Goal: Task Accomplishment & Management: Manage account settings

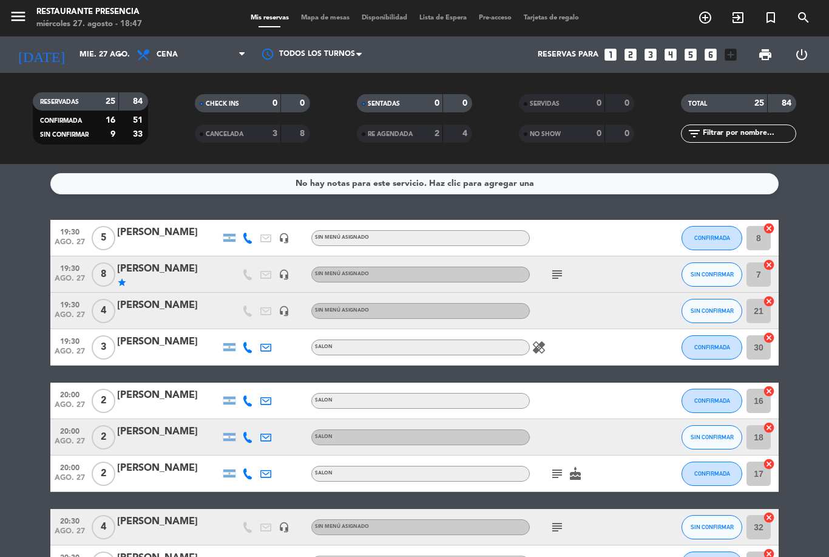
click at [726, 140] on input "text" at bounding box center [749, 133] width 94 height 13
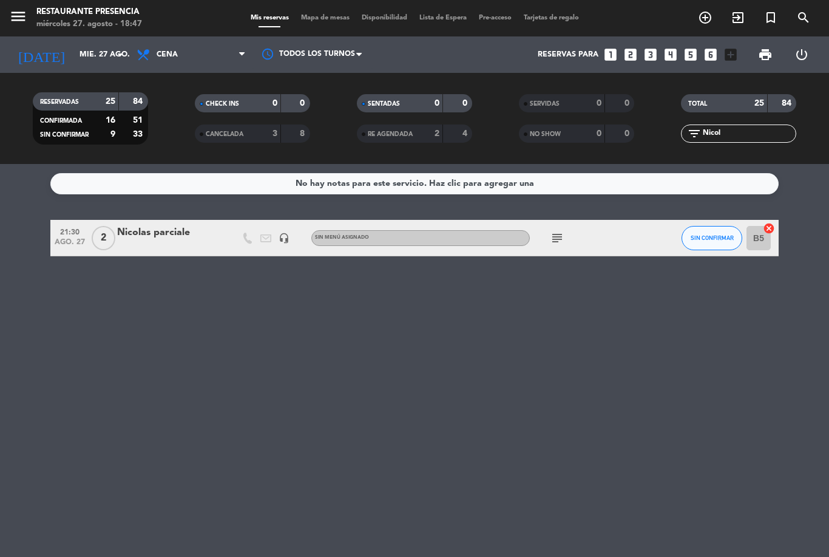
click at [806, 201] on div "No hay notas para este servicio. Haz clic para agregar una 21:30 [DATE] 2 Nicol…" at bounding box center [414, 360] width 829 height 393
click at [563, 234] on icon "subject" at bounding box center [557, 238] width 15 height 15
click at [670, 404] on div "No hay notas para este servicio. Haz clic para agregar una 21:30 [DATE] 2 Nicol…" at bounding box center [414, 360] width 829 height 393
click at [780, 135] on input "Nicol" at bounding box center [749, 133] width 94 height 13
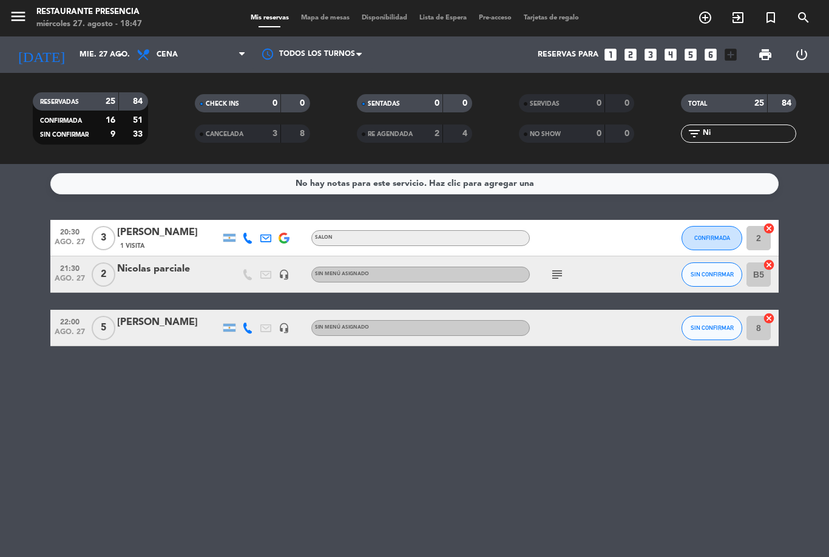
type input "N"
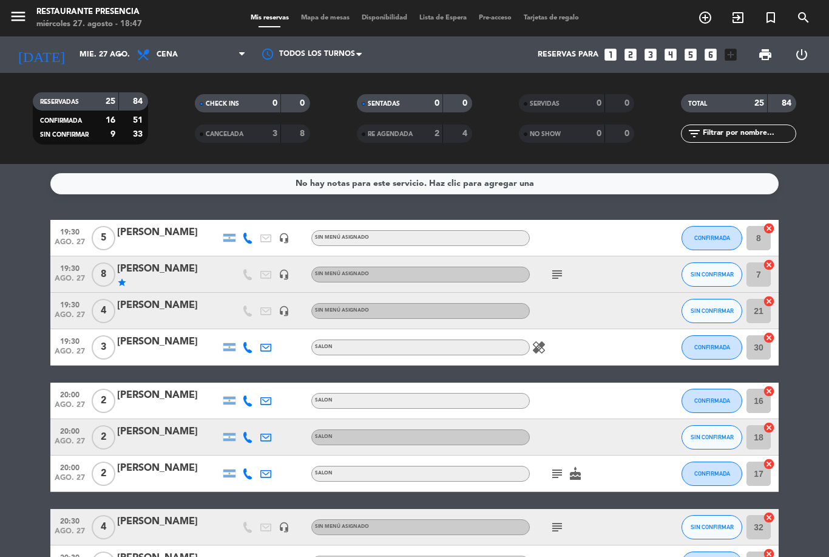
click at [332, 21] on span "Mapa de mesas" at bounding box center [325, 18] width 61 height 7
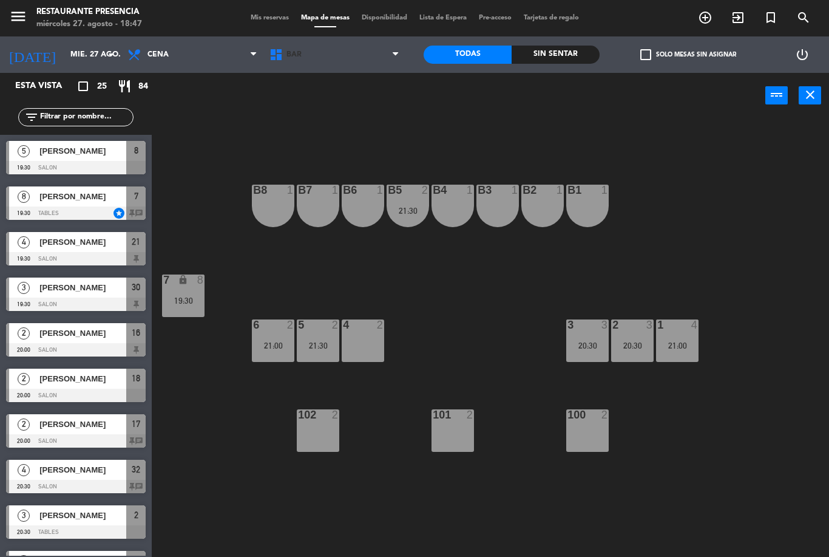
click at [386, 66] on span "BAR" at bounding box center [335, 54] width 142 height 27
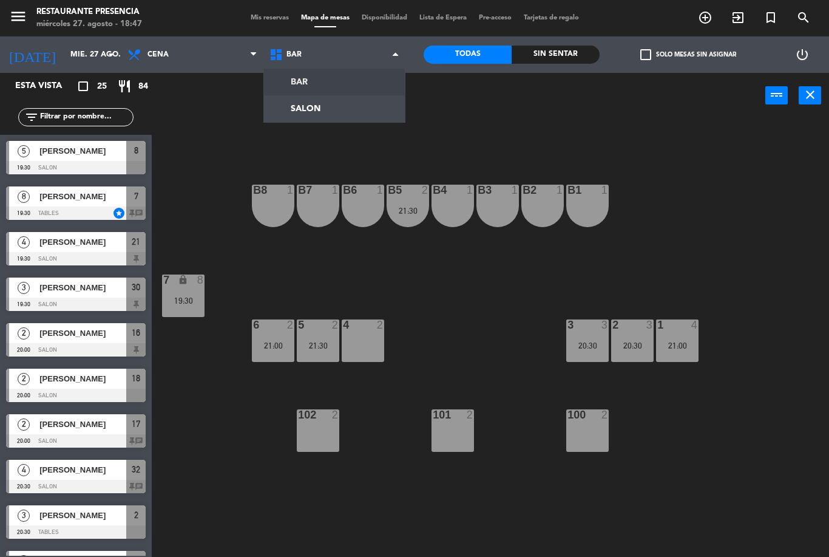
click at [349, 112] on ng-component "menu Restaurante Presencia miércoles 27. agosto - 18:47 Mis reservas Mapa de me…" at bounding box center [414, 278] width 829 height 557
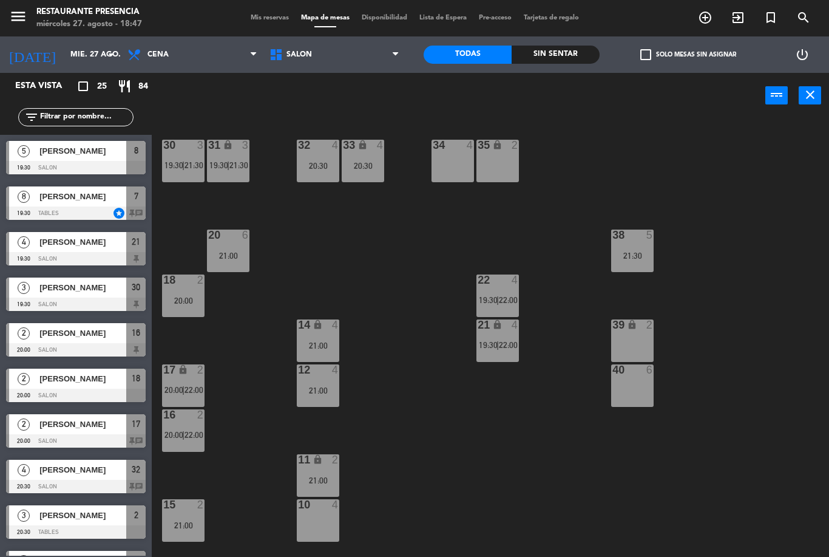
click at [194, 293] on div "18 2 20:00" at bounding box center [183, 295] width 43 height 43
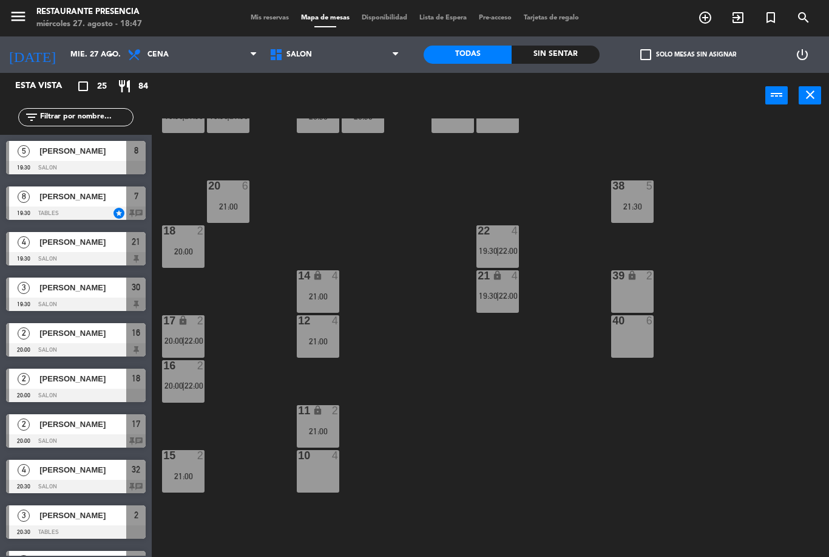
scroll to position [50, 0]
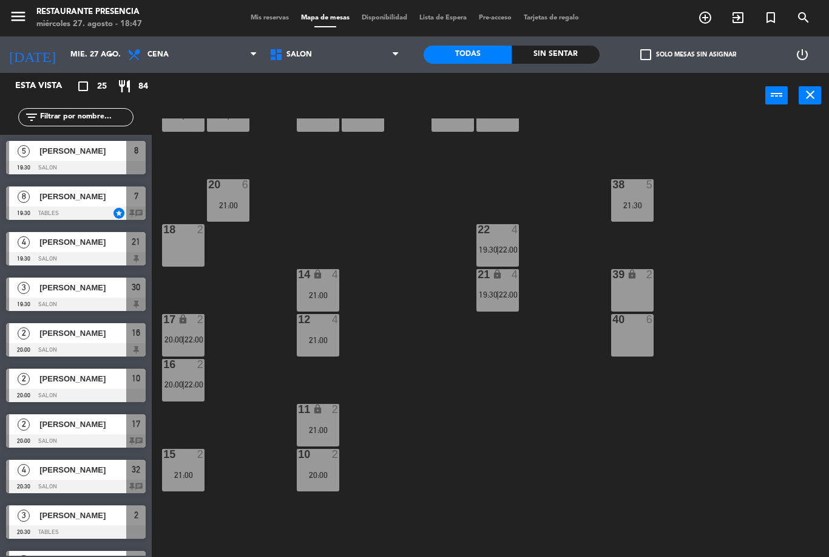
click at [421, 354] on div "30 3 19:30 | 21:30 31 lock 3 19:30 | 21:30 32 4 20:30 33 lock 4 20:30 34 4 35 l…" at bounding box center [494, 337] width 669 height 438
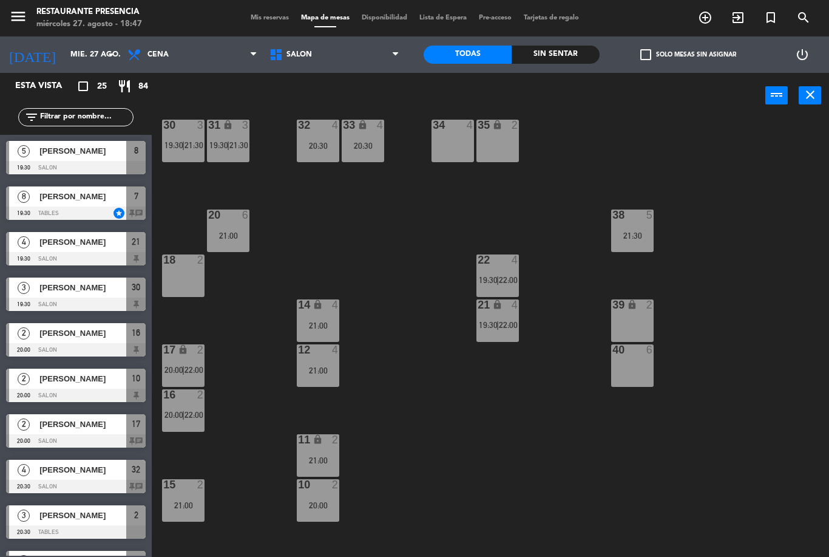
scroll to position [21, 0]
click at [117, 115] on input "text" at bounding box center [86, 117] width 94 height 13
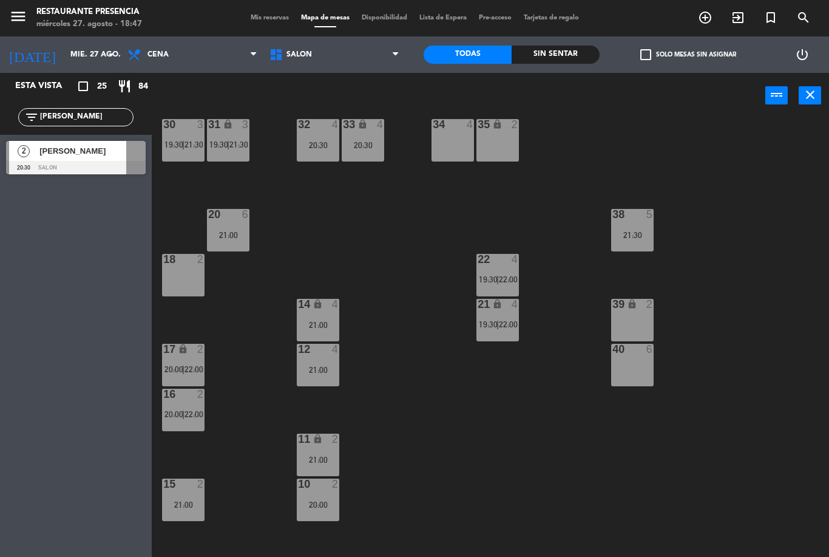
click at [475, 213] on div "30 3 19:30 | 21:30 31 lock 3 19:30 | 21:30 32 4 20:30 33 lock 4 20:30 34 4 35 l…" at bounding box center [494, 337] width 669 height 438
click at [104, 118] on input "[PERSON_NAME]" at bounding box center [86, 117] width 94 height 13
type input "R"
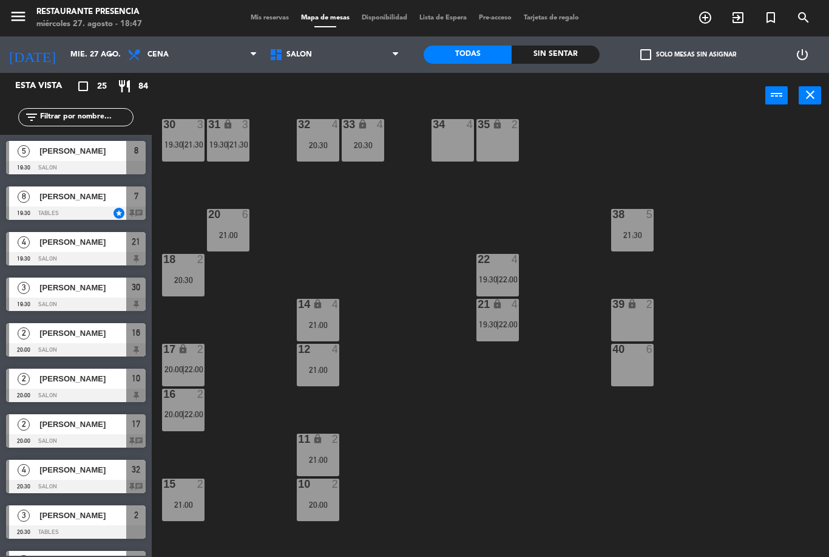
click at [471, 206] on div "30 3 19:30 | 21:30 31 lock 3 19:30 | 21:30 32 4 20:30 33 lock 4 20:30 34 4 35 l…" at bounding box center [494, 337] width 669 height 438
click at [508, 147] on div "21:00" at bounding box center [498, 145] width 43 height 9
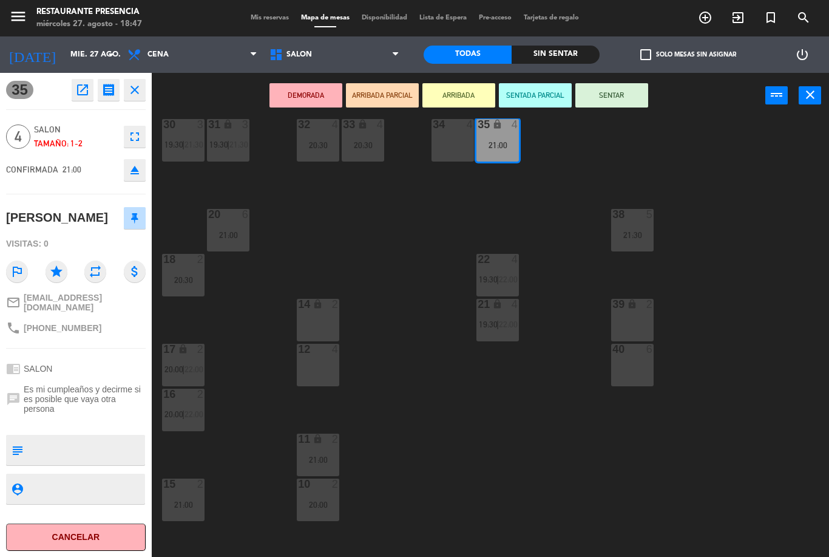
click at [458, 140] on div "34 4" at bounding box center [453, 140] width 43 height 43
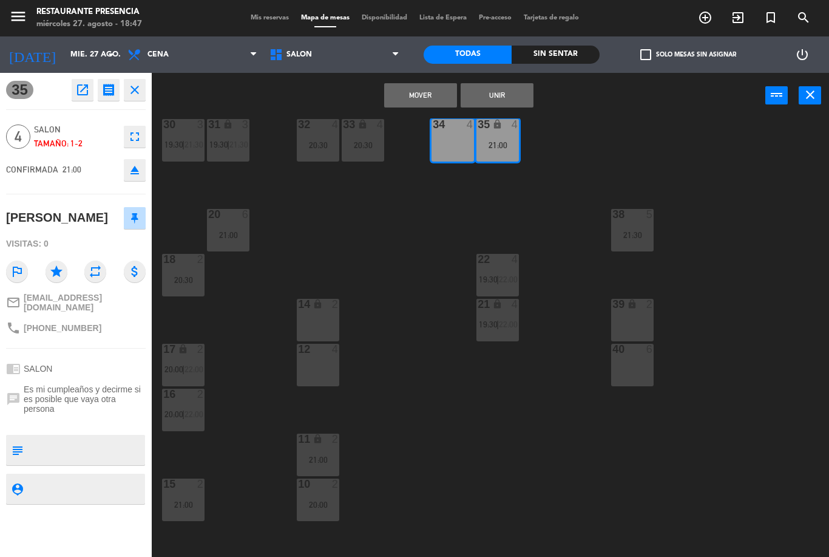
click at [509, 98] on button "Unir" at bounding box center [497, 95] width 73 height 24
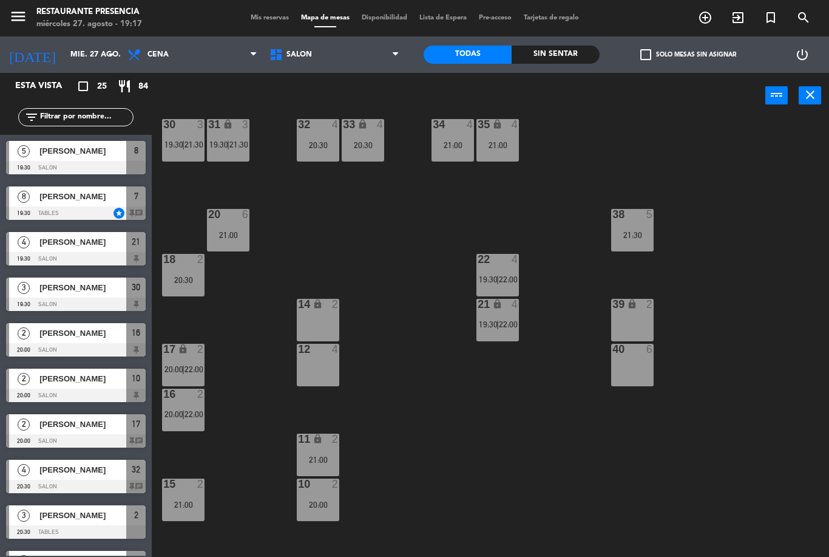
click at [262, 21] on span "Mis reservas" at bounding box center [270, 18] width 50 height 7
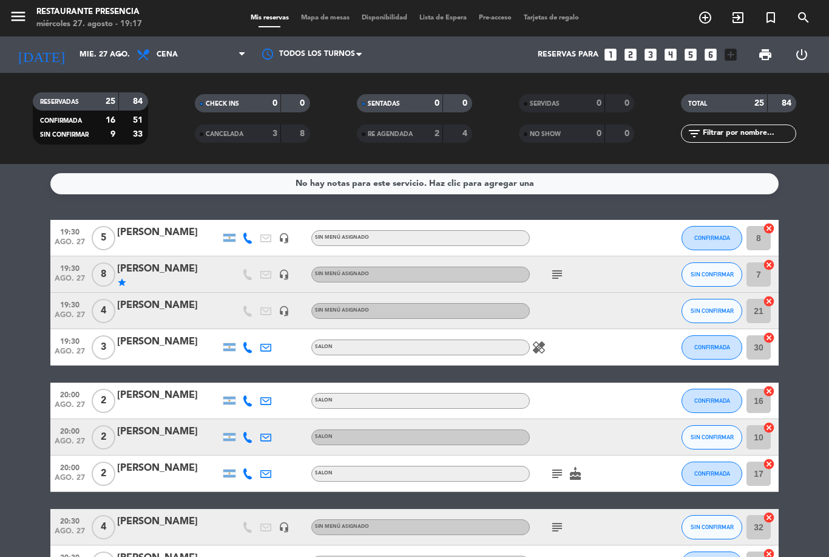
click at [563, 275] on icon "subject" at bounding box center [557, 274] width 15 height 15
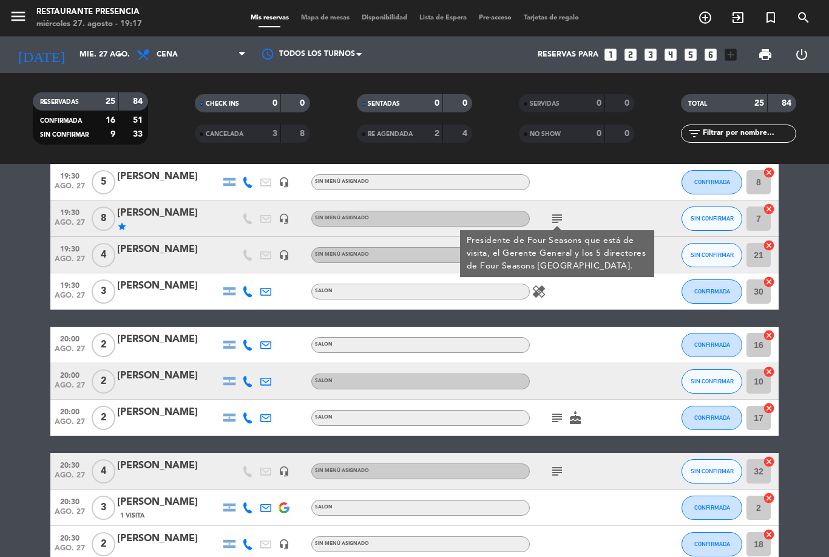
scroll to position [66, 0]
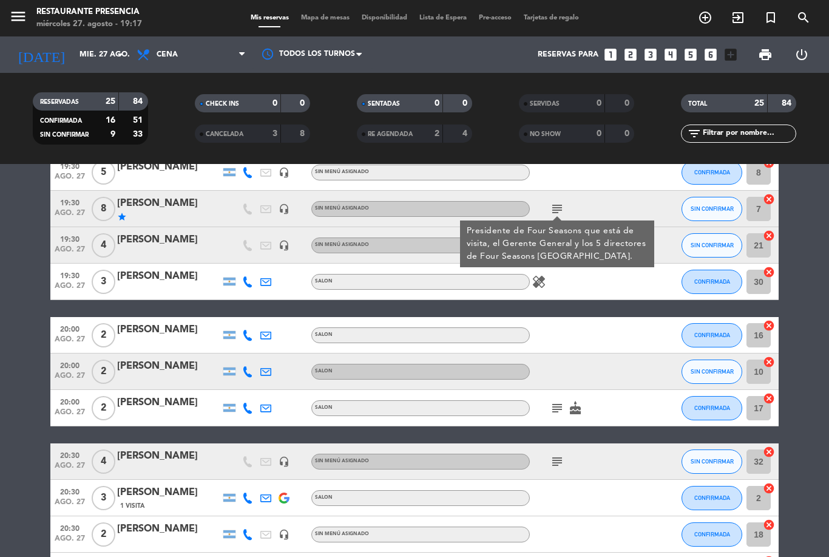
click at [562, 412] on icon "subject" at bounding box center [557, 408] width 15 height 15
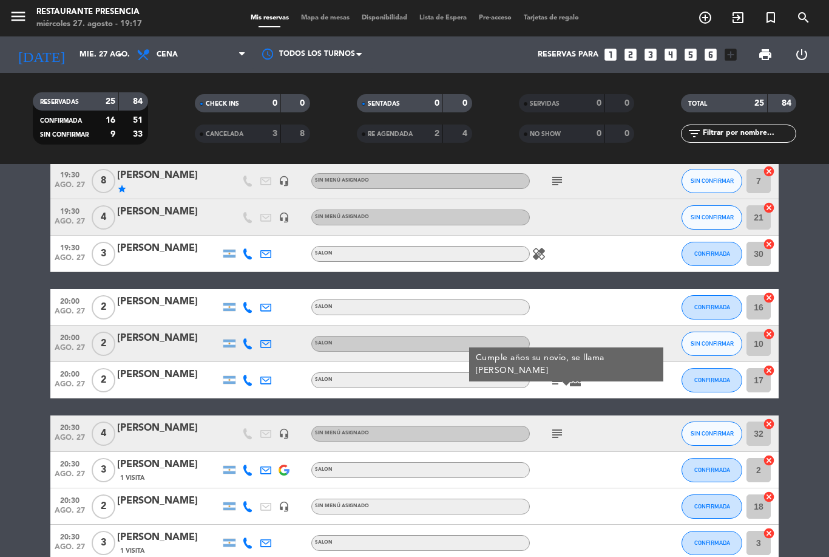
scroll to position [120, 0]
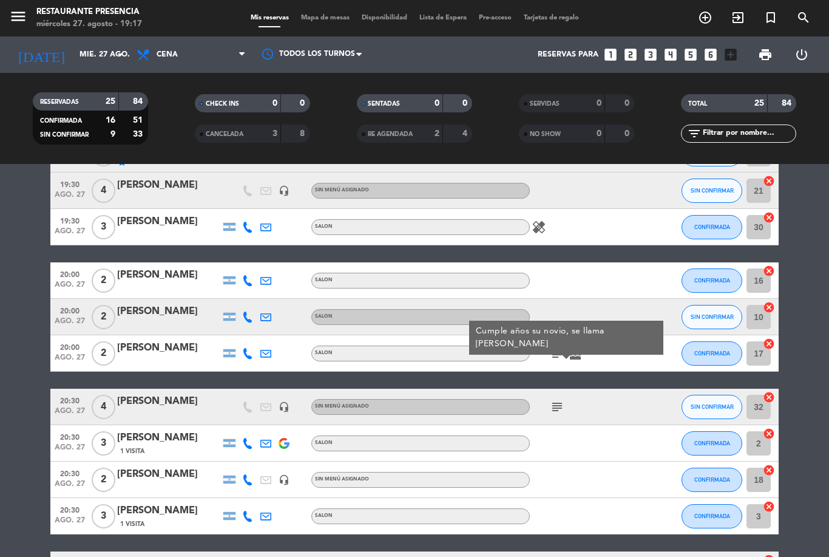
click at [559, 409] on icon "subject" at bounding box center [557, 407] width 15 height 15
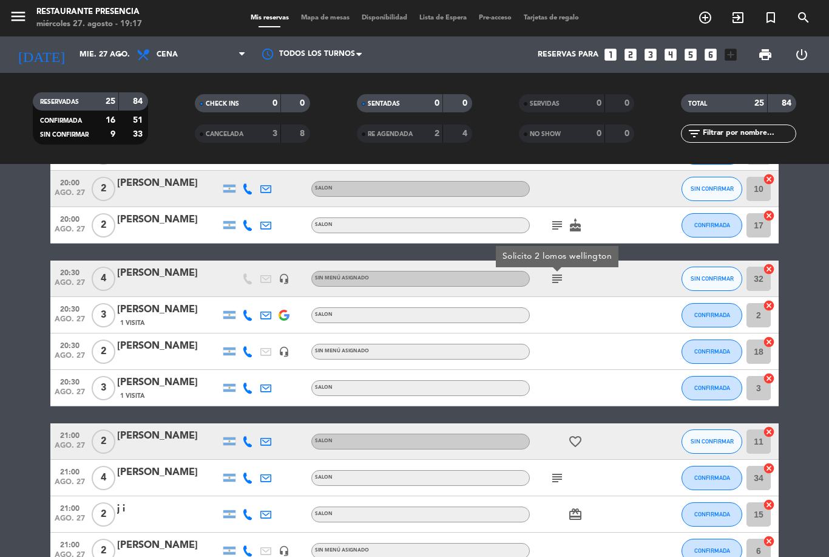
click at [560, 477] on icon "subject" at bounding box center [557, 478] width 15 height 15
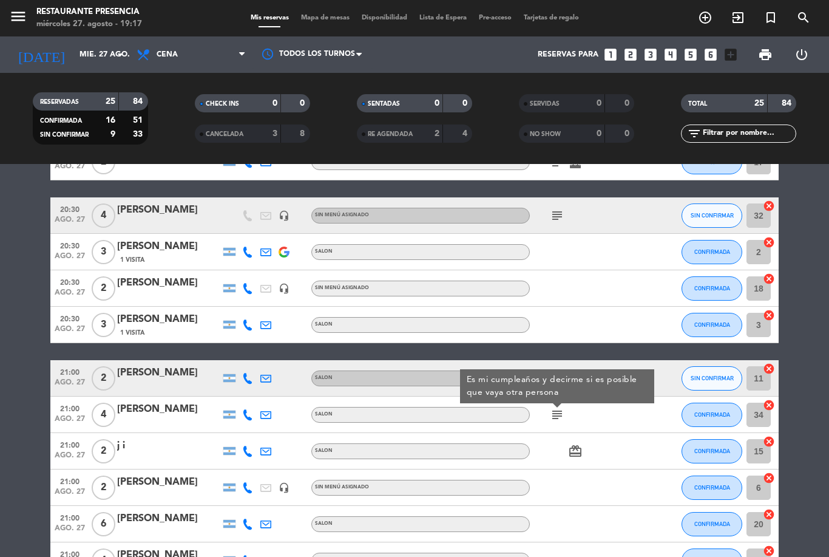
scroll to position [315, 0]
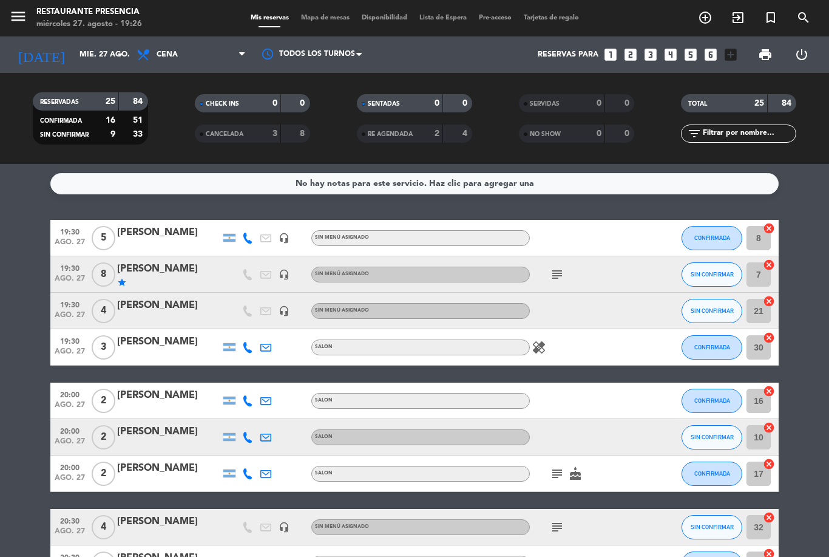
click at [741, 138] on input "text" at bounding box center [749, 133] width 94 height 13
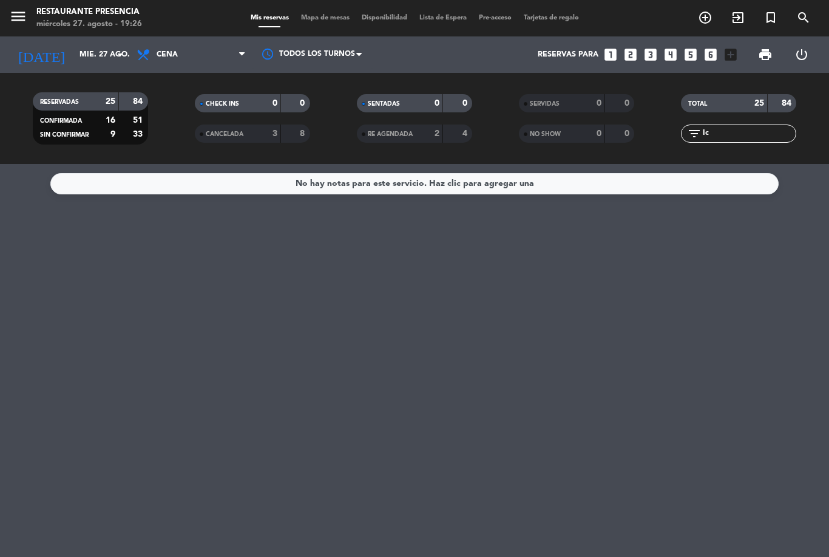
type input "I"
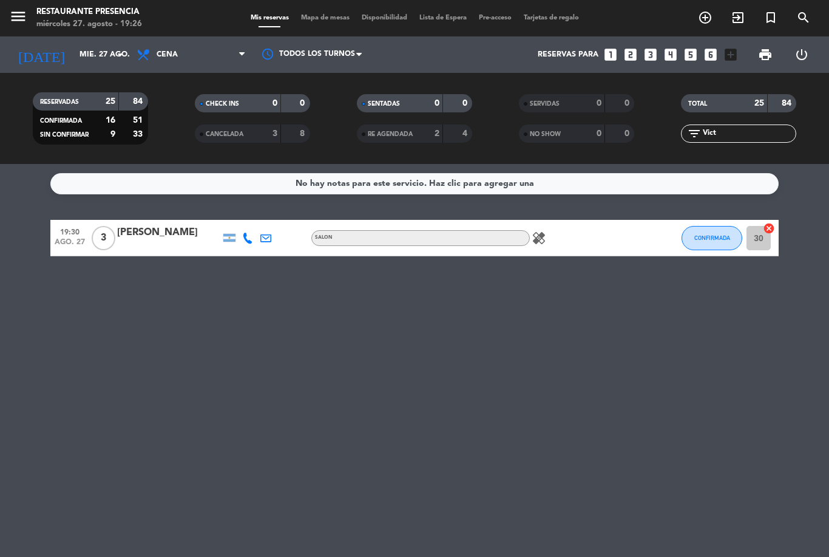
click at [713, 243] on button "CONFIRMADA" at bounding box center [712, 238] width 61 height 24
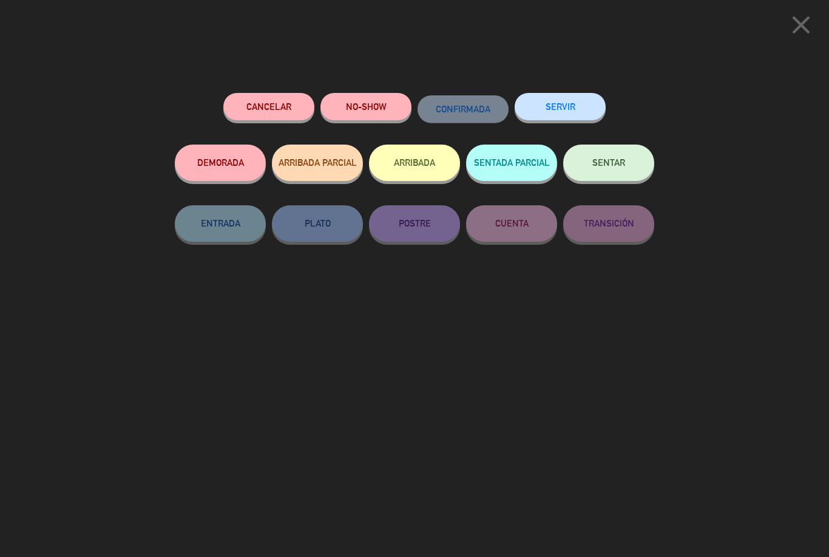
click at [509, 172] on button "SENTADA PARCIAL" at bounding box center [511, 163] width 91 height 36
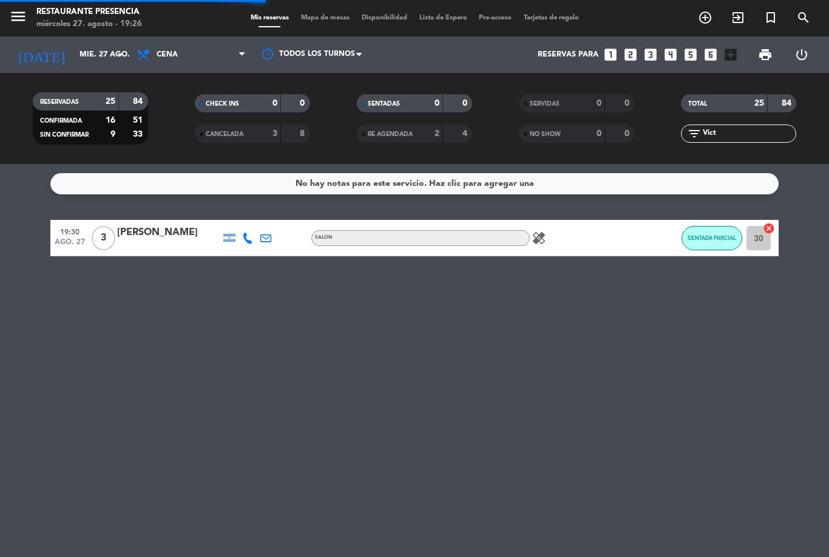
click at [749, 132] on input "Vict" at bounding box center [749, 133] width 94 height 13
type input "V"
click at [706, 226] on button "CONFIRMADA" at bounding box center [712, 238] width 61 height 24
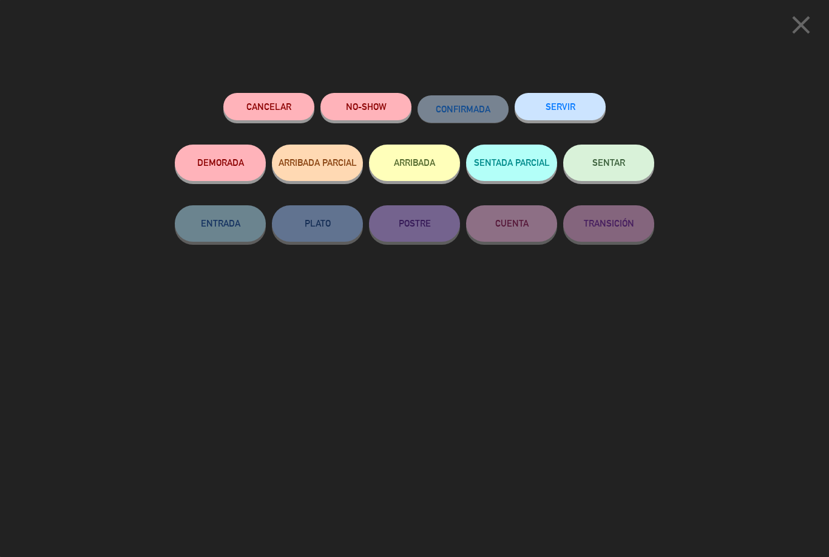
click at [516, 164] on button "SENTADA PARCIAL" at bounding box center [511, 163] width 91 height 36
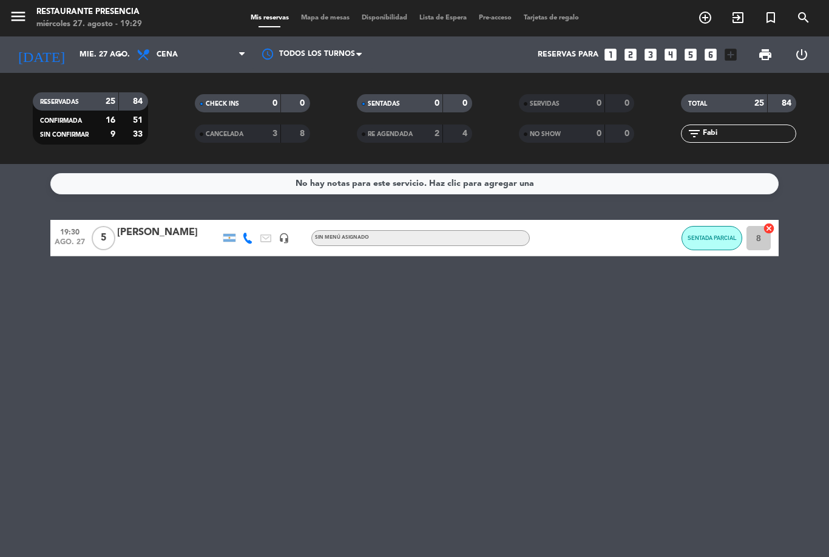
click at [725, 127] on input "Fabi" at bounding box center [749, 133] width 94 height 13
type input "F"
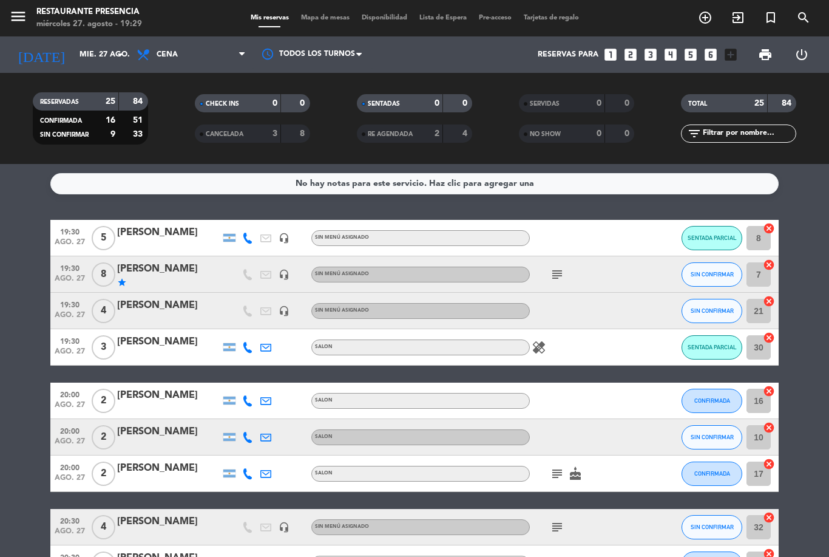
click at [800, 168] on div "No hay notas para este servicio. Haz clic para agregar una 19:30 [DATE] 5 [PERS…" at bounding box center [414, 360] width 829 height 393
click at [717, 226] on button "SENTADA PARCIAL" at bounding box center [712, 238] width 61 height 24
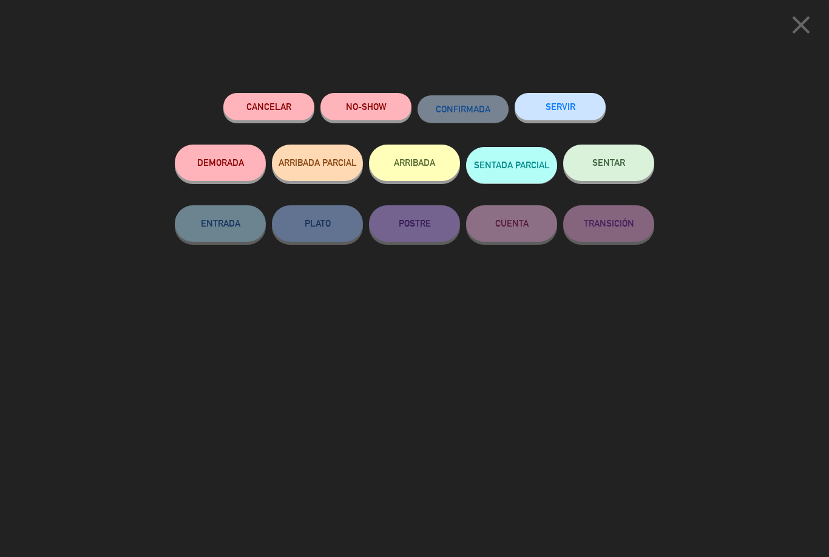
click at [613, 160] on span "SENTAR" at bounding box center [609, 162] width 33 height 10
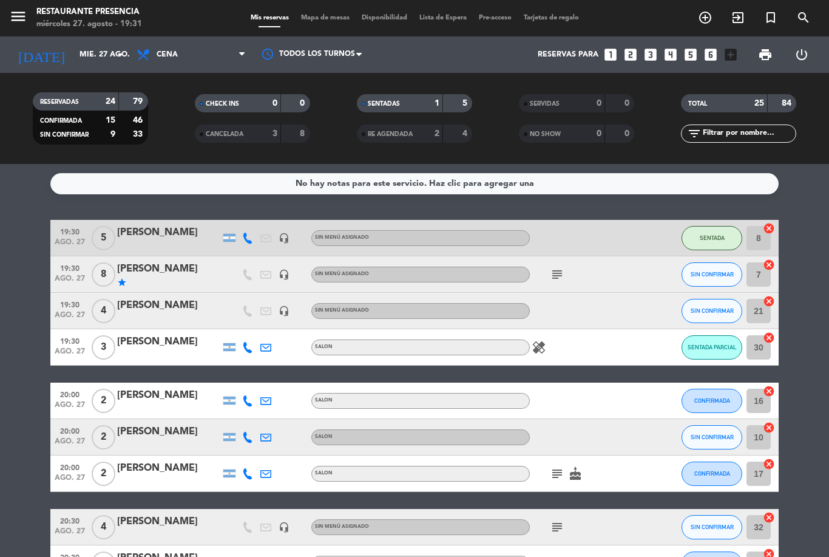
click at [714, 335] on button "SENTADA PARCIAL" at bounding box center [712, 347] width 61 height 24
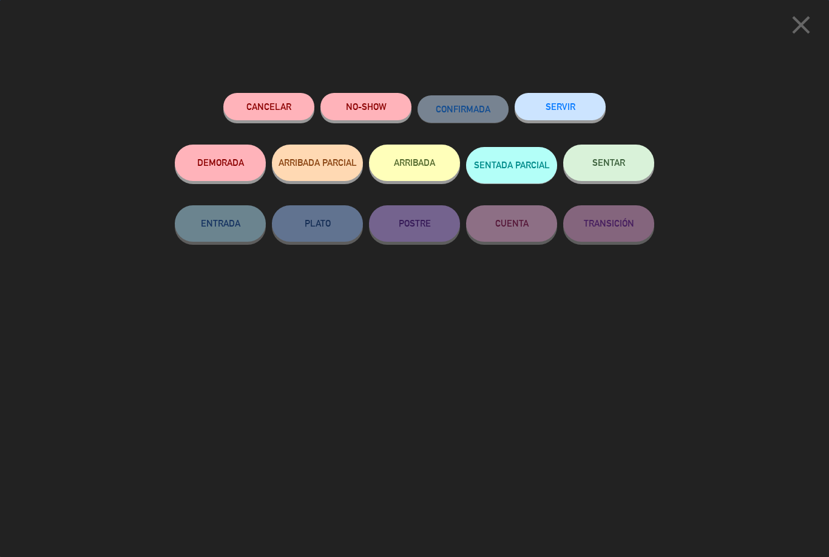
click at [621, 167] on button "SENTAR" at bounding box center [608, 163] width 91 height 36
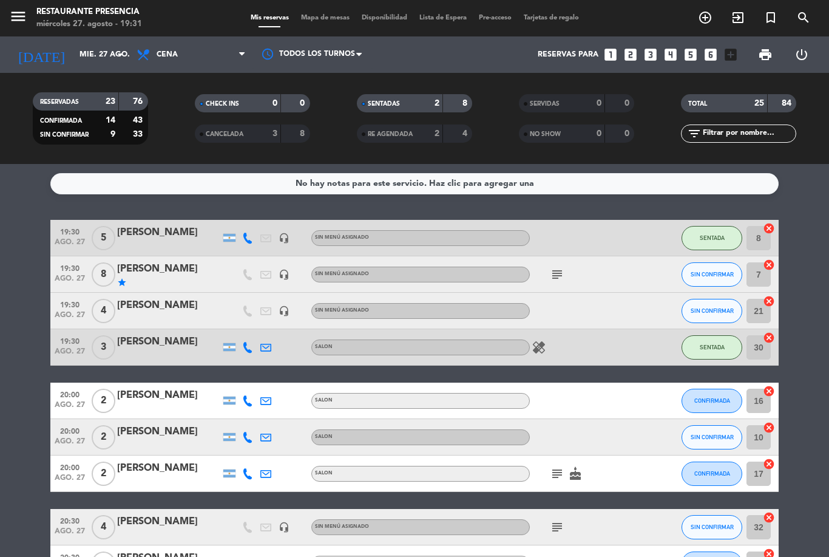
click at [712, 20] on icon "add_circle_outline" at bounding box center [705, 17] width 15 height 15
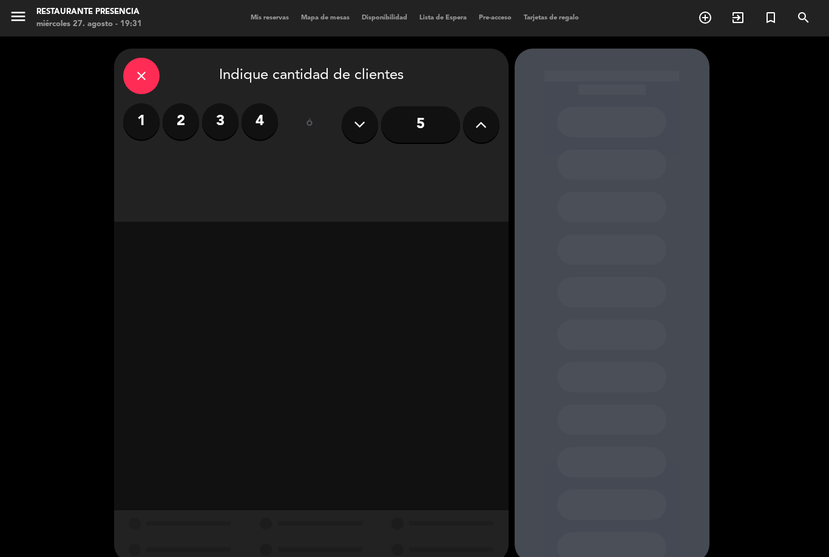
click at [189, 120] on label "2" at bounding box center [181, 121] width 36 height 36
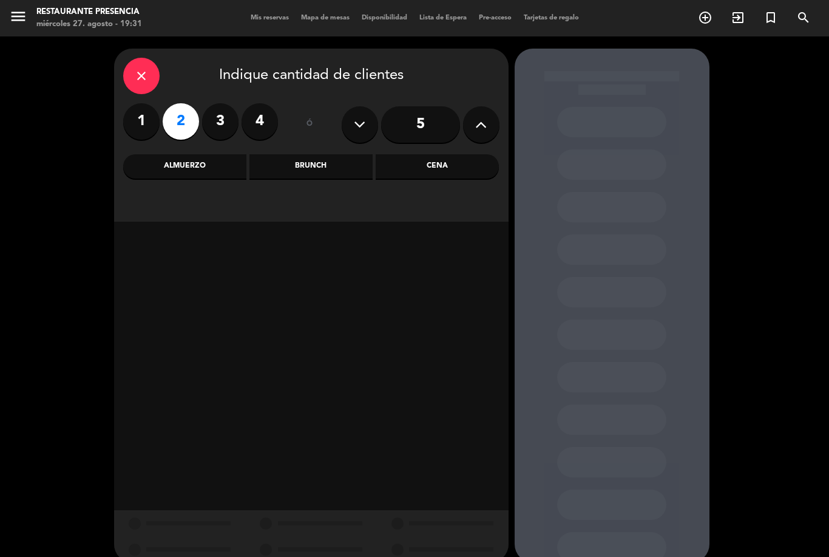
click at [461, 166] on div "Cena" at bounding box center [437, 166] width 123 height 24
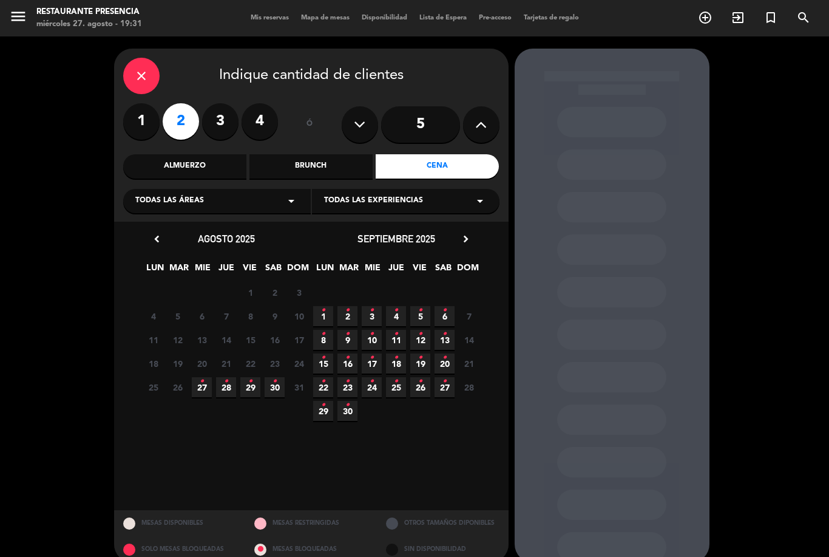
click at [256, 381] on span "29 •" at bounding box center [250, 387] width 20 height 20
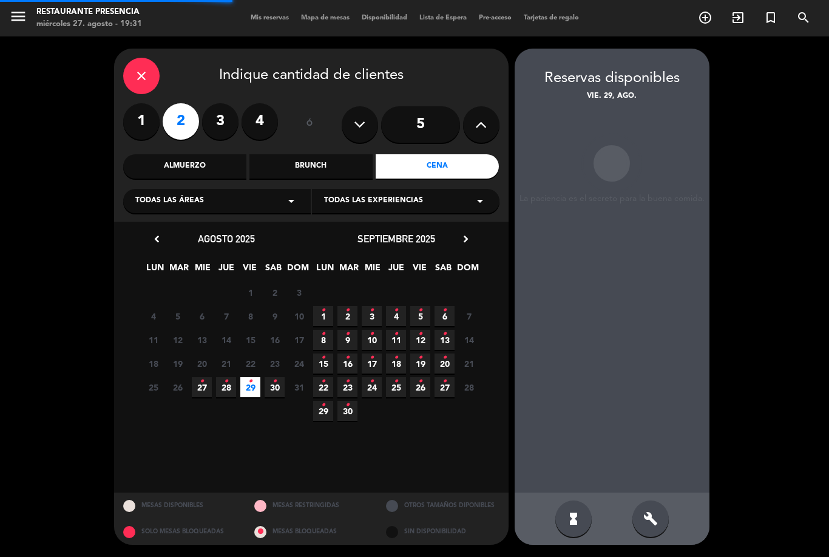
scroll to position [39, 0]
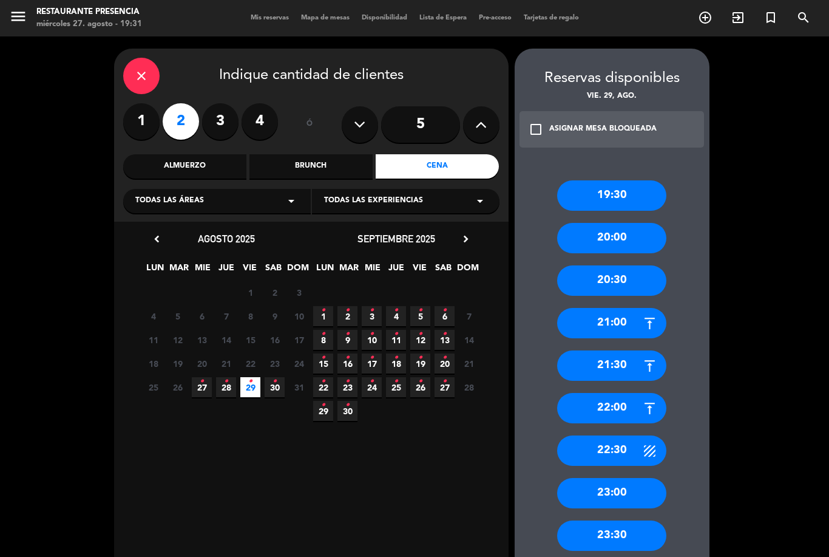
click at [622, 393] on div "22:00" at bounding box center [611, 408] width 109 height 30
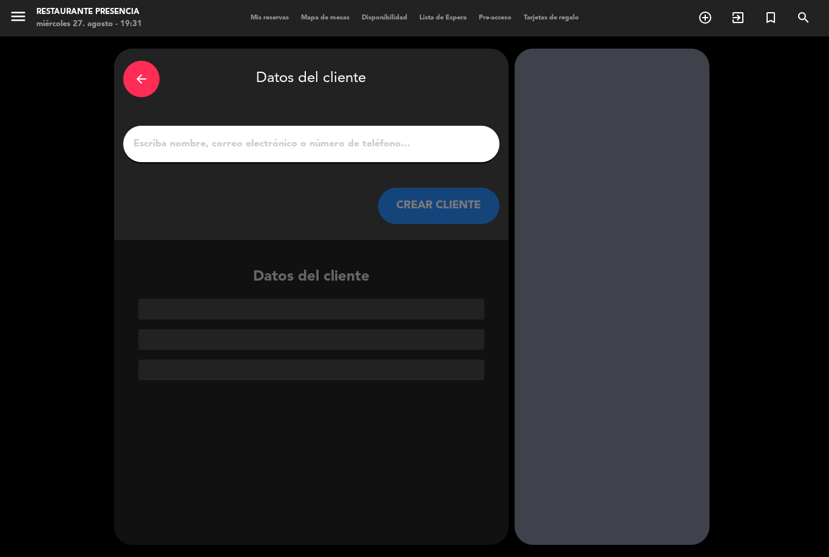
click at [420, 135] on input "1" at bounding box center [311, 143] width 358 height 17
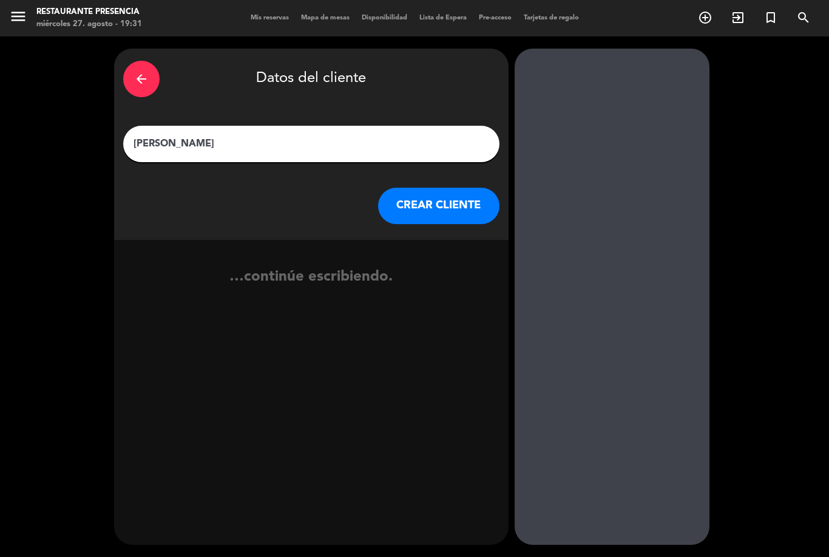
type input "[PERSON_NAME]"
click at [282, 240] on div "…continúe escribiendo." at bounding box center [311, 281] width 395 height 83
click at [457, 188] on button "CREAR CLIENTE" at bounding box center [438, 206] width 121 height 36
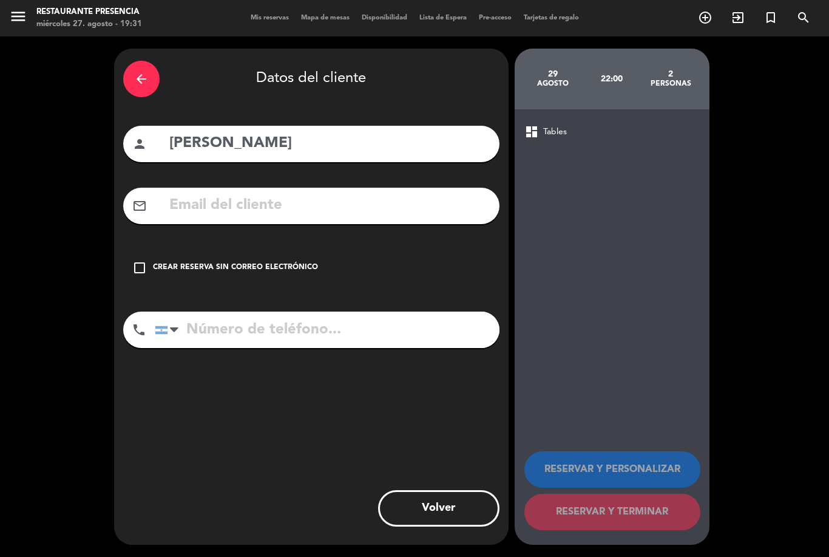
click at [170, 322] on div at bounding box center [174, 329] width 9 height 15
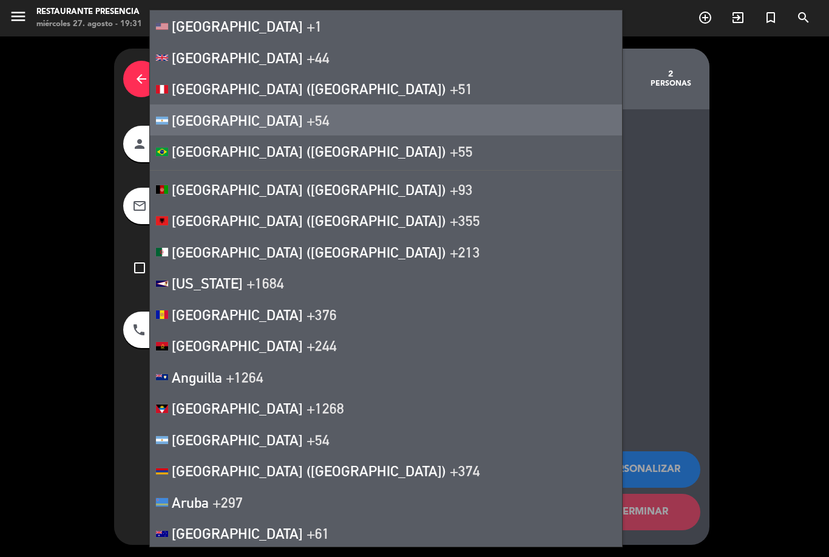
click at [305, 19] on li "[GEOGRAPHIC_DATA] +1" at bounding box center [386, 26] width 472 height 32
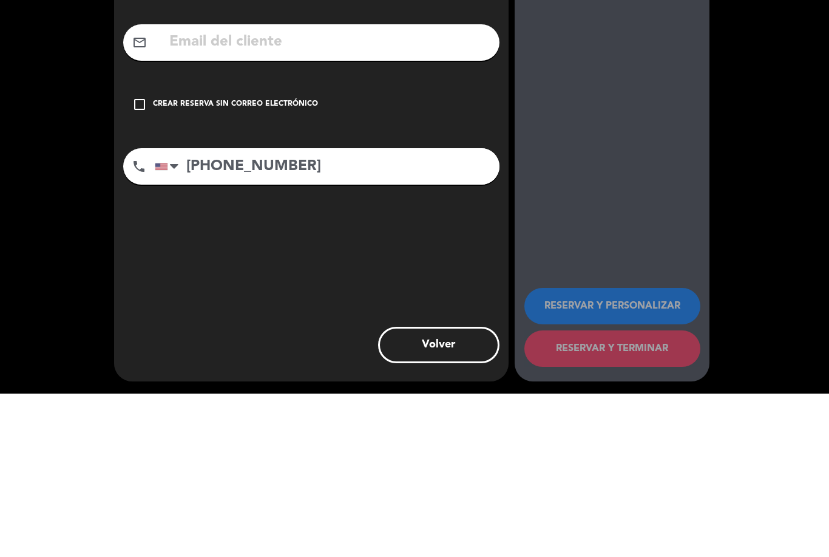
type input "[PHONE_NUMBER]"
click at [609, 174] on div "dashboard Tables RESERVAR Y PERSONALIZAR RESERVAR Y TERMINAR" at bounding box center [612, 326] width 195 height 435
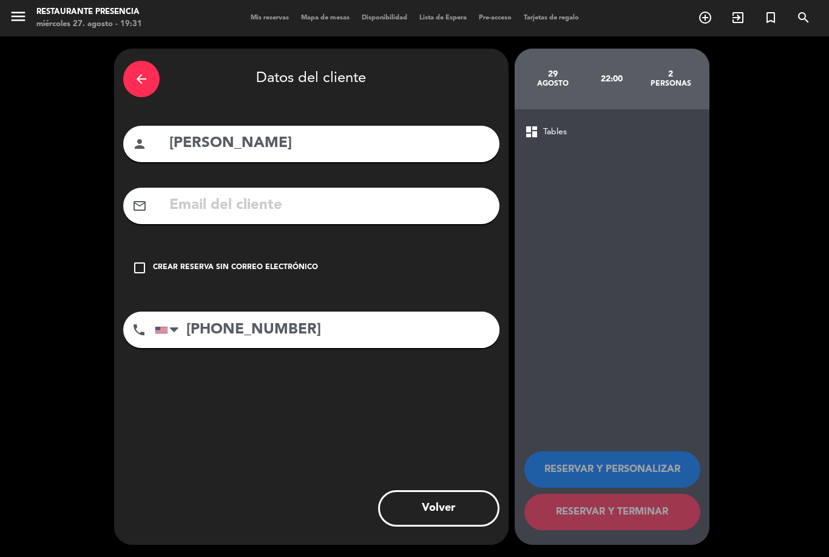
click at [148, 250] on div "check_box_outline_blank Crear reserva sin correo electrónico" at bounding box center [311, 268] width 376 height 36
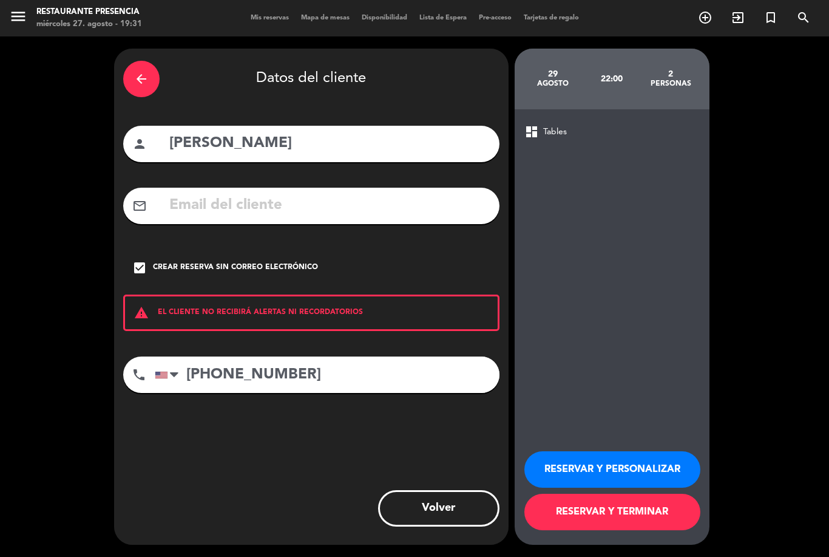
click at [593, 527] on button "RESERVAR Y TERMINAR" at bounding box center [613, 512] width 176 height 36
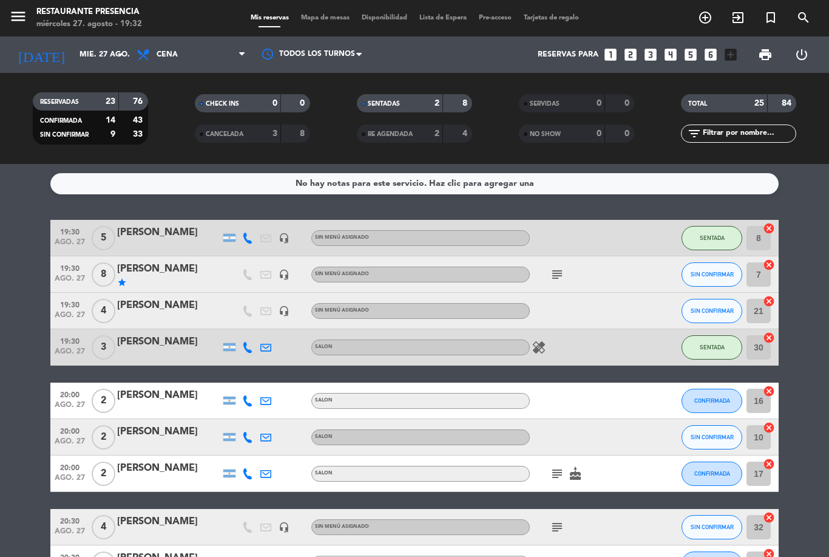
click at [739, 127] on input "text" at bounding box center [749, 133] width 94 height 13
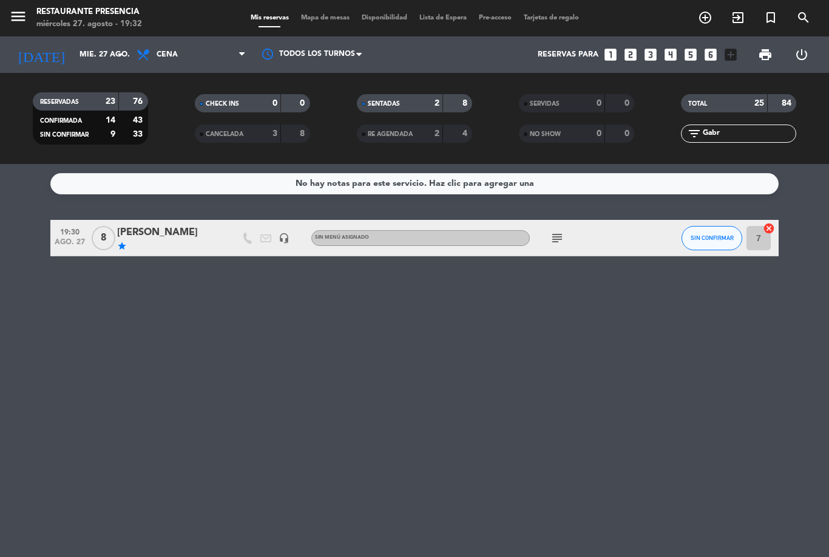
click at [817, 220] on bookings-row "19:30 [DATE] 8 [PERSON_NAME] star headset_mic Sin menú asignado subject SIN CON…" at bounding box center [414, 238] width 829 height 36
click at [557, 231] on icon "subject" at bounding box center [557, 238] width 15 height 15
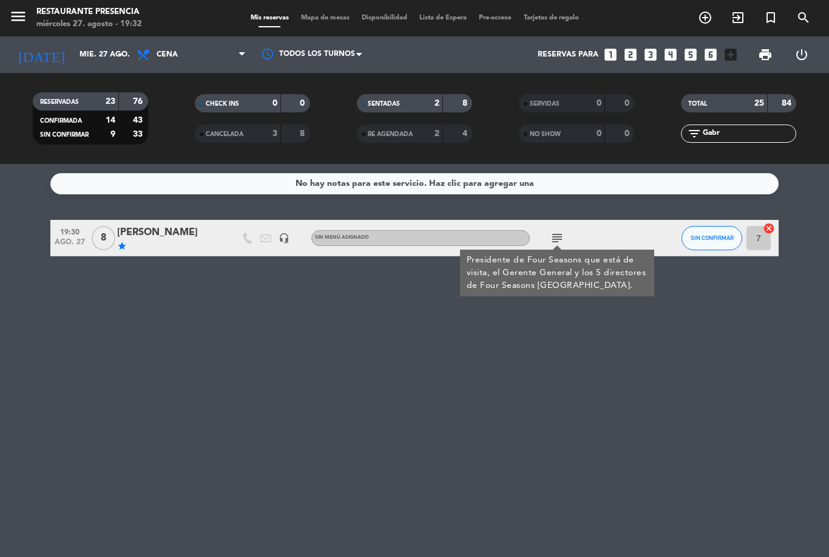
click at [618, 363] on div "No hay notas para este servicio. Haz clic para agregar una 19:30 [DATE] 8 [PERS…" at bounding box center [414, 360] width 829 height 393
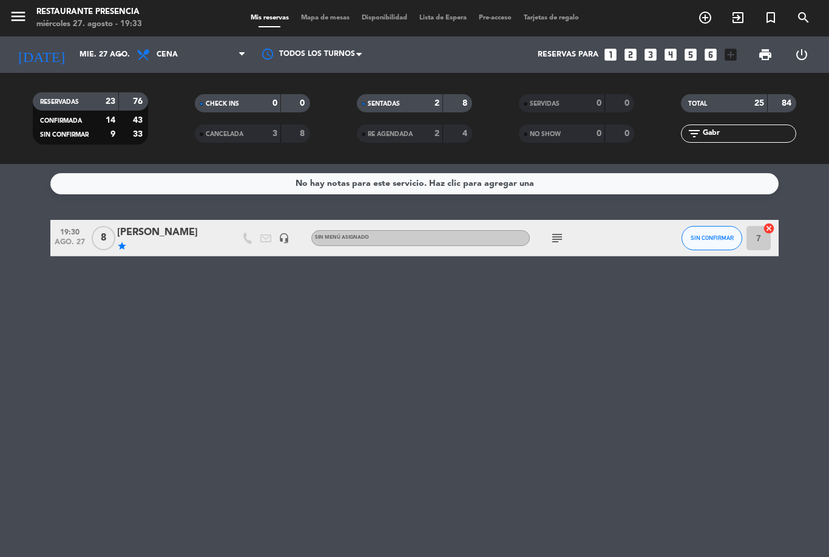
click at [721, 234] on span "SIN CONFIRMAR" at bounding box center [712, 237] width 43 height 7
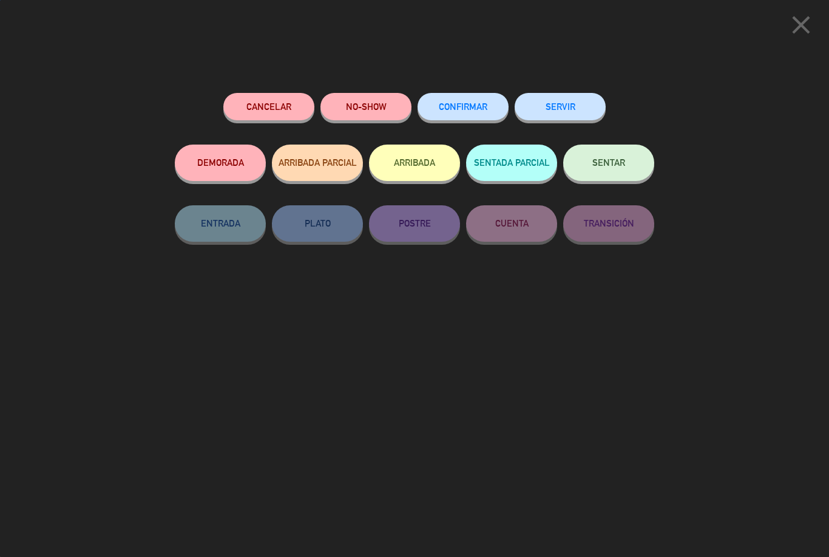
click at [616, 165] on span "SENTAR" at bounding box center [609, 162] width 33 height 10
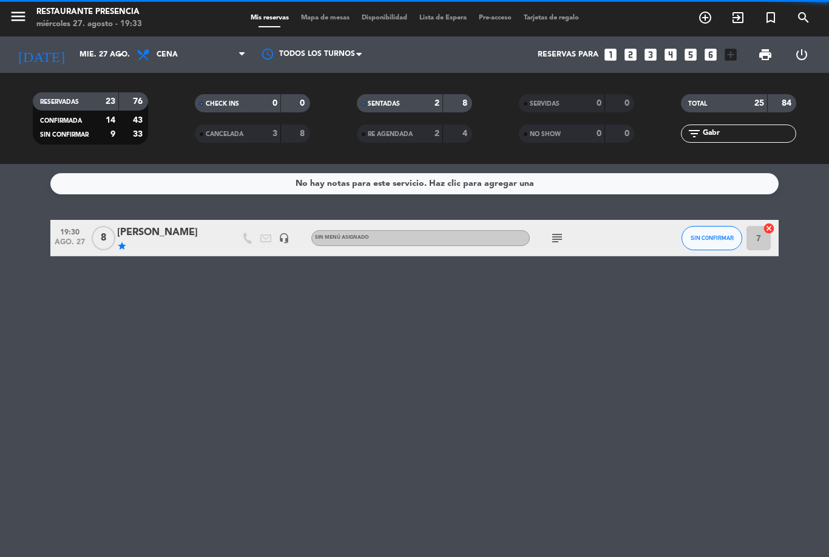
click at [750, 127] on input "Gabr" at bounding box center [749, 133] width 94 height 13
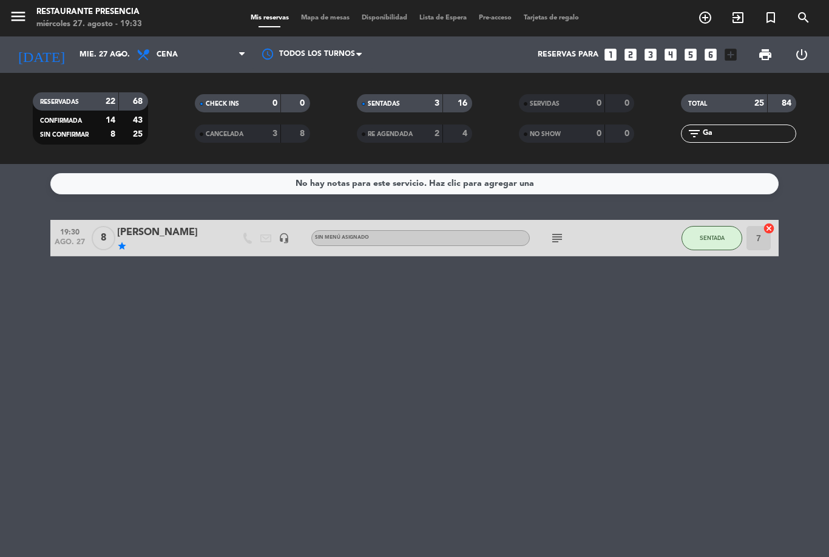
type input "G"
type input "Vict"
click at [814, 220] on bookings-row "19:30 [DATE] 3 [PERSON_NAME] SALON healing SENTADA 30 cancel" at bounding box center [414, 238] width 829 height 36
click at [106, 44] on input "mié. 27 ago." at bounding box center [124, 54] width 103 height 21
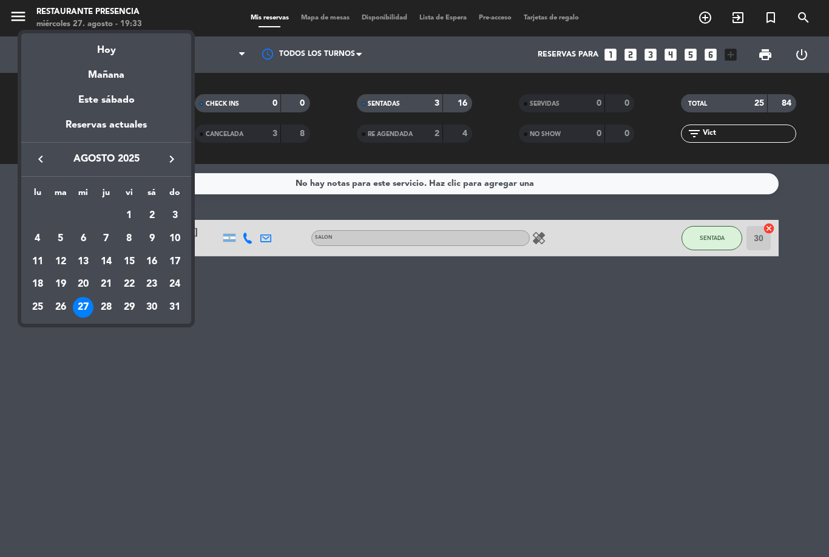
click at [131, 308] on div "29" at bounding box center [129, 307] width 21 height 21
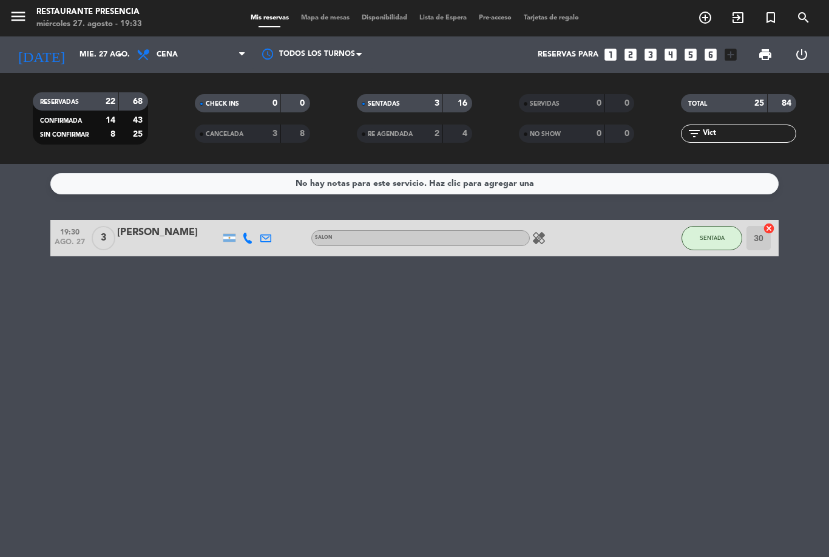
type input "vie. 29 ago."
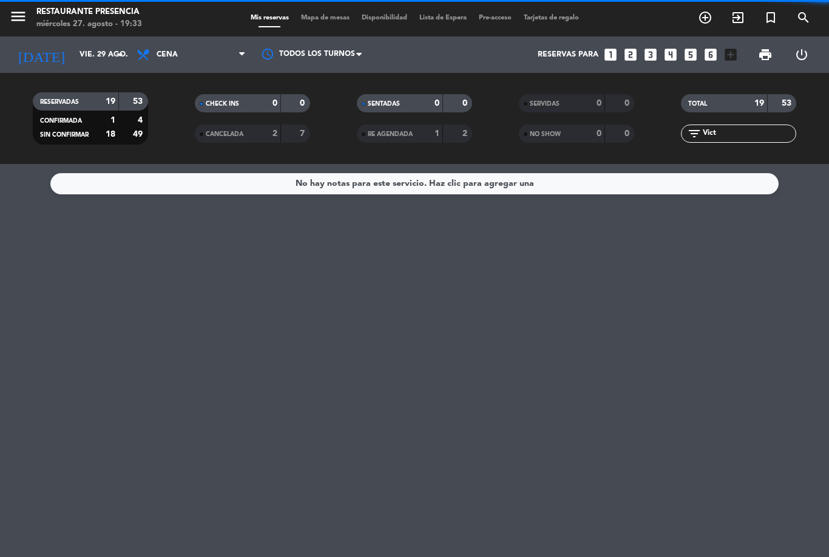
click at [750, 127] on input "Vict" at bounding box center [749, 133] width 94 height 13
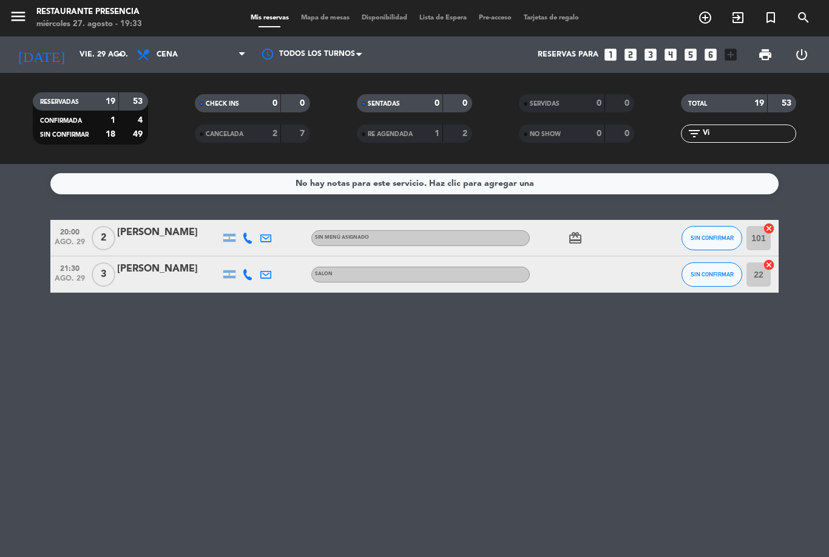
type input "V"
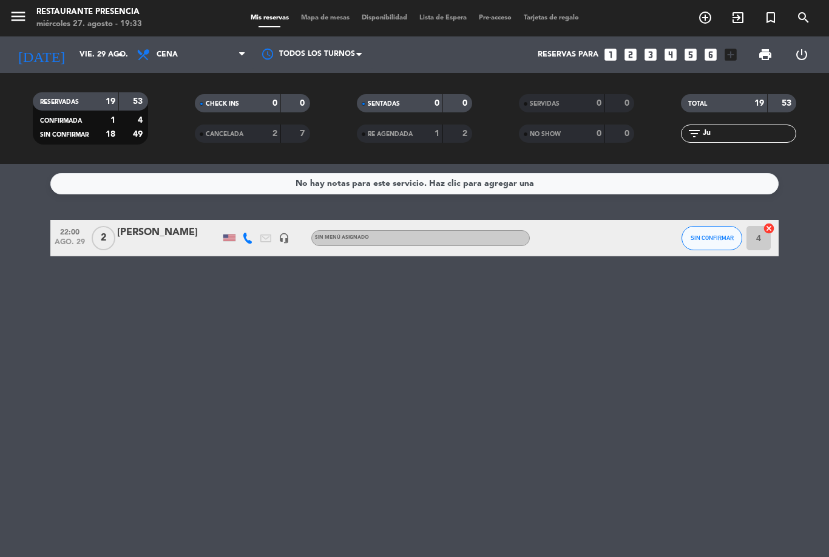
type input "J"
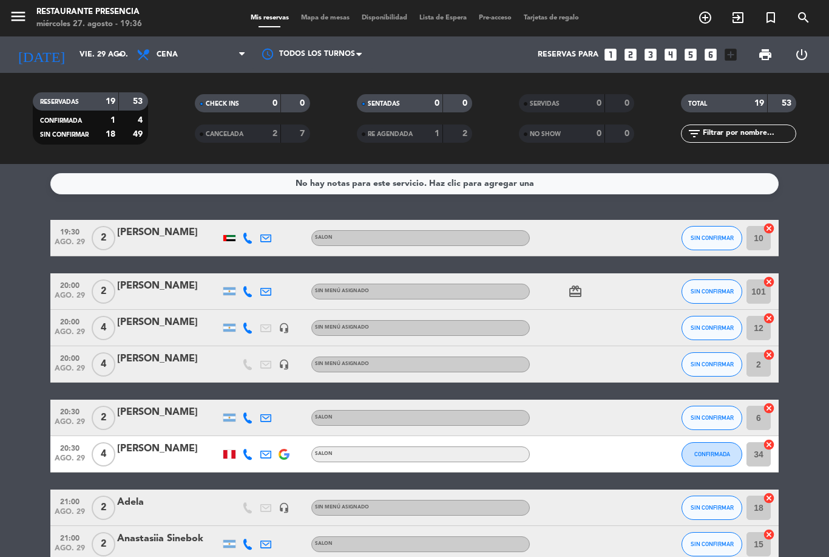
click at [112, 44] on input "vie. 29 ago." at bounding box center [124, 54] width 103 height 21
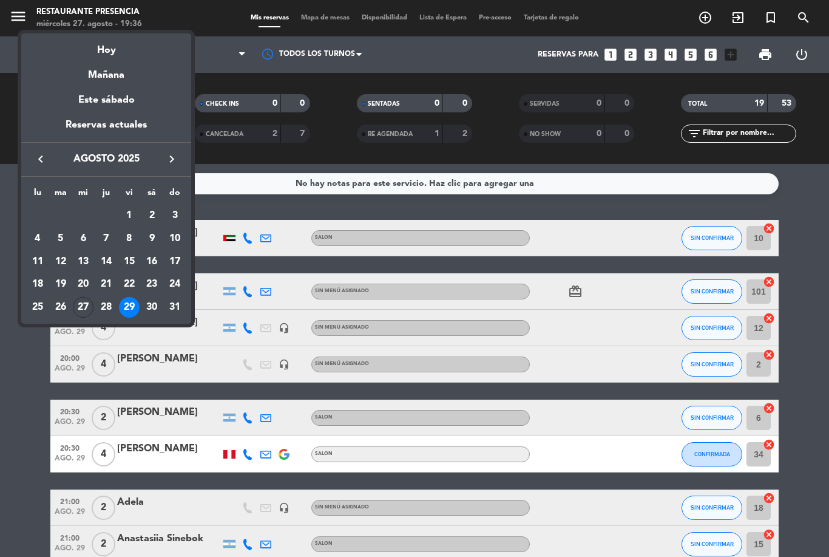
click at [115, 59] on div "Mañana" at bounding box center [106, 70] width 170 height 25
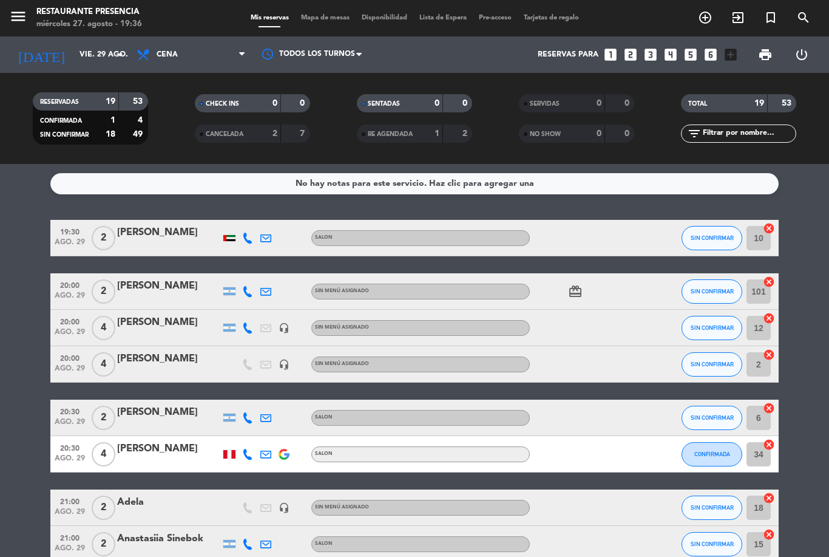
type input "jue. 28 ago."
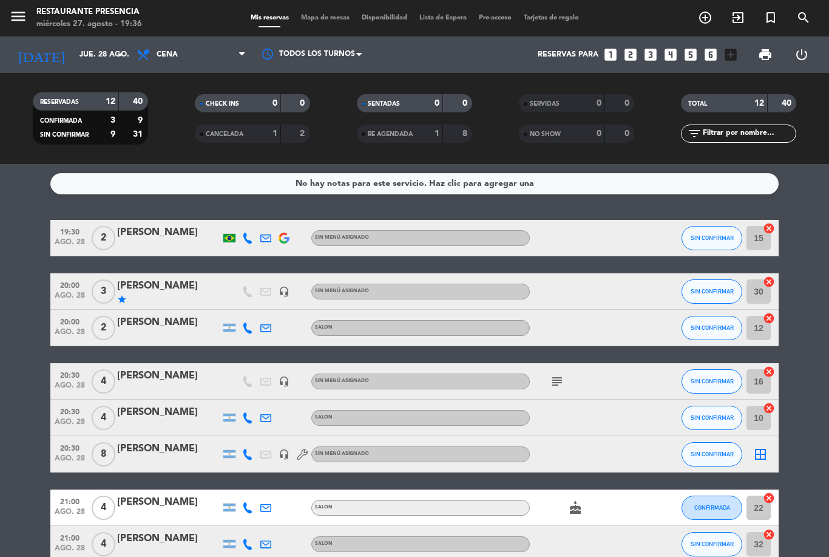
click at [324, 18] on span "Mapa de mesas" at bounding box center [325, 18] width 61 height 7
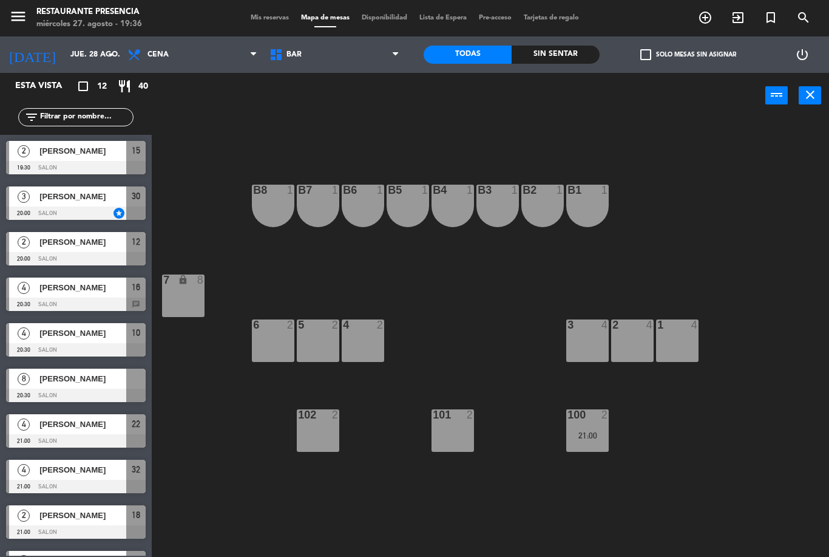
click at [90, 46] on input "jue. 28 ago." at bounding box center [115, 54] width 103 height 21
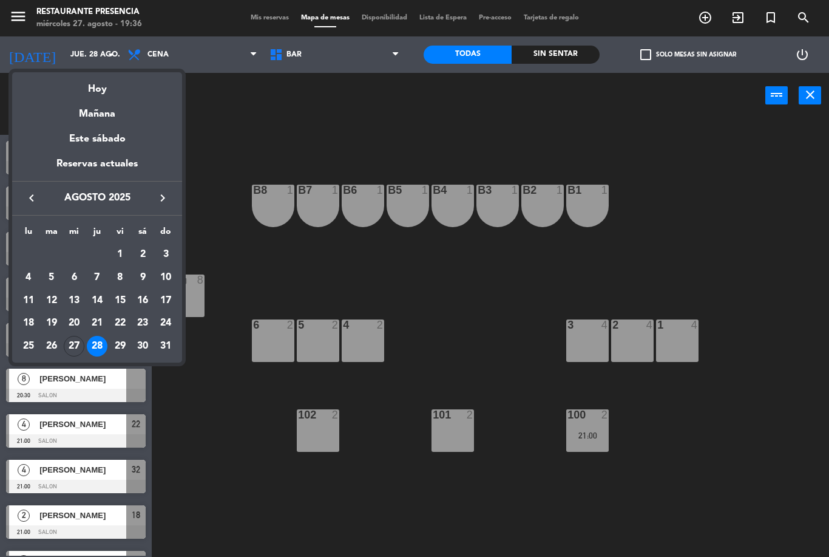
click at [81, 350] on div "27" at bounding box center [74, 346] width 21 height 21
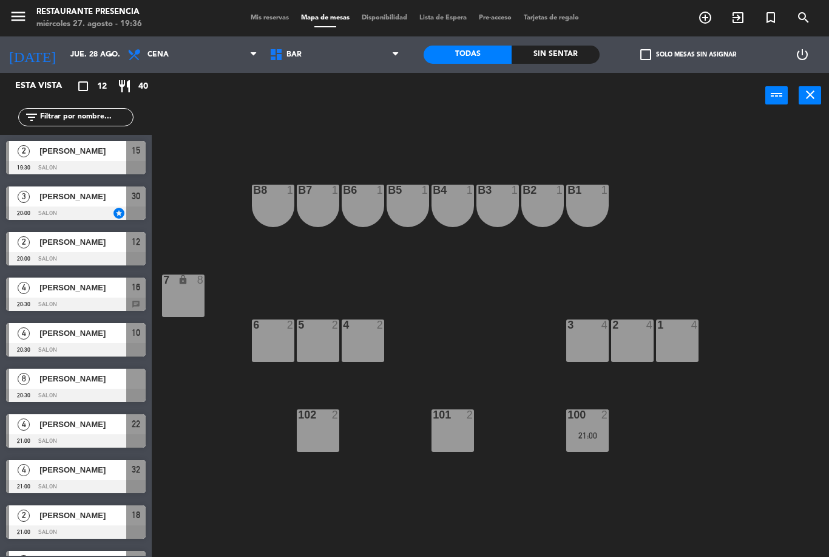
type input "mié. 27 ago."
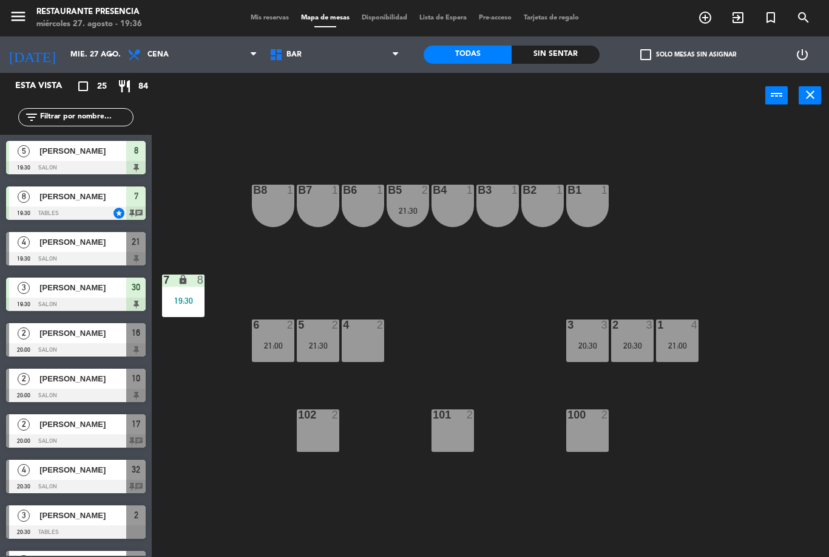
click at [183, 294] on div "7 lock 8 19:30" at bounding box center [183, 295] width 43 height 43
click at [466, 284] on div "B1 1 B2 1 B3 1 B4 1 B5 2 21:30 B6 1 B7 1 B8 1 7 lock 8 19:30 1 4 21:00 2 3 20:3…" at bounding box center [494, 337] width 669 height 438
click at [378, 61] on span "BAR" at bounding box center [335, 54] width 142 height 27
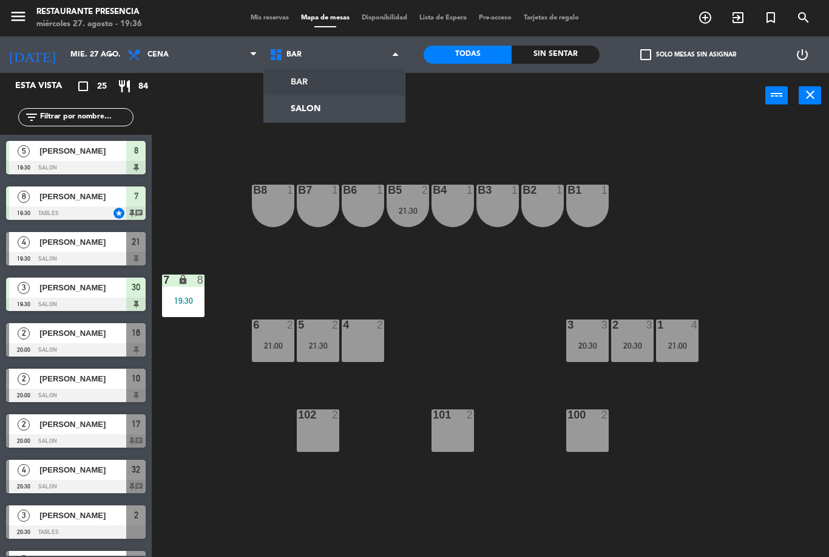
click at [355, 117] on ng-component "menu Restaurante Presencia miércoles 27. agosto - 19:36 Mis reservas Mapa de me…" at bounding box center [414, 278] width 829 height 557
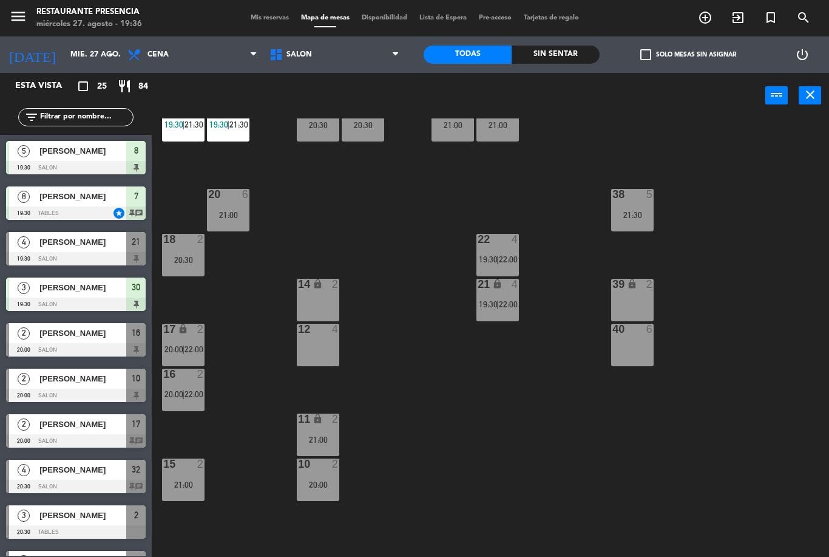
scroll to position [41, 0]
click at [270, 15] on span "Mis reservas" at bounding box center [270, 18] width 50 height 7
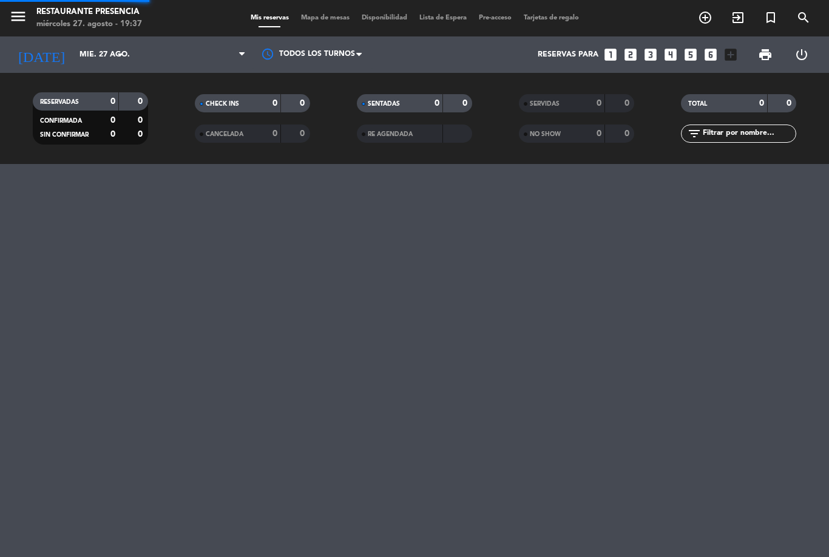
click at [742, 135] on input "text" at bounding box center [749, 133] width 94 height 13
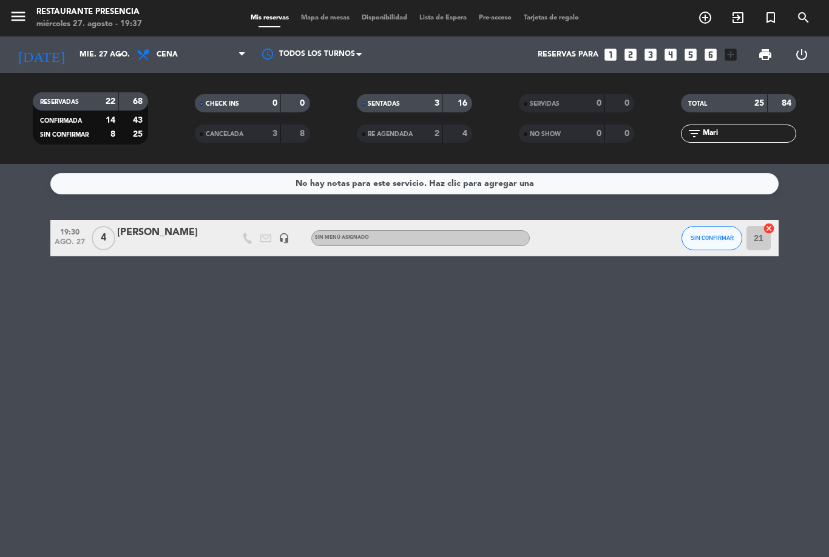
click at [816, 219] on div "No hay notas para este servicio. Haz clic para agregar una 19:30 [DATE] 4 [PERS…" at bounding box center [414, 360] width 829 height 393
click at [721, 242] on button "SIN CONFIRMAR" at bounding box center [712, 238] width 61 height 24
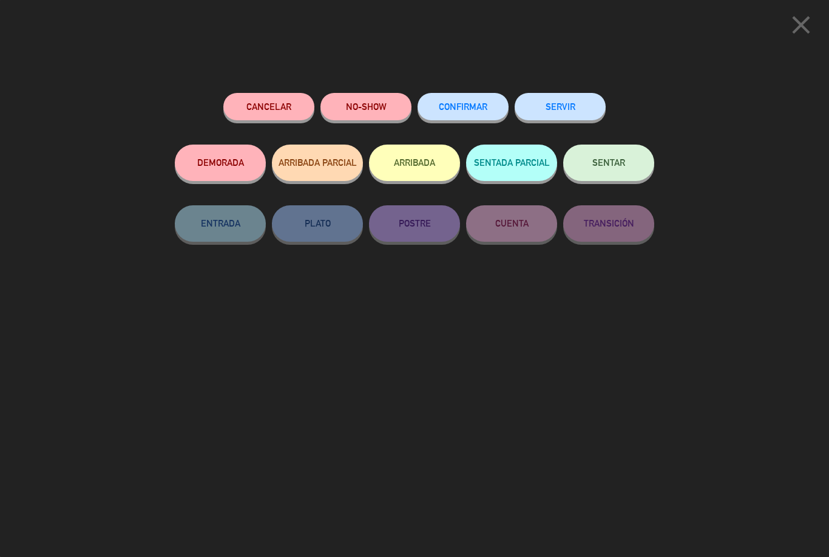
click at [588, 166] on button "SENTAR" at bounding box center [608, 163] width 91 height 36
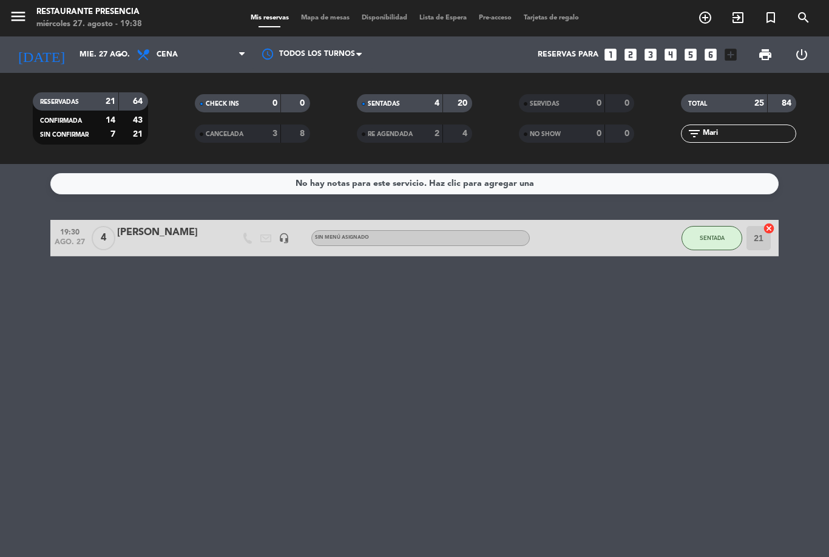
click at [772, 134] on input "Mari" at bounding box center [749, 133] width 94 height 13
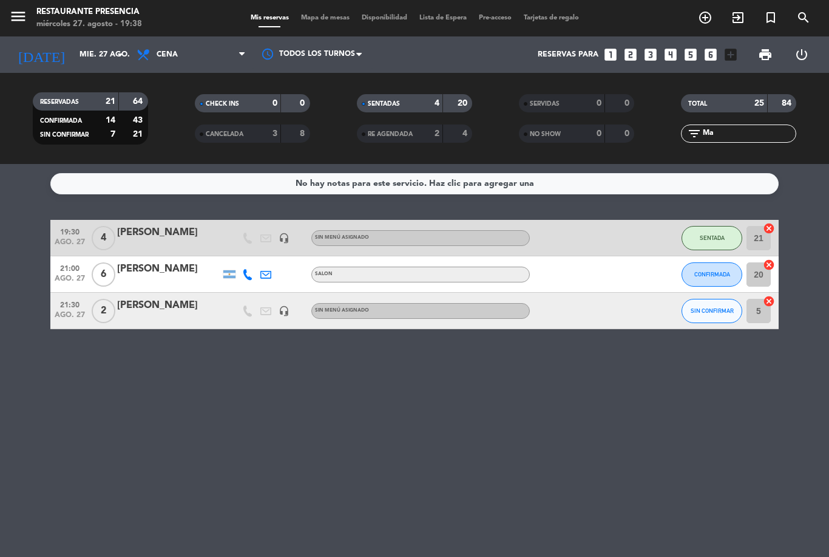
type input "M"
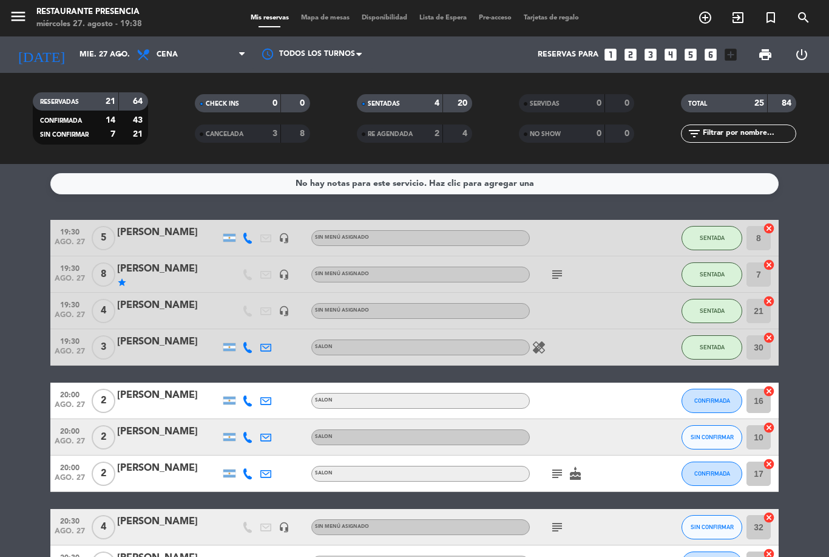
click at [803, 202] on div "No hay notas para este servicio. Haz clic para agregar una 19:30 [DATE] 5 [PERS…" at bounding box center [414, 360] width 829 height 393
click at [98, 56] on input "mié. 27 ago." at bounding box center [124, 54] width 103 height 21
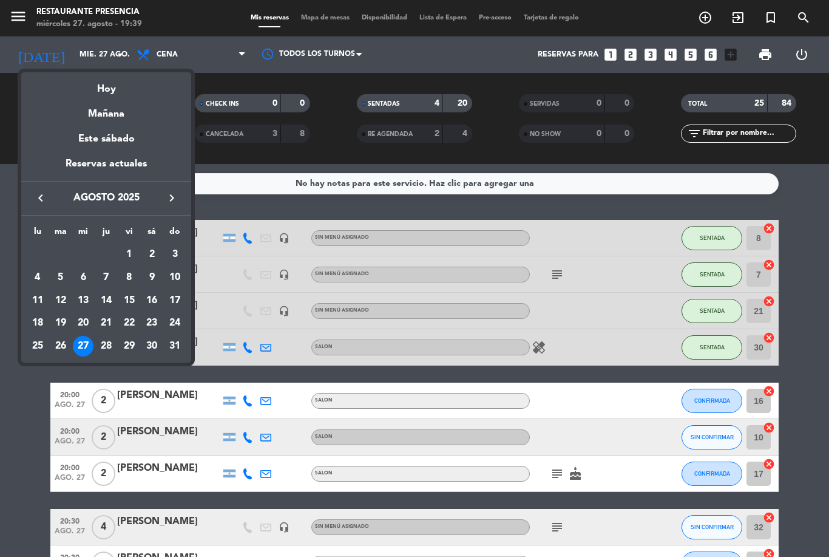
click at [123, 120] on div "Mañana" at bounding box center [106, 109] width 170 height 25
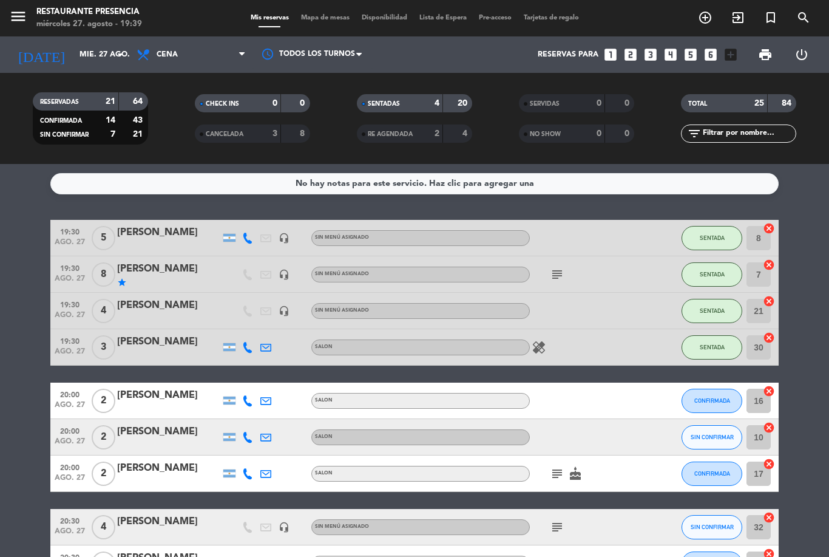
type input "jue. 28 ago."
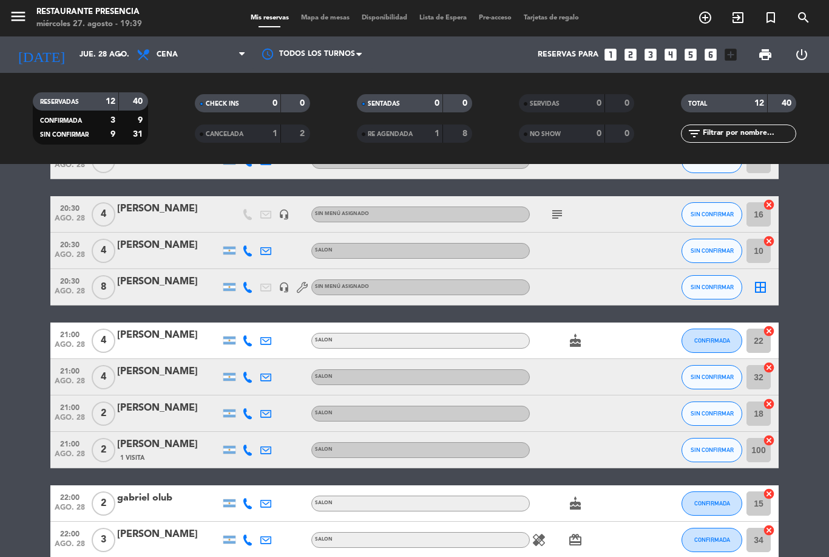
scroll to position [175, 0]
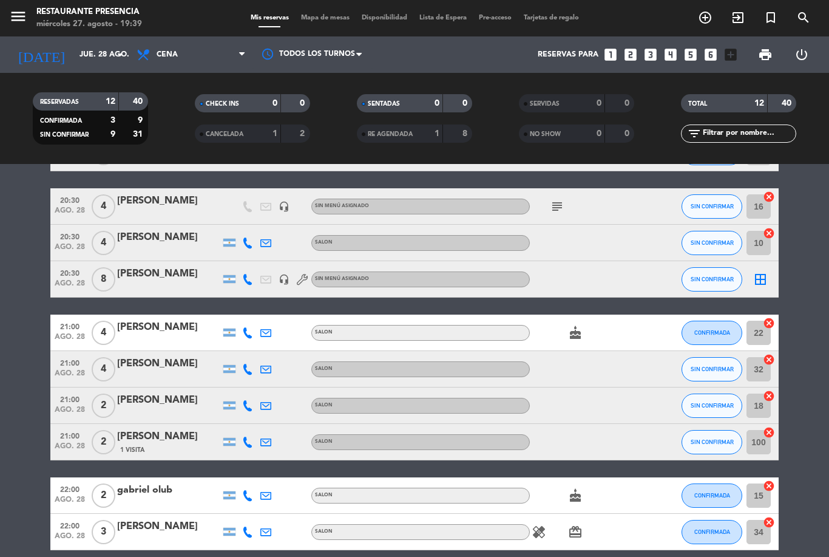
click at [709, 19] on icon "add_circle_outline" at bounding box center [705, 17] width 15 height 15
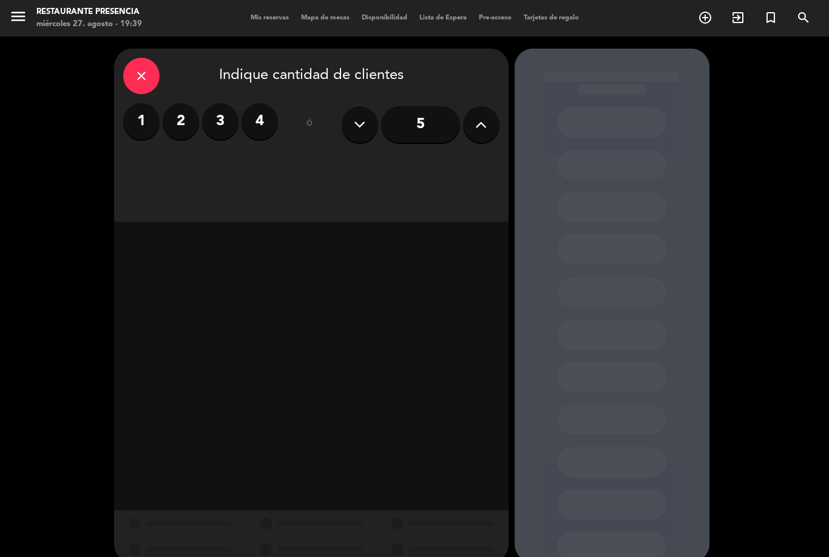
click at [182, 124] on label "2" at bounding box center [181, 121] width 36 height 36
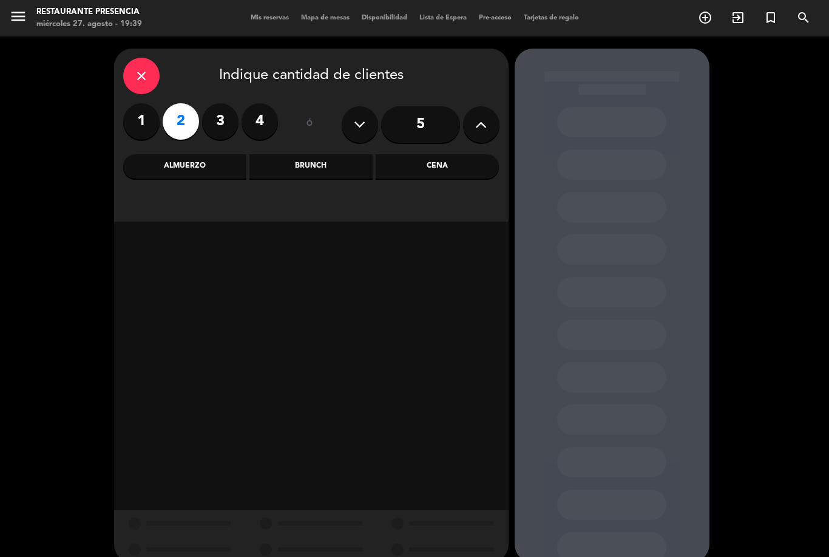
click at [454, 168] on div "Cena" at bounding box center [437, 166] width 123 height 24
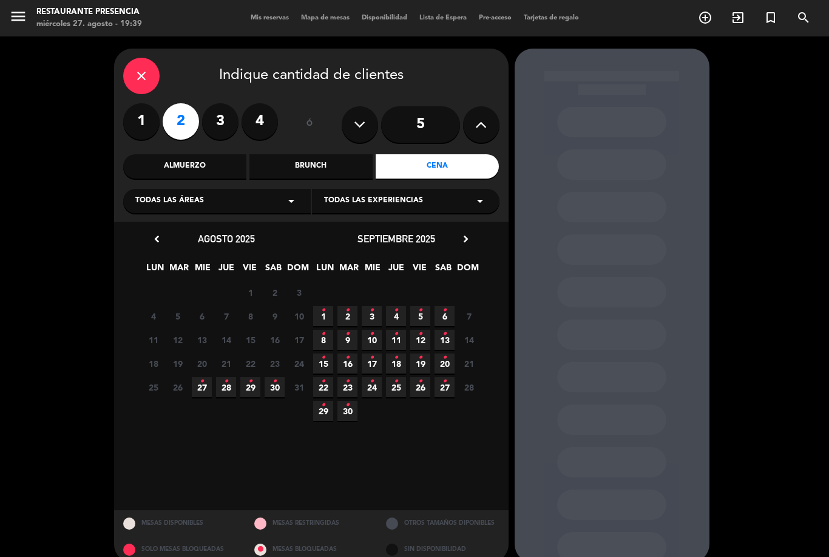
click at [230, 381] on span "28 •" at bounding box center [226, 387] width 20 height 20
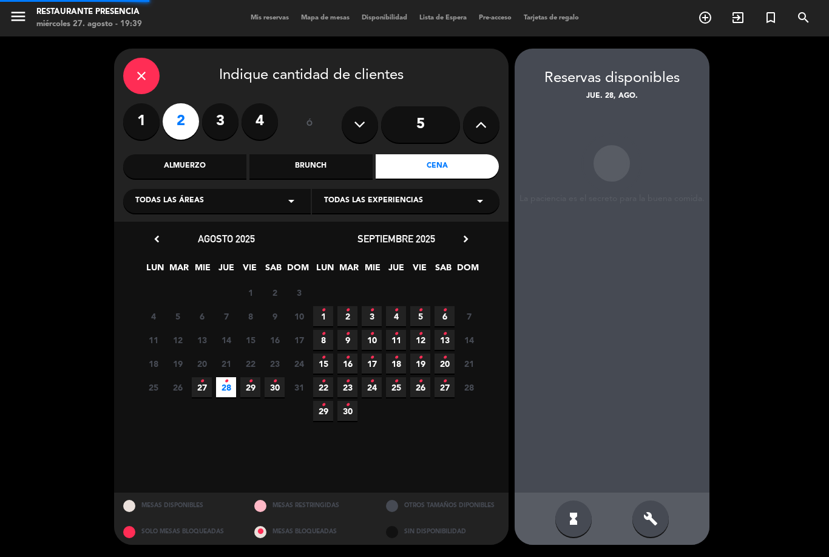
scroll to position [39, 0]
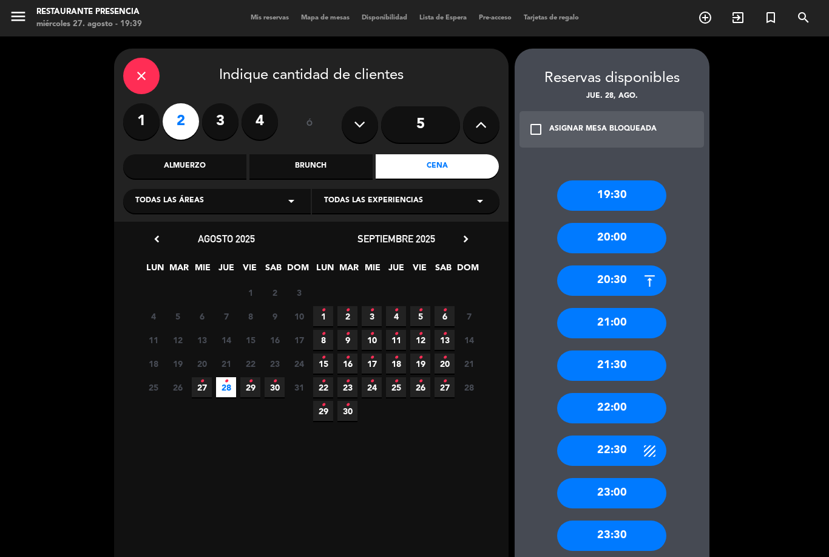
click at [622, 308] on div "21:00" at bounding box center [611, 323] width 109 height 30
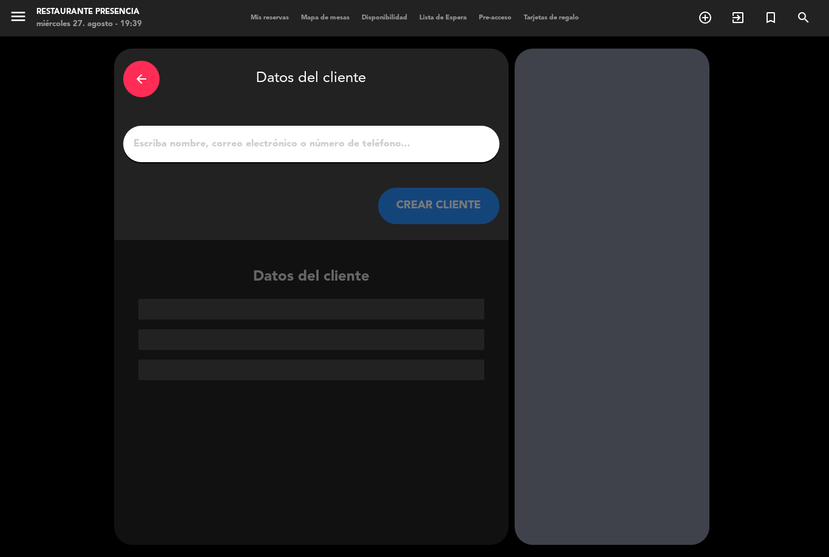
click at [398, 135] on input "1" at bounding box center [311, 143] width 358 height 17
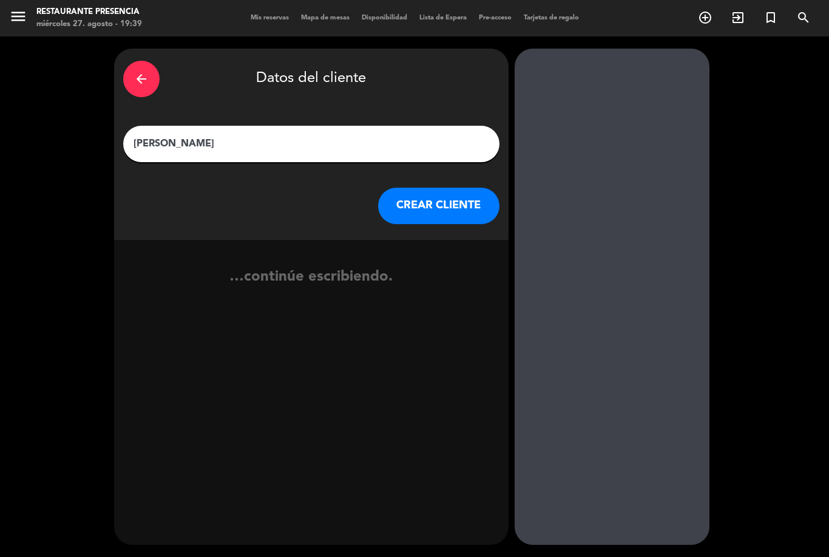
type input "[PERSON_NAME]"
click at [456, 188] on button "CREAR CLIENTE" at bounding box center [438, 206] width 121 height 36
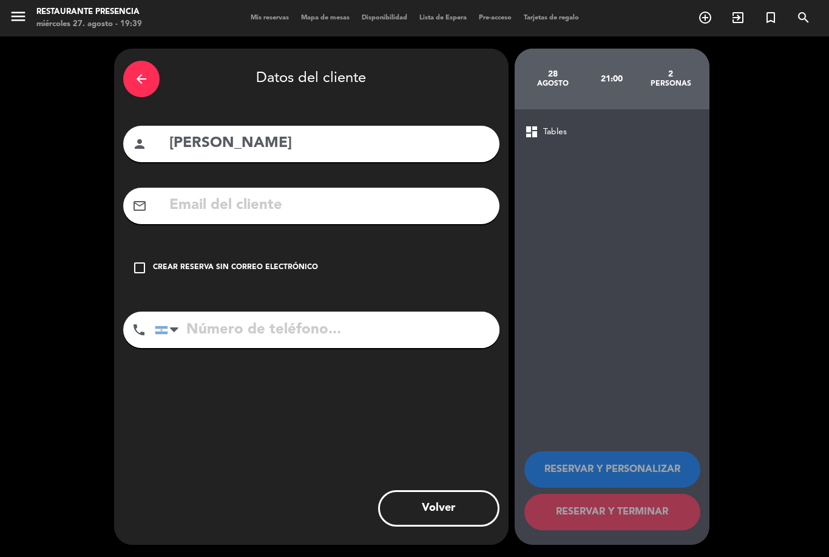
click at [147, 250] on div "check_box_outline_blank Crear reserva sin correo electrónico" at bounding box center [311, 268] width 376 height 36
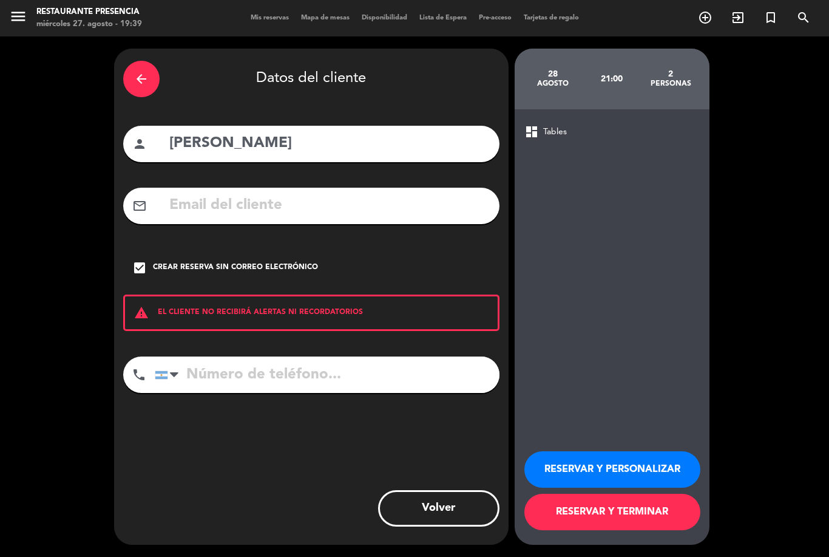
click at [605, 460] on button "RESERVAR Y PERSONALIZAR" at bounding box center [613, 469] width 176 height 36
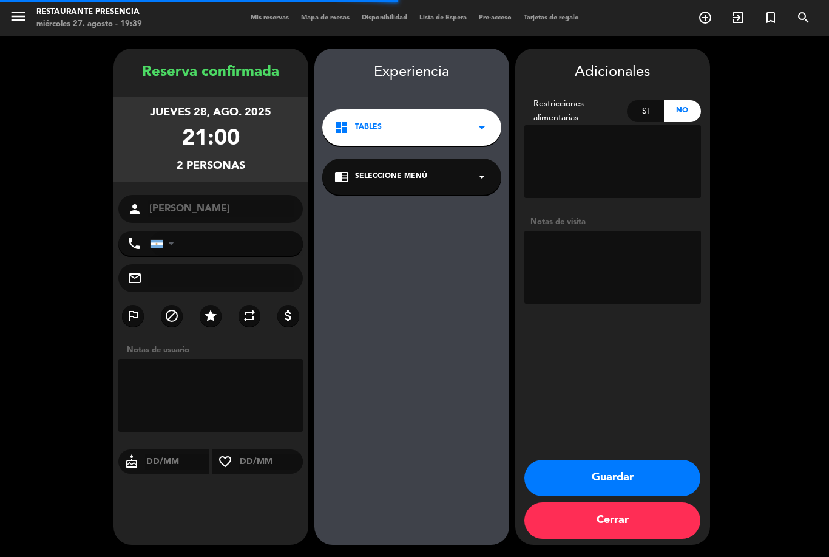
click at [625, 232] on textarea at bounding box center [613, 267] width 177 height 73
type textarea "Sofitel"
click at [438, 213] on div "Experiencia dashboard Tables arrow_drop_down chrome_reader_mode Seleccione Menú…" at bounding box center [412, 309] width 195 height 496
click at [630, 477] on button "Guardar" at bounding box center [613, 478] width 176 height 36
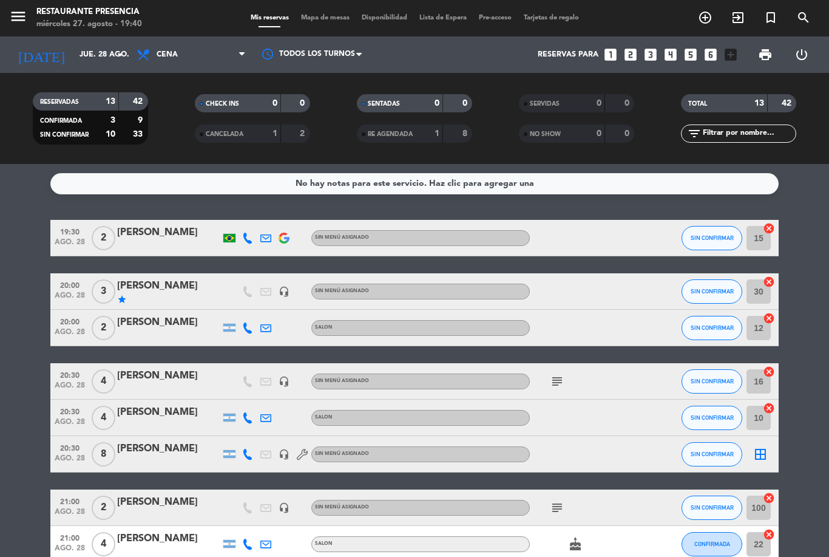
click at [705, 15] on icon "add_circle_outline" at bounding box center [705, 17] width 15 height 15
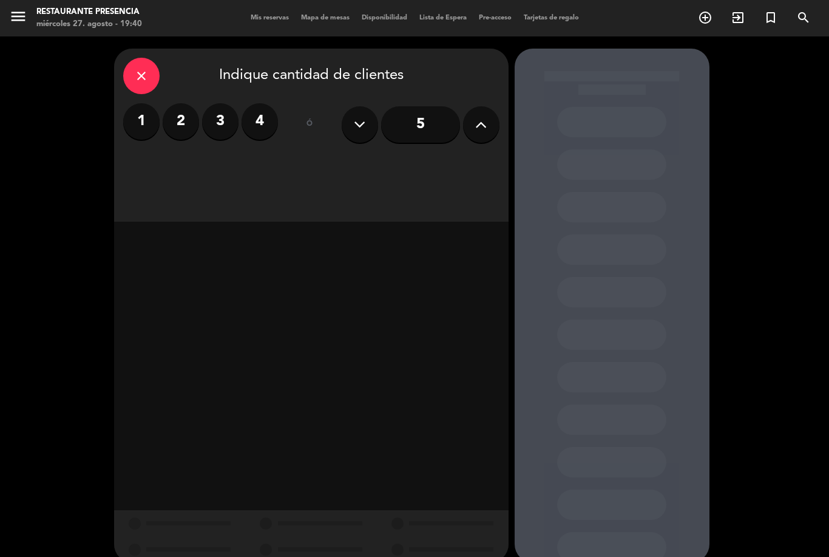
click at [274, 123] on label "4" at bounding box center [260, 121] width 36 height 36
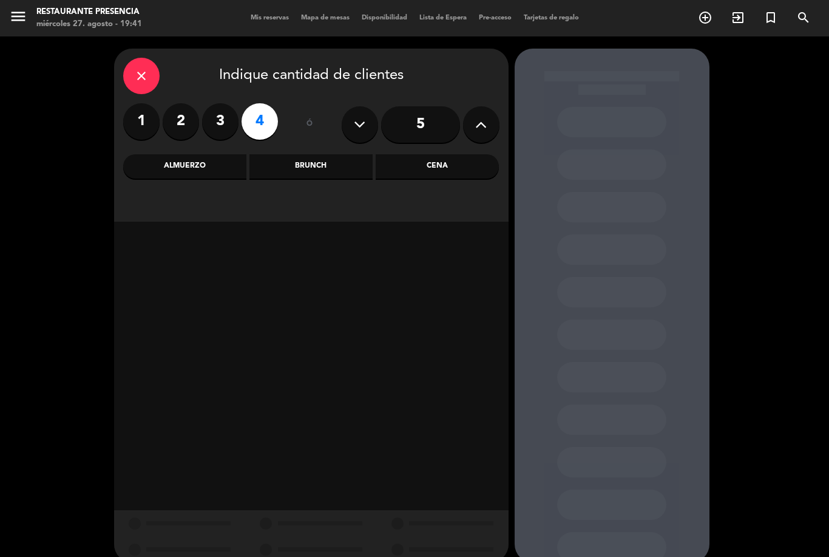
click at [460, 174] on div "Cena" at bounding box center [437, 166] width 123 height 24
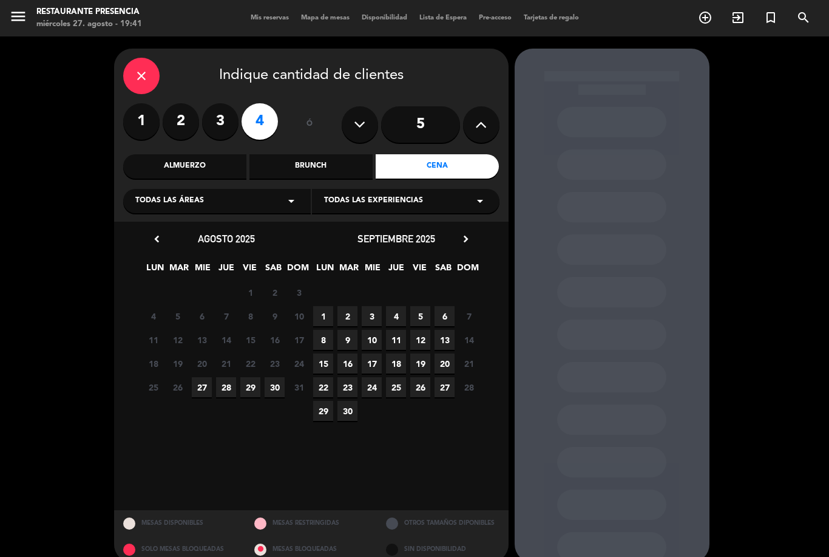
click at [203, 389] on span "27" at bounding box center [202, 387] width 20 height 20
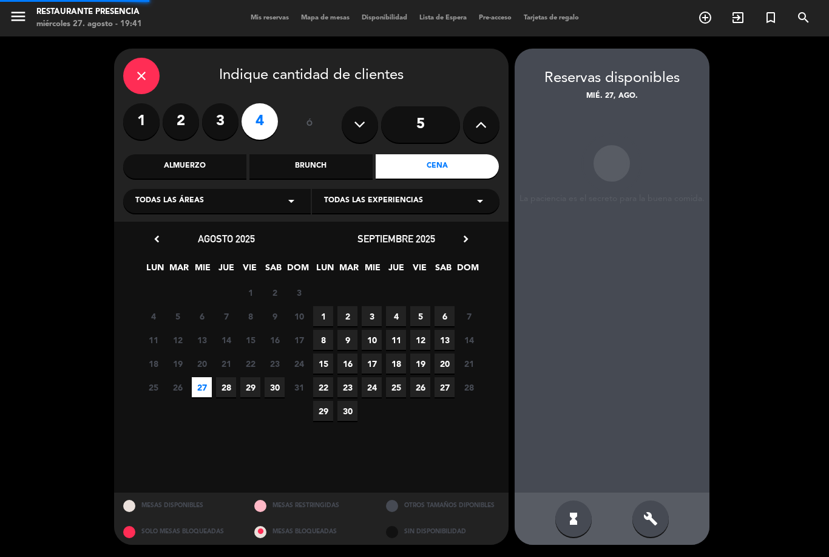
scroll to position [39, 0]
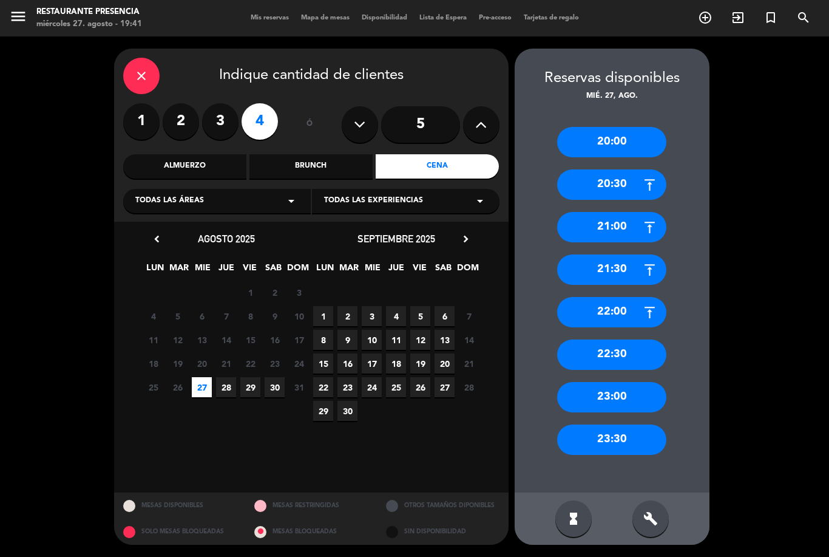
click at [622, 212] on div "21:00" at bounding box center [611, 227] width 109 height 30
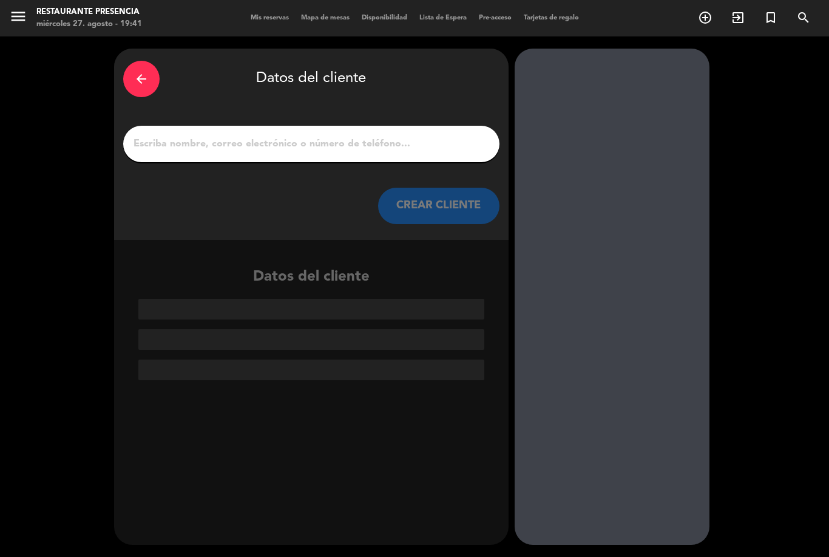
click at [392, 135] on input "1" at bounding box center [311, 143] width 358 height 17
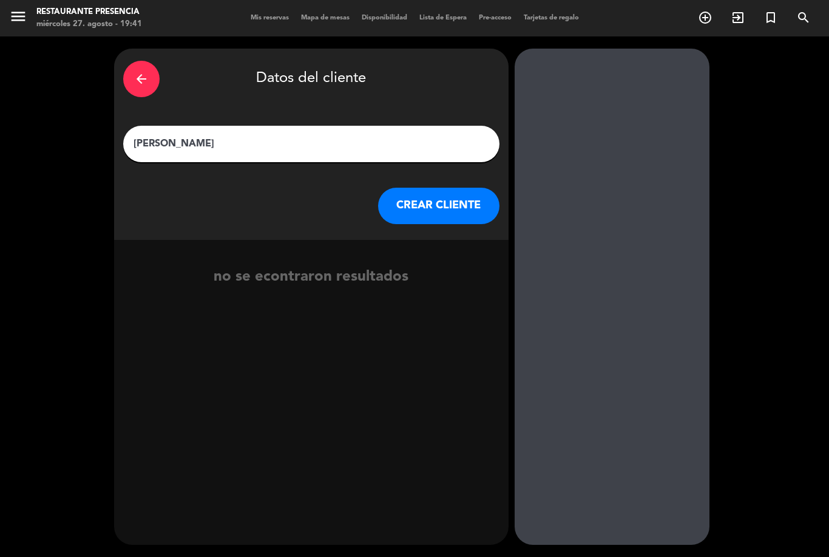
type input "[PERSON_NAME]"
click at [302, 199] on div "arrow_back Datos del cliente [PERSON_NAME] CREAR CLIENTE" at bounding box center [311, 144] width 395 height 191
click at [457, 188] on button "CREAR CLIENTE" at bounding box center [438, 206] width 121 height 36
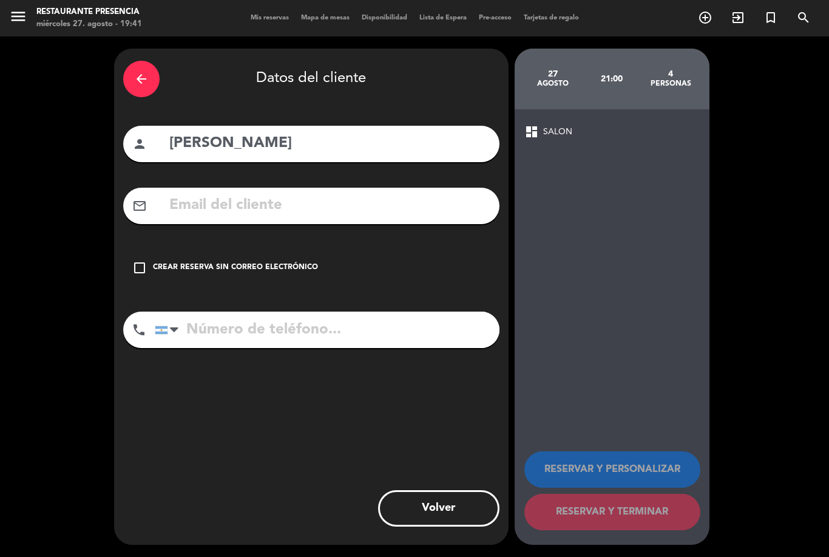
click at [143, 260] on icon "check_box_outline_blank" at bounding box center [139, 267] width 15 height 15
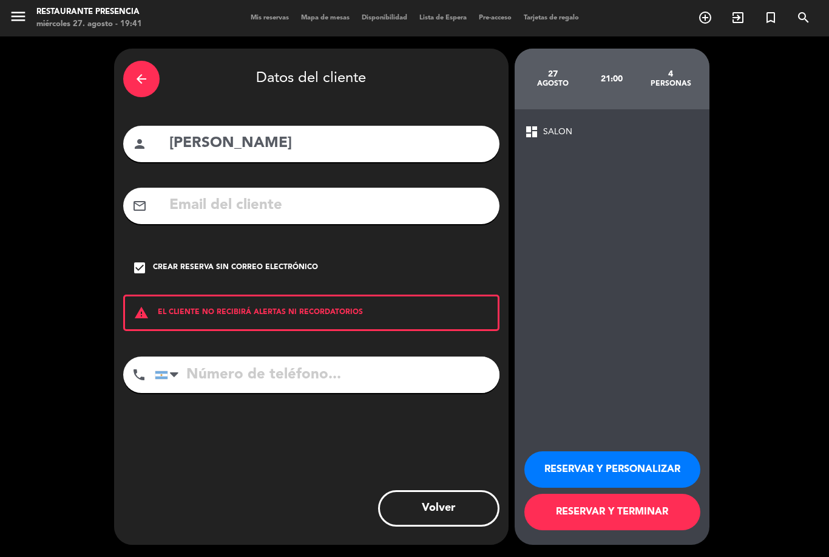
click at [641, 466] on button "RESERVAR Y PERSONALIZAR" at bounding box center [613, 469] width 176 height 36
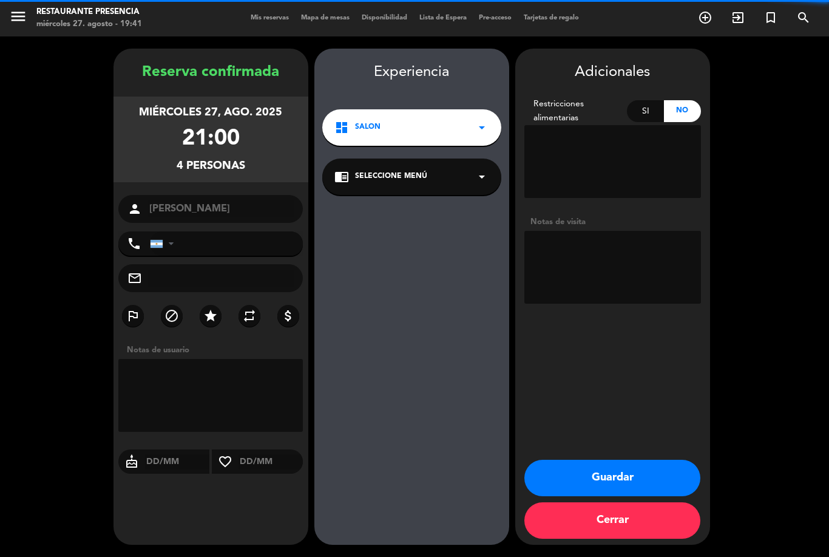
click at [599, 231] on textarea at bounding box center [613, 267] width 177 height 73
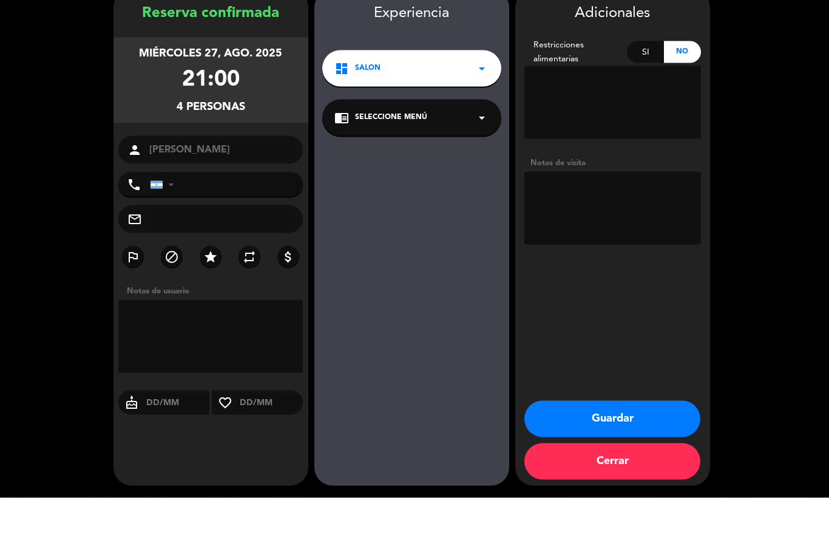
click at [211, 308] on icon "star" at bounding box center [210, 315] width 15 height 15
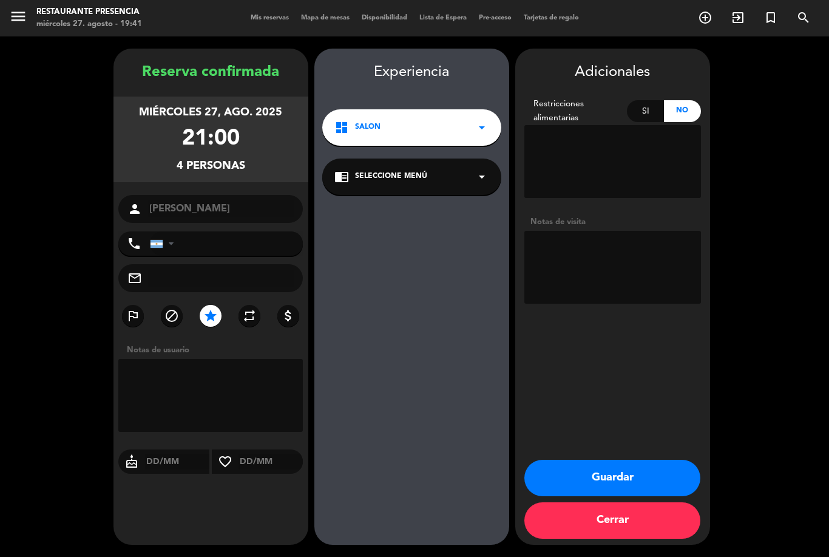
click at [600, 231] on textarea at bounding box center [613, 267] width 177 height 73
type textarea "COCINEROS"
click at [448, 216] on div "Experiencia dashboard SALON arrow_drop_down chrome_reader_mode Seleccione Menú …" at bounding box center [412, 309] width 195 height 496
click at [616, 477] on button "Guardar" at bounding box center [613, 478] width 176 height 36
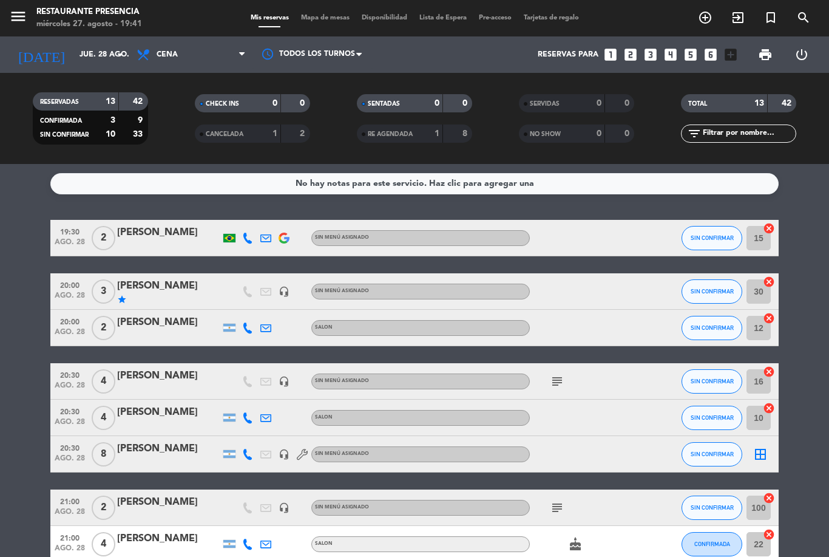
click at [729, 127] on input "text" at bounding box center [749, 133] width 94 height 13
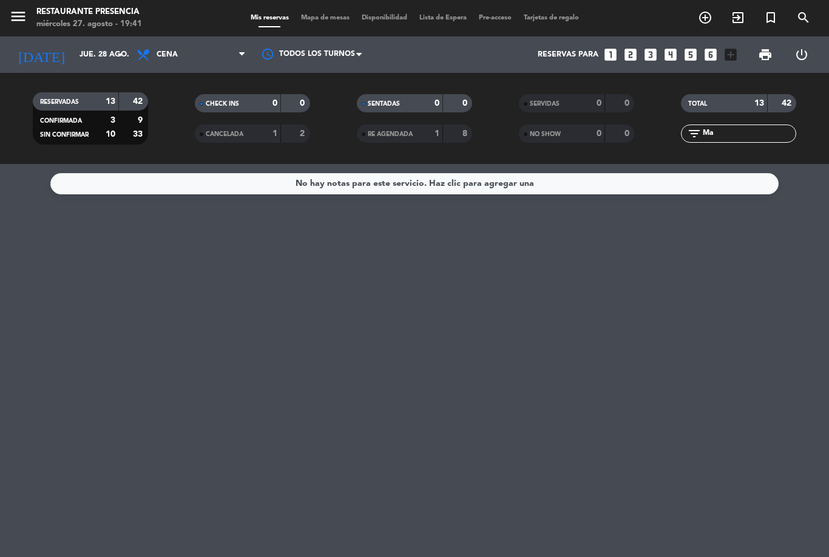
type input "M"
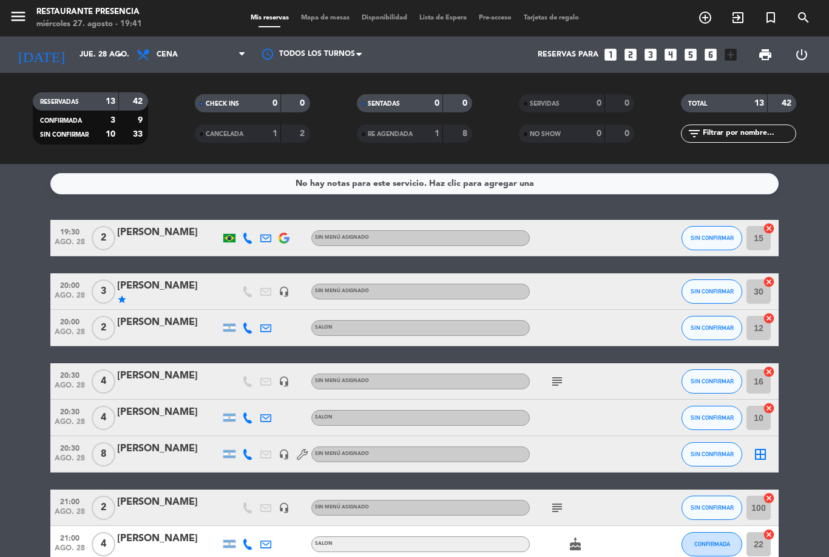
click at [73, 44] on input "jue. 28 ago." at bounding box center [124, 54] width 103 height 21
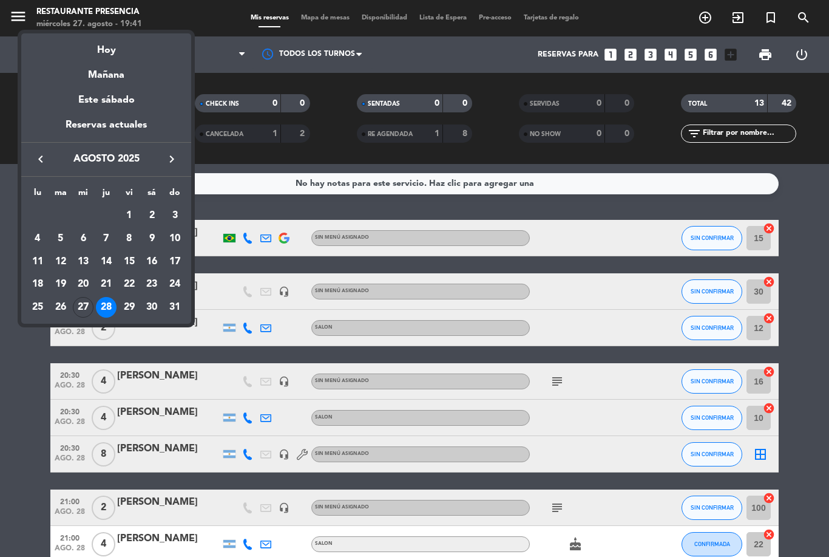
click at [113, 44] on div "Hoy" at bounding box center [106, 45] width 170 height 25
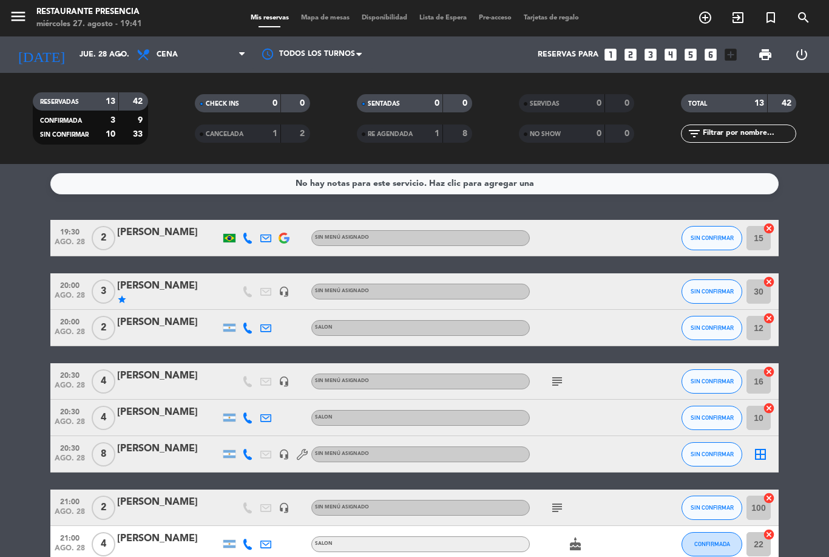
type input "mié. 27 ago."
click at [738, 127] on input "text" at bounding box center [749, 133] width 94 height 13
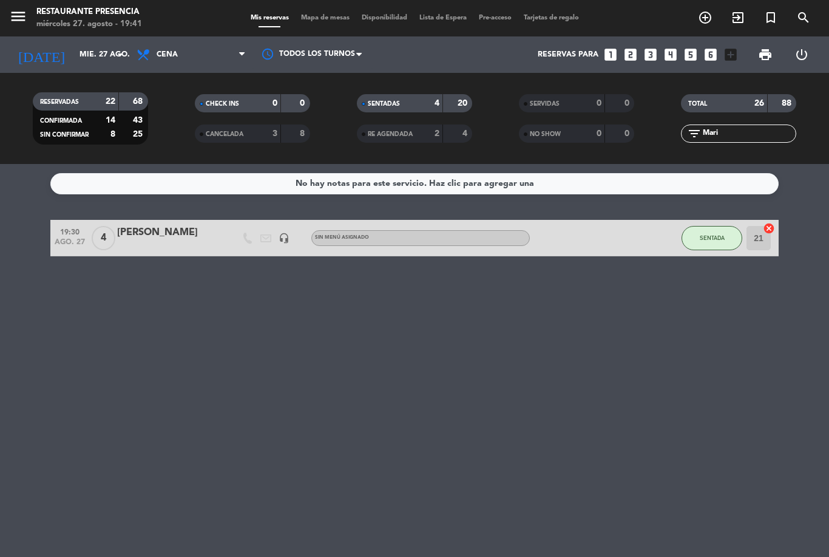
click at [824, 220] on bookings-row "19:30 [DATE] 4 [PERSON_NAME] headset_mic Sin menú asignado SENTADA 21 cancel" at bounding box center [414, 238] width 829 height 36
click at [746, 127] on input "Mari" at bounding box center [749, 133] width 94 height 13
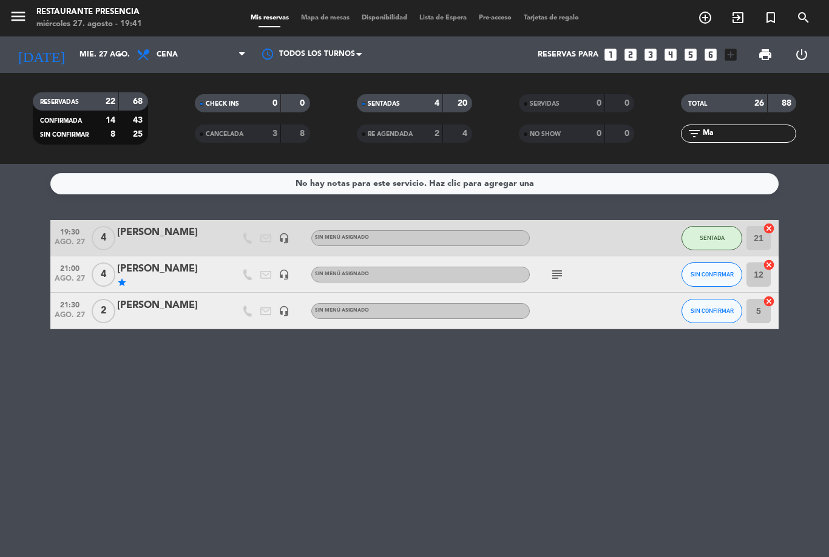
type input "M"
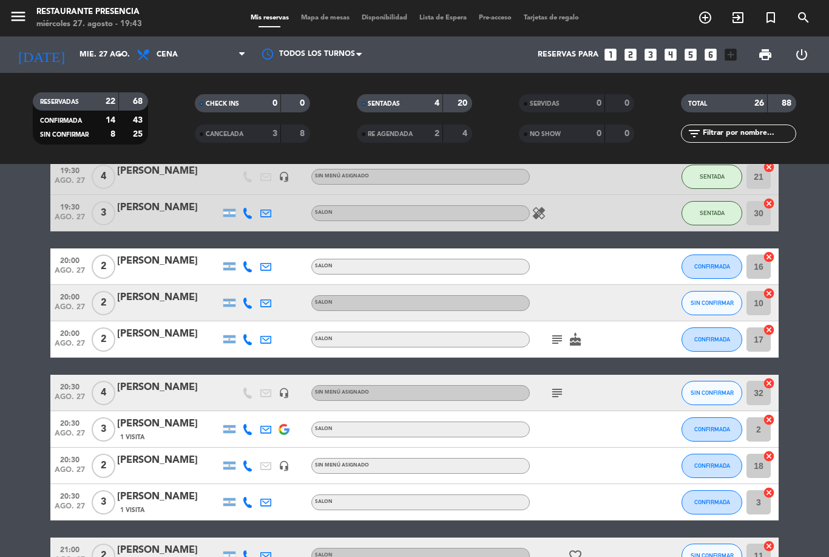
scroll to position [137, 0]
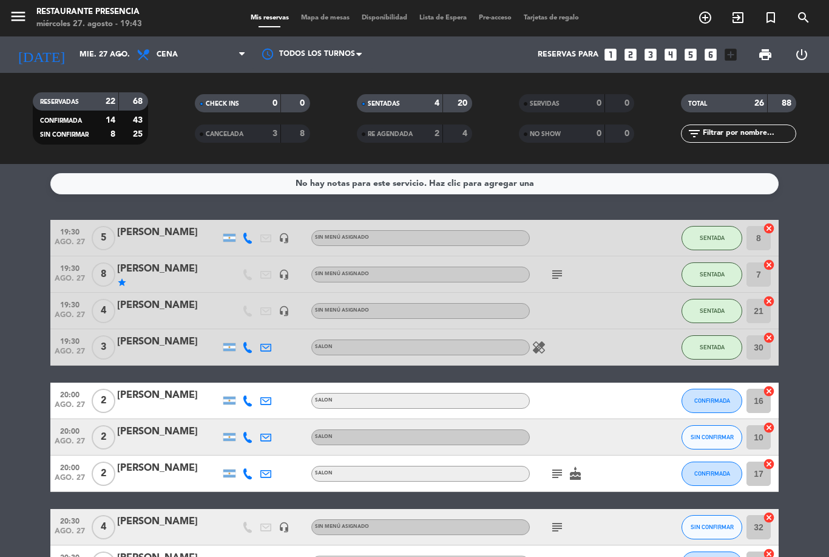
scroll to position [0, 0]
click at [710, 19] on icon "add_circle_outline" at bounding box center [705, 17] width 15 height 15
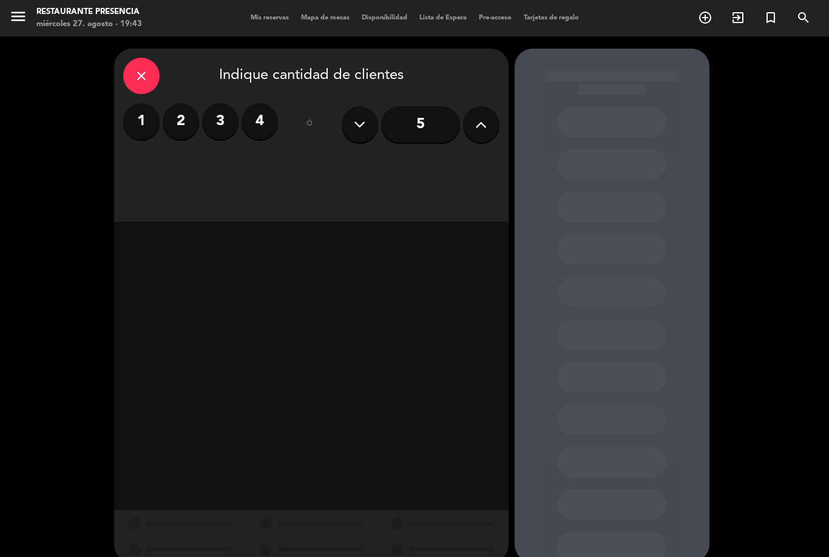
click at [188, 131] on label "2" at bounding box center [181, 121] width 36 height 36
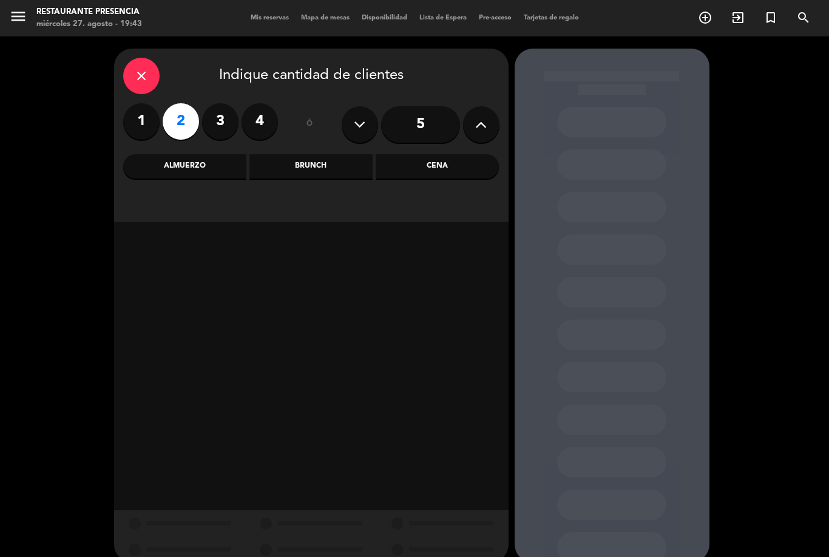
click at [458, 165] on div "Cena" at bounding box center [437, 166] width 123 height 24
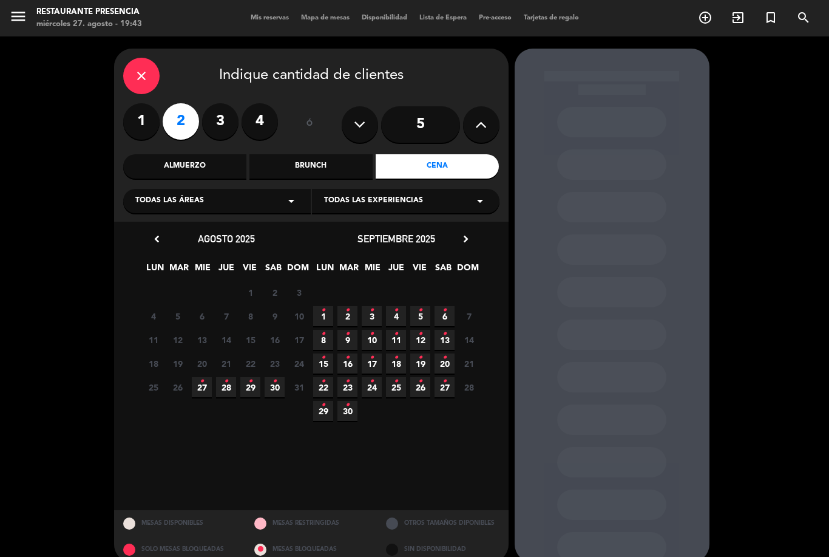
click at [202, 385] on icon "•" at bounding box center [202, 381] width 4 height 19
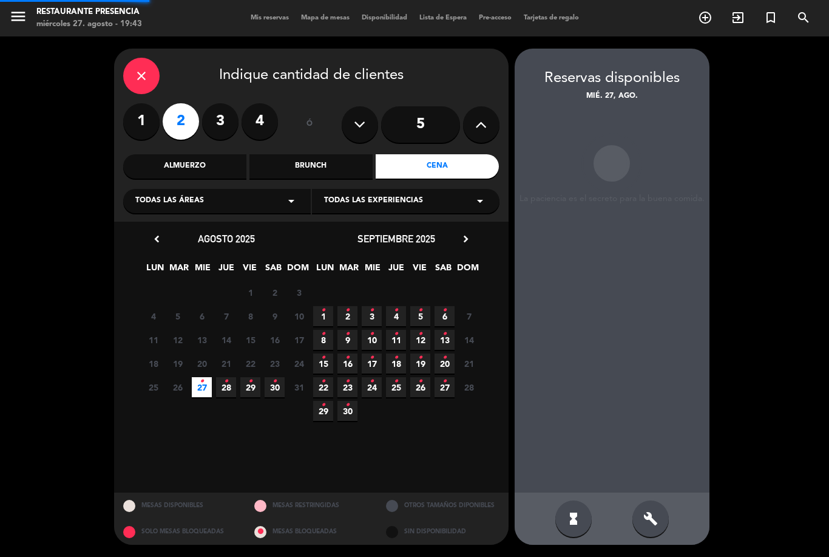
scroll to position [39, 0]
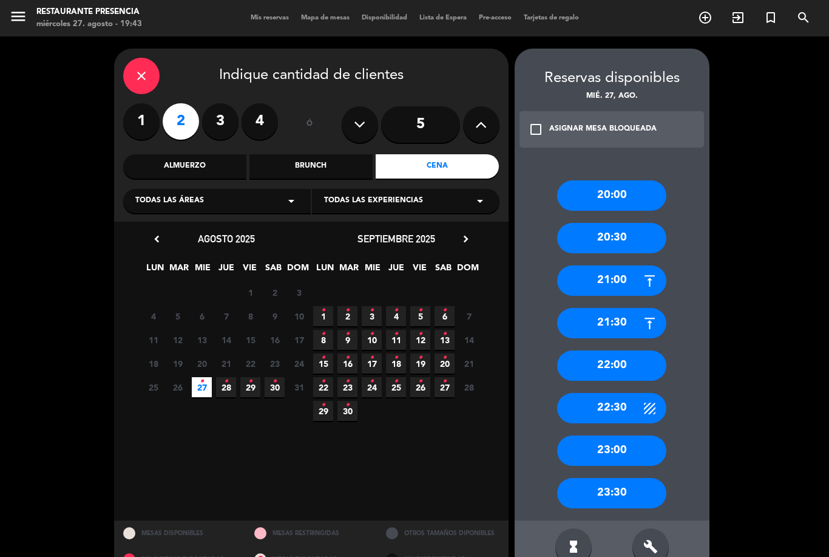
click at [638, 350] on div "22:00" at bounding box center [611, 365] width 109 height 30
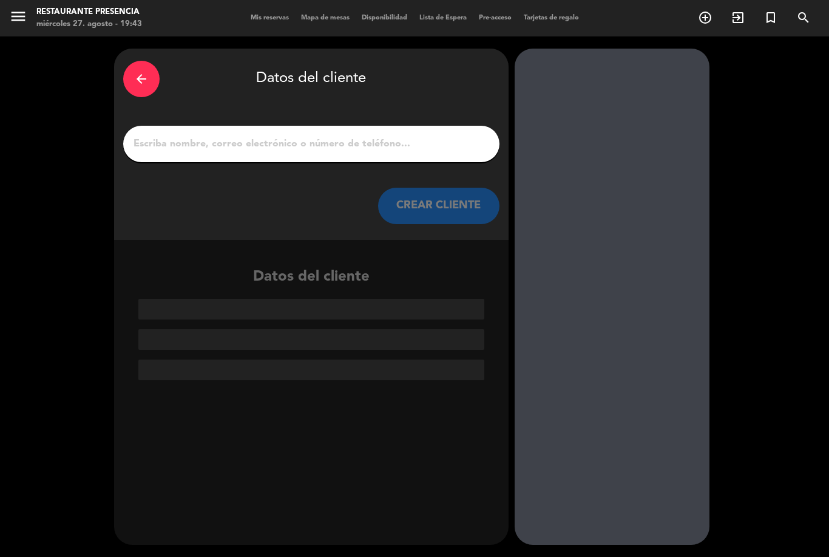
click at [393, 135] on input "1" at bounding box center [311, 143] width 358 height 17
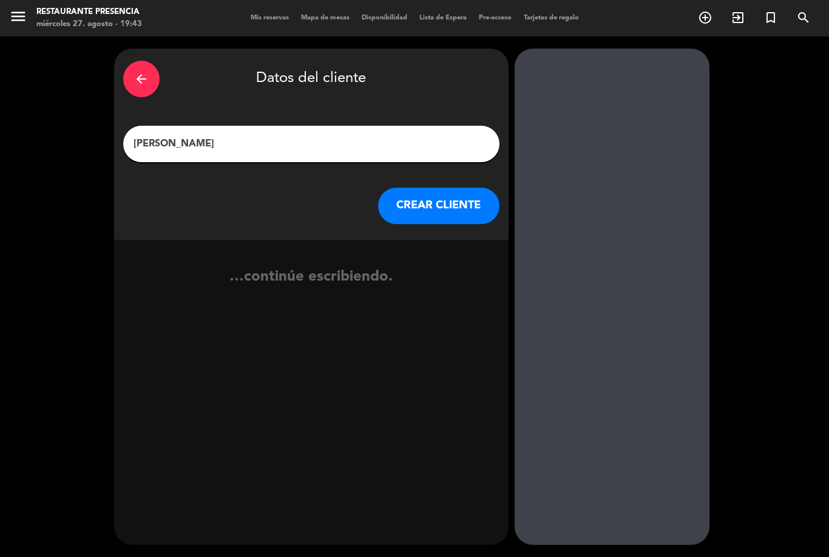
type input "[PERSON_NAME]"
click at [444, 188] on button "CREAR CLIENTE" at bounding box center [438, 206] width 121 height 36
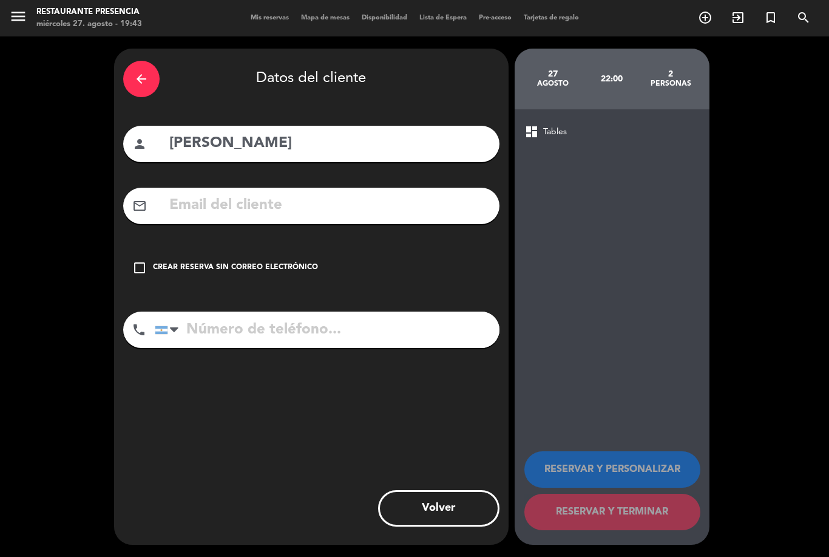
click at [145, 260] on icon "check_box_outline_blank" at bounding box center [139, 267] width 15 height 15
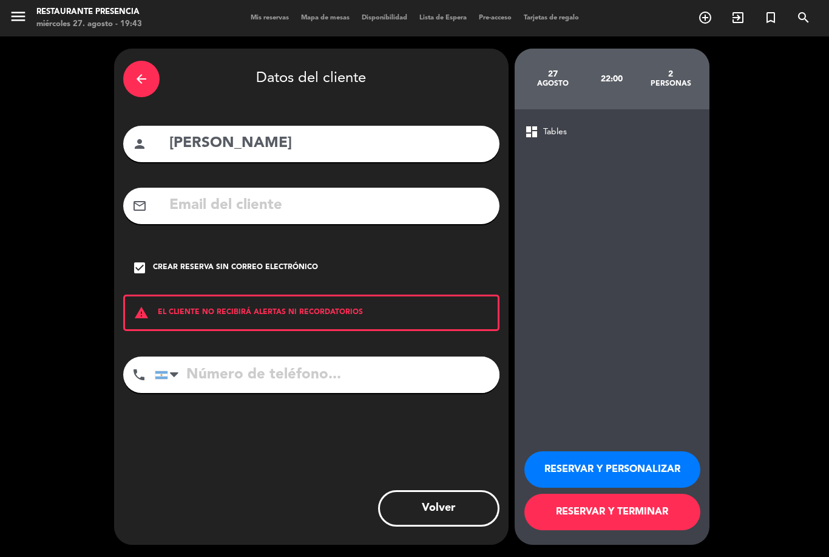
click at [622, 469] on button "RESERVAR Y PERSONALIZAR" at bounding box center [613, 469] width 176 height 36
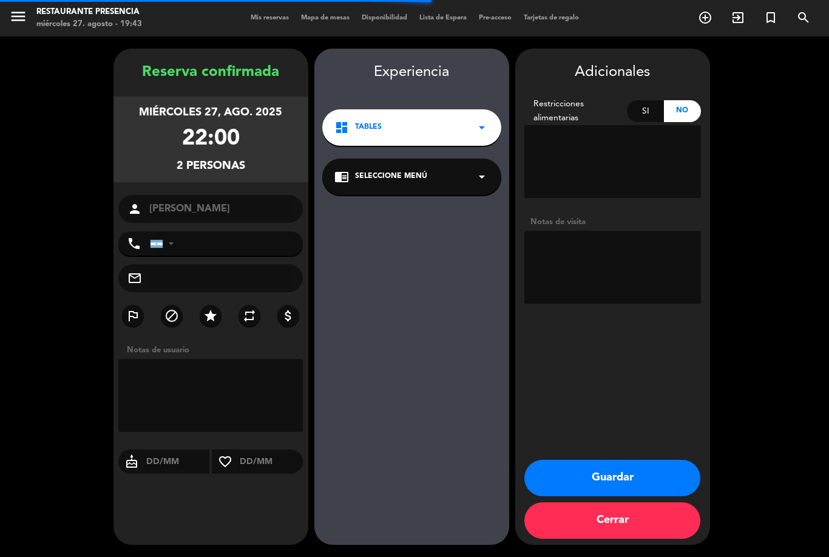
click at [627, 250] on textarea at bounding box center [613, 267] width 177 height 73
type textarea "Walk in"
click at [443, 207] on div "Experiencia dashboard Tables arrow_drop_down chrome_reader_mode Seleccione Menú…" at bounding box center [412, 309] width 195 height 496
click at [625, 477] on button "Guardar" at bounding box center [613, 478] width 176 height 36
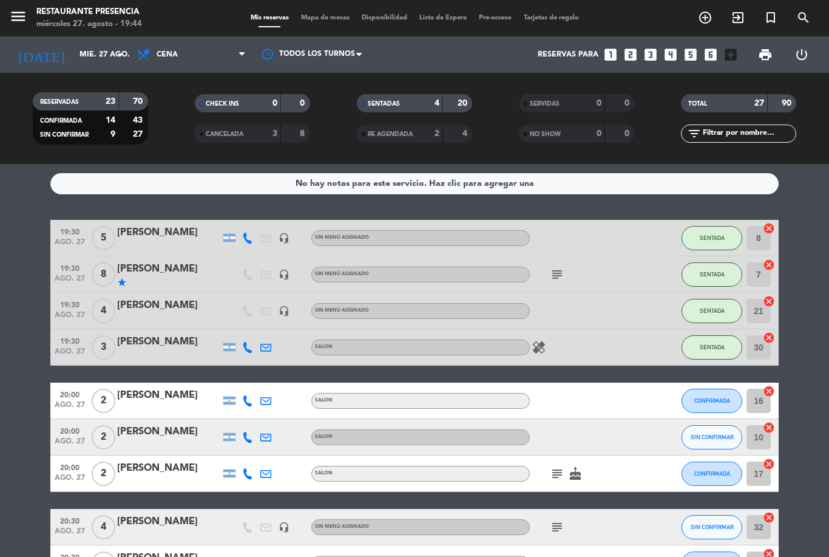
click at [325, 20] on span "Mapa de mesas" at bounding box center [325, 18] width 61 height 7
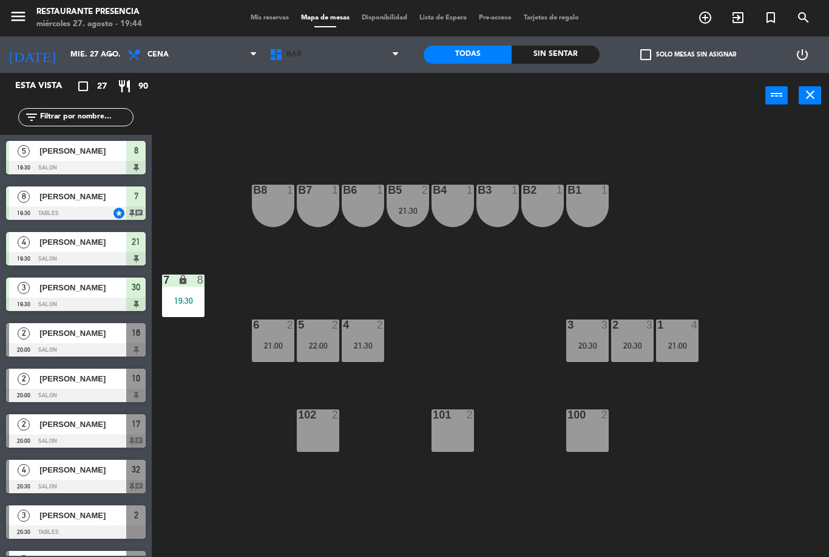
click at [392, 54] on span "BAR" at bounding box center [335, 54] width 142 height 27
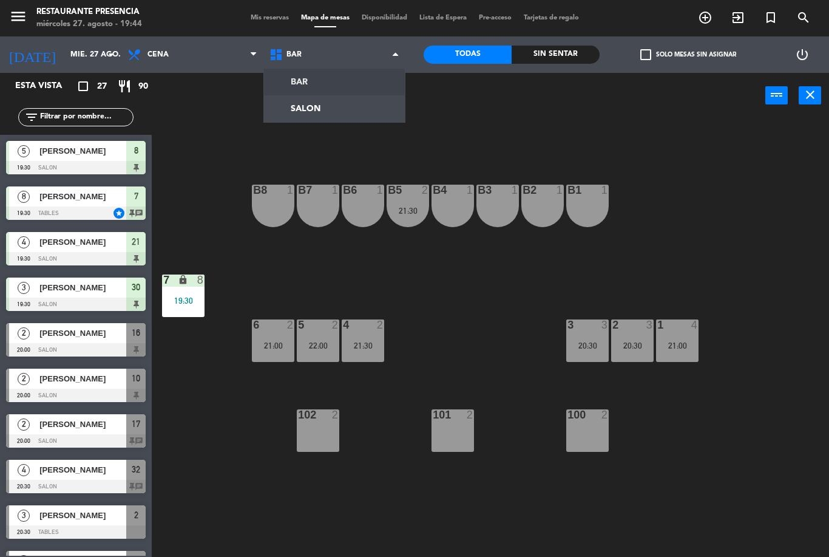
click at [346, 111] on ng-component "menu Restaurante Presencia miércoles 27. agosto - 19:44 Mis reservas Mapa de me…" at bounding box center [414, 278] width 829 height 557
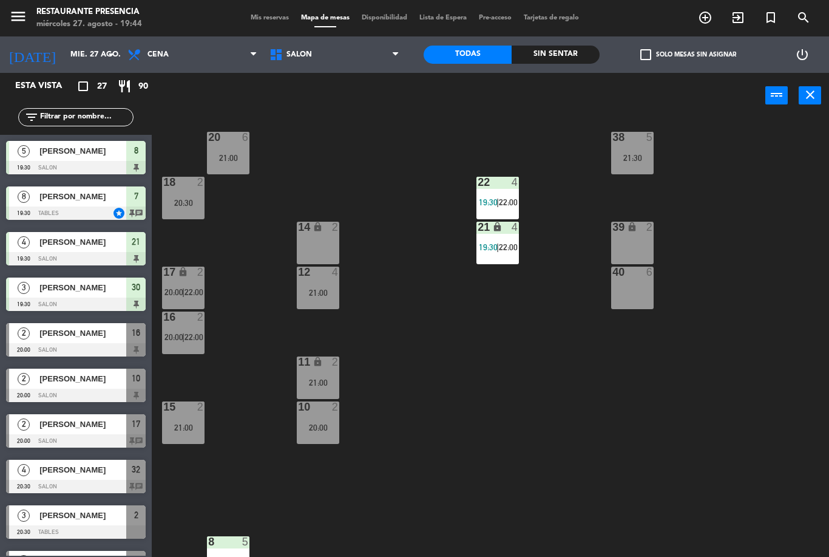
scroll to position [103, 0]
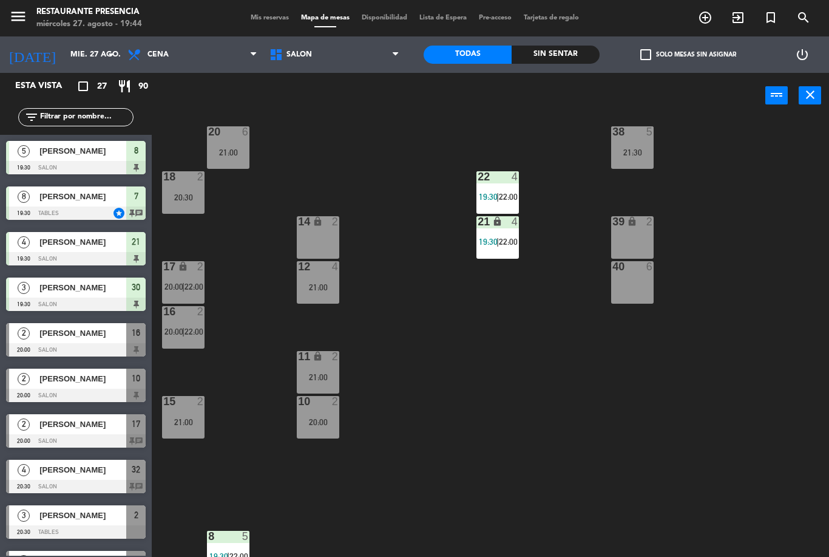
click at [336, 285] on div "21:00" at bounding box center [318, 287] width 43 height 9
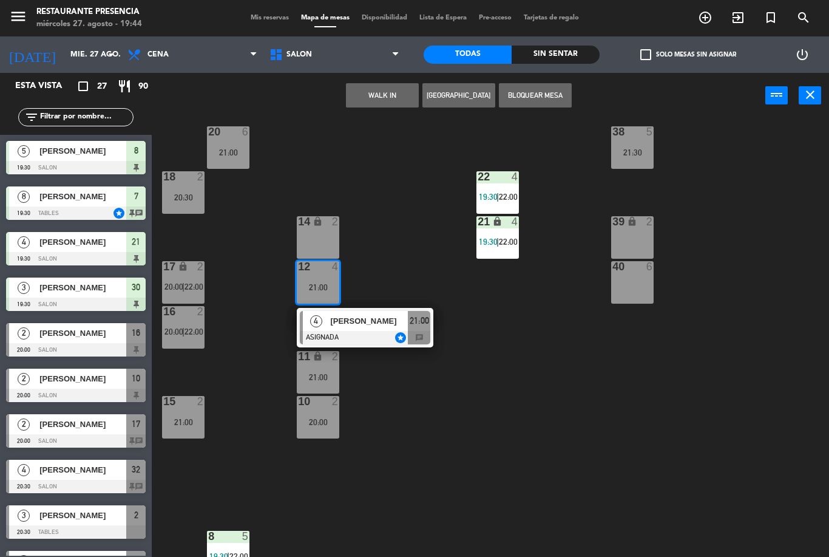
click at [400, 333] on div at bounding box center [365, 337] width 131 height 13
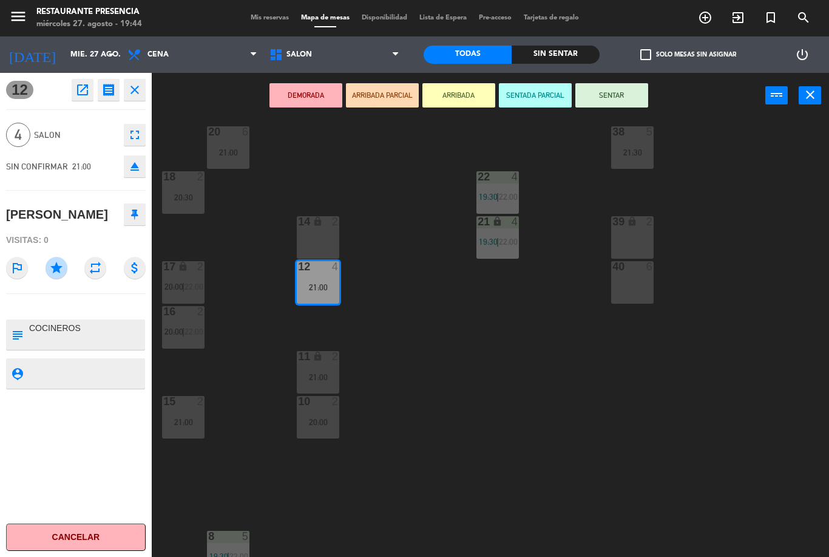
click at [327, 233] on div "14 lock 2" at bounding box center [318, 237] width 43 height 43
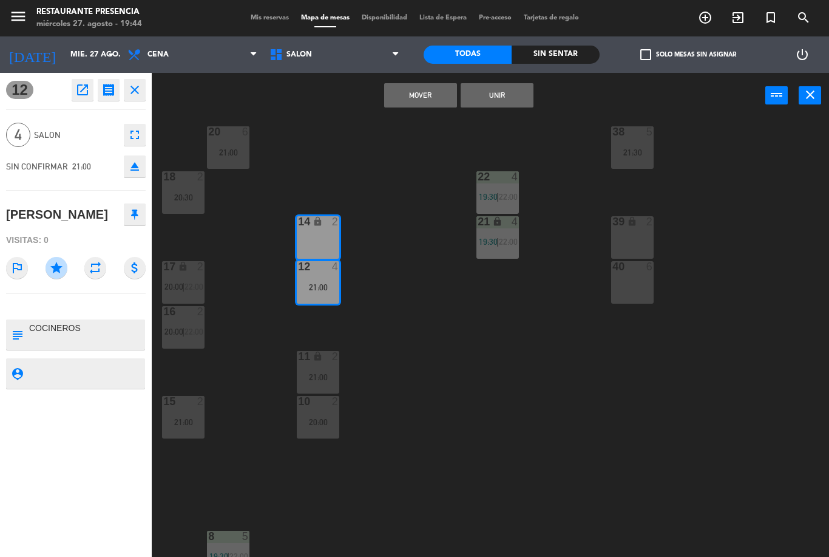
click at [508, 100] on button "Unir" at bounding box center [497, 95] width 73 height 24
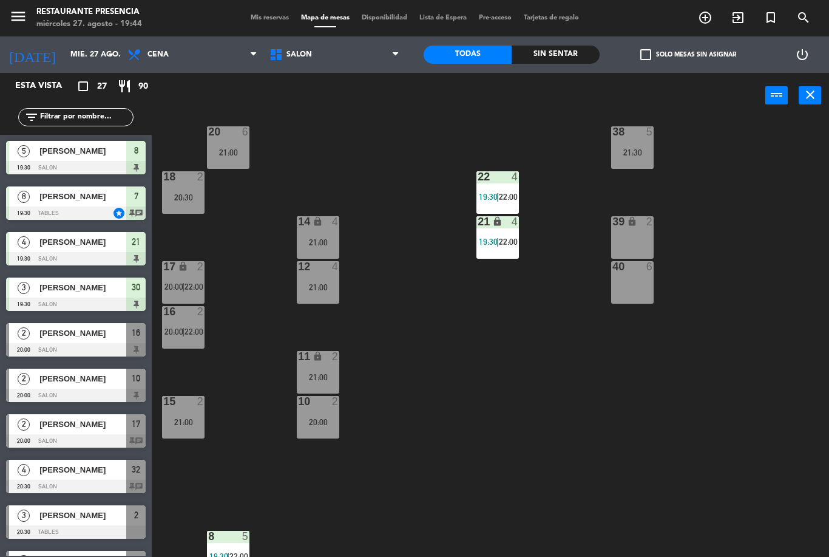
click at [324, 272] on div at bounding box center [318, 266] width 20 height 11
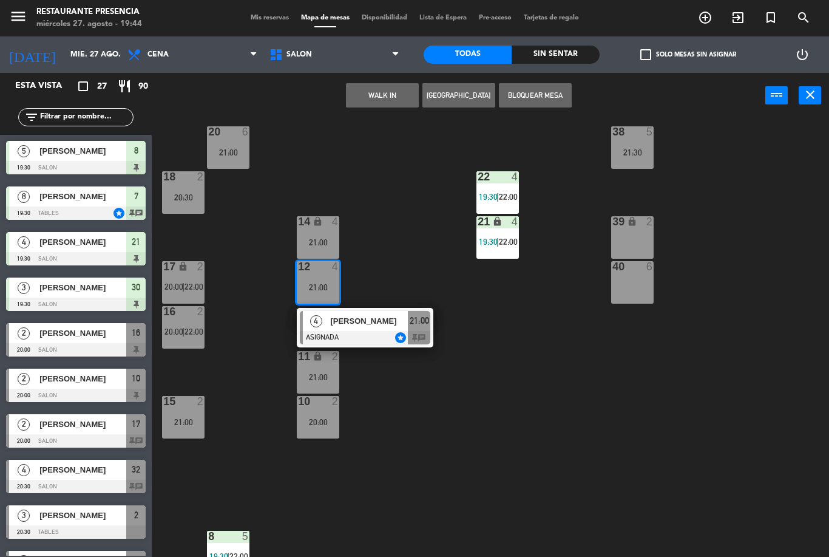
click at [395, 319] on span "[PERSON_NAME]" at bounding box center [369, 321] width 78 height 13
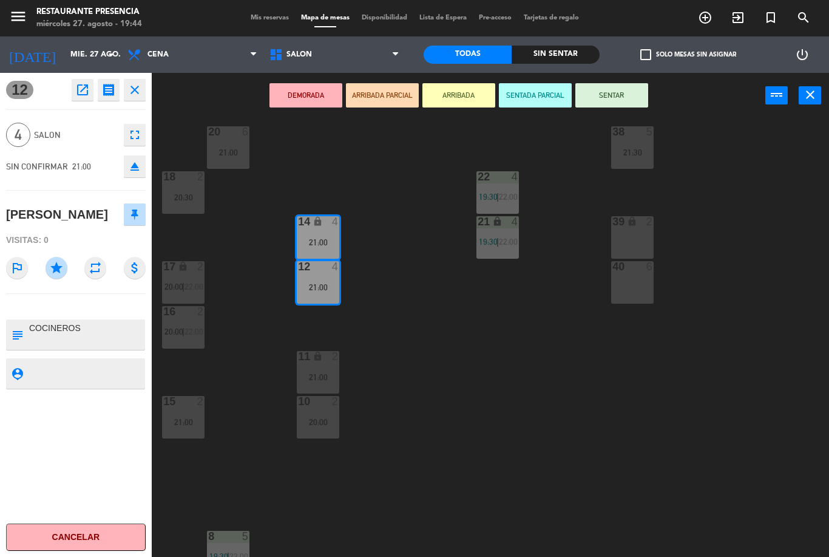
click at [117, 330] on textarea at bounding box center [86, 335] width 116 height 26
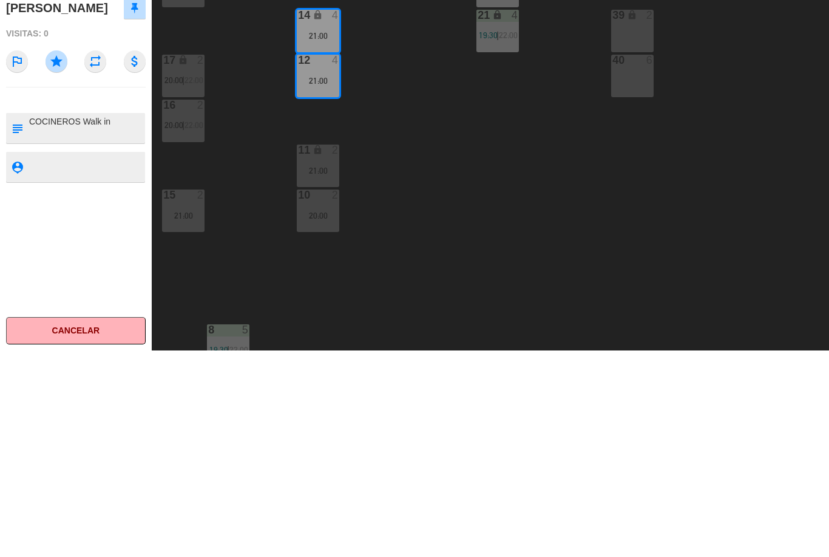
type textarea "COCINEROS Walk in"
click at [104, 366] on textarea at bounding box center [86, 373] width 116 height 15
type textarea "Cocineros"
click at [98, 216] on div "12 open_in_new receipt 9:00 PM [DATE] 4 personas [PERSON_NAME] 12+14 VIP INTERN…" at bounding box center [76, 315] width 152 height 484
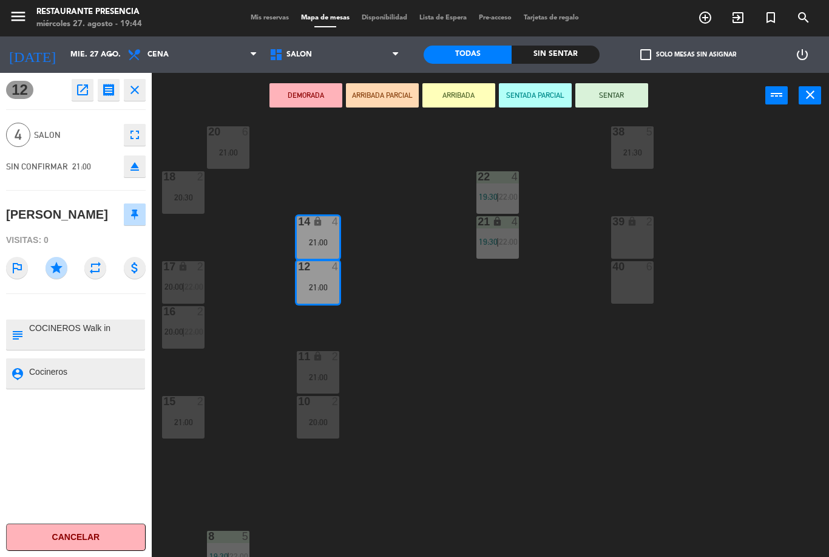
click at [109, 87] on icon "receipt" at bounding box center [108, 90] width 15 height 15
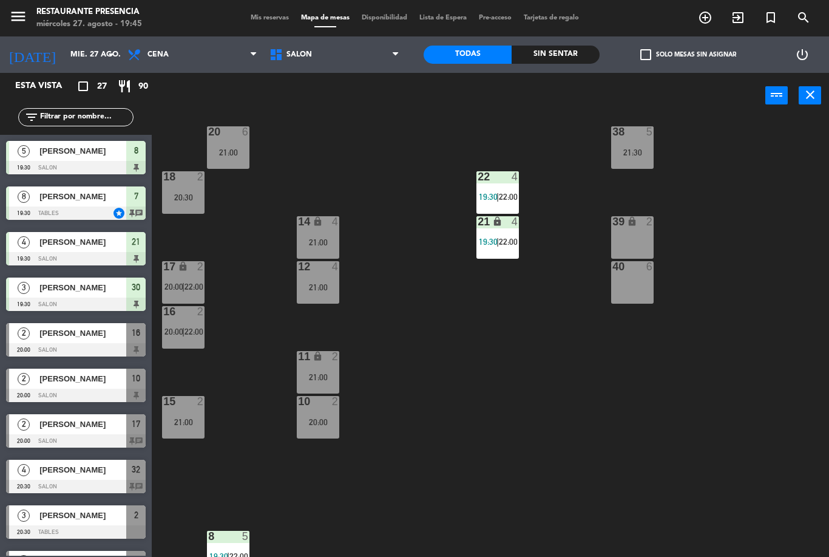
click at [91, 55] on input "mié. 27 ago." at bounding box center [115, 54] width 103 height 21
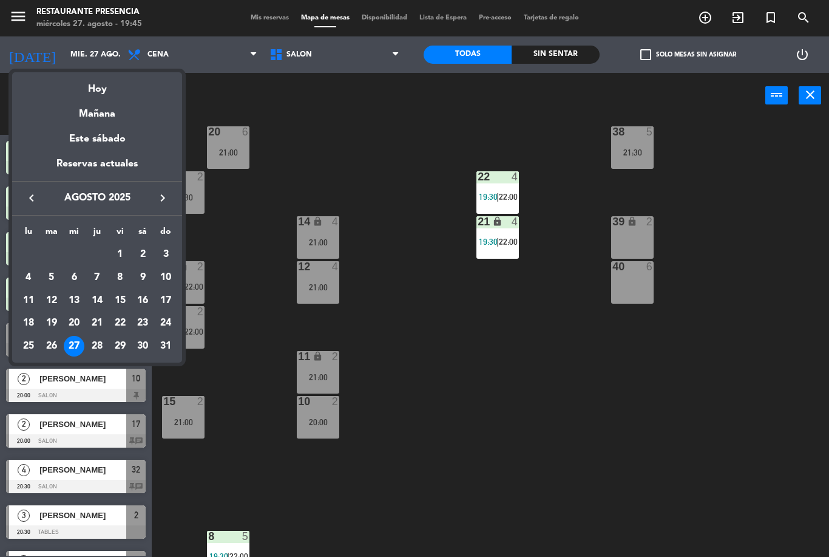
click at [121, 349] on div "29" at bounding box center [120, 346] width 21 height 21
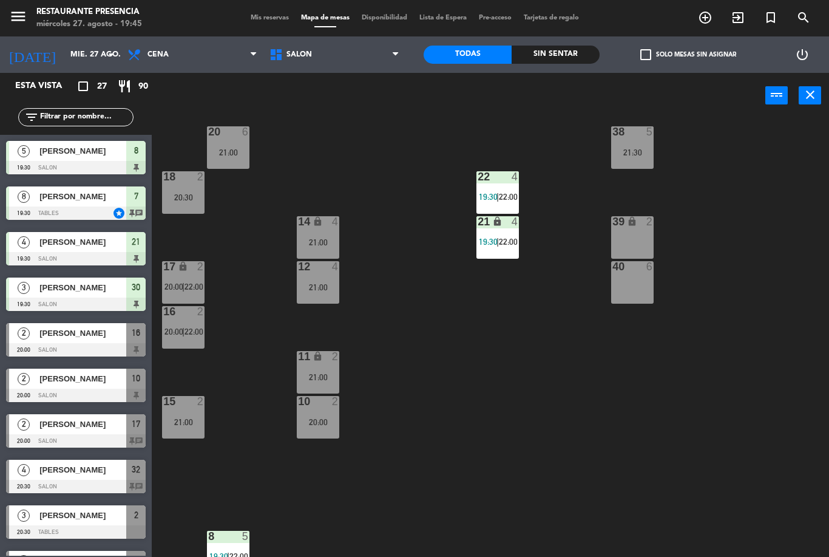
type input "vie. 29 ago."
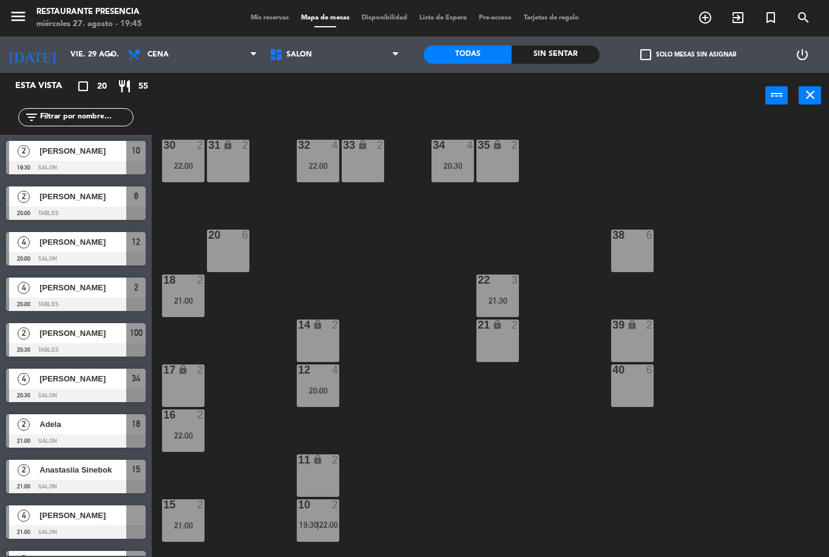
click at [276, 21] on span "Mis reservas" at bounding box center [270, 18] width 50 height 7
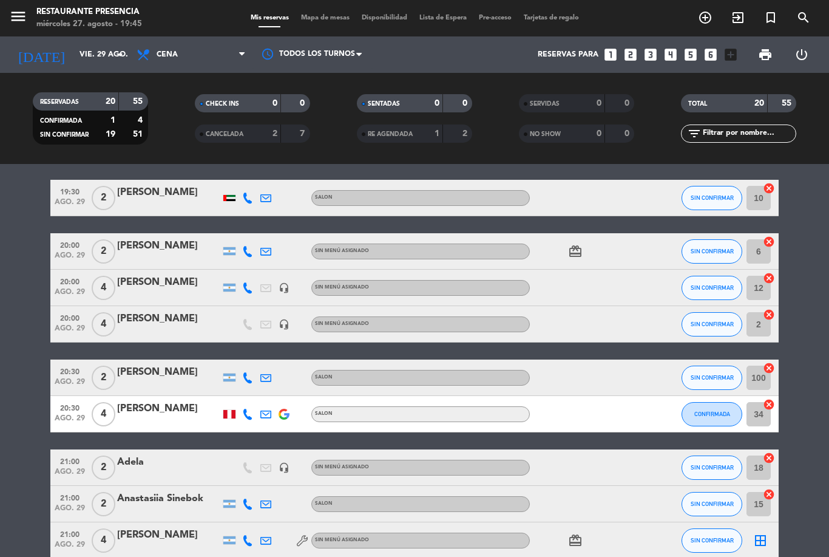
scroll to position [15, 0]
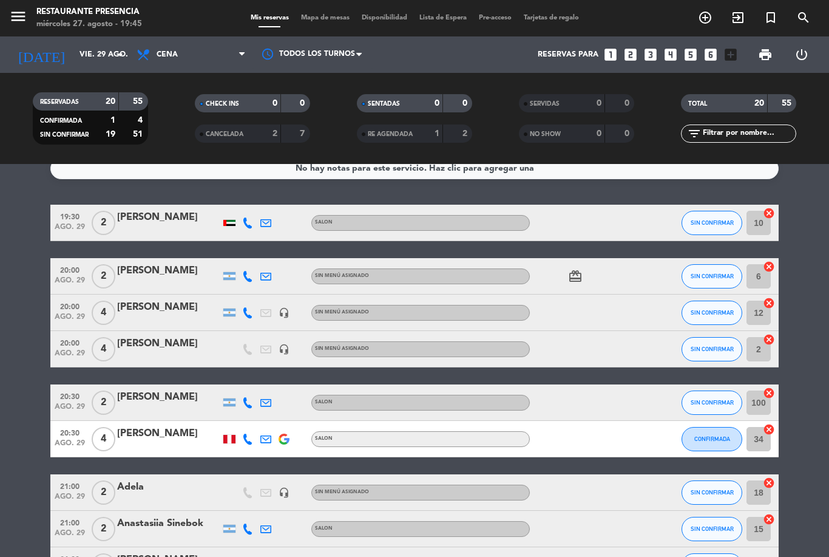
click at [706, 24] on icon "add_circle_outline" at bounding box center [705, 17] width 15 height 15
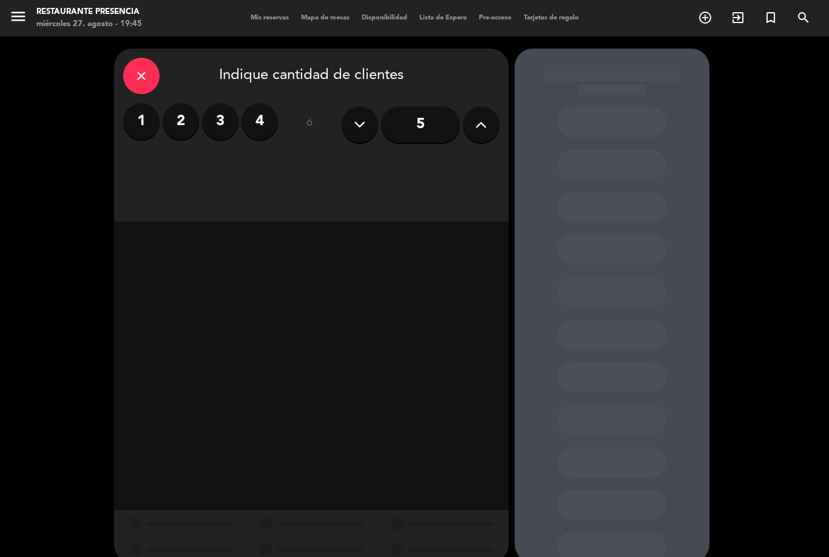
click at [186, 119] on label "2" at bounding box center [181, 121] width 36 height 36
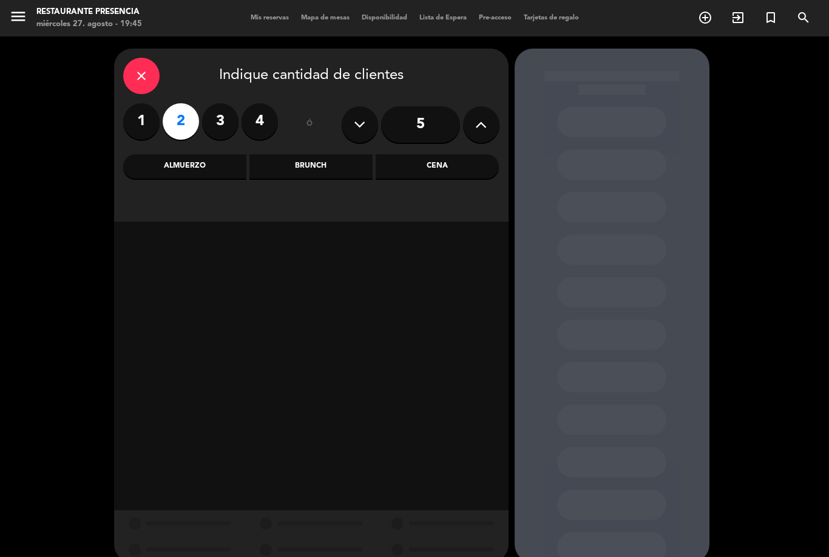
click at [450, 166] on div "Cena" at bounding box center [437, 166] width 123 height 24
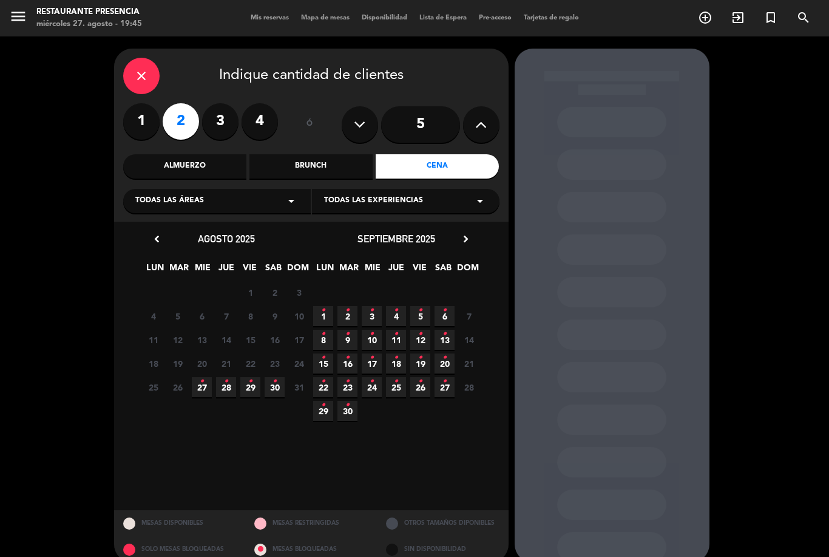
click at [256, 387] on span "29 •" at bounding box center [250, 387] width 20 height 20
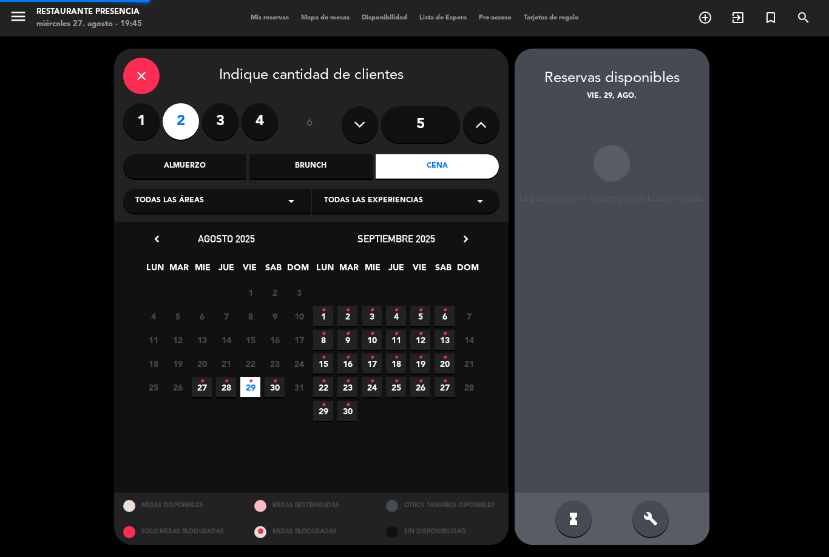
scroll to position [39, 0]
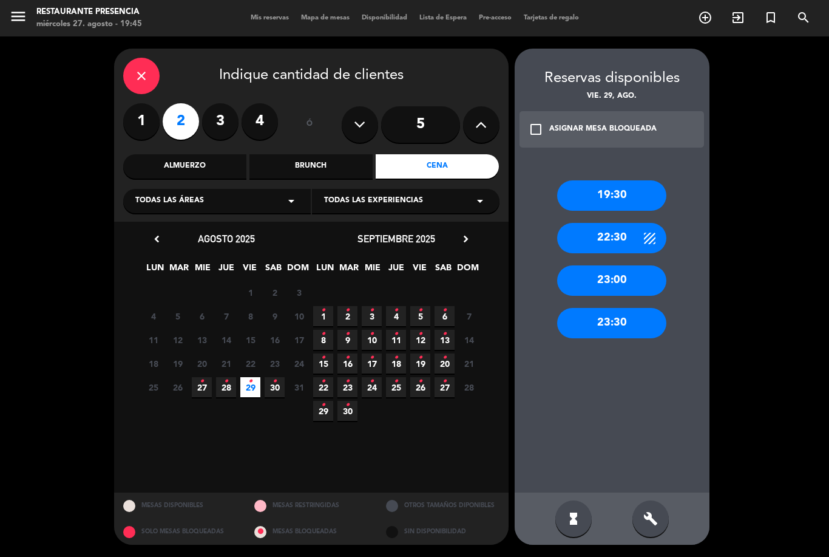
click at [650, 521] on icon "build" at bounding box center [651, 518] width 15 height 15
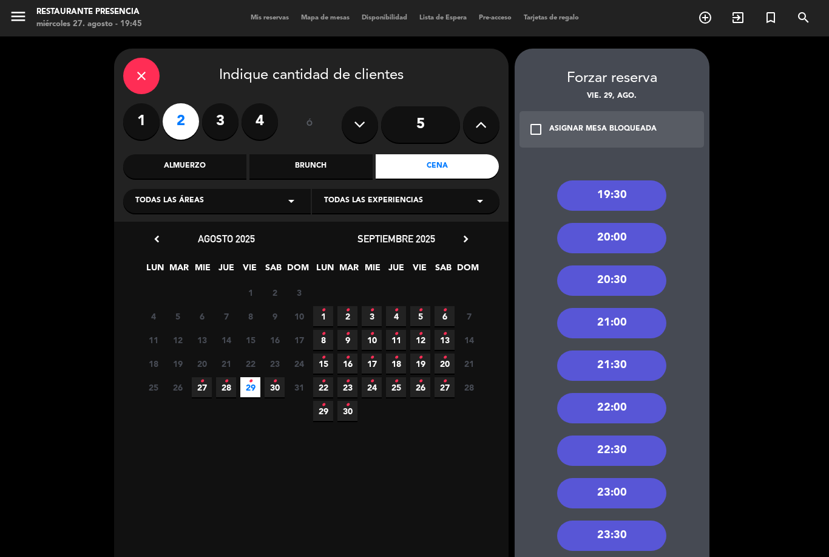
click at [624, 223] on div "20:00" at bounding box center [611, 238] width 109 height 30
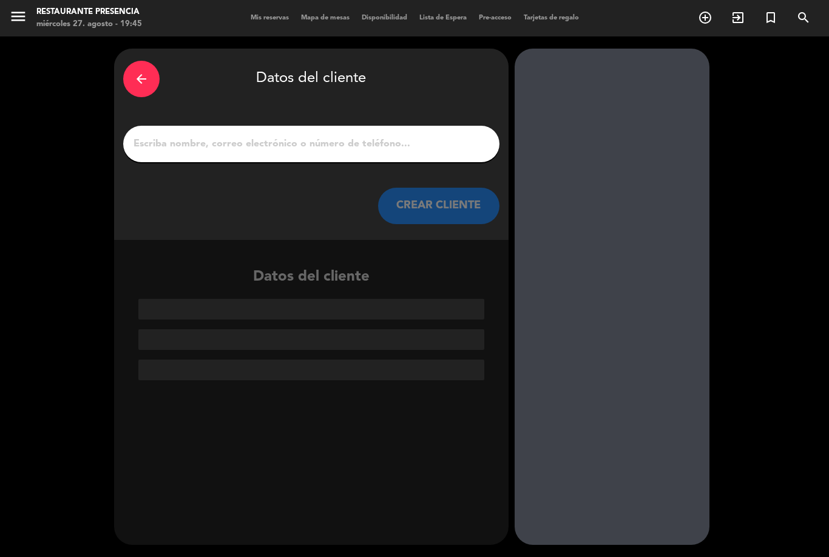
click at [406, 135] on input "1" at bounding box center [311, 143] width 358 height 17
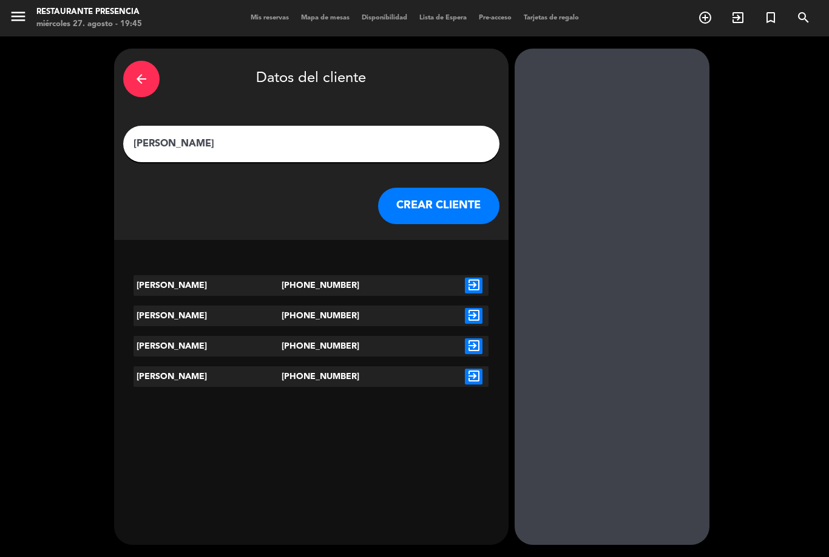
type input "[PERSON_NAME]"
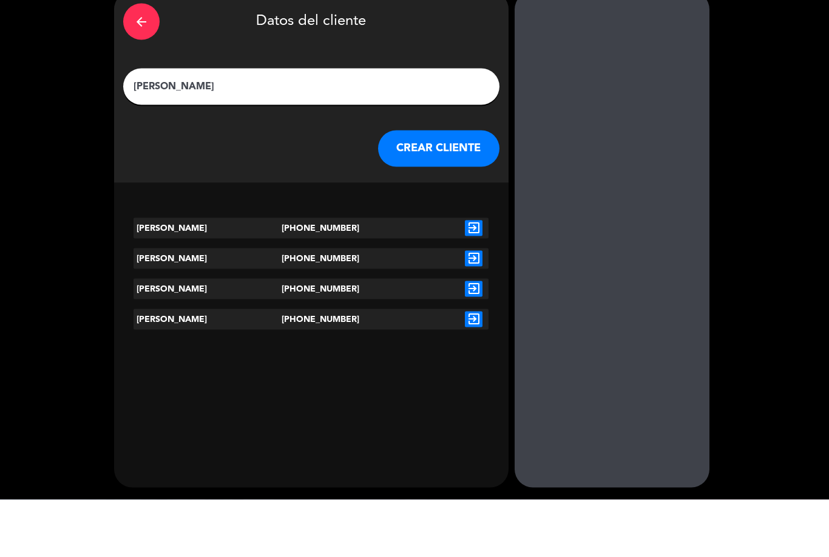
click at [471, 308] on icon "exit_to_app" at bounding box center [474, 316] width 18 height 16
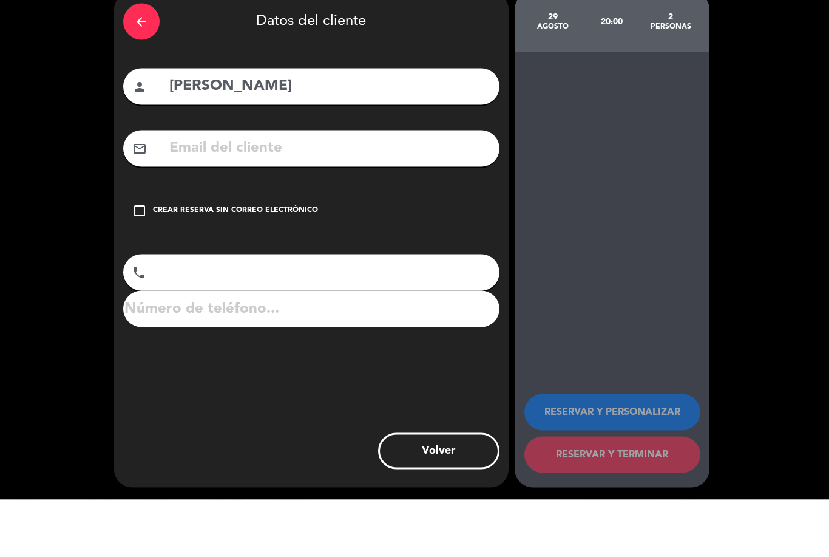
type input "[PHONE_NUMBER]"
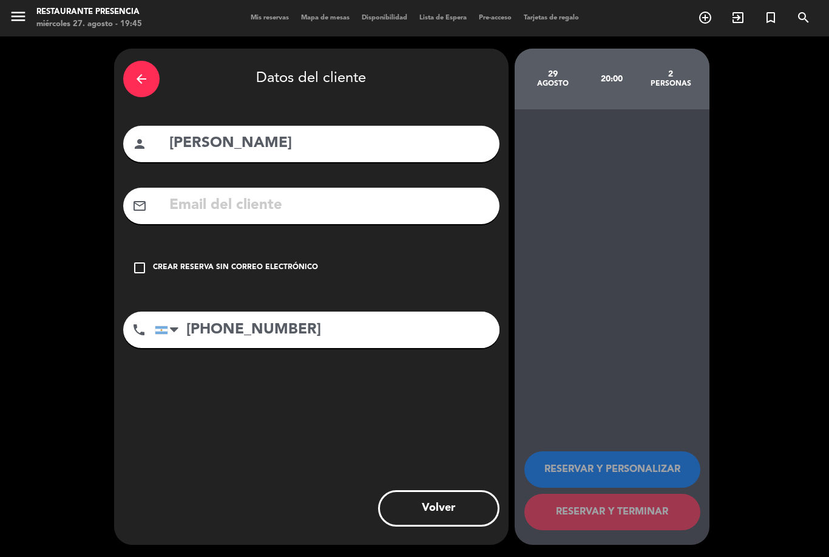
click at [145, 260] on icon "check_box_outline_blank" at bounding box center [139, 267] width 15 height 15
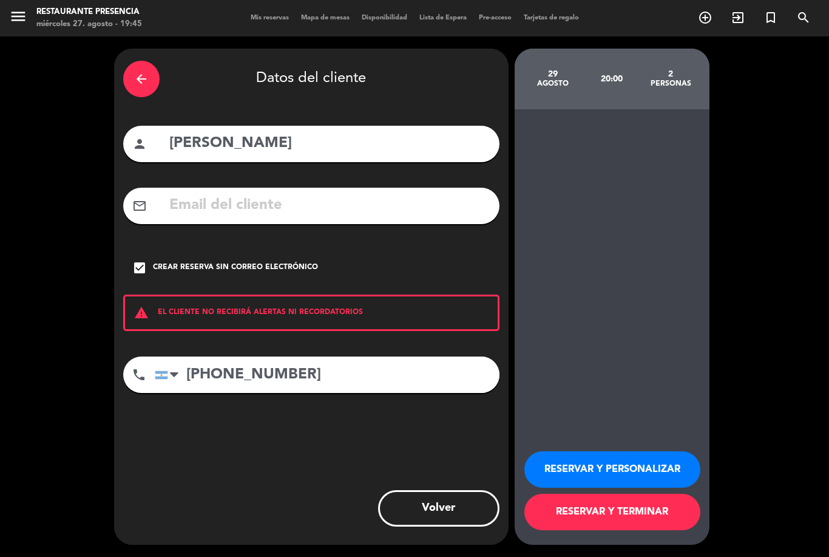
click at [635, 516] on button "RESERVAR Y TERMINAR" at bounding box center [613, 512] width 176 height 36
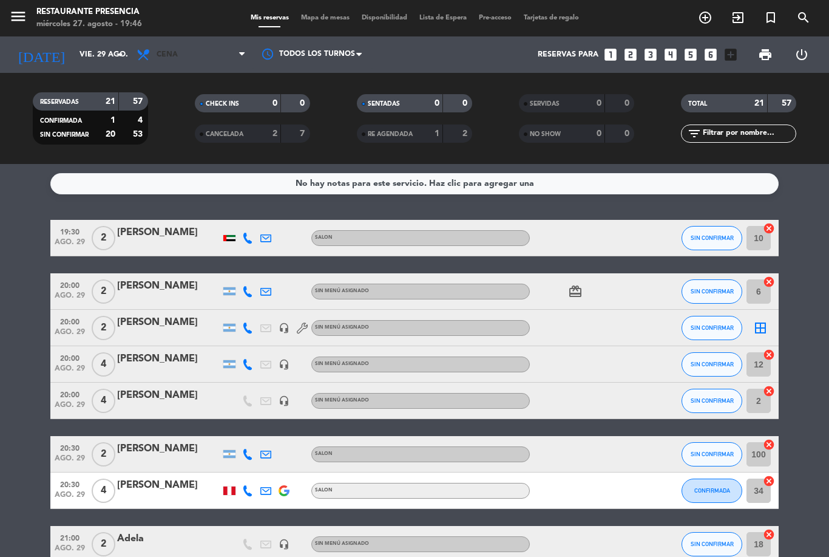
click at [223, 55] on span "Cena" at bounding box center [191, 54] width 121 height 27
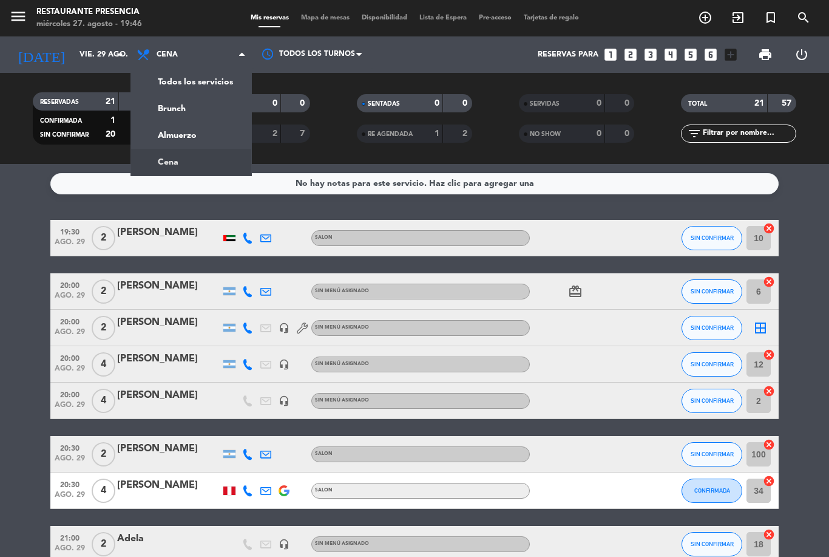
click at [342, 80] on div "RESERVADAS 21 57 CONFIRMADA 1 4 SIN CONFIRMAR 20 53 CHECK INS 0 0 CANCELADA 2 7…" at bounding box center [414, 118] width 829 height 91
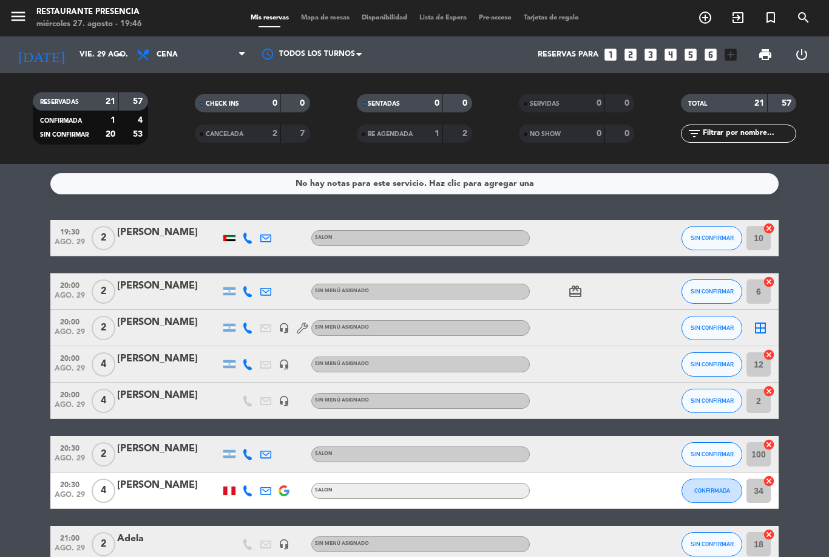
click at [99, 58] on input "vie. 29 ago." at bounding box center [124, 54] width 103 height 21
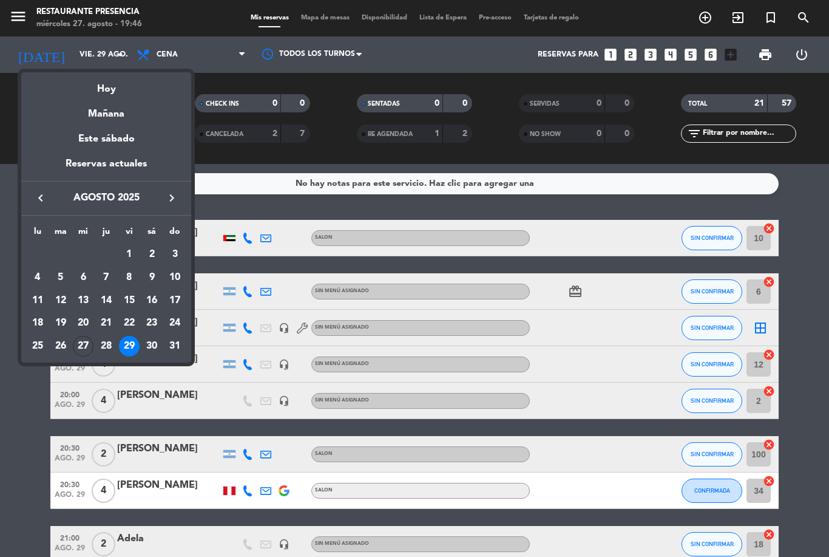
click at [120, 98] on div "Mañana" at bounding box center [106, 109] width 170 height 25
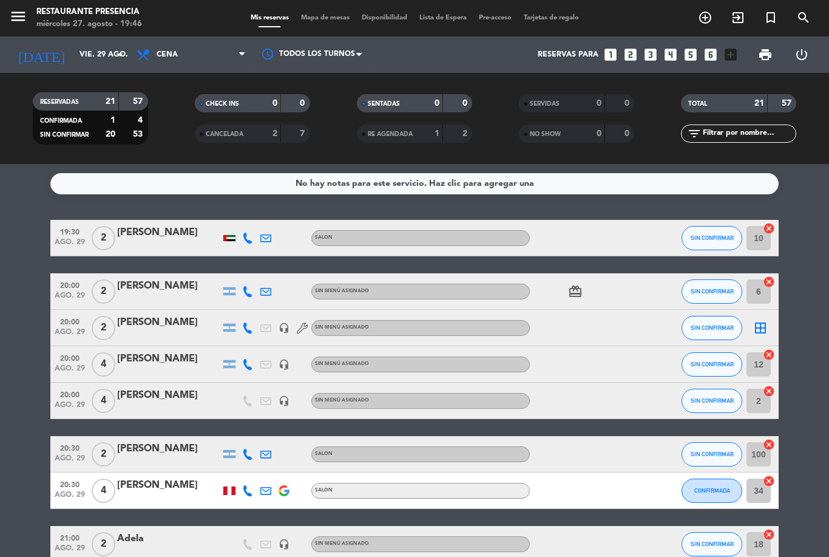
type input "jue. 28 ago."
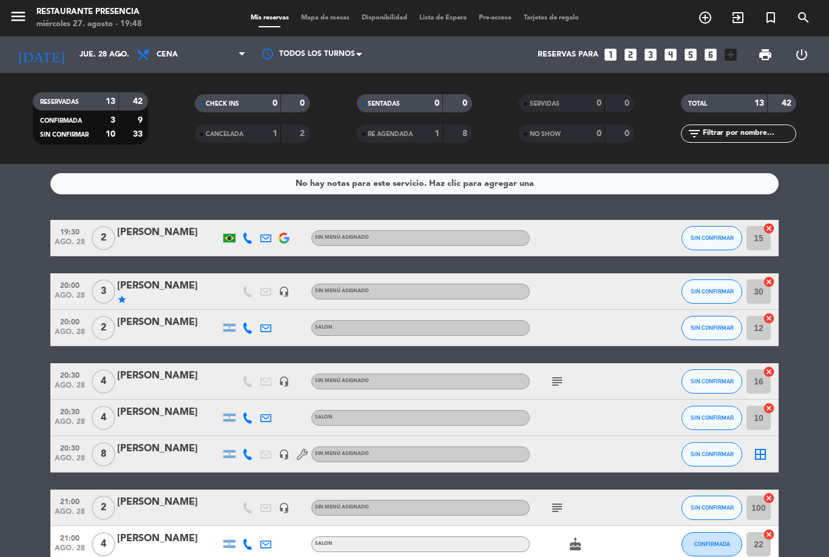
click at [705, 17] on icon "add_circle_outline" at bounding box center [705, 17] width 15 height 15
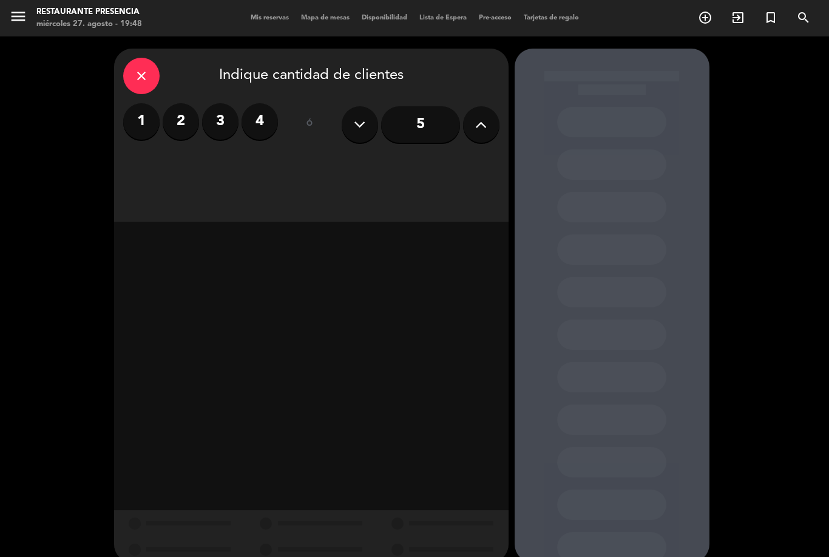
click at [225, 124] on label "3" at bounding box center [220, 121] width 36 height 36
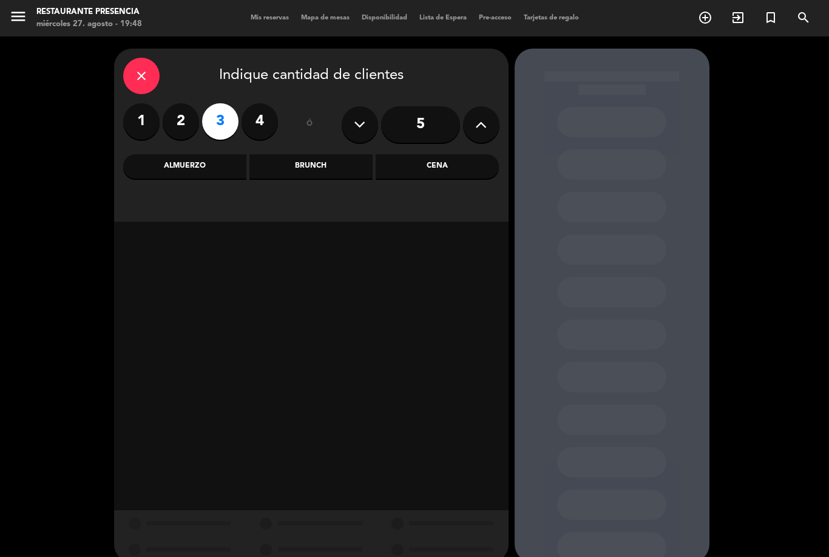
click at [397, 177] on div "Cena" at bounding box center [437, 166] width 123 height 24
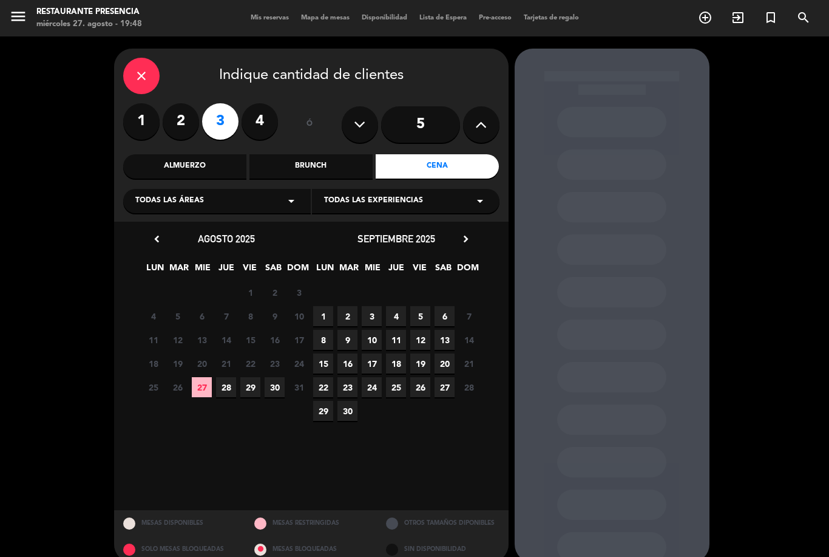
click at [228, 386] on span "28" at bounding box center [226, 387] width 20 height 20
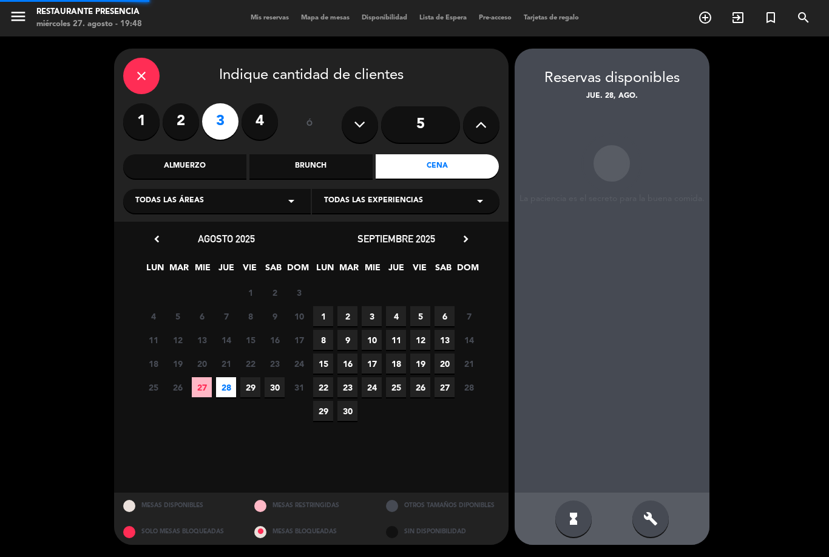
scroll to position [39, 0]
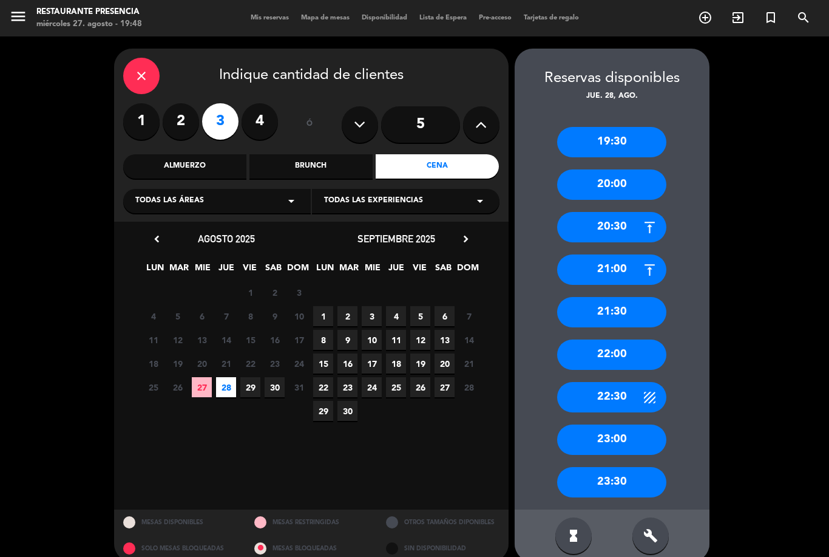
click at [593, 297] on div "21:30" at bounding box center [611, 312] width 109 height 30
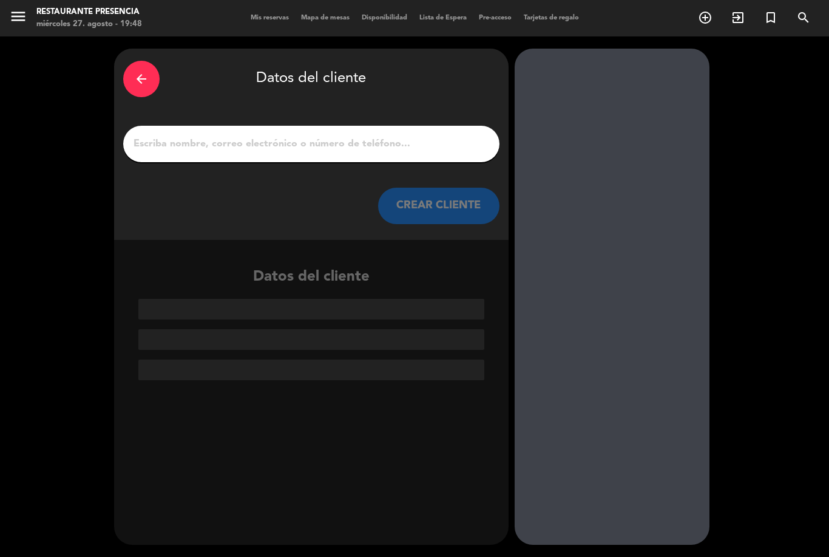
click at [326, 135] on input "1" at bounding box center [311, 143] width 358 height 17
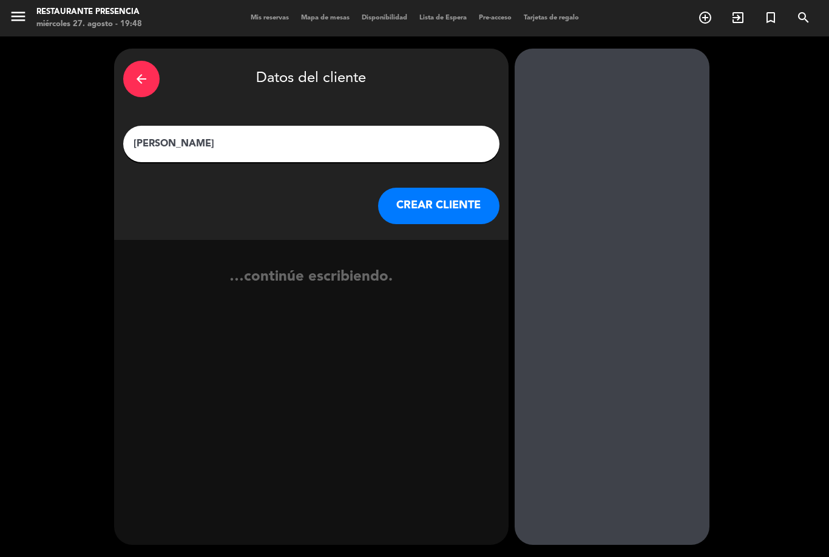
type input "[PERSON_NAME]"
click at [423, 188] on button "CREAR CLIENTE" at bounding box center [438, 206] width 121 height 36
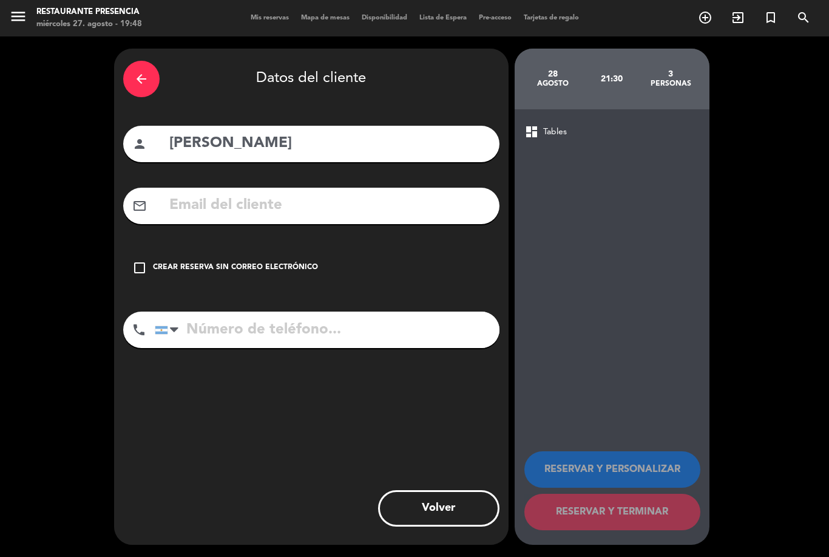
click at [145, 260] on icon "check_box_outline_blank" at bounding box center [139, 267] width 15 height 15
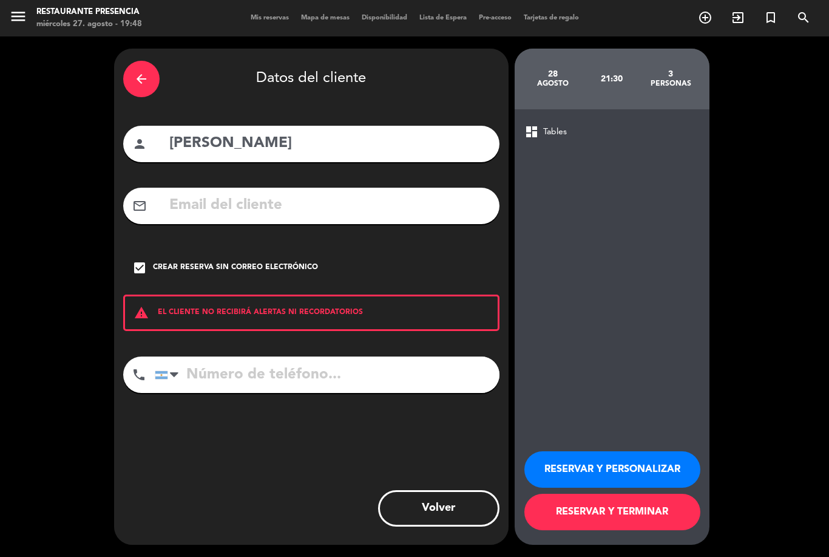
click at [638, 509] on button "RESERVAR Y TERMINAR" at bounding box center [613, 512] width 176 height 36
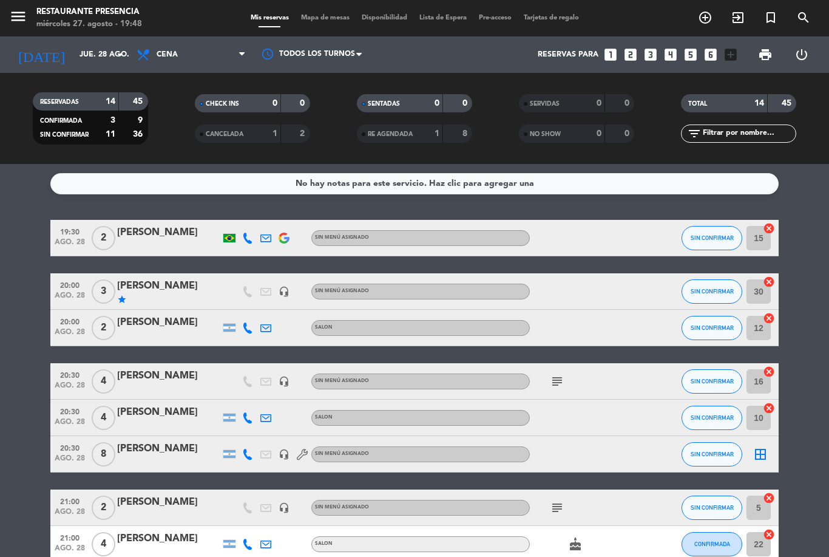
click at [112, 44] on input "jue. 28 ago." at bounding box center [124, 54] width 103 height 21
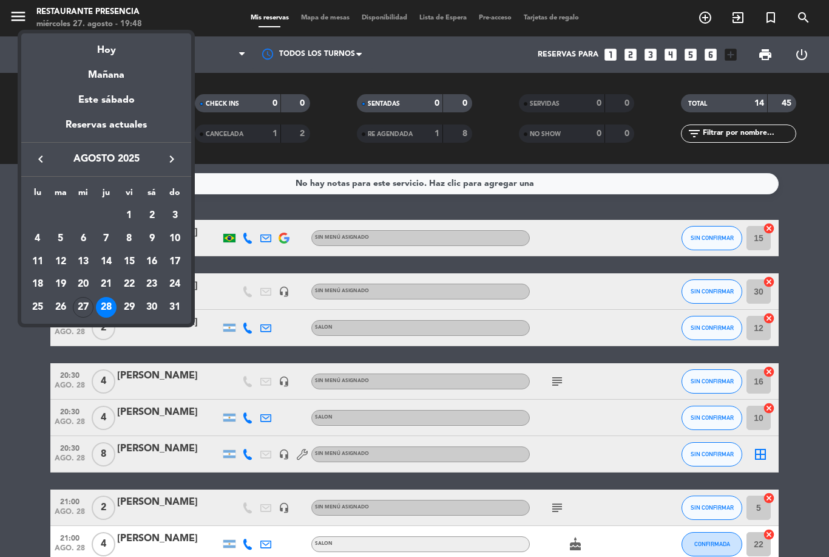
click at [120, 50] on div "Hoy" at bounding box center [106, 45] width 170 height 25
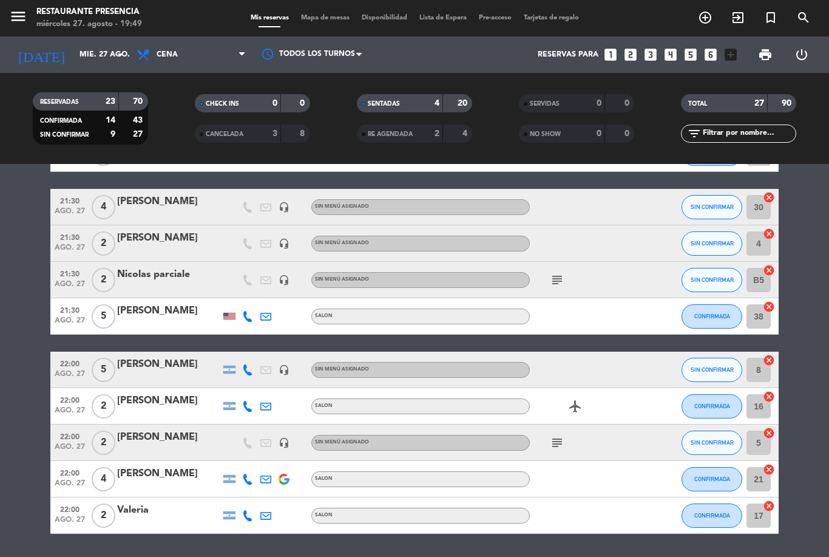
scroll to position [754, 0]
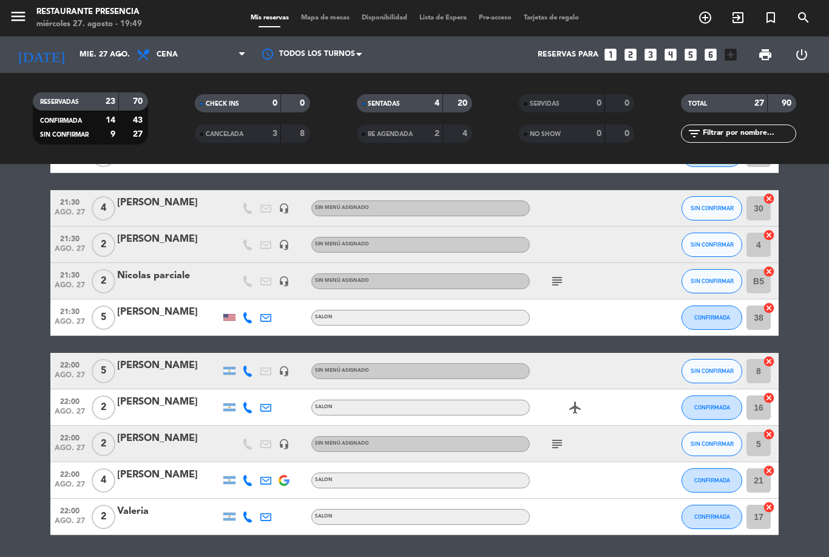
click at [103, 44] on input "mié. 27 ago." at bounding box center [124, 54] width 103 height 21
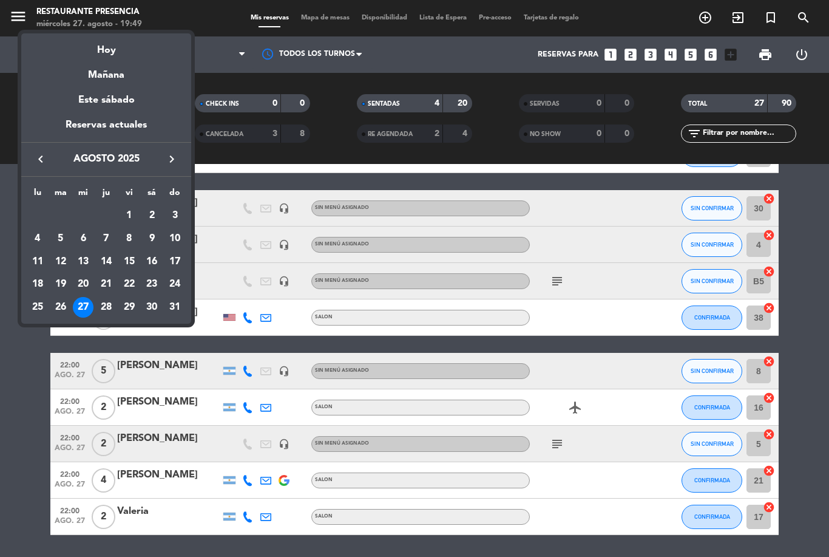
click at [110, 307] on div "28" at bounding box center [106, 307] width 21 height 21
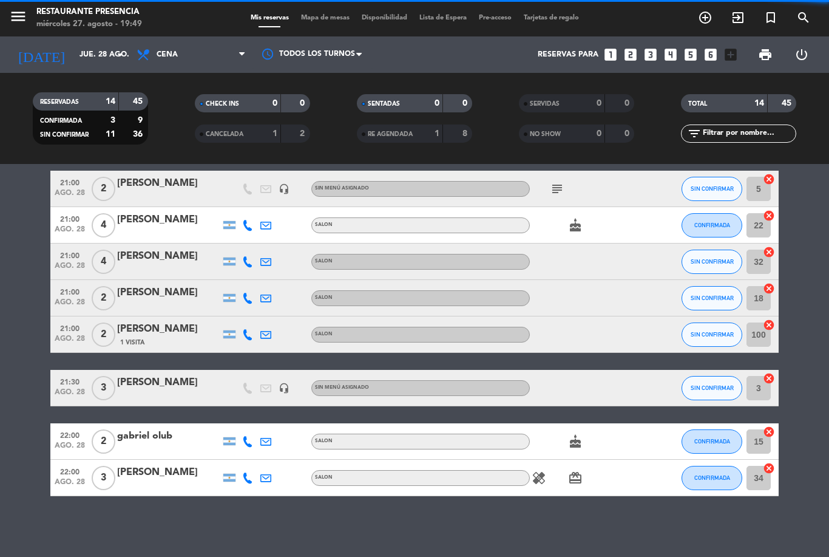
scroll to position [280, 0]
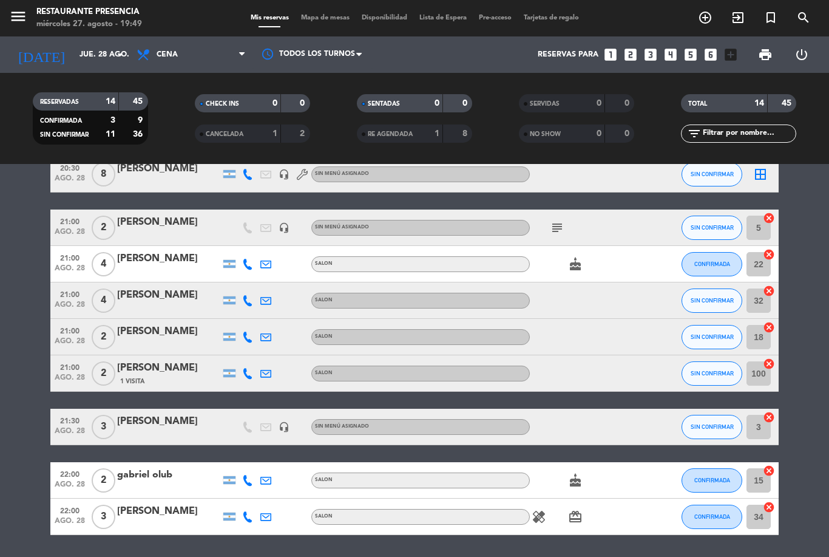
click at [83, 44] on input "jue. 28 ago." at bounding box center [124, 54] width 103 height 21
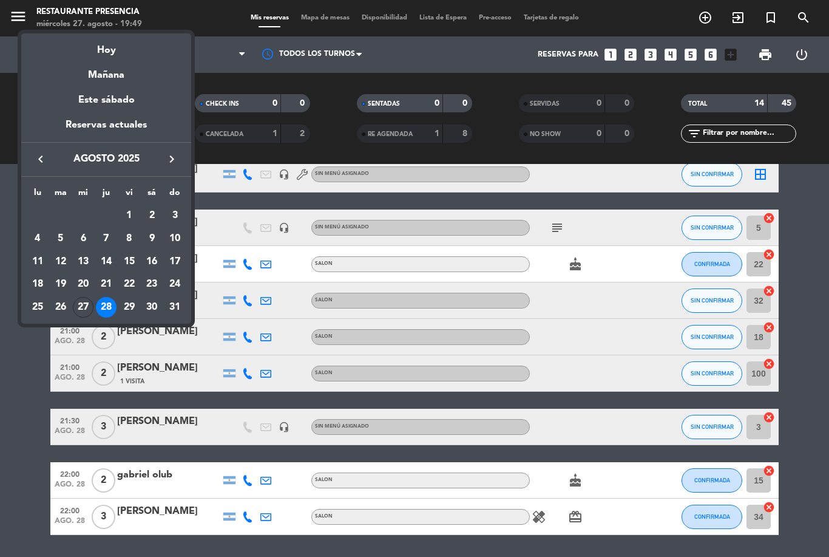
click at [128, 307] on div "29" at bounding box center [129, 307] width 21 height 21
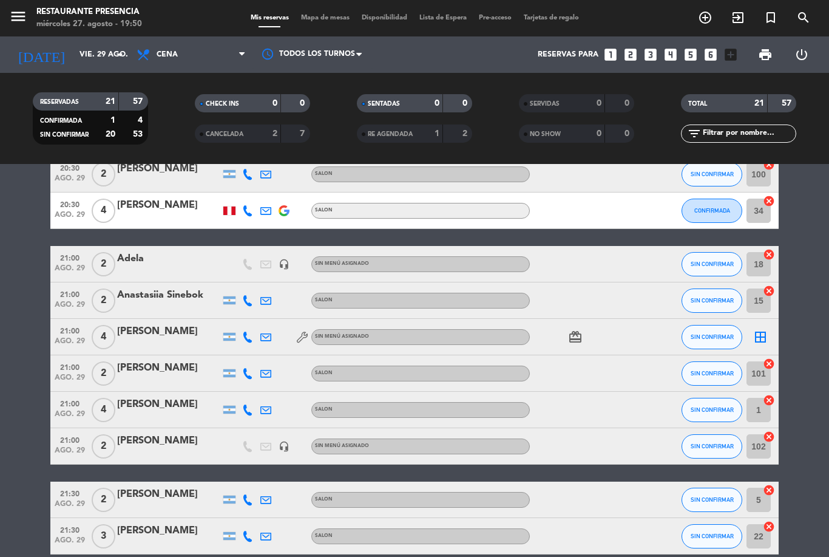
scroll to position [0, 0]
click at [110, 50] on input "vie. 29 ago." at bounding box center [124, 54] width 103 height 21
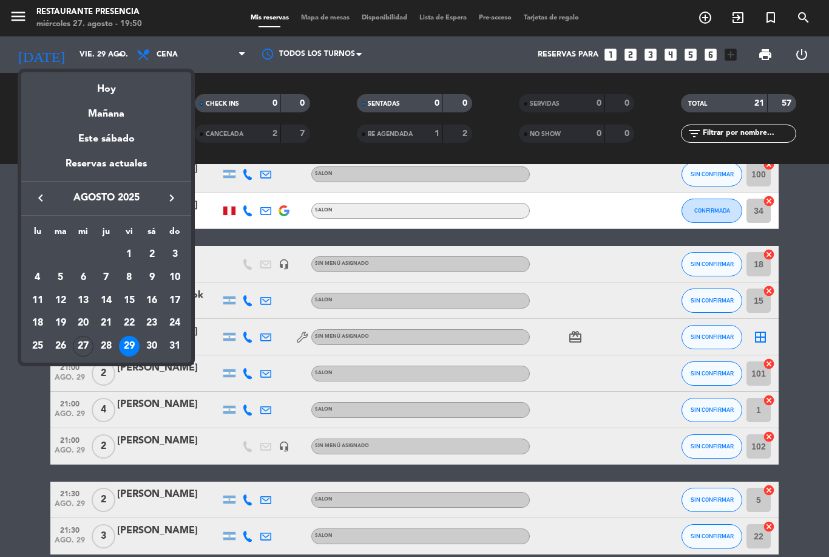
click at [113, 344] on div "28" at bounding box center [106, 346] width 21 height 21
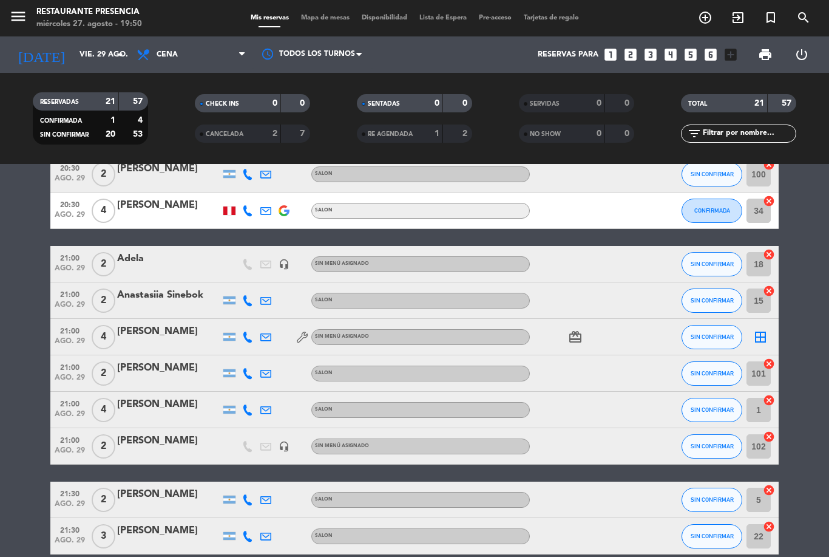
type input "jue. 28 ago."
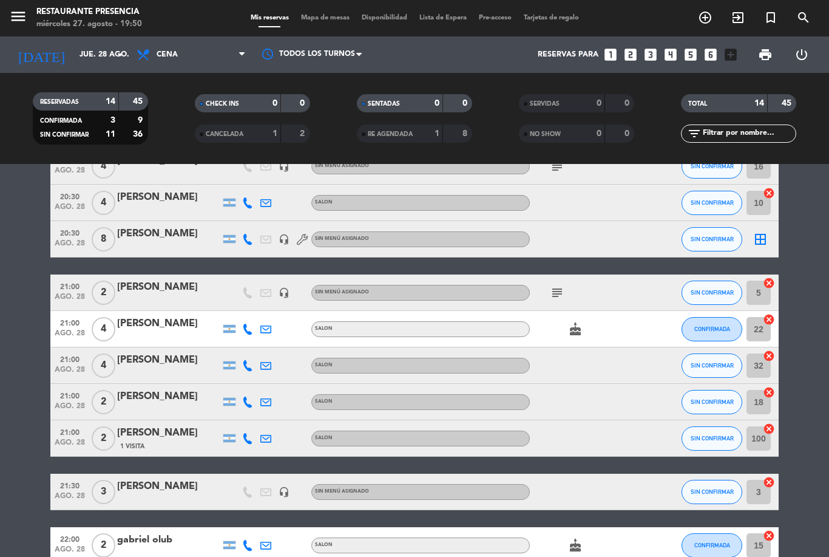
scroll to position [178, 0]
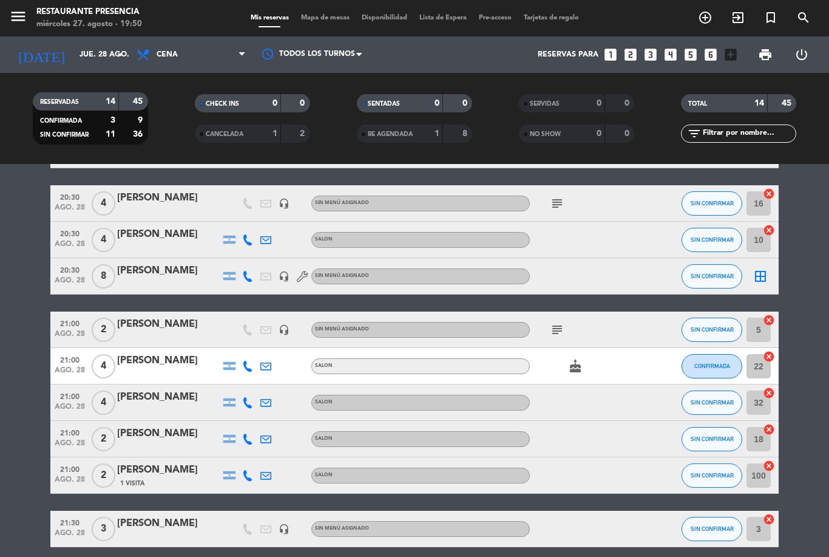
click at [709, 16] on icon "add_circle_outline" at bounding box center [705, 17] width 15 height 15
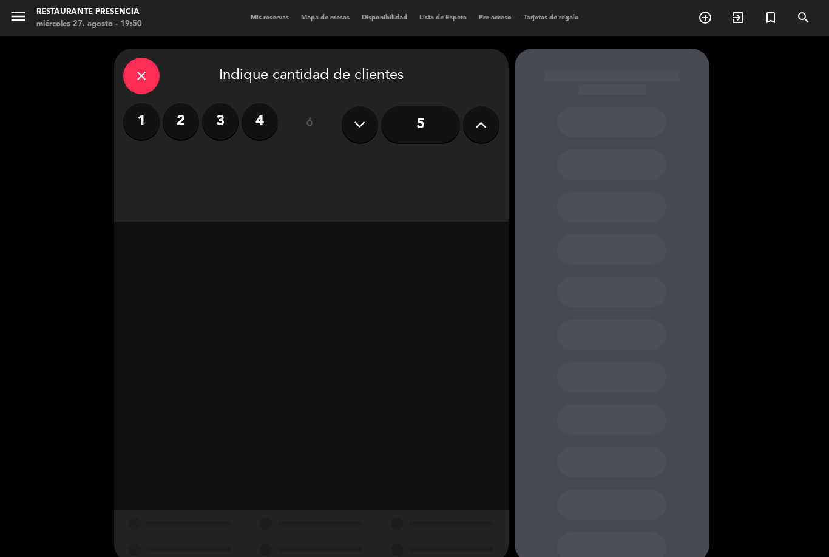
click at [225, 120] on label "3" at bounding box center [220, 121] width 36 height 36
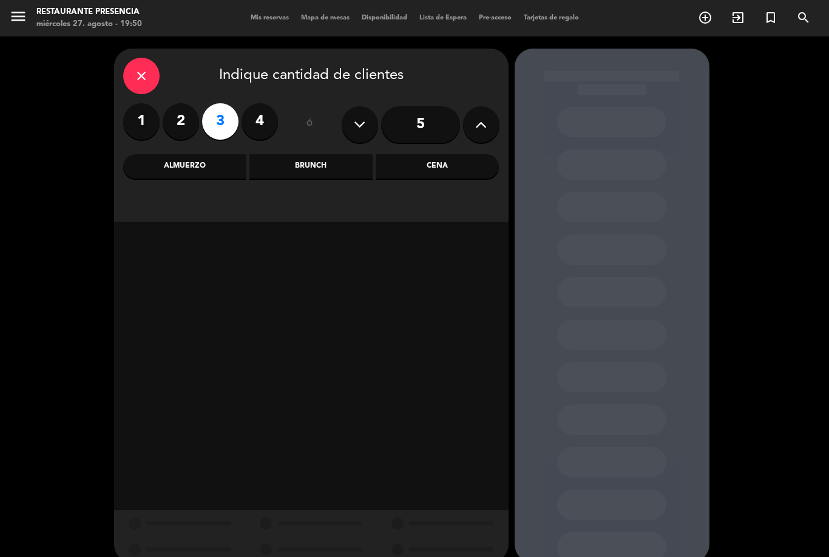
click at [454, 164] on div "Cena" at bounding box center [437, 166] width 123 height 24
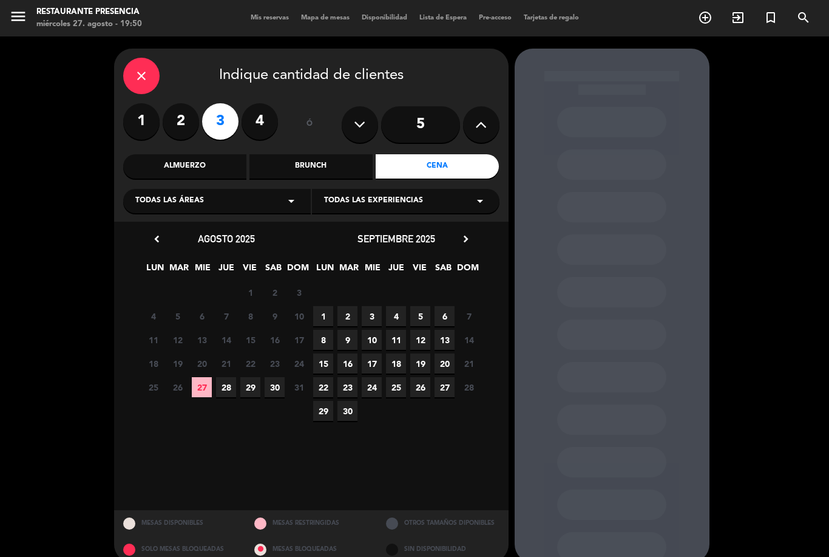
click at [231, 392] on span "28" at bounding box center [226, 387] width 20 height 20
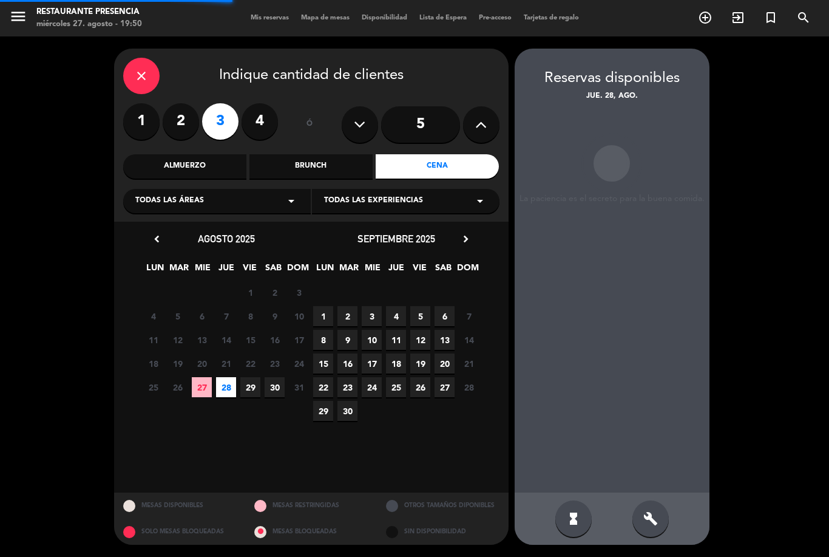
scroll to position [39, 0]
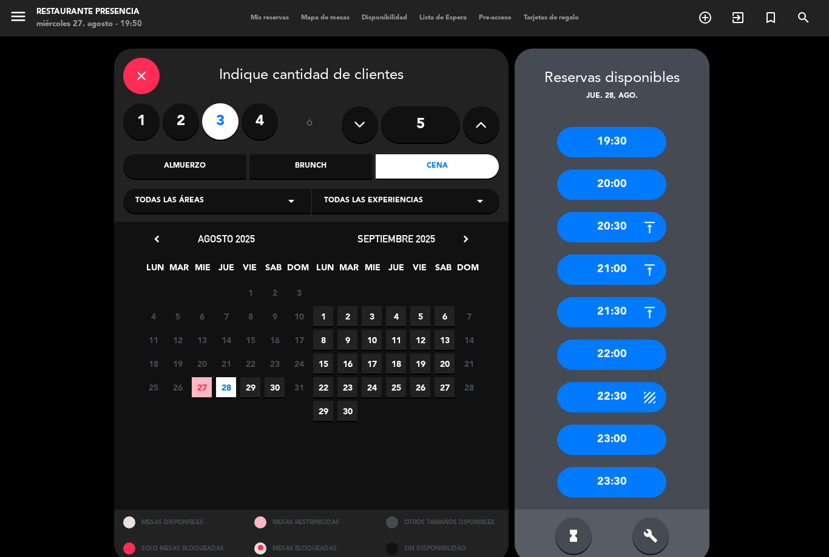
click at [627, 297] on div "21:30" at bounding box center [611, 312] width 109 height 30
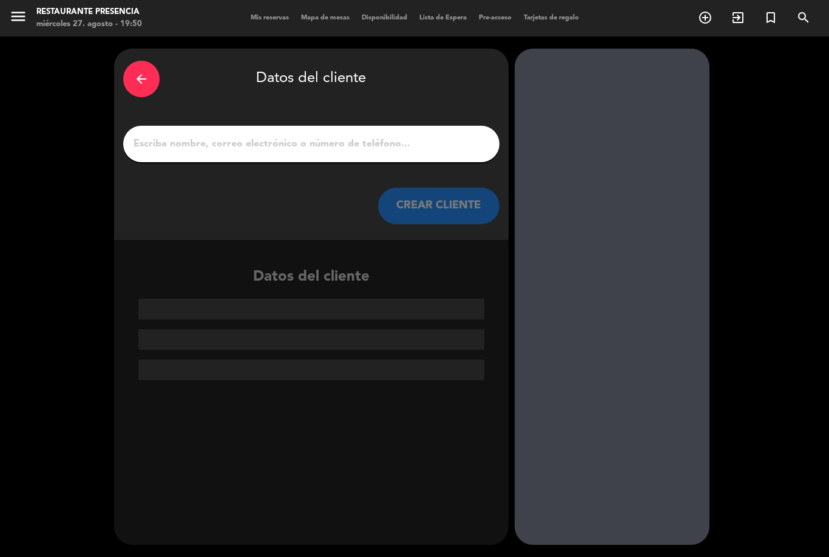
click at [413, 135] on input "1" at bounding box center [311, 143] width 358 height 17
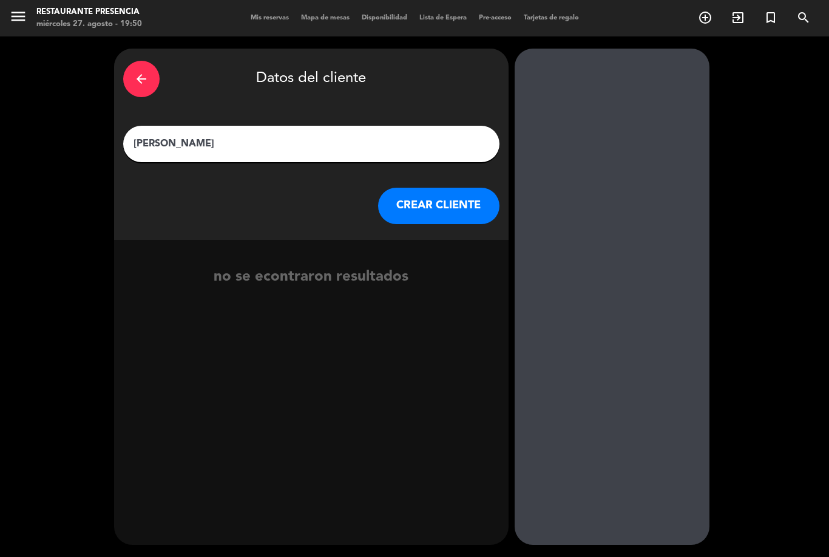
type input "[PERSON_NAME]"
click at [276, 240] on div "no se econtraron resultados" at bounding box center [311, 264] width 395 height 49
click at [448, 188] on button "CREAR CLIENTE" at bounding box center [438, 206] width 121 height 36
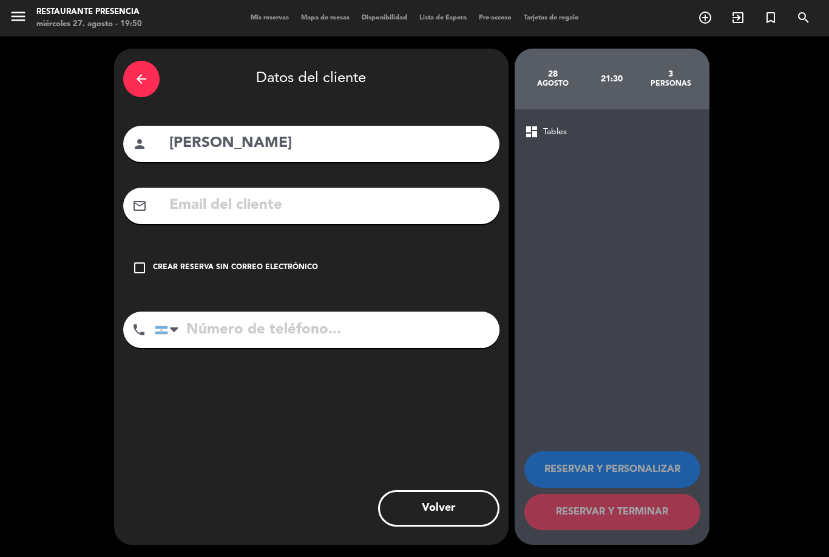
click at [135, 260] on icon "check_box_outline_blank" at bounding box center [139, 267] width 15 height 15
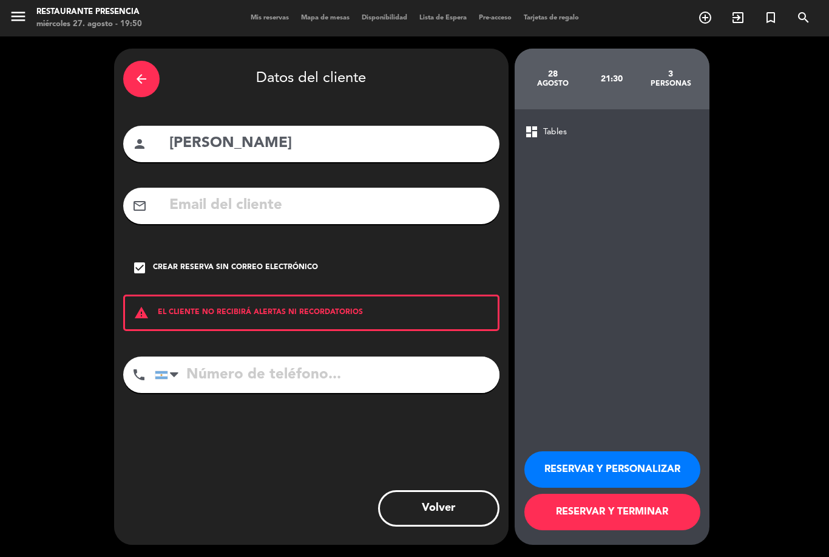
click at [639, 517] on button "RESERVAR Y TERMINAR" at bounding box center [613, 512] width 176 height 36
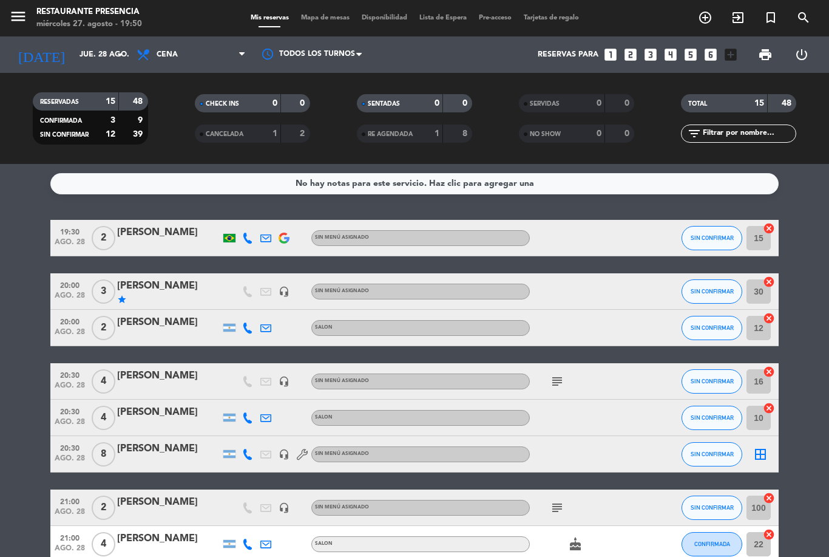
click at [105, 44] on input "jue. 28 ago." at bounding box center [124, 54] width 103 height 21
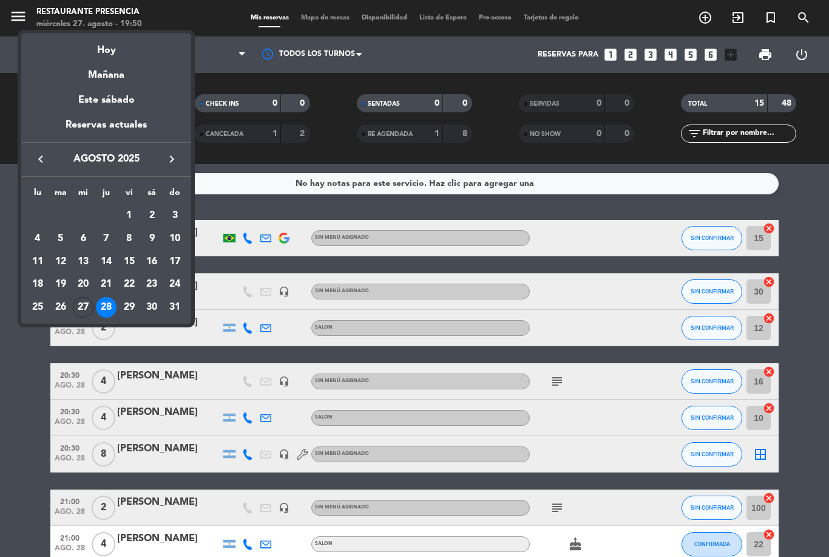
click at [120, 53] on div "Hoy" at bounding box center [106, 45] width 170 height 25
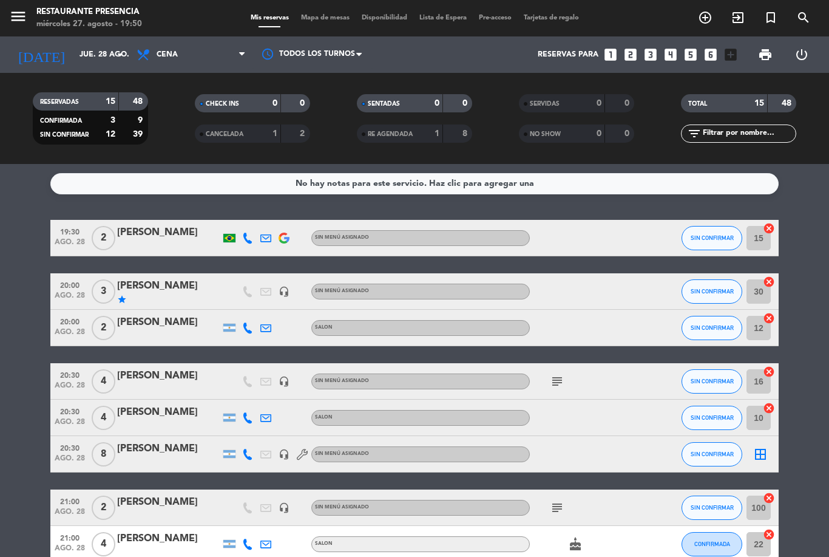
type input "mié. 27 ago."
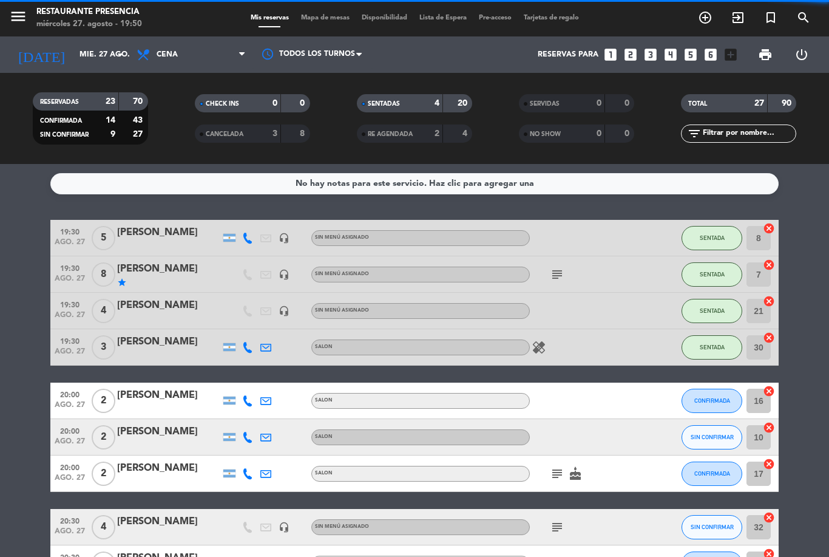
click at [740, 127] on input "text" at bounding box center [749, 133] width 94 height 13
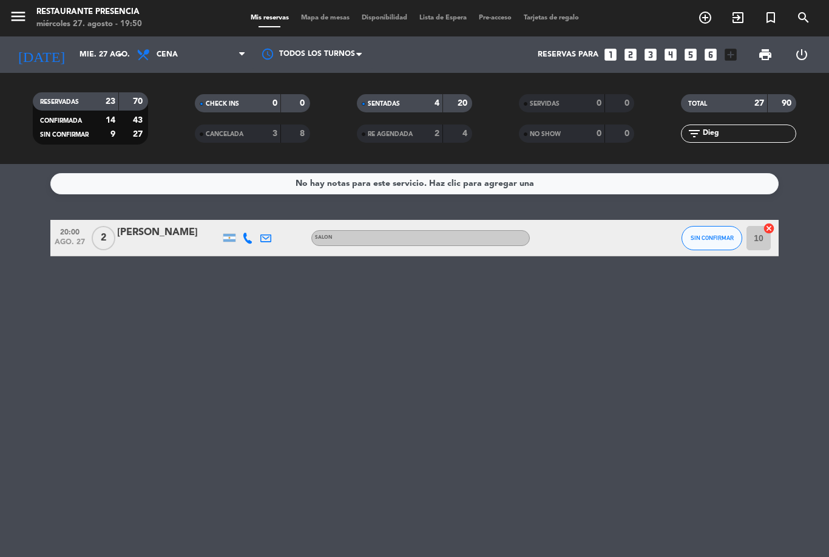
click at [816, 220] on bookings-row "20:00 [DATE] 2 [PERSON_NAME] SALON SIN CONFIRMAR 10 cancel" at bounding box center [414, 238] width 829 height 36
click at [713, 234] on span "SIN CONFIRMAR" at bounding box center [712, 237] width 43 height 7
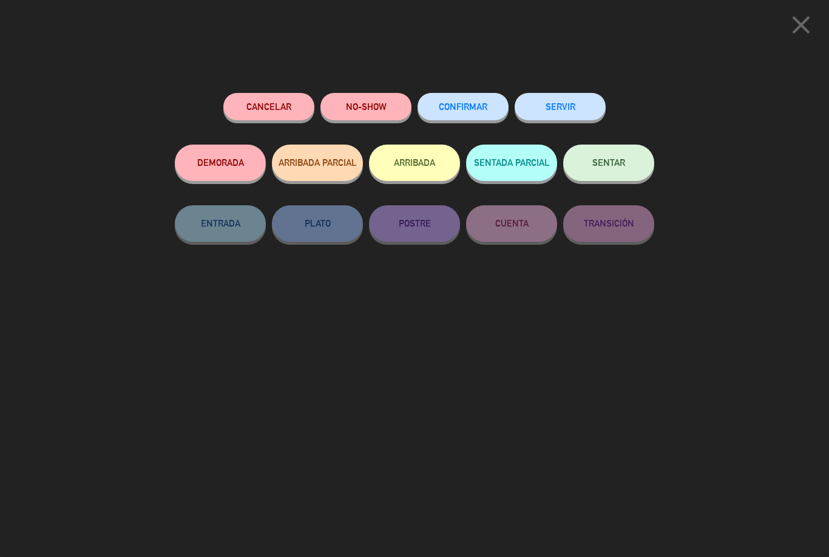
click at [616, 179] on button "SENTAR" at bounding box center [608, 163] width 91 height 36
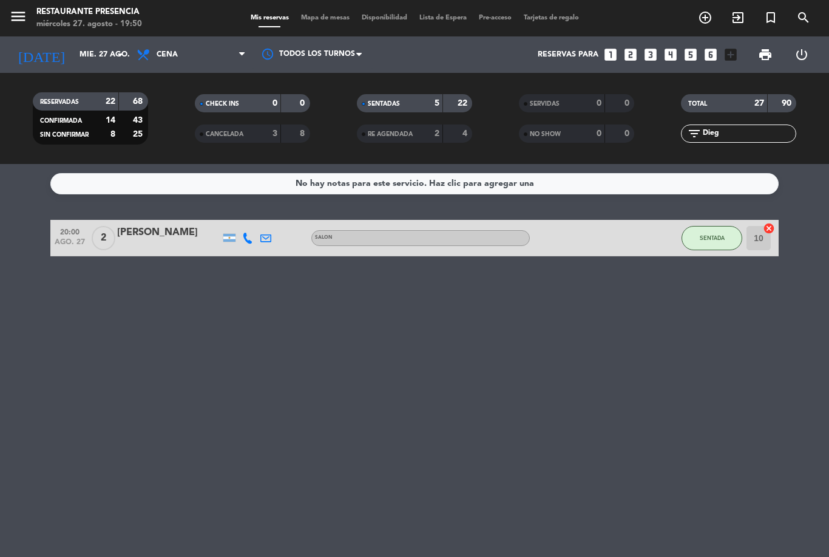
click at [754, 127] on input "Dieg" at bounding box center [749, 133] width 94 height 13
type input "D"
click at [807, 220] on bookings-row "19:30 [DATE] 5 [PERSON_NAME] headset_mic Sin menú asignado SENTADA 8 cancel" at bounding box center [414, 238] width 829 height 36
click at [763, 127] on input "Fabi" at bounding box center [749, 133] width 94 height 13
type input "F"
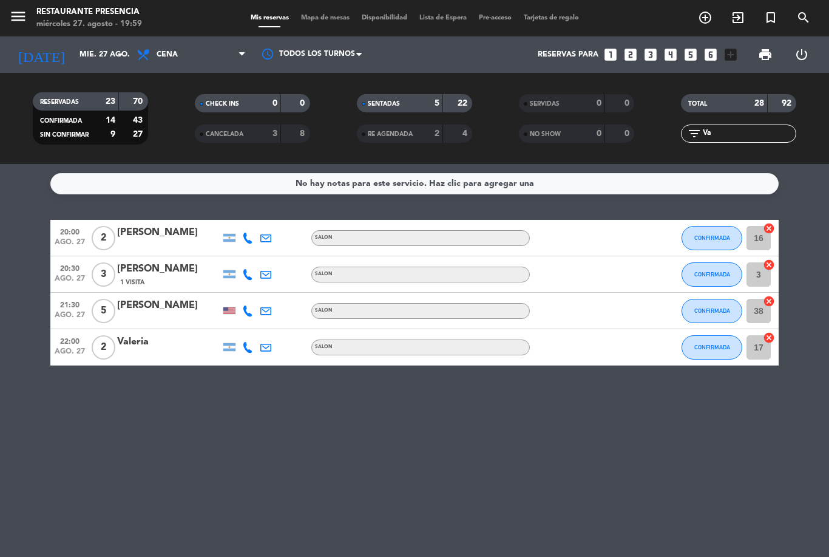
type input "V"
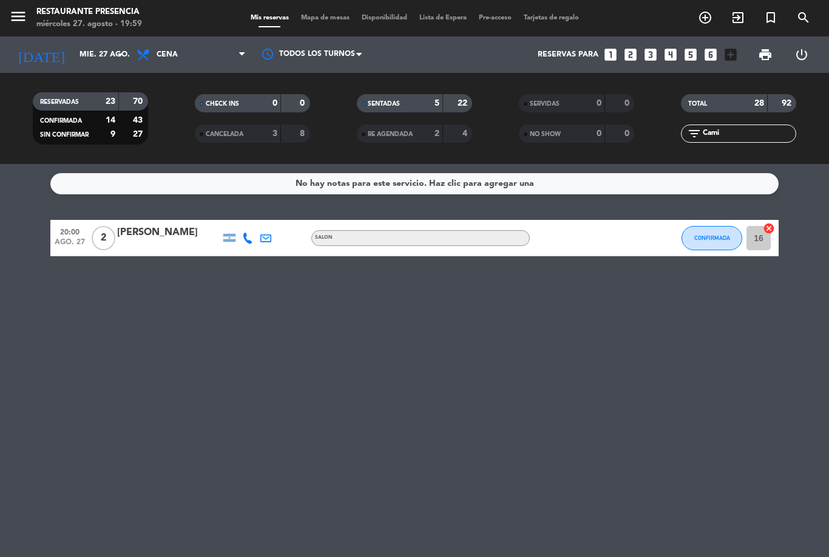
click at [706, 234] on span "CONFIRMADA" at bounding box center [713, 237] width 36 height 7
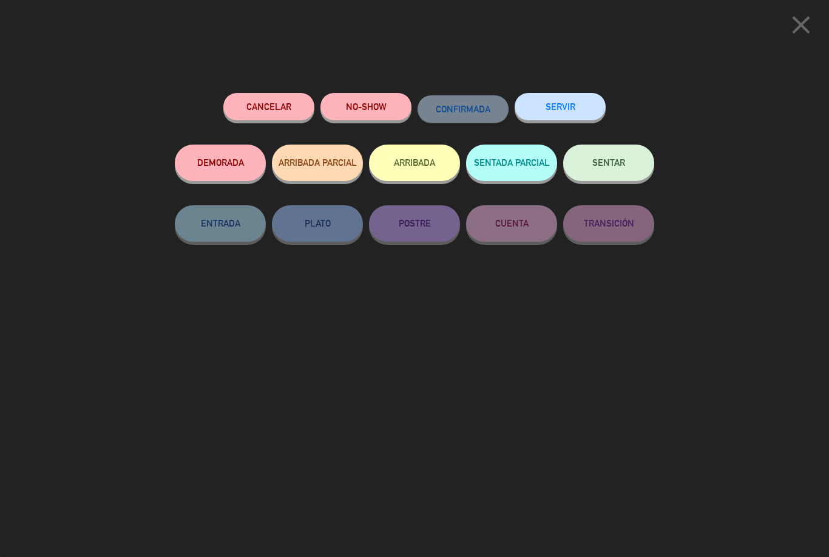
click at [614, 191] on div "SENTAR" at bounding box center [608, 175] width 91 height 61
click at [616, 165] on span "SENTAR" at bounding box center [609, 162] width 33 height 10
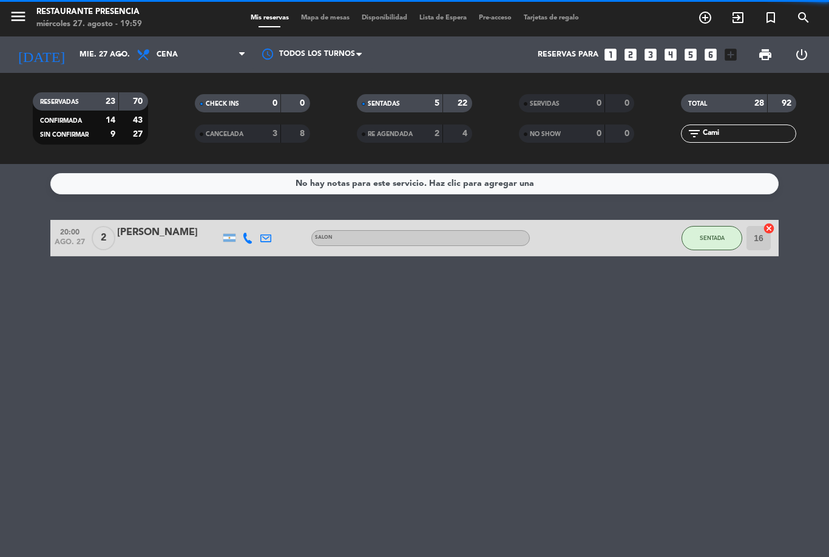
click at [756, 127] on input "Cami" at bounding box center [749, 133] width 94 height 13
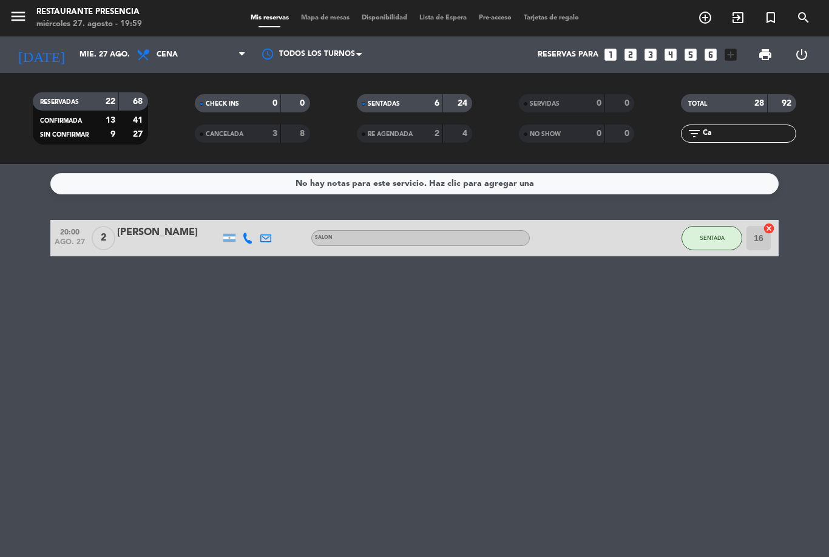
type input "C"
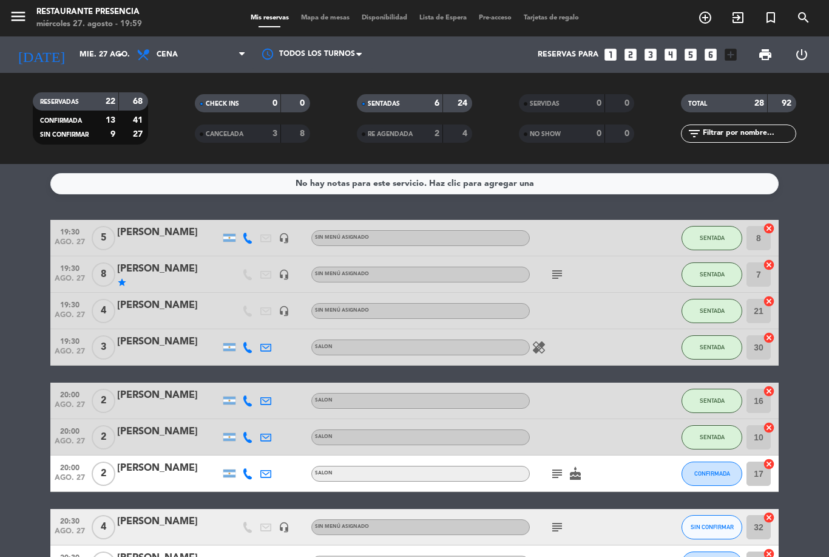
click at [780, 169] on div "No hay notas para este servicio. Haz clic para agregar una 19:30 [DATE] 5 [PERS…" at bounding box center [414, 360] width 829 height 393
click at [648, 455] on div at bounding box center [655, 473] width 33 height 36
click at [737, 127] on input "text" at bounding box center [749, 133] width 94 height 13
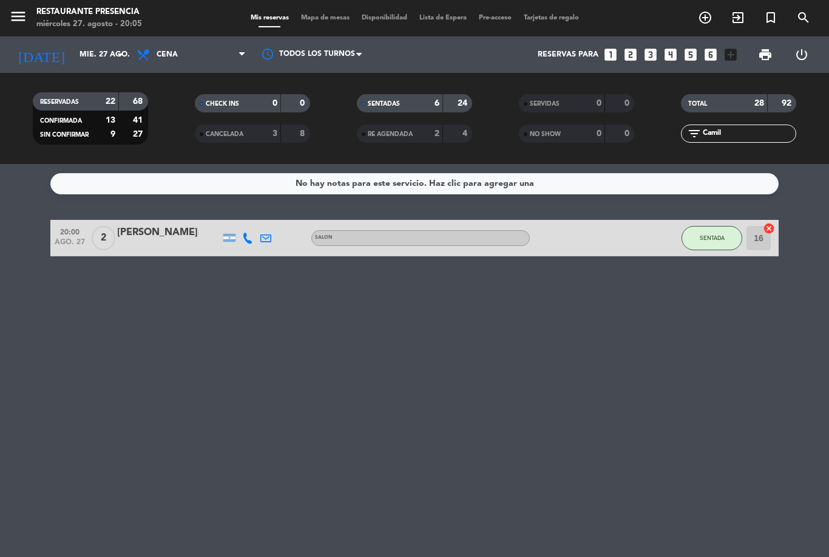
click at [809, 220] on bookings-row "20:00 [DATE] 2 [PERSON_NAME] SALON SENTADA 16 cancel" at bounding box center [414, 238] width 829 height 36
click at [768, 120] on div "TOTAL 28 92 filter_list Camil" at bounding box center [739, 118] width 162 height 67
click at [774, 127] on input "Camil" at bounding box center [749, 133] width 94 height 13
click at [769, 127] on input "Camil" at bounding box center [749, 133] width 94 height 13
type input "C"
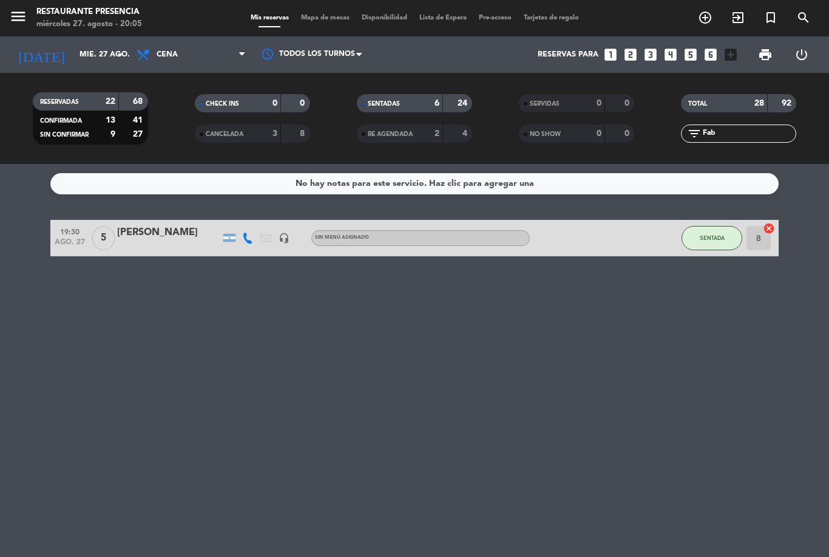
click at [799, 179] on div "No hay notas para este servicio. Haz clic para agregar una 19:30 [DATE] 5 [PERS…" at bounding box center [414, 360] width 829 height 393
click at [769, 127] on input "Fab" at bounding box center [749, 133] width 94 height 13
type input "F"
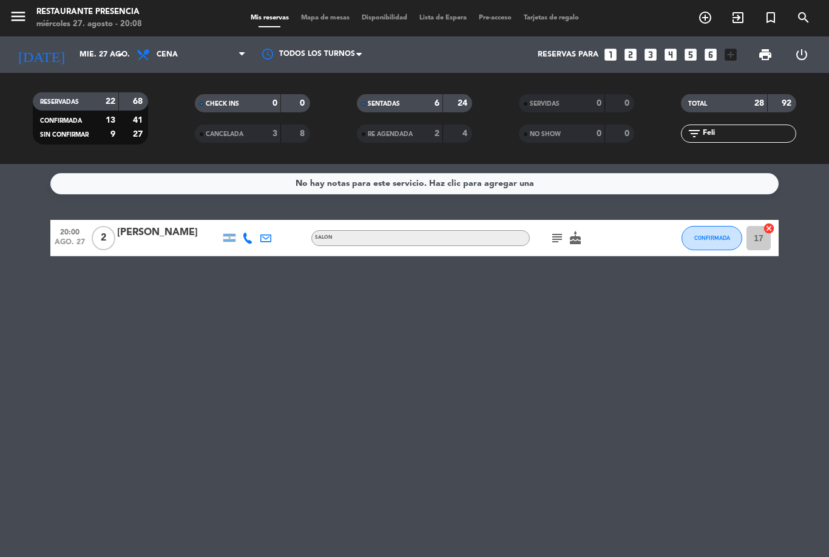
click at [182, 225] on div "[PERSON_NAME]" at bounding box center [168, 233] width 103 height 16
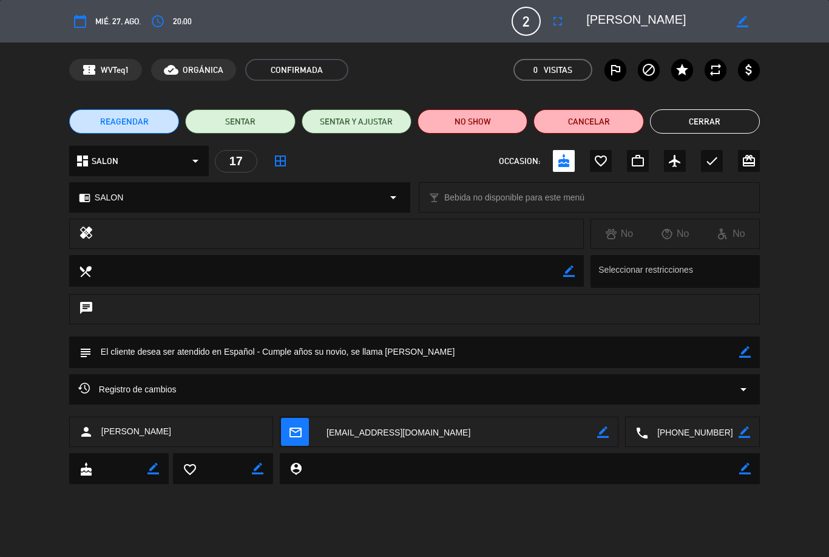
click at [693, 118] on button "Cerrar" at bounding box center [705, 121] width 110 height 24
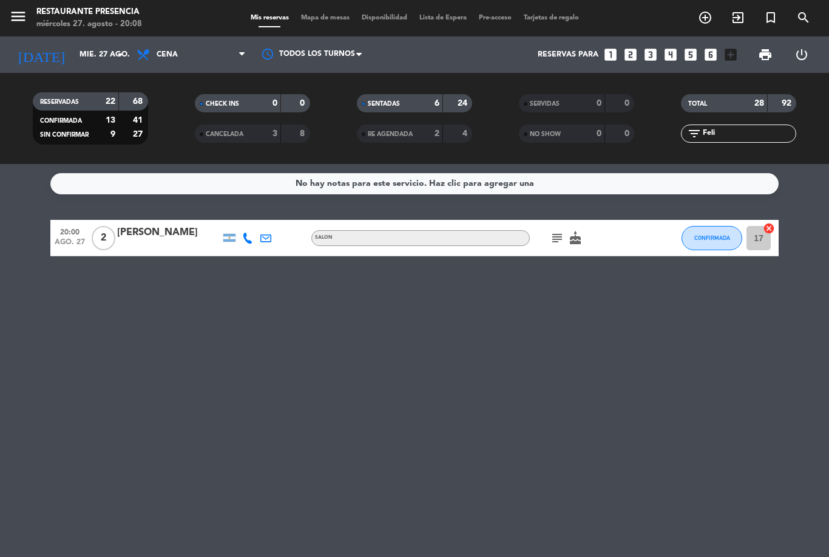
click at [638, 220] on div "subject cake" at bounding box center [584, 238] width 109 height 36
click at [157, 225] on div "[PERSON_NAME]" at bounding box center [168, 233] width 103 height 16
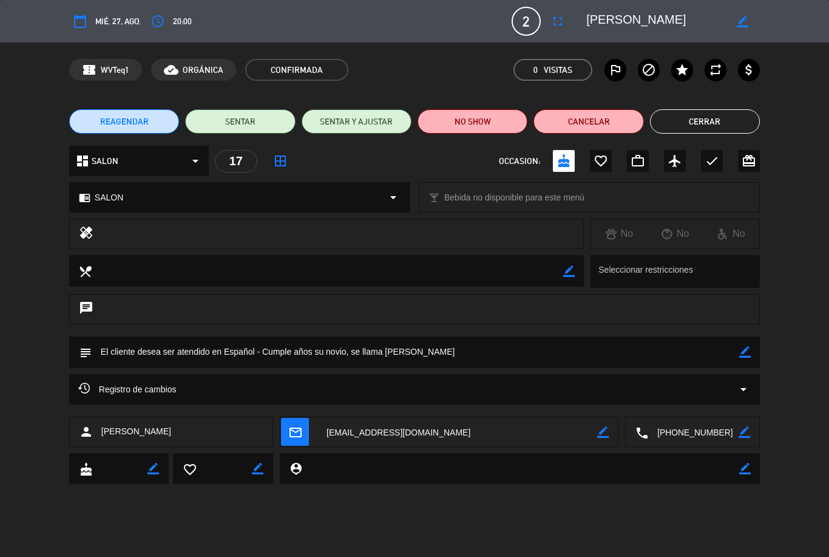
click at [214, 121] on button "SENTAR" at bounding box center [240, 121] width 110 height 24
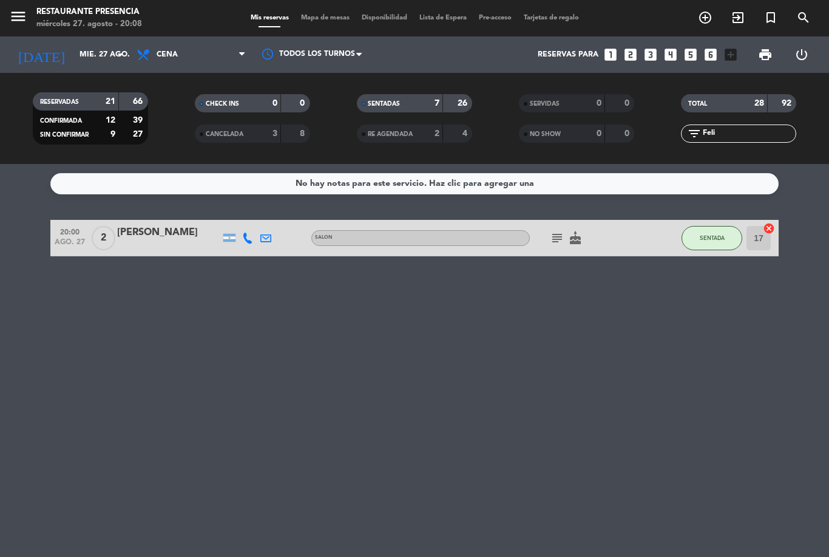
click at [742, 127] on input "Feli" at bounding box center [749, 133] width 94 height 13
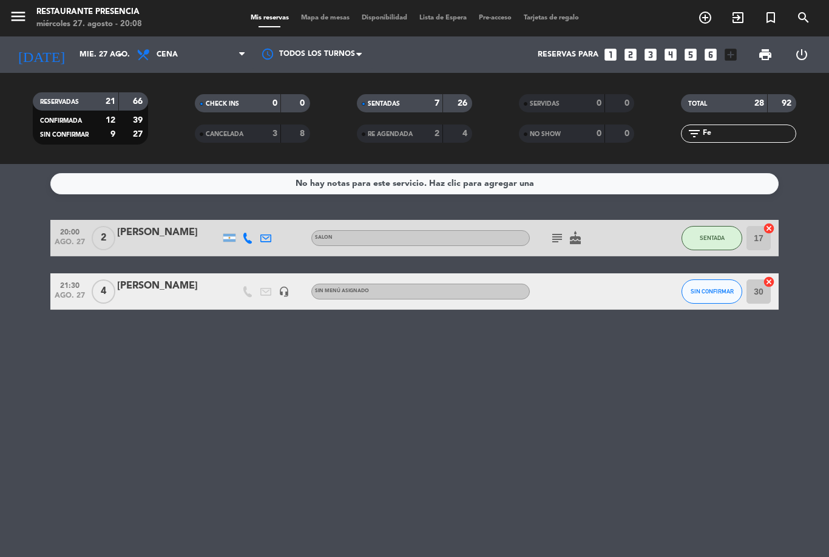
type input "F"
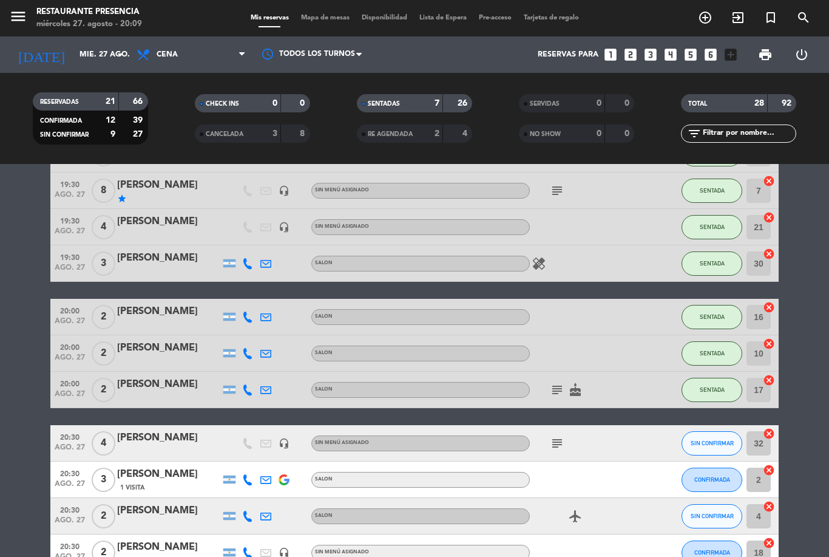
scroll to position [85, 0]
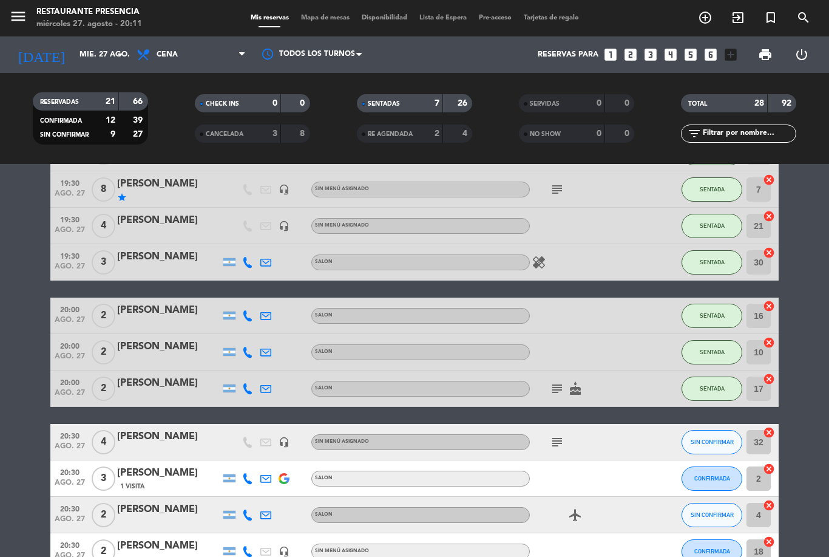
click at [573, 381] on icon "cake" at bounding box center [575, 388] width 15 height 15
click at [553, 381] on icon "subject" at bounding box center [557, 388] width 15 height 15
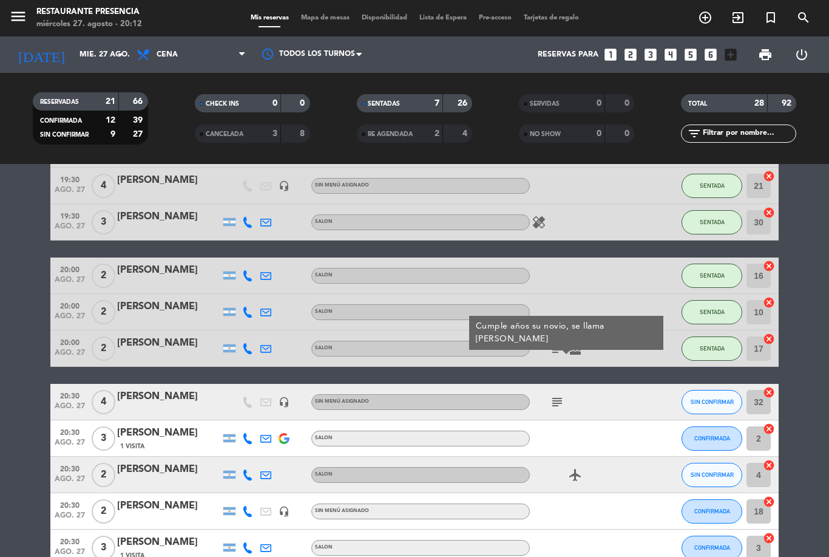
scroll to position [138, 0]
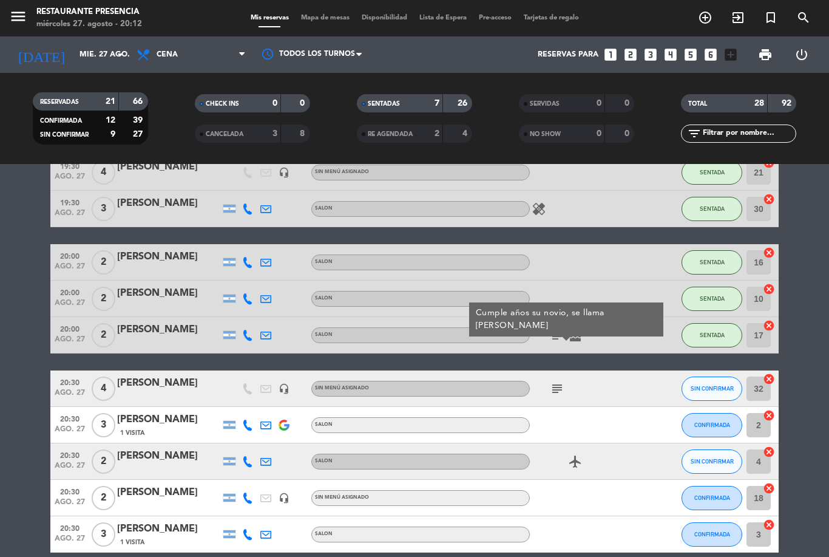
click at [560, 381] on icon "subject" at bounding box center [557, 388] width 15 height 15
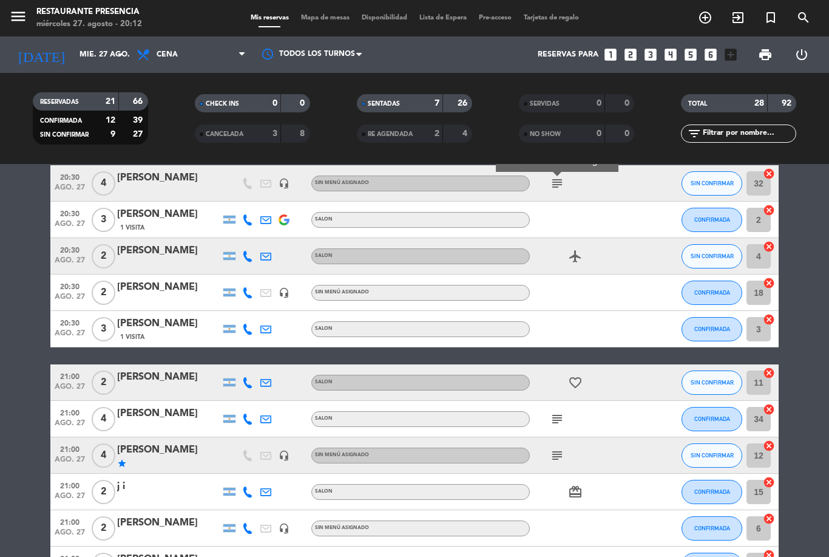
scroll to position [345, 0]
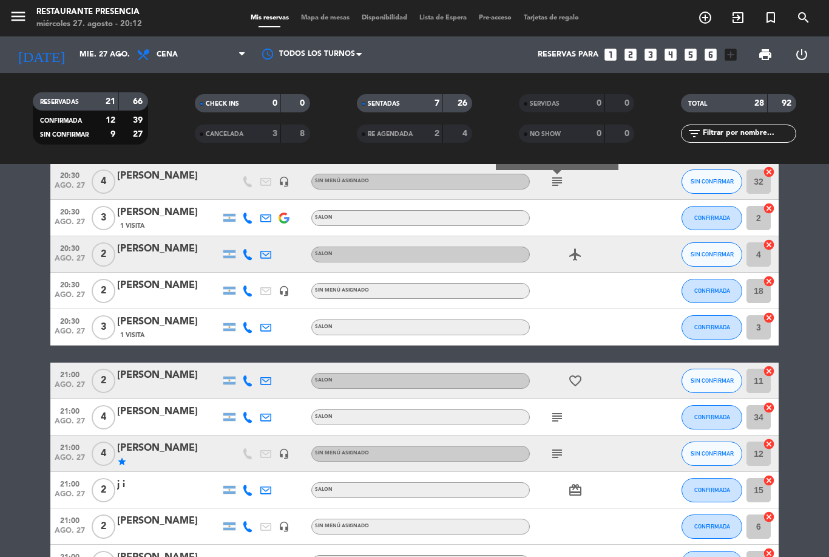
click at [570, 373] on icon "favorite_border" at bounding box center [575, 380] width 15 height 15
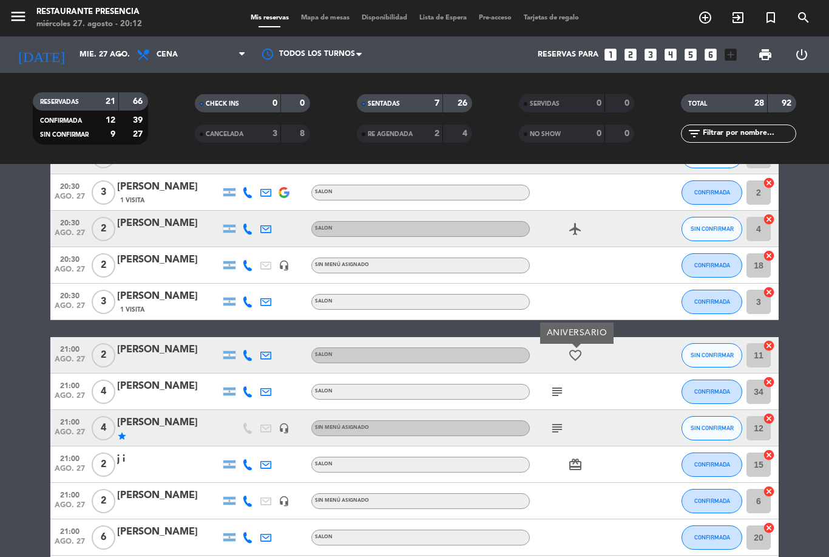
scroll to position [375, 0]
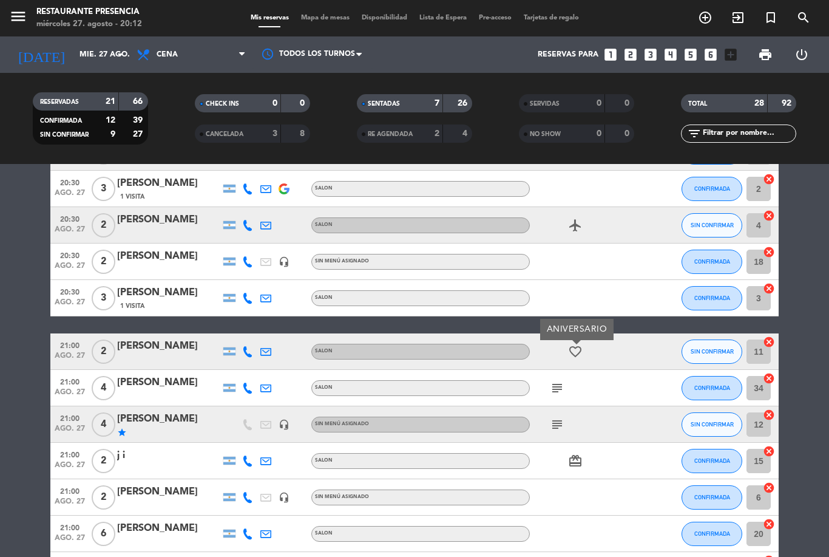
click at [556, 381] on icon "subject" at bounding box center [557, 388] width 15 height 15
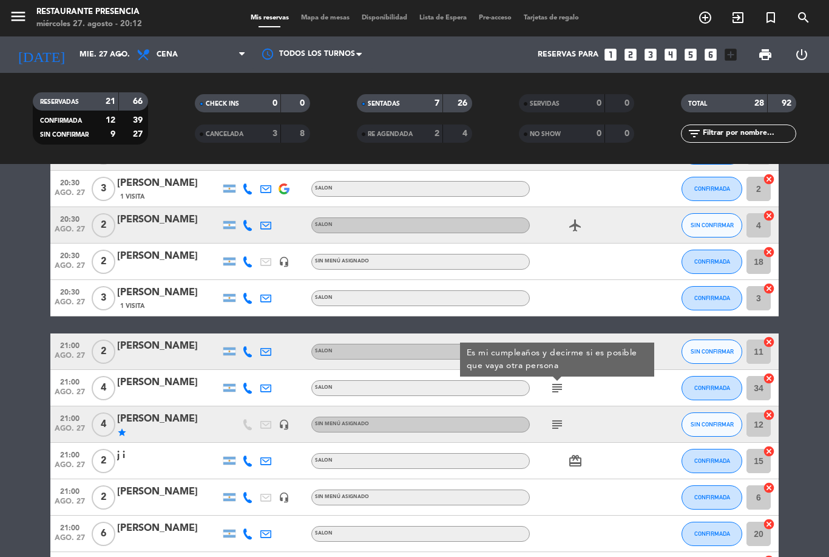
click at [551, 417] on icon "subject" at bounding box center [557, 424] width 15 height 15
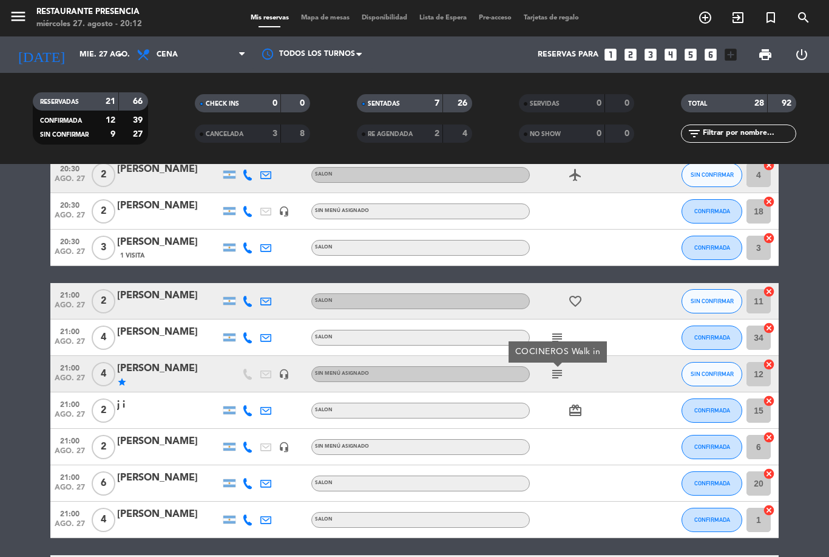
scroll to position [427, 0]
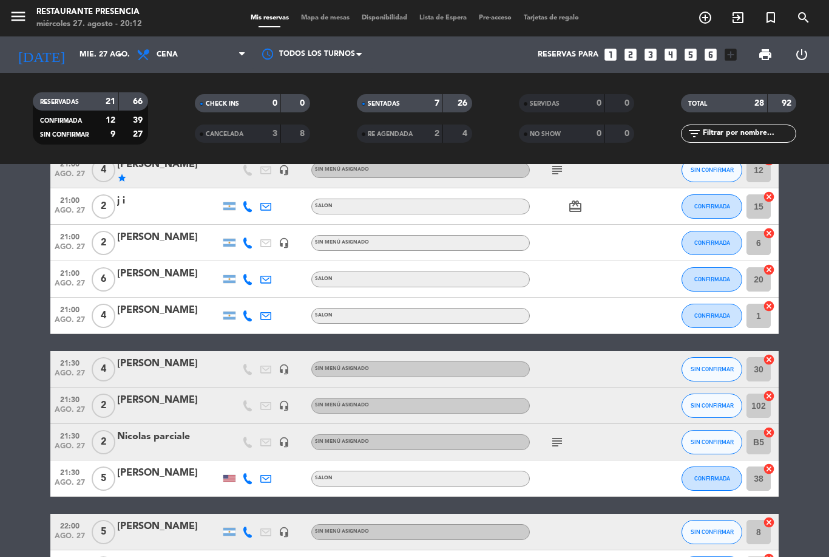
click at [559, 435] on icon "subject" at bounding box center [557, 442] width 15 height 15
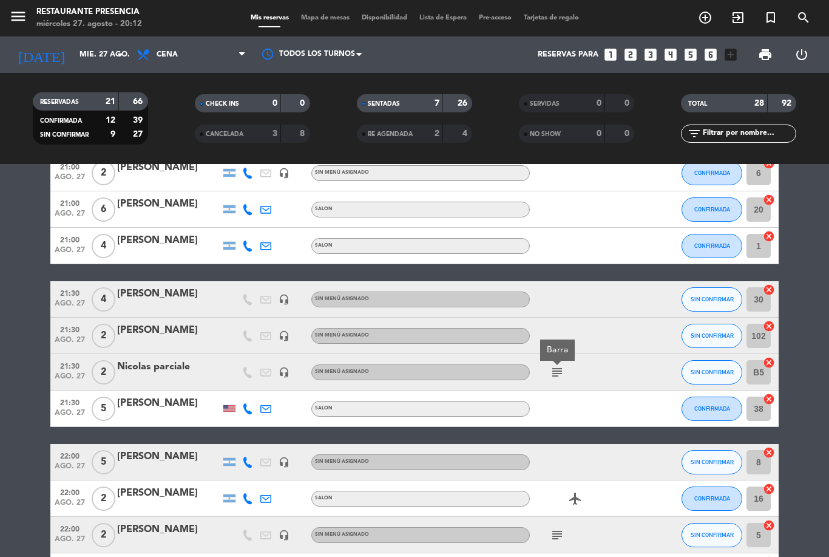
click at [576, 491] on icon "airplanemode_active" at bounding box center [575, 498] width 15 height 15
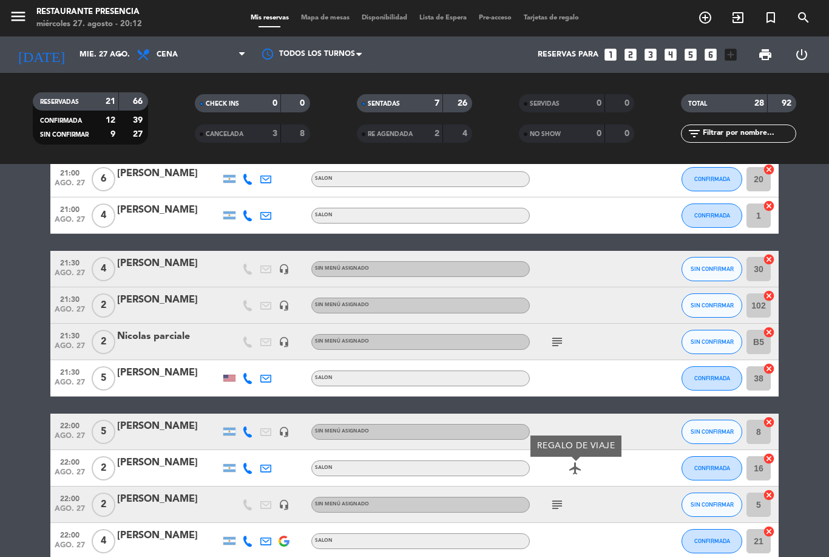
scroll to position [749, 0]
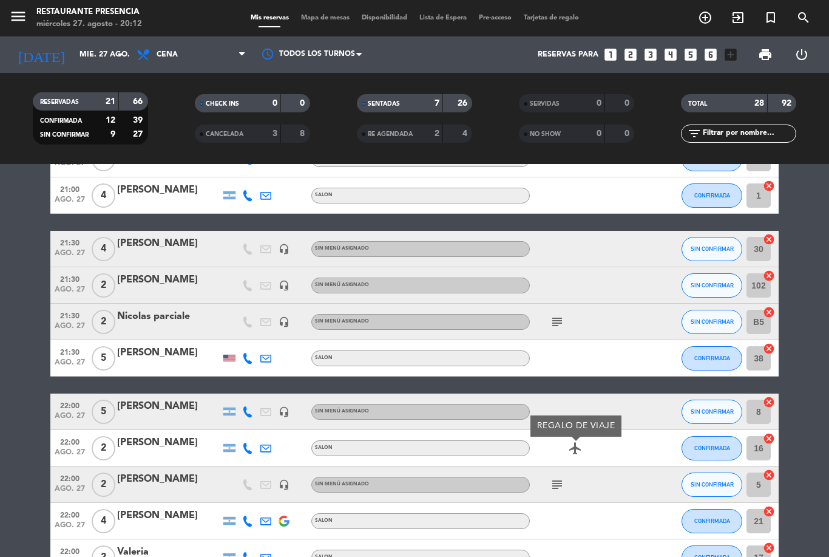
click at [557, 477] on icon "subject" at bounding box center [557, 484] width 15 height 15
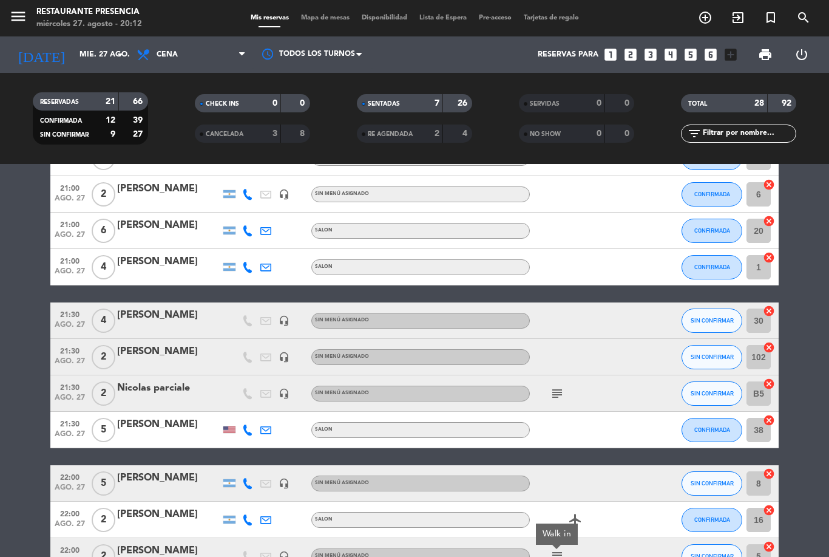
scroll to position [675, 0]
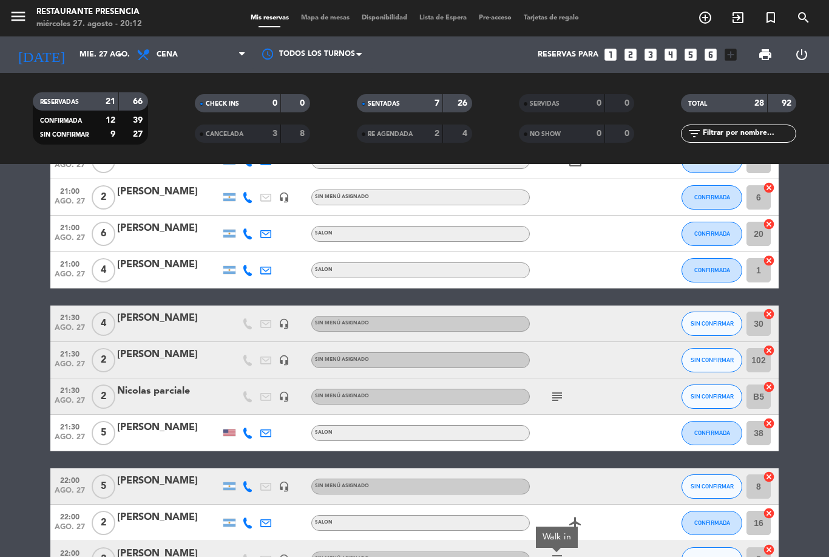
click at [553, 389] on icon "subject" at bounding box center [557, 396] width 15 height 15
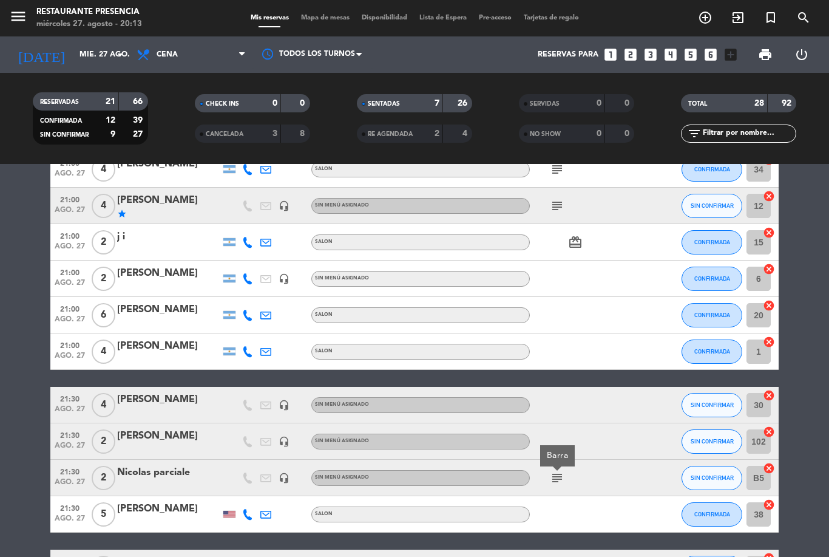
scroll to position [0, 0]
click at [317, 21] on span "Mapa de mesas" at bounding box center [325, 18] width 61 height 7
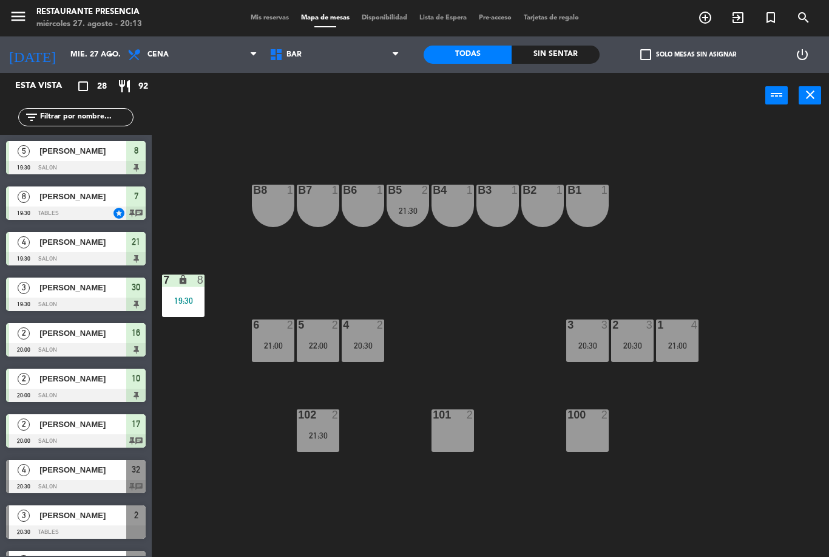
click at [340, 67] on span "BAR" at bounding box center [335, 54] width 142 height 27
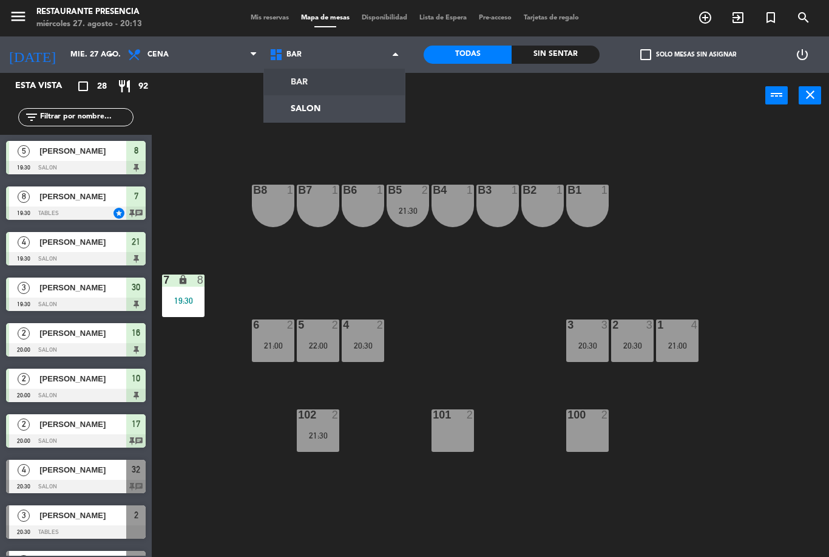
click at [265, 21] on span "Mis reservas" at bounding box center [270, 18] width 50 height 7
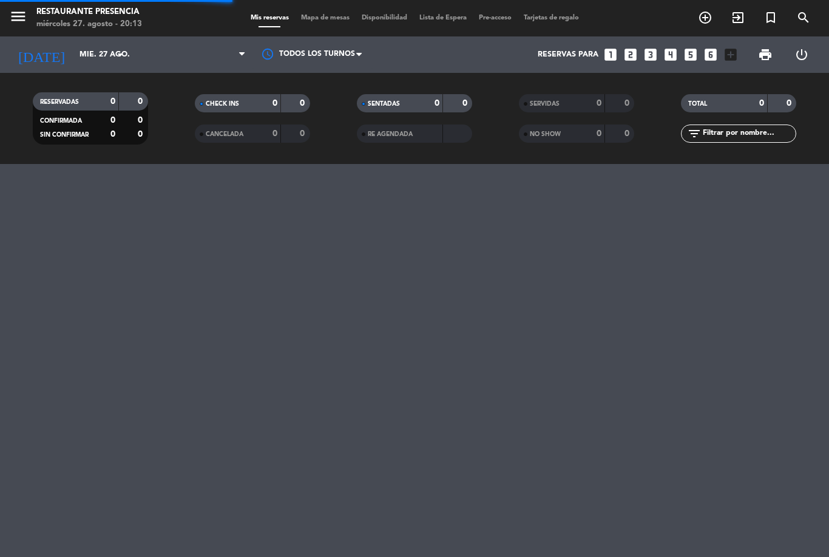
click at [352, 50] on div at bounding box center [312, 54] width 121 height 27
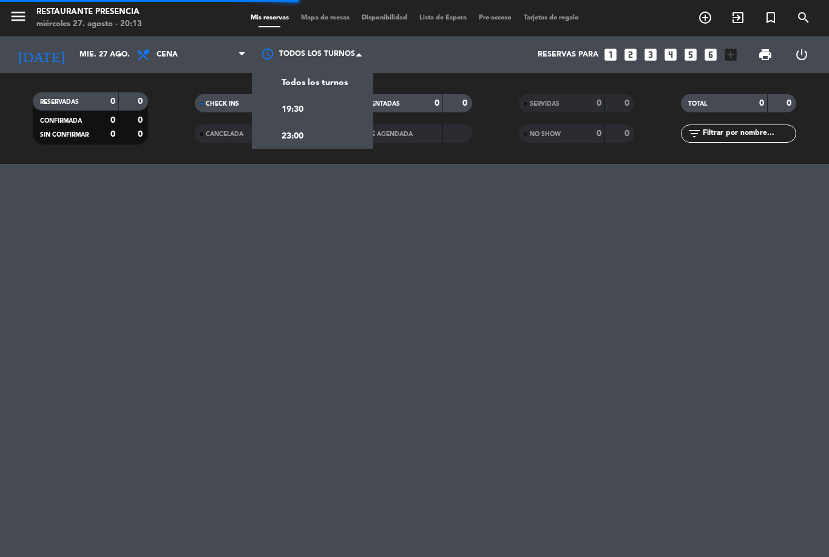
click at [321, 15] on span "Mapa de mesas" at bounding box center [325, 18] width 61 height 7
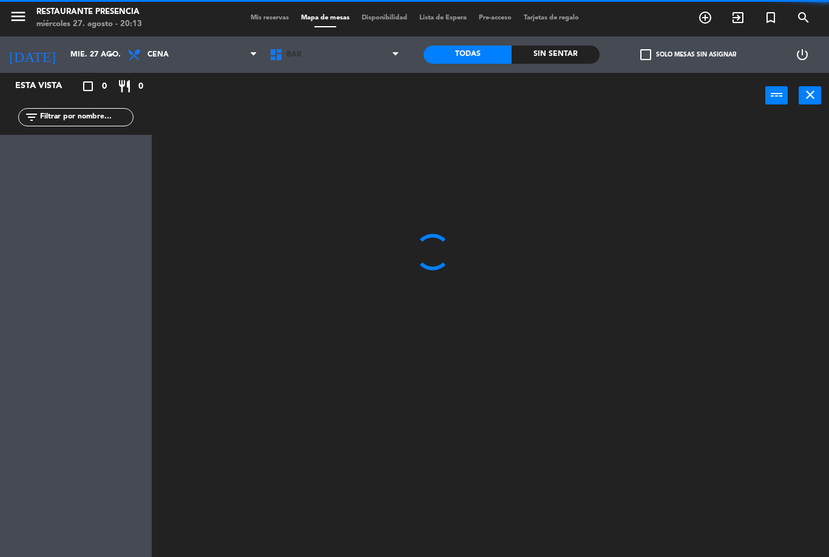
click at [346, 62] on span "BAR" at bounding box center [335, 54] width 142 height 27
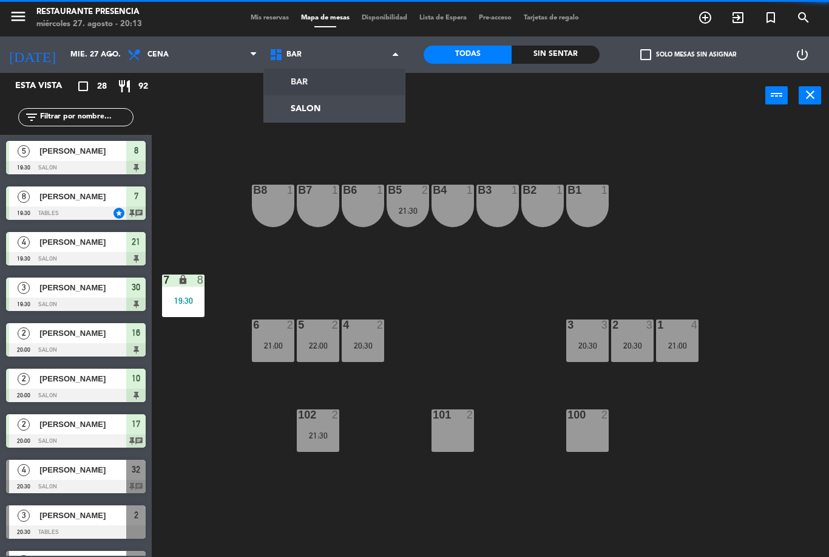
click at [342, 109] on ng-component "menu Restaurante Presencia miércoles 27. agosto - 20:13 Mis reservas Mapa de me…" at bounding box center [414, 278] width 829 height 557
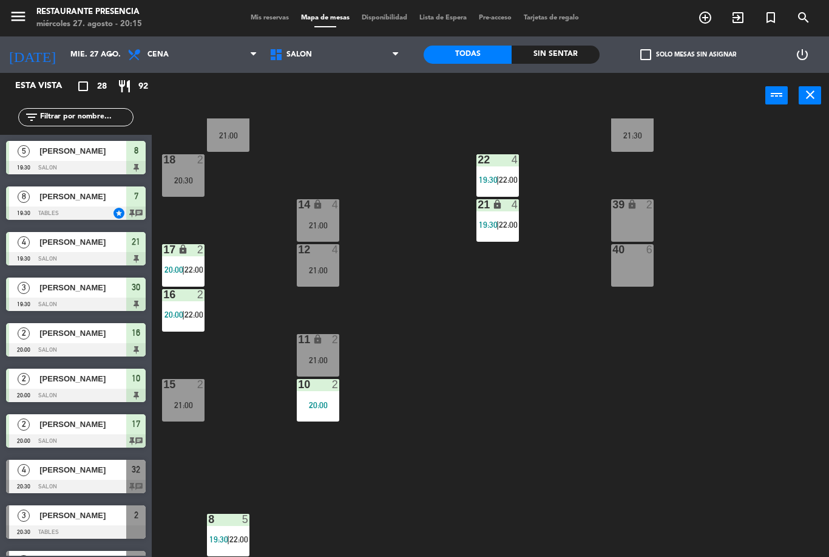
scroll to position [120, 0]
click at [272, 16] on span "Mis reservas" at bounding box center [270, 18] width 50 height 7
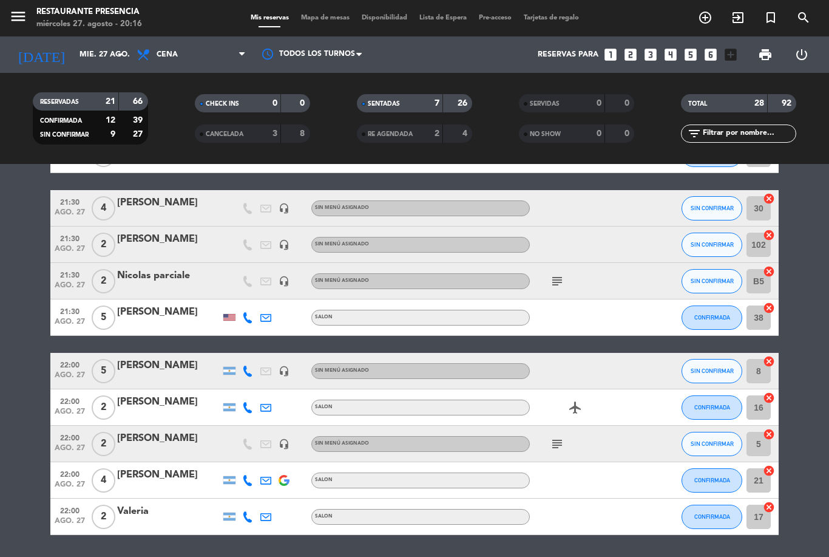
scroll to position [790, 0]
click at [562, 446] on icon "subject" at bounding box center [557, 444] width 15 height 15
click at [573, 400] on icon "airplanemode_active" at bounding box center [575, 407] width 15 height 15
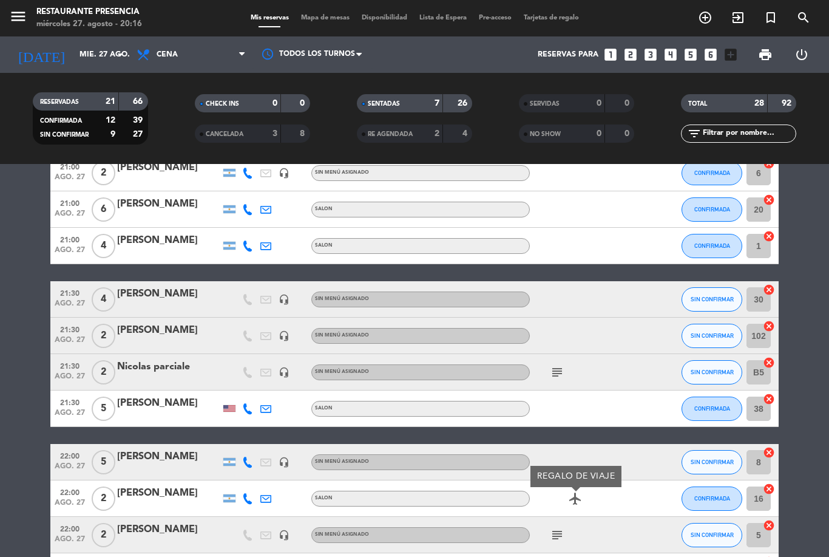
scroll to position [698, 0]
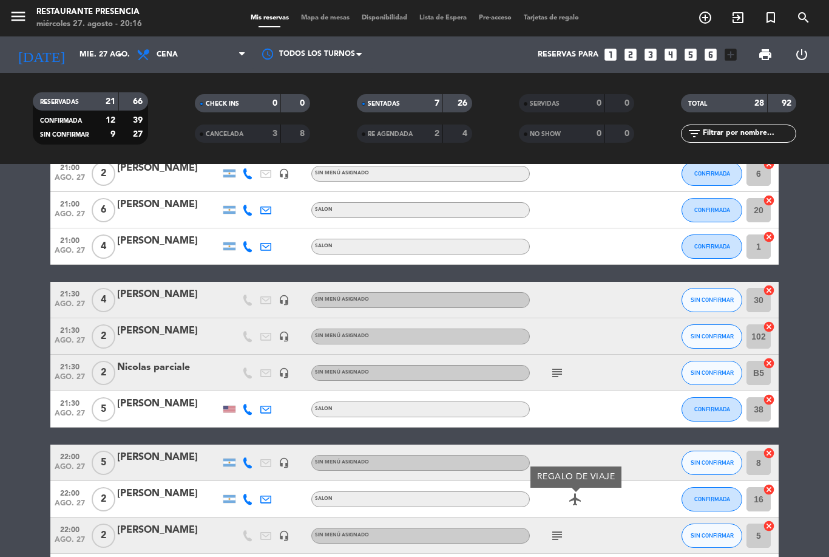
click at [557, 369] on icon "subject" at bounding box center [557, 373] width 15 height 15
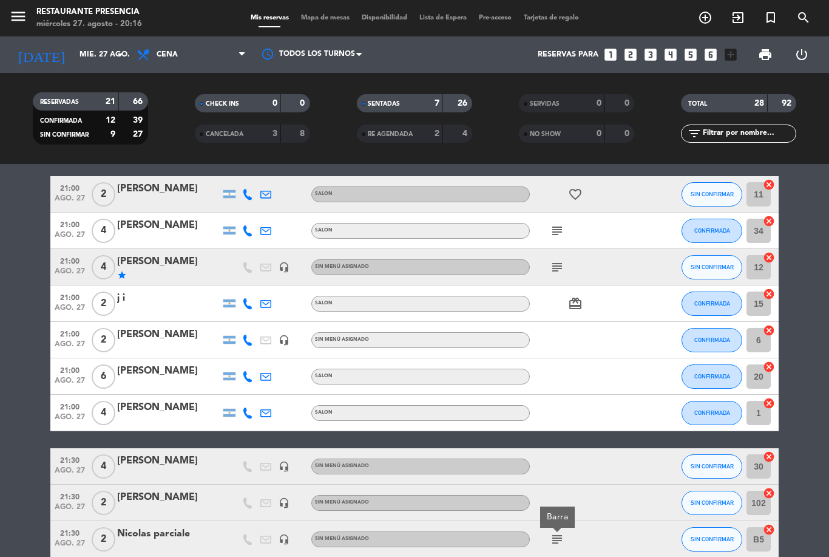
scroll to position [531, 0]
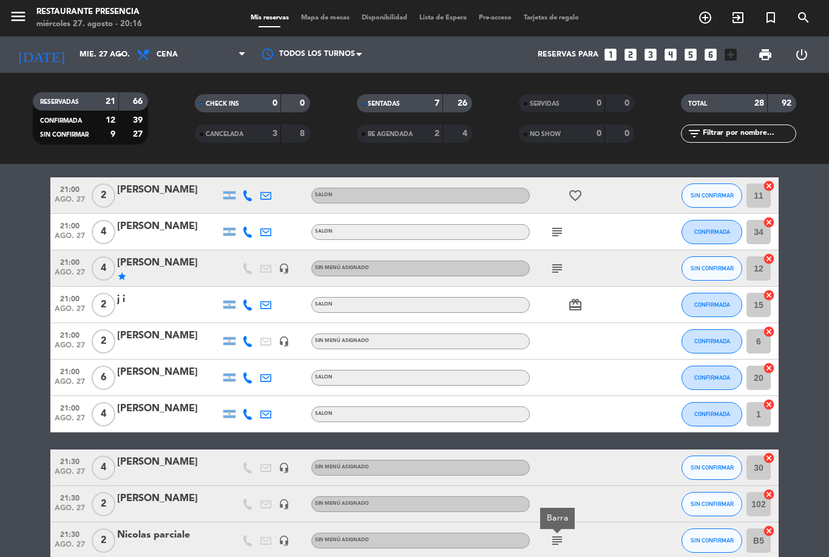
click at [575, 302] on icon "card_giftcard" at bounding box center [575, 305] width 15 height 15
click at [634, 305] on div "card_giftcard SOLO UN REGALO" at bounding box center [584, 305] width 109 height 36
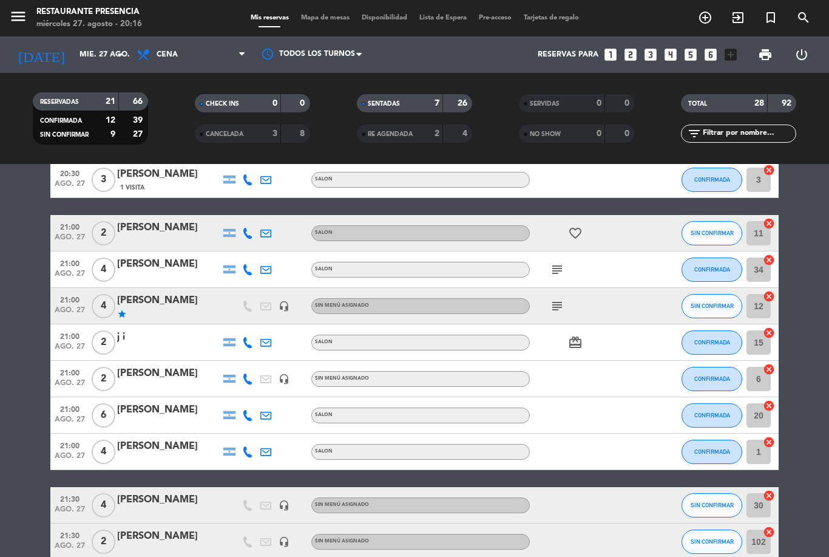
scroll to position [463, 0]
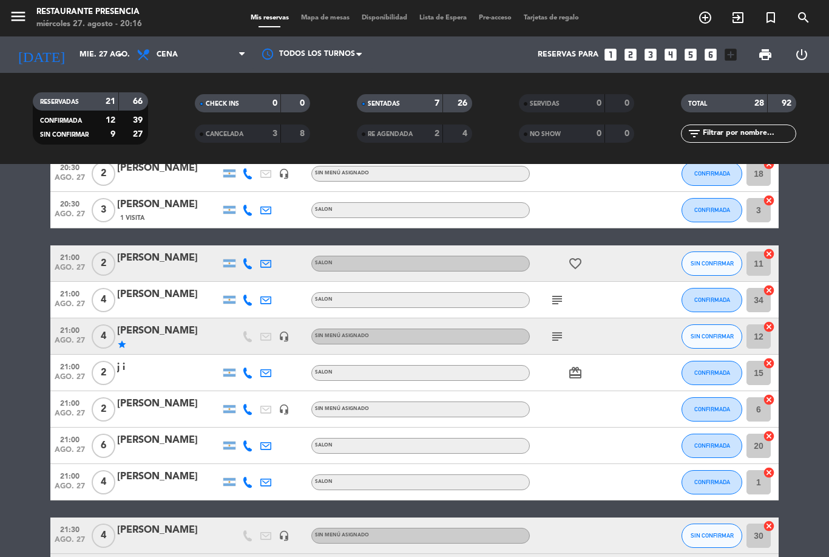
click at [568, 325] on div "subject" at bounding box center [584, 336] width 109 height 36
click at [553, 349] on div "subject" at bounding box center [584, 336] width 109 height 36
click at [564, 330] on icon "subject" at bounding box center [557, 336] width 15 height 15
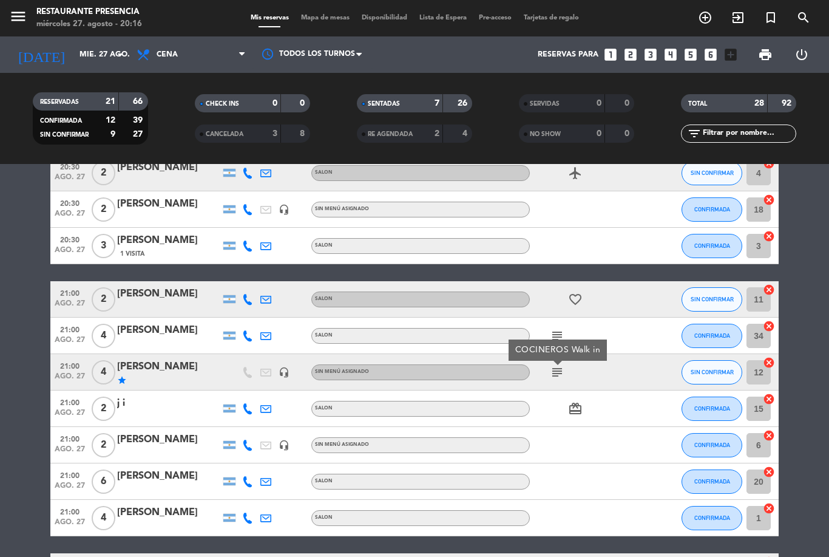
scroll to position [422, 0]
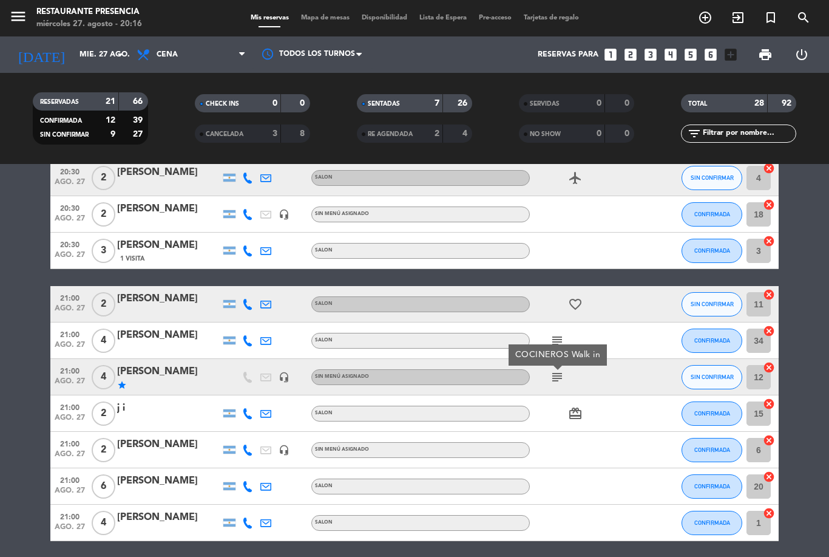
click at [556, 333] on icon "subject" at bounding box center [557, 340] width 15 height 15
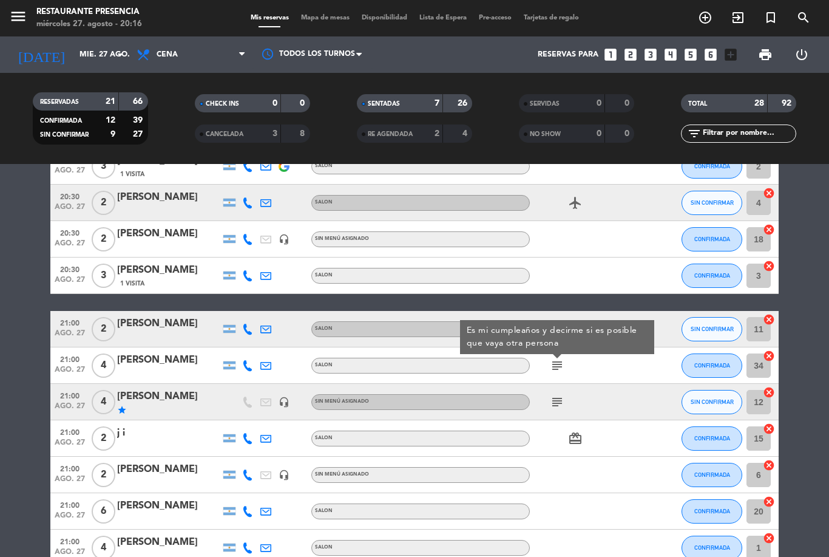
scroll to position [388, 0]
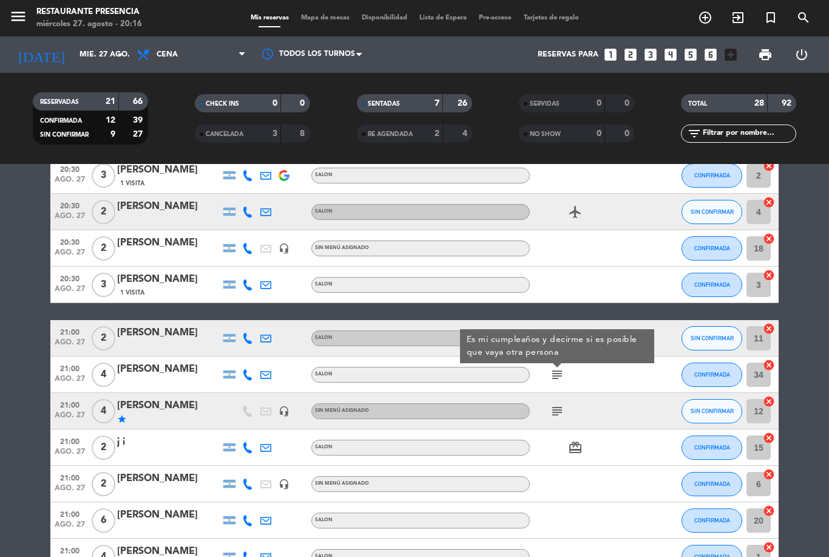
click at [633, 393] on div "subject" at bounding box center [584, 411] width 109 height 36
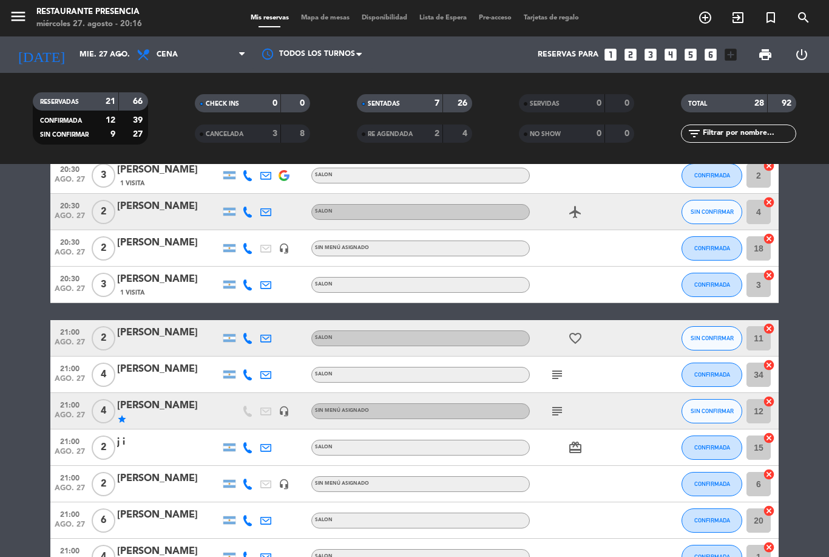
click at [573, 338] on icon "favorite_border" at bounding box center [575, 338] width 15 height 15
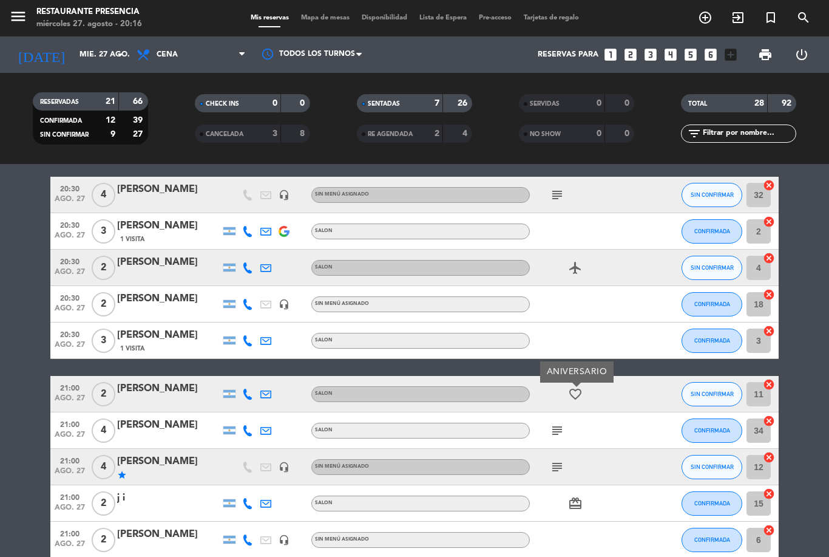
scroll to position [323, 0]
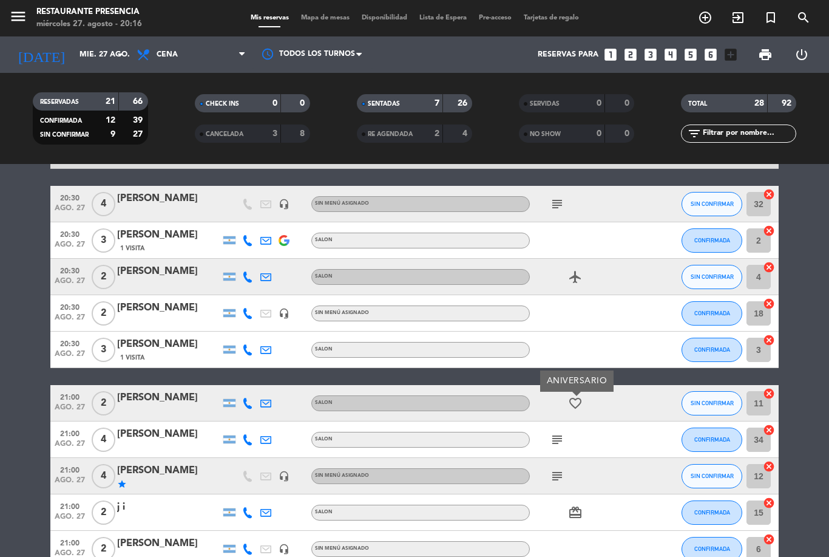
click at [576, 276] on icon "airplanemode_active" at bounding box center [575, 277] width 15 height 15
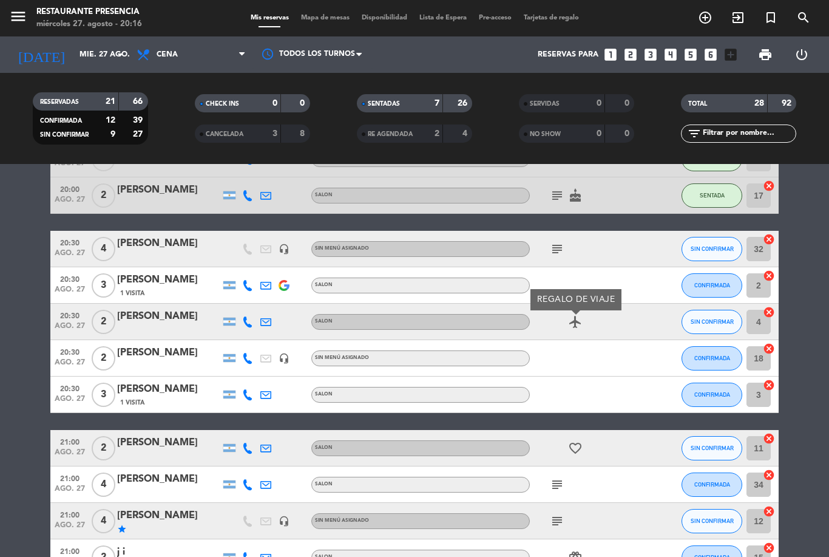
scroll to position [256, 0]
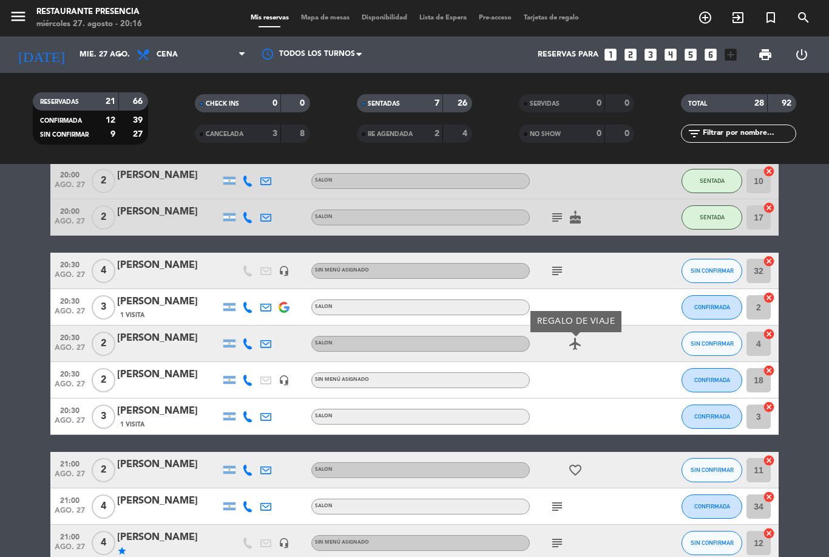
click at [557, 270] on icon "subject" at bounding box center [557, 271] width 15 height 15
click at [582, 336] on icon "airplanemode_active" at bounding box center [575, 343] width 15 height 15
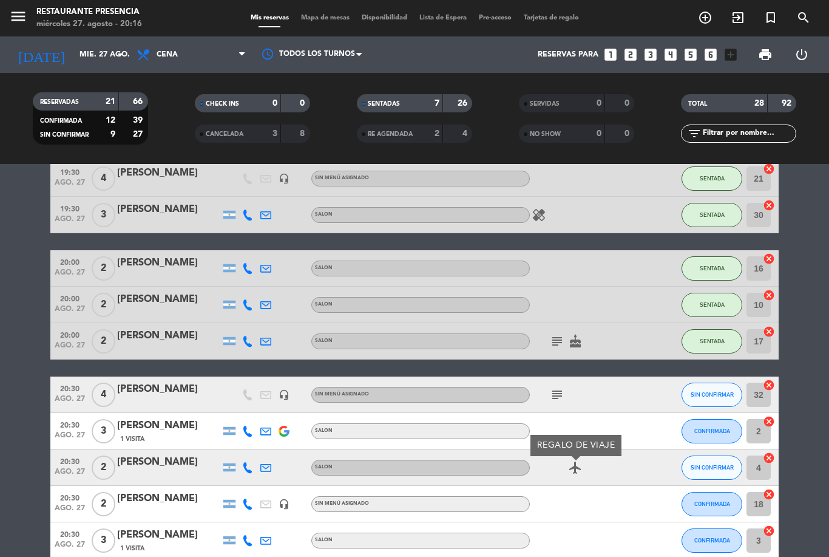
scroll to position [131, 0]
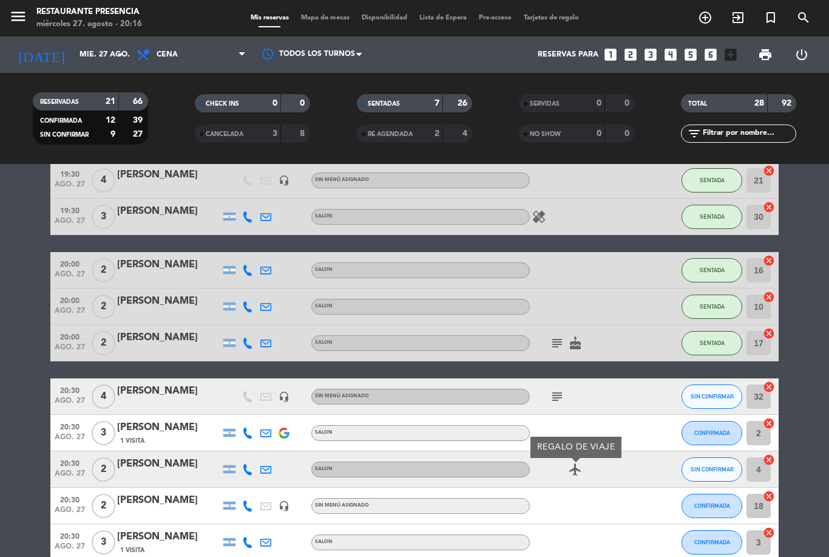
click at [585, 338] on div "subject cake" at bounding box center [584, 343] width 109 height 36
click at [582, 342] on icon "cake" at bounding box center [575, 343] width 15 height 15
click at [637, 409] on div "subject" at bounding box center [584, 396] width 109 height 36
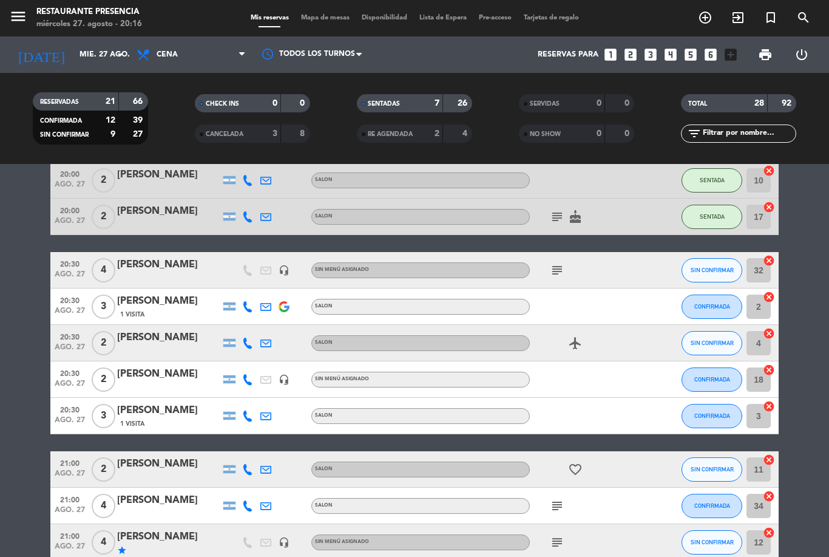
scroll to position [257, 0]
click at [700, 28] on span "add_circle_outline" at bounding box center [705, 17] width 33 height 21
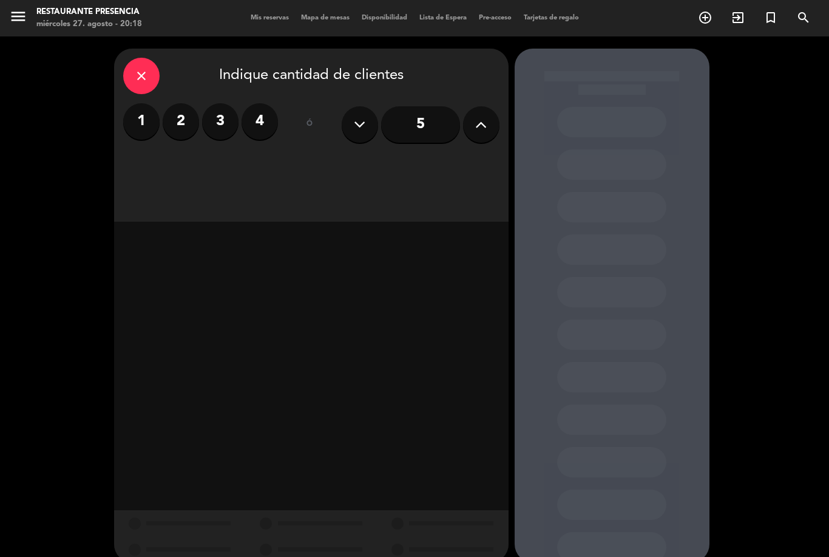
click at [245, 21] on span "Mis reservas" at bounding box center [270, 18] width 50 height 7
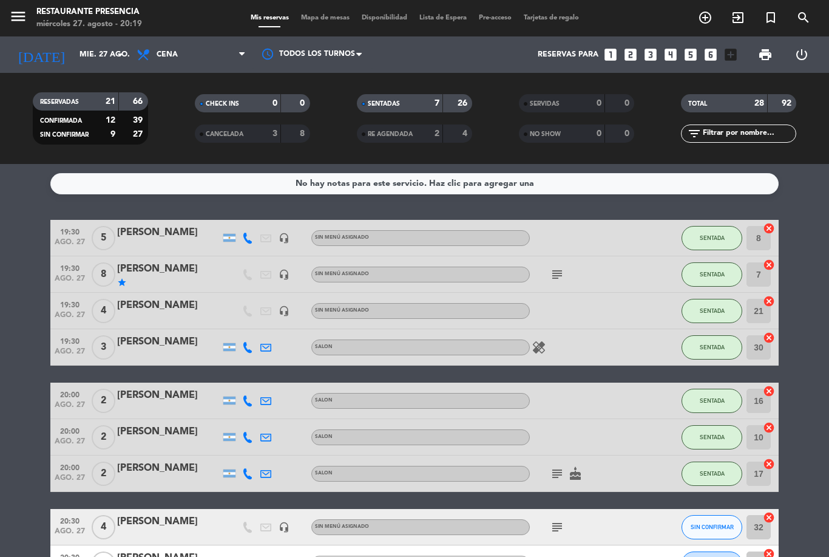
click at [709, 14] on icon "add_circle_outline" at bounding box center [705, 17] width 15 height 15
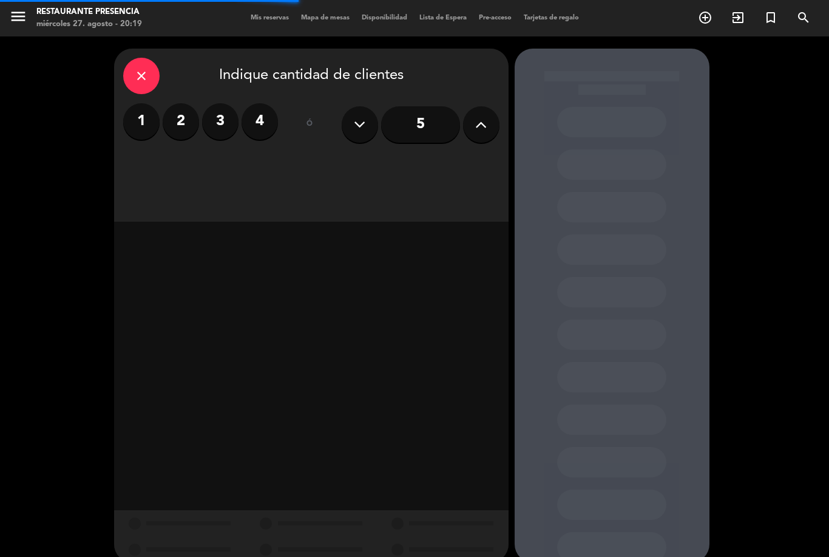
click at [197, 126] on label "2" at bounding box center [181, 121] width 36 height 36
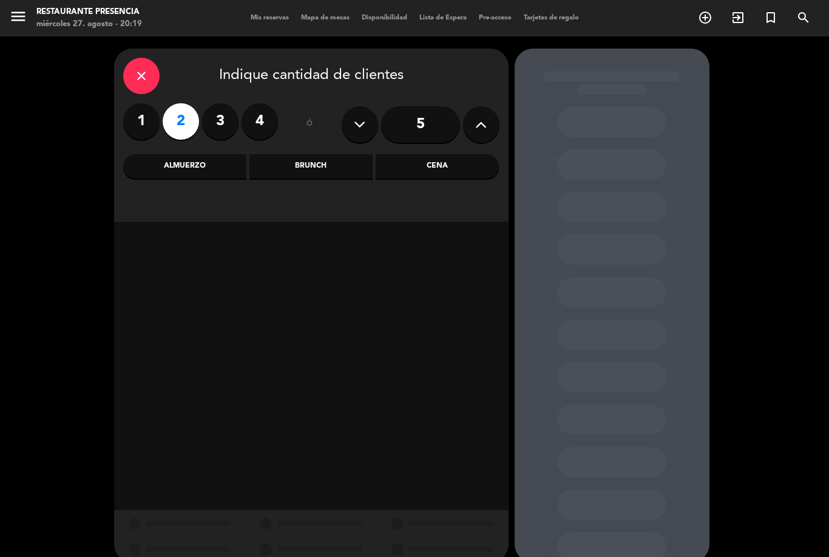
click at [427, 162] on div "Cena" at bounding box center [437, 166] width 123 height 24
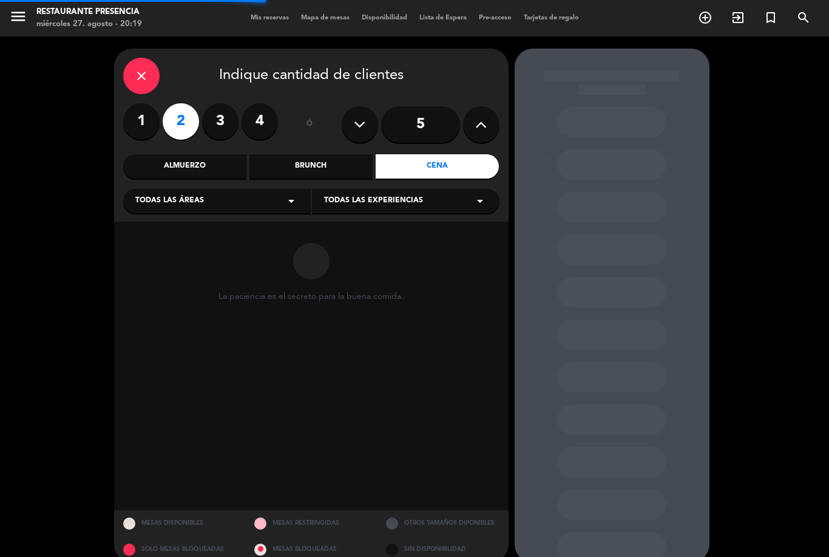
click at [254, 190] on div "Todas las áreas arrow_drop_down" at bounding box center [217, 201] width 188 height 24
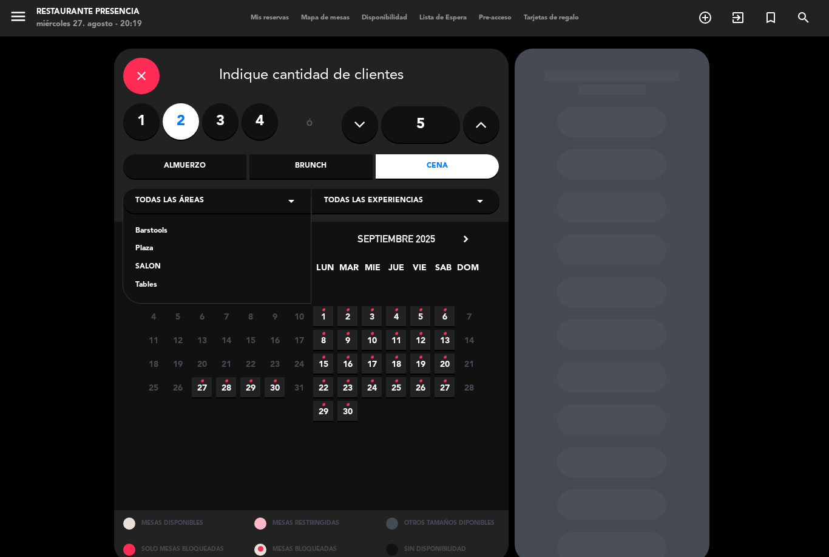
click at [240, 201] on div "Todas las áreas arrow_drop_down" at bounding box center [217, 201] width 188 height 24
click at [203, 383] on icon "•" at bounding box center [202, 381] width 4 height 19
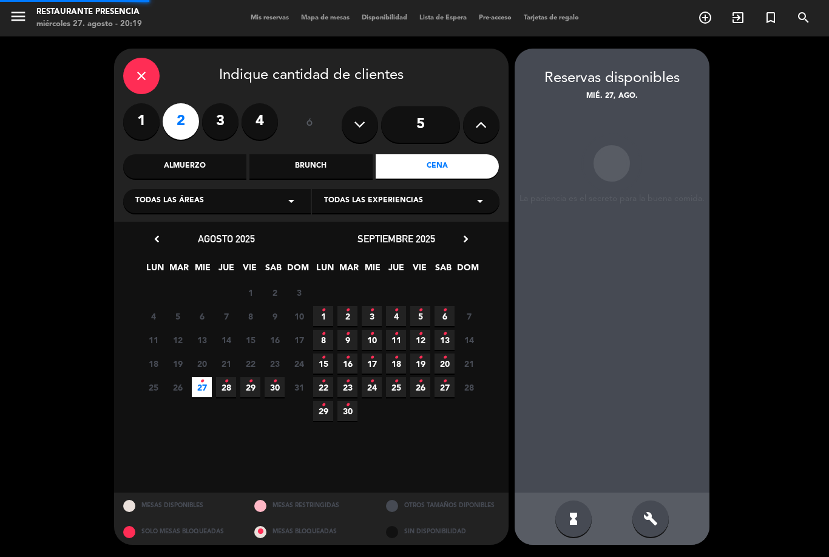
scroll to position [39, 0]
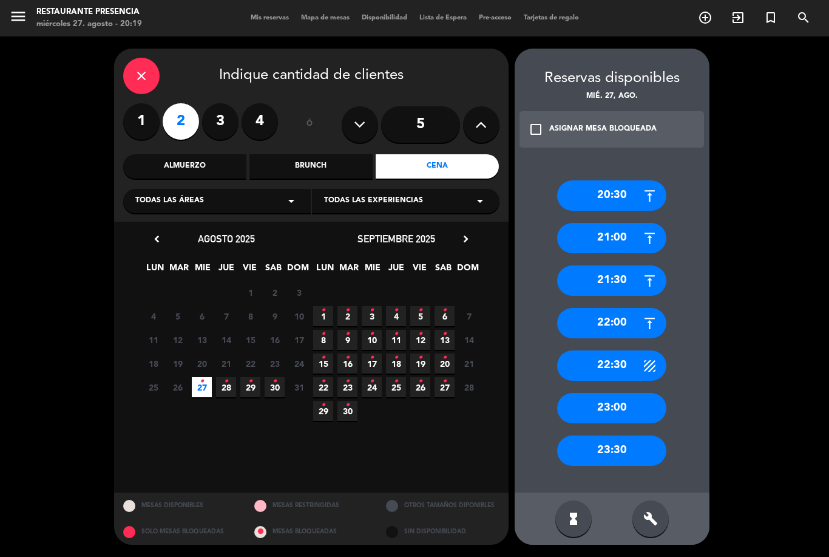
click at [602, 180] on div "20:30" at bounding box center [611, 195] width 109 height 30
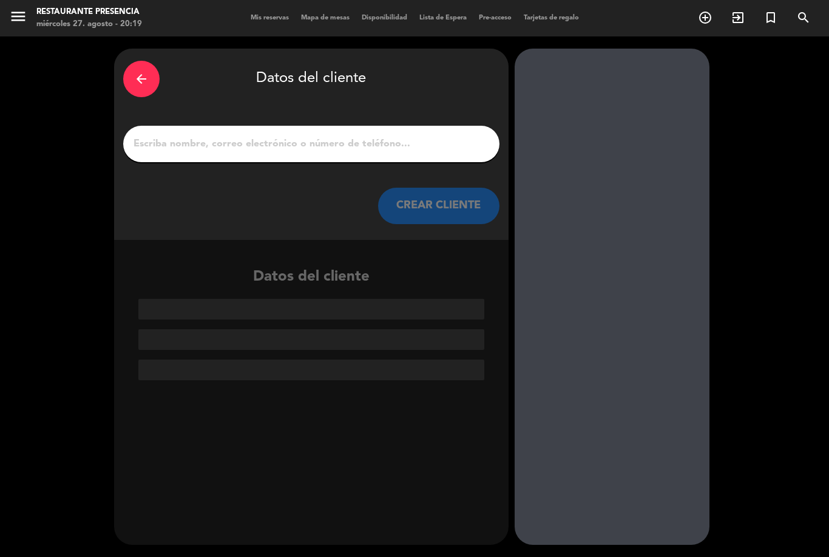
click at [322, 135] on input "1" at bounding box center [311, 143] width 358 height 17
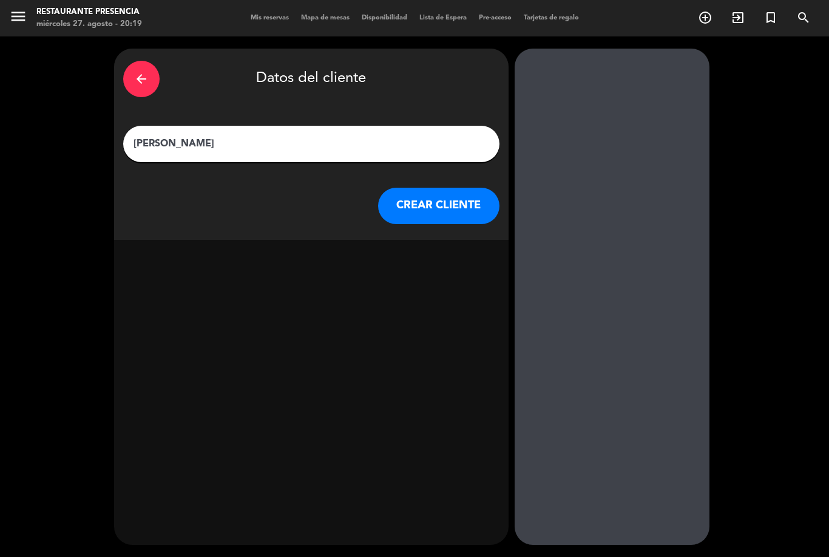
type input "[PERSON_NAME]"
click at [431, 188] on button "CREAR CLIENTE" at bounding box center [438, 206] width 121 height 36
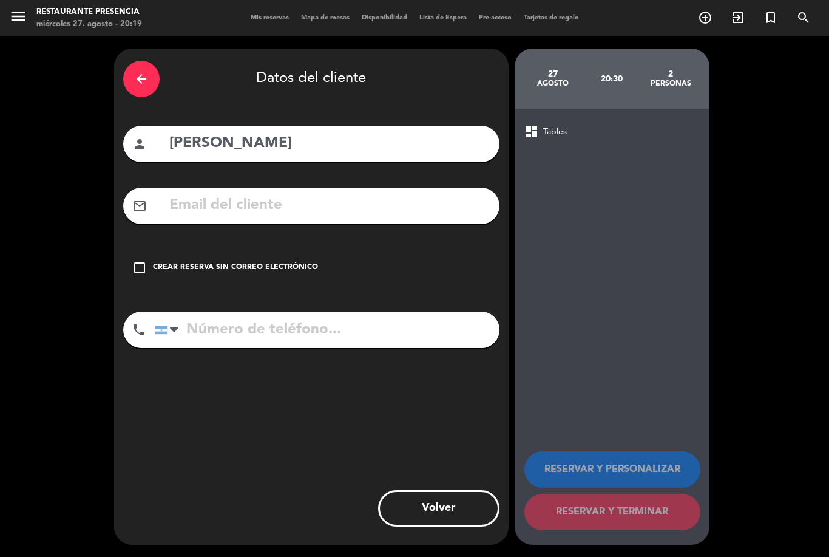
click at [142, 250] on div "check_box_outline_blank Crear reserva sin correo electrónico" at bounding box center [311, 268] width 376 height 36
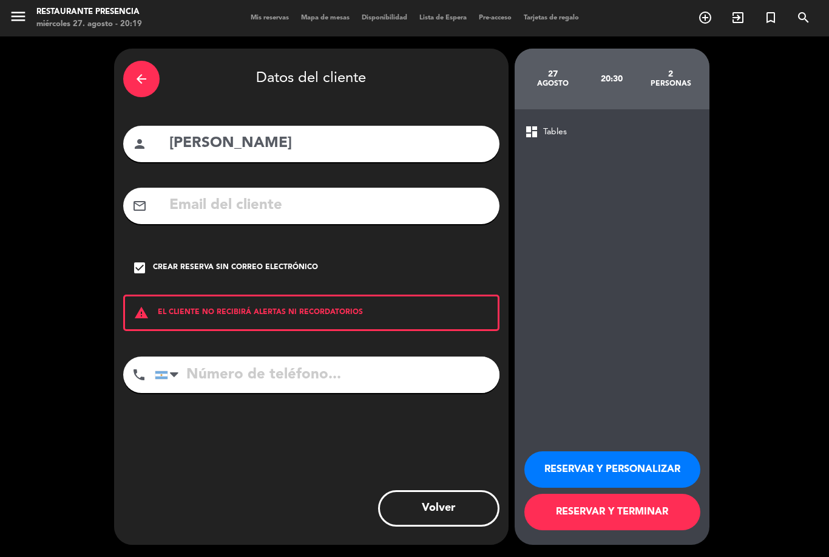
click at [135, 72] on icon "arrow_back" at bounding box center [141, 79] width 15 height 15
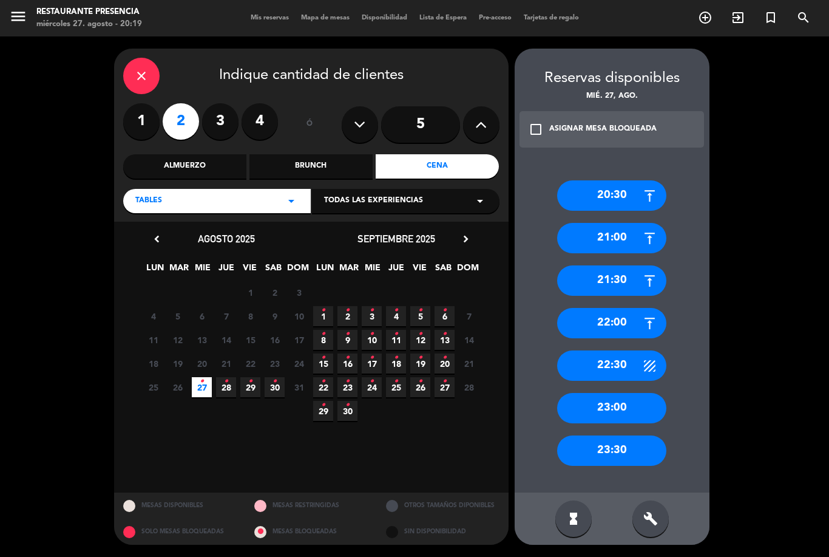
click at [607, 180] on div "20:30" at bounding box center [611, 195] width 109 height 30
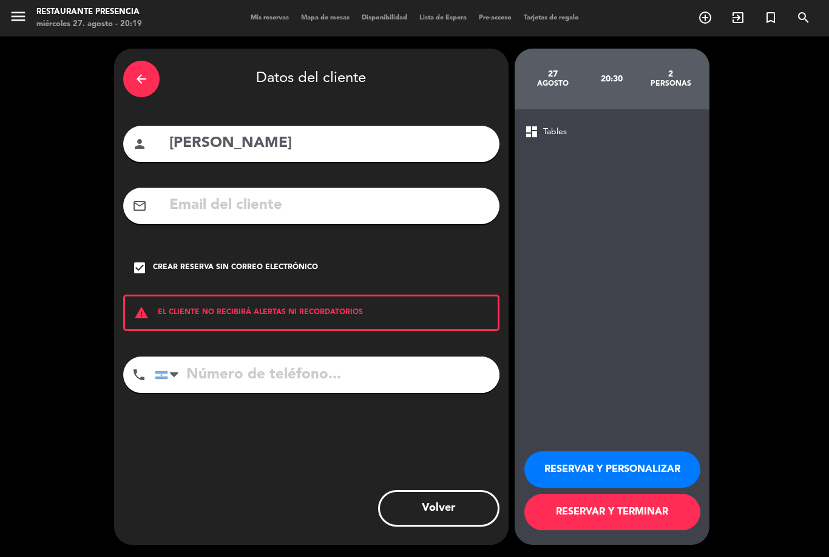
click at [621, 462] on button "RESERVAR Y PERSONALIZAR" at bounding box center [613, 469] width 176 height 36
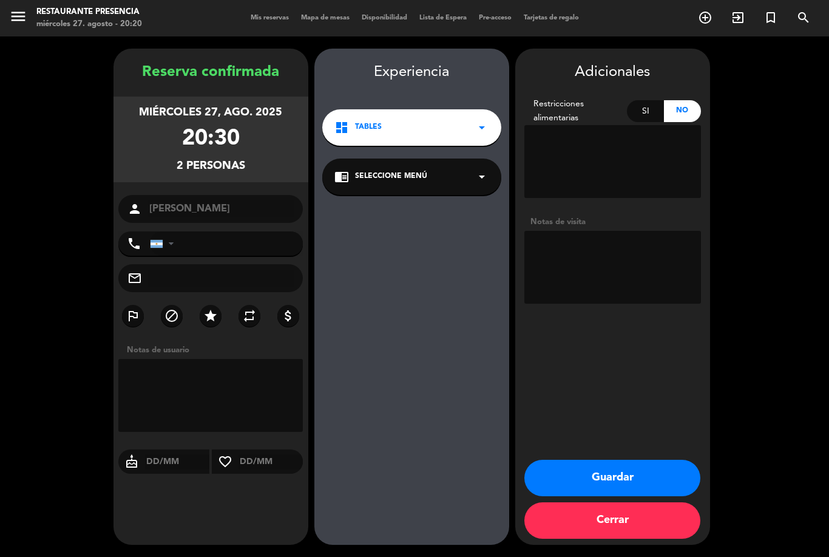
click at [620, 231] on textarea at bounding box center [613, 267] width 177 height 73
type textarea "Walk in"
click at [775, 186] on booking-confirmed "Reserva confirmada [DATE] 20:30 2 personas person [PERSON_NAME] phone [GEOGRAPH…" at bounding box center [414, 297] width 805 height 496
click at [636, 472] on button "Guardar" at bounding box center [613, 478] width 176 height 36
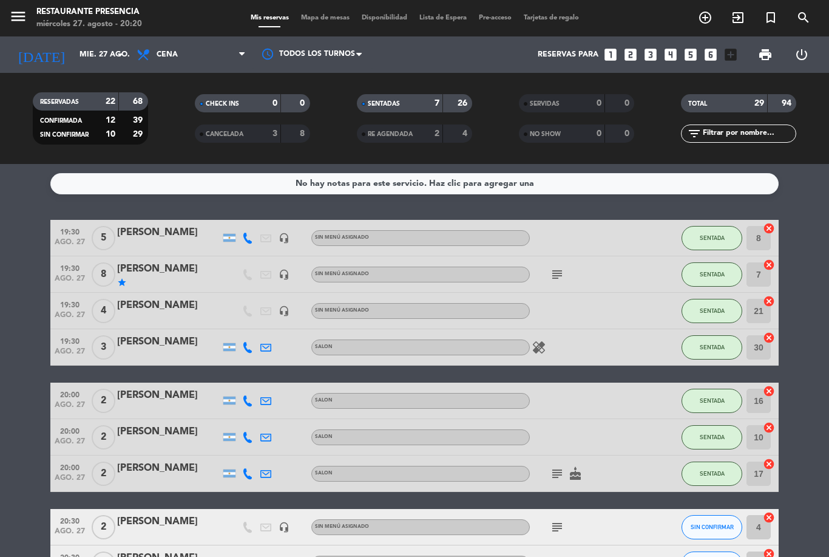
click at [712, 17] on icon "add_circle_outline" at bounding box center [705, 17] width 15 height 15
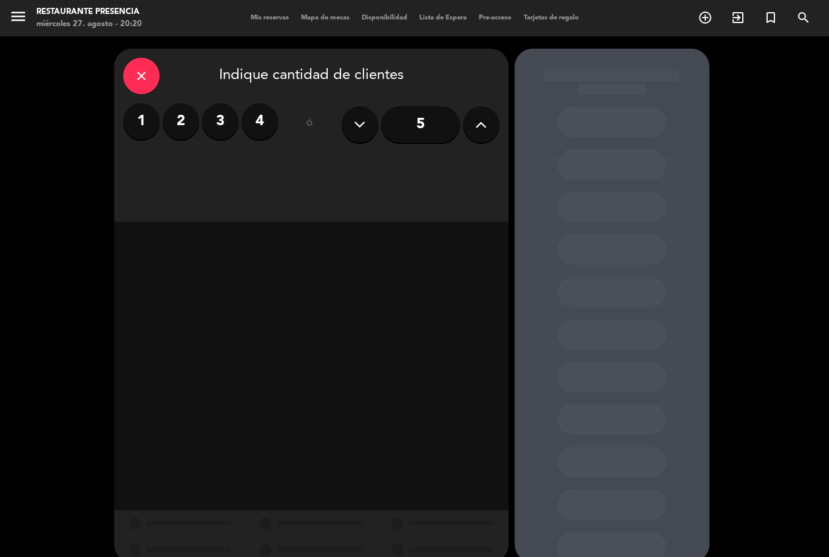
click at [334, 18] on span "Mapa de mesas" at bounding box center [325, 18] width 61 height 7
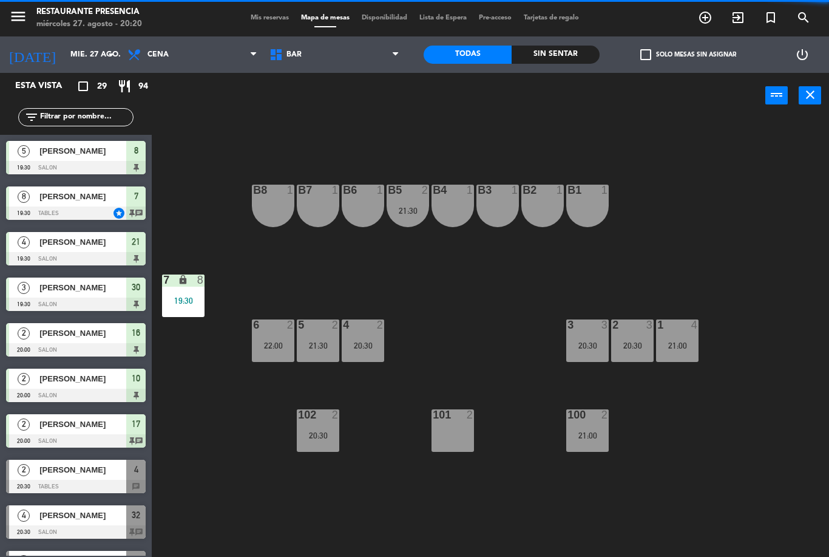
click at [200, 47] on span "Cena" at bounding box center [192, 54] width 142 height 27
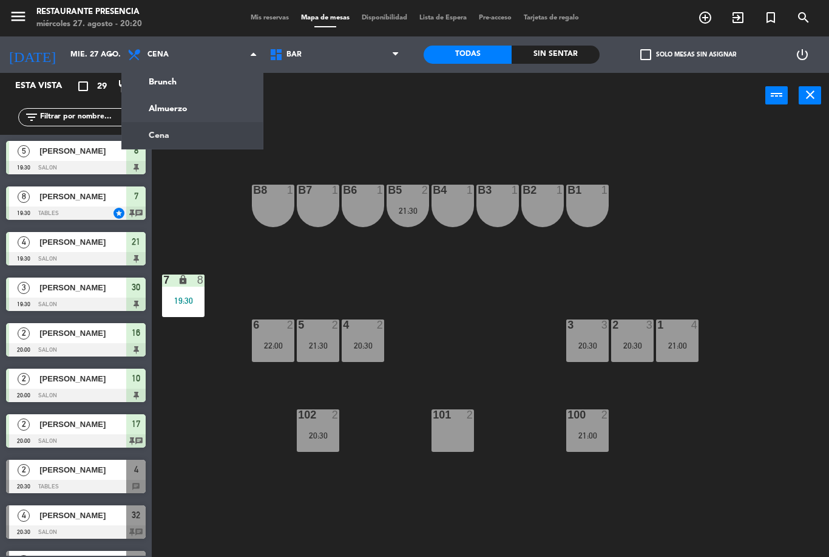
click at [217, 49] on span "Cena" at bounding box center [192, 54] width 142 height 27
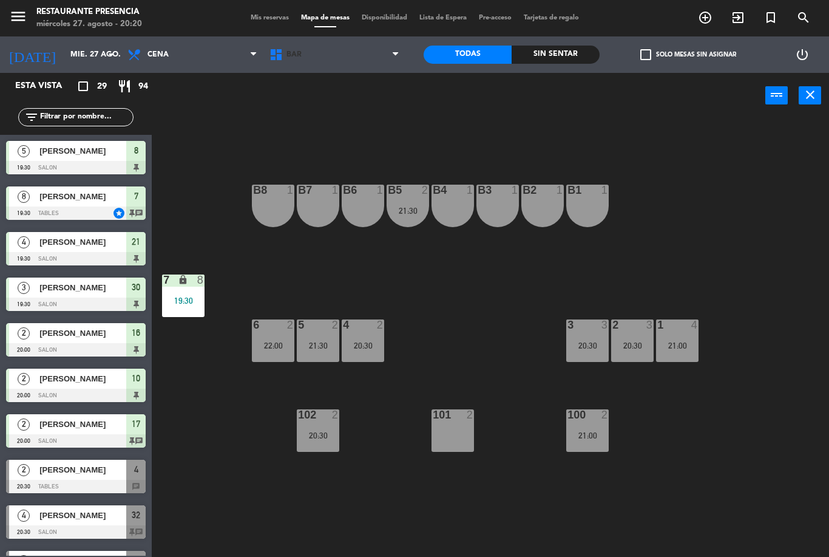
click at [351, 61] on span "BAR" at bounding box center [335, 54] width 142 height 27
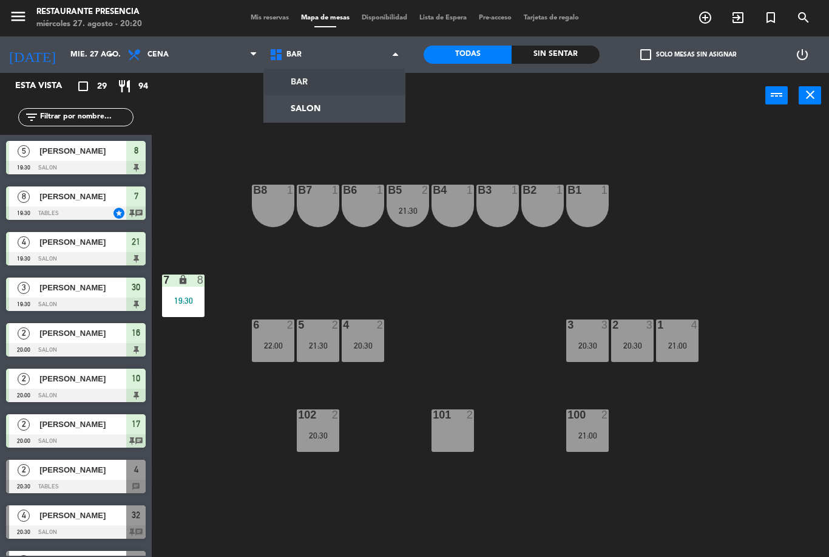
click at [335, 99] on ng-component "menu Restaurante Presencia miércoles 27. agosto - 20:20 Mis reservas Mapa de me…" at bounding box center [414, 278] width 829 height 557
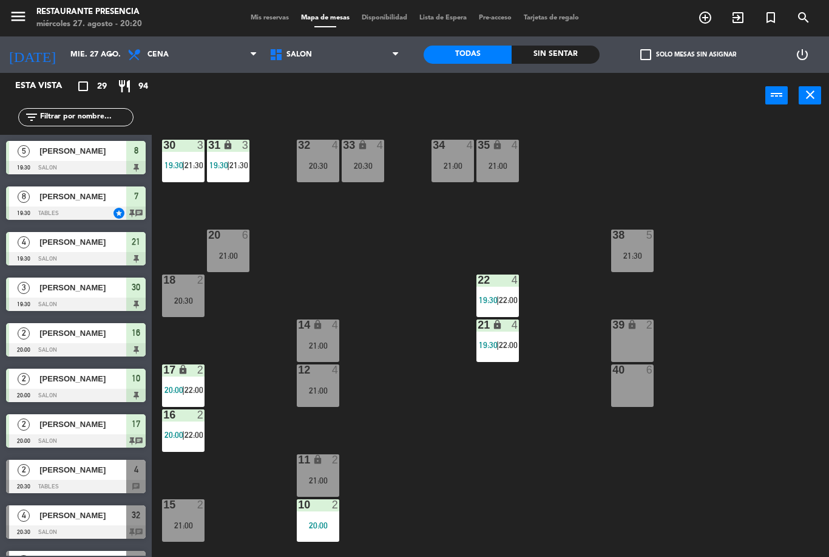
click at [260, 15] on span "Mis reservas" at bounding box center [270, 18] width 50 height 7
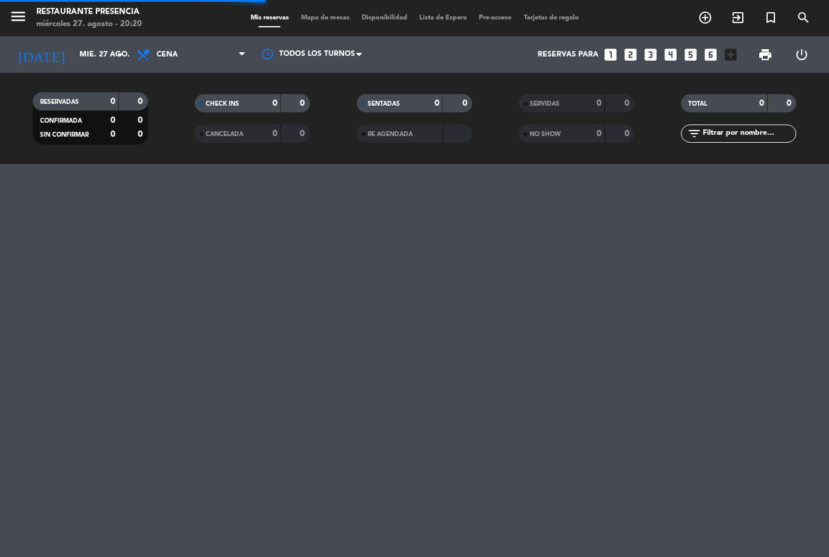
click at [702, 19] on icon "add_circle_outline" at bounding box center [705, 17] width 15 height 15
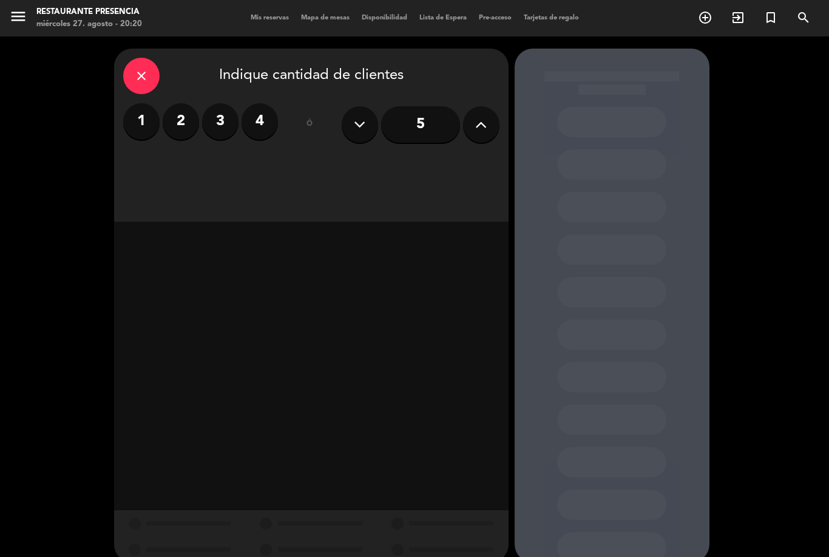
click at [178, 109] on label "2" at bounding box center [181, 121] width 36 height 36
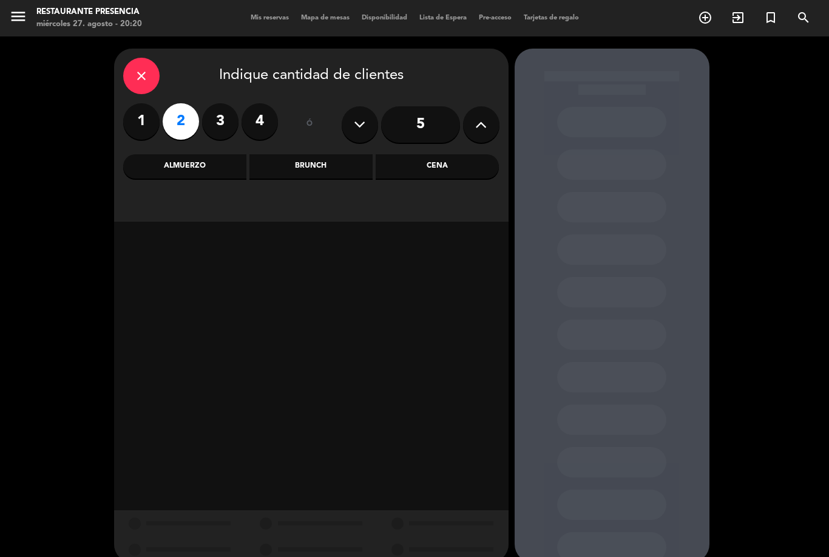
click at [452, 165] on div "Cena" at bounding box center [437, 166] width 123 height 24
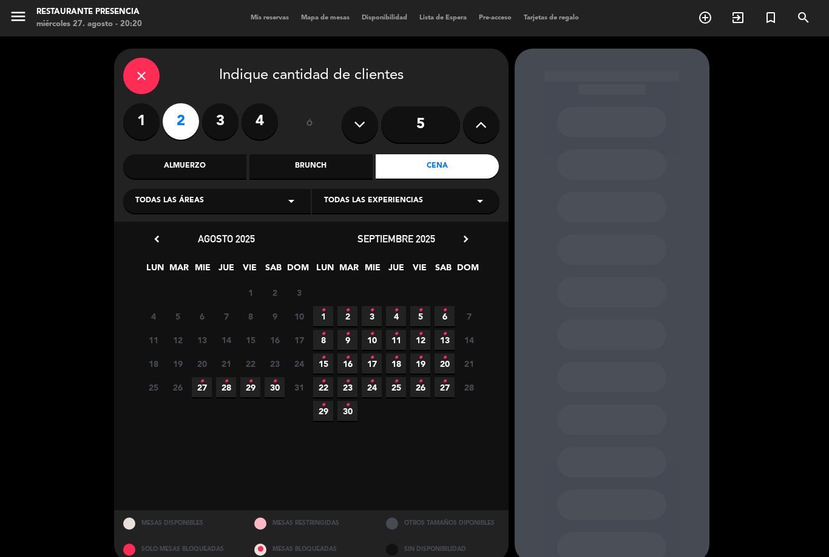
click at [197, 369] on span "20" at bounding box center [202, 363] width 20 height 20
click at [200, 392] on span "27 •" at bounding box center [202, 387] width 20 height 20
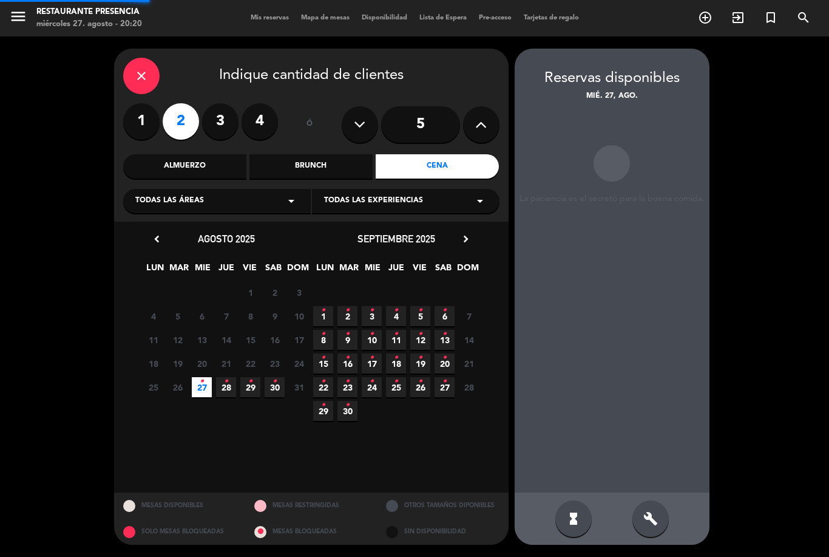
scroll to position [39, 0]
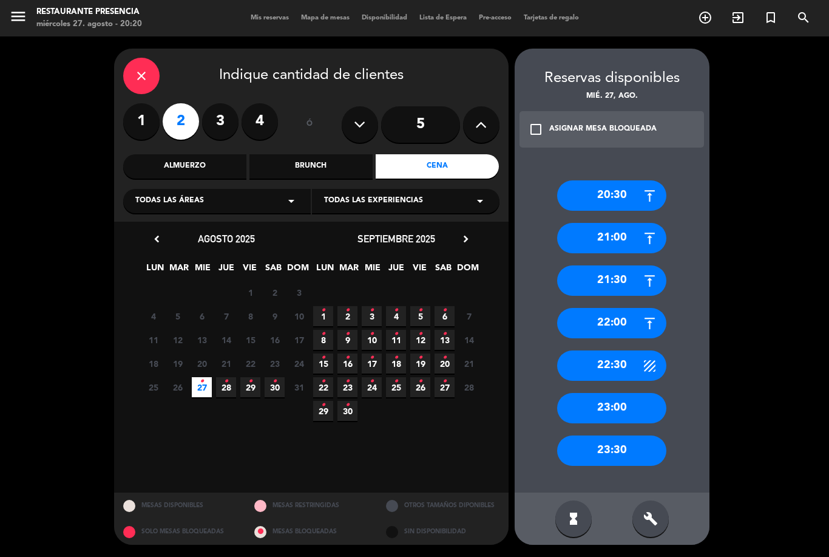
click at [604, 180] on div "20:30" at bounding box center [611, 195] width 109 height 30
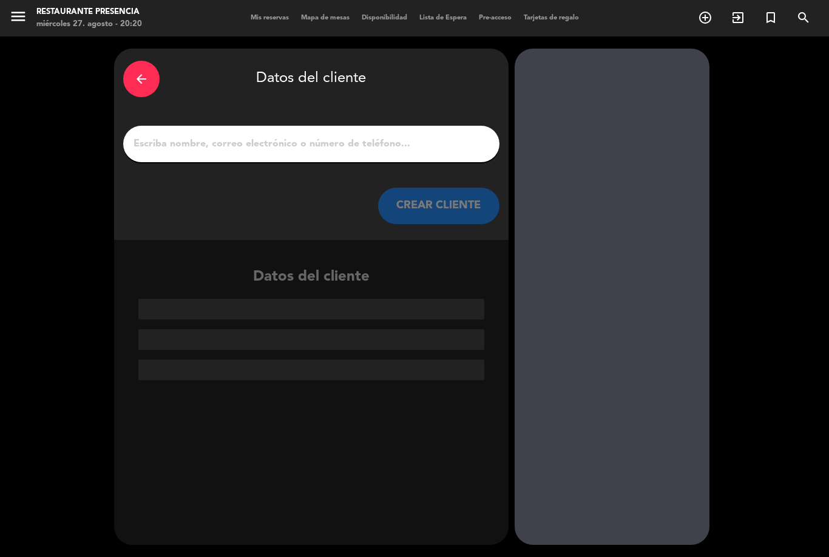
click at [285, 135] on input "1" at bounding box center [311, 143] width 358 height 17
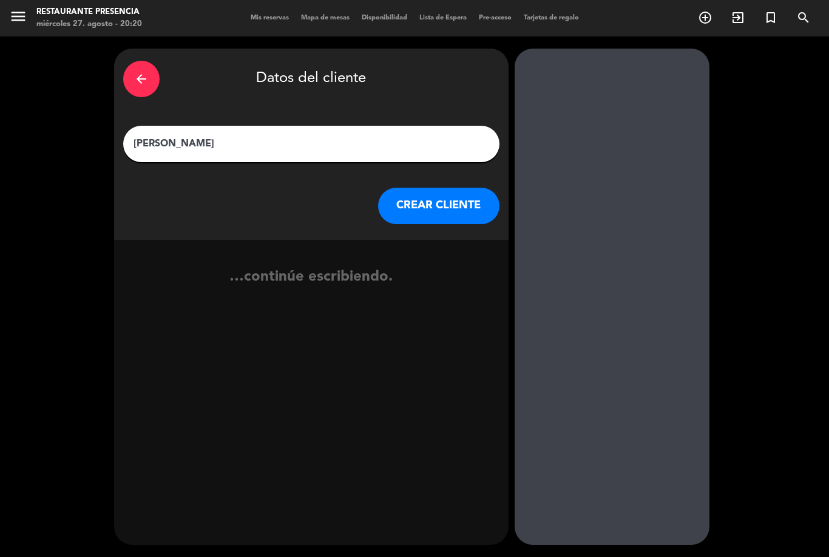
type input "[PERSON_NAME]"
click at [432, 188] on button "CREAR CLIENTE" at bounding box center [438, 206] width 121 height 36
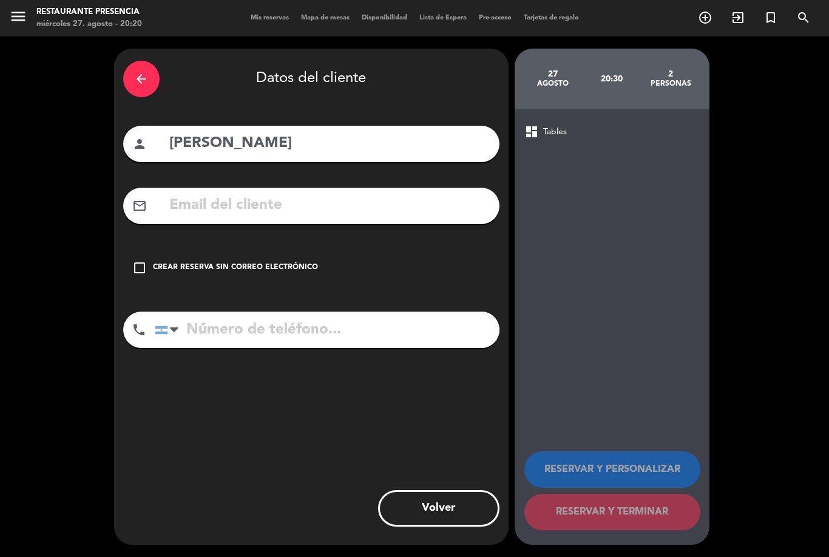
click at [140, 260] on icon "check_box_outline_blank" at bounding box center [139, 267] width 15 height 15
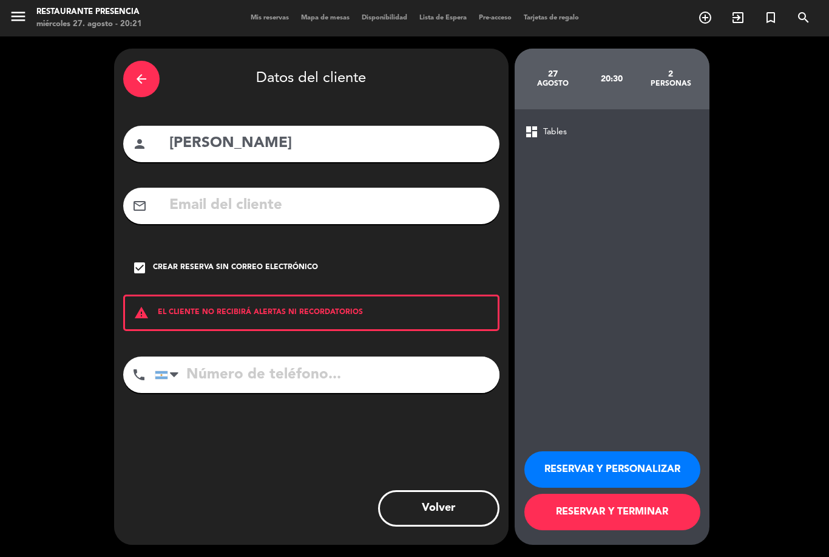
click at [623, 505] on button "RESERVAR Y TERMINAR" at bounding box center [613, 512] width 176 height 36
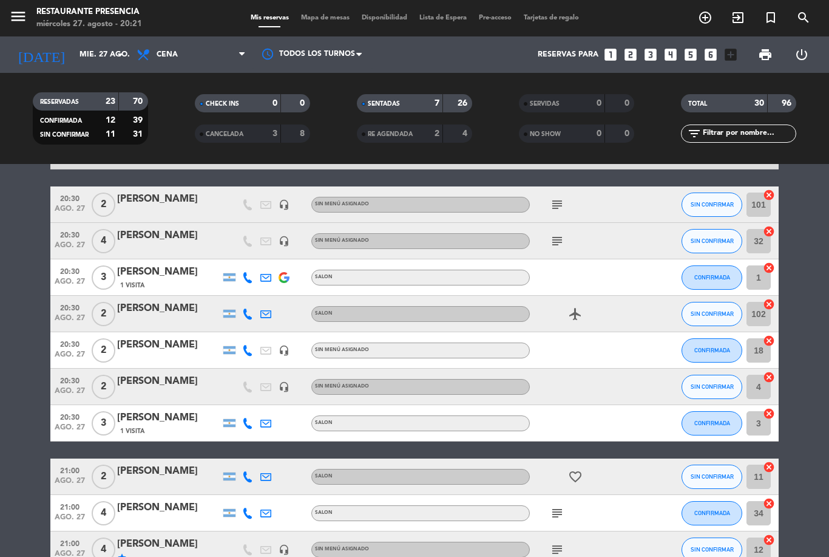
click at [310, 7] on div "menu Restaurante Presencia miércoles 27. agosto - 20:21 Mis reservas Mapa de me…" at bounding box center [414, 18] width 829 height 36
click at [319, 15] on span "Mapa de mesas" at bounding box center [325, 18] width 61 height 7
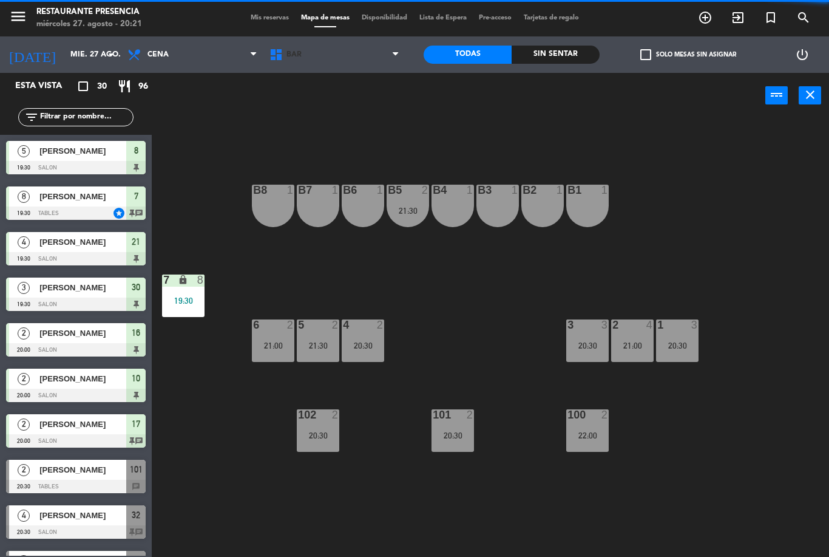
click at [343, 49] on span "BAR" at bounding box center [335, 54] width 142 height 27
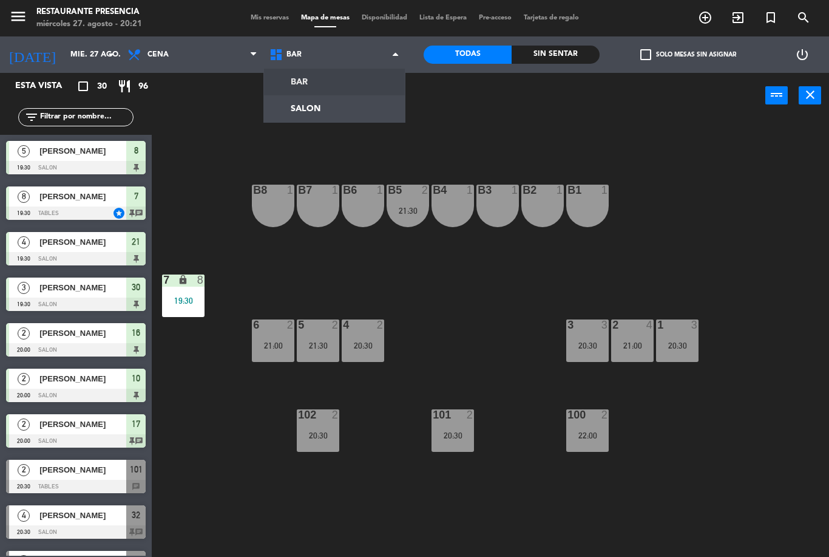
click at [336, 108] on ng-component "menu Restaurante Presencia miércoles 27. agosto - 20:21 Mis reservas Mapa de me…" at bounding box center [414, 278] width 829 height 557
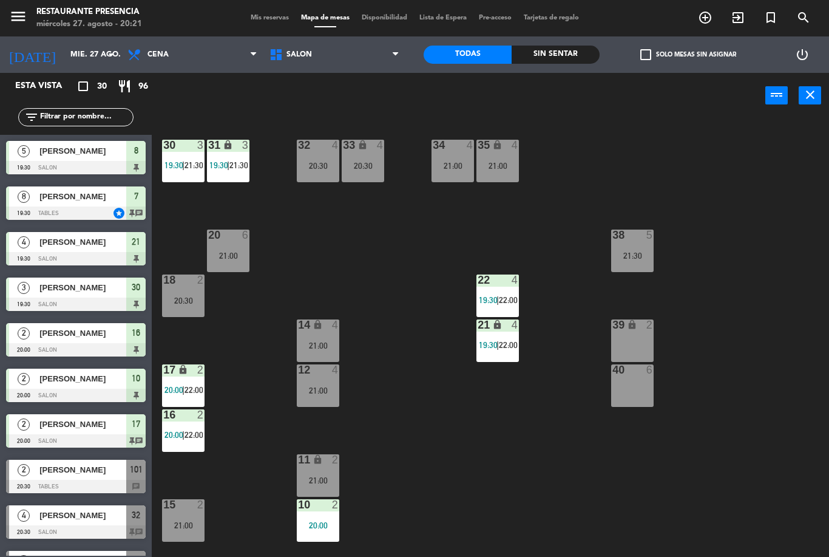
click at [327, 46] on span "SALON" at bounding box center [335, 54] width 142 height 27
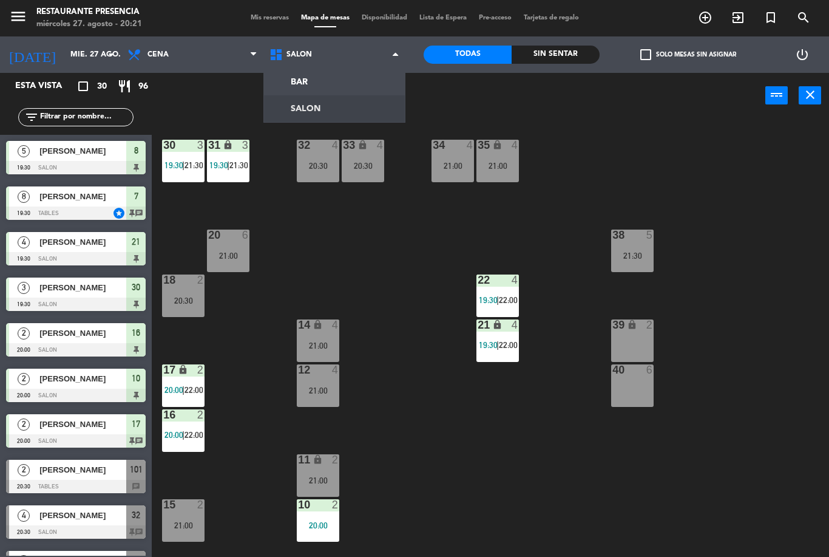
click at [307, 78] on ng-component "menu Restaurante Presencia miércoles 27. agosto - 20:21 Mis reservas Mapa de me…" at bounding box center [414, 278] width 829 height 557
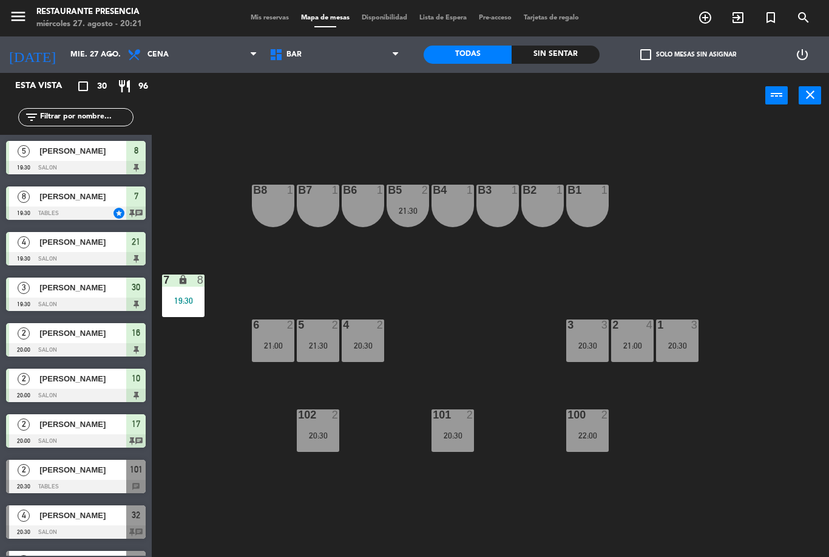
click at [278, 341] on div "21:00" at bounding box center [273, 345] width 43 height 9
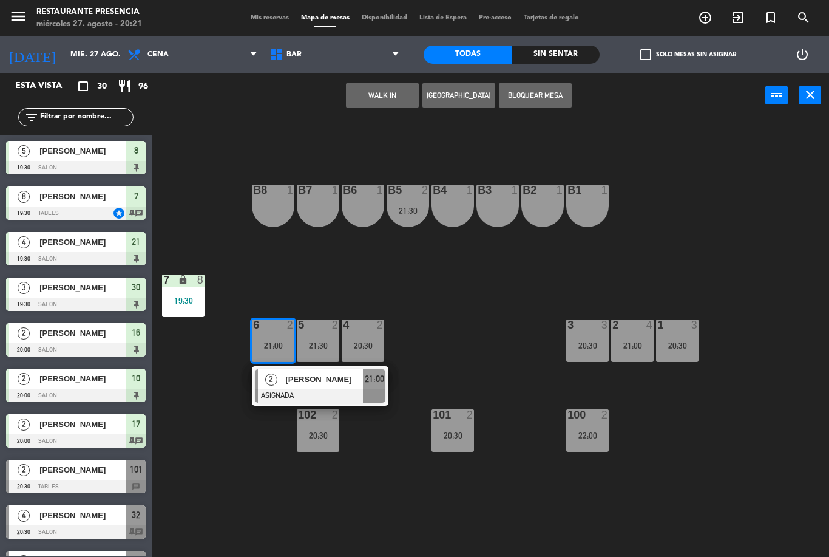
click at [336, 55] on span "BAR" at bounding box center [335, 54] width 142 height 27
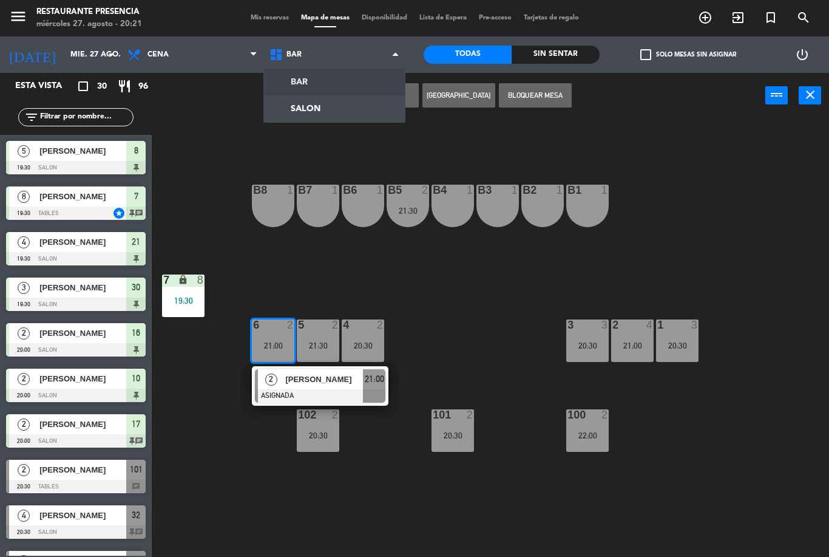
click at [346, 110] on ng-component "menu Restaurante Presencia miércoles 27. agosto - 20:21 Mis reservas Mapa de me…" at bounding box center [414, 278] width 829 height 557
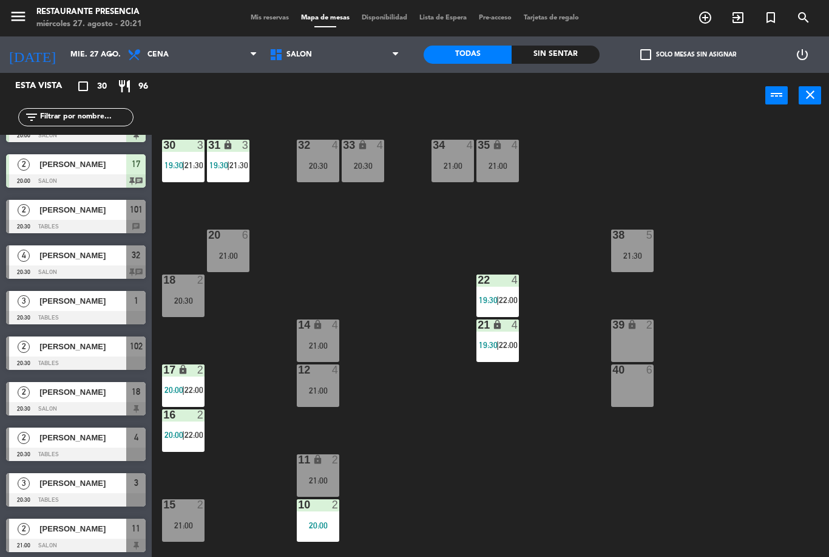
scroll to position [280, 0]
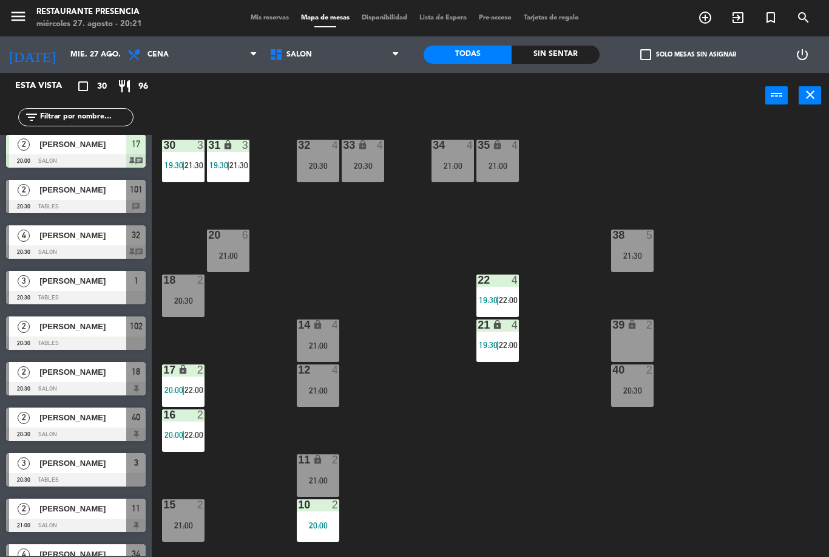
click at [631, 381] on div "40 2 20:30" at bounding box center [632, 385] width 43 height 43
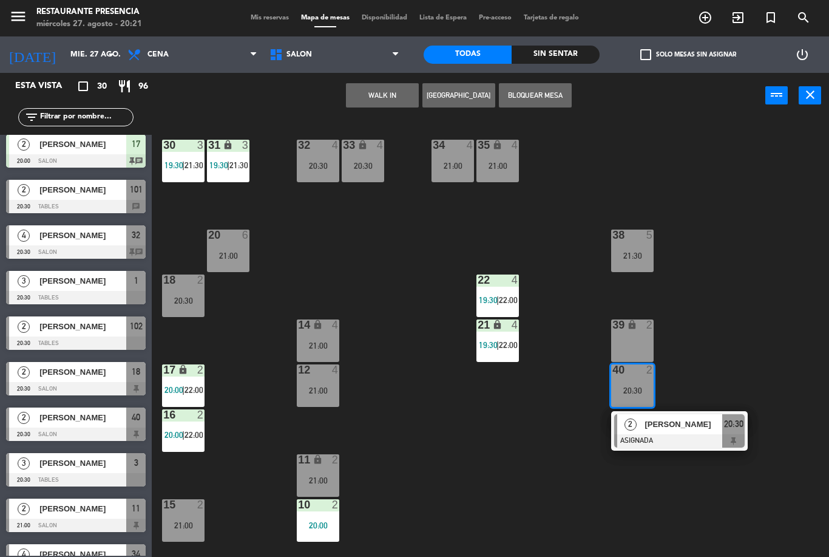
click at [685, 421] on span "[PERSON_NAME]" at bounding box center [684, 424] width 78 height 13
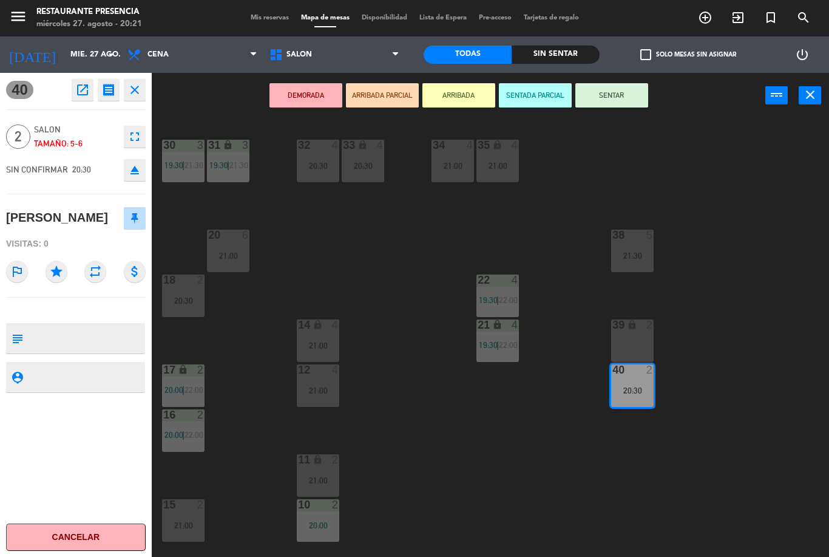
click at [625, 100] on button "SENTAR" at bounding box center [612, 95] width 73 height 24
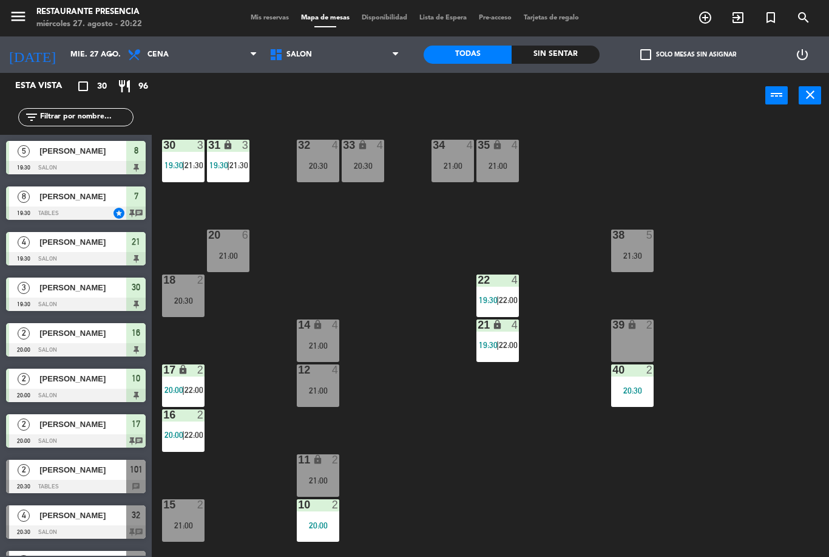
click at [264, 21] on span "Mis reservas" at bounding box center [270, 18] width 50 height 7
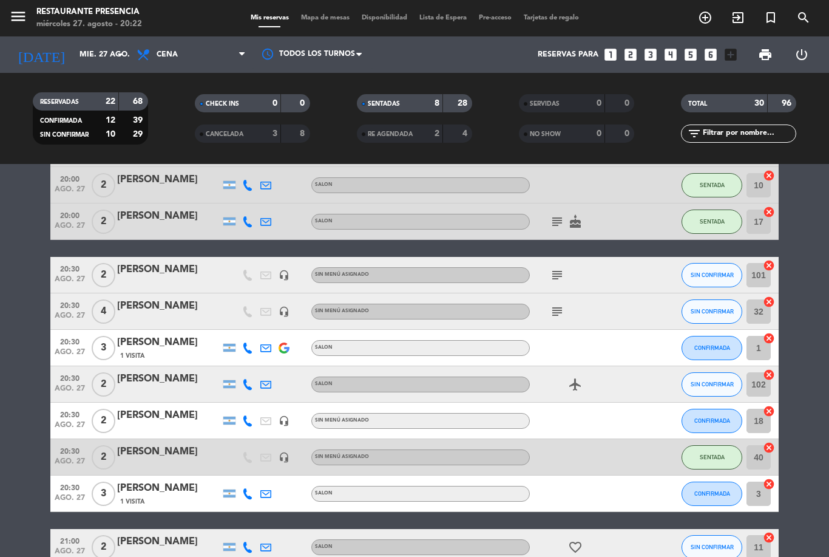
scroll to position [270, 0]
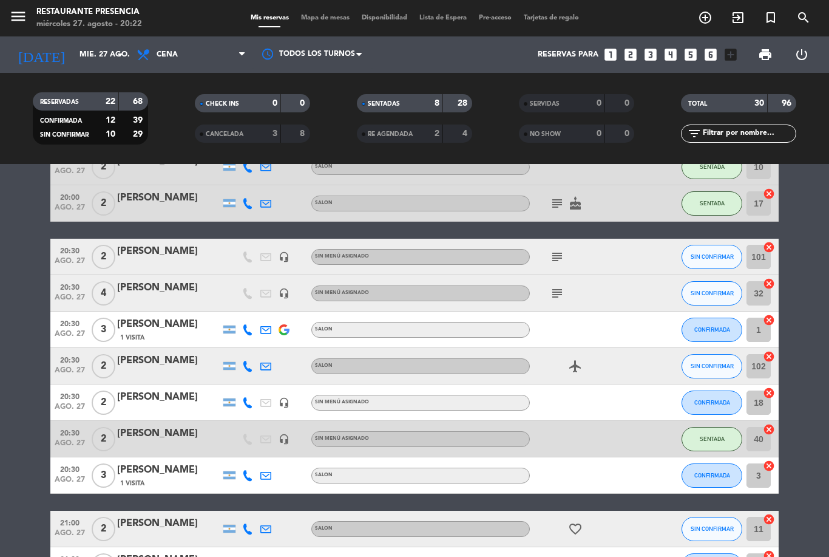
click at [149, 437] on div "[PERSON_NAME]" at bounding box center [168, 434] width 103 height 16
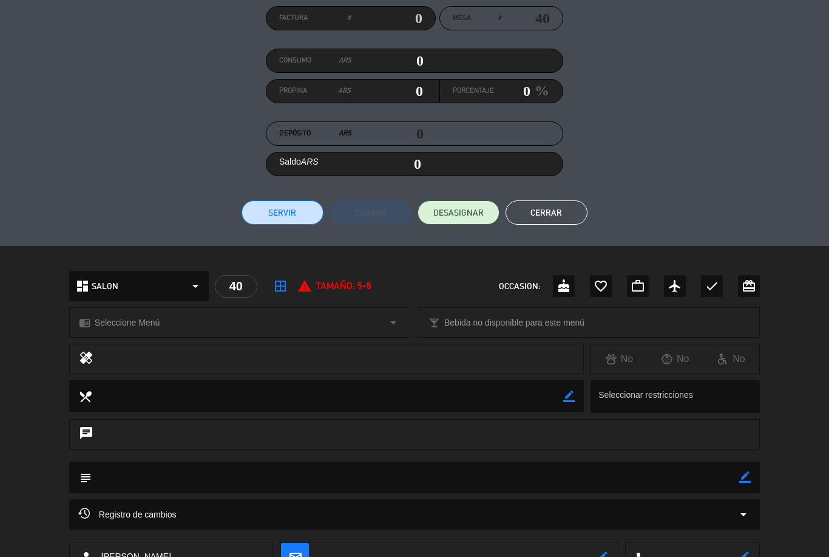
scroll to position [113, 0]
click at [283, 428] on div "chat" at bounding box center [414, 433] width 691 height 30
click at [96, 437] on div "chat" at bounding box center [414, 433] width 691 height 30
click at [84, 429] on icon "chat" at bounding box center [86, 433] width 15 height 17
click at [738, 487] on textarea at bounding box center [416, 476] width 648 height 31
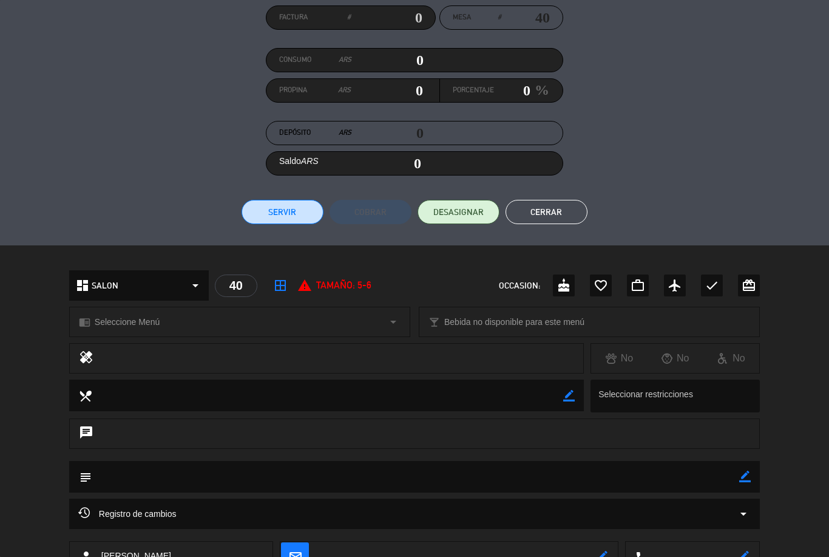
click at [750, 478] on icon "border_color" at bounding box center [746, 477] width 12 height 12
click at [737, 474] on textarea at bounding box center [416, 476] width 648 height 31
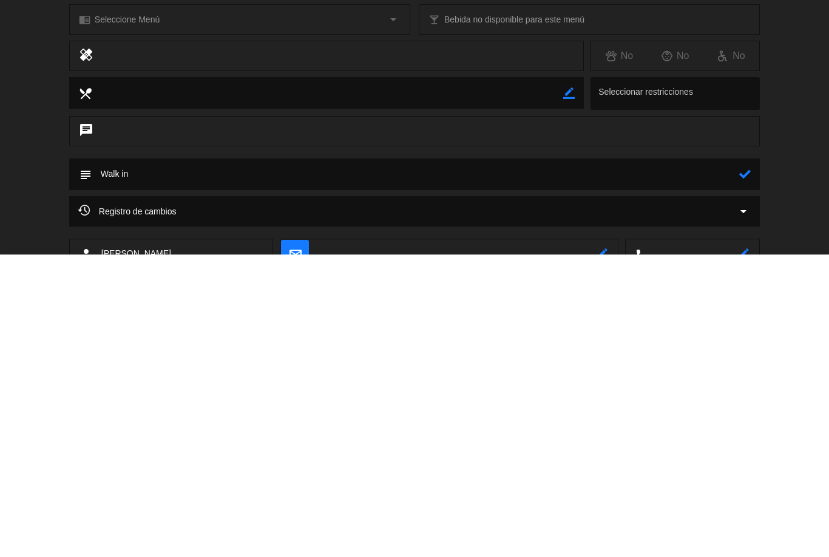
type textarea "Walk in"
click at [747, 461] on div at bounding box center [746, 477] width 12 height 32
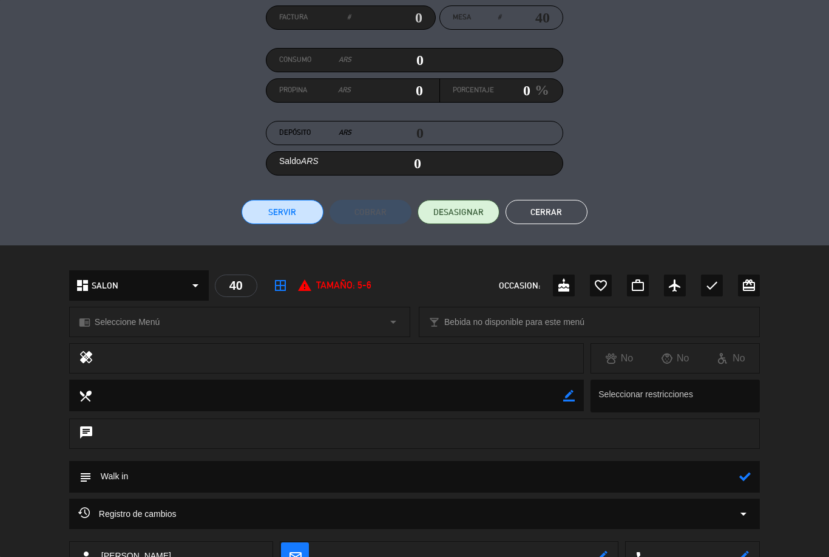
click at [750, 477] on icon at bounding box center [746, 477] width 12 height 12
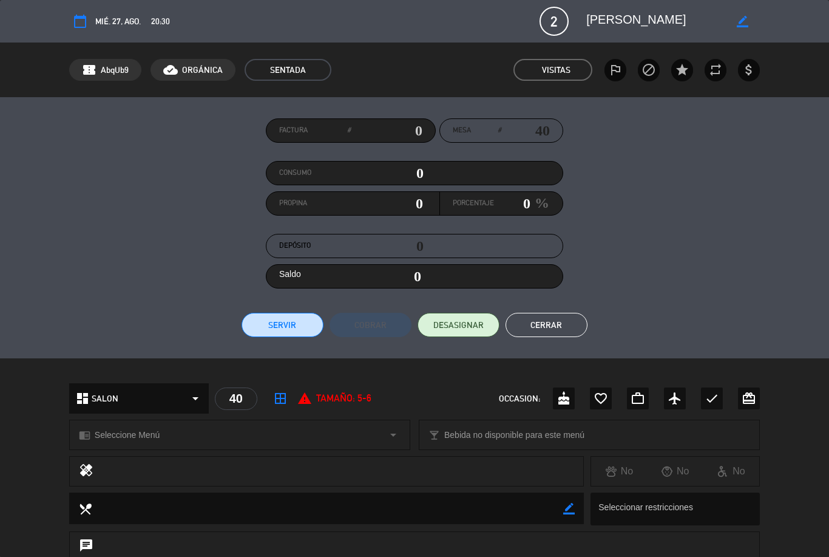
scroll to position [0, 0]
click at [546, 324] on button "Cerrar" at bounding box center [547, 325] width 82 height 24
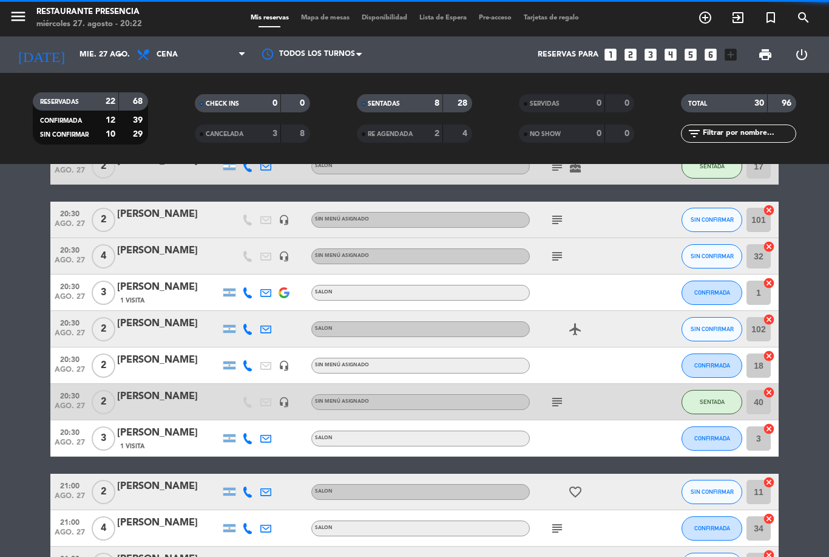
scroll to position [317, 0]
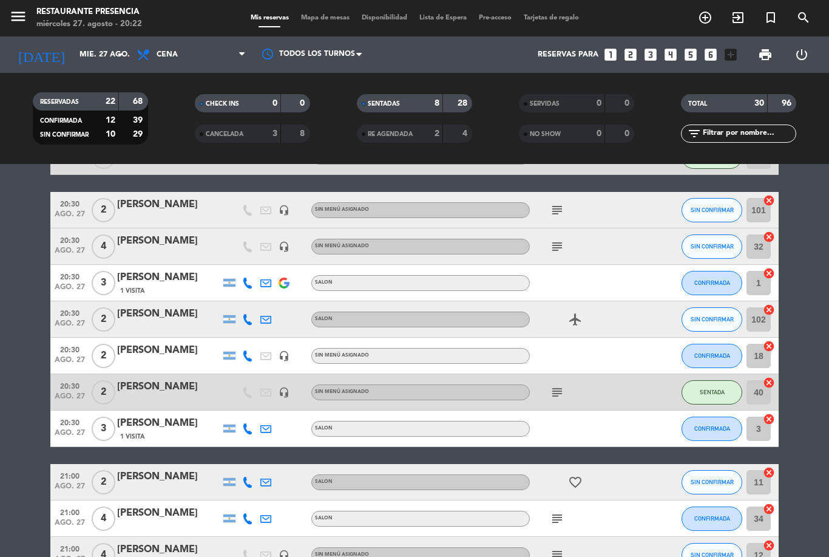
click at [152, 199] on div "[PERSON_NAME]" at bounding box center [168, 205] width 103 height 16
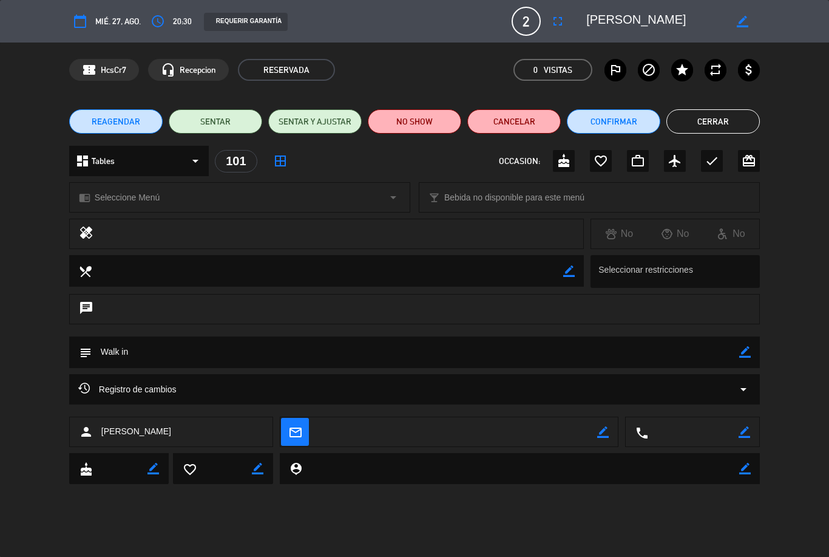
click at [208, 356] on textarea at bounding box center [416, 351] width 648 height 31
click at [721, 121] on button "Cerrar" at bounding box center [714, 121] width 94 height 24
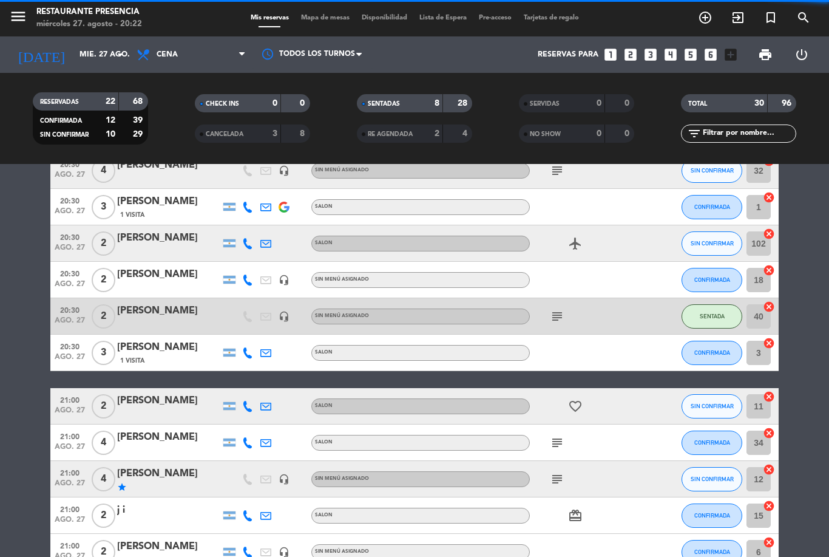
scroll to position [398, 0]
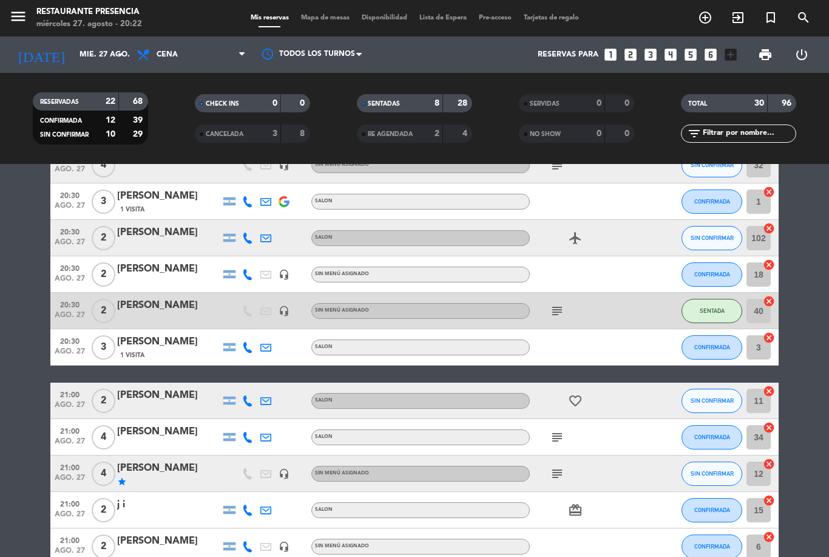
click at [145, 307] on div "[PERSON_NAME]" at bounding box center [168, 306] width 103 height 16
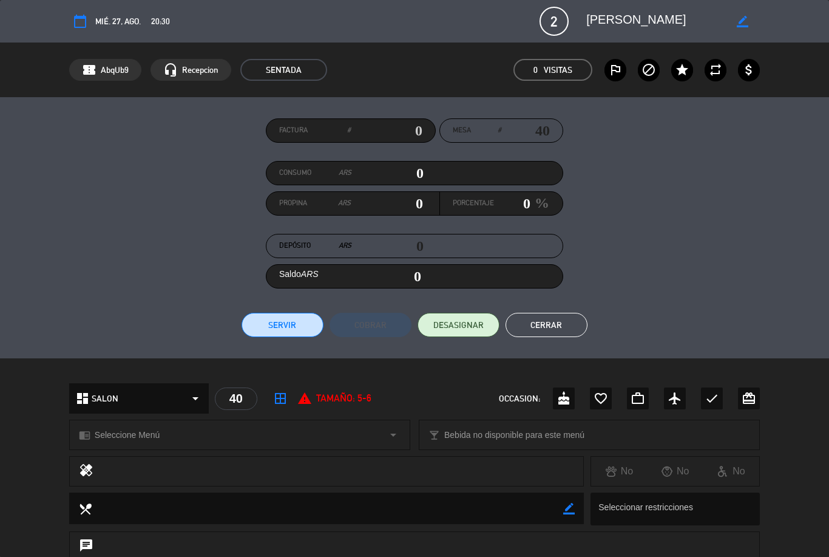
scroll to position [0, 0]
click at [549, 318] on button "Cerrar" at bounding box center [547, 325] width 82 height 24
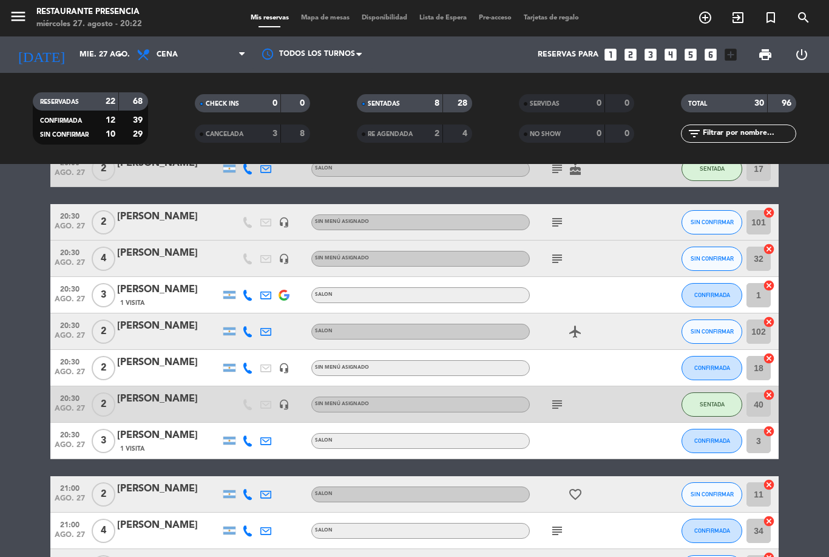
scroll to position [279, 0]
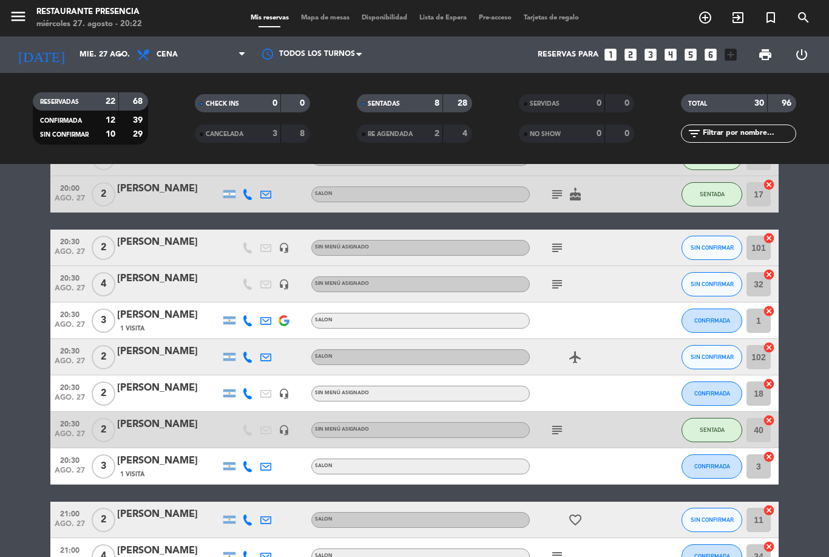
click at [143, 243] on div "[PERSON_NAME]" at bounding box center [168, 242] width 103 height 16
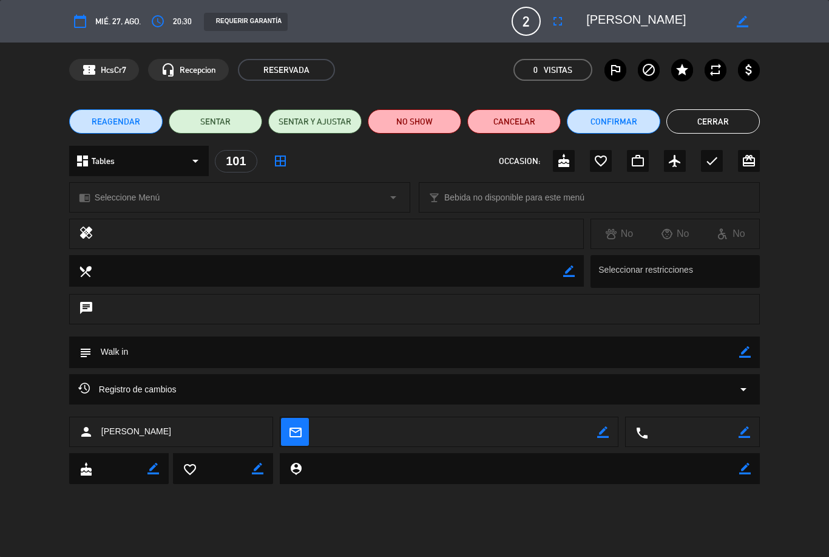
click at [721, 110] on button "Cerrar" at bounding box center [714, 121] width 94 height 24
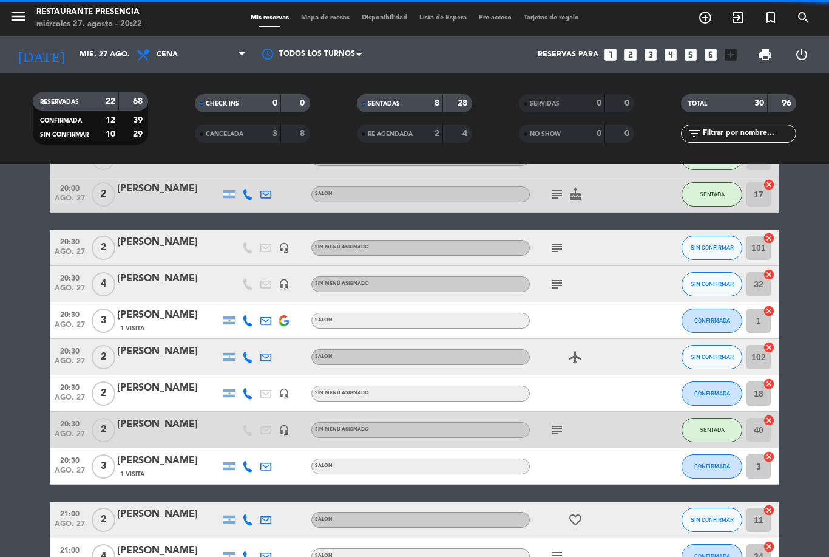
click at [316, 15] on span "Mapa de mesas" at bounding box center [325, 18] width 61 height 7
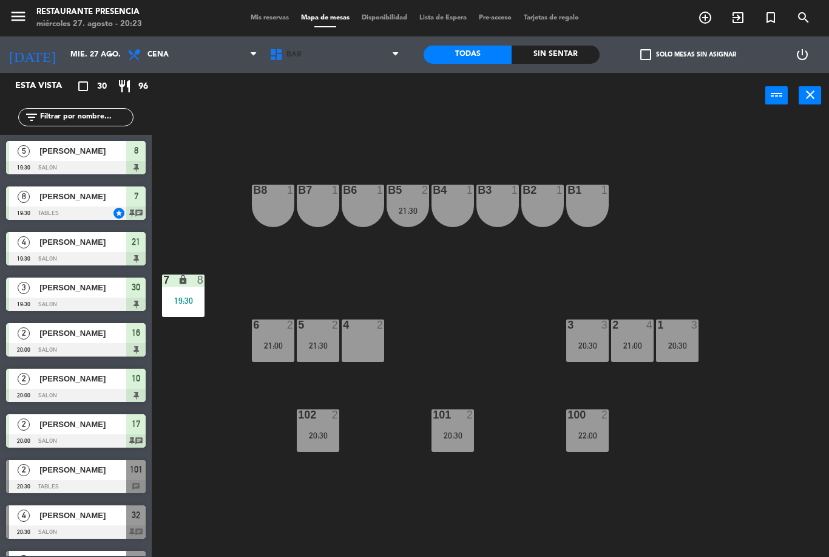
click at [343, 53] on span "BAR" at bounding box center [335, 54] width 142 height 27
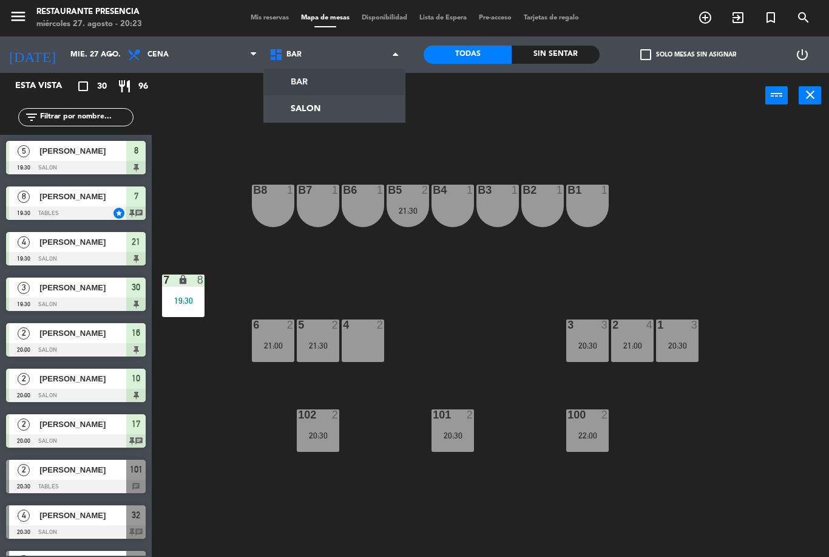
click at [335, 104] on ng-component "menu Restaurante Presencia miércoles 27. agosto - 20:23 Mis reservas Mapa de me…" at bounding box center [414, 278] width 829 height 557
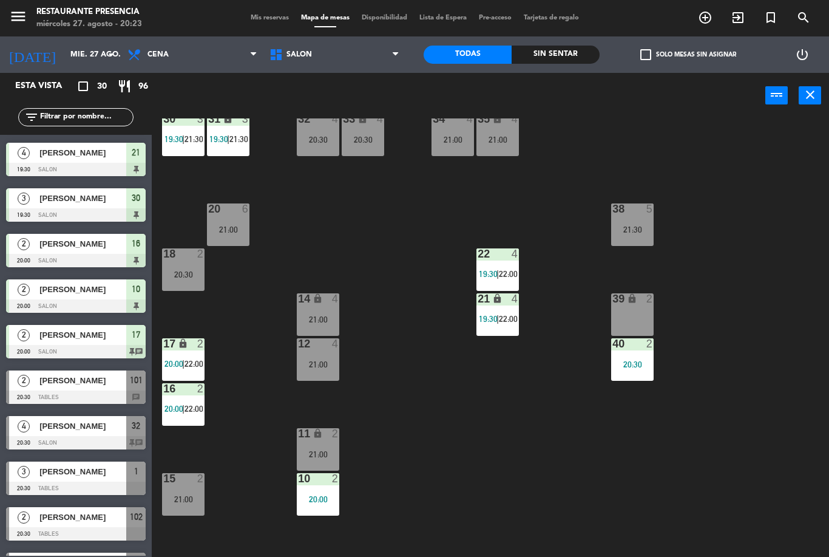
scroll to position [89, 0]
click at [681, 473] on div "30 3 19:30 | 21:30 31 lock 3 19:30 | 21:30 32 4 20:30 33 lock 4 20:30 34 4 21:0…" at bounding box center [494, 337] width 669 height 438
click at [261, 21] on span "Mis reservas" at bounding box center [270, 18] width 50 height 7
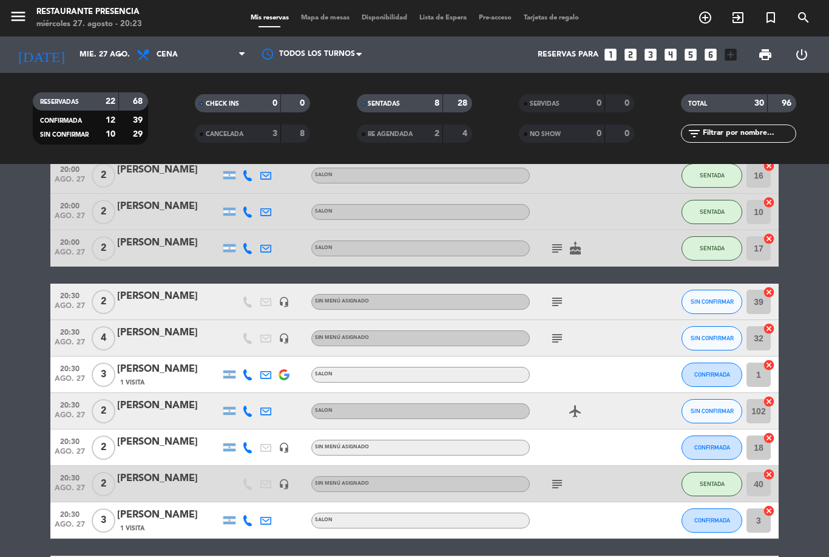
scroll to position [225, 0]
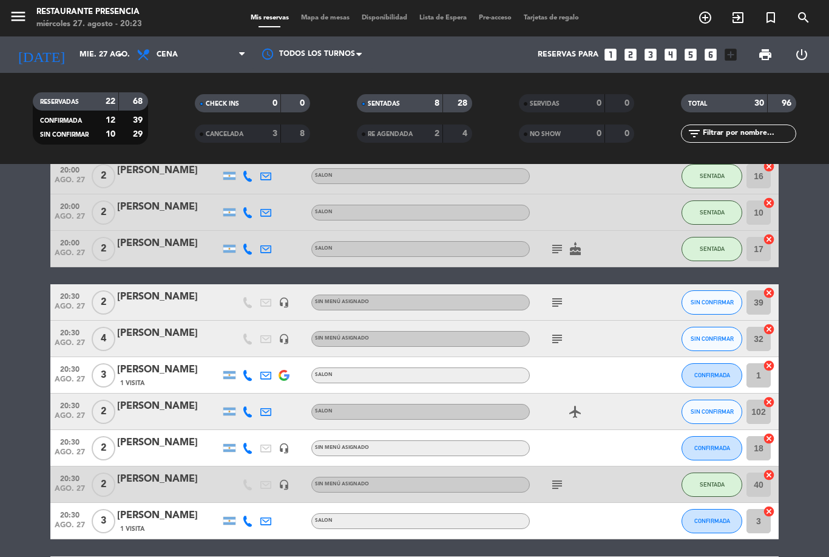
click at [313, 21] on span "Mapa de mesas" at bounding box center [325, 18] width 61 height 7
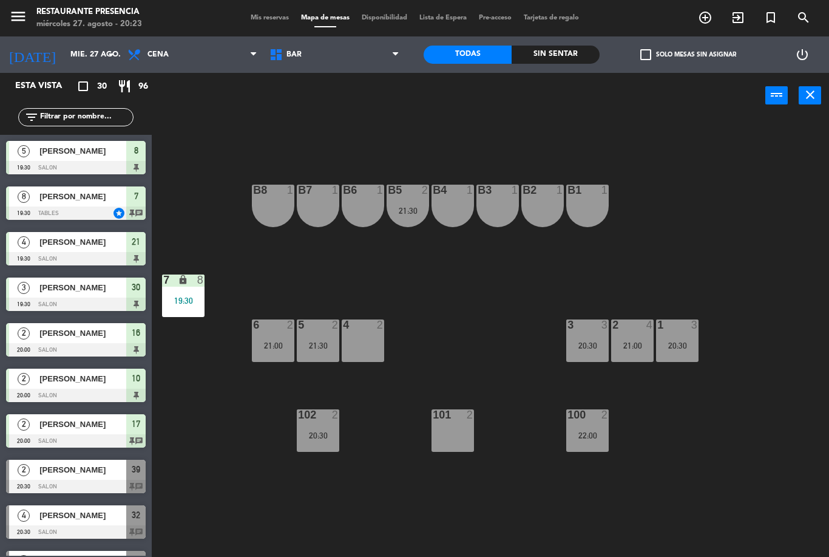
click at [312, 422] on div "102 2 20:30" at bounding box center [318, 430] width 43 height 43
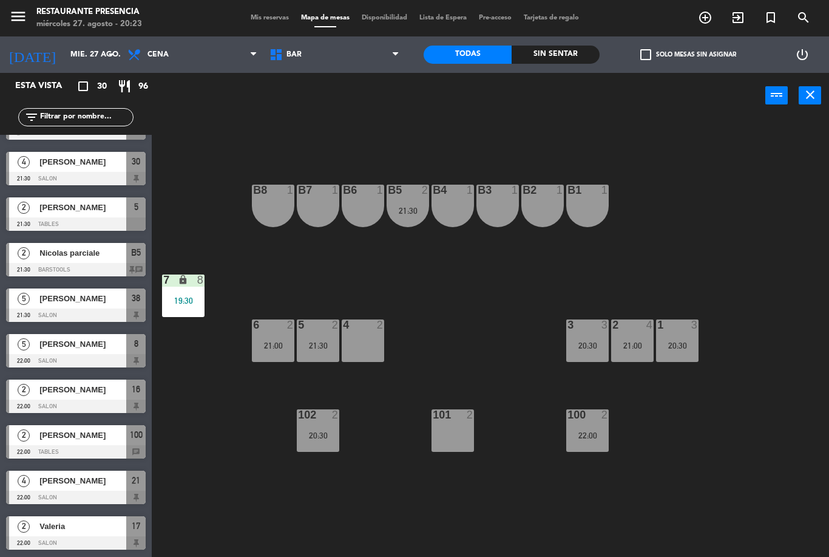
scroll to position [945, 0]
click at [250, 17] on span "Mis reservas" at bounding box center [270, 18] width 50 height 7
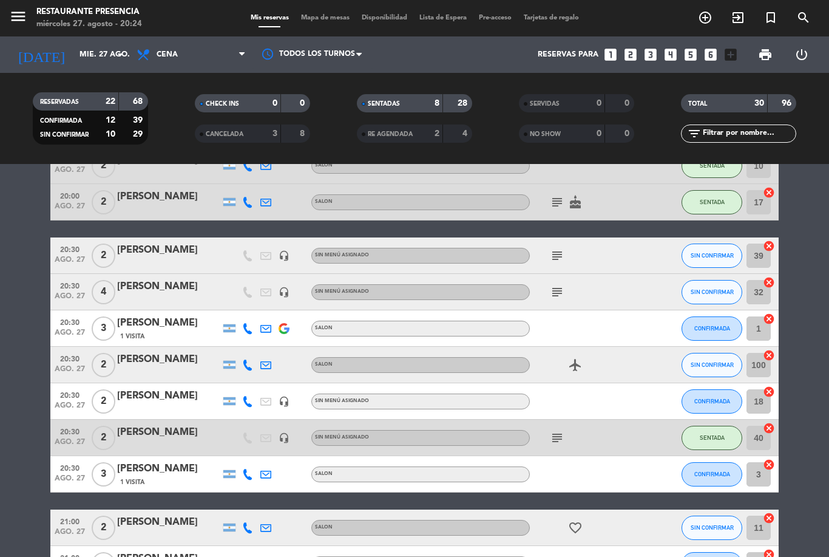
scroll to position [276, 0]
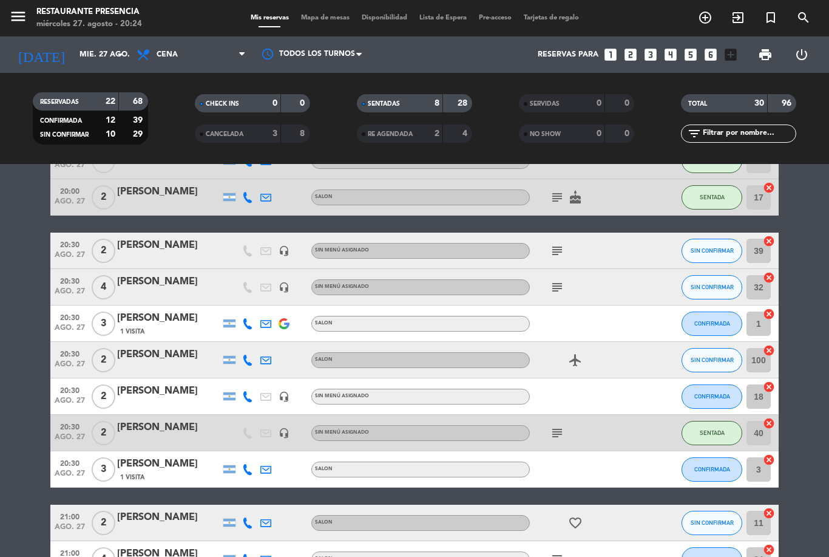
click at [144, 395] on div "[PERSON_NAME]" at bounding box center [168, 391] width 103 height 16
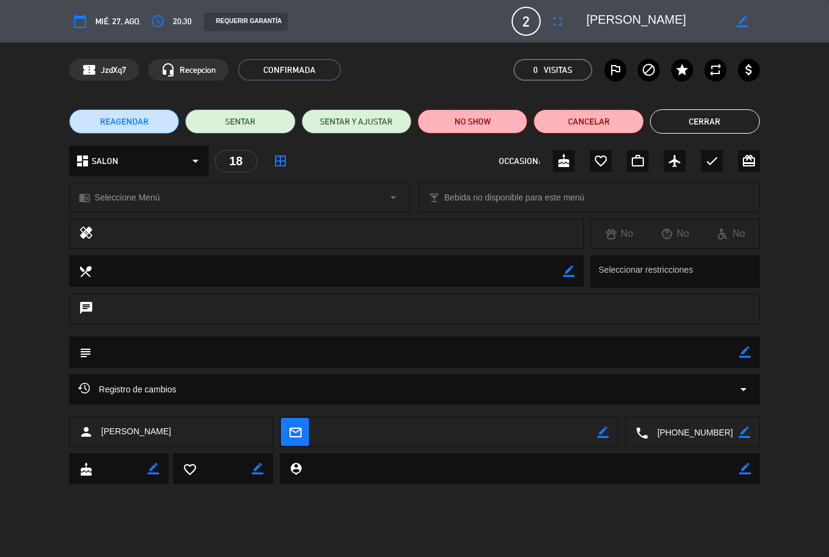
click at [188, 18] on span "20:30" at bounding box center [182, 22] width 19 height 14
click at [748, 18] on icon "border_color" at bounding box center [743, 22] width 12 height 12
click at [183, 22] on span "20:30" at bounding box center [182, 22] width 19 height 14
click at [561, 22] on icon "fullscreen" at bounding box center [558, 21] width 15 height 15
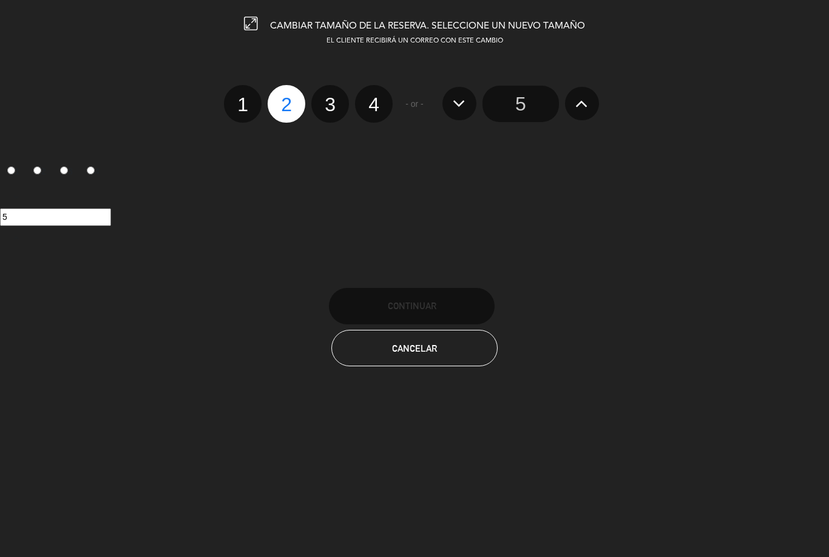
click at [415, 353] on span "Cancelar" at bounding box center [414, 348] width 45 height 10
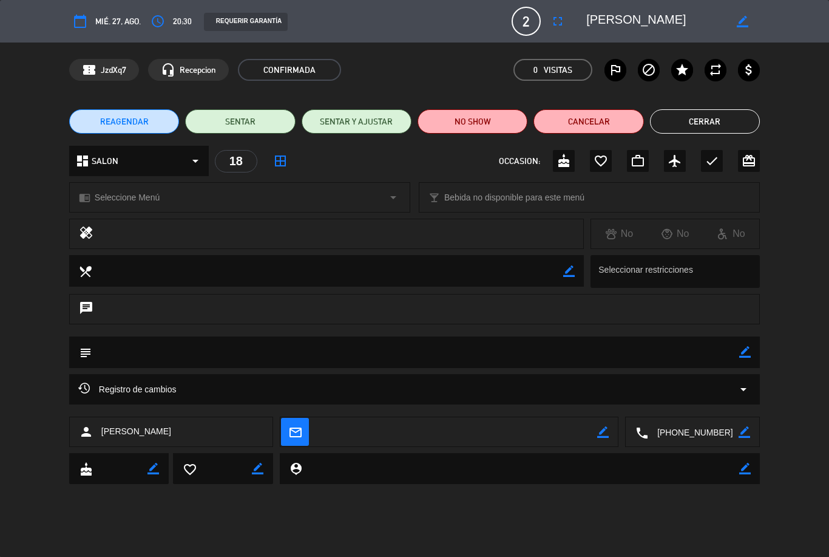
click at [145, 124] on span "REAGENDAR" at bounding box center [124, 121] width 49 height 13
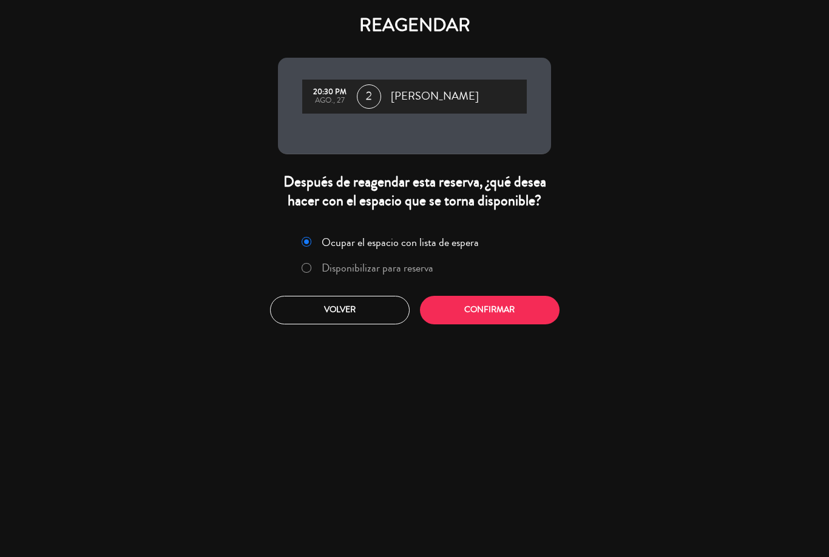
click at [297, 324] on button "Volver" at bounding box center [340, 310] width 140 height 29
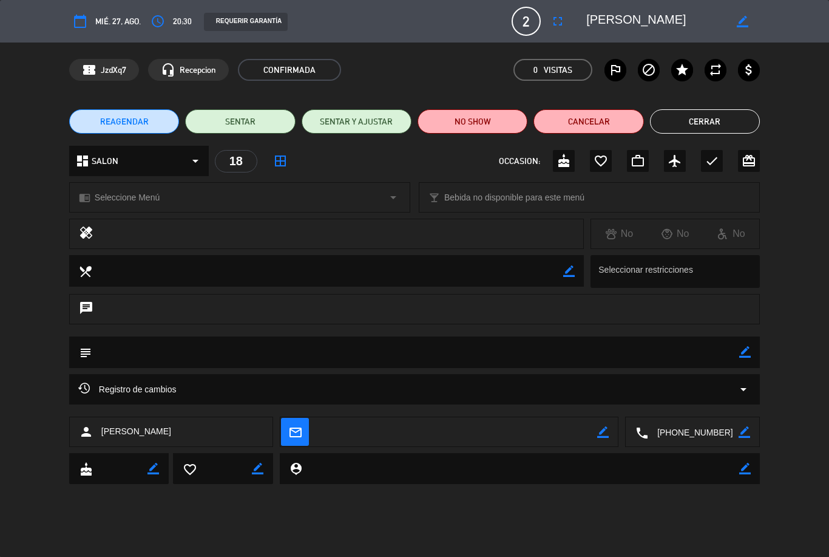
click at [180, 347] on textarea at bounding box center [416, 351] width 648 height 31
click at [752, 342] on div "subject border_color" at bounding box center [414, 352] width 691 height 32
click at [739, 359] on textarea at bounding box center [416, 351] width 648 height 31
click at [750, 348] on icon "border_color" at bounding box center [746, 352] width 12 height 12
click at [508, 345] on textarea at bounding box center [416, 351] width 648 height 31
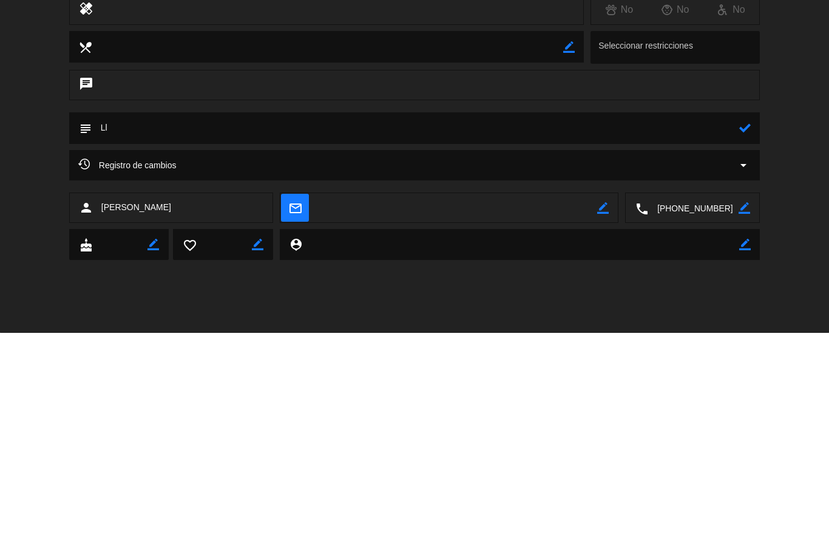
type textarea "L"
click at [807, 336] on div "subject" at bounding box center [414, 355] width 829 height 38
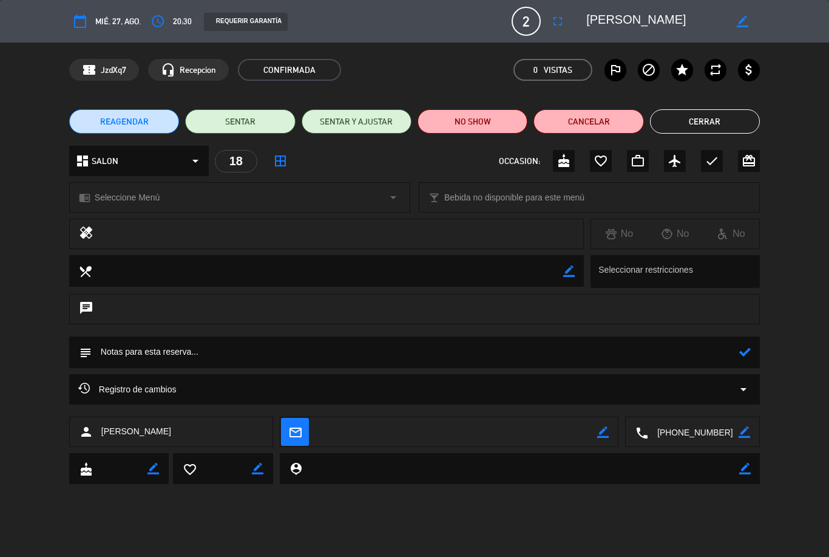
click at [155, 19] on icon "access_time" at bounding box center [158, 21] width 15 height 15
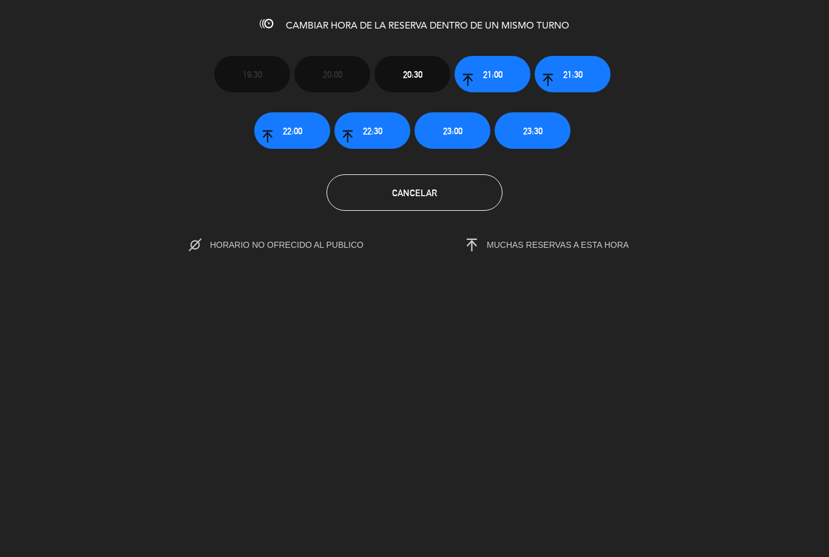
click at [505, 72] on button "21:00" at bounding box center [493, 74] width 76 height 36
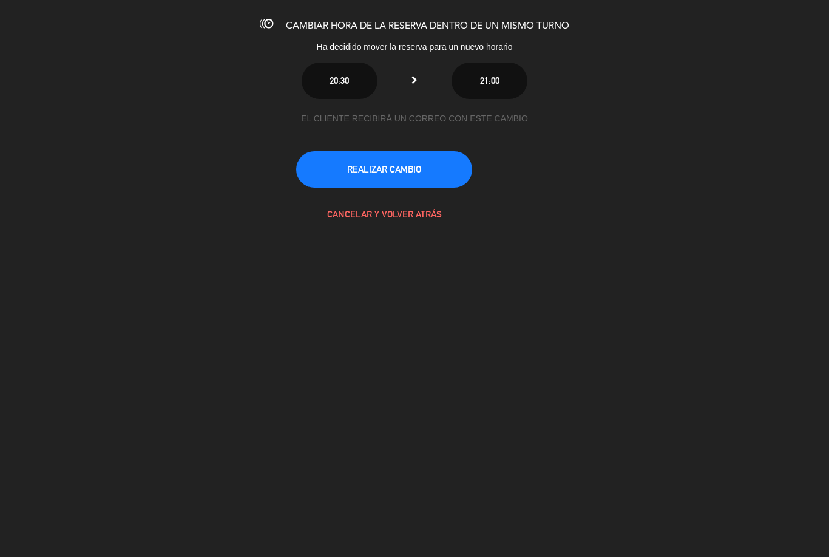
click at [413, 162] on button "REALIZAR CAMBIO" at bounding box center [384, 169] width 176 height 36
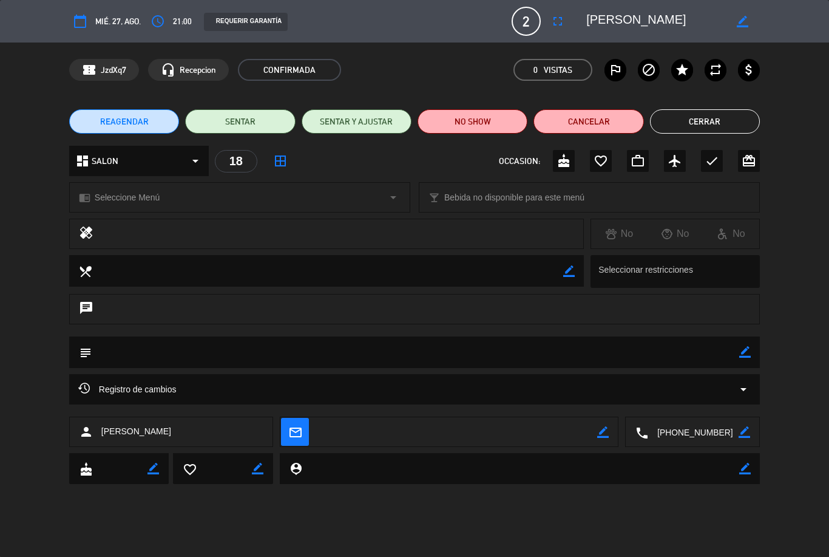
click at [707, 129] on button "Cerrar" at bounding box center [705, 121] width 110 height 24
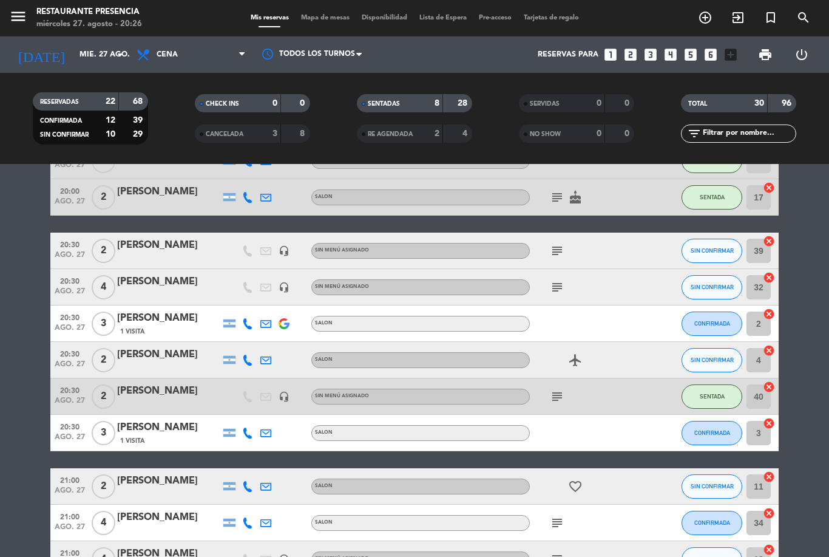
click at [321, 18] on span "Mapa de mesas" at bounding box center [325, 18] width 61 height 7
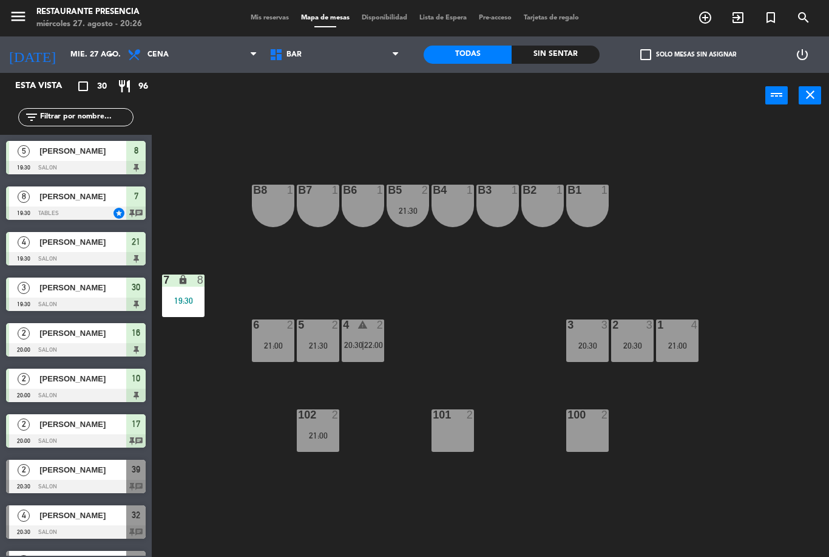
click at [325, 421] on div "102 2" at bounding box center [318, 415] width 43 height 12
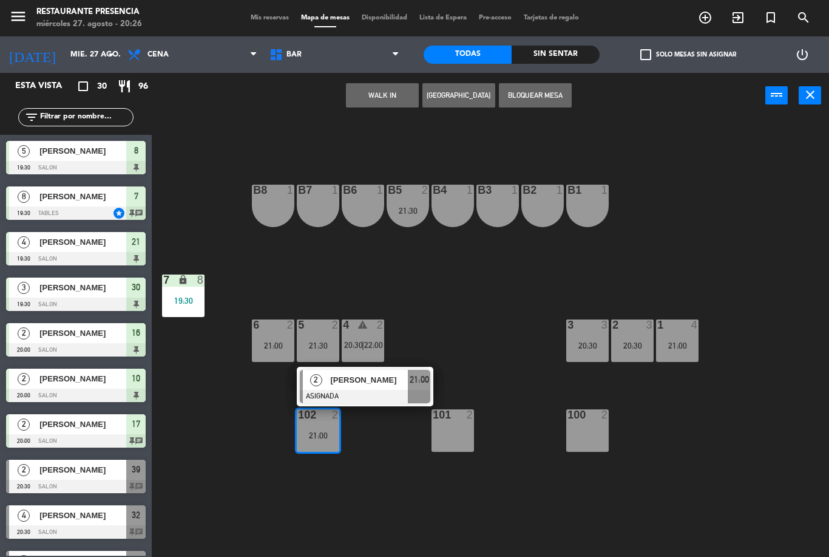
click at [319, 52] on span "BAR" at bounding box center [335, 54] width 142 height 27
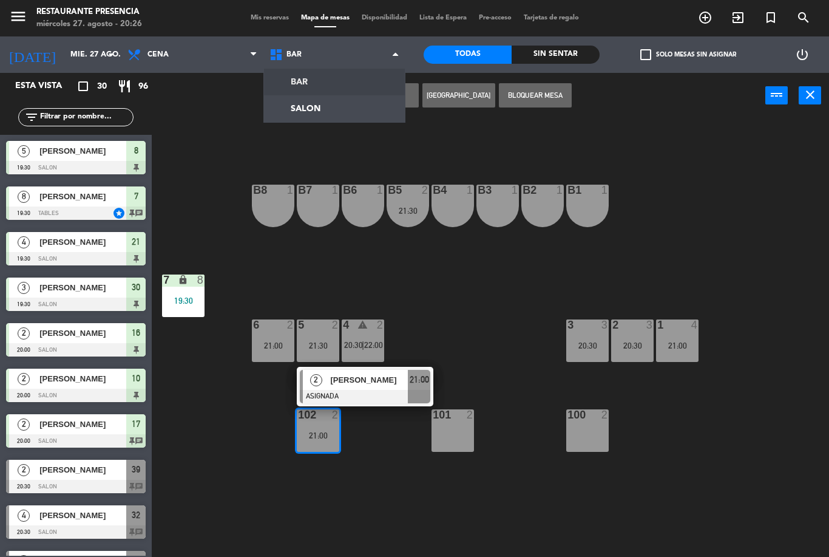
click at [348, 115] on ng-component "menu Restaurante Presencia miércoles 27. agosto - 20:26 Mis reservas Mapa de me…" at bounding box center [414, 278] width 829 height 557
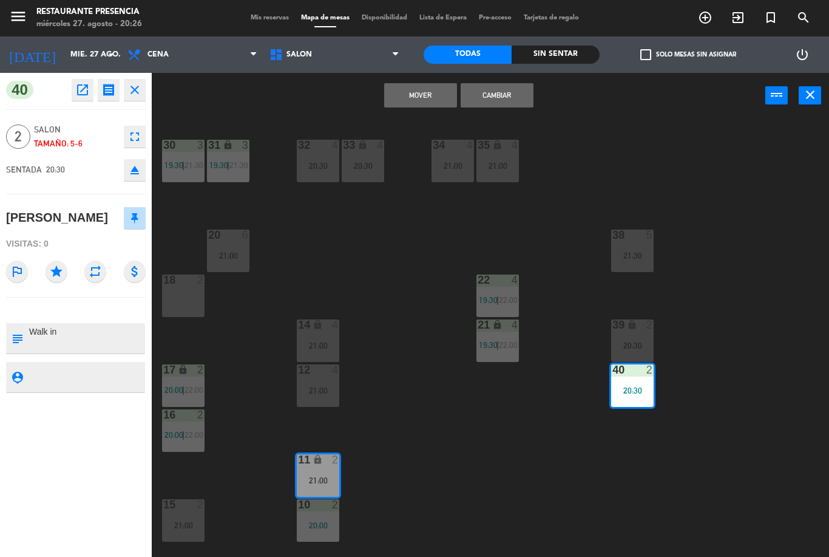
click at [497, 94] on button "Cambiar" at bounding box center [497, 95] width 73 height 24
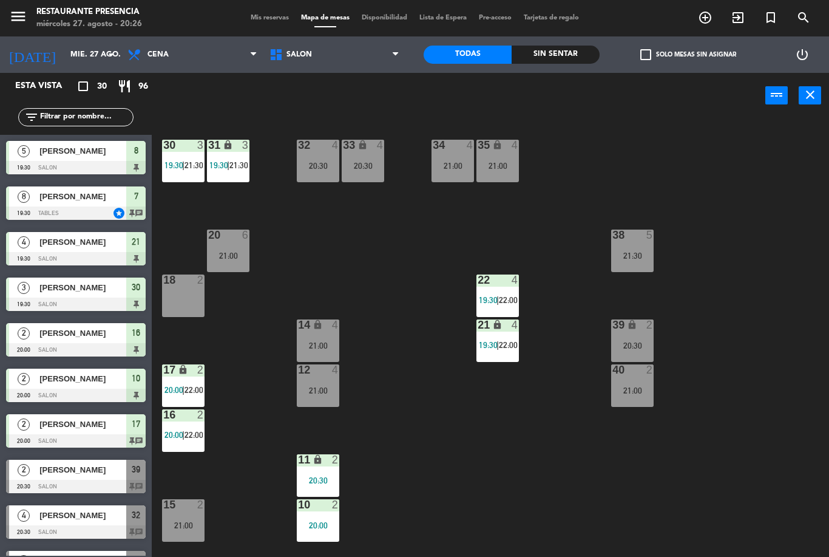
click at [634, 374] on div at bounding box center [632, 369] width 20 height 11
click at [764, 301] on div "30 3 19:30 | 21:30 31 lock 3 19:30 | 21:30 32 4 20:30 33 lock 4 20:30 34 4 21:0…" at bounding box center [494, 337] width 669 height 438
click at [189, 285] on div at bounding box center [183, 279] width 20 height 11
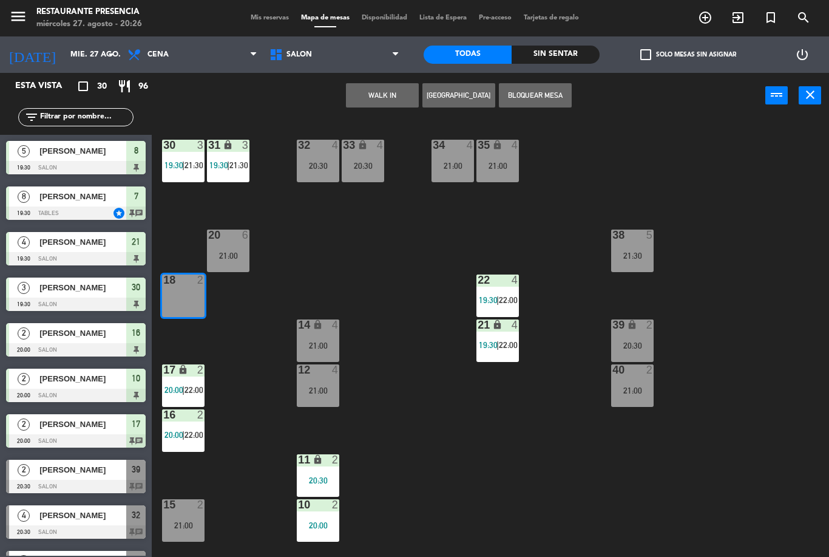
click at [266, 18] on span "Mis reservas" at bounding box center [270, 18] width 50 height 7
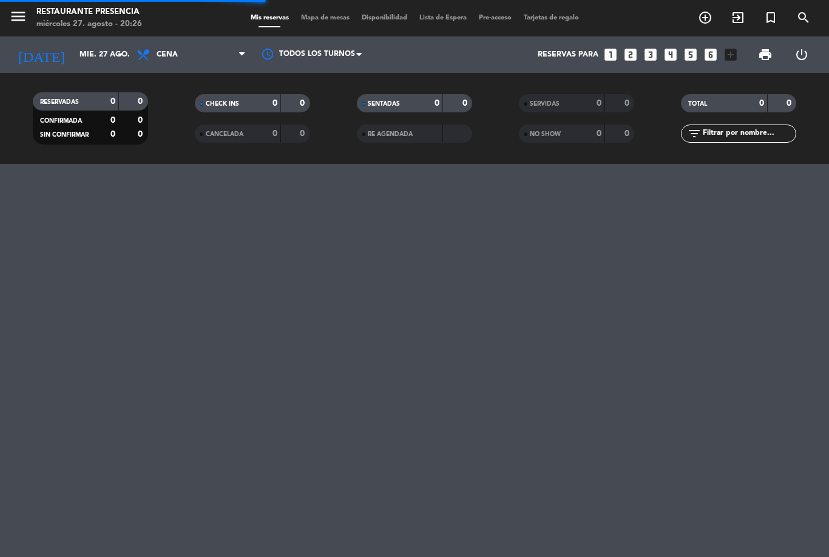
click at [332, 8] on div "menu Restaurante Presencia miércoles 27. agosto - 20:26 Mis reservas Mapa de me…" at bounding box center [414, 18] width 829 height 36
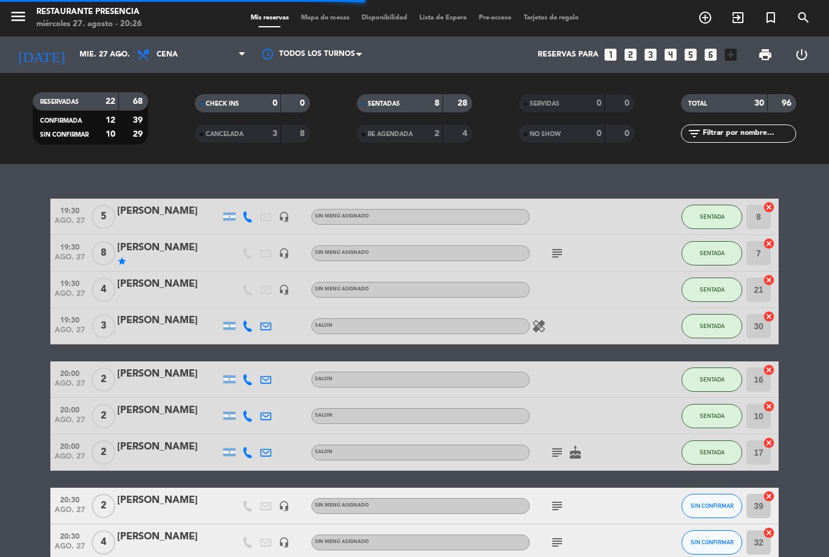
click at [328, 21] on span "Mapa de mesas" at bounding box center [325, 18] width 61 height 7
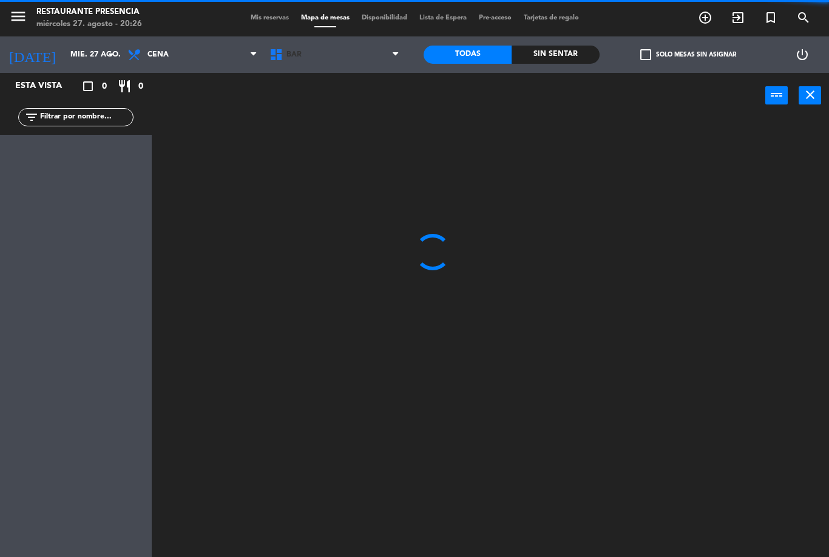
click at [360, 54] on span "BAR" at bounding box center [335, 54] width 142 height 27
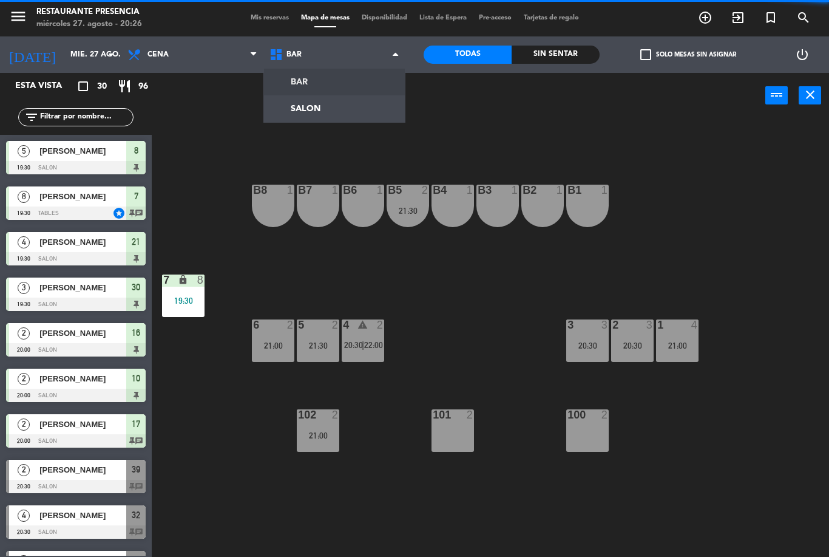
click at [347, 110] on ng-component "menu Restaurante Presencia miércoles 27. agosto - 20:26 Mis reservas Mapa de me…" at bounding box center [414, 278] width 829 height 557
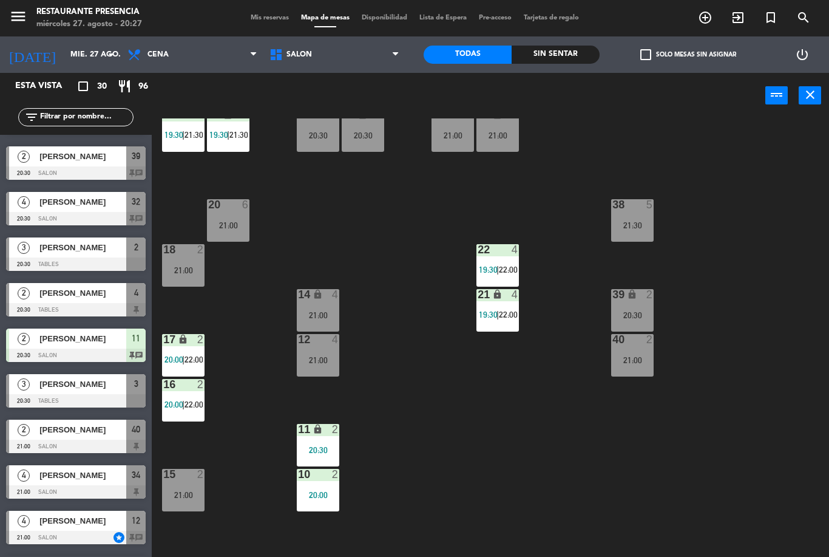
scroll to position [314, 0]
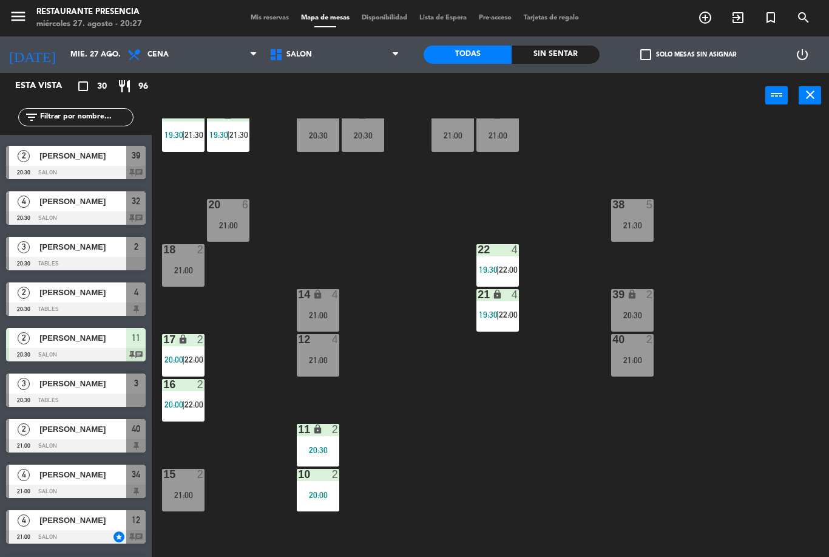
click at [92, 135] on div "2 [PERSON_NAME] 20:00 SALON 17 chat" at bounding box center [76, 117] width 152 height 46
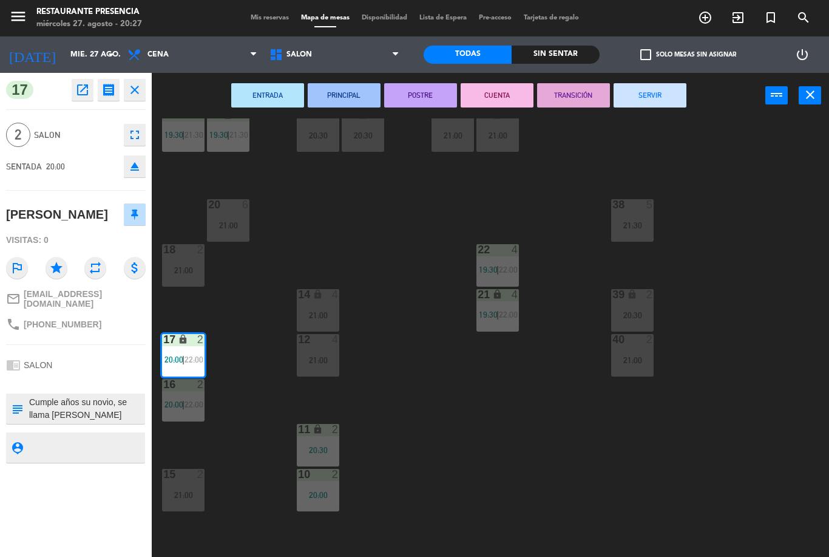
click at [811, 95] on icon "close" at bounding box center [810, 94] width 15 height 15
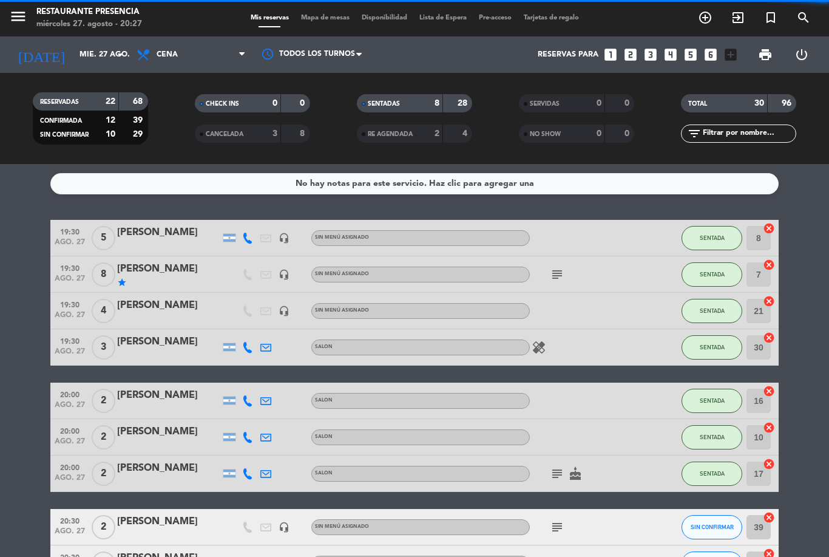
click at [336, 15] on span "Mapa de mesas" at bounding box center [325, 18] width 61 height 7
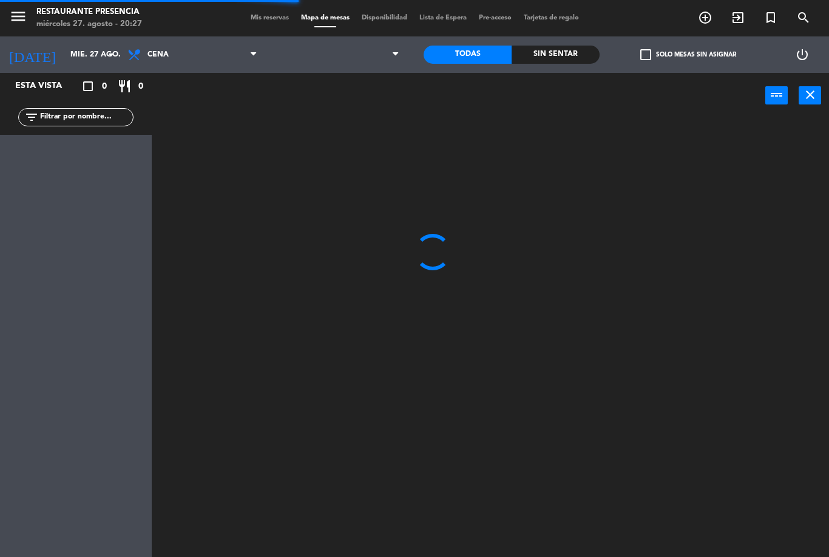
click at [87, 123] on input "text" at bounding box center [86, 117] width 94 height 13
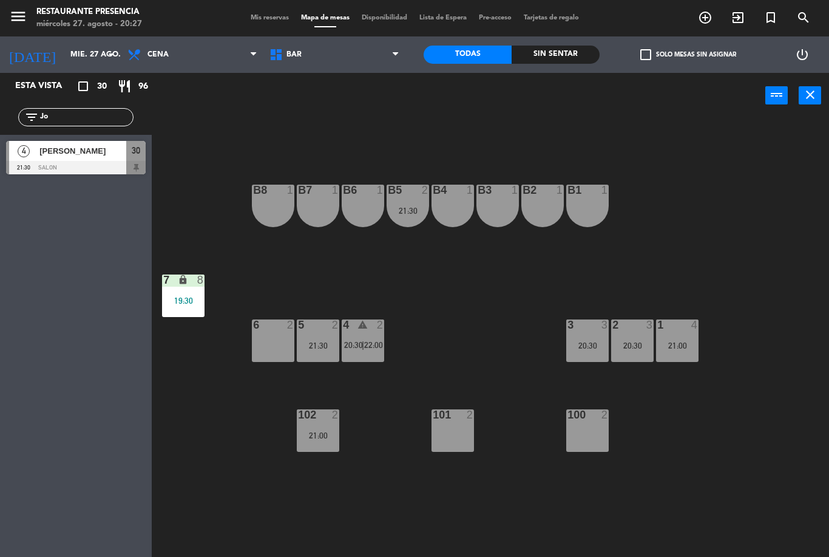
type input "J"
type input "Gr"
click at [298, 119] on div "B1 1 B2 1 B3 1 B4 1 B5 2 21:30 B6 1 B7 1 B8 1 7 lock 8 19:30 1 4 21:00 2 3 20:3…" at bounding box center [494, 337] width 669 height 438
click at [330, 60] on span "BAR" at bounding box center [335, 54] width 142 height 27
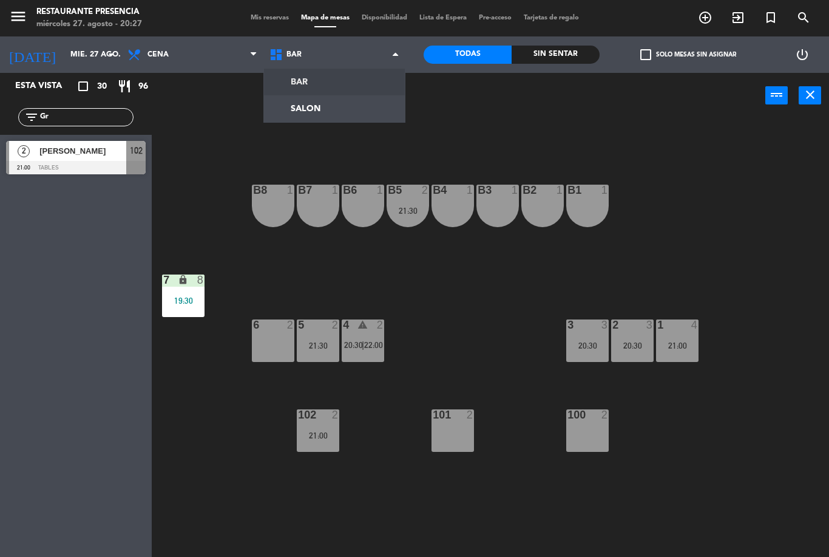
click at [352, 109] on ng-component "menu Restaurante Presencia miércoles 27. agosto - 20:27 Mis reservas Mapa de me…" at bounding box center [414, 278] width 829 height 557
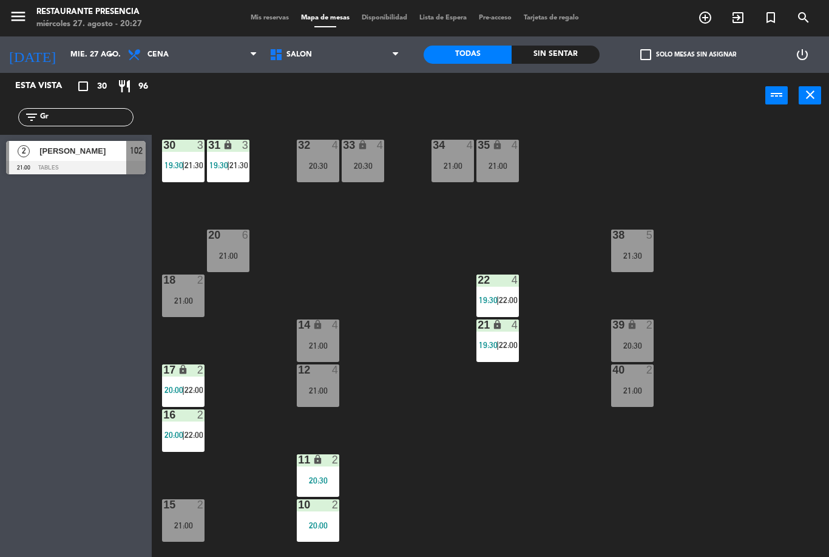
click at [747, 359] on div "30 3 19:30 | 21:30 31 lock 3 19:30 | 21:30 32 4 20:30 33 lock 4 20:30 34 4 21:0…" at bounding box center [494, 337] width 669 height 438
click at [632, 395] on div "21:00" at bounding box center [632, 390] width 43 height 9
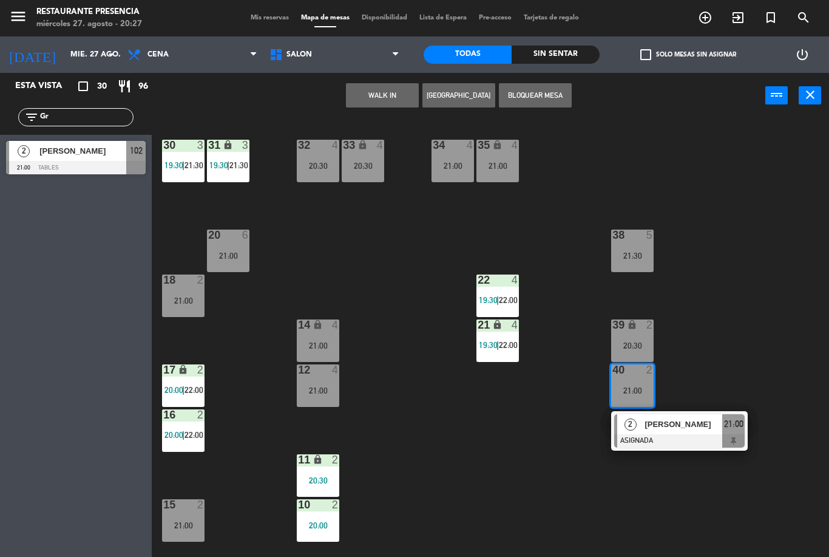
click at [692, 427] on span "[PERSON_NAME]" at bounding box center [684, 424] width 78 height 13
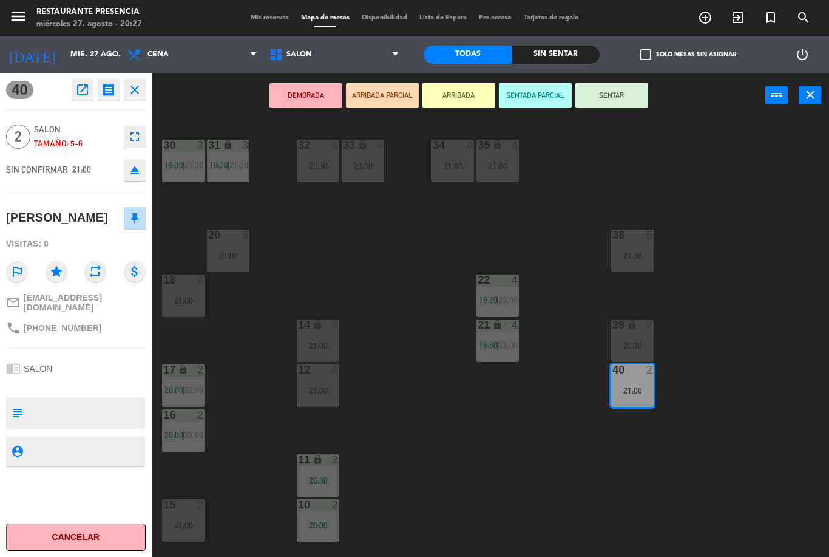
click at [133, 170] on icon "eject" at bounding box center [135, 170] width 15 height 15
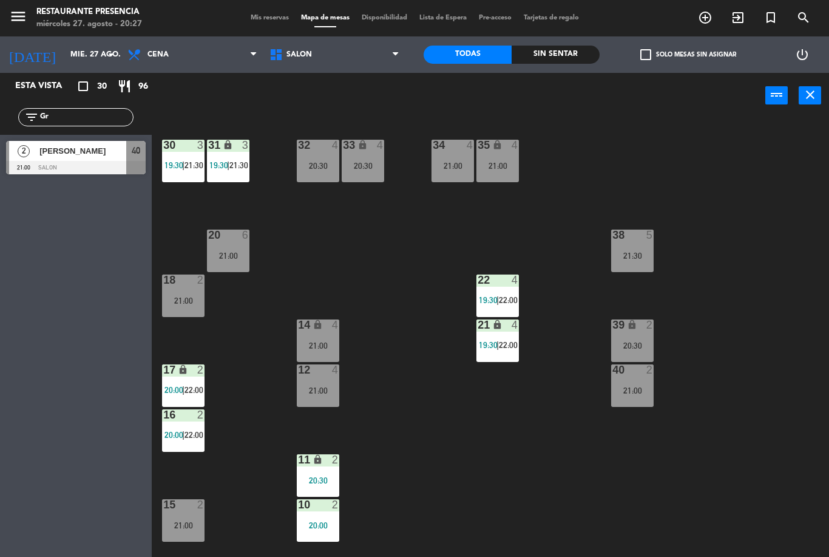
click at [328, 56] on span "SALON" at bounding box center [335, 54] width 142 height 27
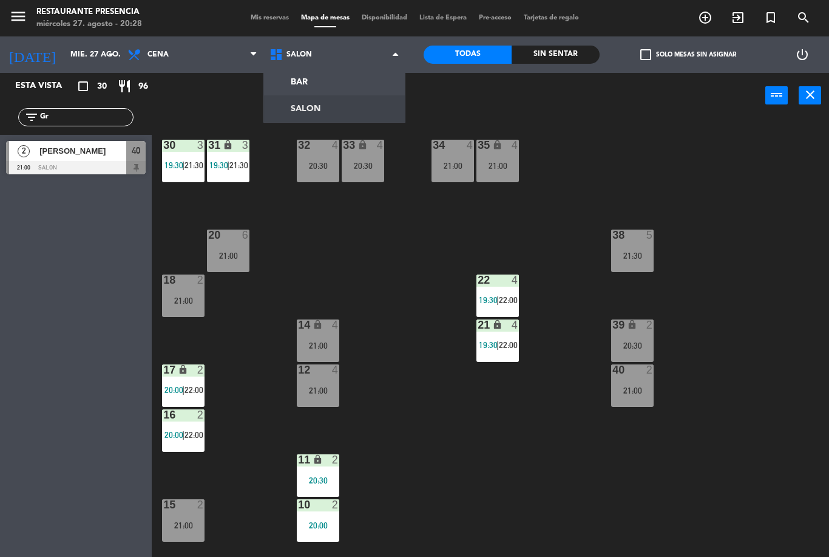
click at [94, 118] on input "Gr" at bounding box center [86, 117] width 94 height 13
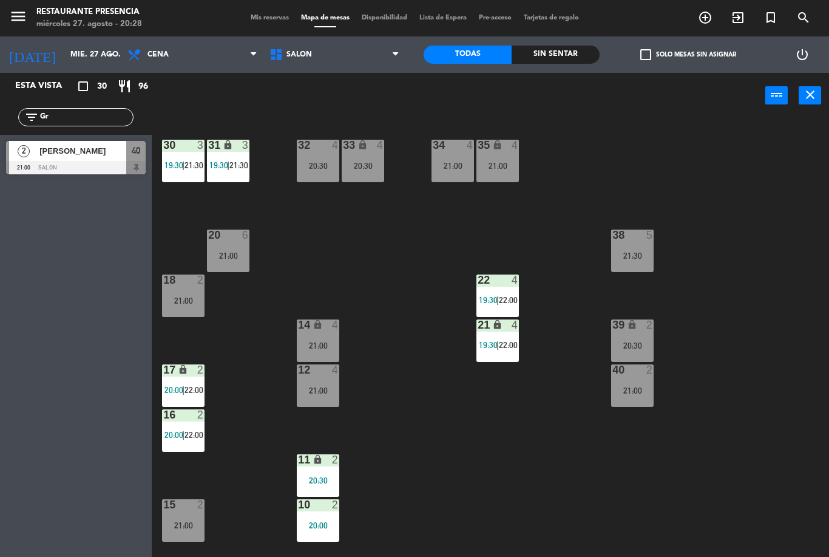
type input "G"
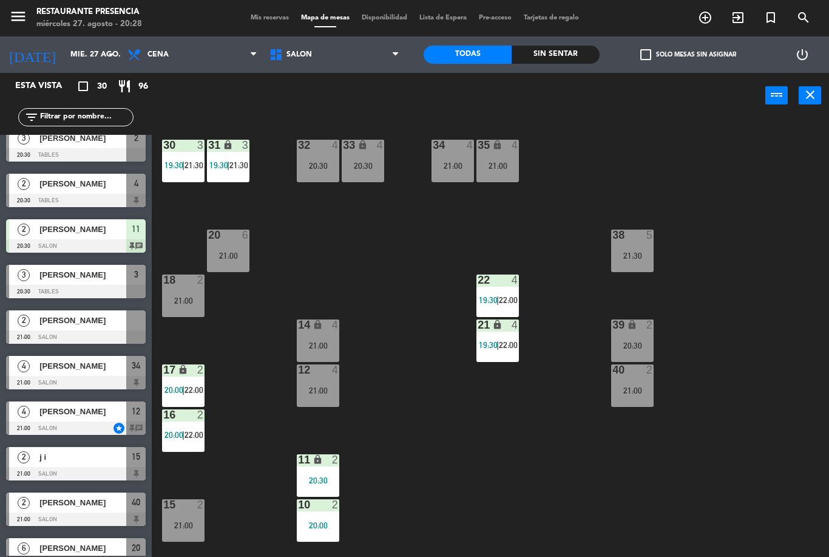
scroll to position [422, 0]
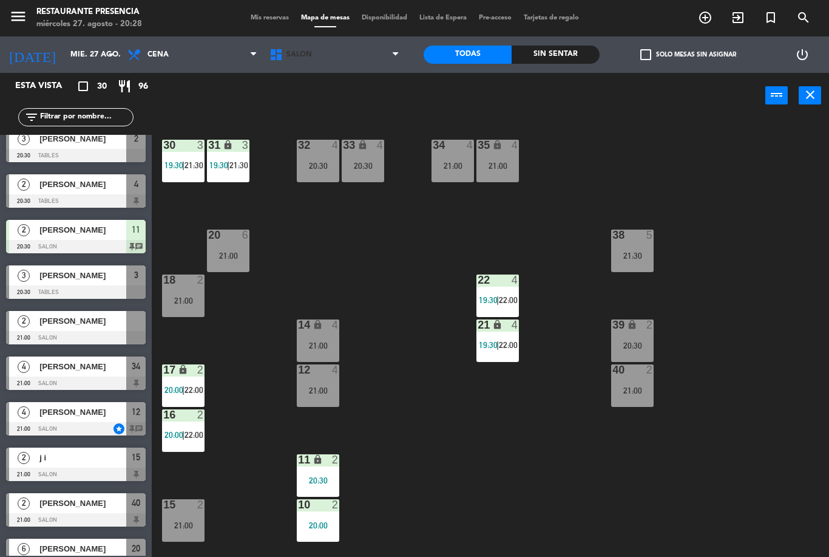
click at [340, 52] on span "SALON" at bounding box center [335, 54] width 142 height 27
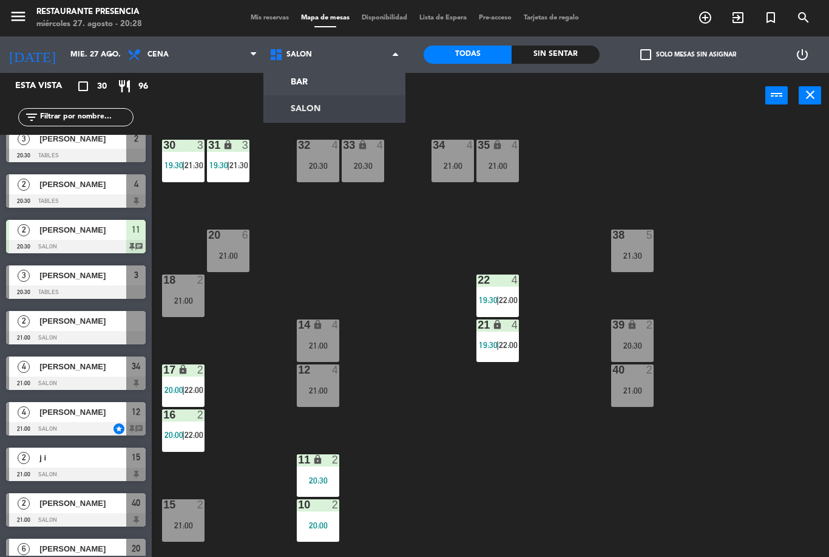
click at [333, 81] on ng-component "menu Restaurante Presencia miércoles 27. agosto - 20:28 Mis reservas Mapa de me…" at bounding box center [414, 278] width 829 height 557
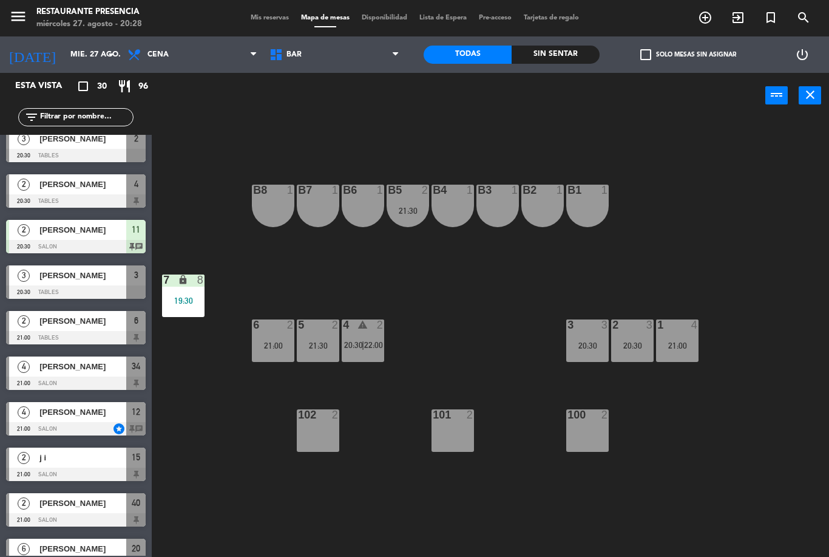
click at [333, 437] on div "102 2" at bounding box center [318, 430] width 43 height 43
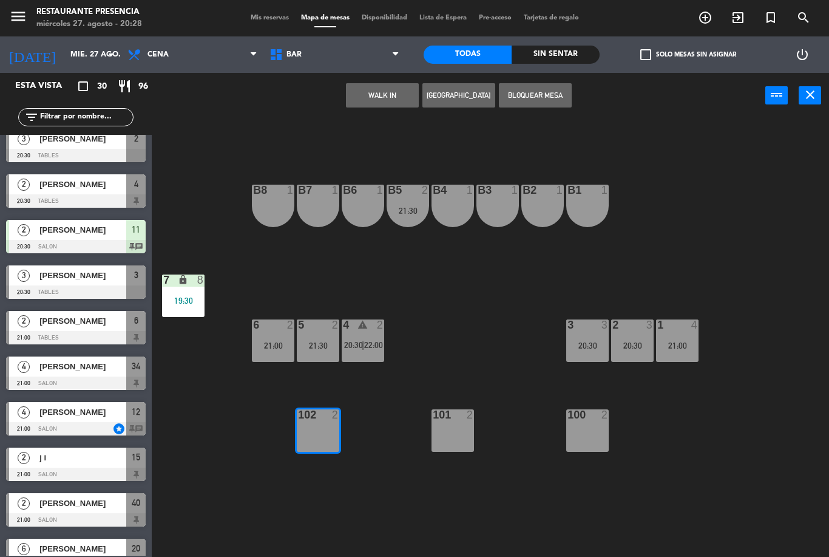
click at [531, 106] on button "Bloquear Mesa" at bounding box center [535, 95] width 73 height 24
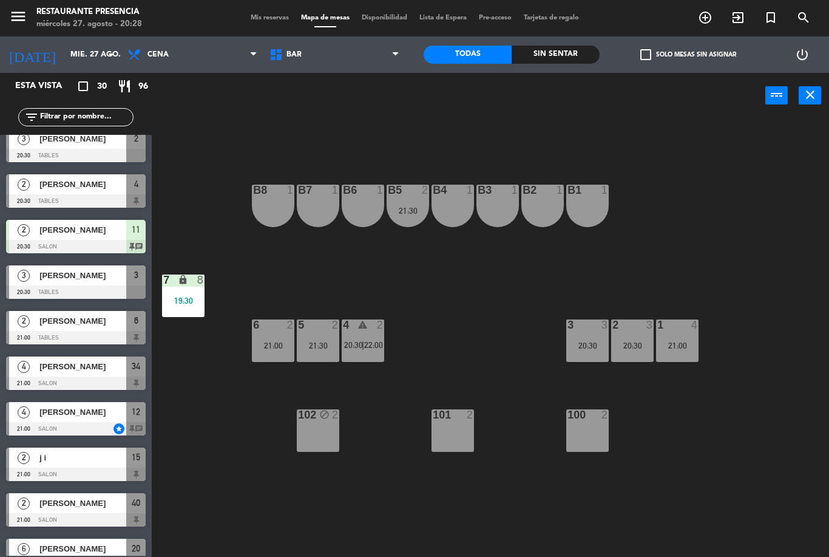
click at [313, 425] on div "102 block 2" at bounding box center [318, 430] width 43 height 43
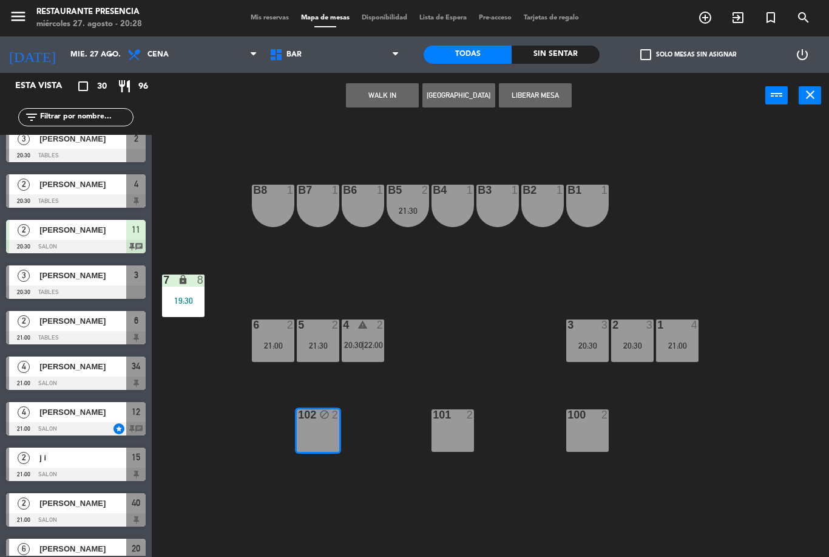
click at [546, 97] on button "Liberar Mesa" at bounding box center [535, 95] width 73 height 24
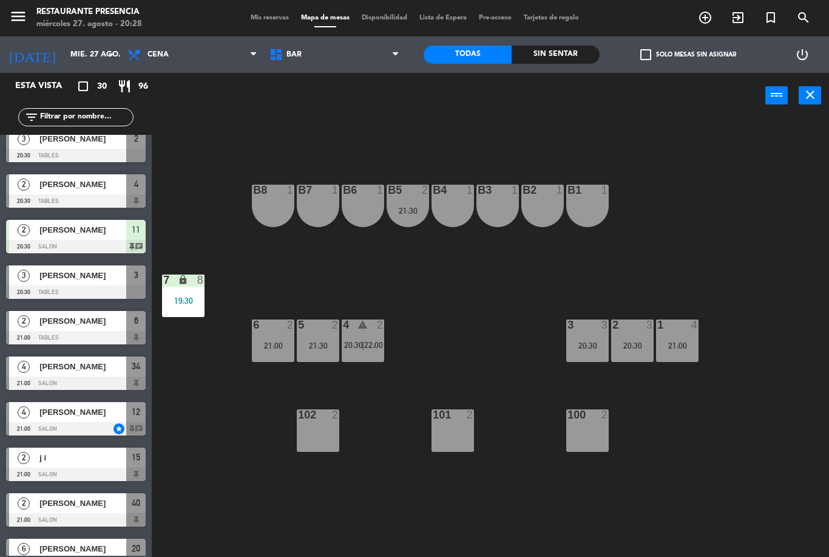
click at [321, 441] on div "102 2" at bounding box center [318, 430] width 43 height 43
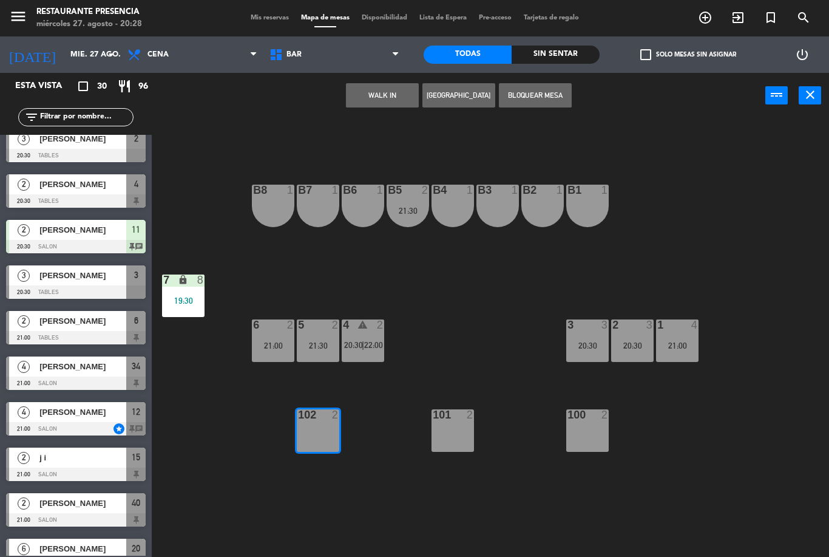
click at [546, 84] on button "Bloquear Mesa" at bounding box center [535, 95] width 73 height 24
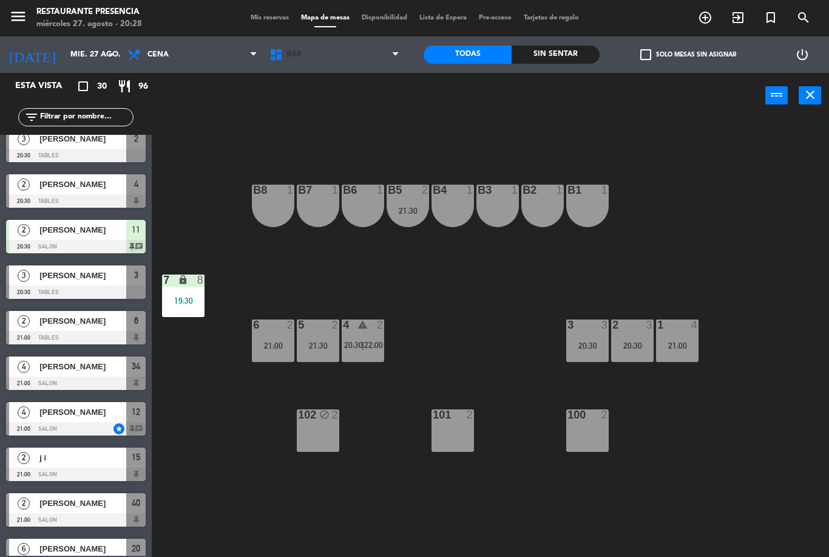
click at [347, 58] on span "BAR" at bounding box center [335, 54] width 142 height 27
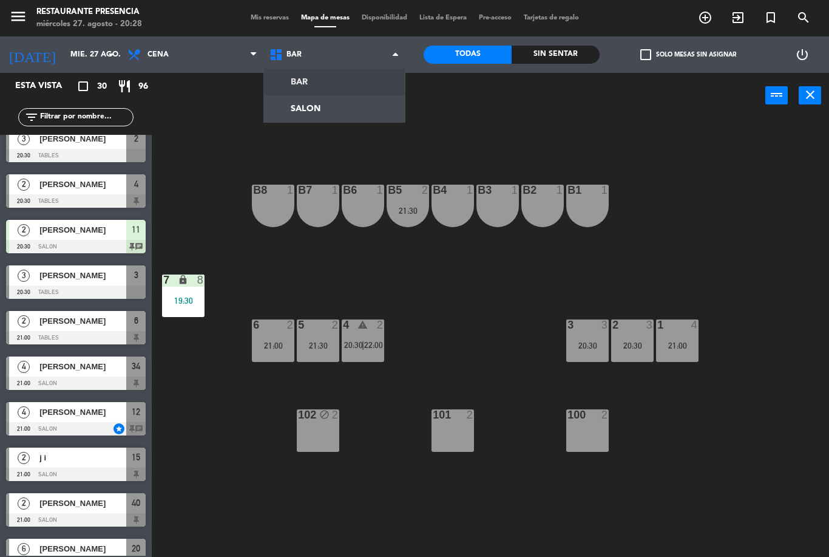
click at [333, 105] on ng-component "menu Restaurante Presencia miércoles 27. agosto - 20:28 Mis reservas Mapa de me…" at bounding box center [414, 278] width 829 height 557
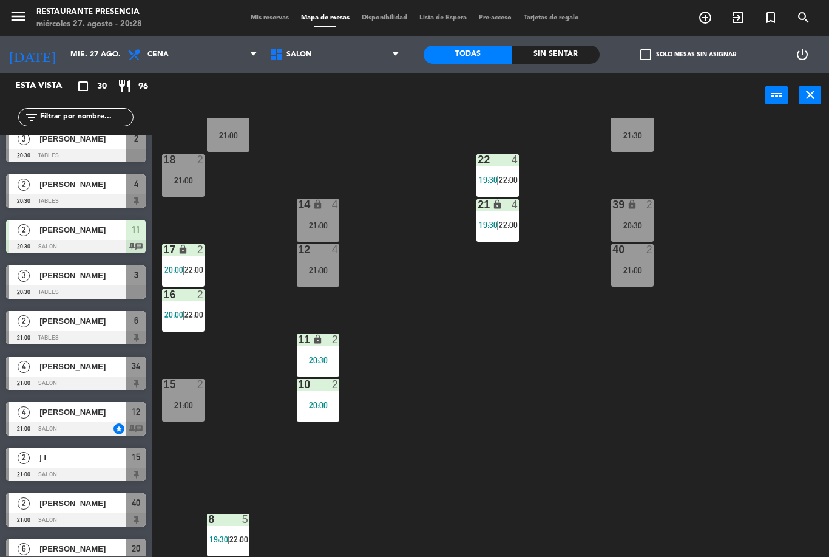
scroll to position [120, 0]
click at [329, 48] on span "SALON" at bounding box center [335, 54] width 142 height 27
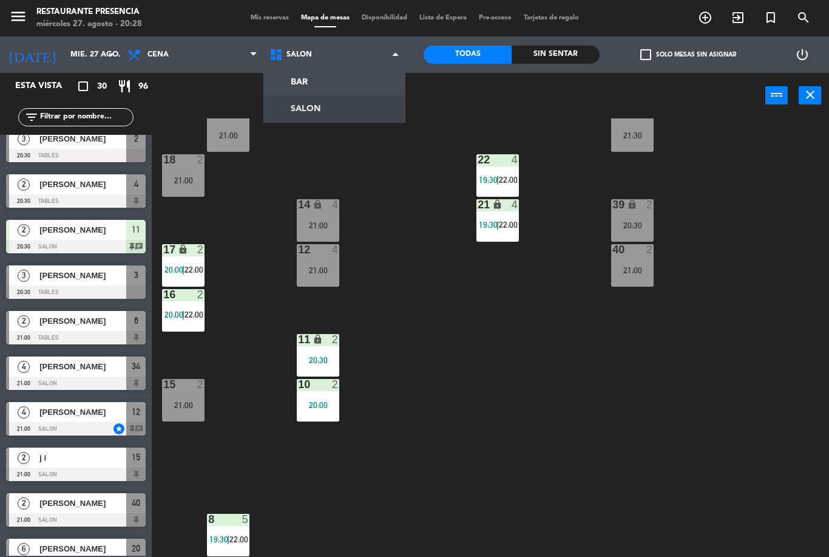
click at [311, 77] on ng-component "menu Restaurante Presencia miércoles 27. agosto - 20:28 Mis reservas Mapa de me…" at bounding box center [414, 278] width 829 height 557
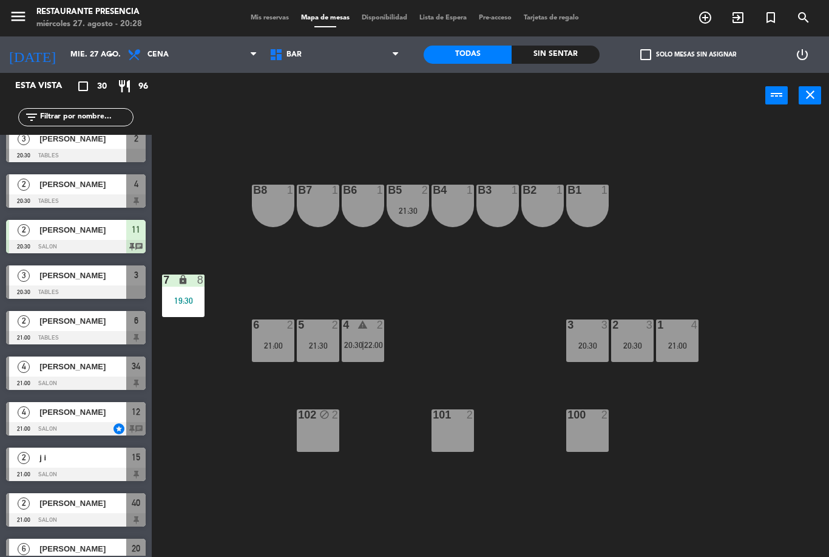
click at [403, 179] on div "B1 1 B2 1 B3 1 B4 1 B5 2 21:30 B6 1 B7 1 B8 1 7 lock 8 19:30 1 4 21:00 2 3 20:3…" at bounding box center [494, 337] width 669 height 438
click at [412, 203] on div "B5 2 21:30" at bounding box center [408, 206] width 43 height 43
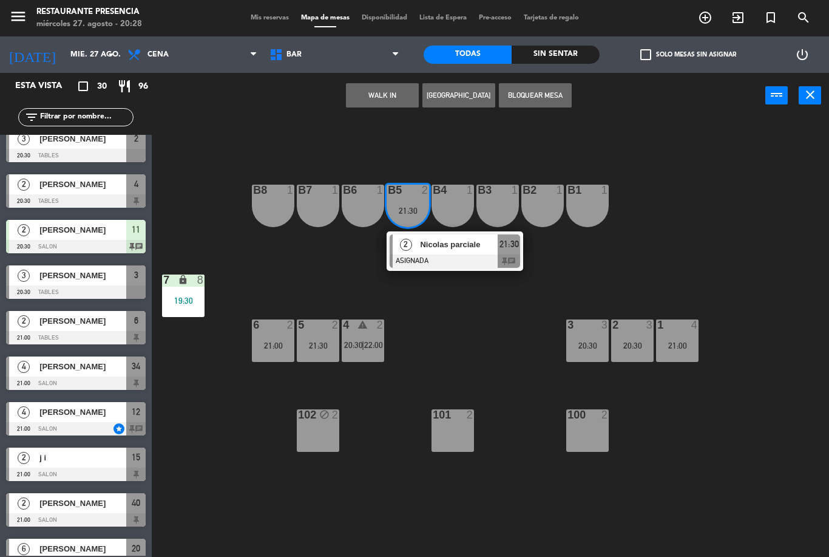
click at [738, 209] on div "B1 1 B2 1 B3 1 B4 1 B5 2 21:30 2 Nicolas parciale ASIGNADA 21:30 chat B6 1 B7 1…" at bounding box center [494, 337] width 669 height 438
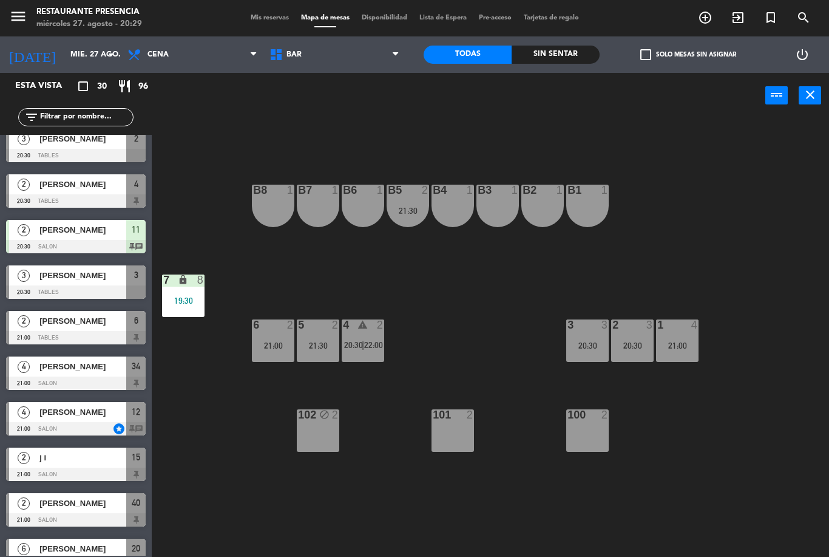
click at [811, 99] on icon "close" at bounding box center [810, 94] width 15 height 15
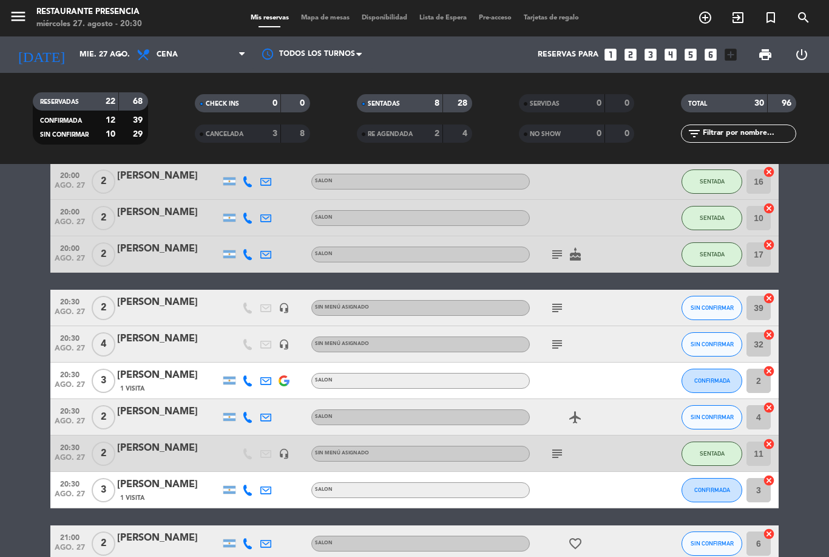
scroll to position [220, 0]
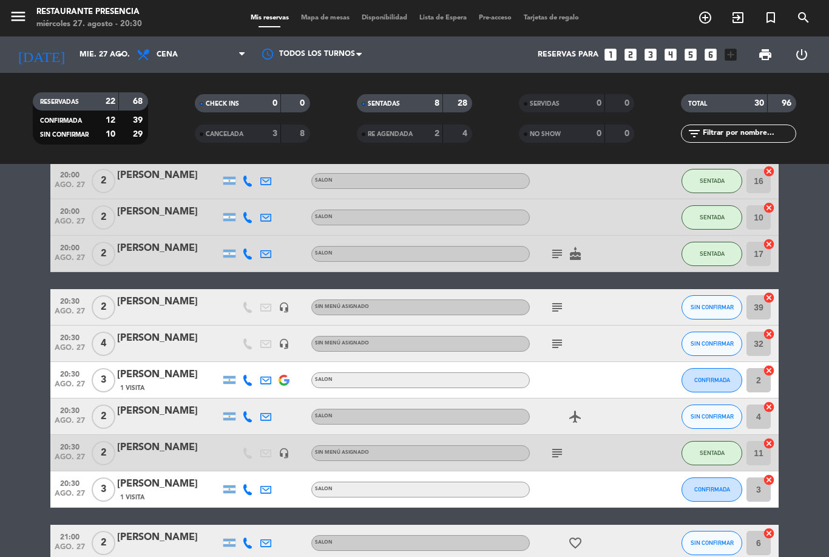
click at [744, 131] on input "text" at bounding box center [749, 133] width 94 height 13
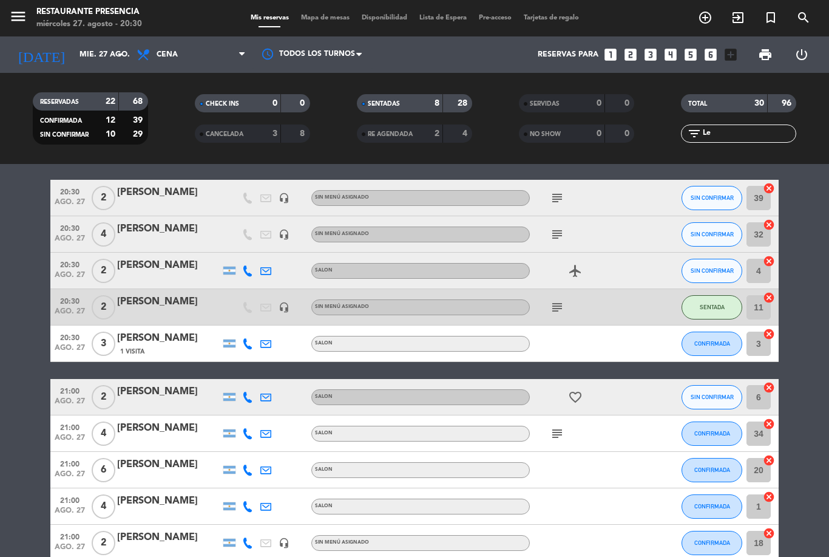
scroll to position [0, 0]
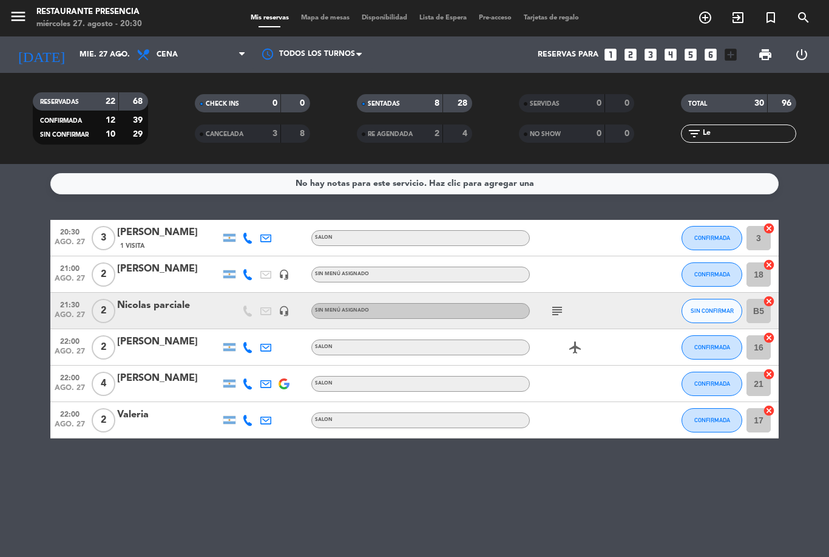
type input "L"
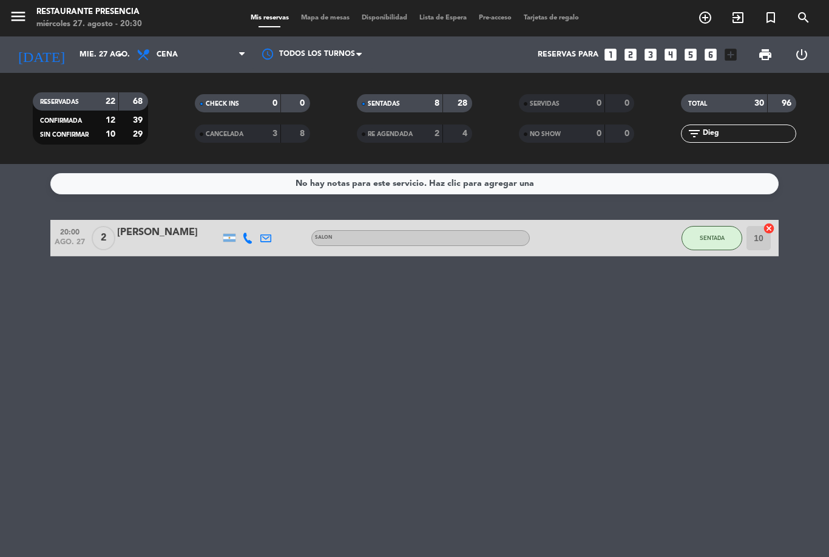
scroll to position [39, 0]
type input "D"
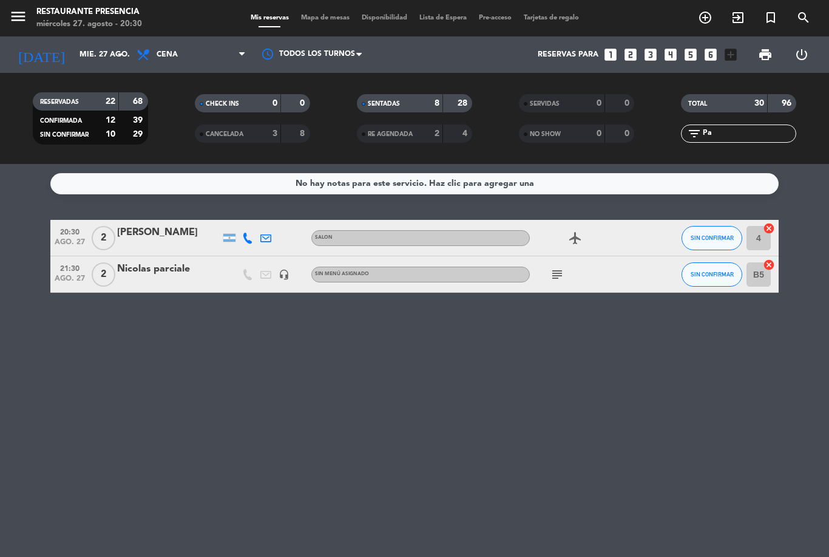
type input "P"
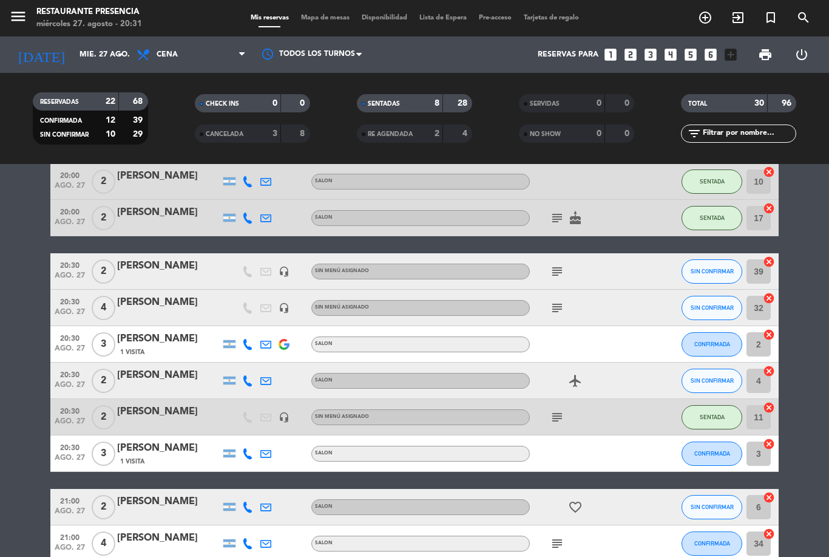
scroll to position [256, 0]
click at [746, 127] on input "text" at bounding box center [749, 133] width 94 height 13
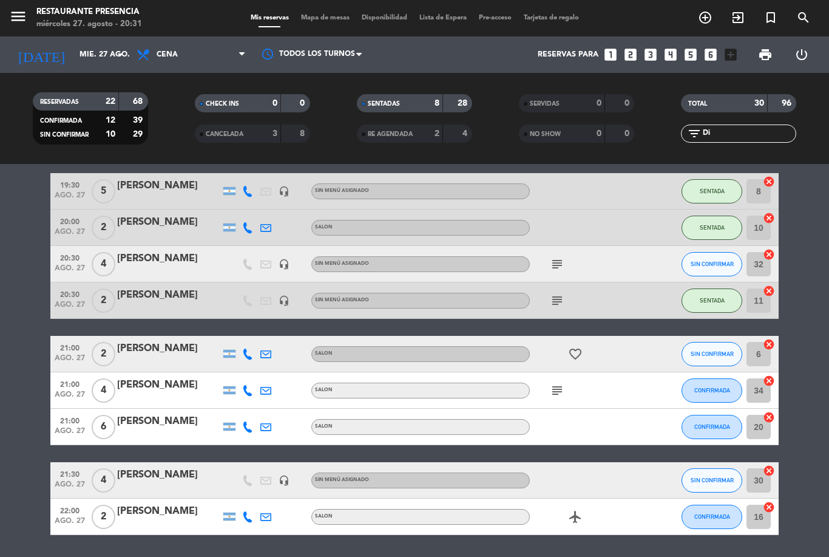
scroll to position [0, 0]
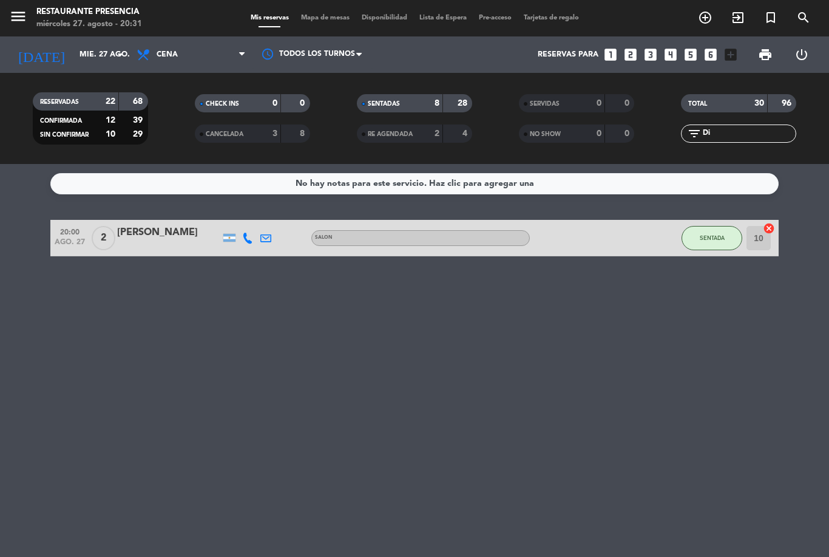
type input "D"
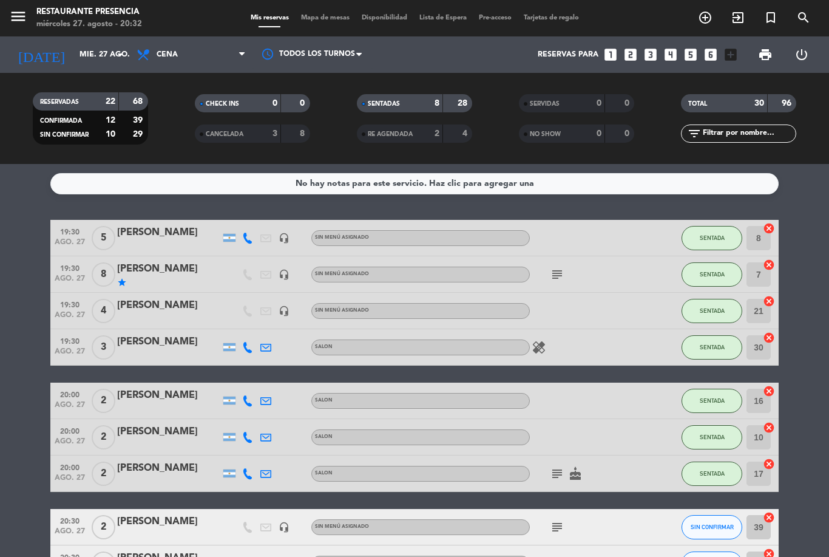
click at [790, 173] on service-notes "No hay notas para este servicio. Haz clic para agregar una" at bounding box center [414, 183] width 829 height 21
click at [322, 21] on span "Mapa de mesas" at bounding box center [325, 18] width 61 height 7
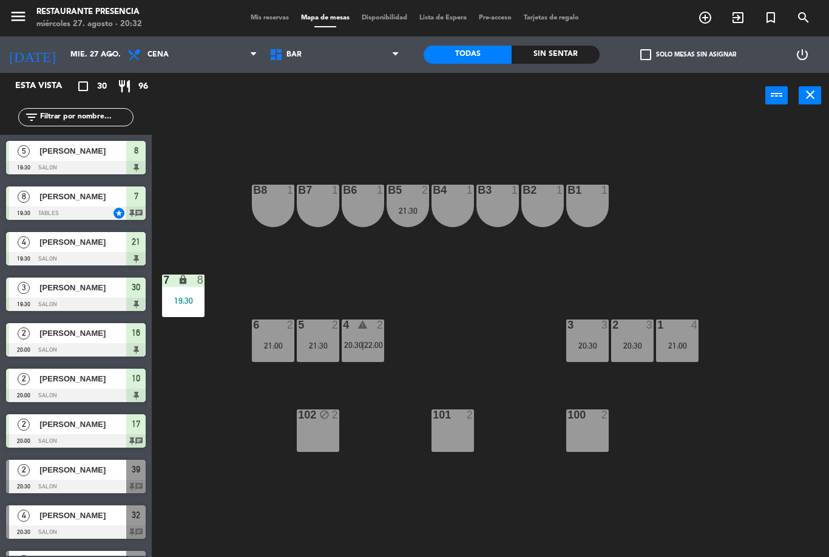
click at [384, 61] on span "BAR" at bounding box center [335, 54] width 142 height 27
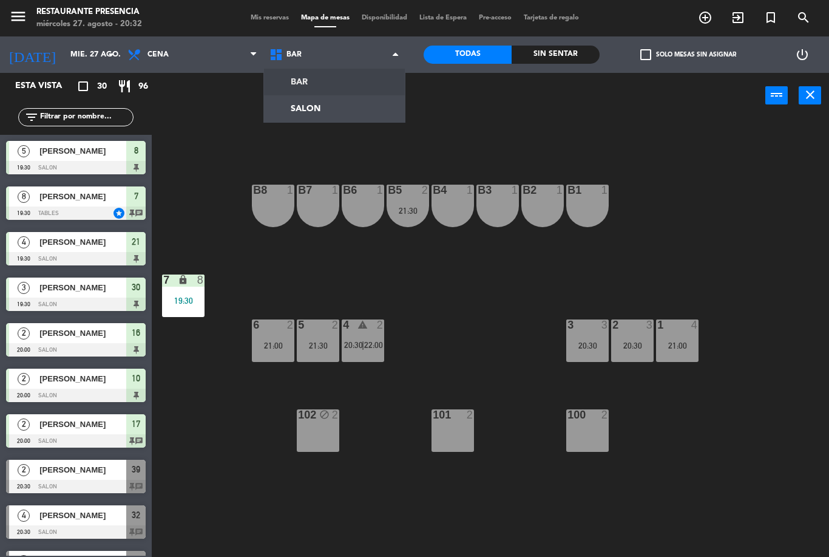
click at [339, 122] on ul "BAR SALON" at bounding box center [335, 95] width 142 height 55
click at [347, 116] on ng-component "menu Restaurante Presencia miércoles 27. agosto - 20:32 Mis reservas Mapa de me…" at bounding box center [414, 278] width 829 height 557
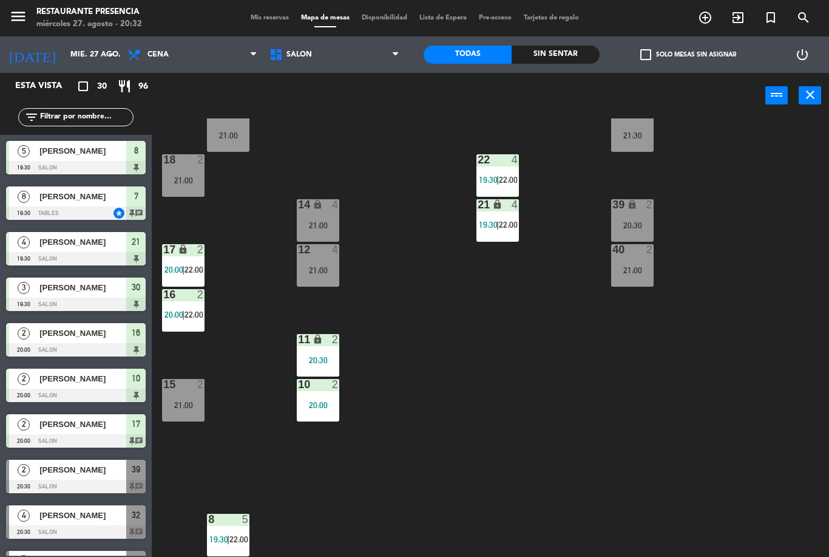
scroll to position [120, 0]
click at [361, 53] on span "SALON" at bounding box center [335, 54] width 142 height 27
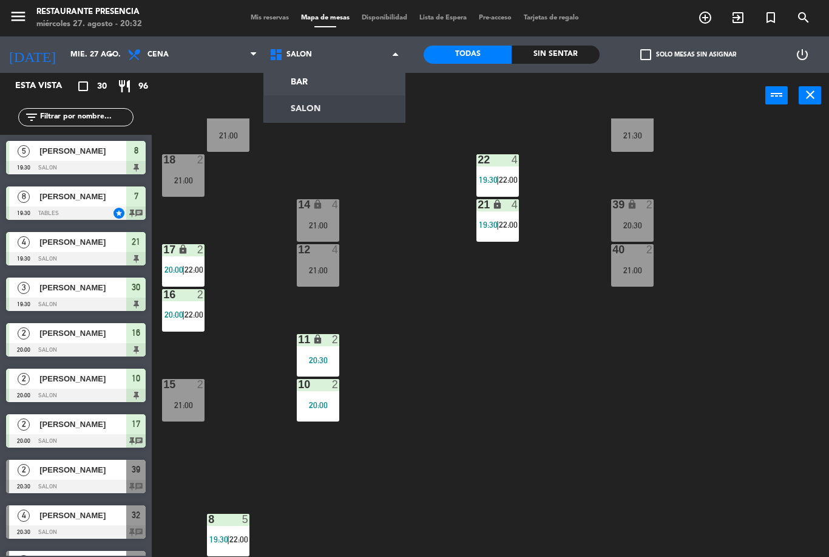
click at [334, 87] on ng-component "menu Restaurante Presencia miércoles 27. agosto - 20:32 Mis reservas Mapa de me…" at bounding box center [414, 278] width 829 height 557
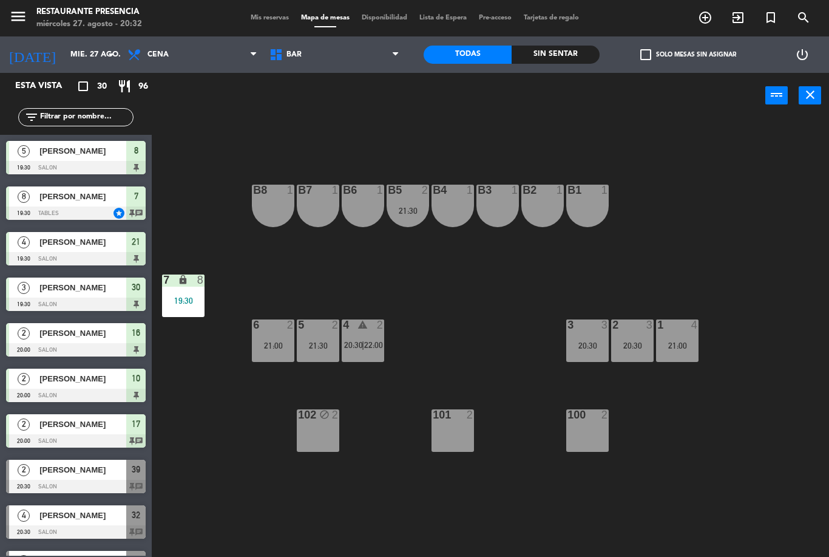
click at [261, 15] on span "Mis reservas" at bounding box center [270, 18] width 50 height 7
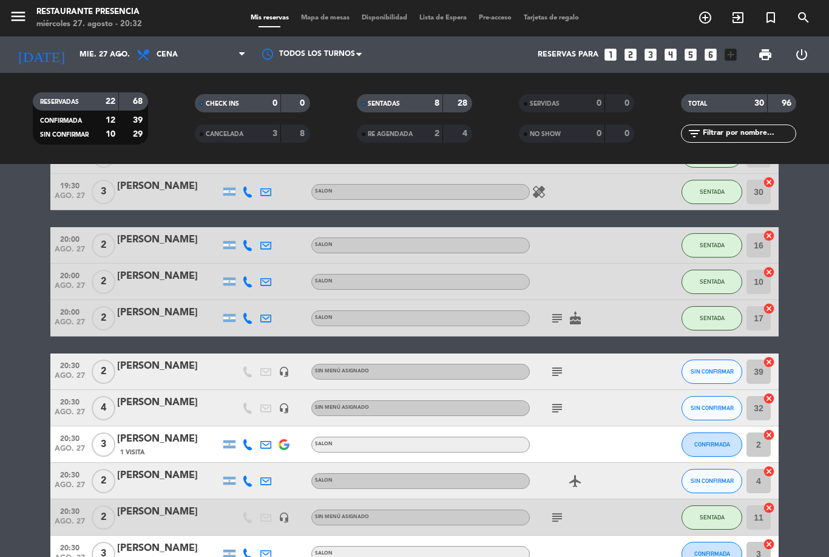
scroll to position [169, 0]
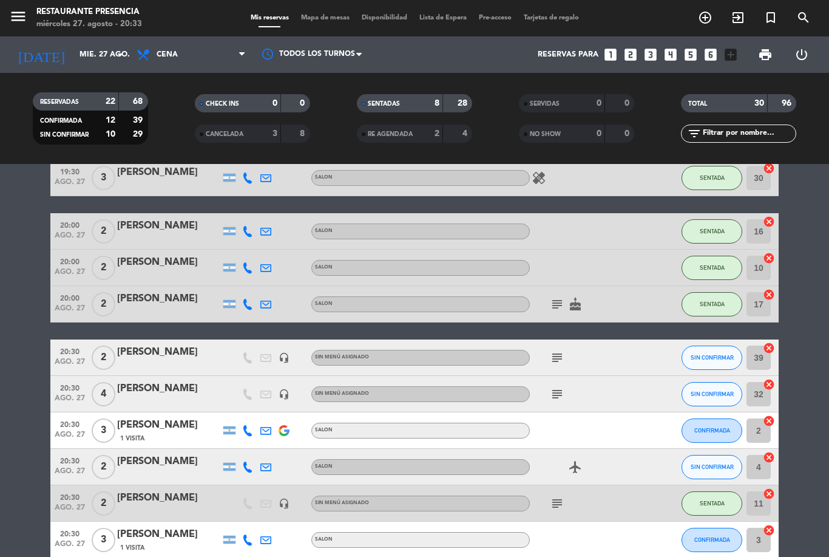
click at [608, 360] on div "subject" at bounding box center [584, 357] width 109 height 36
click at [185, 361] on div at bounding box center [168, 366] width 103 height 10
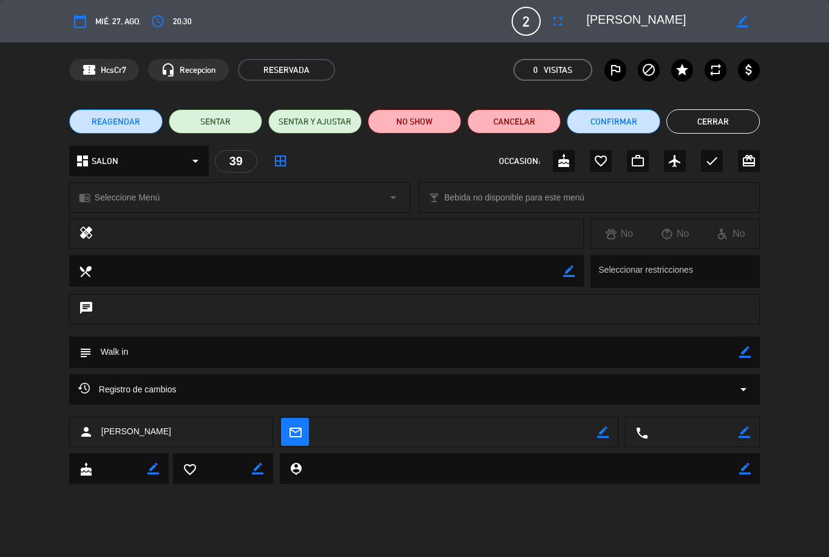
click at [236, 114] on button "SENTAR" at bounding box center [216, 121] width 94 height 24
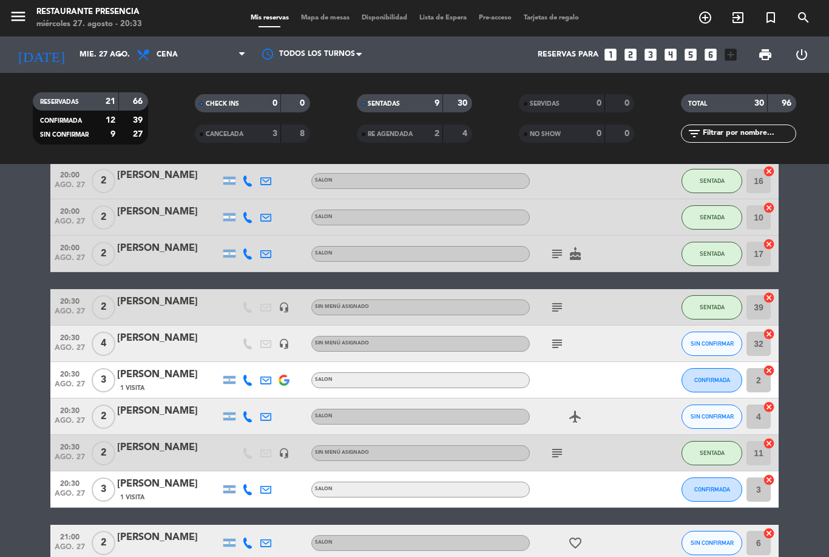
scroll to position [219, 0]
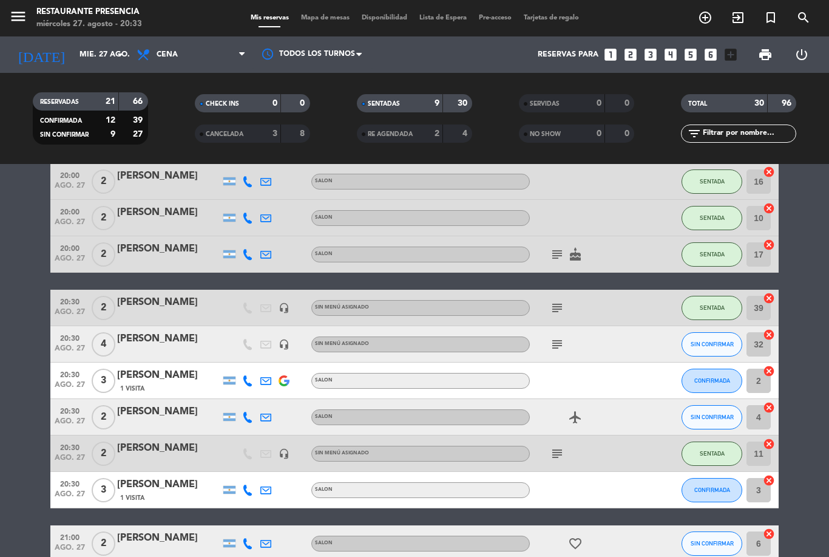
click at [630, 341] on div "subject" at bounding box center [584, 344] width 109 height 36
click at [141, 341] on div "[PERSON_NAME]" at bounding box center [168, 339] width 103 height 16
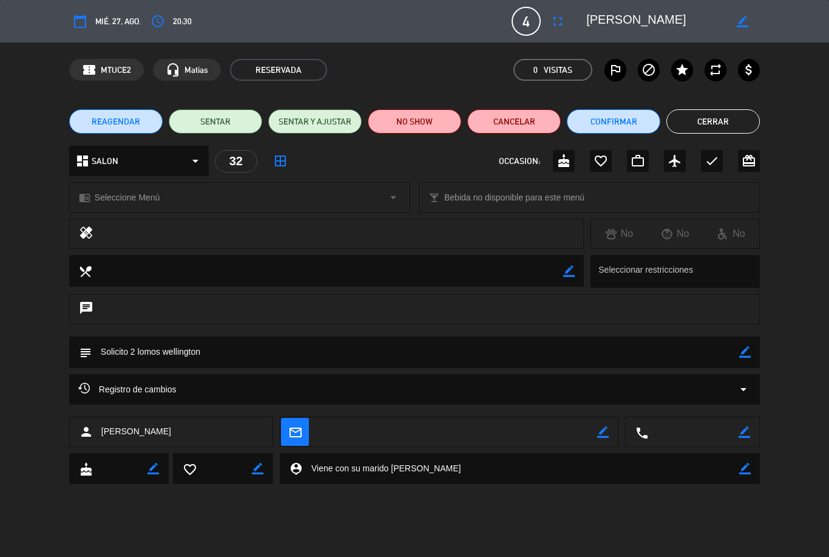
click at [206, 122] on button "SENTAR" at bounding box center [216, 121] width 94 height 24
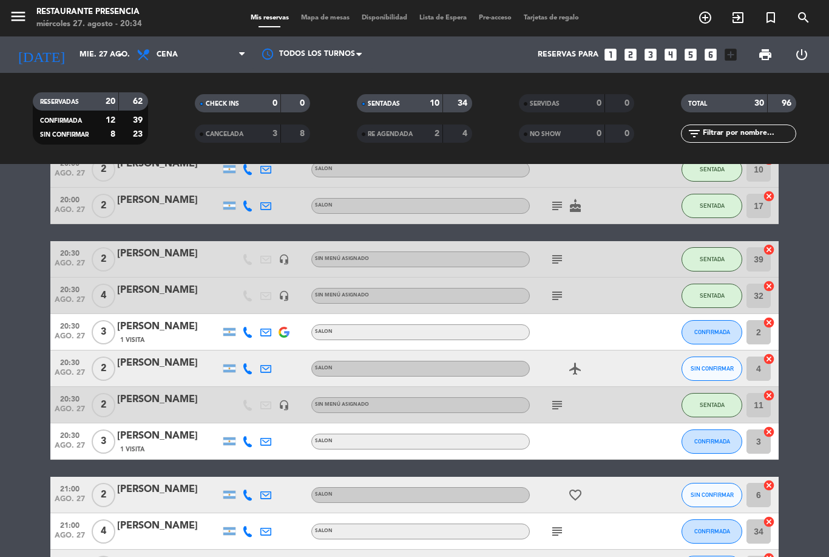
scroll to position [267, 0]
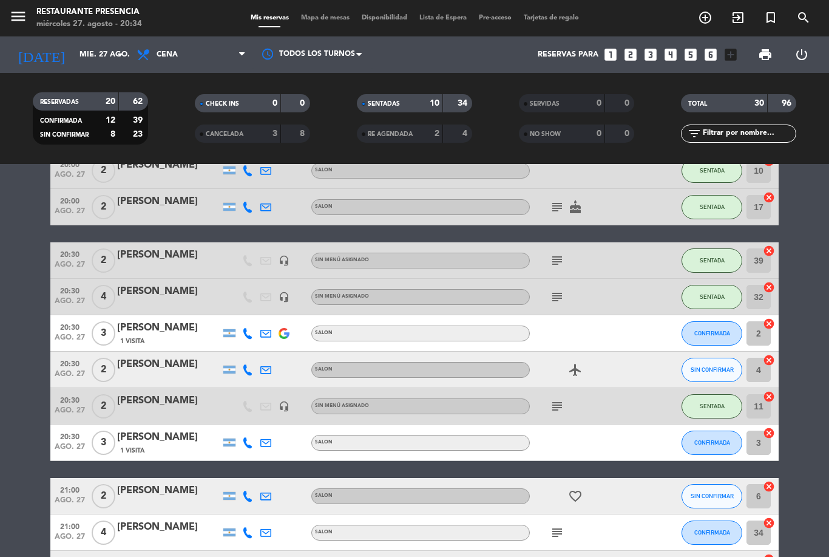
click at [317, 18] on span "Mapa de mesas" at bounding box center [325, 18] width 61 height 7
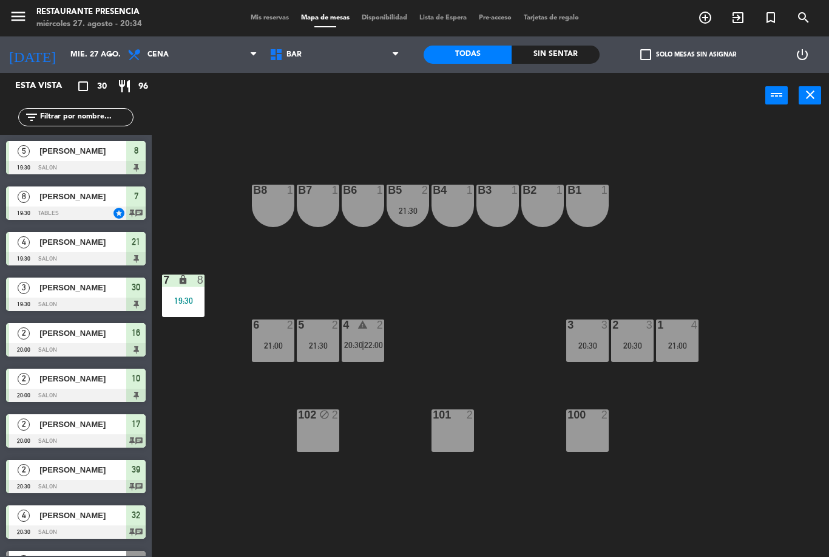
click at [257, 21] on span "Mis reservas" at bounding box center [270, 18] width 50 height 7
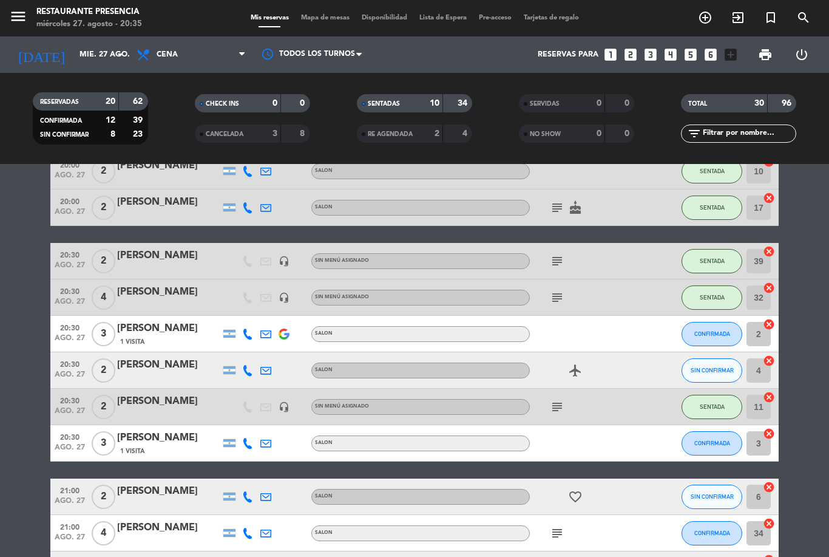
scroll to position [277, 0]
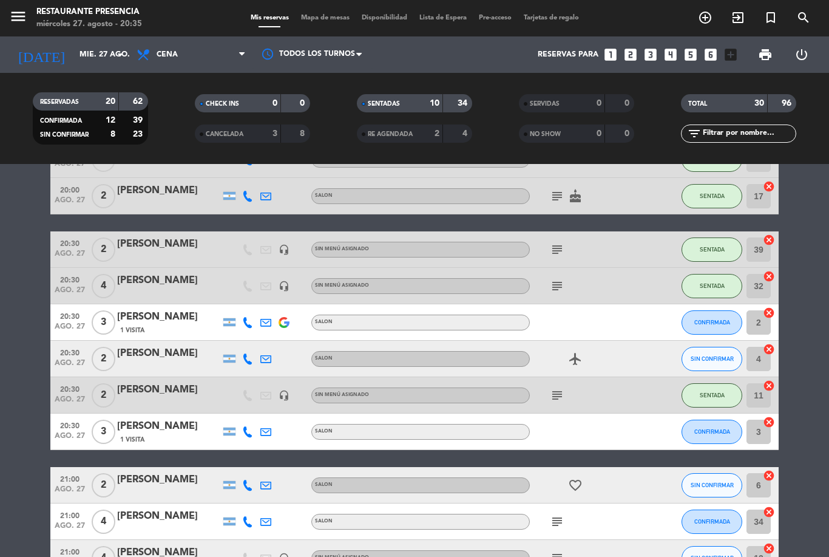
click at [737, 140] on input "text" at bounding box center [749, 133] width 94 height 13
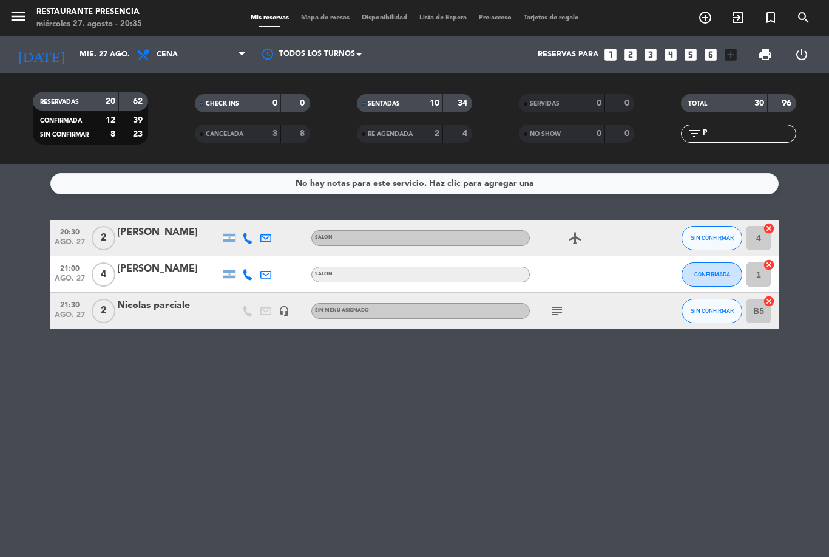
scroll to position [0, 0]
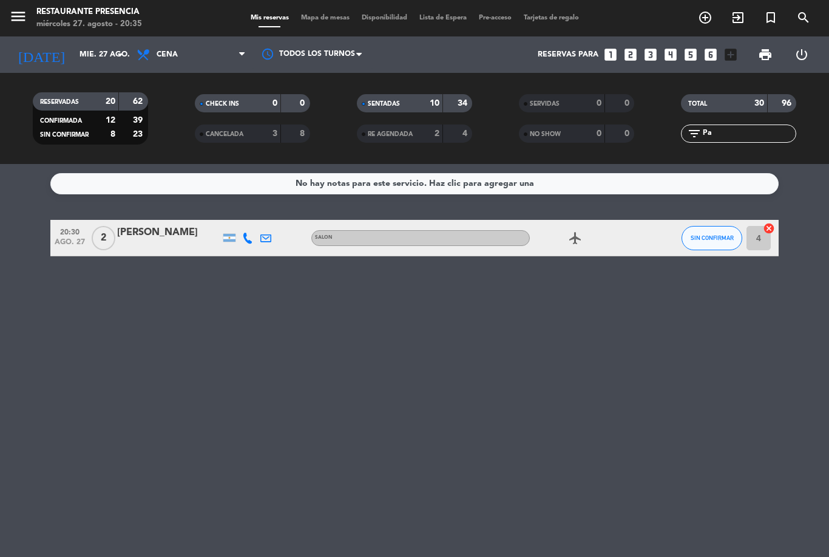
type input "P"
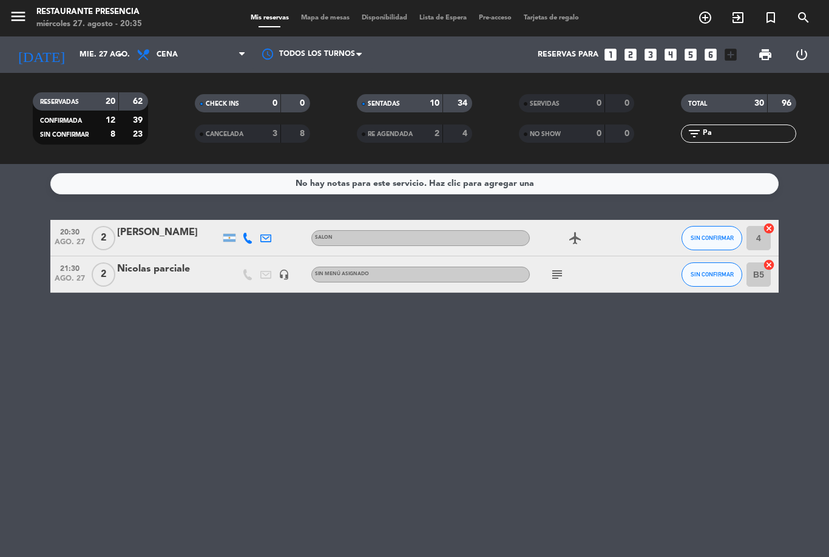
scroll to position [39, 0]
type input "Pa"
click at [165, 225] on div "[PERSON_NAME]" at bounding box center [168, 233] width 103 height 16
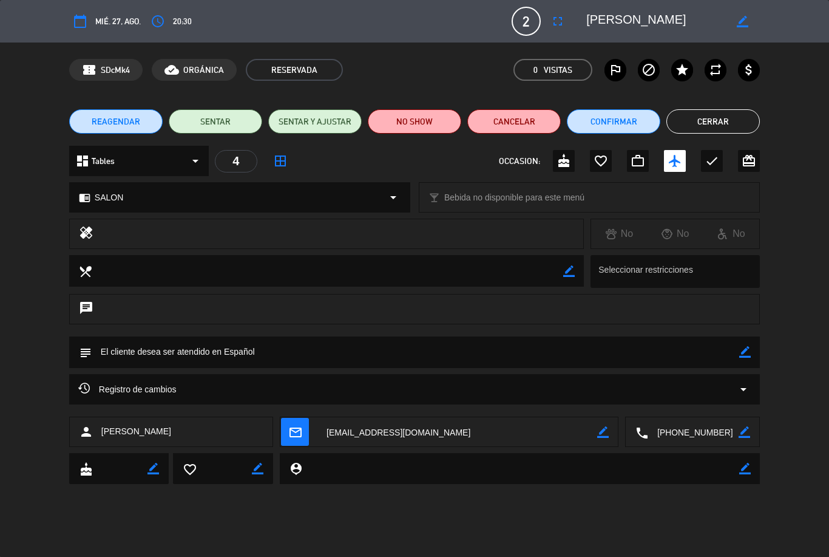
click at [699, 118] on button "Cerrar" at bounding box center [714, 121] width 94 height 24
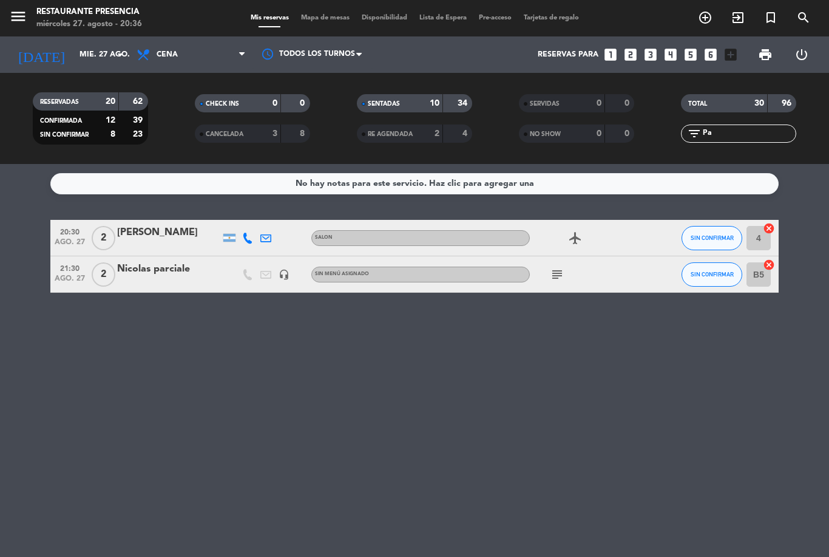
click at [141, 225] on div "[PERSON_NAME]" at bounding box center [168, 233] width 103 height 16
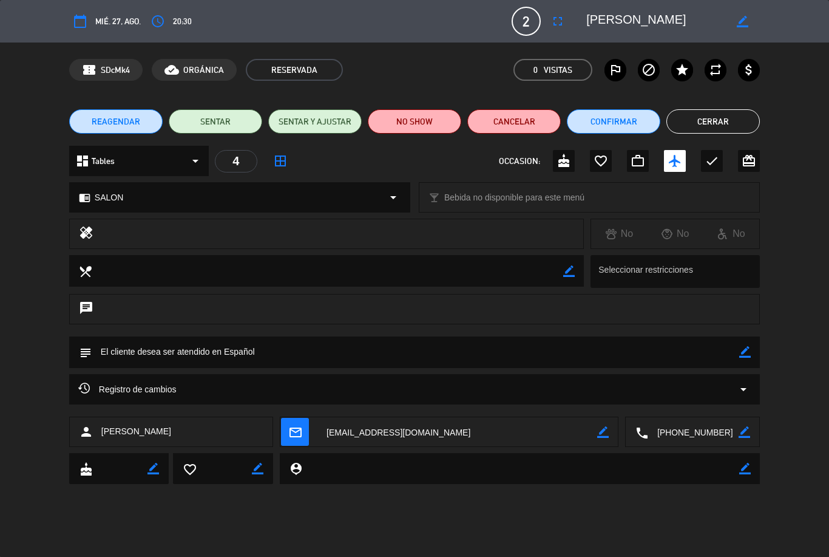
click at [196, 119] on button "SENTAR" at bounding box center [216, 121] width 94 height 24
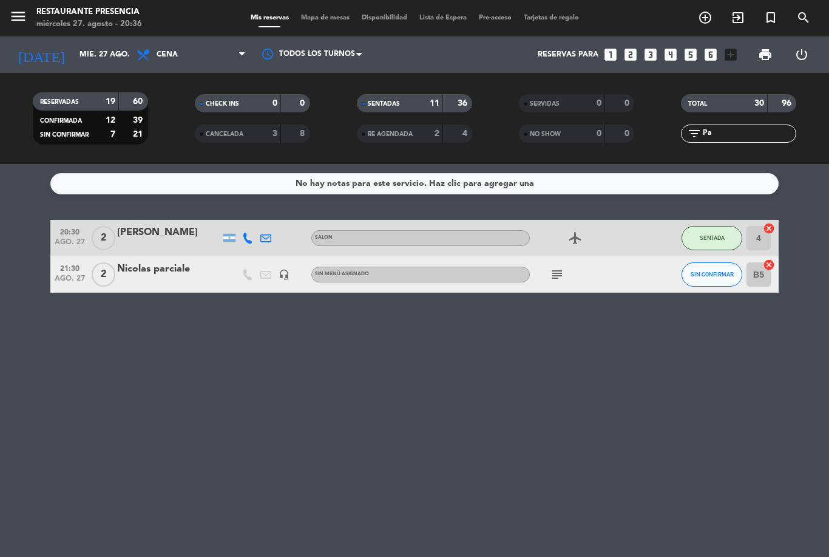
scroll to position [0, 0]
click at [311, 19] on span "Mapa de mesas" at bounding box center [325, 18] width 61 height 7
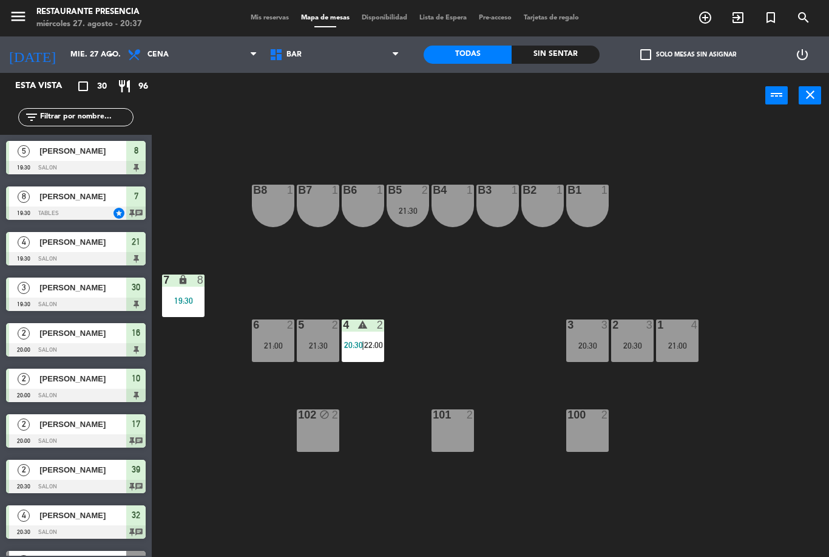
click at [631, 346] on div "20:30" at bounding box center [632, 345] width 43 height 9
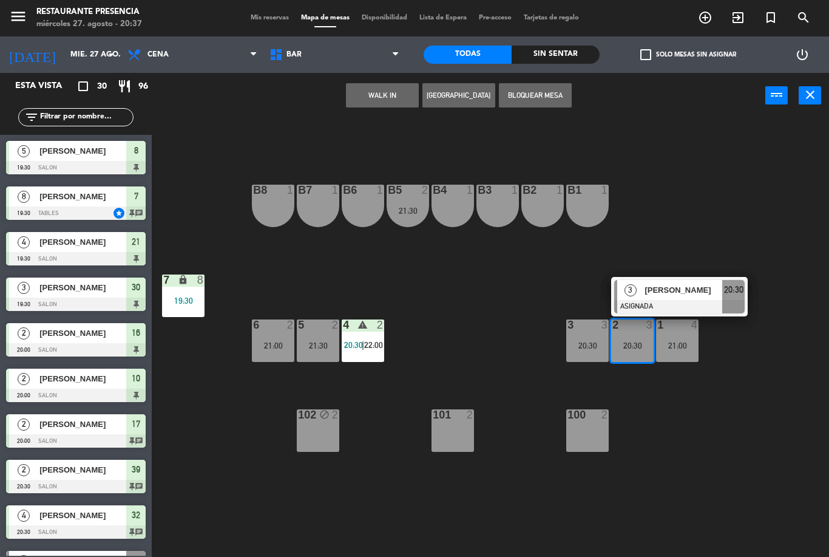
click at [307, 52] on span "BAR" at bounding box center [335, 54] width 142 height 27
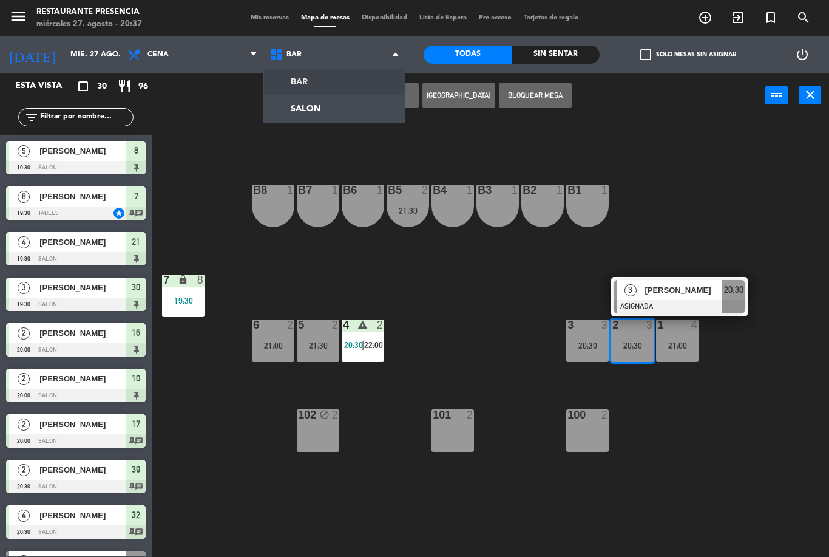
click at [293, 105] on ng-component "menu Restaurante Presencia miércoles 27. agosto - 20:37 Mis reservas Mapa de me…" at bounding box center [414, 278] width 829 height 557
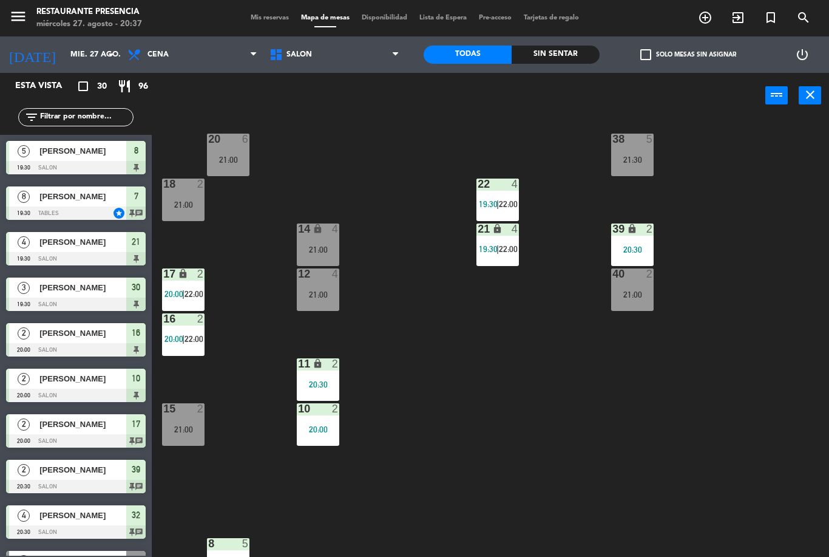
scroll to position [104, 0]
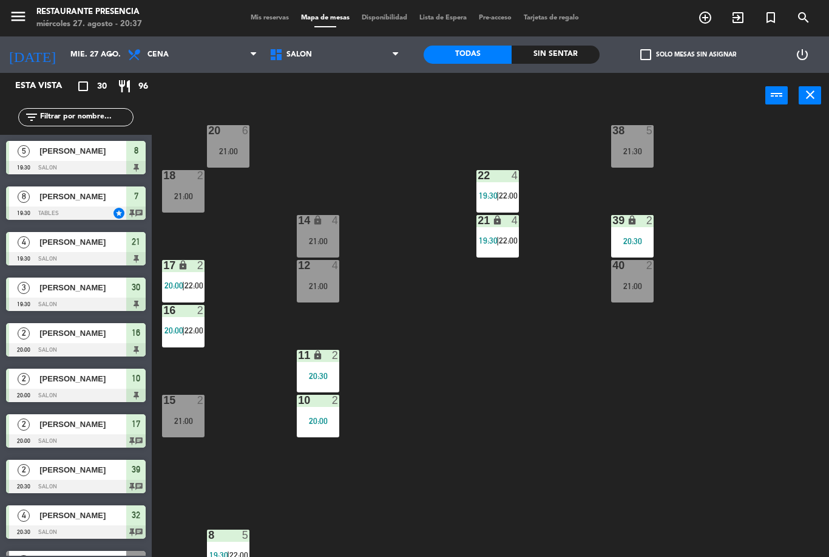
click at [308, 285] on div "21:00" at bounding box center [318, 286] width 43 height 9
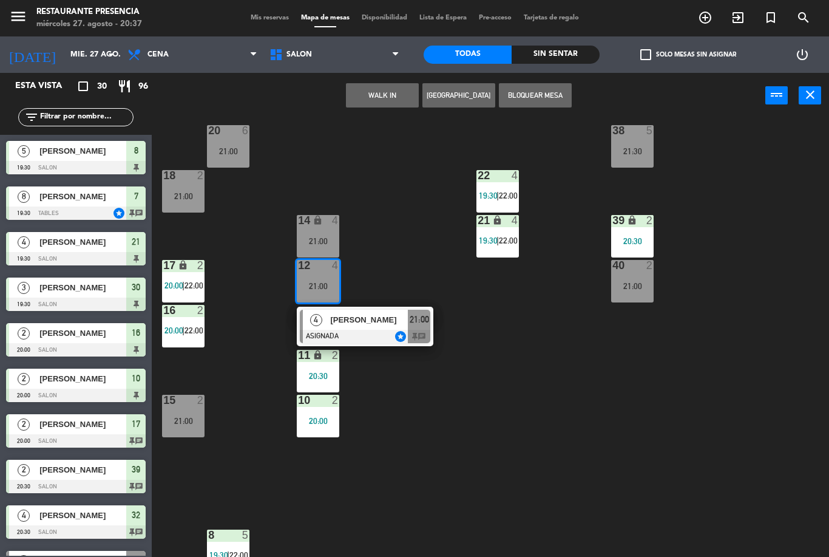
click at [304, 235] on div "14 lock 4 21:00" at bounding box center [318, 236] width 43 height 43
click at [313, 282] on div "21:00" at bounding box center [318, 286] width 43 height 9
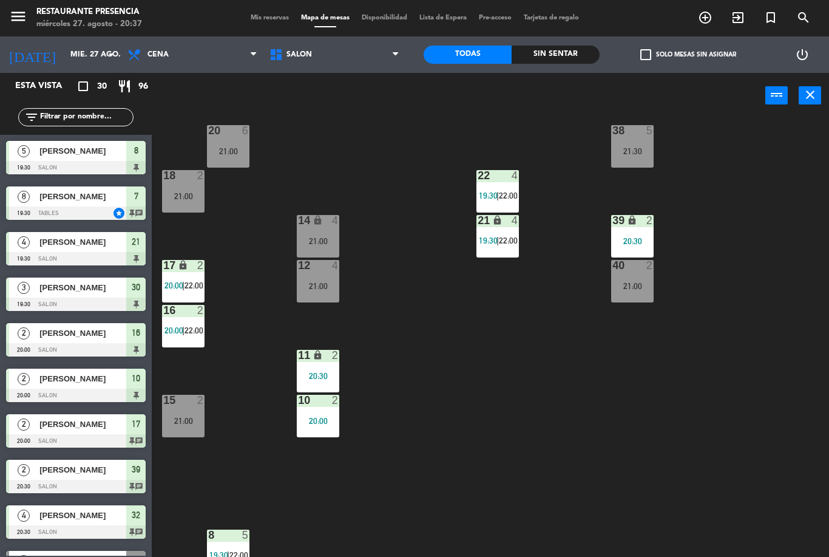
click at [318, 233] on div "14 lock 4 21:00" at bounding box center [318, 236] width 43 height 43
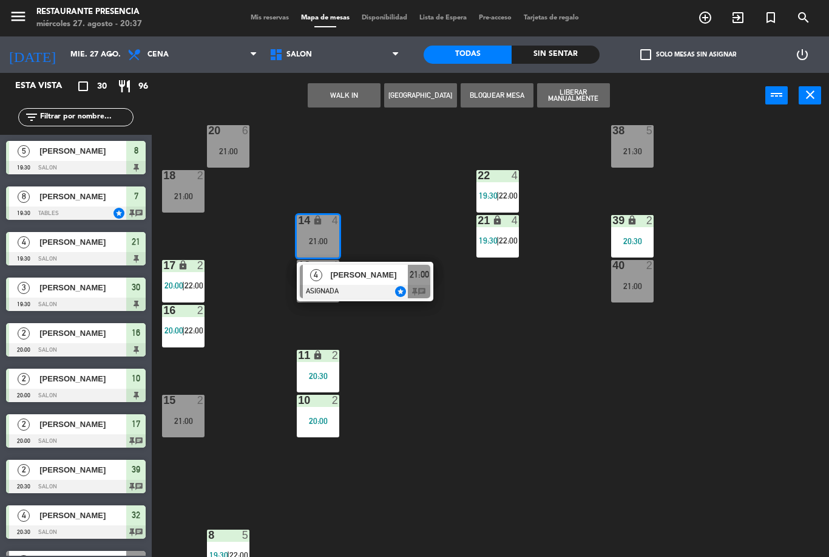
click at [413, 374] on div "30 3 19:30 | 21:30 31 lock 3 19:30 | 21:30 32 4 20:30 33 lock 4 20:30 34 4 21:0…" at bounding box center [494, 337] width 669 height 438
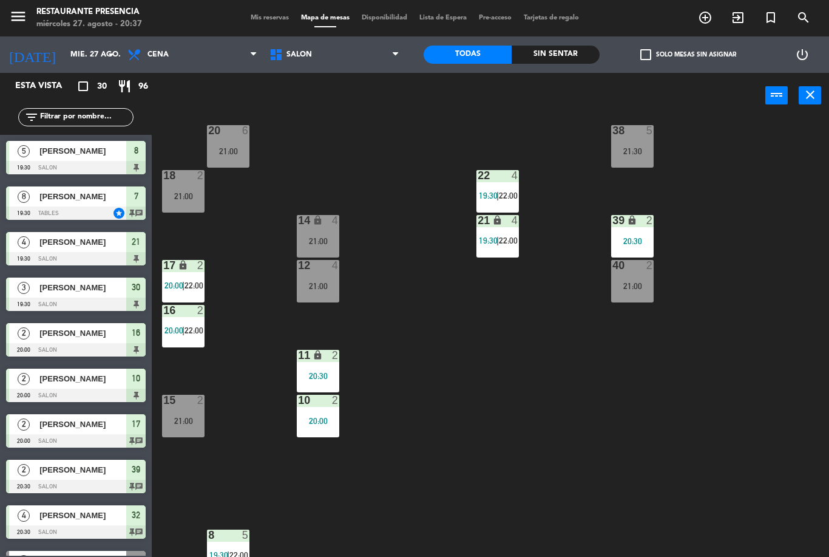
click at [319, 289] on div "21:00" at bounding box center [318, 286] width 43 height 9
click at [503, 419] on div "30 3 19:30 | 21:30 31 lock 3 19:30 | 21:30 32 4 20:30 33 lock 4 20:30 34 4 21:0…" at bounding box center [494, 337] width 669 height 438
click at [313, 290] on div "21:00" at bounding box center [318, 286] width 43 height 9
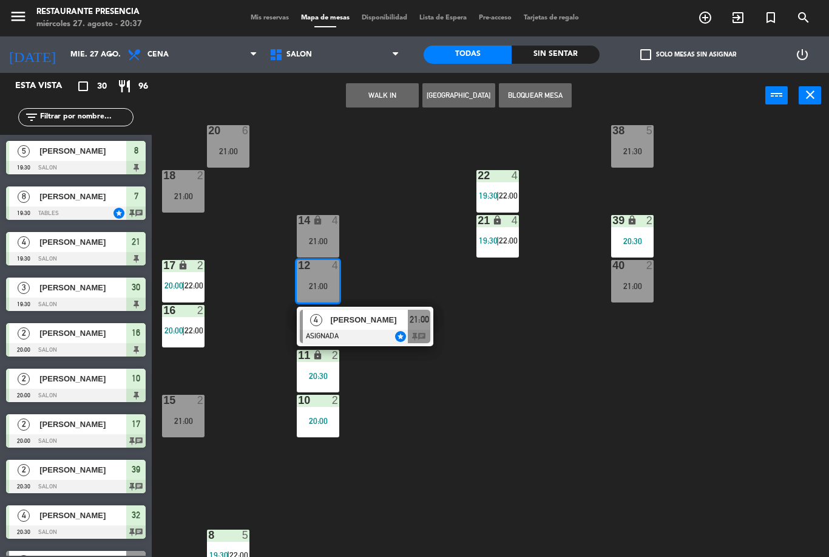
click at [378, 321] on span "[PERSON_NAME]" at bounding box center [369, 319] width 78 height 13
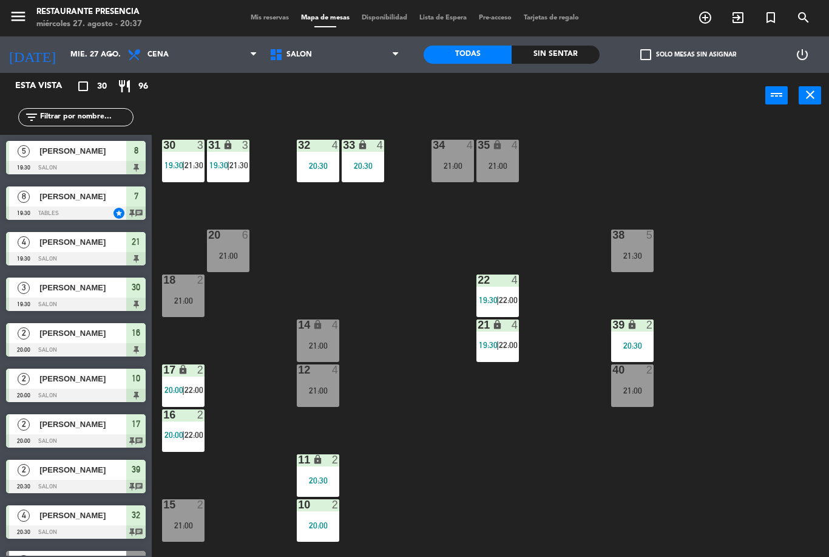
scroll to position [0, 0]
click at [455, 162] on div "21:00" at bounding box center [453, 166] width 43 height 9
click at [459, 443] on div "30 3 19:30 | 21:30 31 lock 3 19:30 | 21:30 32 4 20:30 33 lock 4 20:30 34 4 21:0…" at bounding box center [494, 337] width 669 height 438
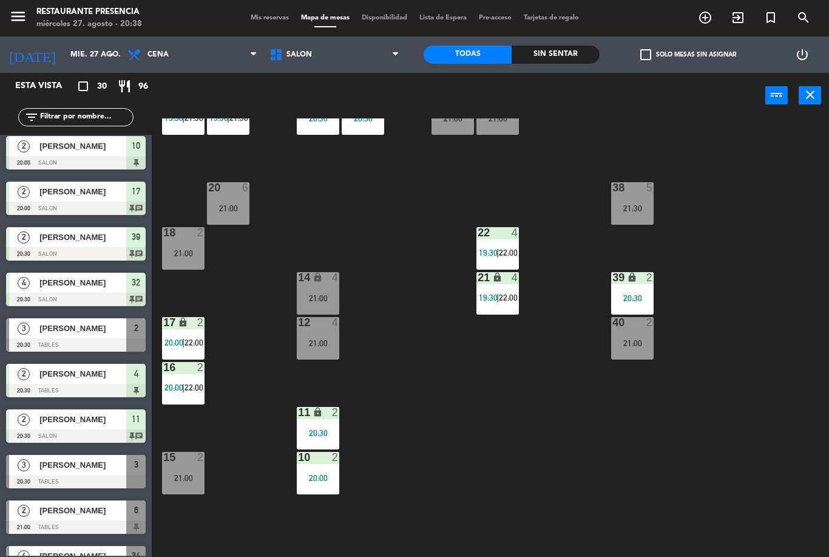
scroll to position [232, 0]
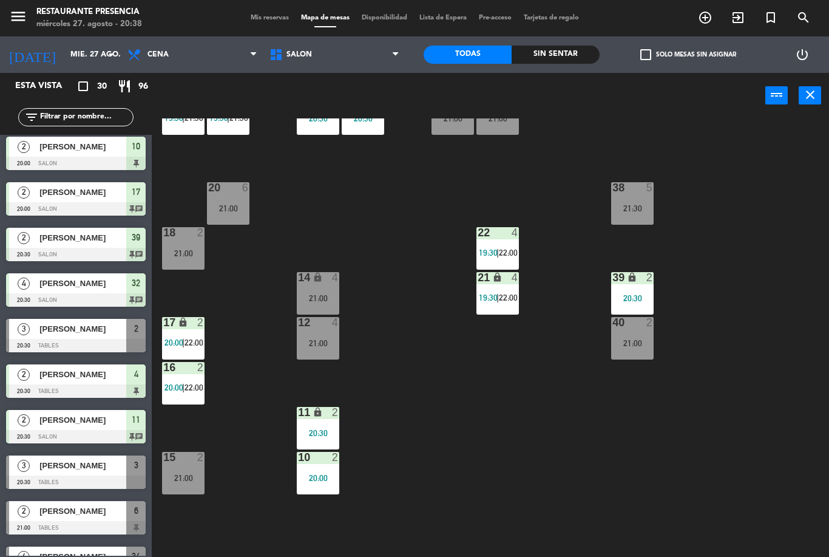
click at [403, 275] on div "30 3 19:30 | 21:30 31 lock 3 19:30 | 21:30 32 4 20:30 33 lock 4 20:30 34 4 21:0…" at bounding box center [494, 337] width 669 height 438
click at [320, 333] on div "12 4 21:00" at bounding box center [318, 338] width 43 height 43
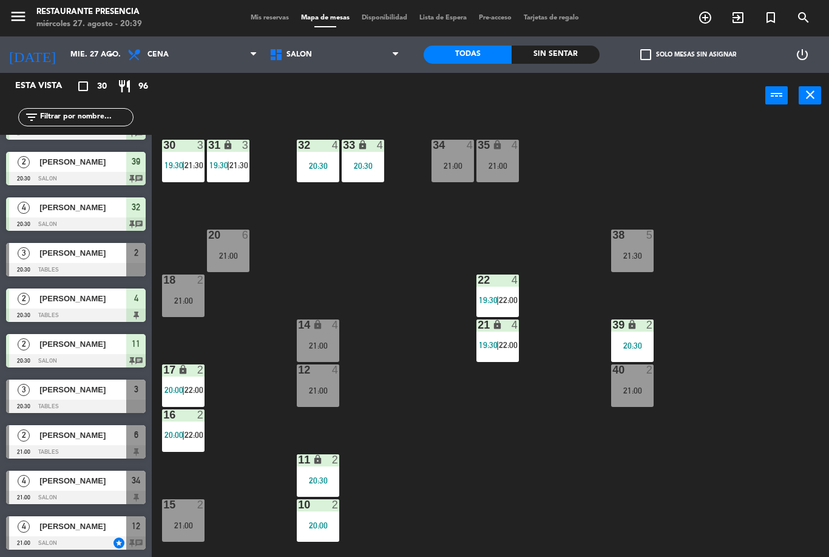
scroll to position [318, 0]
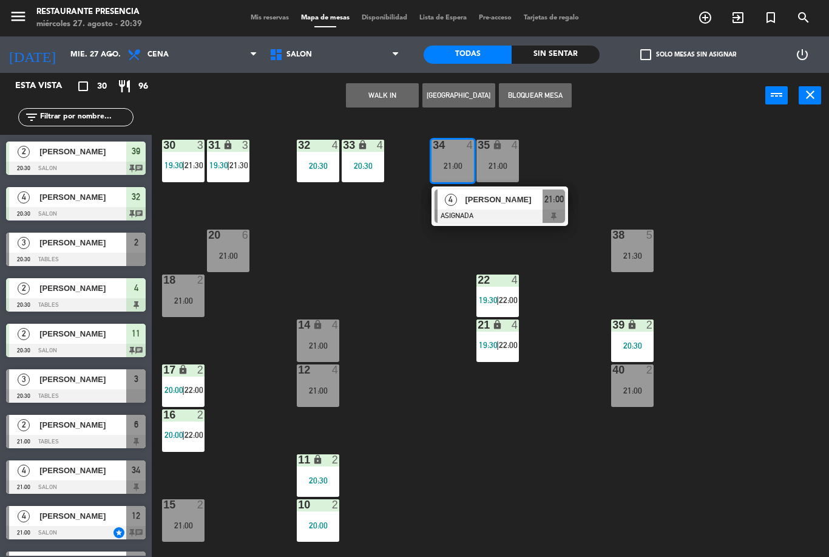
click at [492, 202] on span "[PERSON_NAME]" at bounding box center [504, 199] width 78 height 13
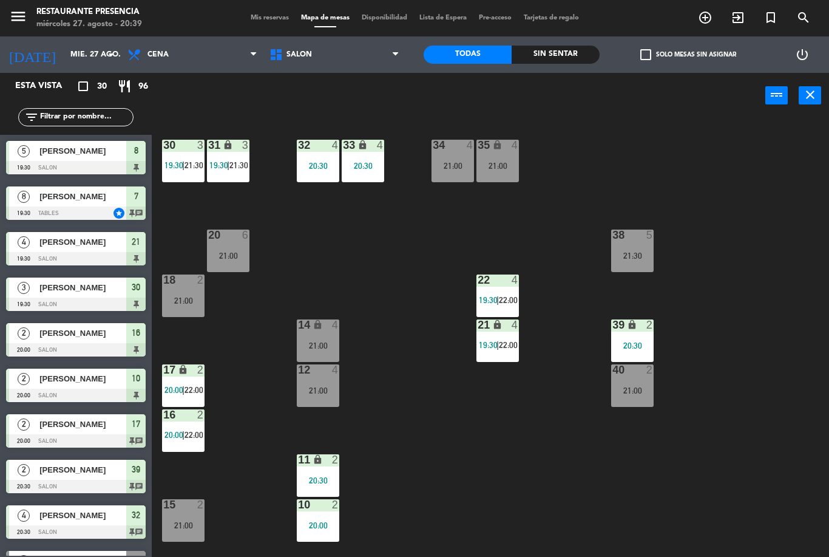
scroll to position [0, 0]
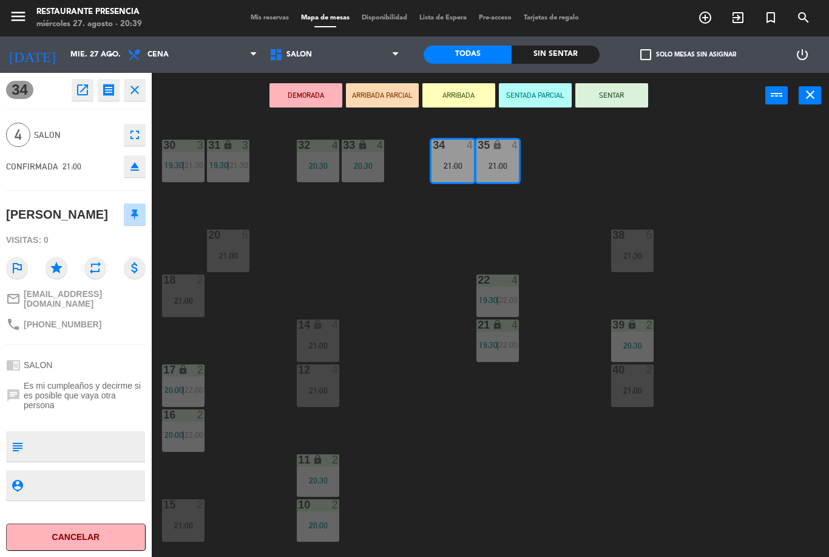
click at [138, 166] on icon "eject" at bounding box center [135, 166] width 15 height 15
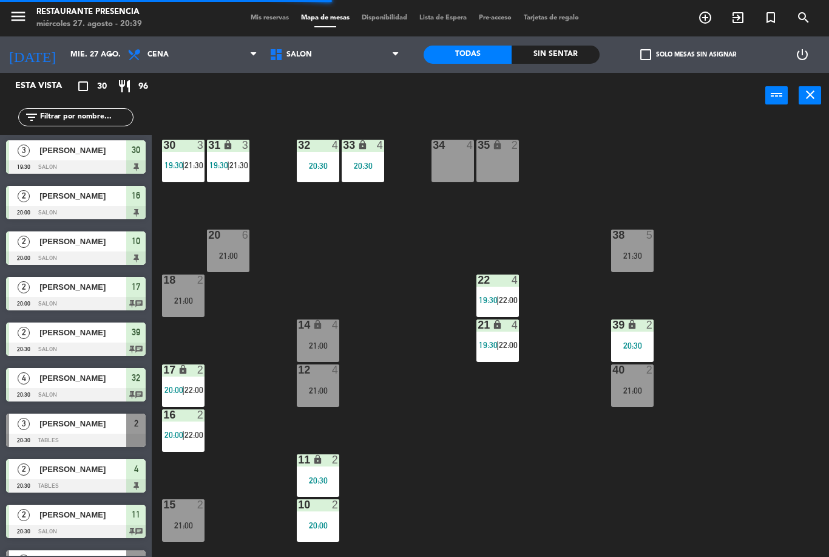
scroll to position [143, 0]
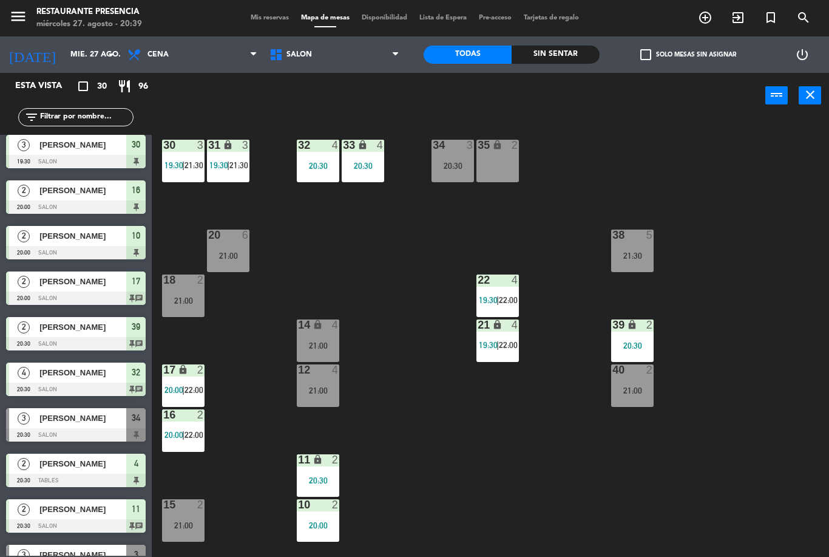
click at [446, 157] on div "34 3 20:30" at bounding box center [453, 161] width 43 height 43
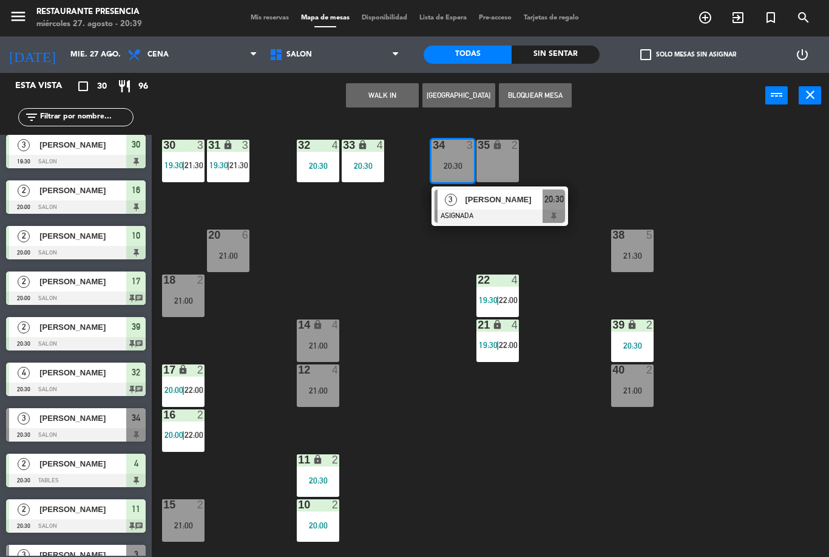
click at [491, 203] on span "[PERSON_NAME]" at bounding box center [504, 199] width 78 height 13
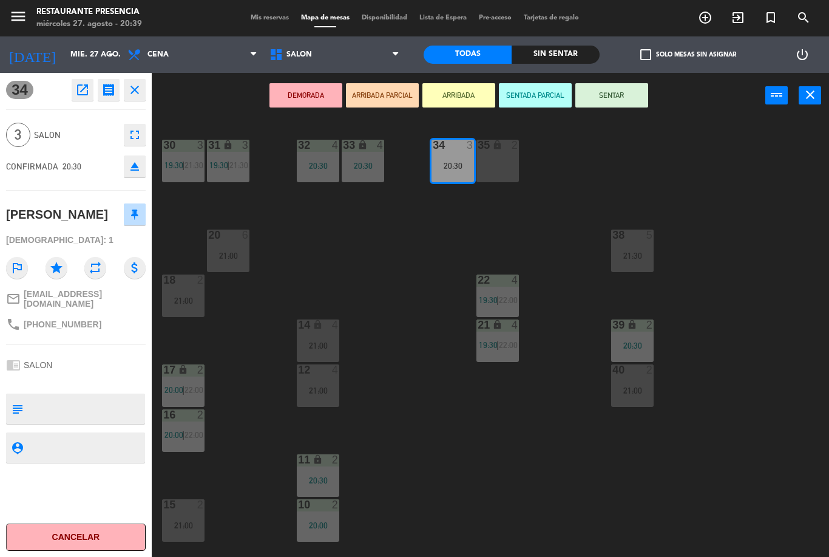
click at [616, 97] on button "SENTAR" at bounding box center [612, 95] width 73 height 24
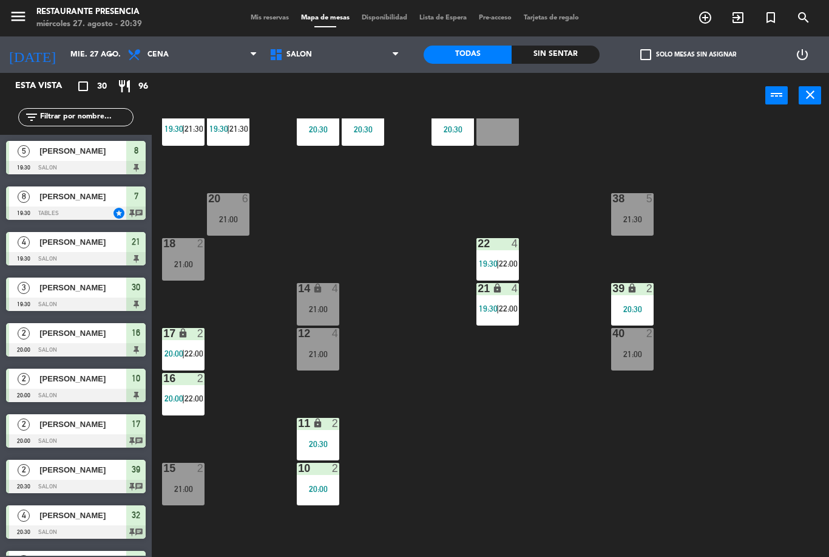
scroll to position [49, 0]
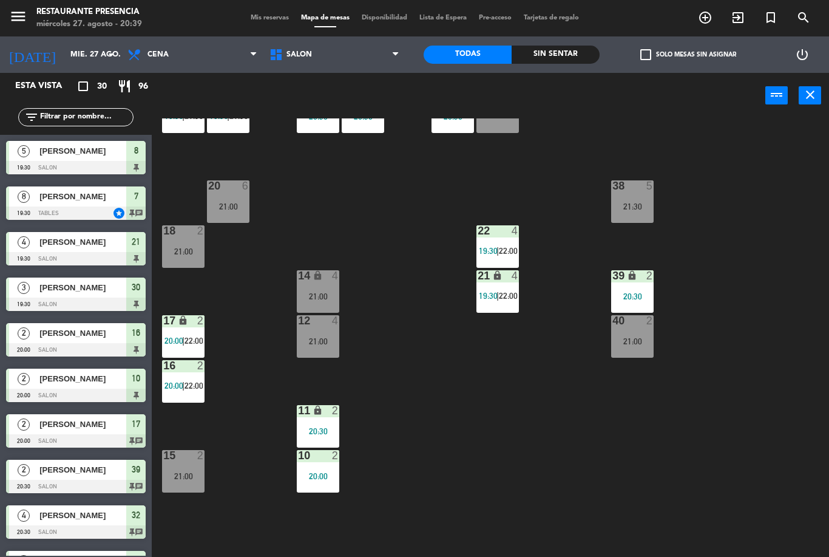
click at [315, 331] on div "12 4 21:00" at bounding box center [318, 336] width 43 height 43
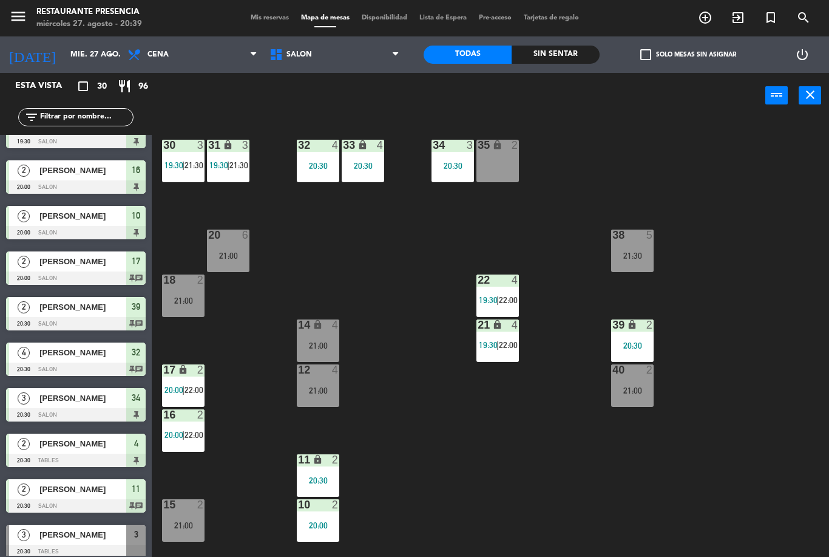
scroll to position [174, 0]
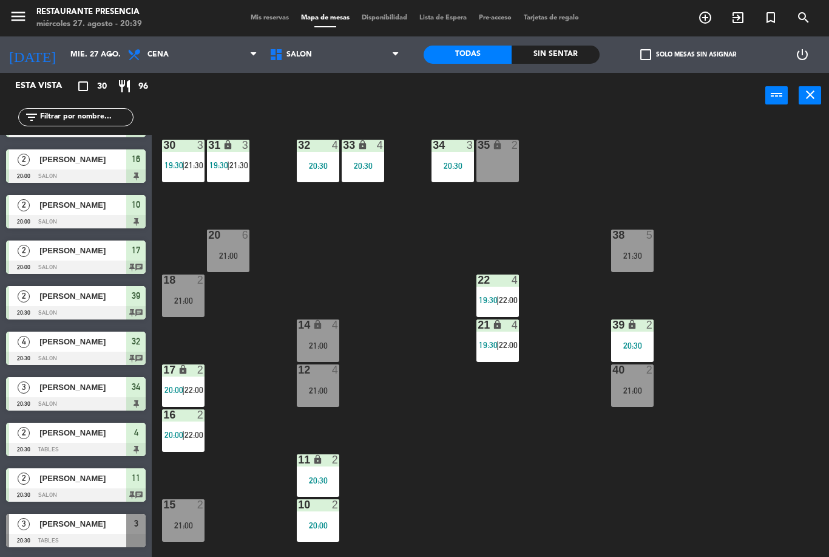
click at [267, 16] on span "Mis reservas" at bounding box center [270, 18] width 50 height 7
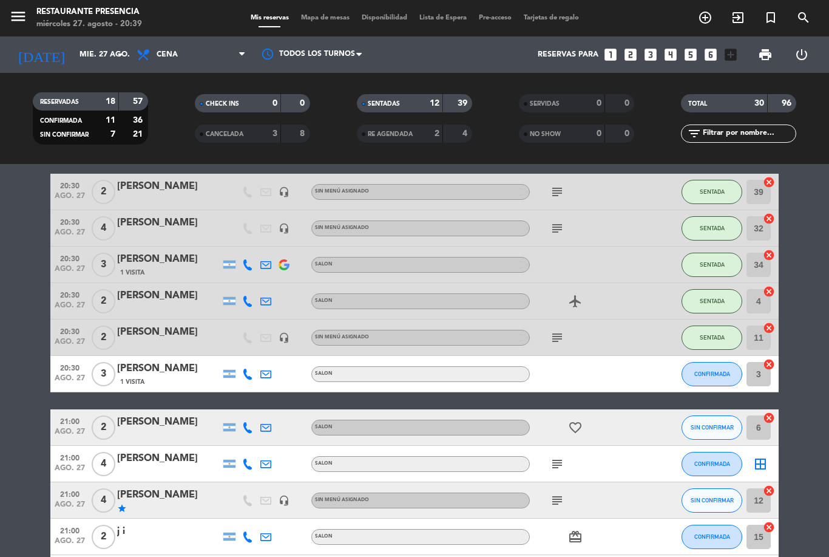
scroll to position [344, 0]
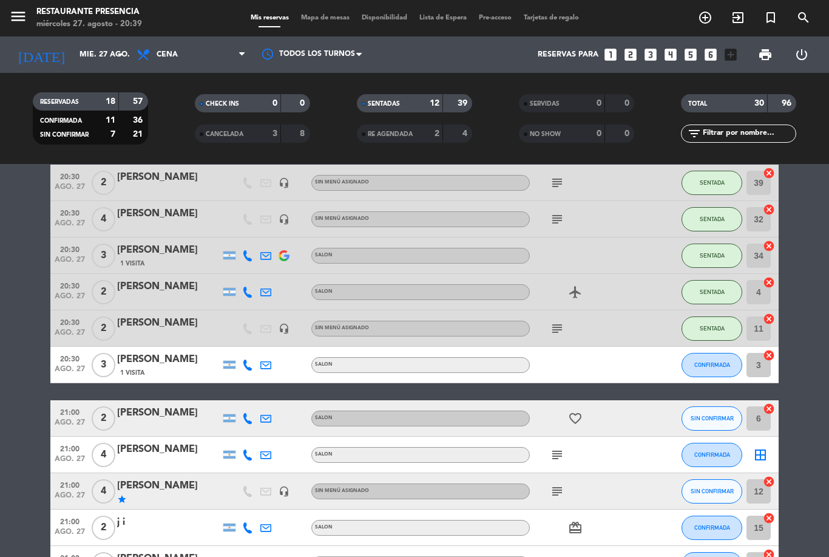
click at [332, 21] on span "Mapa de mesas" at bounding box center [325, 18] width 61 height 7
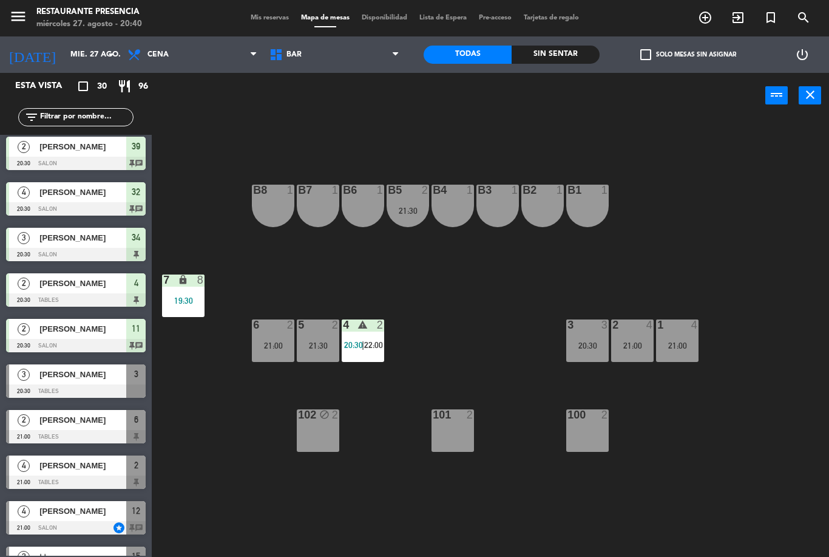
scroll to position [341, 0]
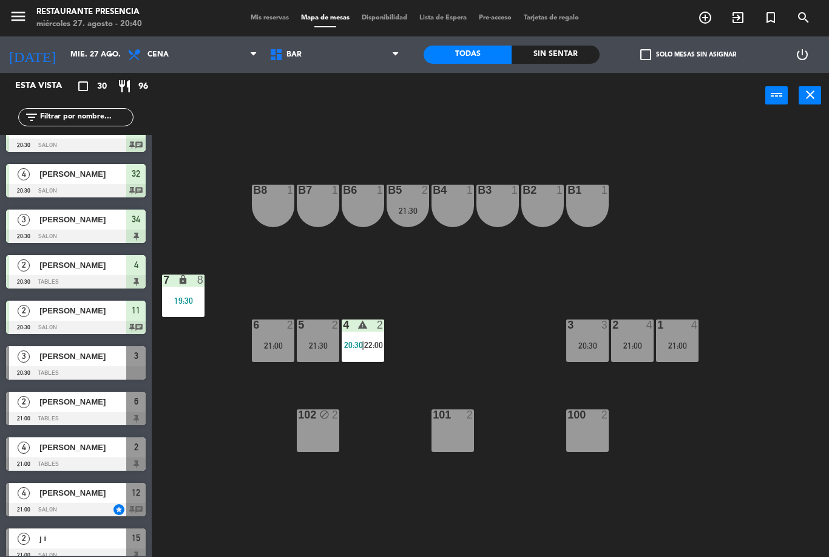
click at [309, 67] on span "BAR" at bounding box center [335, 54] width 142 height 27
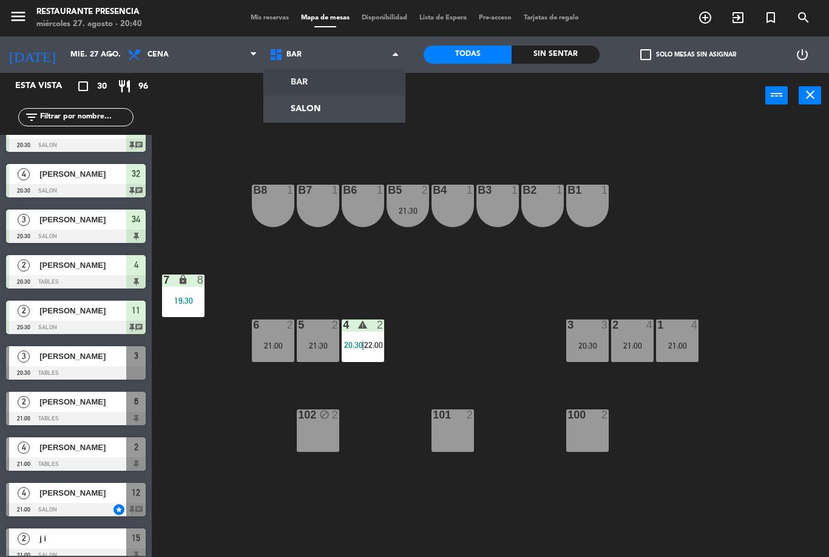
click at [302, 107] on ng-component "menu Restaurante Presencia miércoles 27. agosto - 20:40 Mis reservas Mapa de me…" at bounding box center [414, 278] width 829 height 557
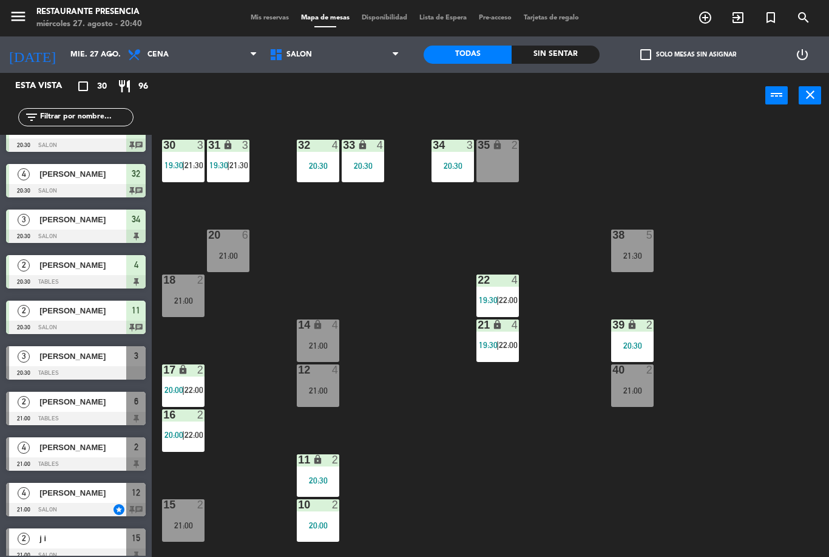
click at [317, 398] on div "12 4 21:00" at bounding box center [318, 385] width 43 height 43
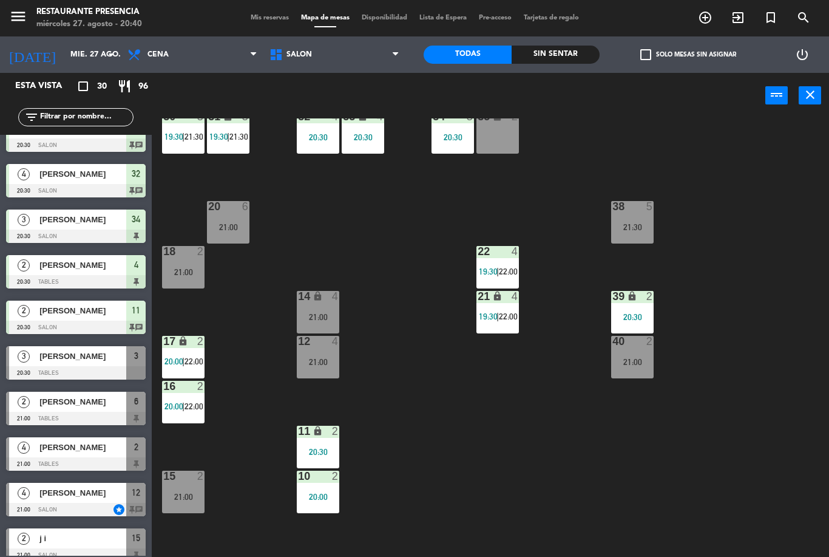
scroll to position [32, 0]
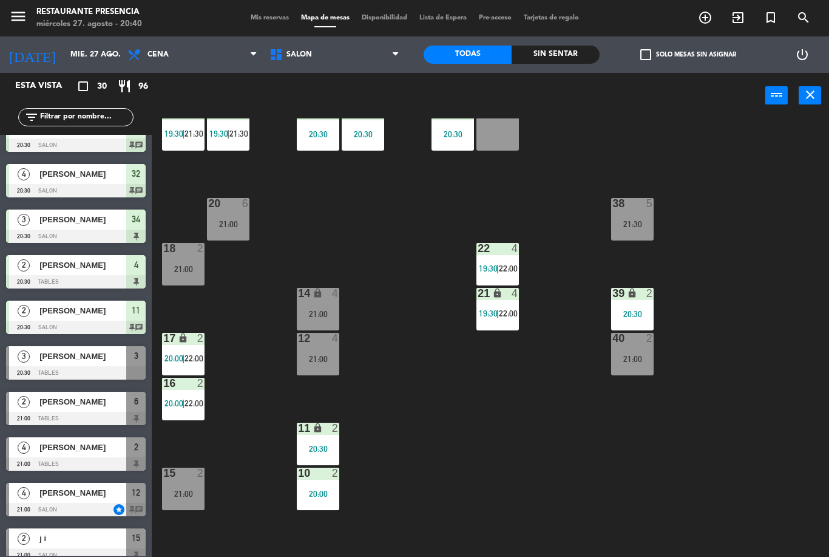
click at [264, 322] on div "30 3 19:30 | 21:30 31 lock 3 19:30 | 21:30 32 4 20:30 33 lock 4 20:30 34 3 20:3…" at bounding box center [494, 337] width 669 height 438
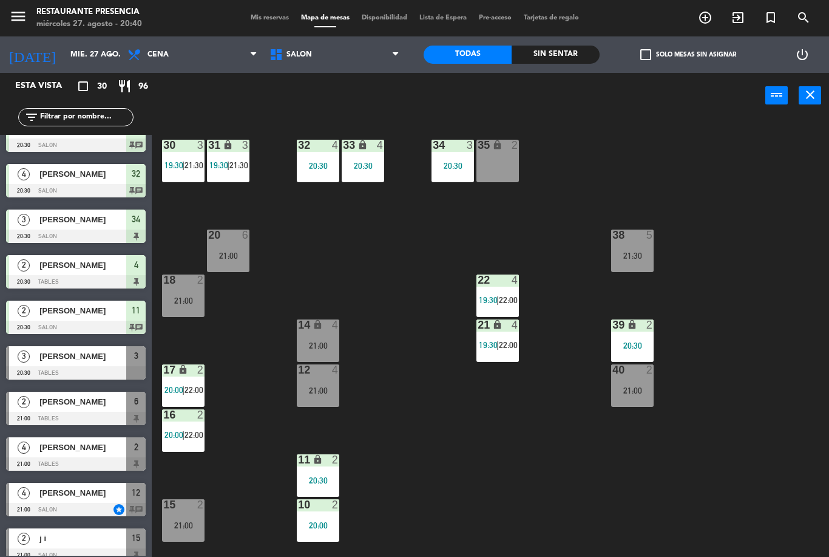
scroll to position [0, 0]
click at [453, 174] on div "34 3 20:30" at bounding box center [453, 161] width 43 height 43
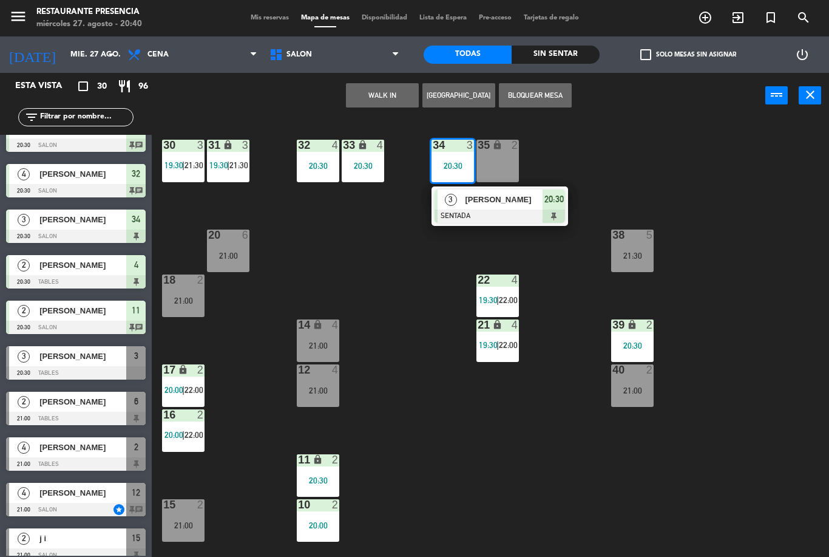
click at [460, 158] on div "34 3 20:30" at bounding box center [453, 161] width 43 height 43
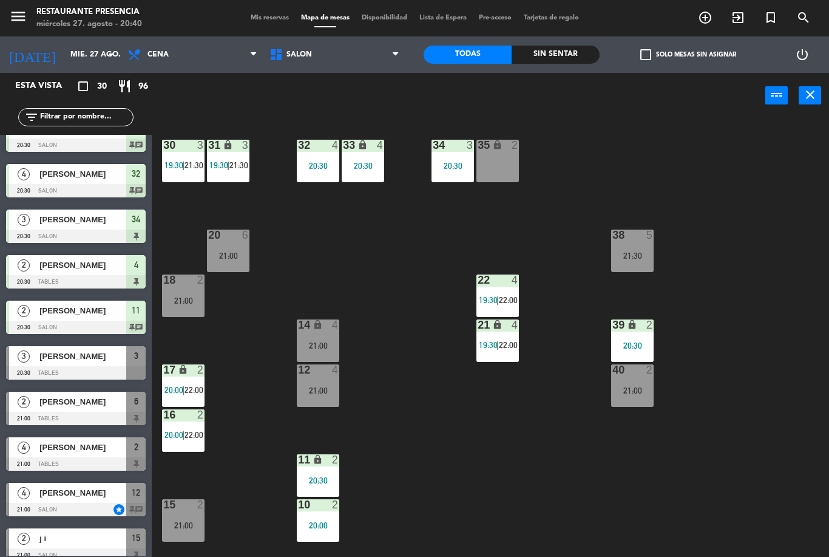
click at [442, 154] on div "34 3 20:30" at bounding box center [453, 161] width 43 height 43
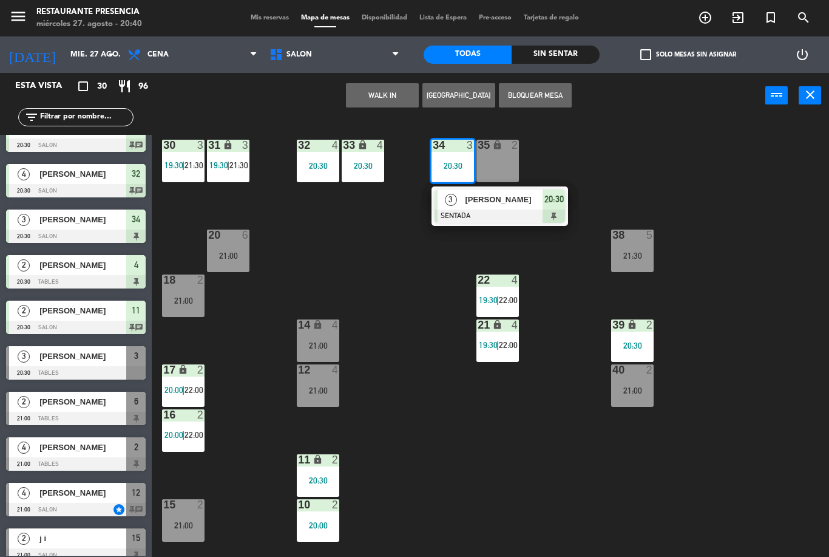
click at [465, 211] on div at bounding box center [500, 215] width 131 height 13
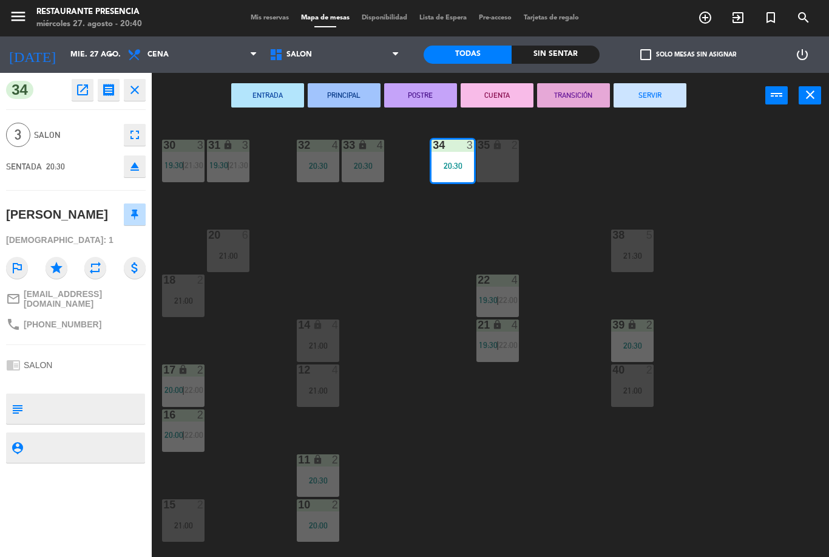
click at [137, 166] on icon "eject" at bounding box center [135, 166] width 15 height 15
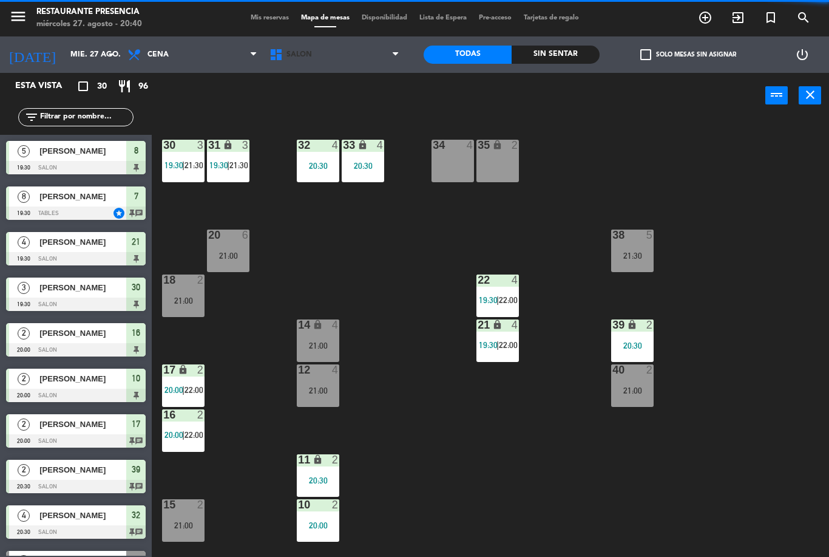
click at [304, 65] on span "SALON" at bounding box center [335, 54] width 142 height 27
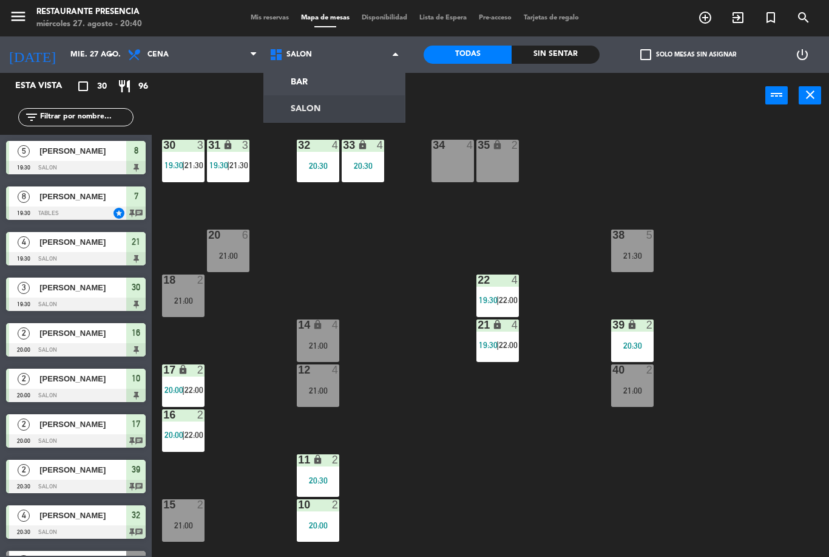
click at [313, 101] on ng-component "menu Restaurante Presencia miércoles 27. agosto - 20:40 Mis reservas Mapa de me…" at bounding box center [414, 278] width 829 height 557
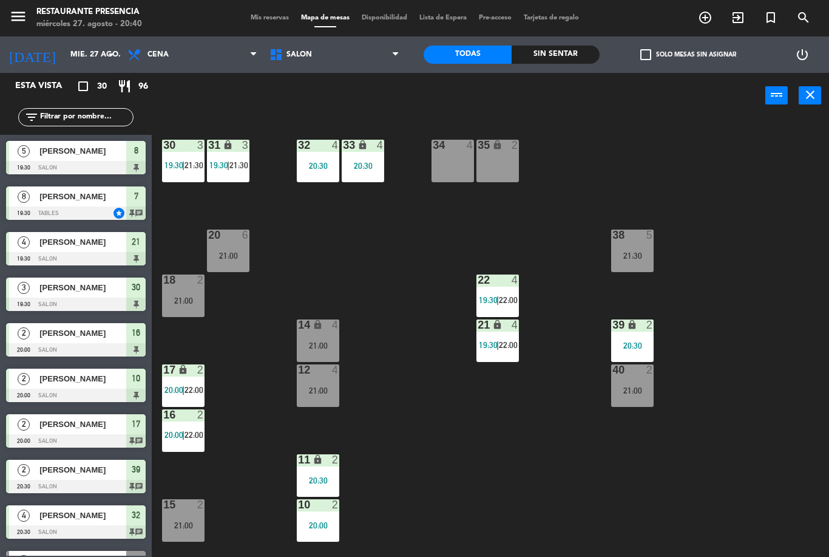
click at [315, 60] on span "SALON" at bounding box center [335, 54] width 142 height 27
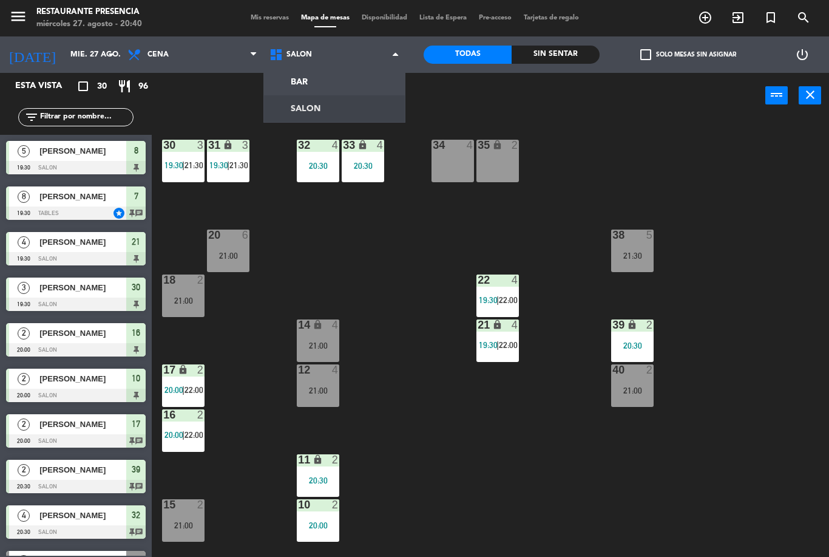
click at [284, 80] on ng-component "menu Restaurante Presencia miércoles 27. agosto - 20:40 Mis reservas Mapa de me…" at bounding box center [414, 278] width 829 height 557
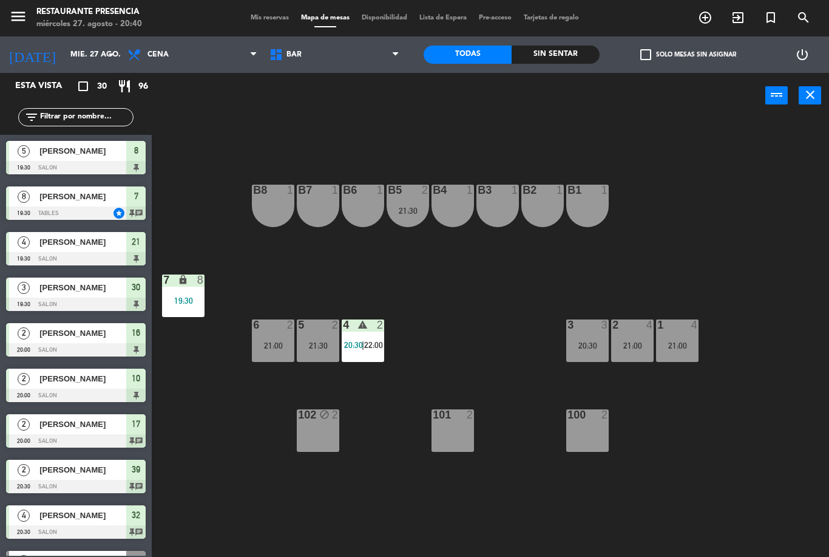
click at [642, 341] on div "21:00" at bounding box center [632, 345] width 43 height 9
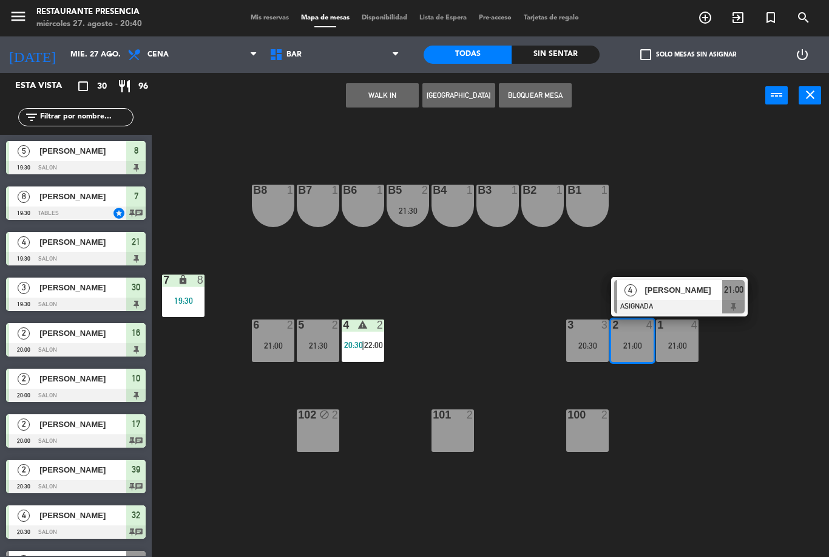
click at [672, 299] on div "[PERSON_NAME]" at bounding box center [683, 290] width 79 height 20
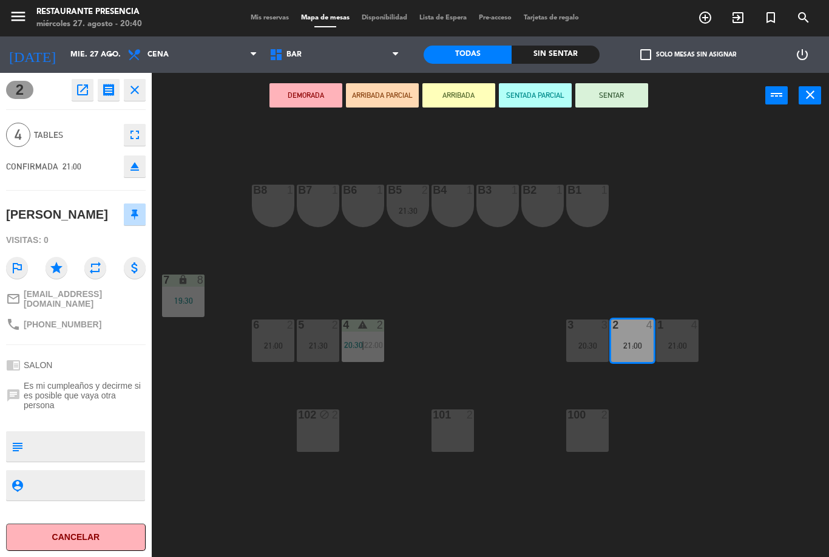
click at [141, 161] on icon "eject" at bounding box center [135, 166] width 15 height 15
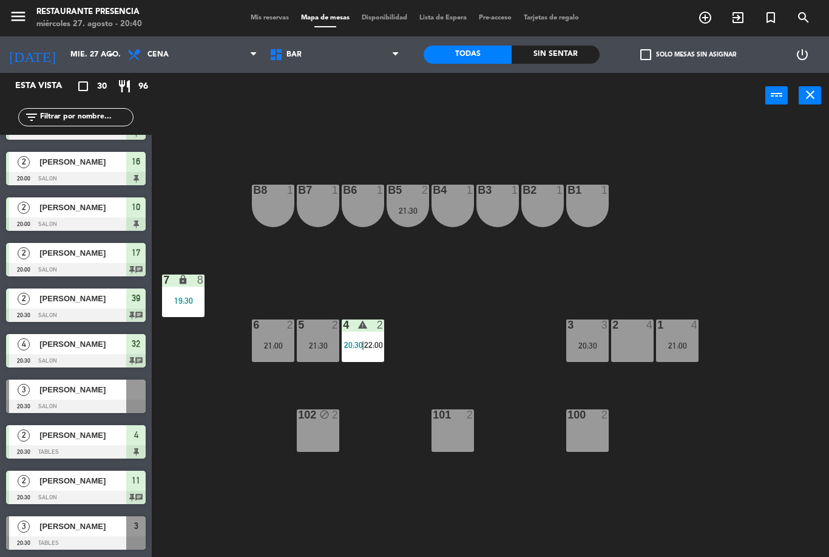
scroll to position [175, 0]
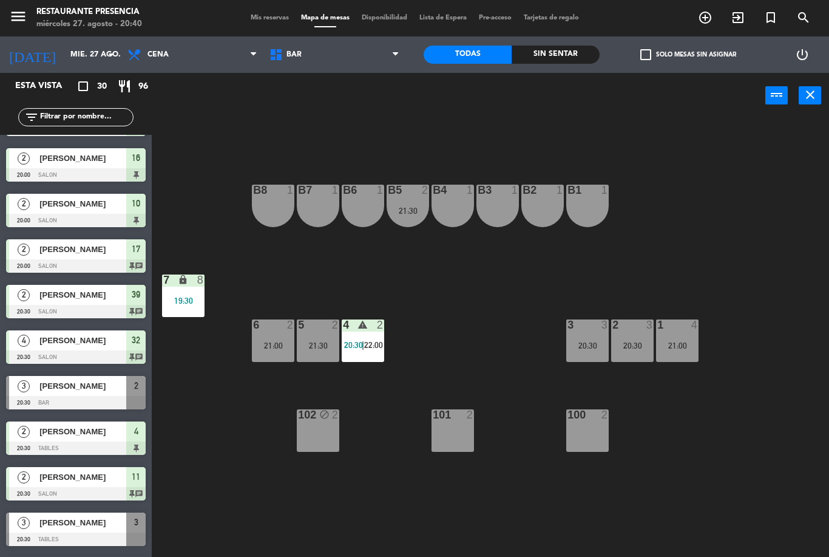
click at [639, 335] on div "2 3 20:30" at bounding box center [632, 340] width 43 height 43
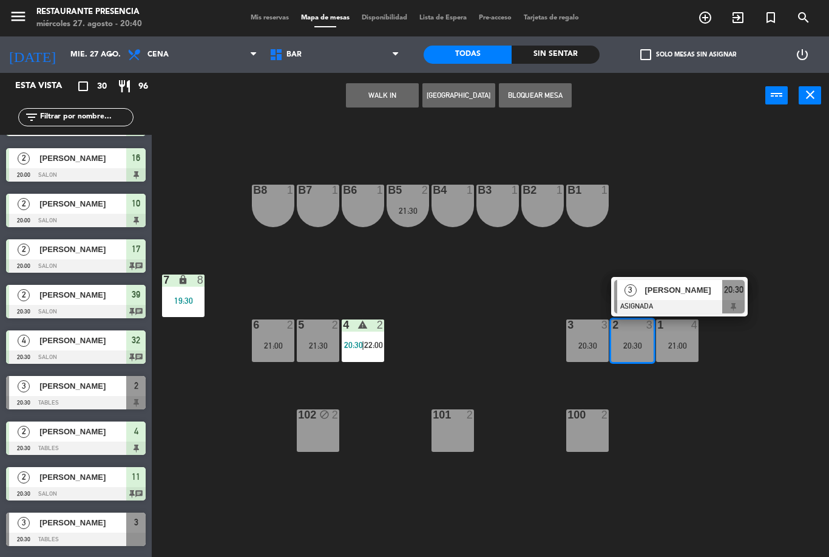
click at [665, 297] on div "[PERSON_NAME]" at bounding box center [683, 290] width 79 height 20
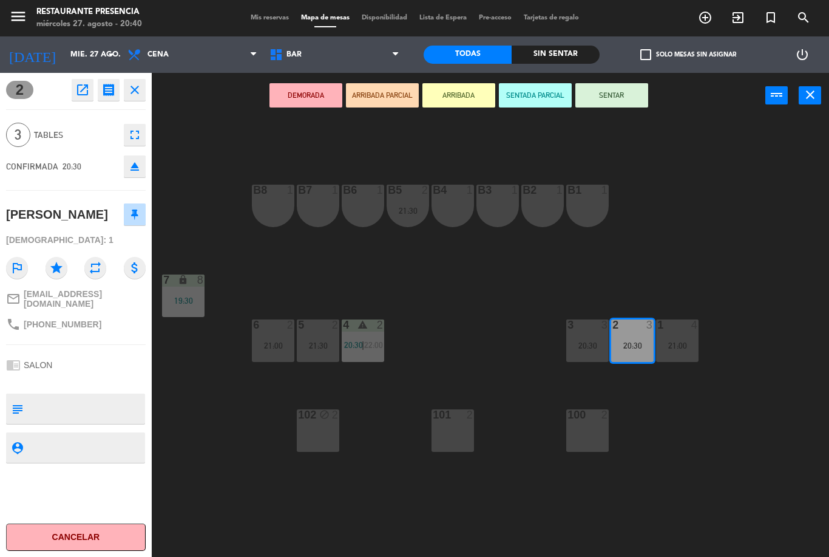
click at [606, 92] on button "SENTAR" at bounding box center [612, 95] width 73 height 24
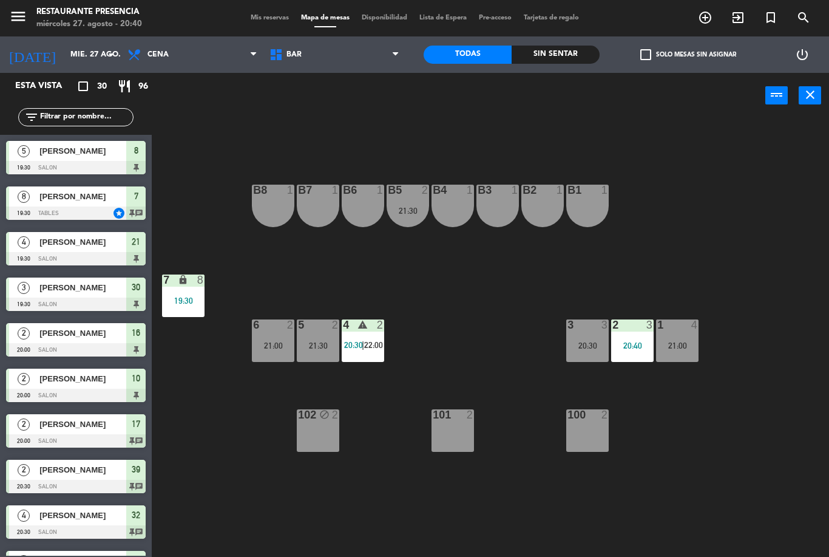
scroll to position [0, 0]
click at [319, 53] on span "BAR" at bounding box center [335, 54] width 142 height 27
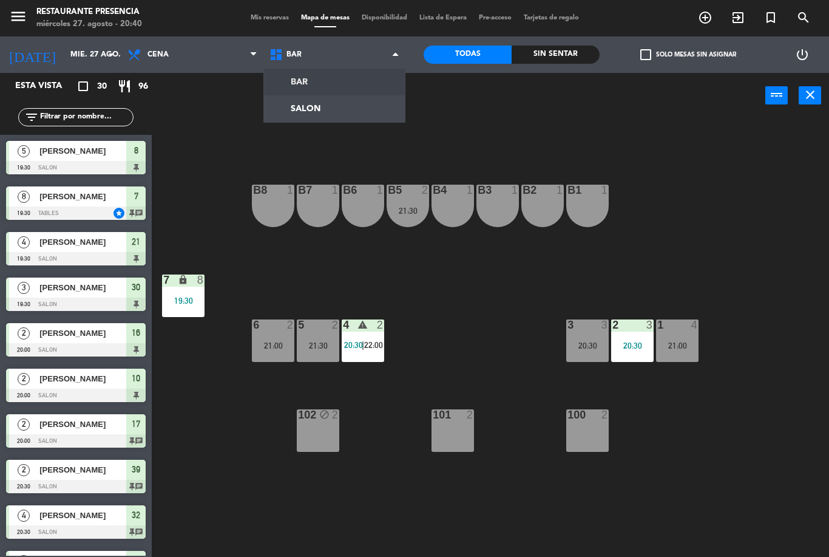
click at [330, 87] on ng-component "menu Restaurante Presencia miércoles 27. agosto - 20:40 Mis reservas Mapa de me…" at bounding box center [414, 278] width 829 height 557
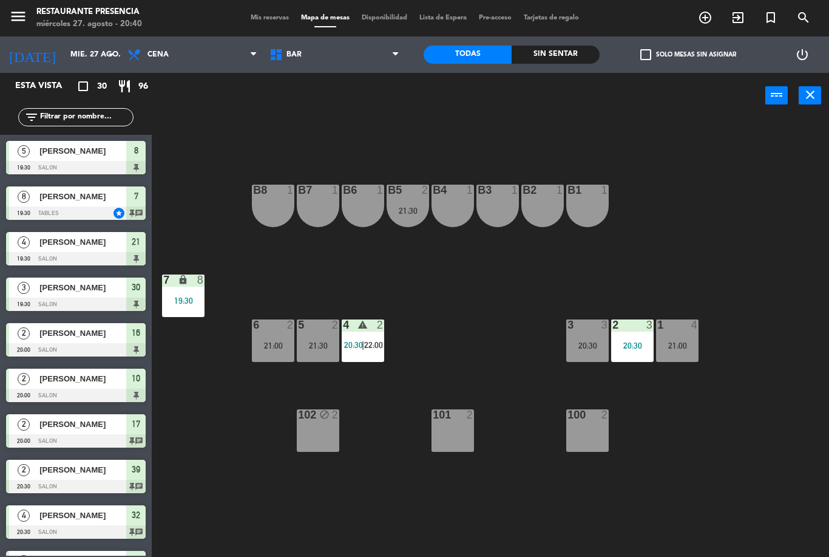
click at [333, 103] on div "power_input close" at bounding box center [459, 96] width 614 height 46
click at [328, 55] on span "BAR" at bounding box center [335, 54] width 142 height 27
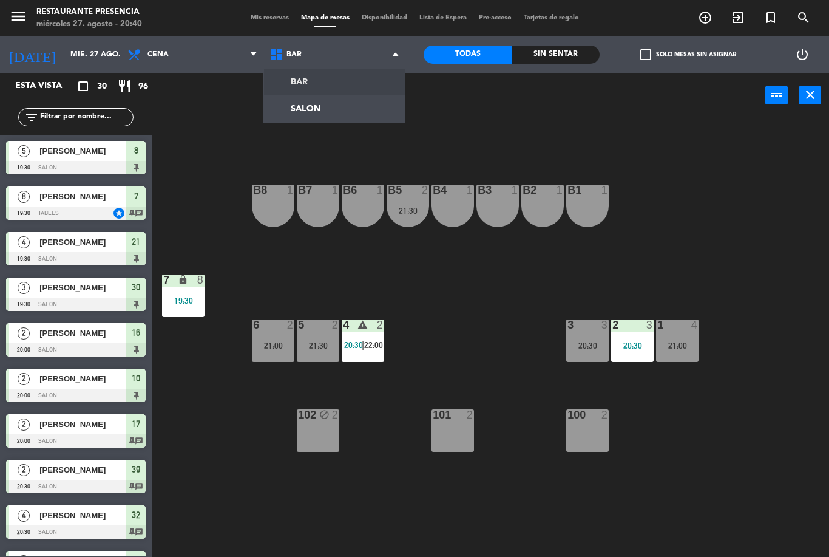
click at [330, 110] on ng-component "menu Restaurante Presencia miércoles 27. agosto - 20:40 Mis reservas Mapa de me…" at bounding box center [414, 278] width 829 height 557
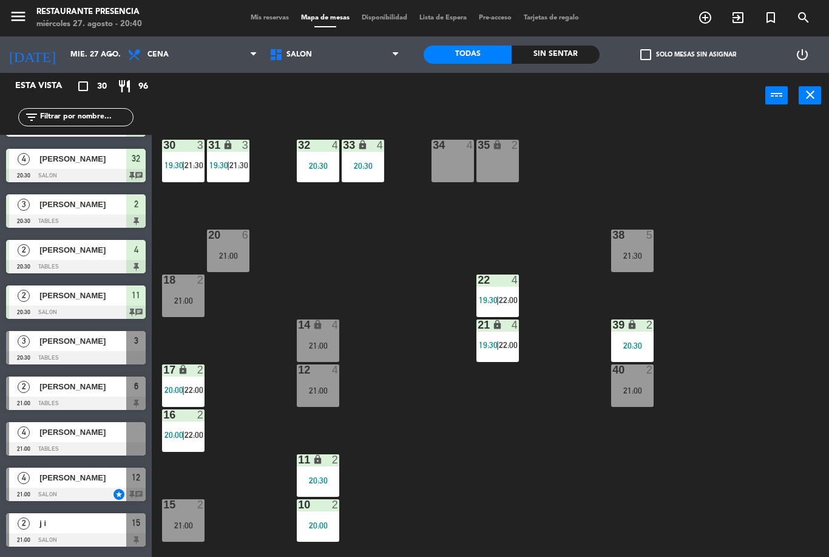
scroll to position [364, 0]
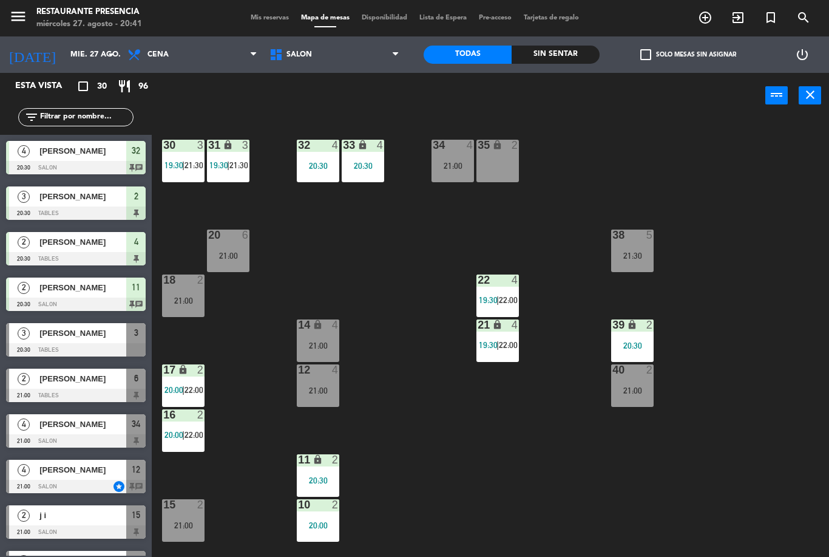
click at [386, 242] on div "30 3 19:30 | 21:30 31 lock 3 19:30 | 21:30 32 4 20:30 33 lock 4 20:30 34 4 21:0…" at bounding box center [494, 337] width 669 height 438
click at [259, 15] on span "Mis reservas" at bounding box center [270, 18] width 50 height 7
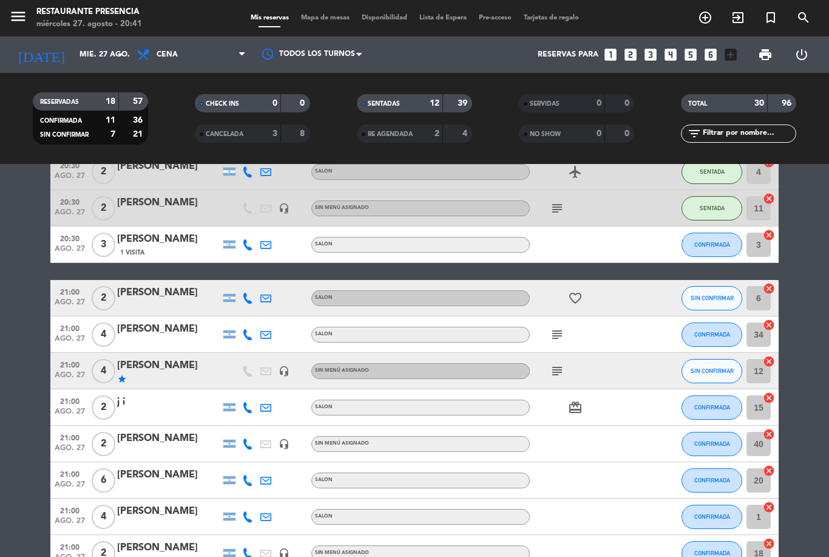
scroll to position [466, 0]
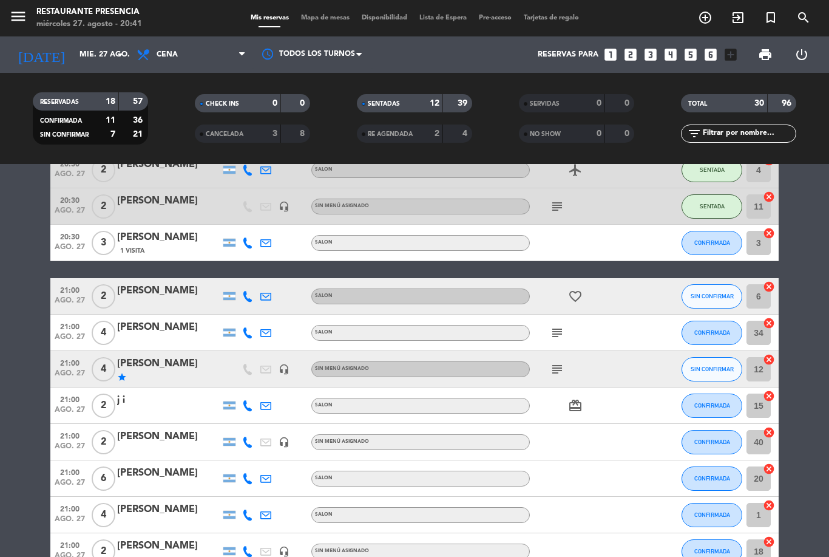
click at [324, 15] on span "Mapa de mesas" at bounding box center [325, 18] width 61 height 7
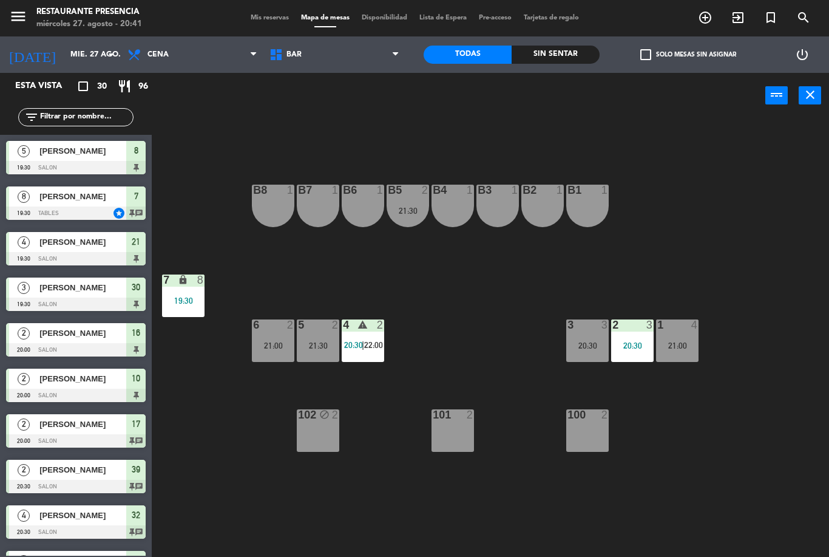
click at [272, 21] on span "Mis reservas" at bounding box center [270, 18] width 50 height 7
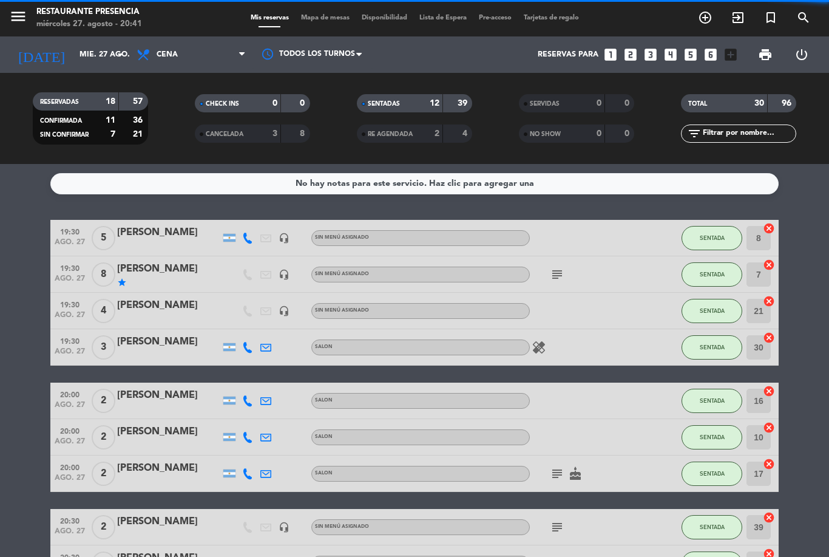
click at [754, 127] on input "text" at bounding box center [749, 133] width 94 height 13
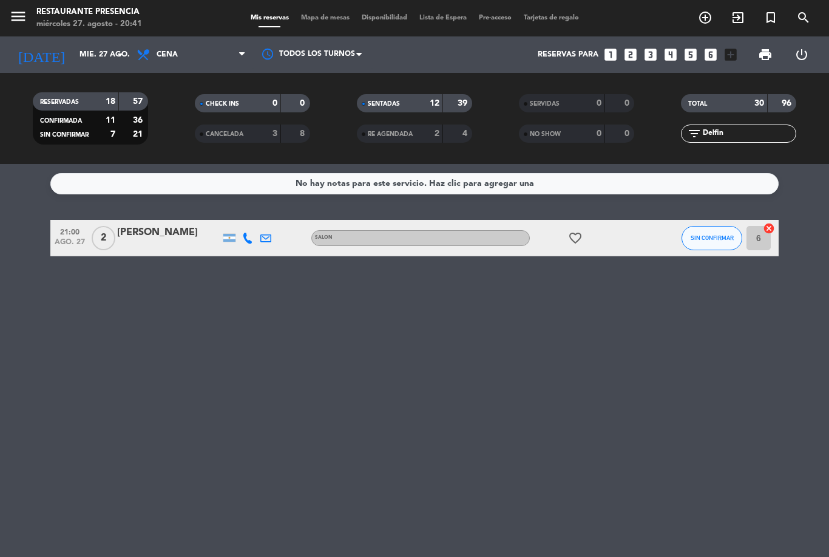
scroll to position [24, 0]
click at [157, 225] on div "[PERSON_NAME]" at bounding box center [168, 233] width 103 height 16
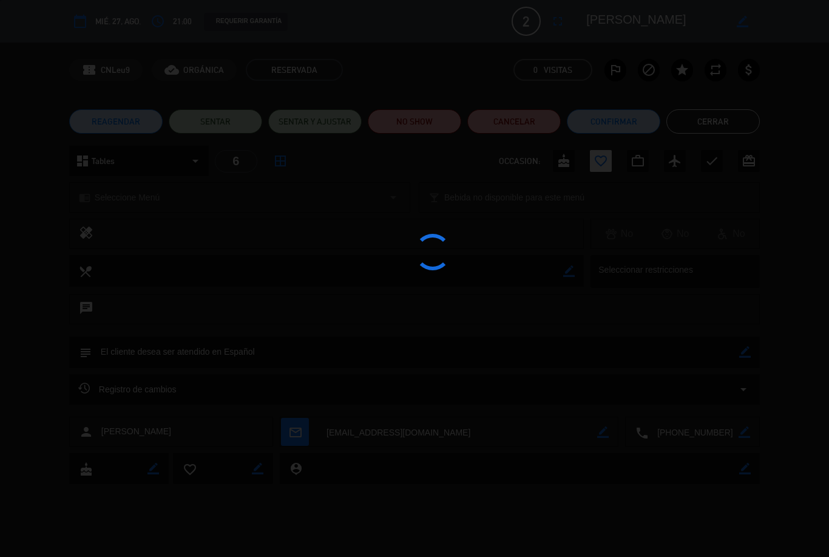
click at [814, 456] on div at bounding box center [414, 278] width 829 height 557
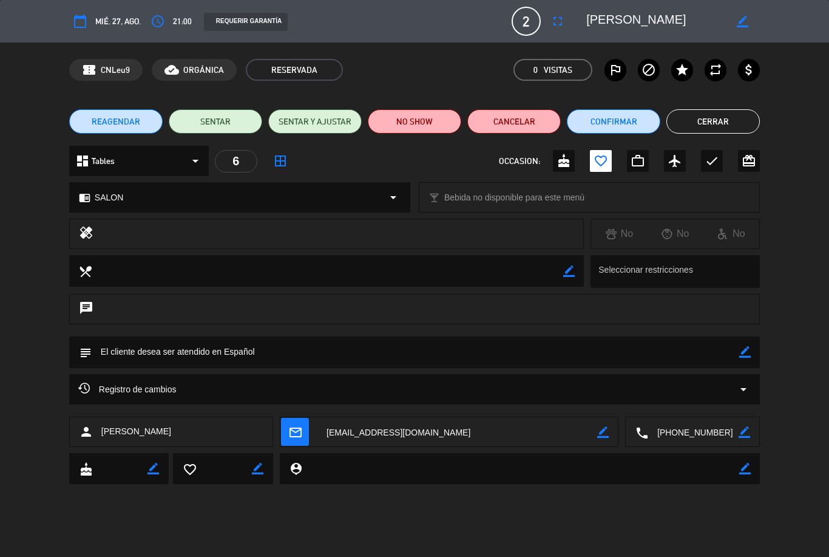
click at [721, 128] on button "Cerrar" at bounding box center [714, 121] width 94 height 24
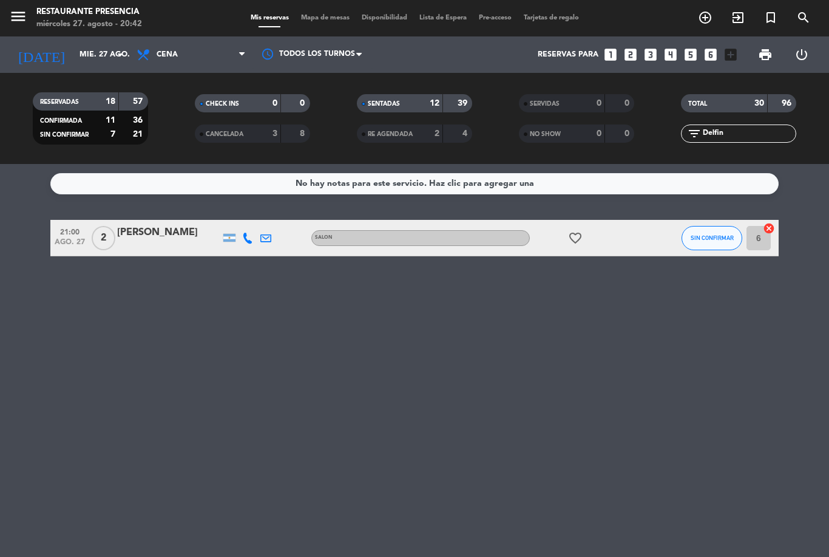
scroll to position [39, 0]
click at [635, 220] on div "favorite_border" at bounding box center [584, 238] width 109 height 36
click at [183, 225] on div "[PERSON_NAME]" at bounding box center [168, 233] width 103 height 16
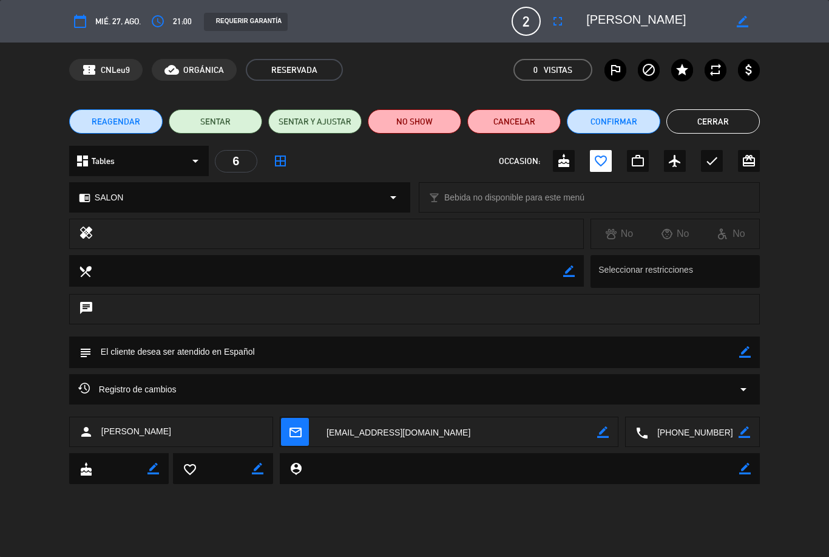
click at [226, 120] on button "SENTAR" at bounding box center [216, 121] width 94 height 24
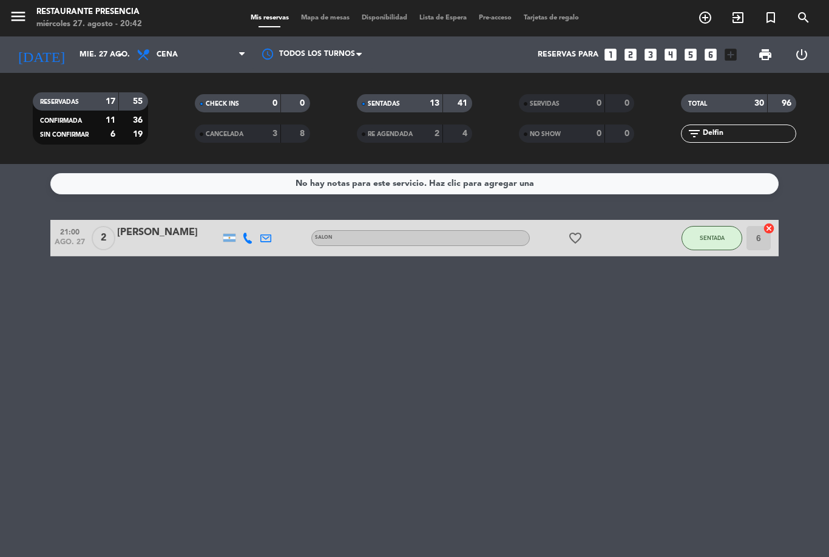
click at [755, 127] on input "Delfin" at bounding box center [749, 133] width 94 height 13
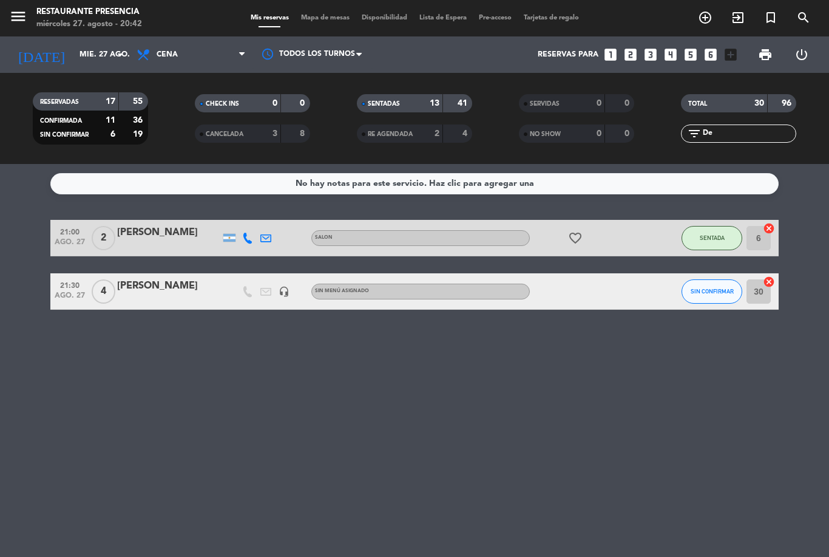
type input "D"
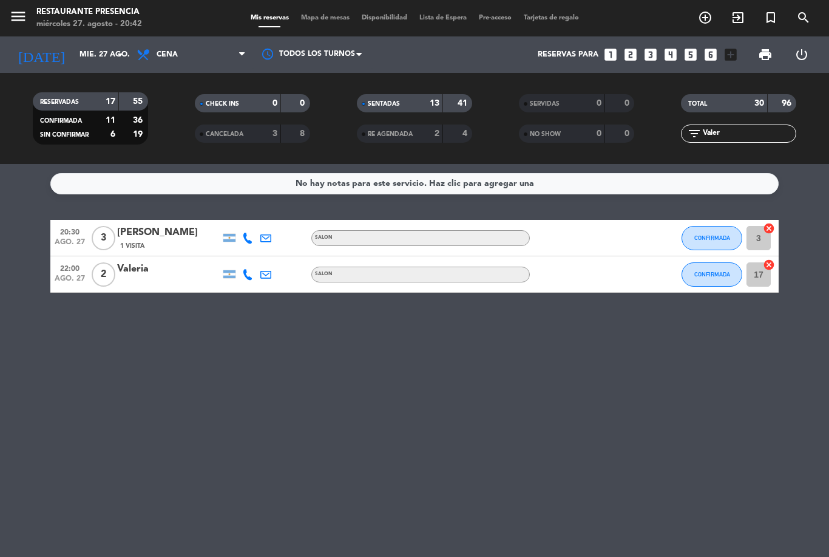
click at [137, 225] on div "[PERSON_NAME]" at bounding box center [168, 233] width 103 height 16
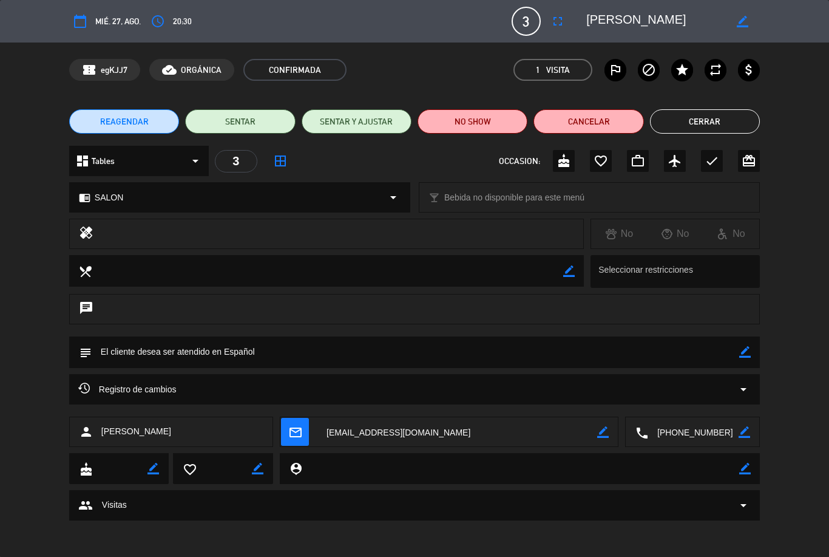
click at [722, 112] on button "Cerrar" at bounding box center [705, 121] width 110 height 24
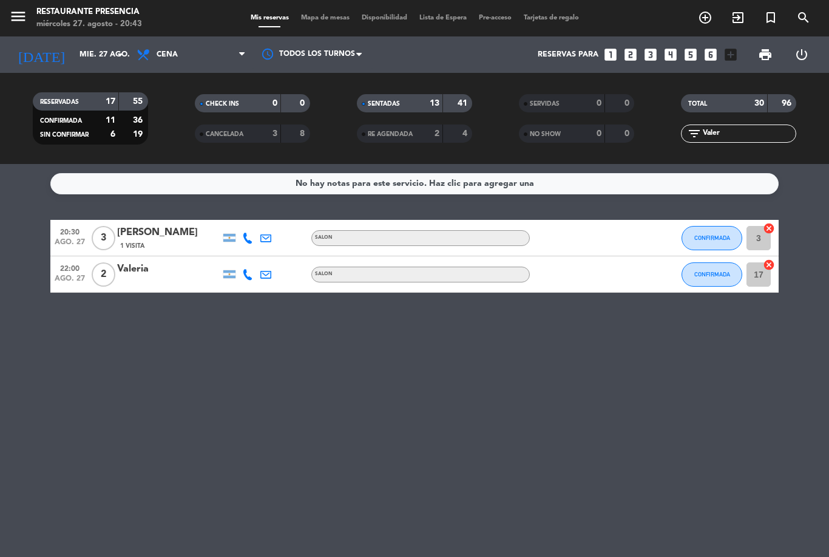
click at [586, 220] on div at bounding box center [584, 238] width 109 height 36
click at [151, 225] on div "[PERSON_NAME]" at bounding box center [168, 233] width 103 height 16
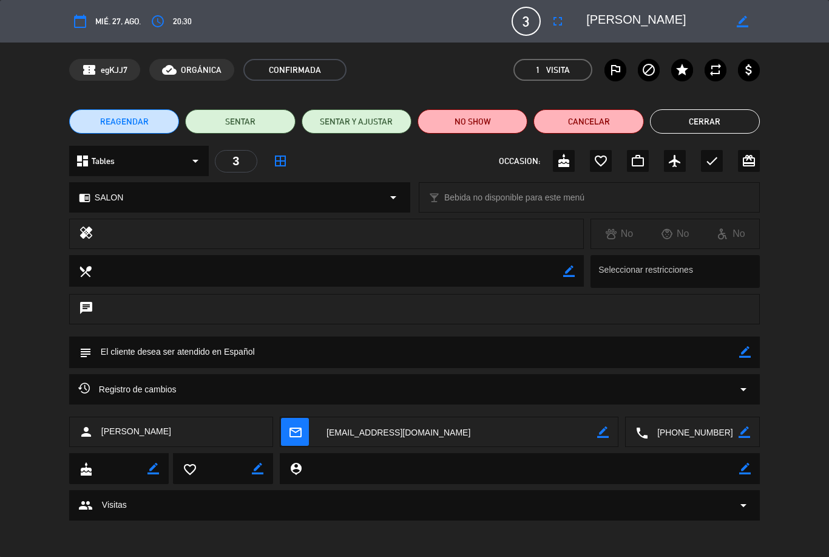
click at [250, 118] on button "SENTAR" at bounding box center [240, 121] width 110 height 24
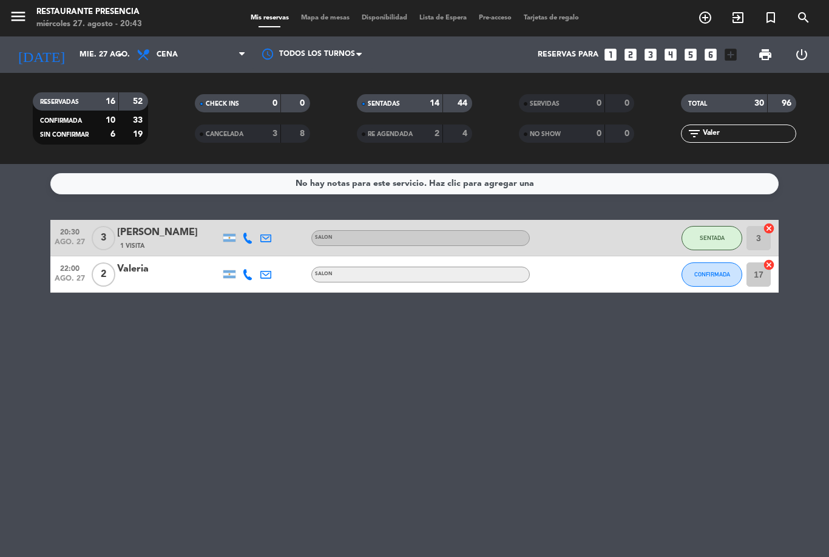
scroll to position [7, 0]
click at [752, 127] on input "Valer" at bounding box center [749, 133] width 94 height 13
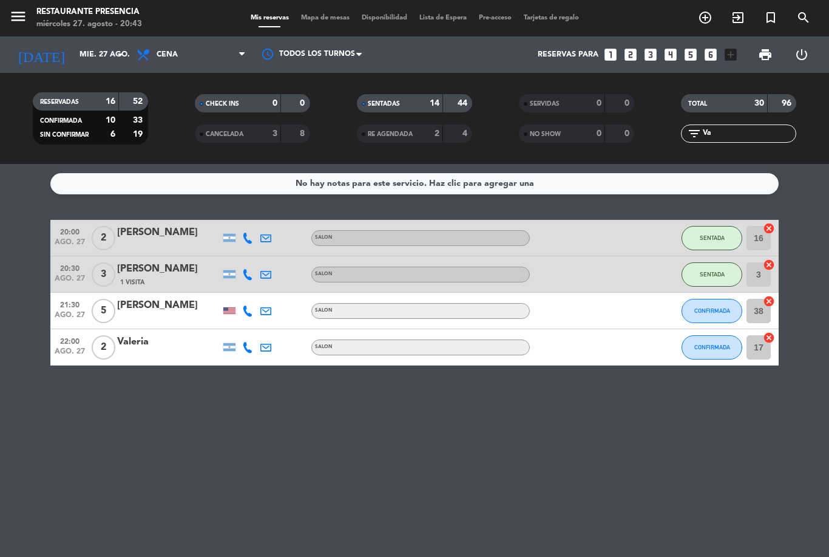
type input "V"
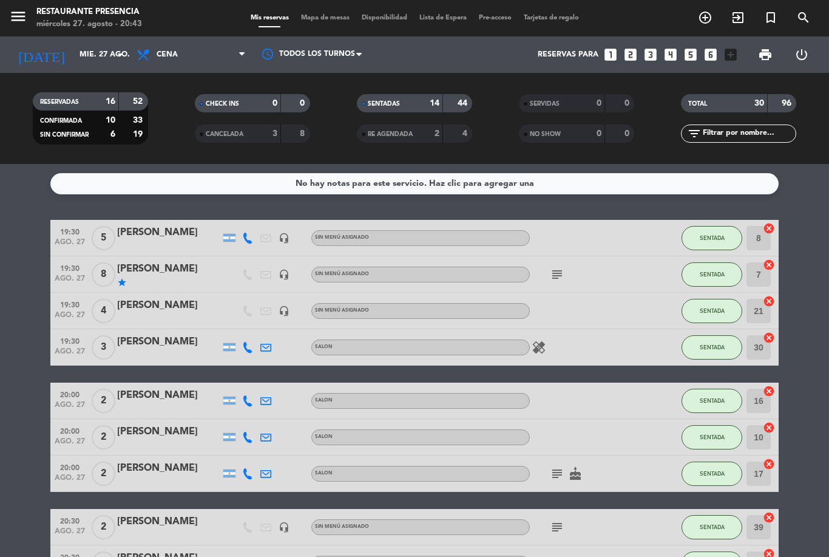
click at [806, 173] on service-notes "No hay notas para este servicio. Haz clic para agregar una" at bounding box center [414, 183] width 829 height 21
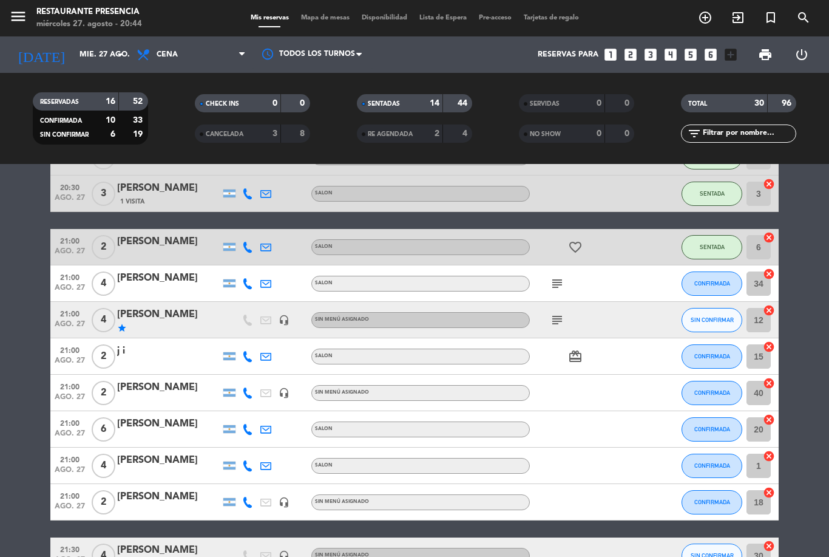
scroll to position [520, 0]
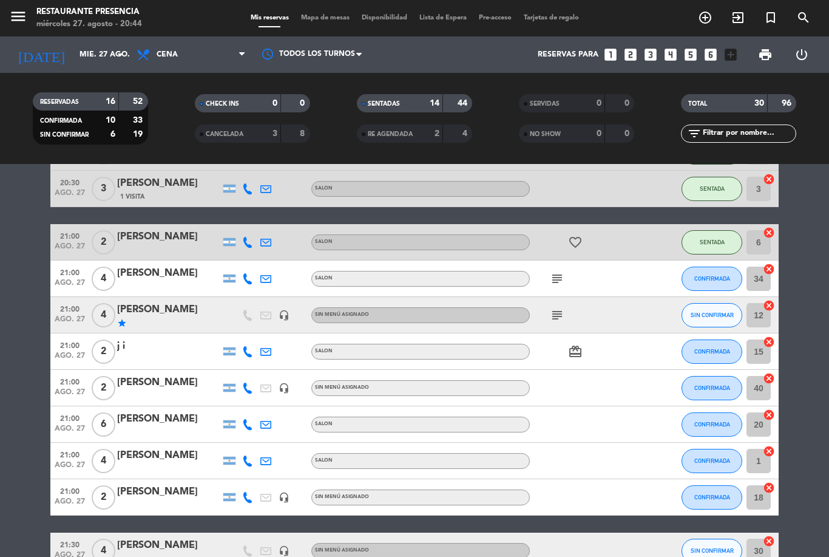
click at [302, 16] on span "Mapa de mesas" at bounding box center [325, 18] width 61 height 7
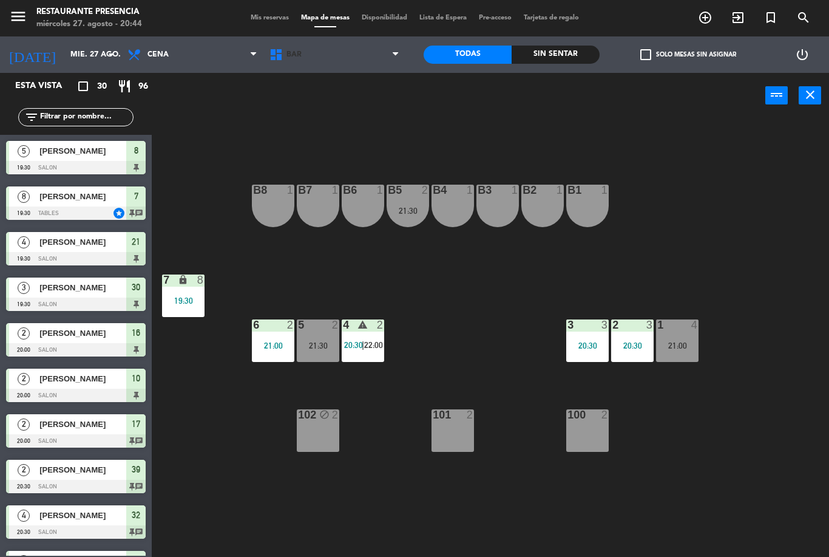
click at [317, 55] on span "BAR" at bounding box center [335, 54] width 142 height 27
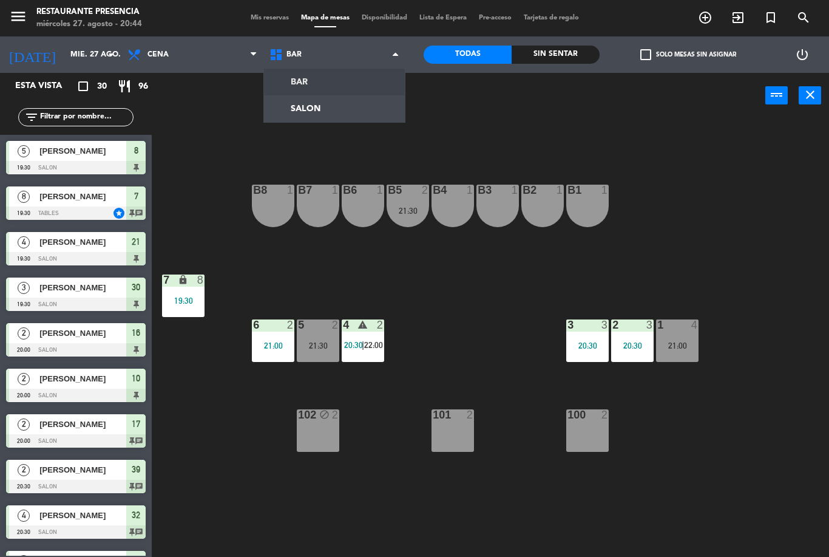
click at [334, 108] on ng-component "menu Restaurante Presencia miércoles 27. agosto - 20:44 Mis reservas Mapa de me…" at bounding box center [414, 278] width 829 height 557
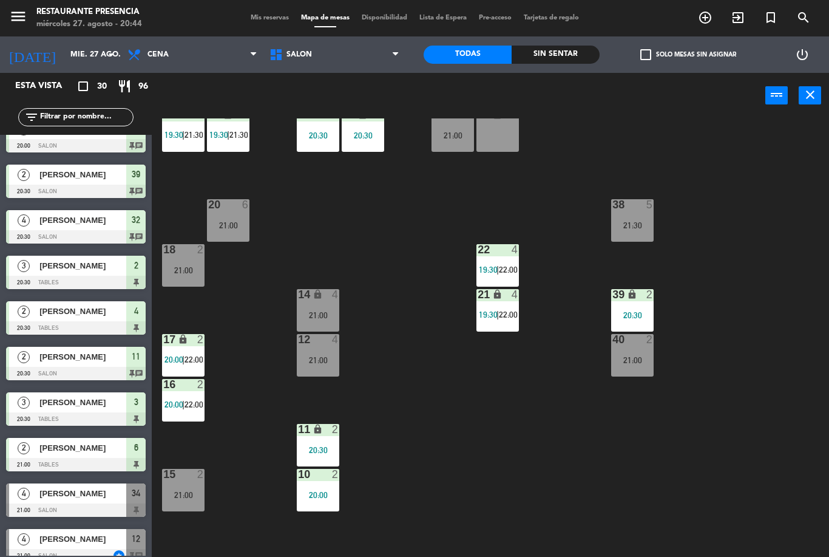
scroll to position [9, 0]
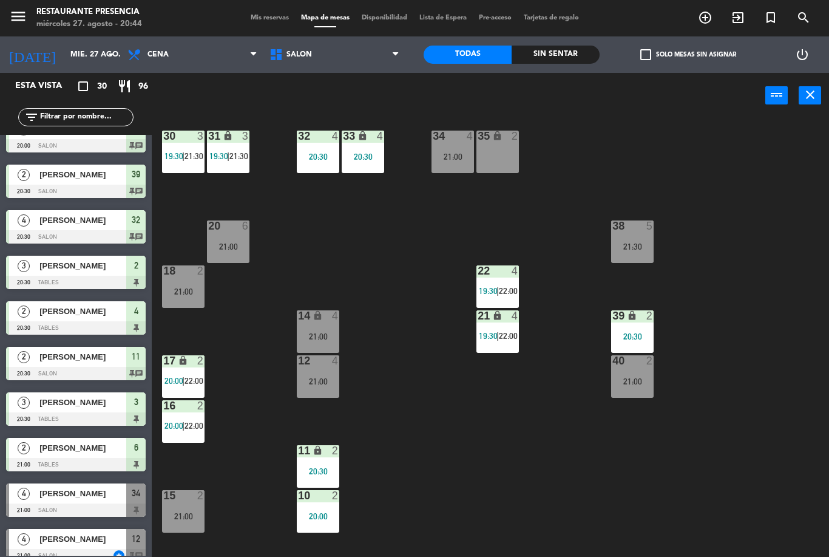
click at [458, 141] on div at bounding box center [453, 136] width 20 height 11
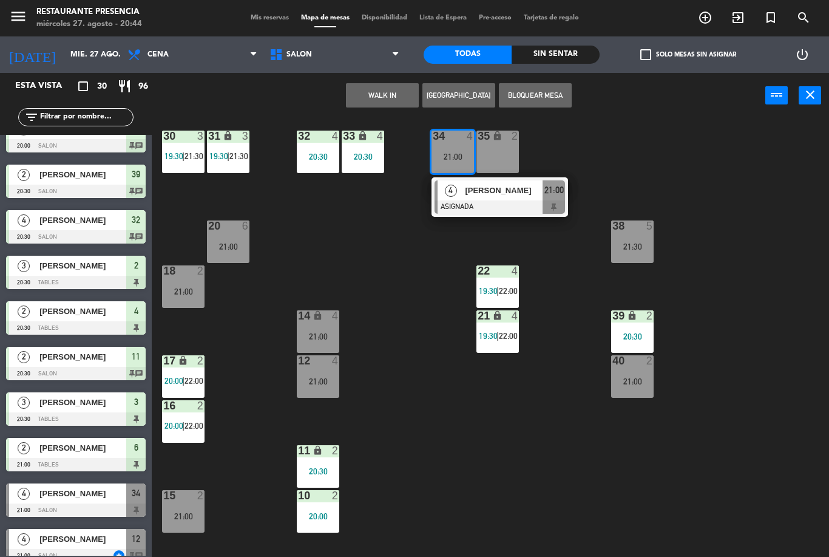
click at [483, 186] on span "[PERSON_NAME]" at bounding box center [504, 190] width 78 height 13
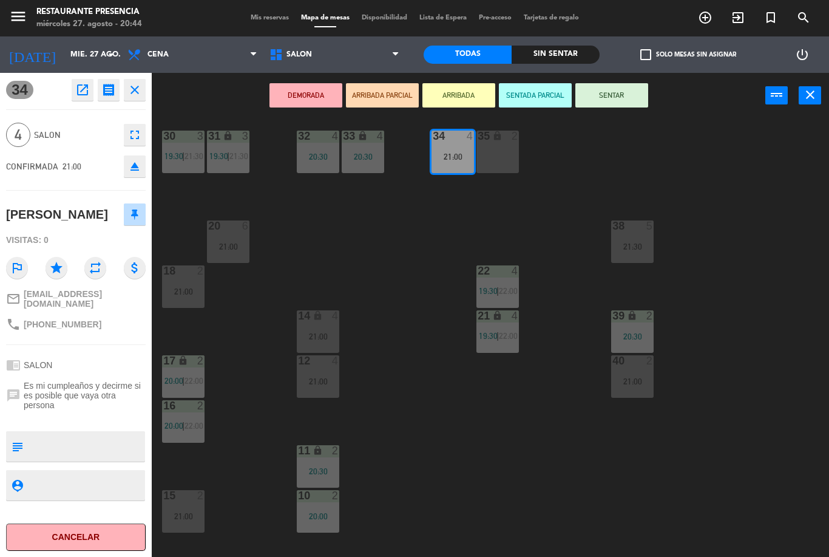
click at [140, 160] on icon "eject" at bounding box center [135, 166] width 15 height 15
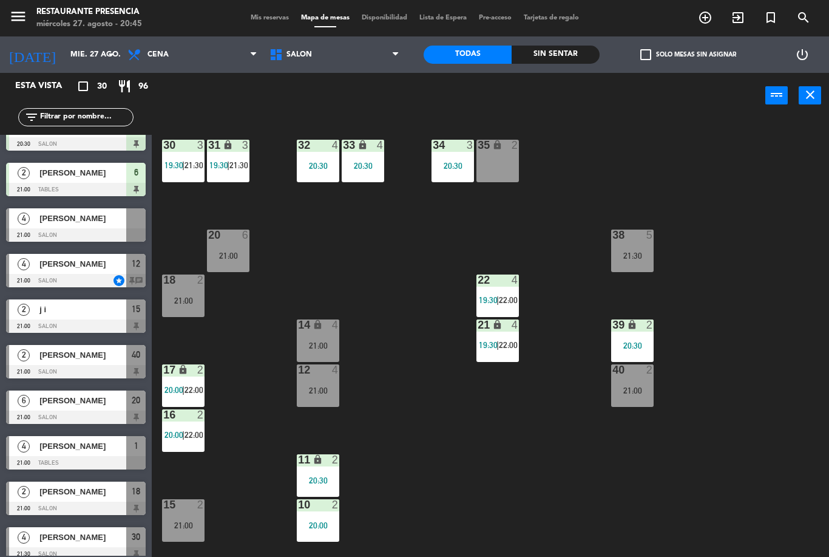
scroll to position [513, 0]
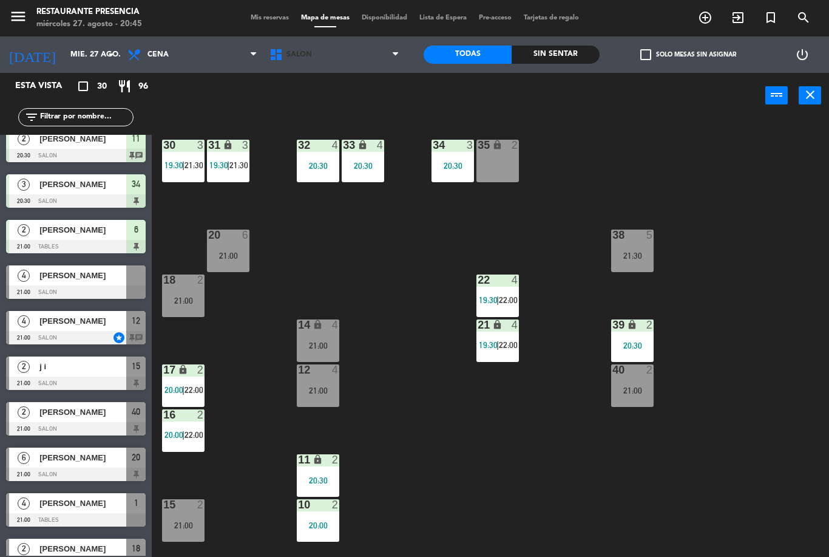
click at [301, 46] on span "SALON" at bounding box center [335, 54] width 142 height 27
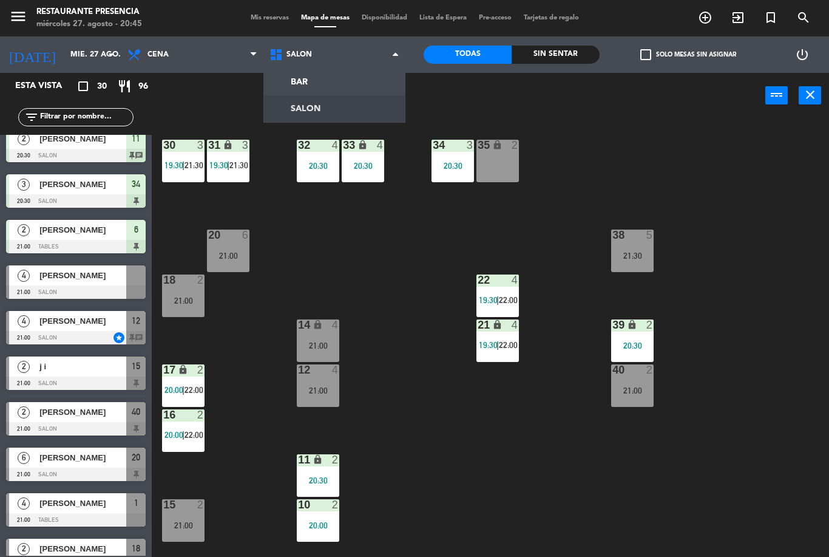
click at [418, 277] on div "30 3 19:30 | 21:30 31 lock 3 19:30 | 21:30 32 4 20:30 33 lock 4 20:30 34 3 20:3…" at bounding box center [494, 337] width 669 height 438
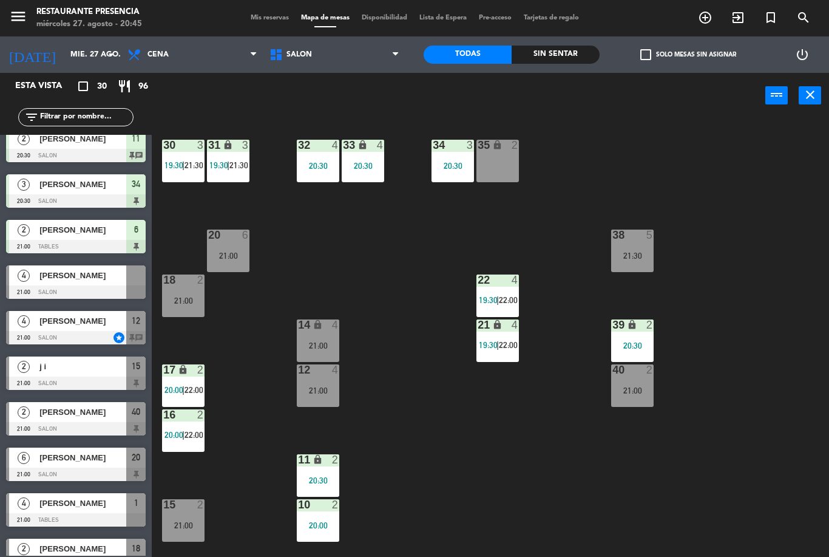
scroll to position [0, 0]
click at [311, 58] on span "SALON" at bounding box center [300, 54] width 26 height 9
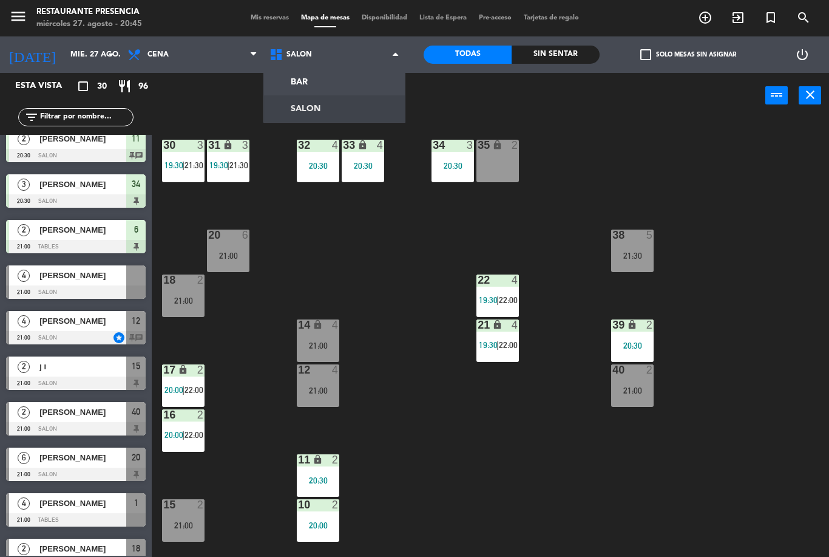
click at [304, 49] on span "SALON" at bounding box center [335, 54] width 142 height 27
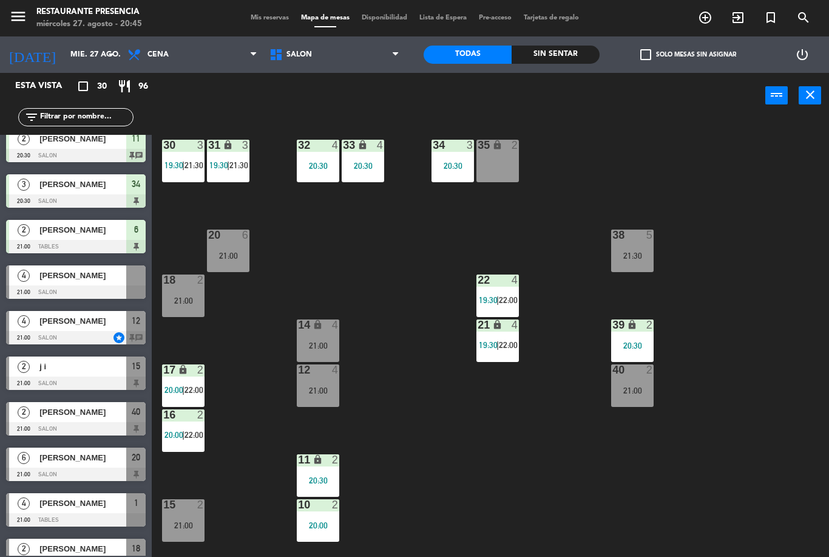
click at [302, 61] on span "SALON" at bounding box center [335, 54] width 142 height 27
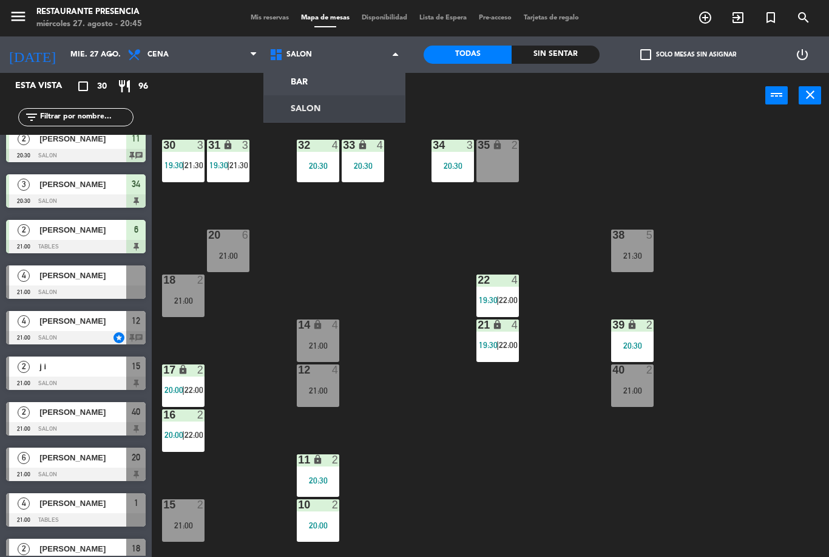
click at [362, 268] on div "30 3 19:30 | 21:30 31 lock 3 19:30 | 21:30 32 4 20:30 33 lock 4 20:30 34 3 20:3…" at bounding box center [494, 337] width 669 height 438
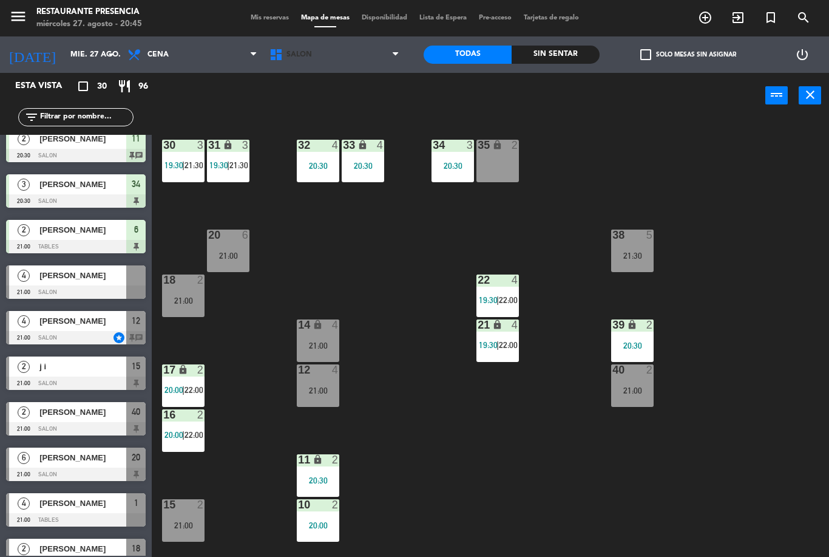
click at [305, 61] on span "SALON" at bounding box center [335, 54] width 142 height 27
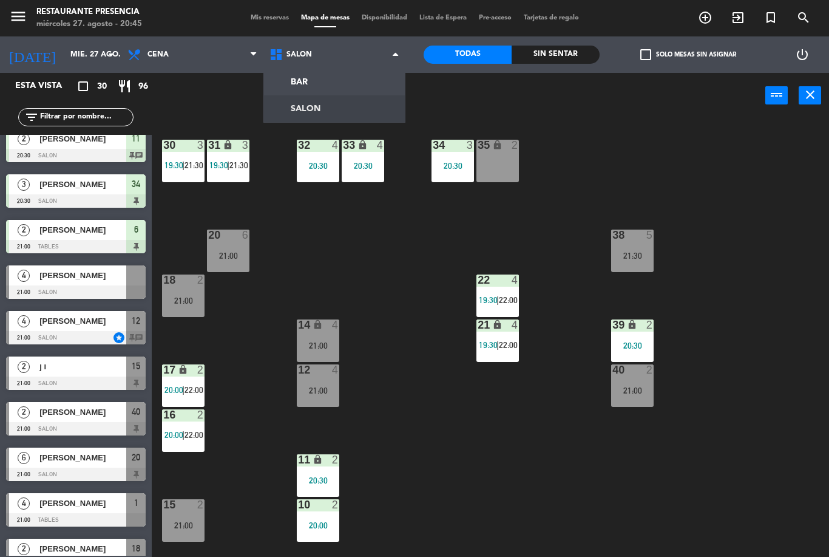
click at [386, 256] on div "30 3 19:30 | 21:30 31 lock 3 19:30 | 21:30 32 4 20:30 33 lock 4 20:30 34 3 20:3…" at bounding box center [494, 337] width 669 height 438
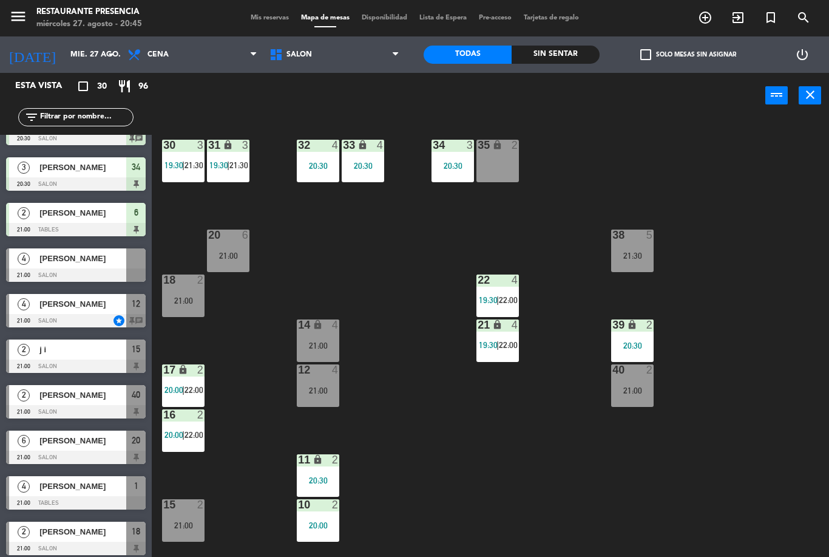
scroll to position [536, 0]
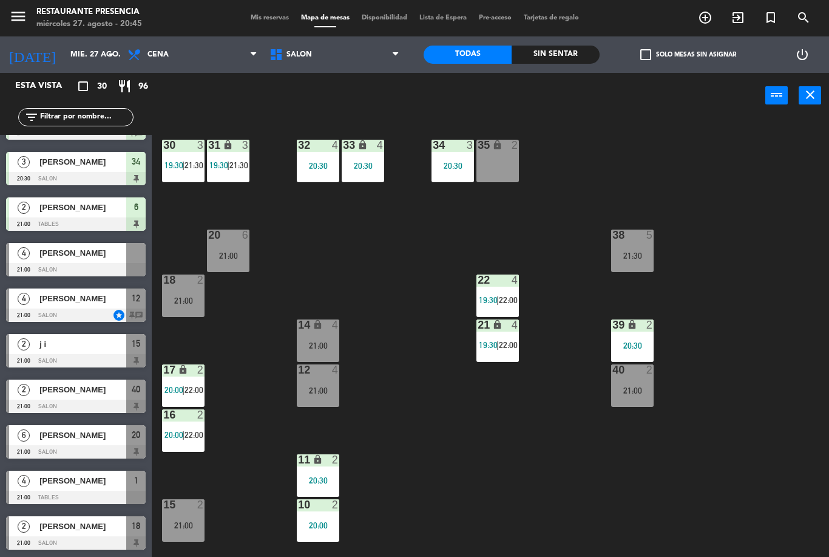
click at [279, 15] on span "Mis reservas" at bounding box center [270, 18] width 50 height 7
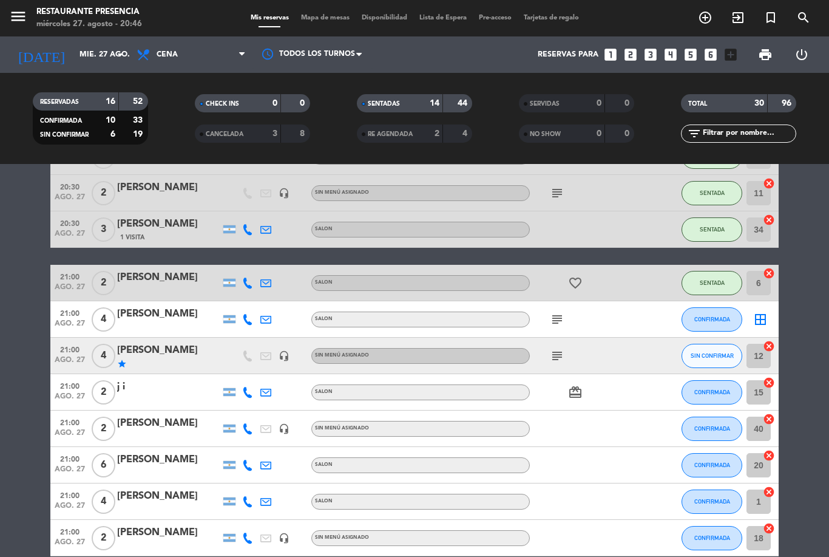
scroll to position [491, 0]
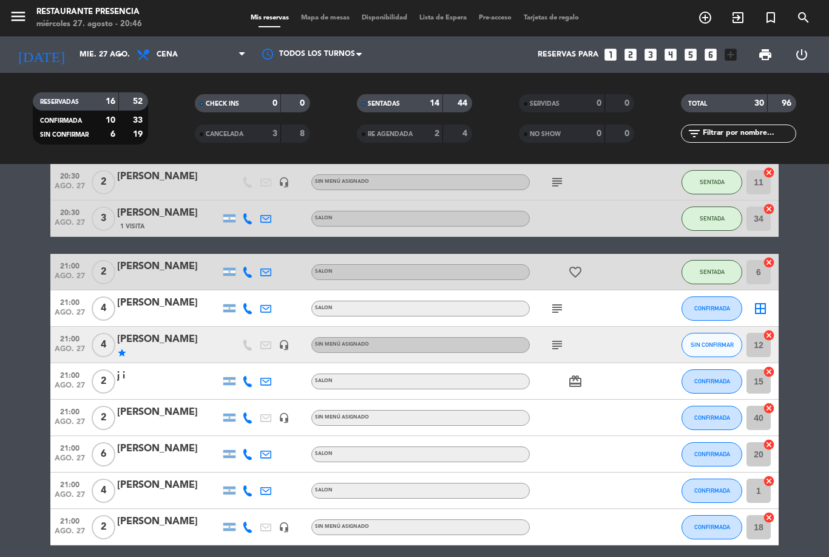
click at [330, 15] on span "Mapa de mesas" at bounding box center [325, 18] width 61 height 7
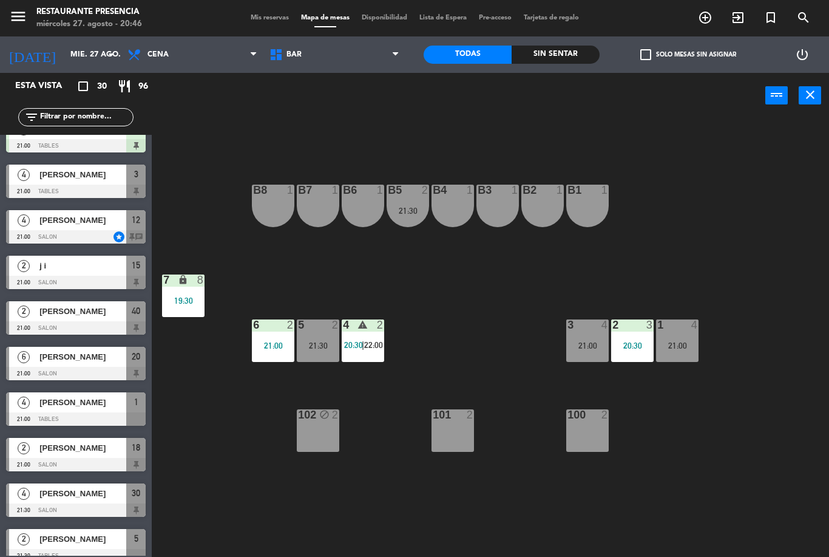
scroll to position [628, 0]
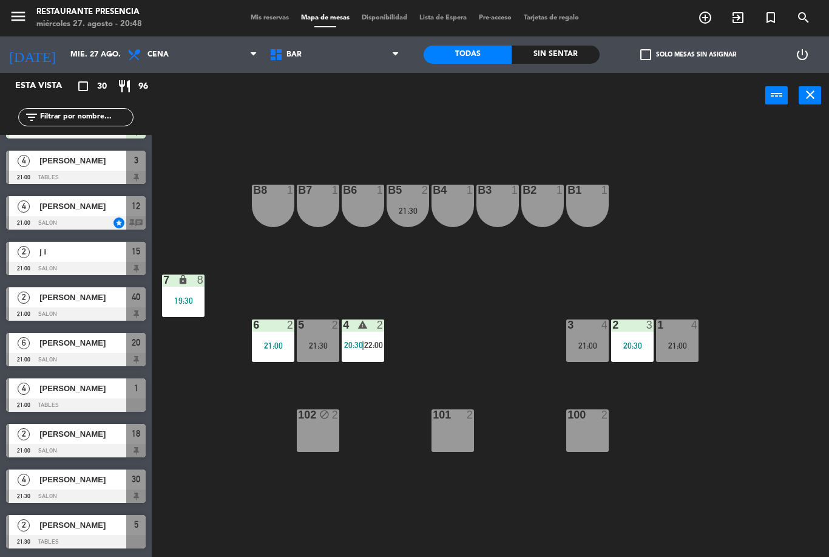
click at [264, 21] on span "Mis reservas" at bounding box center [270, 18] width 50 height 7
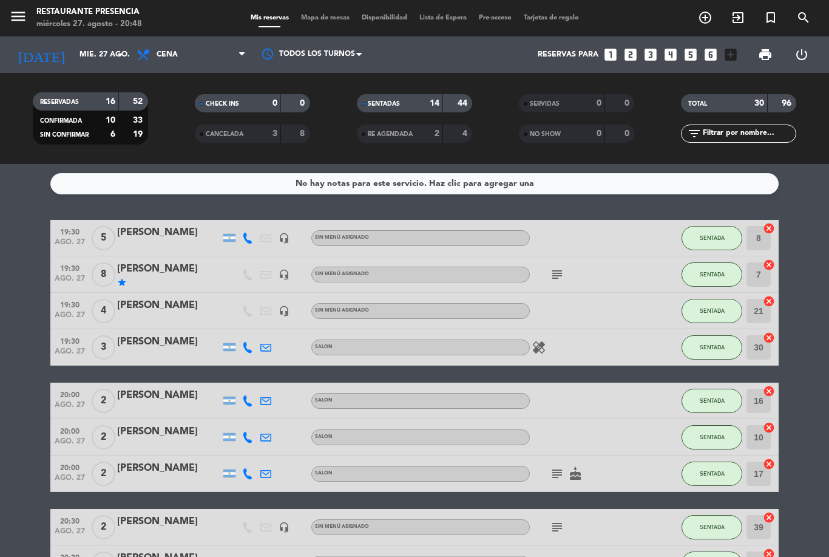
click at [326, 15] on span "Mapa de mesas" at bounding box center [325, 18] width 61 height 7
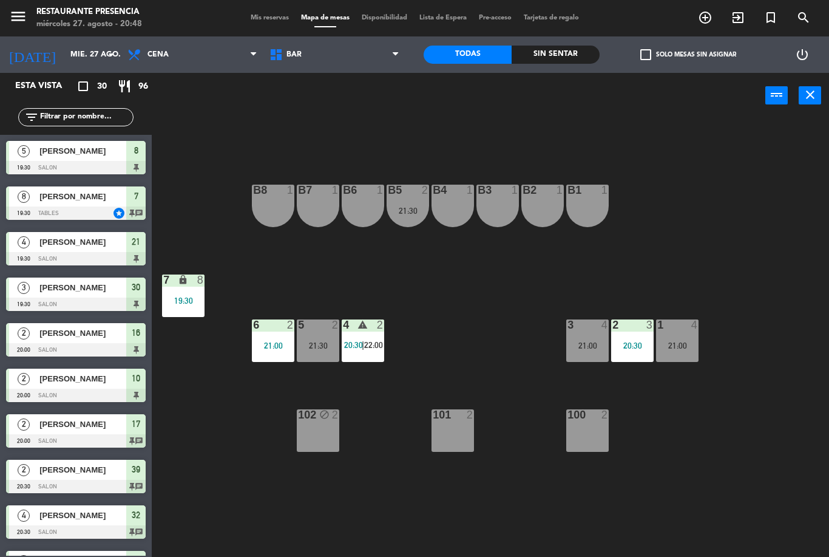
click at [592, 341] on div "21:00" at bounding box center [588, 345] width 43 height 9
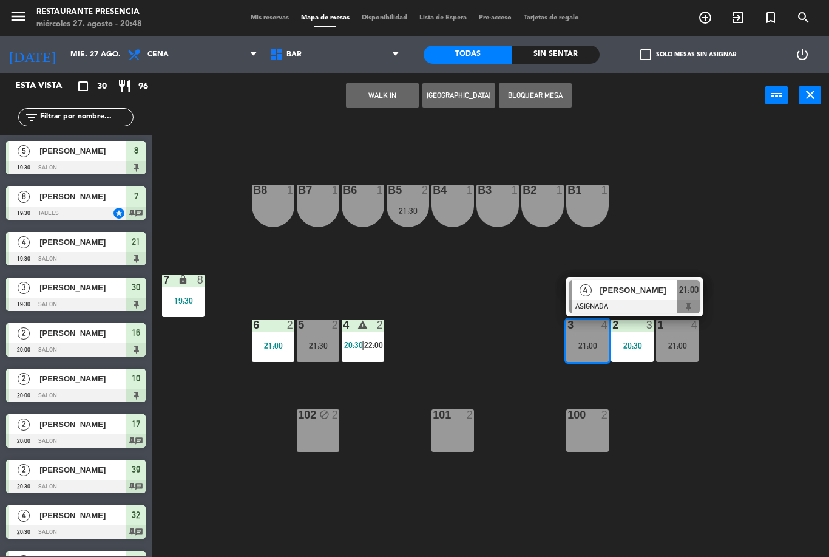
click at [364, 46] on span "BAR" at bounding box center [335, 54] width 142 height 27
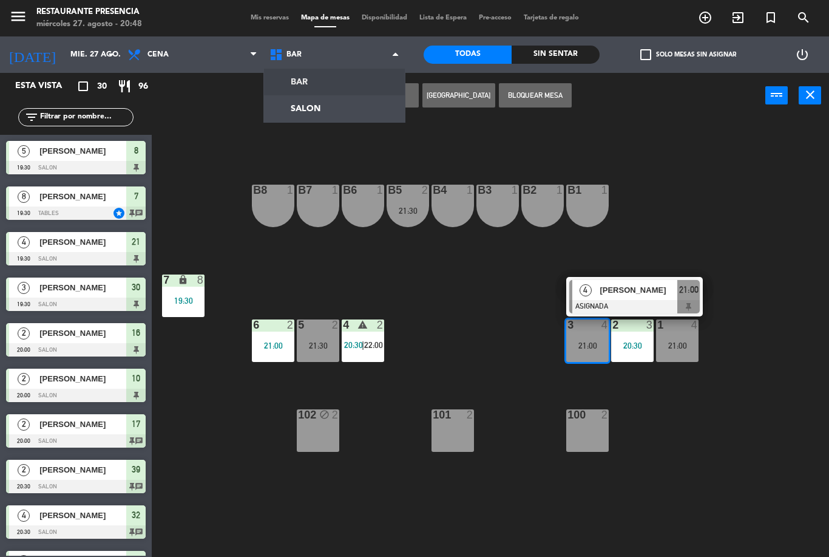
click at [338, 104] on ng-component "menu Restaurante Presencia miércoles 27. agosto - 20:48 Mis reservas Mapa de me…" at bounding box center [414, 278] width 829 height 557
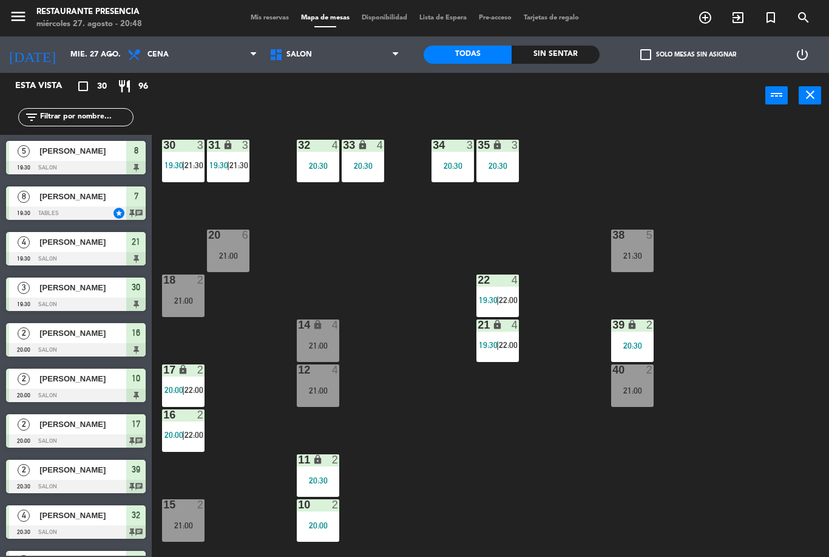
click at [318, 379] on div "12 4 21:00" at bounding box center [318, 385] width 43 height 43
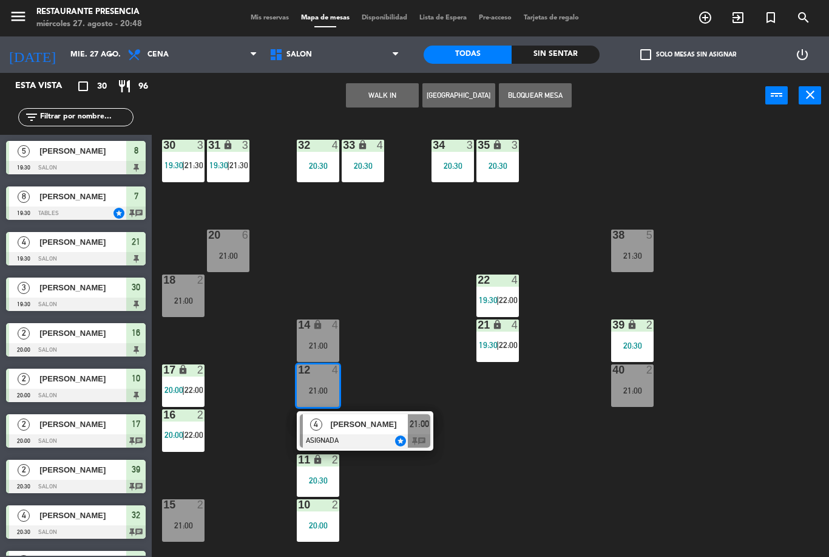
click at [358, 49] on span "SALON" at bounding box center [335, 54] width 142 height 27
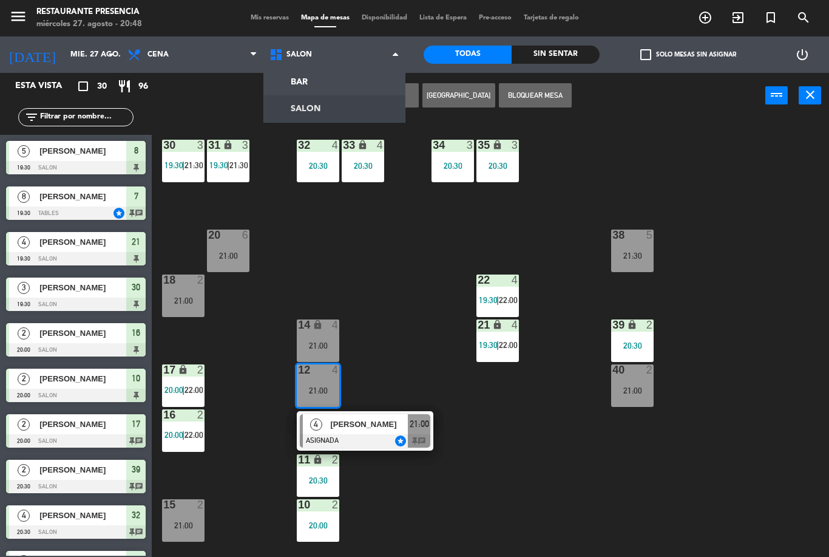
click at [341, 78] on ng-component "menu Restaurante Presencia miércoles 27. agosto - 20:48 Mis reservas Mapa de me…" at bounding box center [414, 278] width 829 height 557
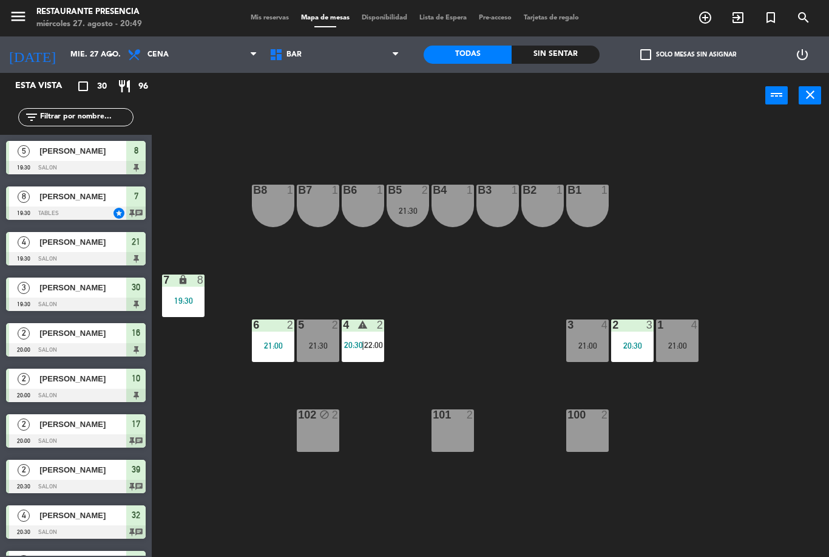
click at [579, 332] on div "3 4" at bounding box center [588, 325] width 43 height 12
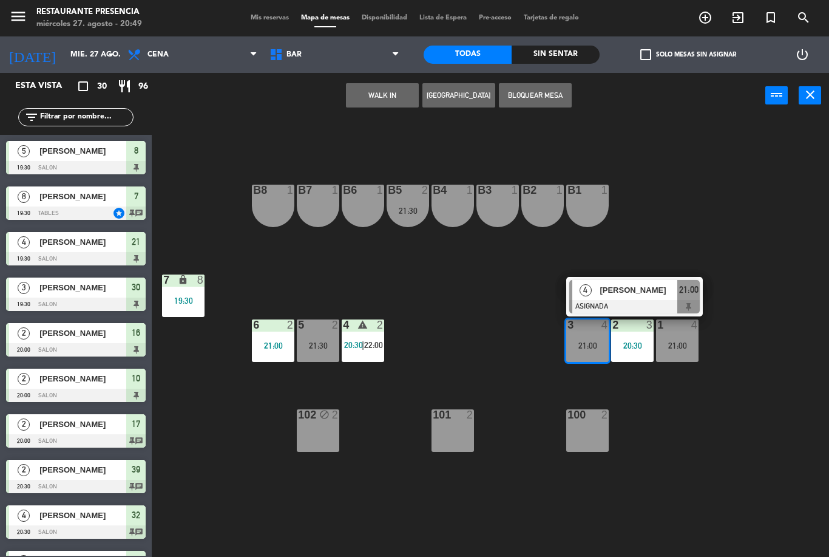
click at [630, 286] on span "[PERSON_NAME]" at bounding box center [639, 290] width 78 height 13
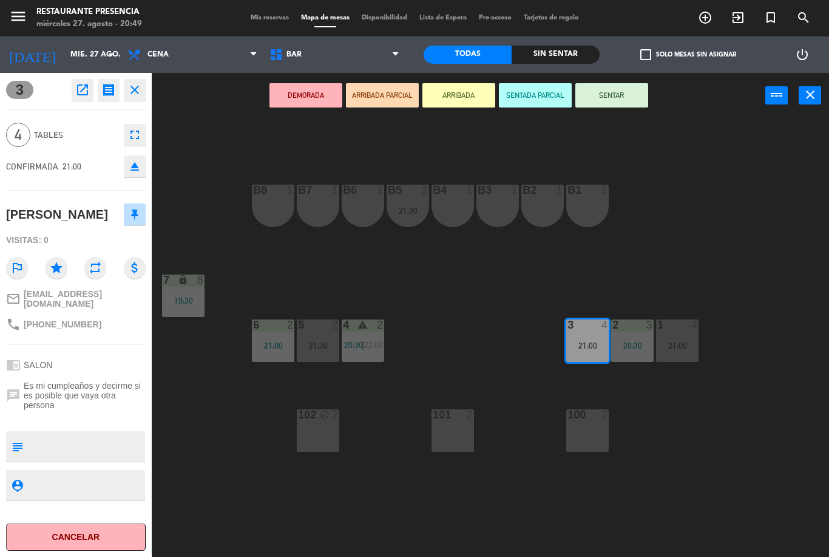
click at [135, 172] on icon "eject" at bounding box center [135, 166] width 15 height 15
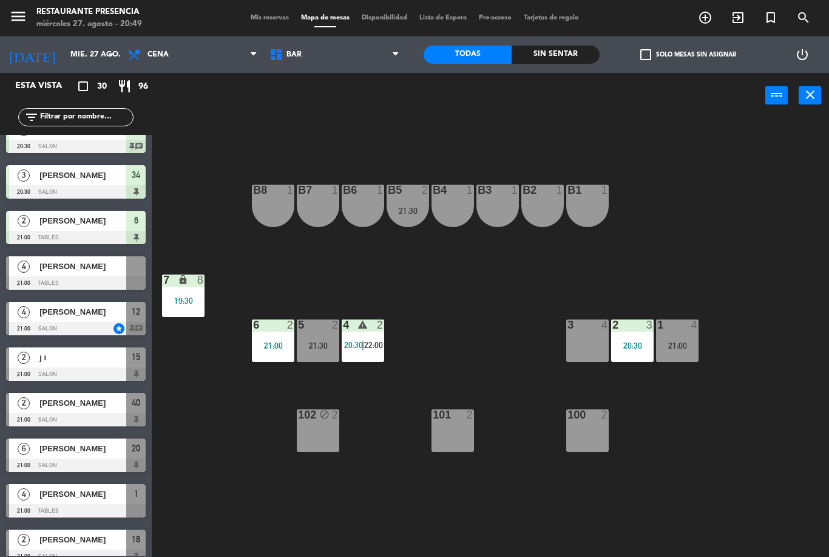
scroll to position [525, 0]
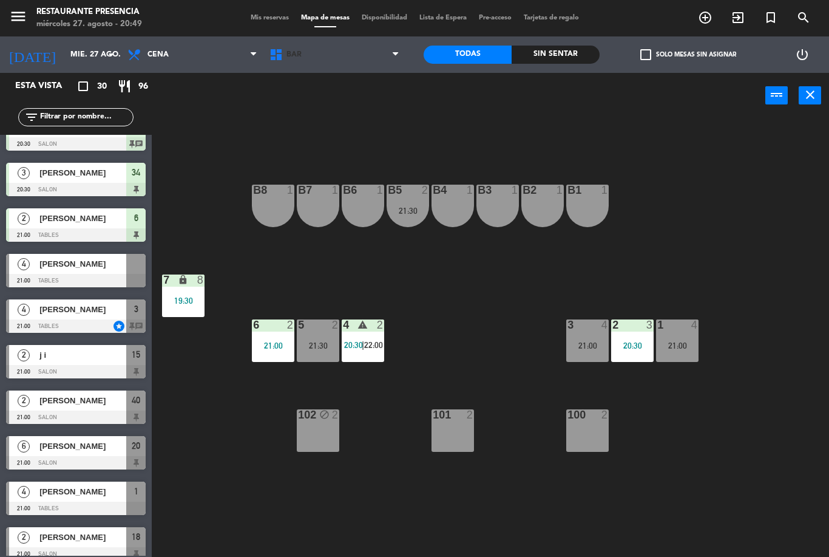
click at [329, 55] on span "BAR" at bounding box center [335, 54] width 142 height 27
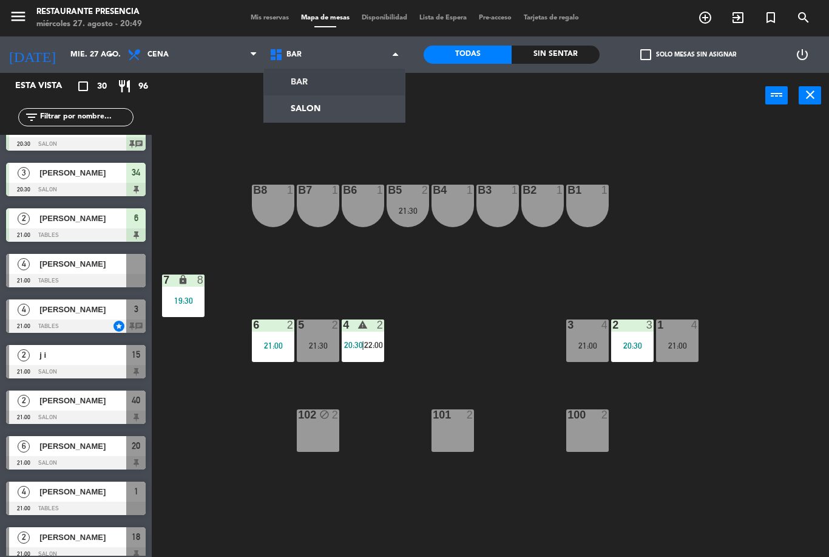
click at [333, 109] on ng-component "menu Restaurante Presencia miércoles 27. agosto - 20:49 Mis reservas Mapa de me…" at bounding box center [414, 278] width 829 height 557
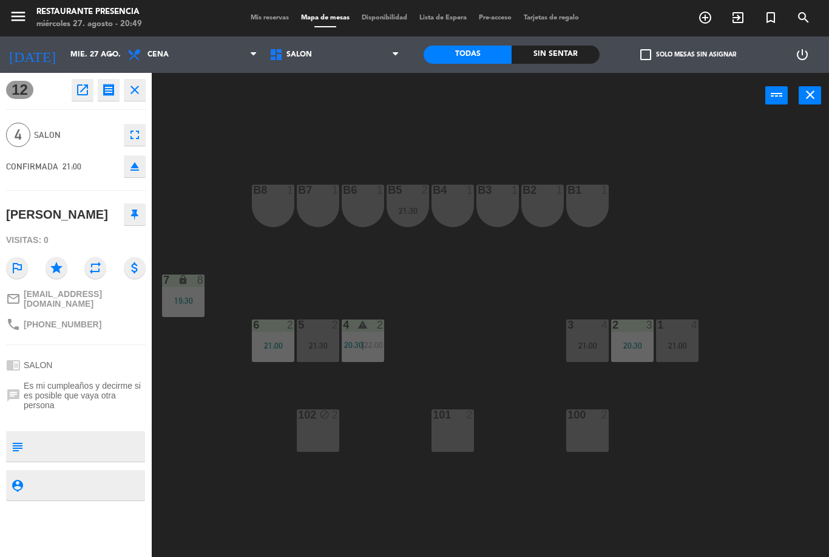
scroll to position [0, 0]
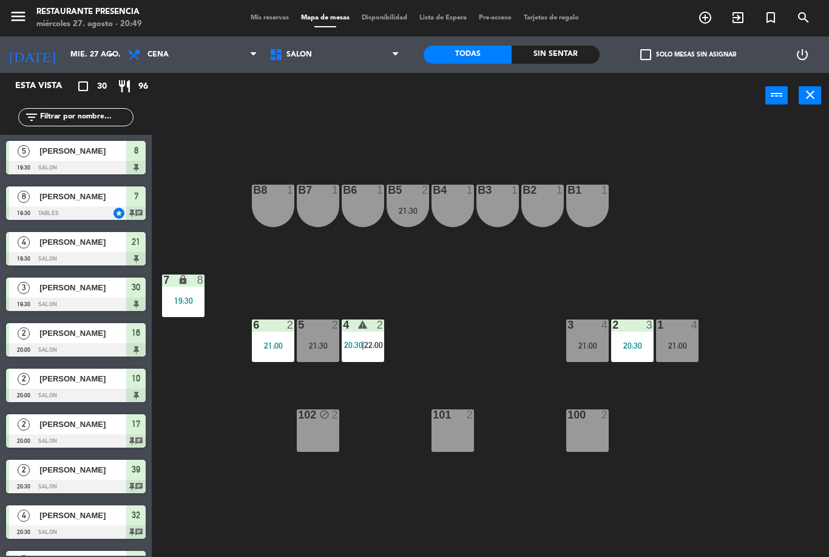
click at [343, 53] on span "SALON" at bounding box center [335, 54] width 142 height 27
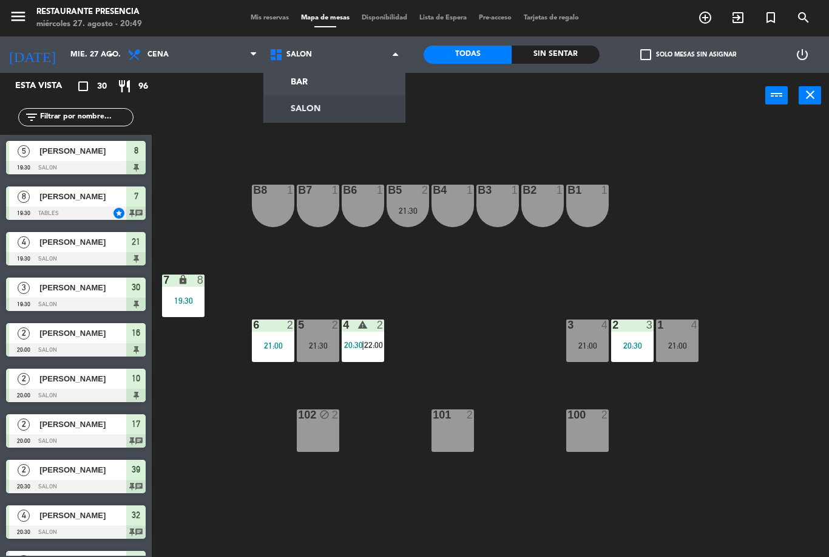
click at [336, 79] on ng-component "menu Restaurante Presencia miércoles 27. agosto - 20:49 Mis reservas Mapa de me…" at bounding box center [414, 278] width 829 height 557
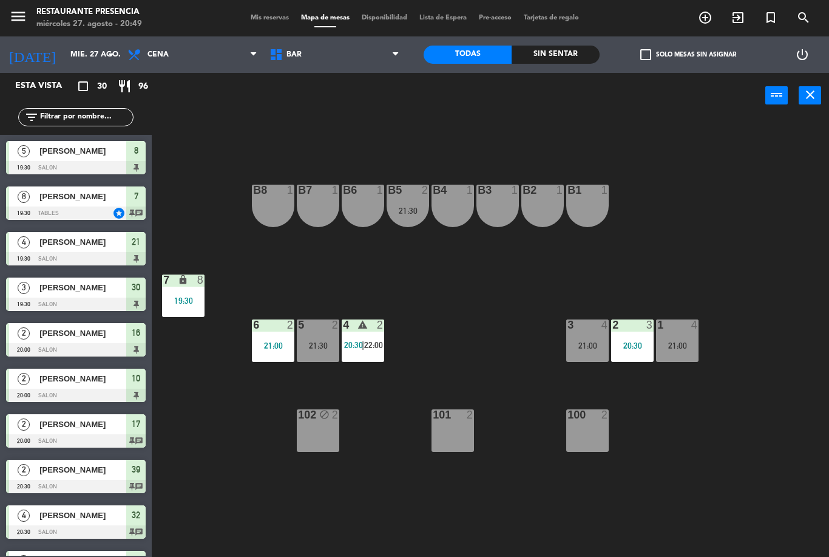
click at [346, 54] on span "BAR" at bounding box center [335, 54] width 142 height 27
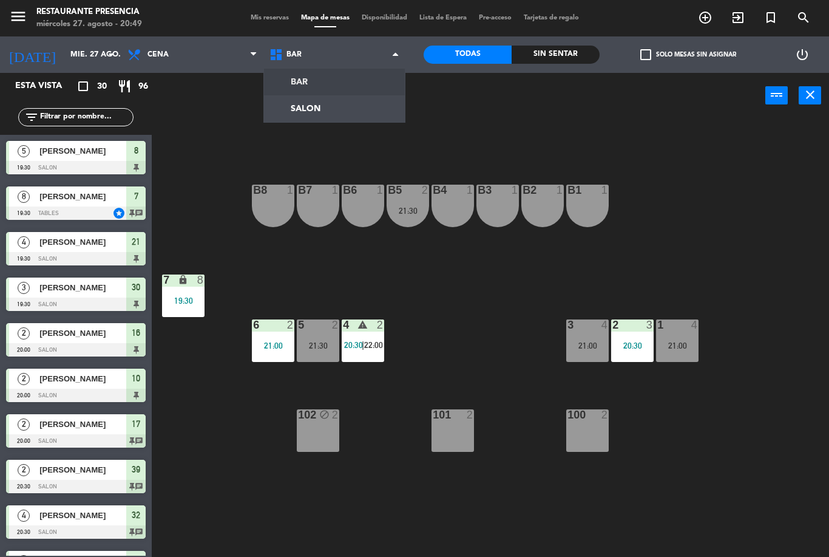
click at [346, 110] on ng-component "menu Restaurante Presencia miércoles 27. agosto - 20:49 Mis reservas Mapa de me…" at bounding box center [414, 278] width 829 height 557
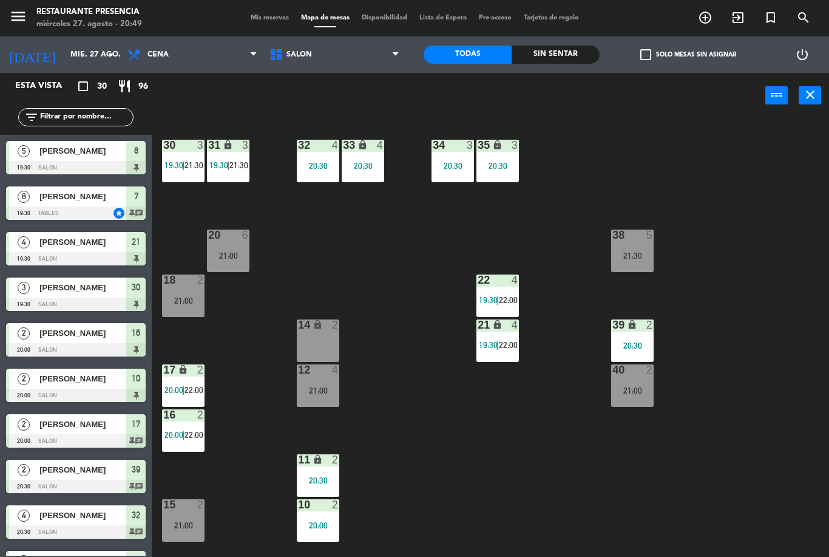
click at [325, 382] on div "12 4 21:00" at bounding box center [318, 385] width 43 height 43
click at [440, 319] on div "30 3 19:30 | 21:30 31 lock 3 19:30 | 21:30 32 4 20:30 33 lock 4 20:30 34 3 20:3…" at bounding box center [494, 337] width 669 height 438
click at [264, 15] on span "Mis reservas" at bounding box center [270, 18] width 50 height 7
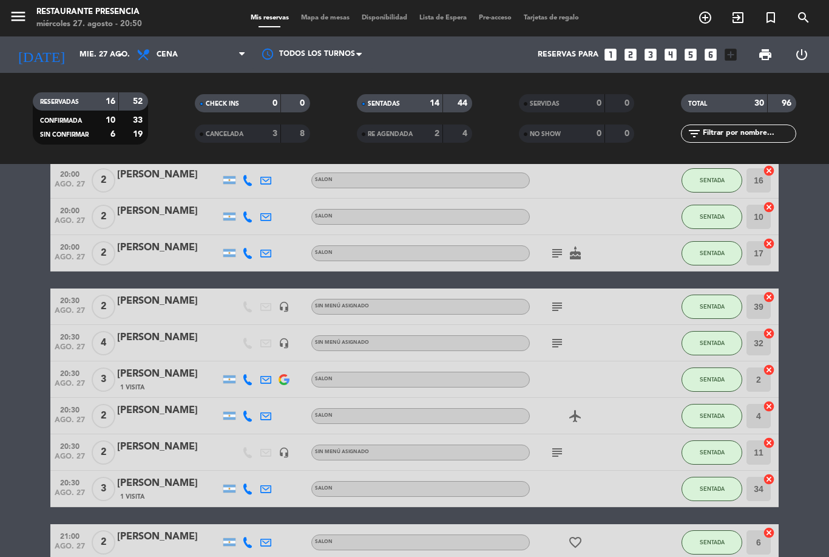
scroll to position [228, 0]
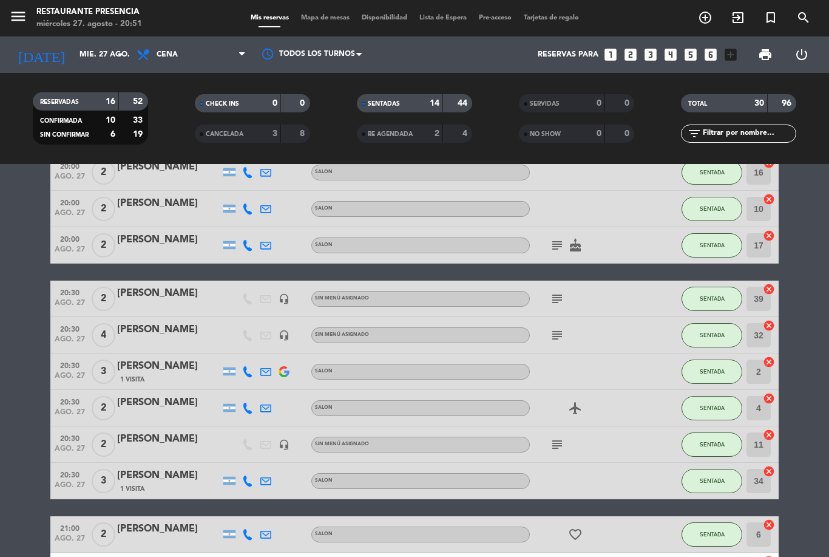
click at [548, 331] on div "subject" at bounding box center [584, 335] width 109 height 36
click at [563, 334] on icon "subject" at bounding box center [557, 335] width 15 height 15
click at [749, 127] on input "text" at bounding box center [749, 133] width 94 height 13
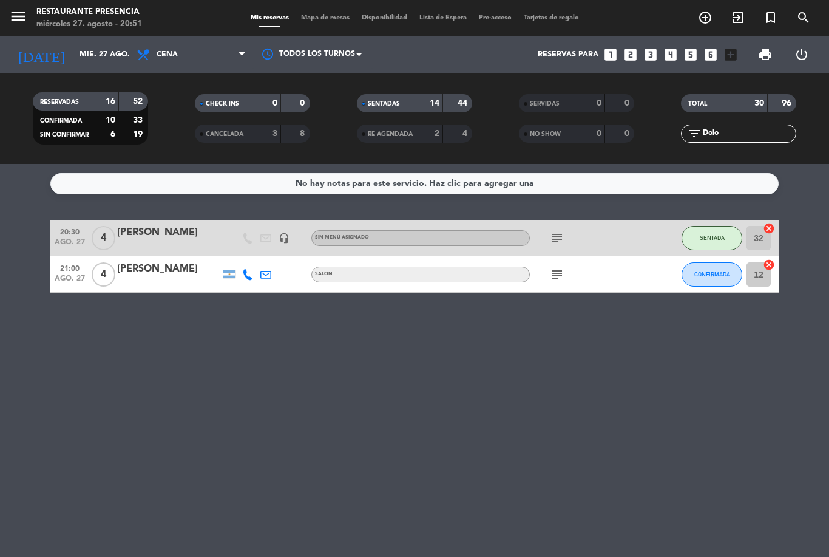
scroll to position [39, 0]
type input "Dolo"
click at [155, 261] on div "[PERSON_NAME]" at bounding box center [168, 269] width 103 height 16
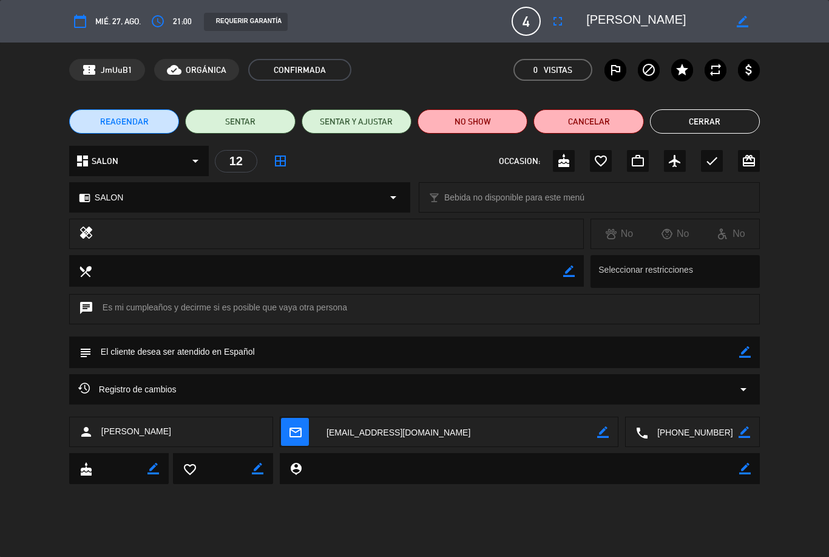
click at [713, 129] on button "Cerrar" at bounding box center [705, 121] width 110 height 24
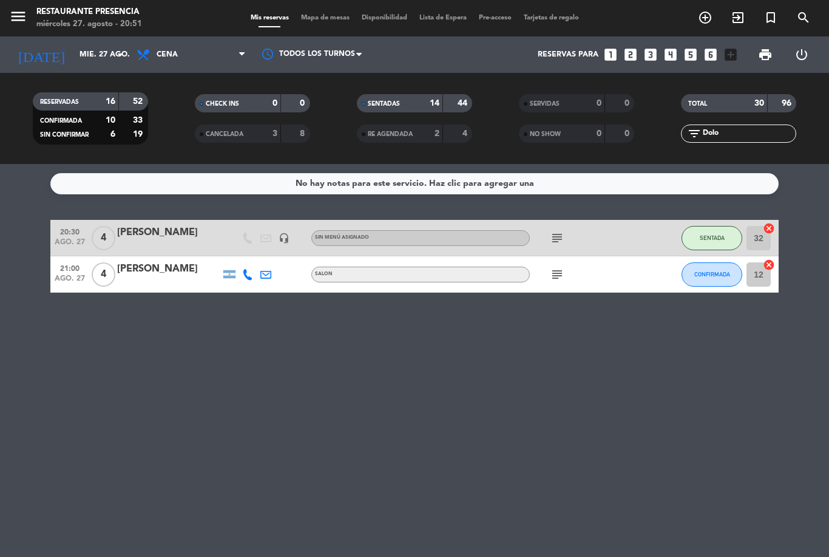
click at [717, 226] on button "SENTADA" at bounding box center [712, 238] width 61 height 24
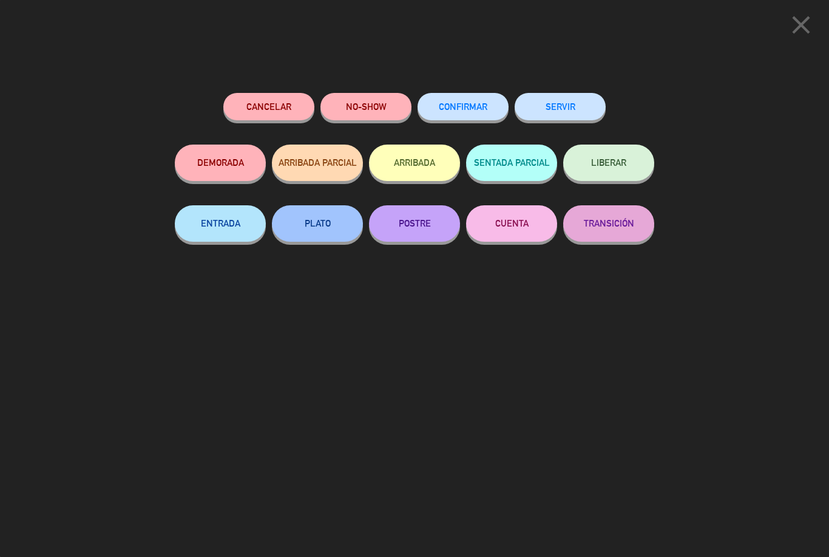
click at [618, 403] on div "Cancelar NO-SHOW CONFIRMAR SERVIR DEMORADA ARRIBADA PARCIAL ARRIBADA SENTADA PA…" at bounding box center [414, 320] width 497 height 472
click at [803, 26] on icon "close" at bounding box center [801, 25] width 30 height 30
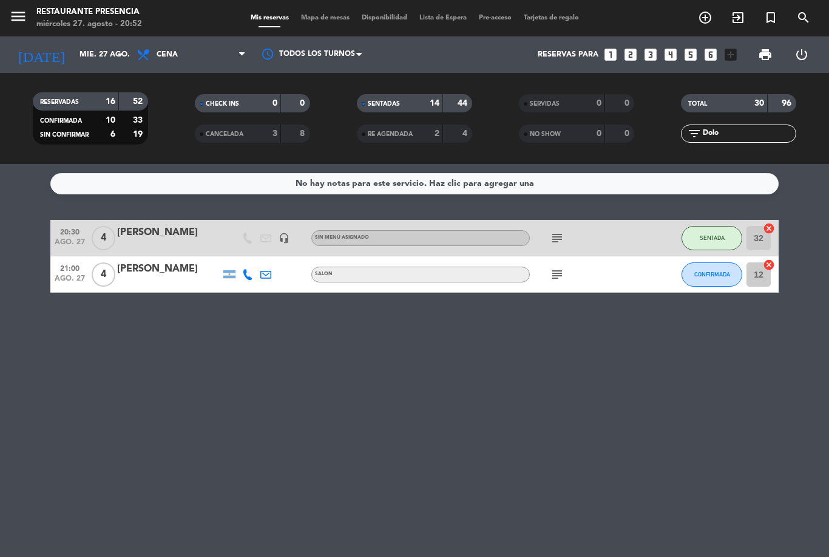
click at [613, 256] on div "subject" at bounding box center [584, 274] width 109 height 36
click at [157, 277] on div at bounding box center [168, 282] width 103 height 10
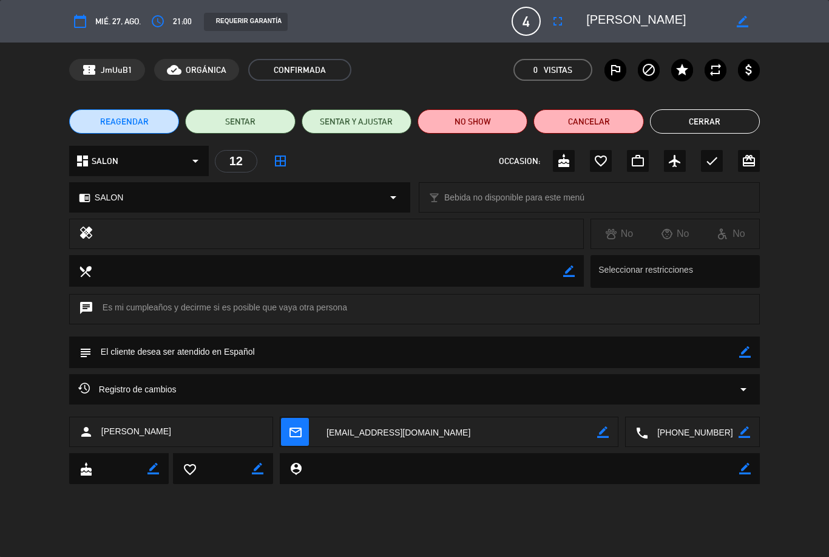
click at [211, 120] on button "SENTAR" at bounding box center [240, 121] width 110 height 24
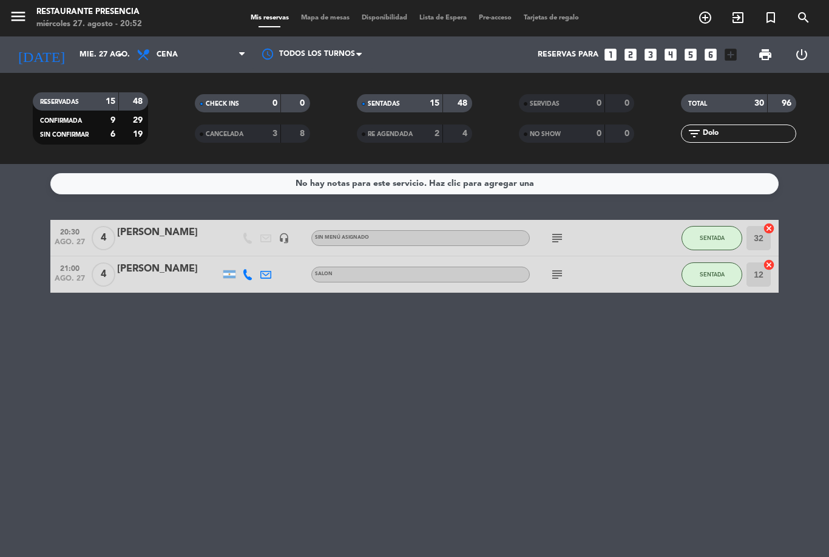
click at [156, 225] on div "[PERSON_NAME]" at bounding box center [168, 233] width 103 height 16
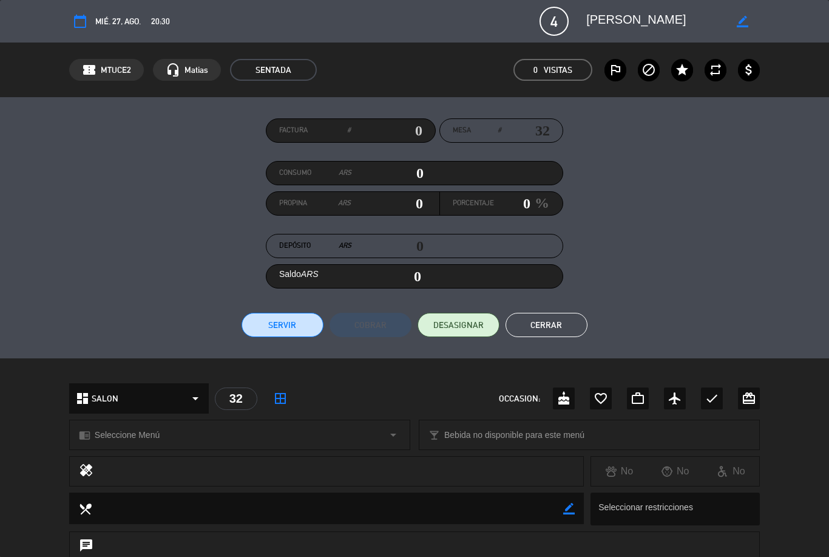
click at [556, 317] on button "Cerrar" at bounding box center [547, 325] width 82 height 24
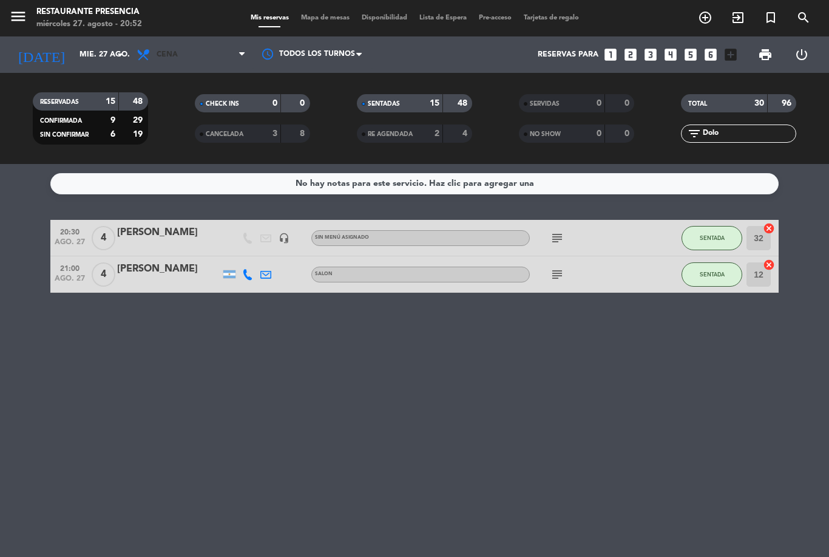
click at [213, 41] on span "Cena" at bounding box center [191, 54] width 121 height 27
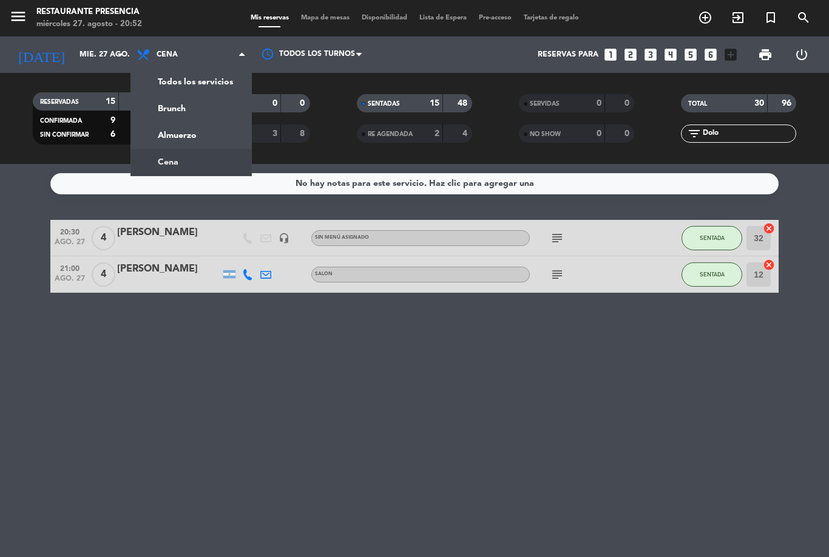
scroll to position [0, 0]
click at [450, 367] on div "No hay notas para este servicio. Haz clic para agregar una 20:30 [DATE] 4 [PERS…" at bounding box center [414, 360] width 829 height 393
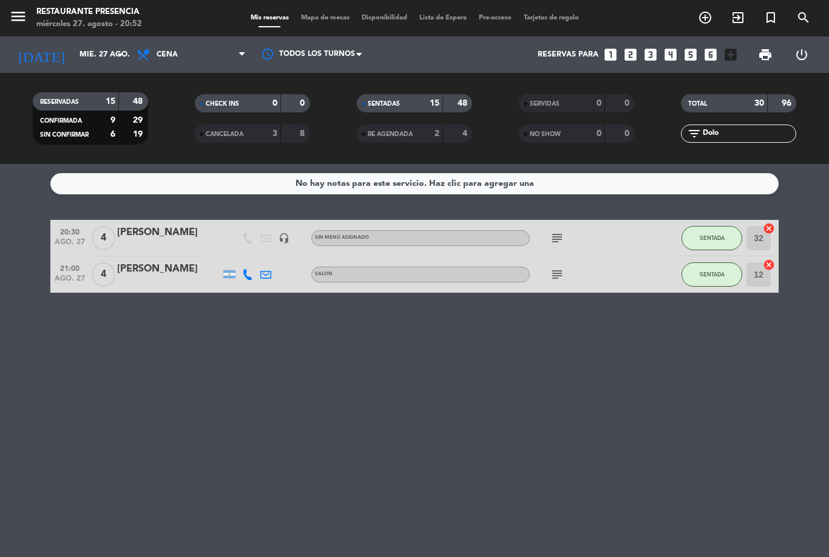
click at [318, 15] on span "Mapa de mesas" at bounding box center [325, 18] width 61 height 7
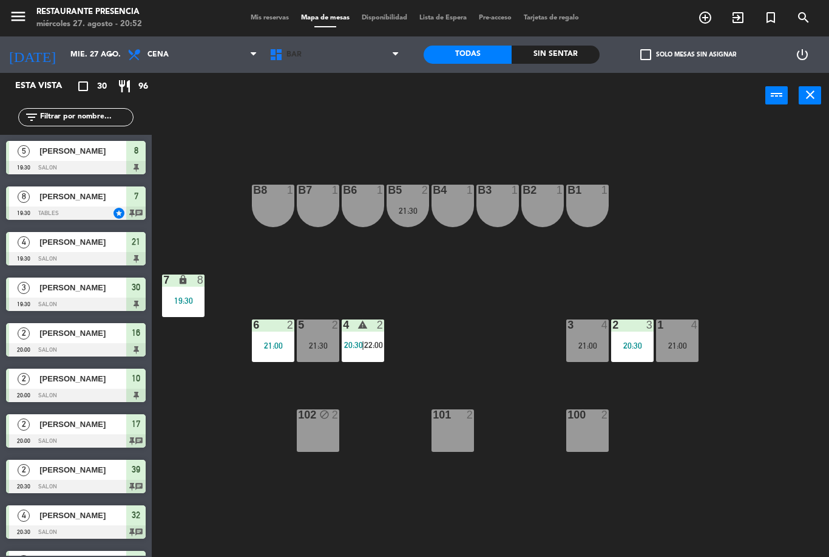
click at [305, 52] on span "BAR" at bounding box center [335, 54] width 142 height 27
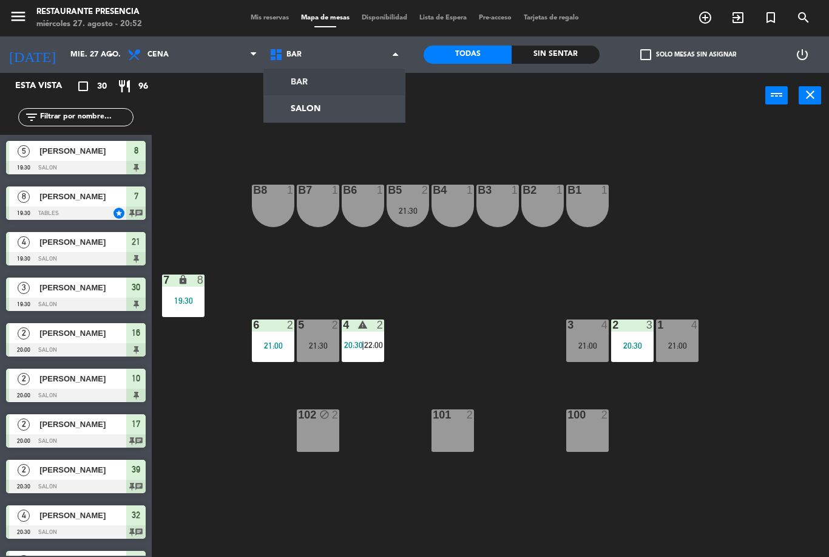
click at [342, 108] on ng-component "menu Restaurante Presencia miércoles 27. agosto - 20:52 Mis reservas Mapa de me…" at bounding box center [414, 278] width 829 height 557
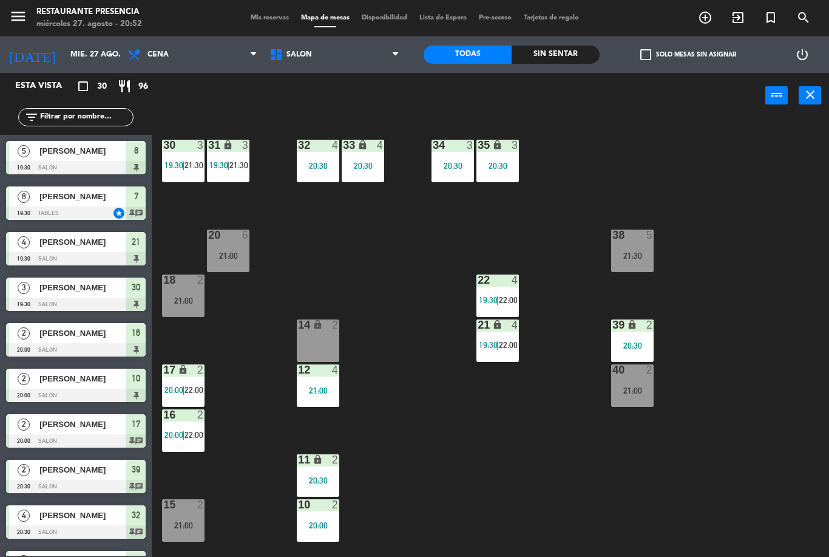
click at [453, 162] on div "20:30" at bounding box center [453, 166] width 43 height 9
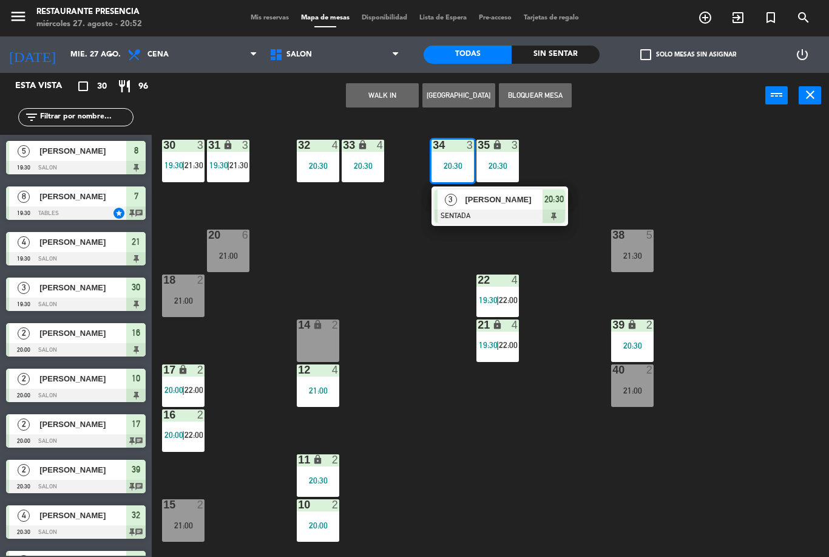
click at [319, 162] on div "20:30" at bounding box center [318, 166] width 43 height 9
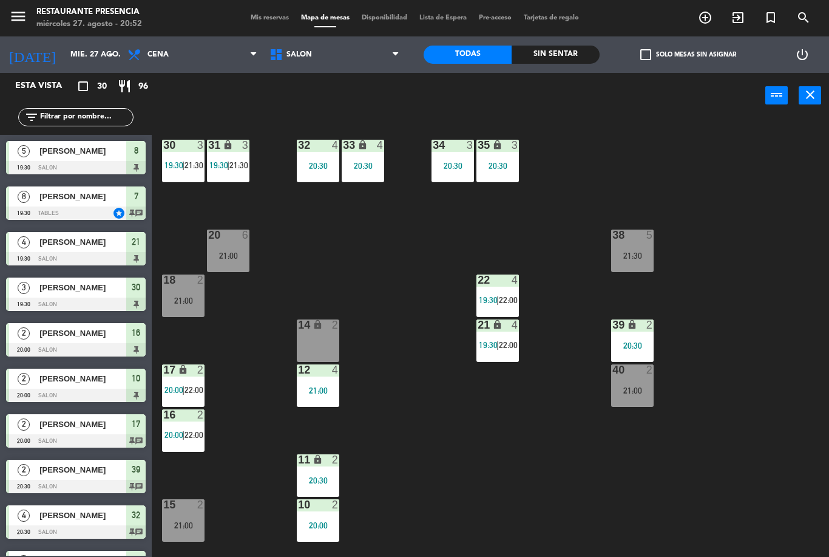
click at [511, 426] on div "30 3 19:30 | 21:30 31 lock 3 19:30 | 21:30 32 4 20:30 33 lock 4 20:30 34 3 20:3…" at bounding box center [494, 337] width 669 height 438
click at [354, 50] on span "SALON" at bounding box center [335, 54] width 142 height 27
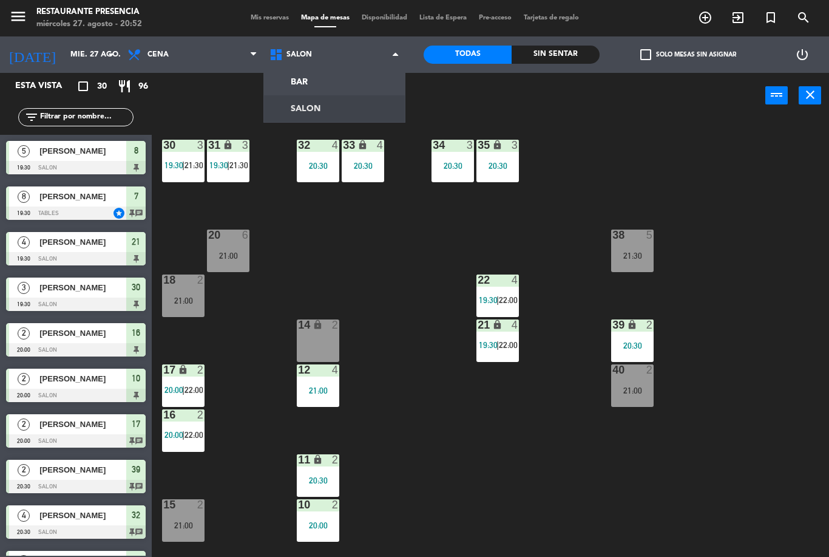
click at [332, 81] on ng-component "menu Restaurante Presencia miércoles 27. agosto - 20:52 Mis reservas Mapa de me…" at bounding box center [414, 278] width 829 height 557
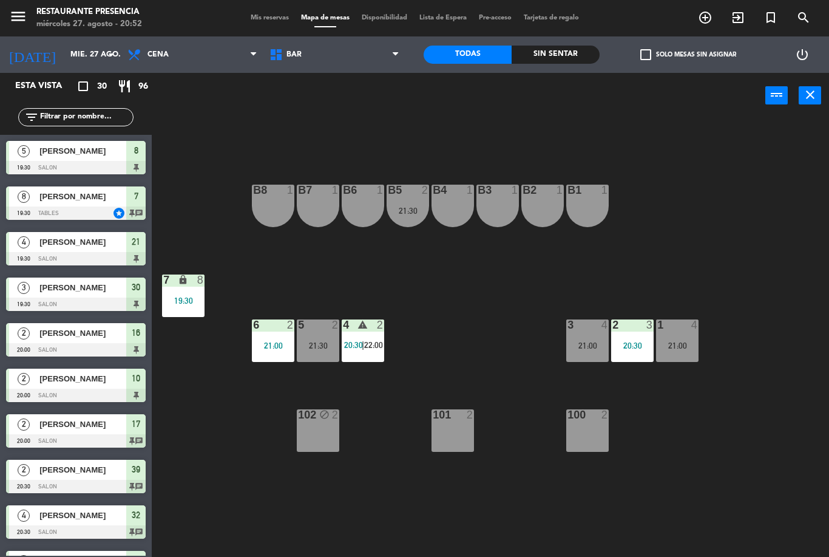
click at [262, 21] on span "Mis reservas" at bounding box center [270, 18] width 50 height 7
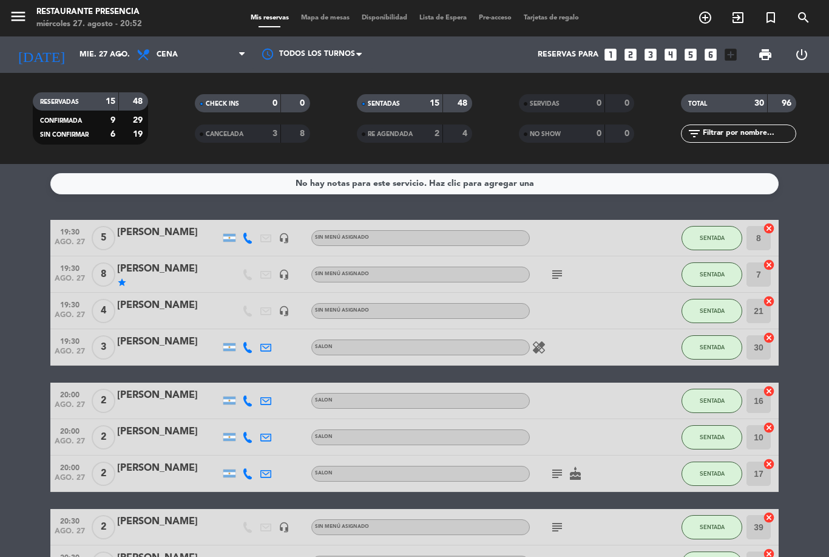
click at [746, 137] on input "text" at bounding box center [749, 133] width 94 height 13
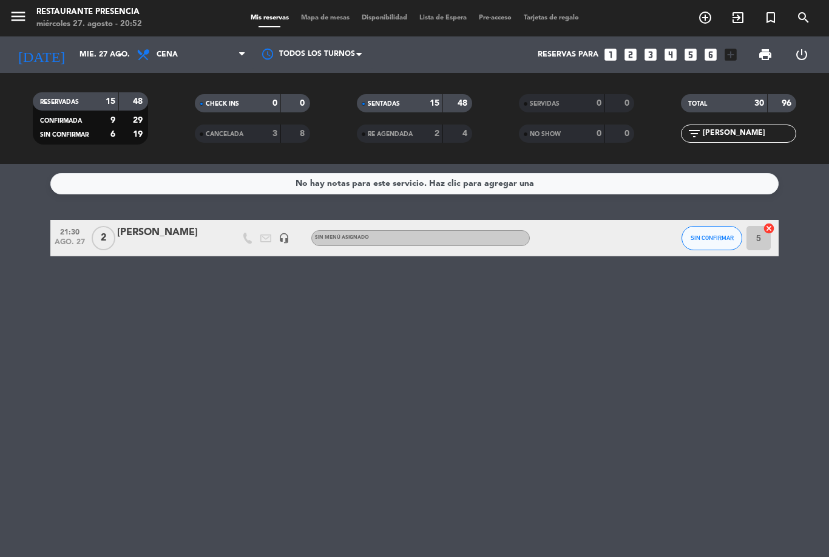
scroll to position [39, 0]
type input "[PERSON_NAME]"
click at [151, 225] on div "[PERSON_NAME]" at bounding box center [168, 233] width 103 height 16
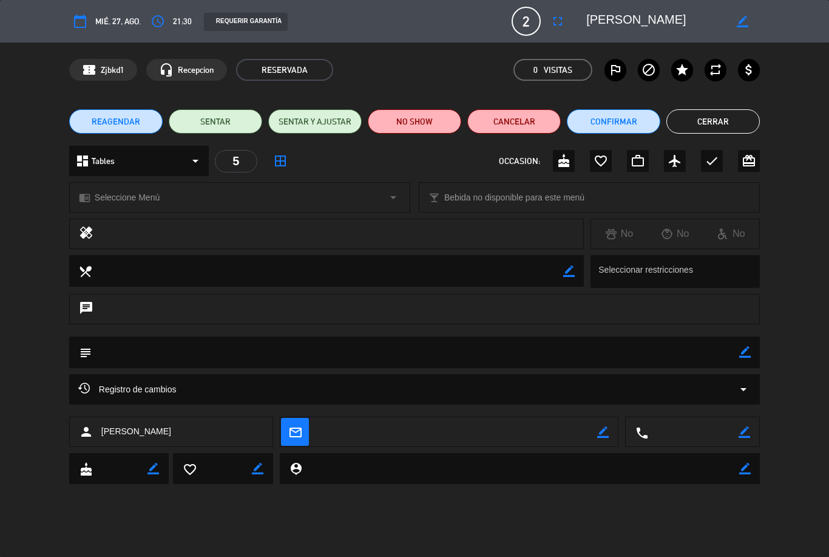
click at [728, 117] on button "Cerrar" at bounding box center [714, 121] width 94 height 24
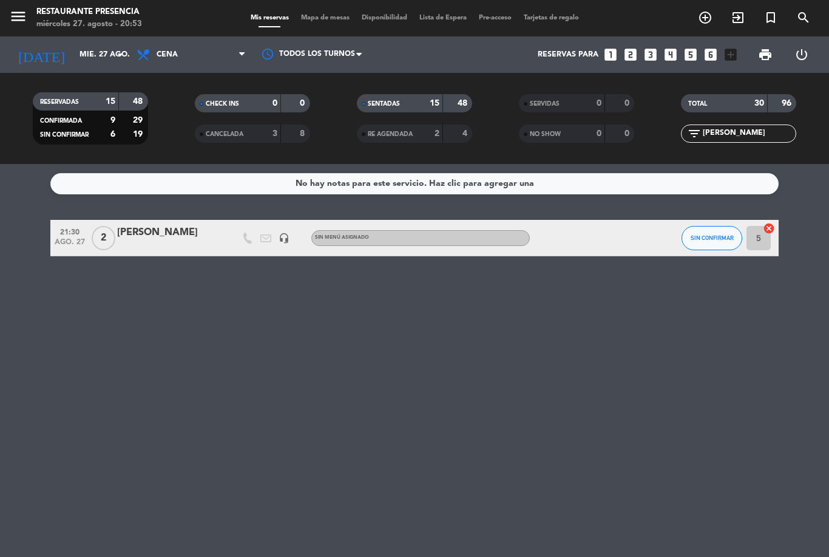
click at [140, 225] on div "[PERSON_NAME]" at bounding box center [168, 233] width 103 height 16
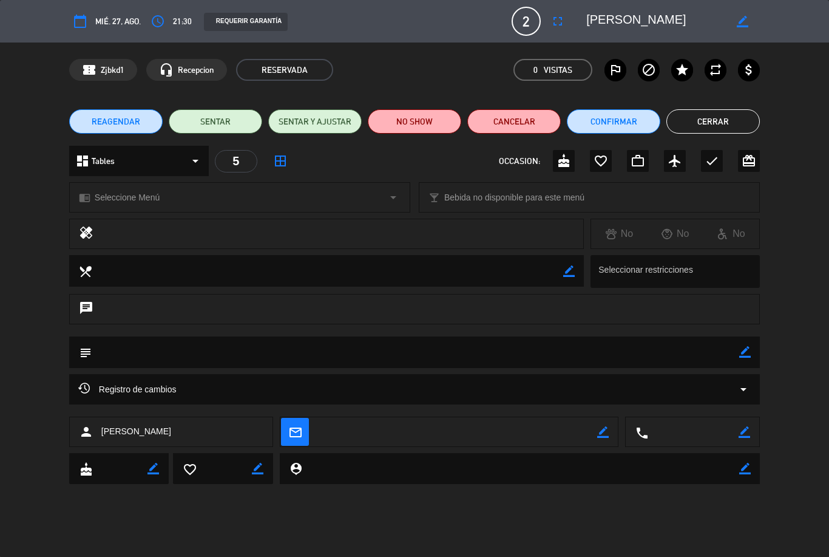
click at [225, 117] on button "SENTAR" at bounding box center [216, 121] width 94 height 24
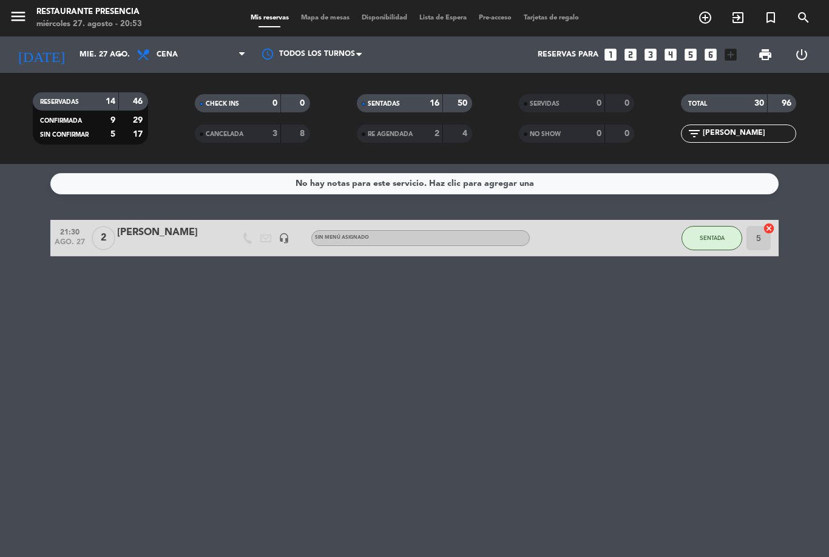
scroll to position [0, 0]
click at [321, 17] on span "Mapa de mesas" at bounding box center [325, 18] width 61 height 7
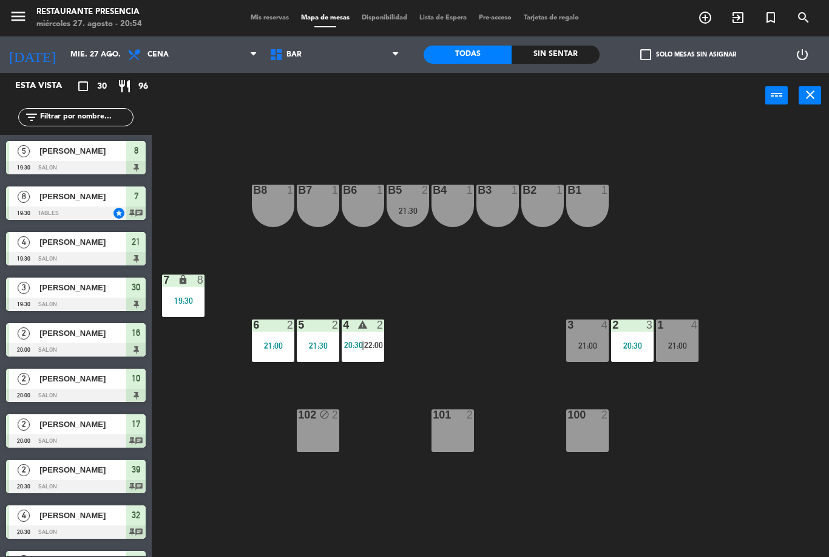
click at [584, 336] on div "3 4 21:00" at bounding box center [588, 340] width 43 height 43
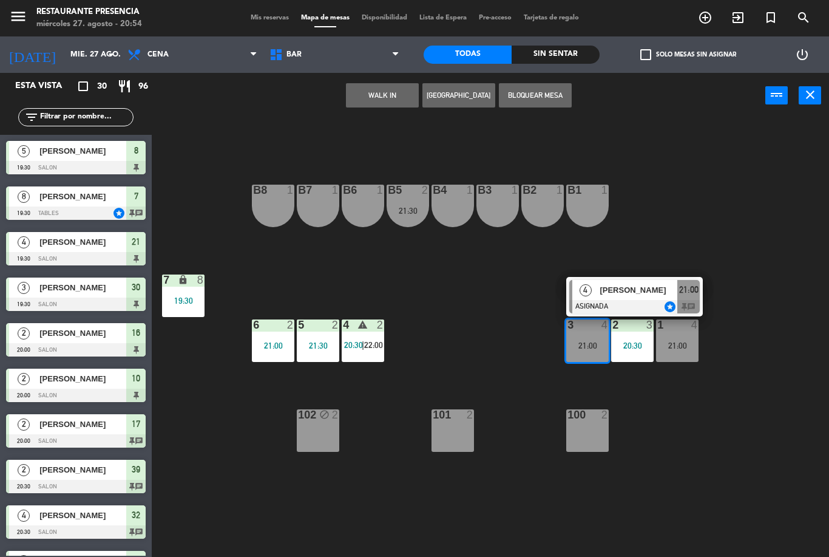
click at [704, 455] on div "B1 1 B2 1 B3 1 B4 1 B5 2 21:30 B6 1 B7 1 B8 1 7 lock 8 19:30 1 4 21:00 2 3 20:3…" at bounding box center [494, 337] width 669 height 438
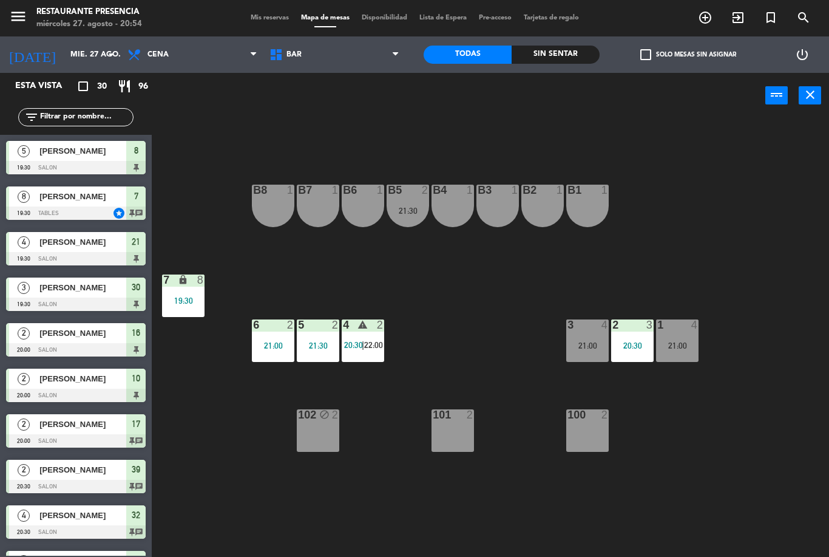
click at [279, 21] on span "Mis reservas" at bounding box center [270, 18] width 50 height 7
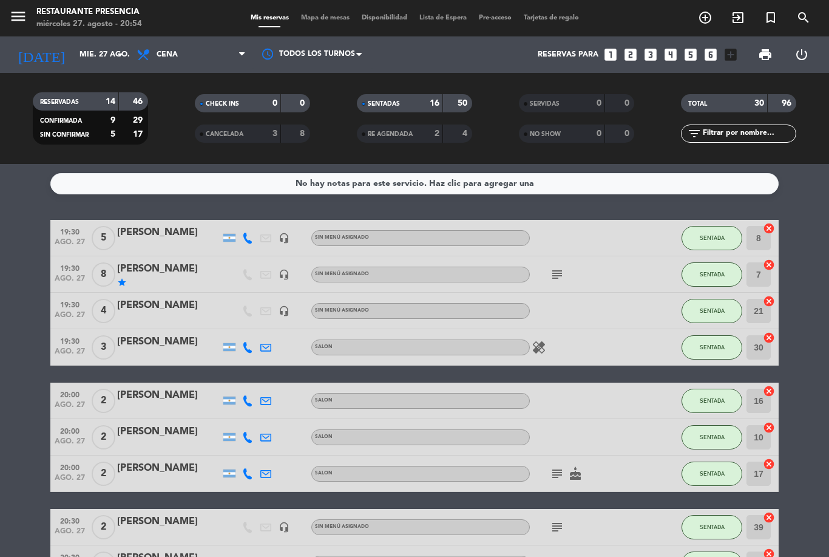
click at [327, 18] on span "Mapa de mesas" at bounding box center [325, 18] width 61 height 7
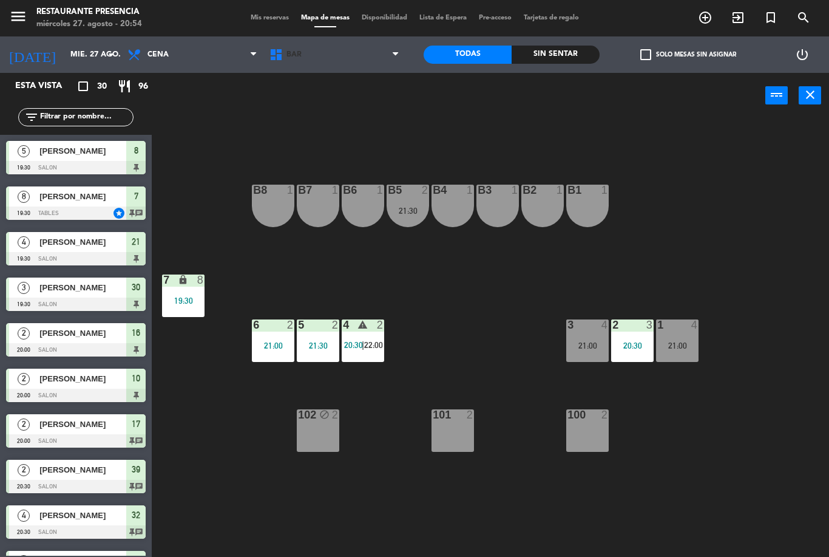
click at [328, 57] on span "BAR" at bounding box center [335, 54] width 142 height 27
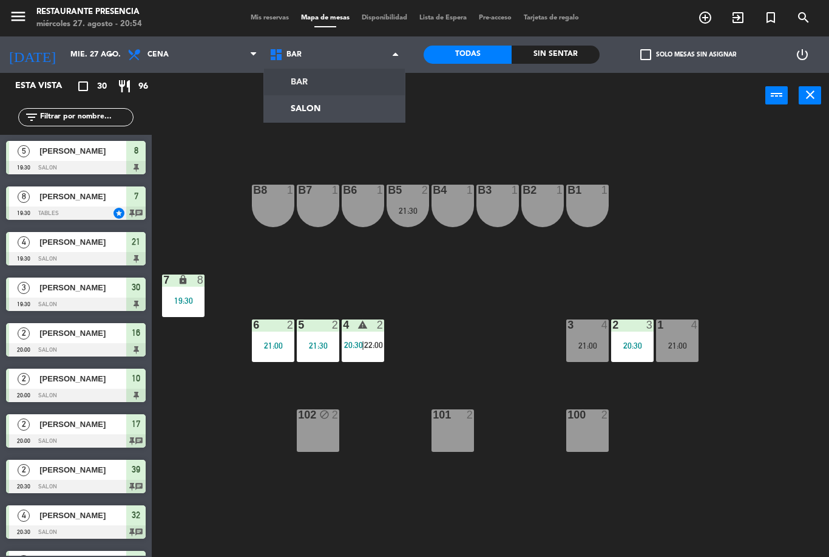
click at [346, 113] on ng-component "menu Restaurante Presencia miércoles 27. agosto - 20:54 Mis reservas Mapa de me…" at bounding box center [414, 278] width 829 height 557
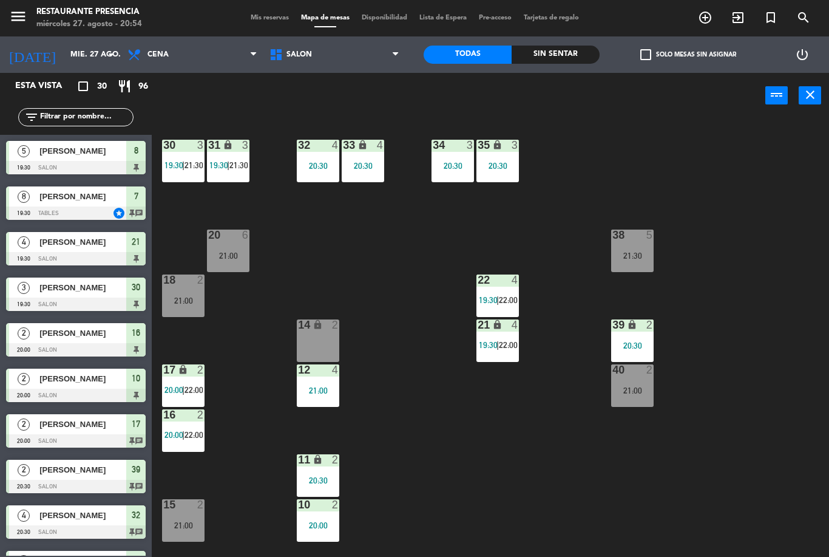
click at [315, 380] on div "12 4 21:00" at bounding box center [318, 385] width 43 height 43
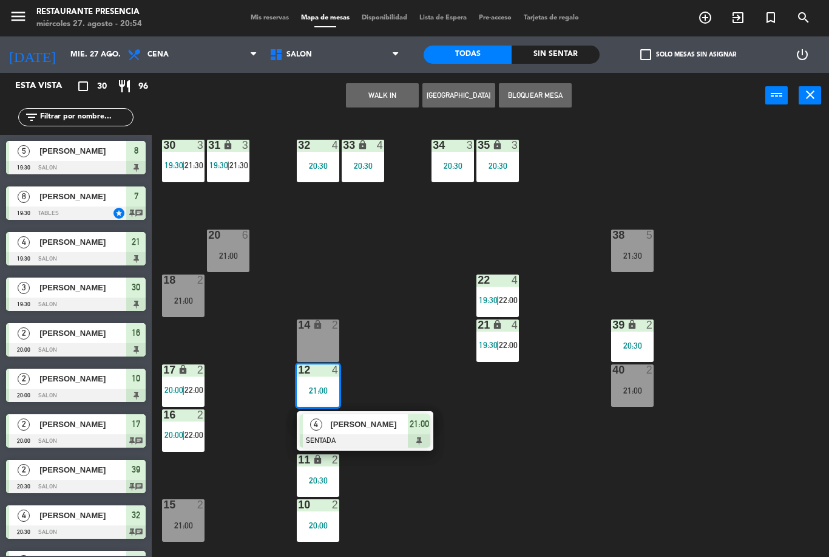
click at [319, 163] on div "20:30" at bounding box center [318, 166] width 43 height 9
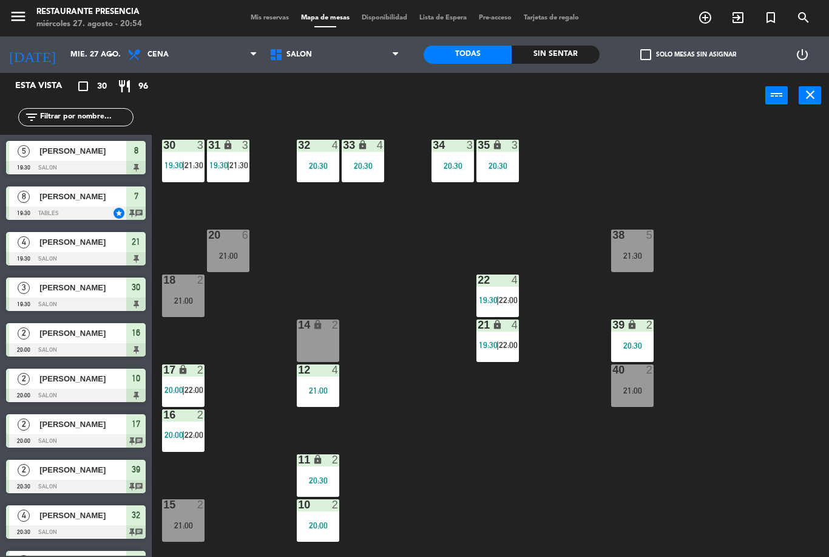
click at [468, 443] on div "30 3 19:30 | 21:30 31 lock 3 19:30 | 21:30 32 4 20:30 33 lock 4 20:30 34 3 20:3…" at bounding box center [494, 337] width 669 height 438
click at [264, 18] on span "Mis reservas" at bounding box center [270, 18] width 50 height 7
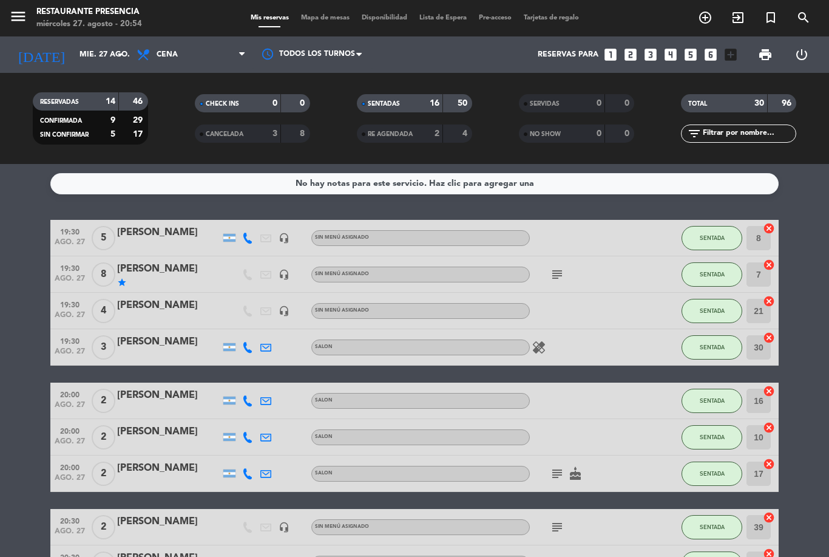
click at [727, 135] on input "text" at bounding box center [749, 133] width 94 height 13
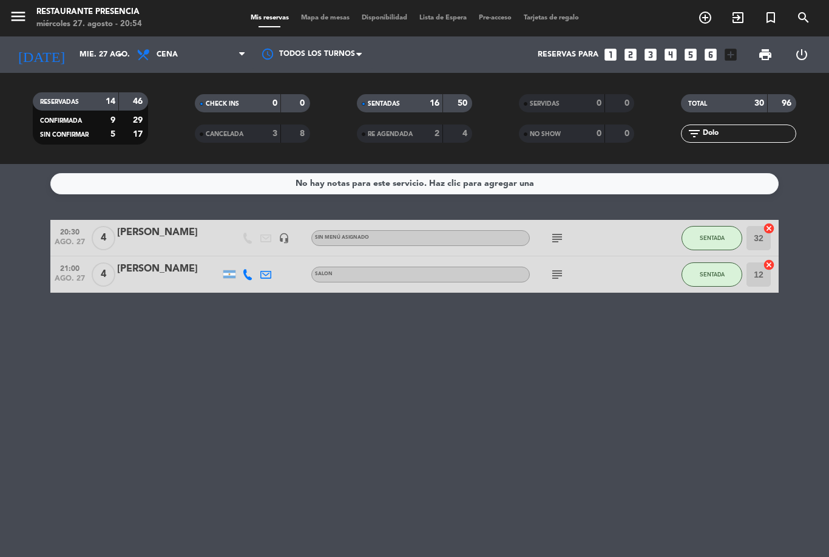
scroll to position [39, 0]
type input "Dolo"
click at [814, 220] on bookings-row "20:30 [DATE] 4 [PERSON_NAME] headset_mic Sin menú asignado subject SENTADA 32 c…" at bounding box center [414, 256] width 829 height 73
click at [324, 21] on span "Mapa de mesas" at bounding box center [325, 18] width 61 height 7
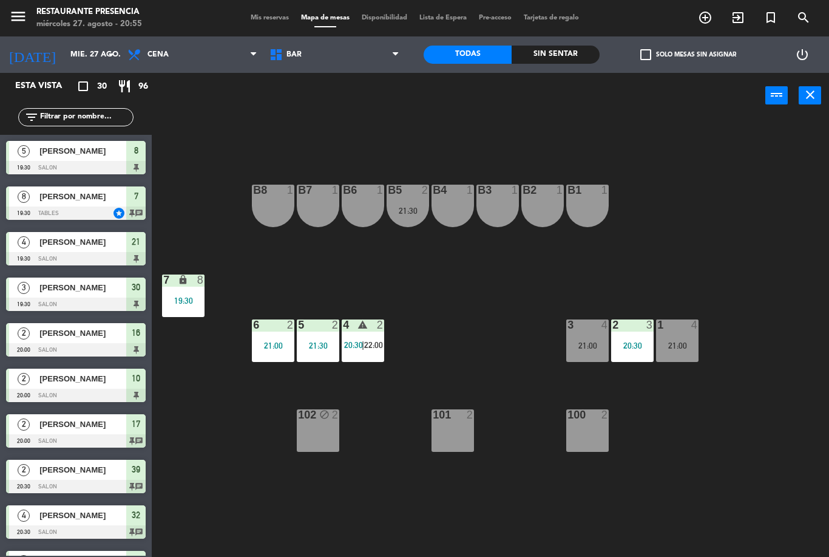
click at [269, 15] on span "Mis reservas" at bounding box center [270, 18] width 50 height 7
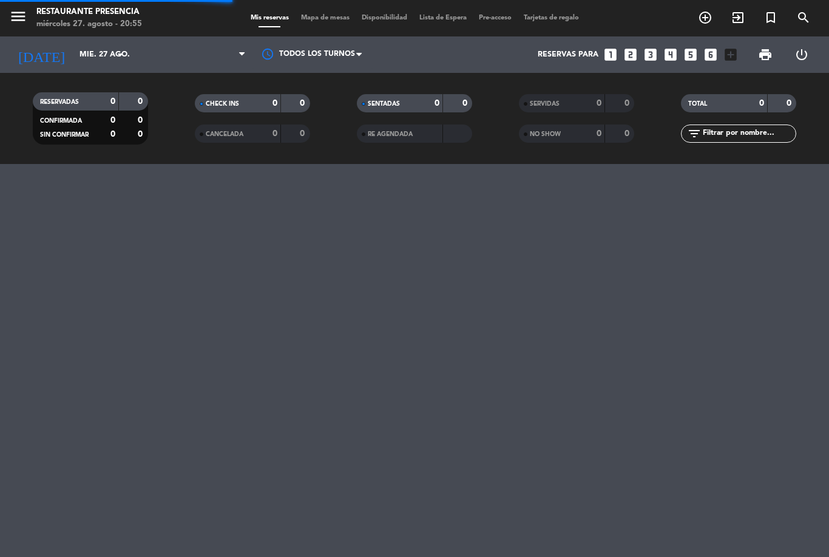
click at [742, 136] on input "text" at bounding box center [749, 133] width 94 height 13
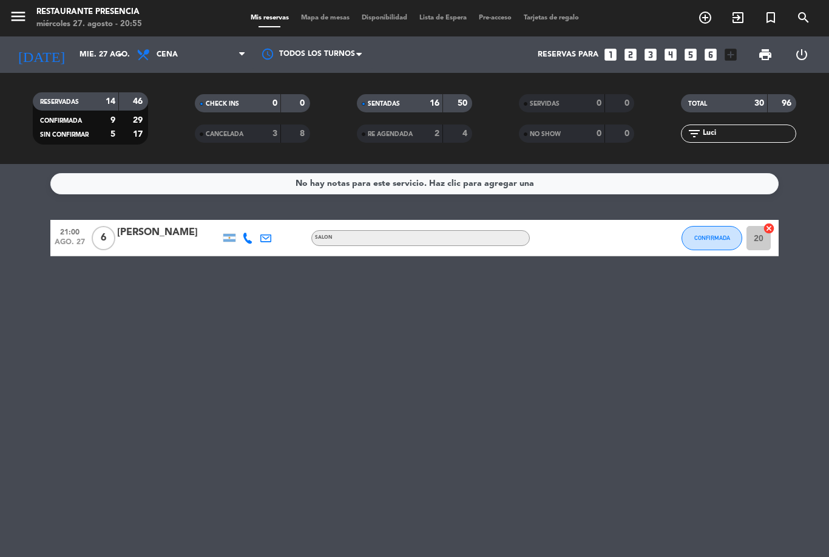
click at [805, 206] on div "No hay notas para este servicio. Haz clic para agregar una 21:00 [DATE] 6 [PERS…" at bounding box center [414, 360] width 829 height 393
click at [724, 247] on button "CONFIRMADA" at bounding box center [712, 238] width 61 height 24
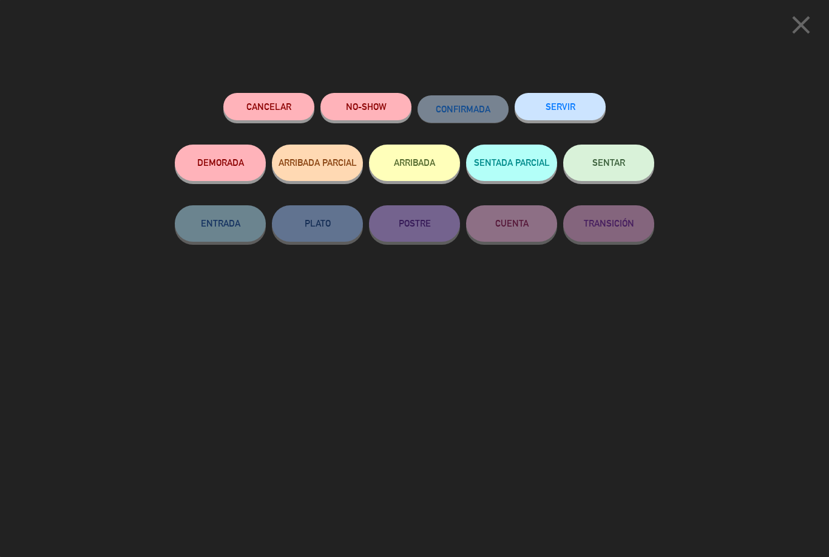
click at [605, 163] on span "SENTAR" at bounding box center [609, 162] width 33 height 10
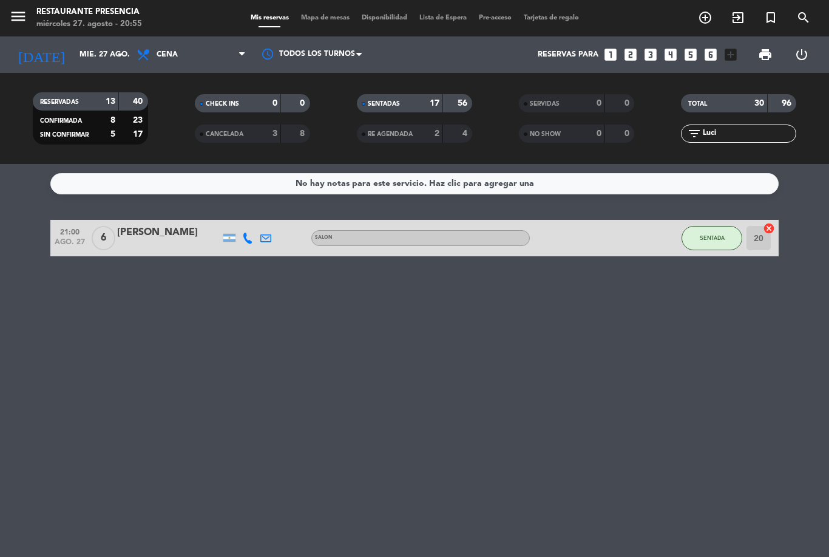
click at [726, 157] on div "RESERVADAS 13 40 CONFIRMADA 8 23 SIN CONFIRMAR 5 17 CHECK INS 0 0 CANCELADA 3 8…" at bounding box center [414, 118] width 829 height 91
click at [740, 137] on input "Luci" at bounding box center [749, 133] width 94 height 13
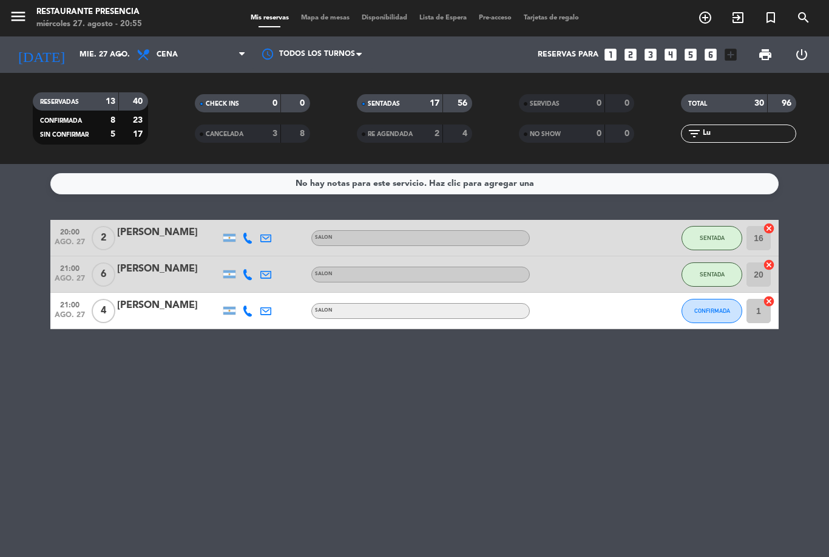
type input "L"
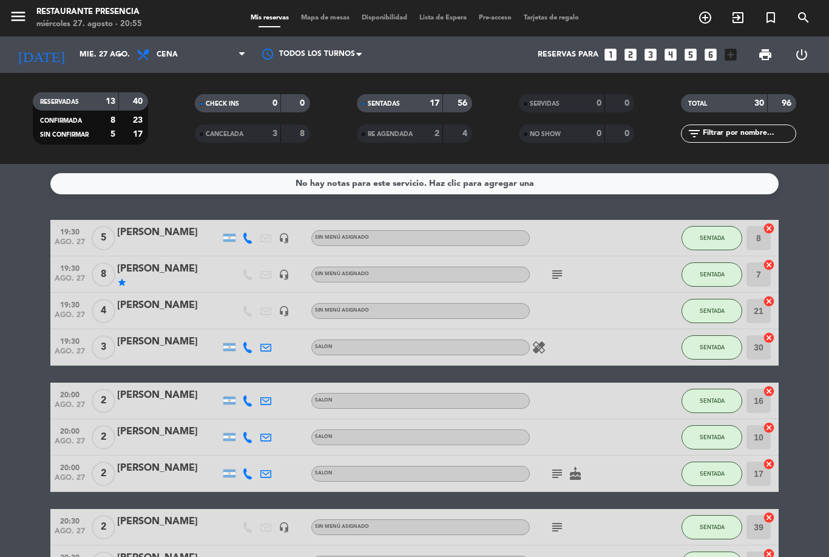
click at [800, 208] on div "No hay notas para este servicio. Haz clic para agregar una 19:30 [DATE] 5 [PERS…" at bounding box center [414, 360] width 829 height 393
click at [744, 111] on div "TOTAL 30 96" at bounding box center [738, 103] width 115 height 18
click at [734, 135] on input "text" at bounding box center [749, 133] width 94 height 13
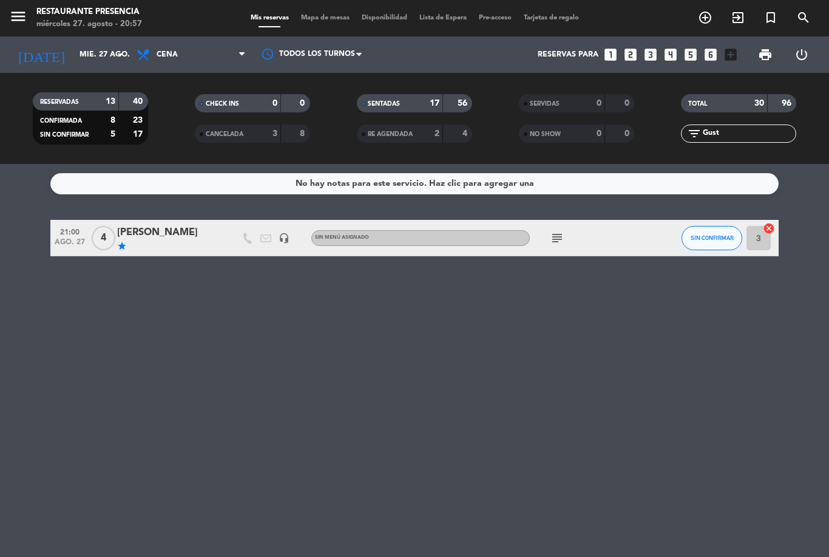
click at [813, 216] on div "No hay notas para este servicio. Haz clic para agregar una 21:00 [DATE] 4 [PERS…" at bounding box center [414, 360] width 829 height 393
click at [555, 237] on icon "subject" at bounding box center [557, 238] width 15 height 15
click at [601, 422] on div "No hay notas para este servicio. Haz clic para agregar una 21:00 [DATE] 4 [PERS…" at bounding box center [414, 360] width 829 height 393
click at [709, 226] on button "SIN CONFIRMAR" at bounding box center [712, 238] width 61 height 24
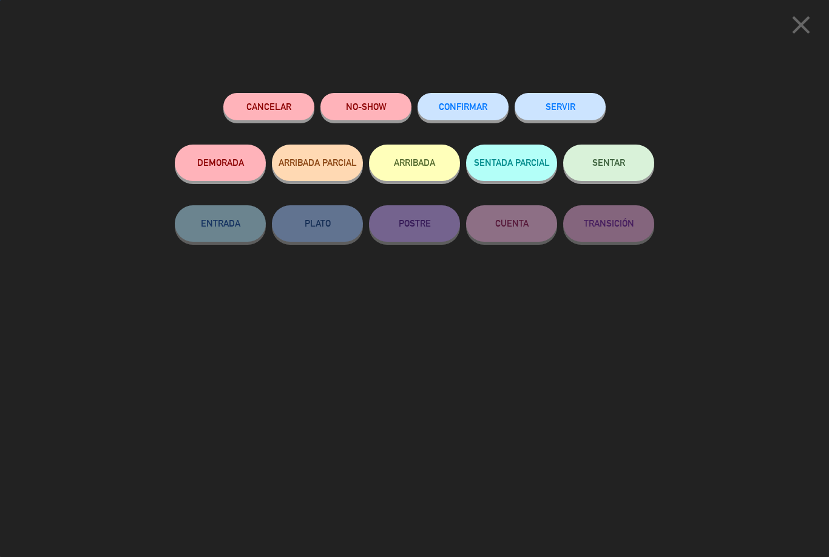
click at [605, 162] on span "SENTAR" at bounding box center [609, 162] width 33 height 10
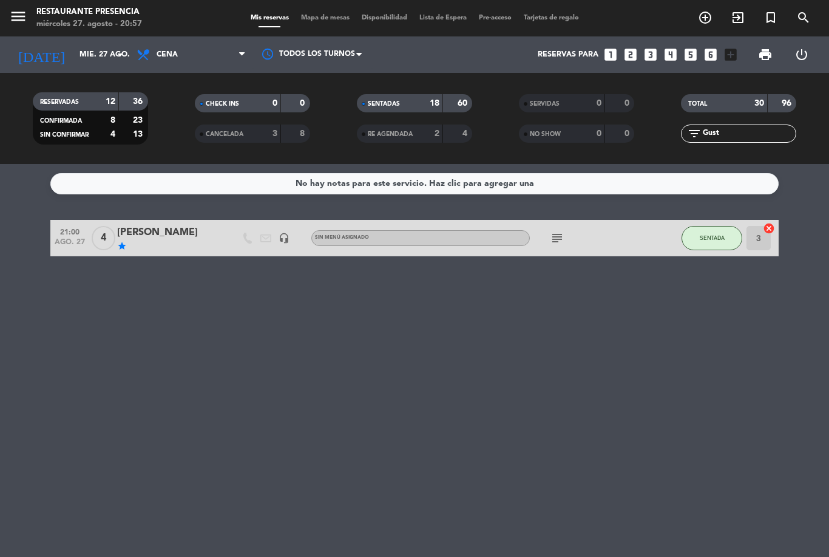
click at [548, 235] on div "subject" at bounding box center [584, 238] width 109 height 36
click at [544, 222] on div "subject" at bounding box center [584, 238] width 109 height 36
click at [559, 245] on icon "subject" at bounding box center [557, 238] width 15 height 15
click at [772, 137] on input "Gust" at bounding box center [749, 133] width 94 height 13
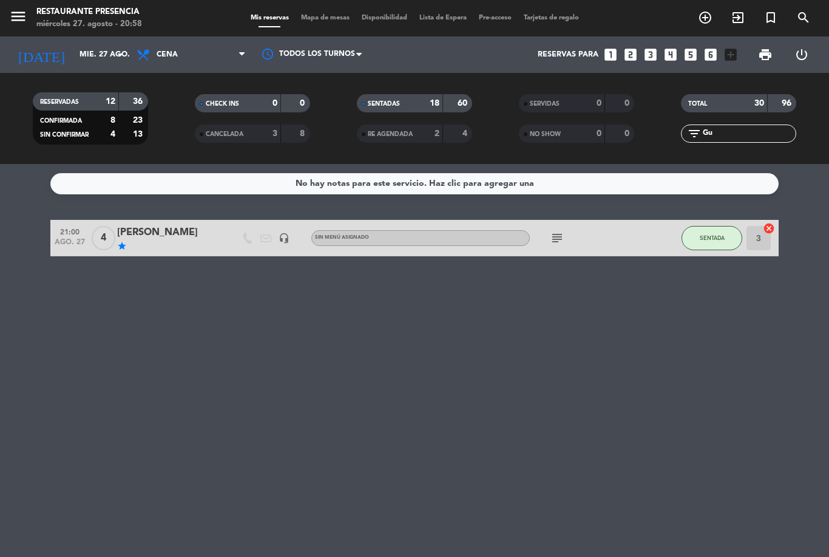
type input "G"
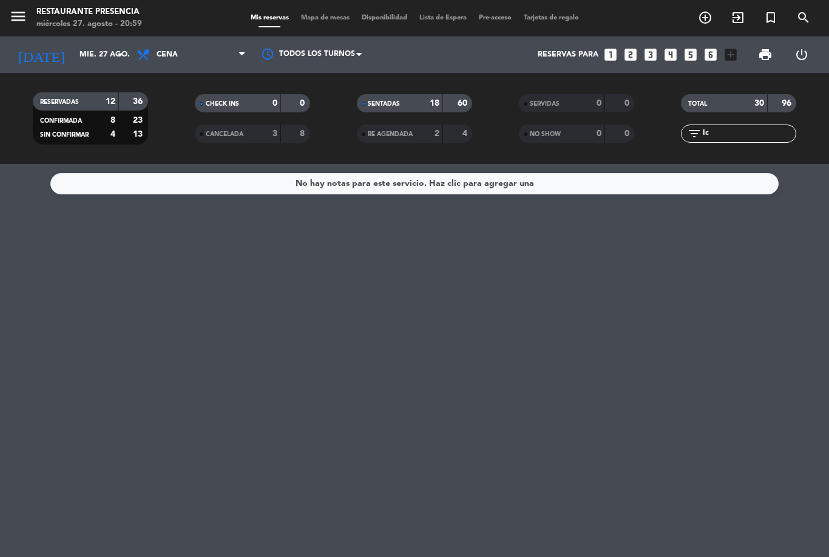
type input "I"
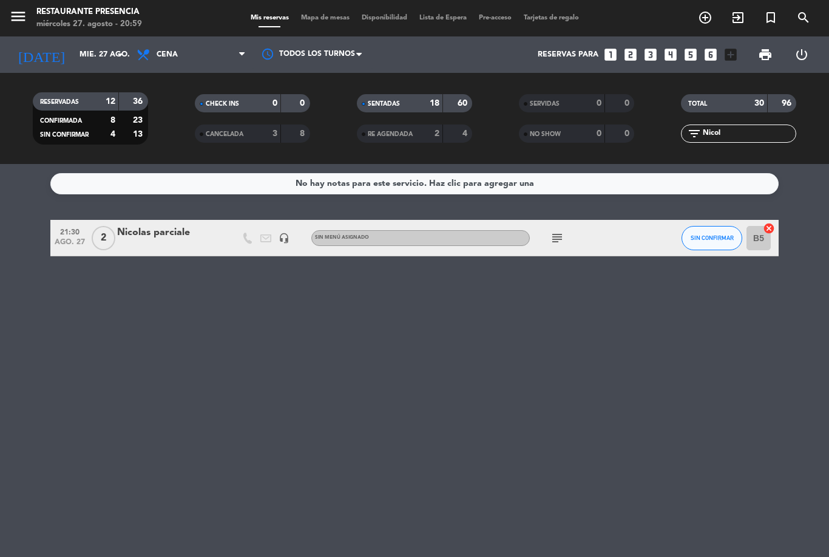
type input "Nicol"
click at [798, 210] on div "No hay notas para este servicio. Haz clic para agregar una 21:30 [DATE] 2 Nicol…" at bounding box center [414, 360] width 829 height 393
click at [557, 242] on icon "subject" at bounding box center [557, 238] width 15 height 15
click at [606, 239] on div "subject Barra" at bounding box center [584, 238] width 109 height 36
click at [190, 237] on div "Nicolas parciale" at bounding box center [168, 233] width 103 height 16
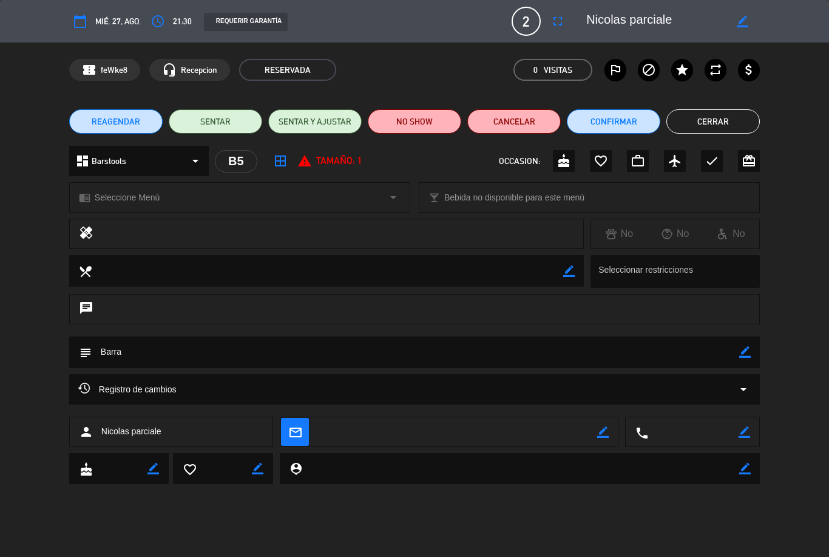
click at [740, 356] on icon "border_color" at bounding box center [746, 352] width 12 height 12
click at [656, 357] on textarea at bounding box center [416, 351] width 648 height 31
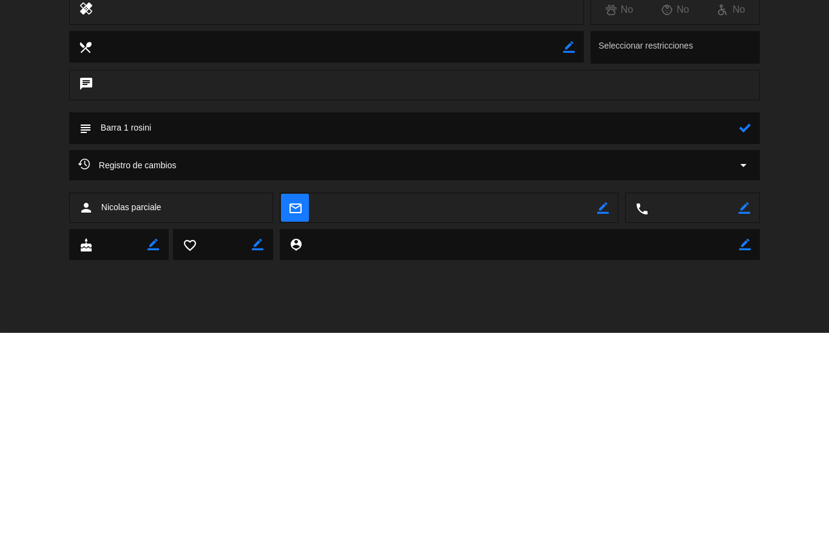
type textarea "Barra 1 rosini"
click at [744, 346] on icon at bounding box center [746, 352] width 12 height 12
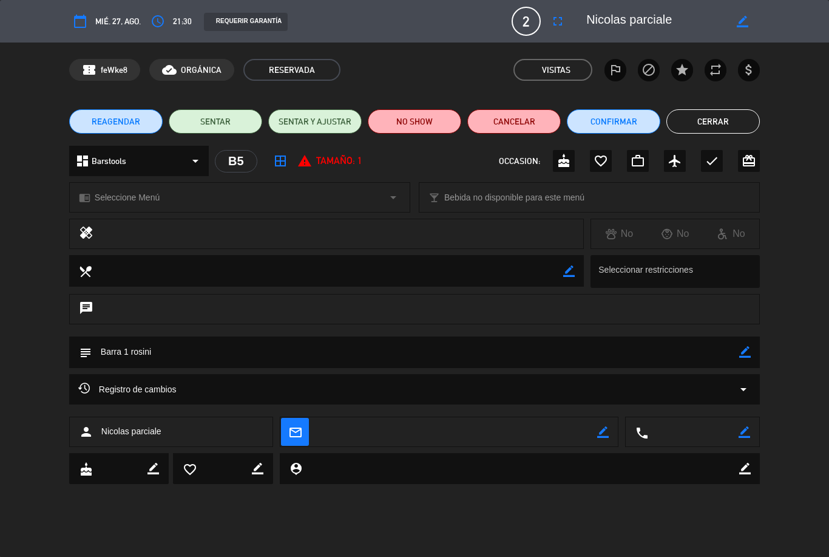
click at [720, 131] on button "Cerrar" at bounding box center [714, 121] width 94 height 24
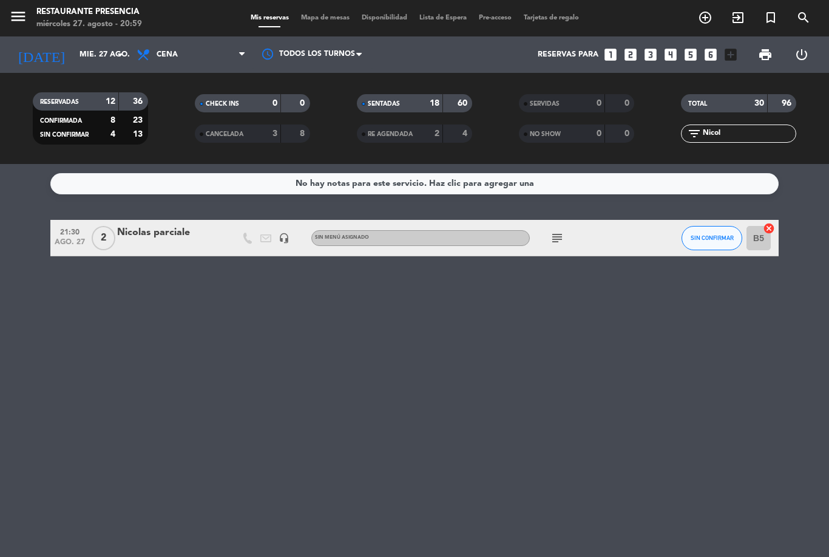
click at [766, 140] on input "Nicol" at bounding box center [749, 133] width 94 height 13
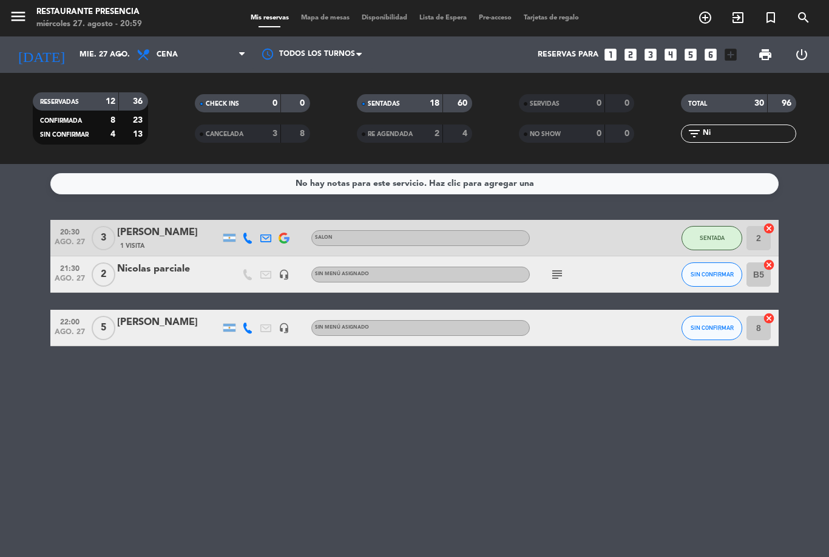
type input "N"
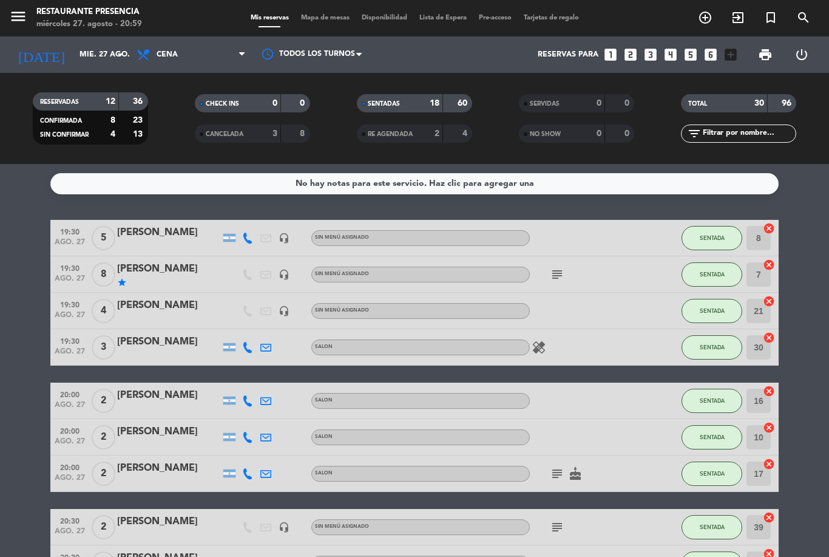
click at [810, 186] on service-notes "No hay notas para este servicio. Haz clic para agregar una" at bounding box center [414, 183] width 829 height 21
click at [749, 138] on input "text" at bounding box center [749, 133] width 94 height 13
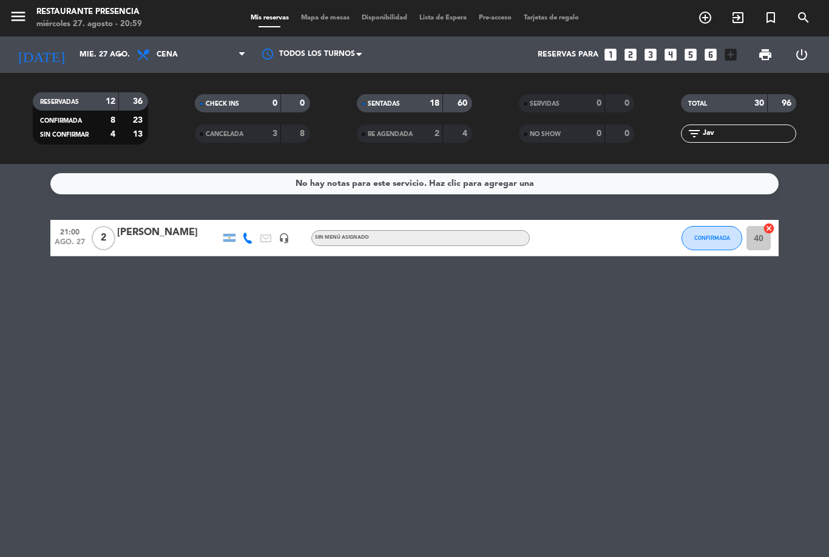
type input "Javi"
click at [322, 21] on span "Mapa de mesas" at bounding box center [325, 18] width 61 height 7
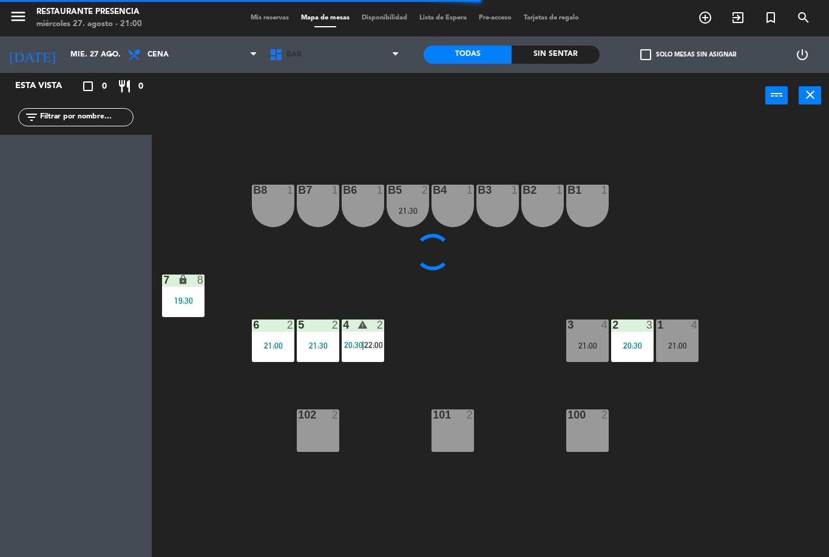
click at [366, 53] on span "BAR" at bounding box center [335, 54] width 142 height 27
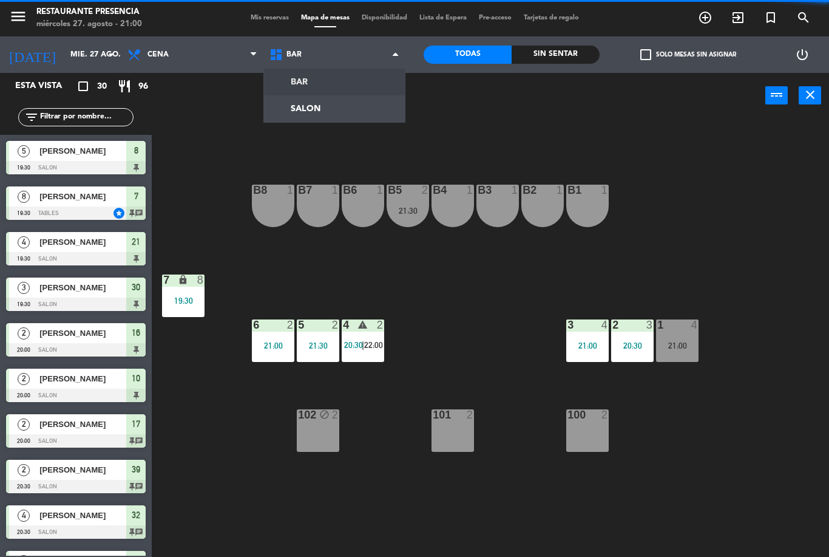
click at [333, 115] on ng-component "menu Restaurante Presencia miércoles 27. agosto - 21:00 Mis reservas Mapa de me…" at bounding box center [414, 278] width 829 height 557
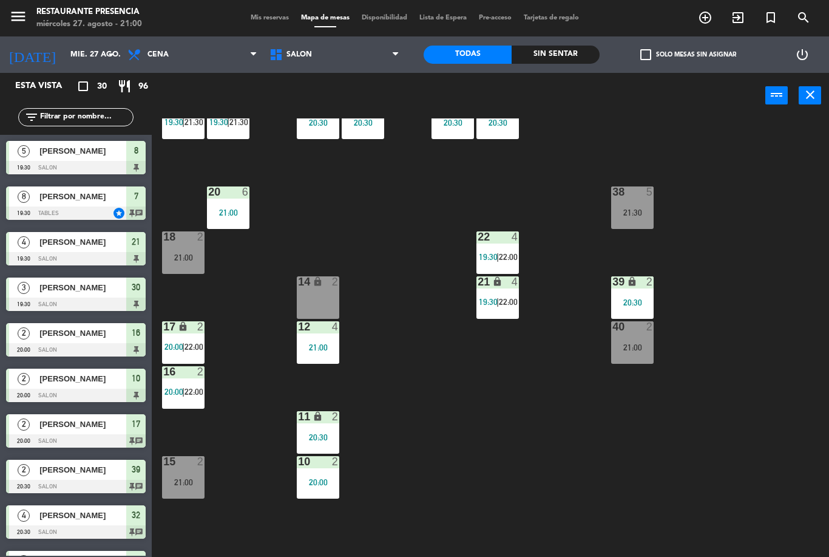
scroll to position [48, 0]
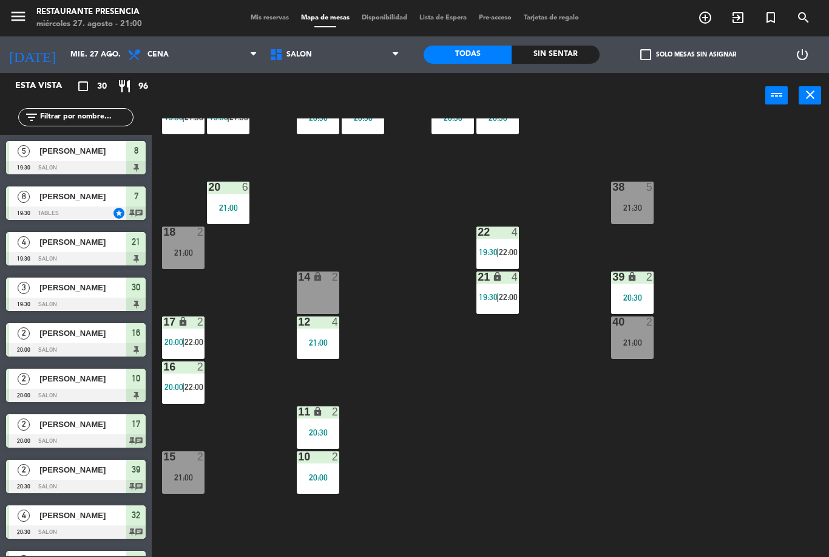
click at [184, 474] on div "21:00" at bounding box center [183, 477] width 43 height 9
click at [461, 400] on div "30 3 19:30 | 21:30 31 lock 3 19:30 | 21:30 32 4 20:30 33 lock 4 20:30 34 3 20:3…" at bounding box center [494, 337] width 669 height 438
click at [623, 347] on div "40 2 21:00" at bounding box center [632, 337] width 43 height 43
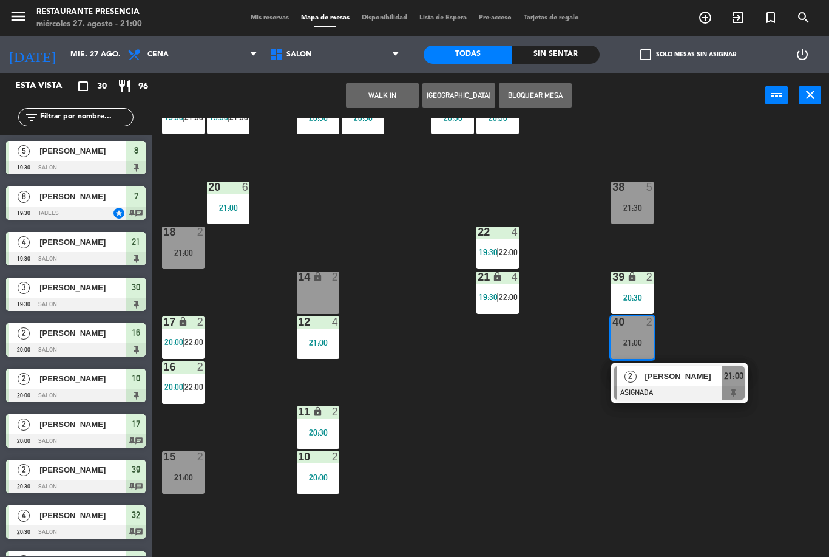
click at [704, 376] on span "[PERSON_NAME]" at bounding box center [684, 376] width 78 height 13
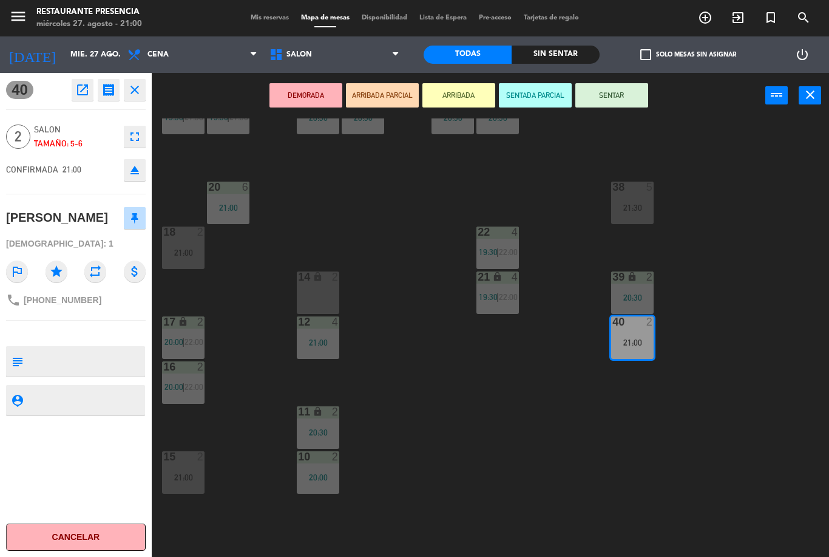
click at [618, 91] on button "SENTAR" at bounding box center [612, 95] width 73 height 24
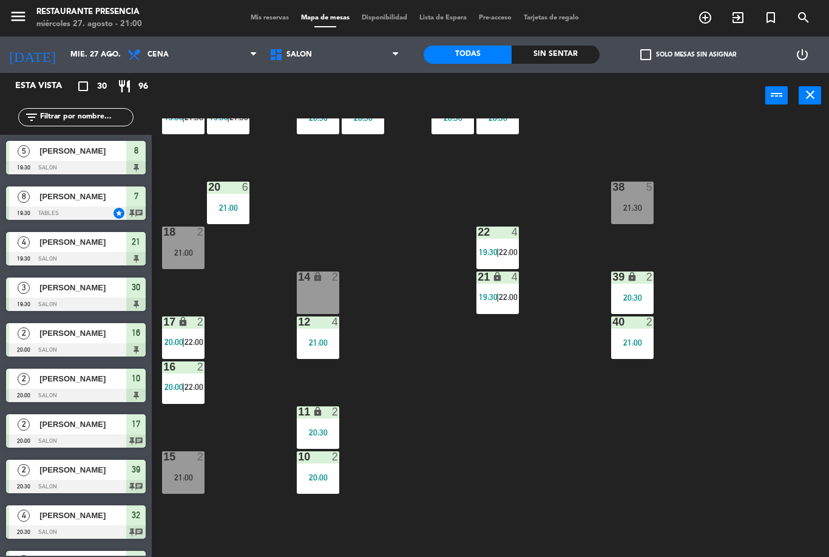
scroll to position [0, 0]
click at [323, 342] on div "21:00" at bounding box center [318, 342] width 43 height 9
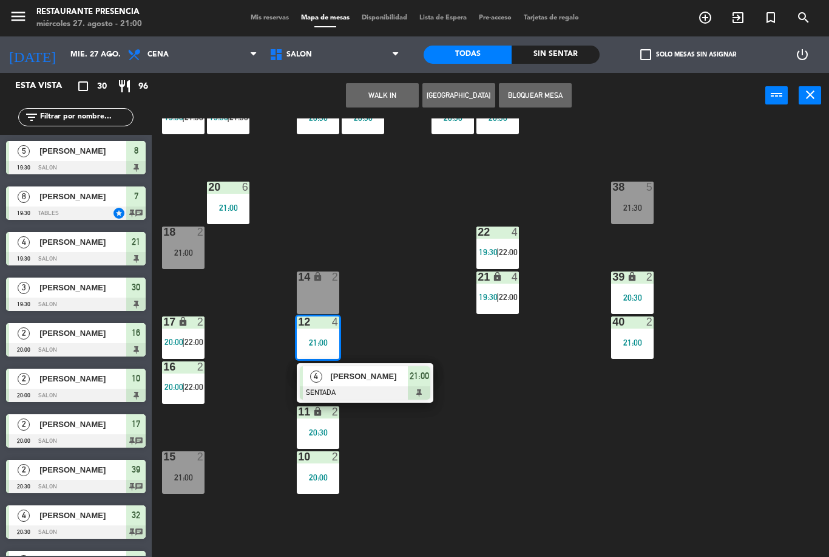
click at [382, 377] on span "[PERSON_NAME]" at bounding box center [369, 376] width 78 height 13
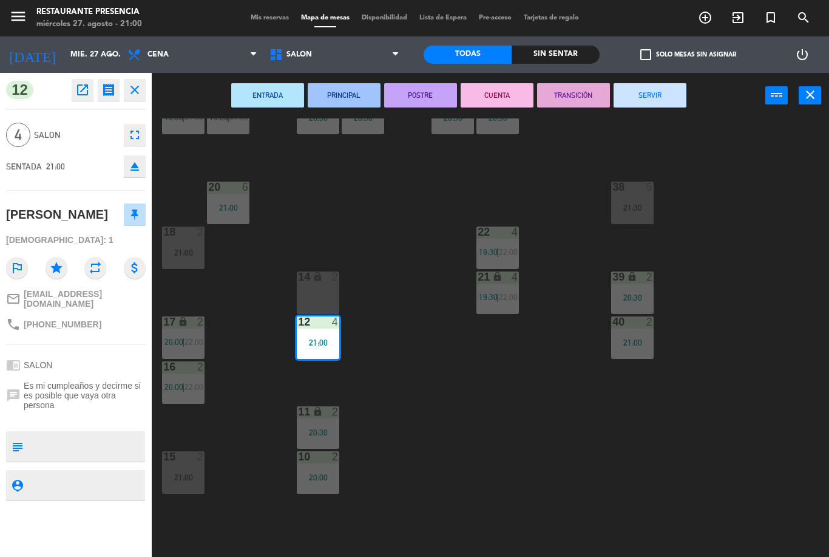
click at [314, 291] on div "14 lock 2" at bounding box center [318, 292] width 43 height 43
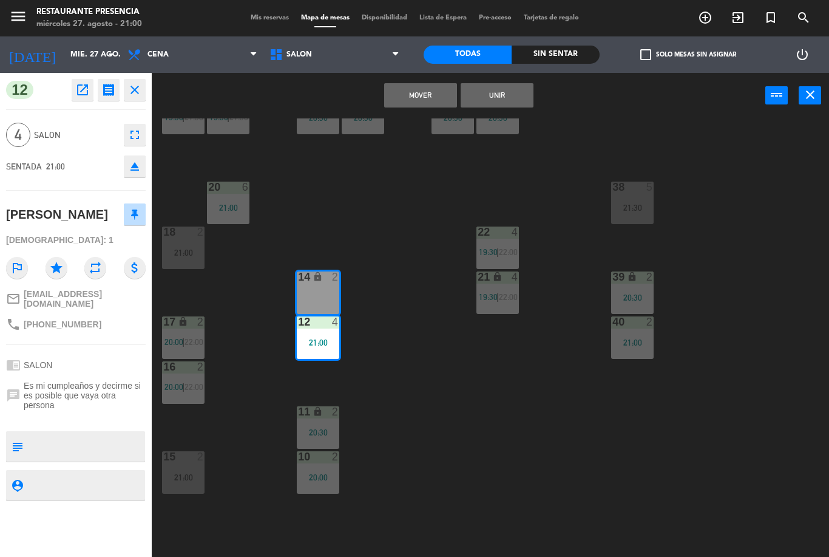
click at [503, 100] on button "Unir" at bounding box center [497, 95] width 73 height 24
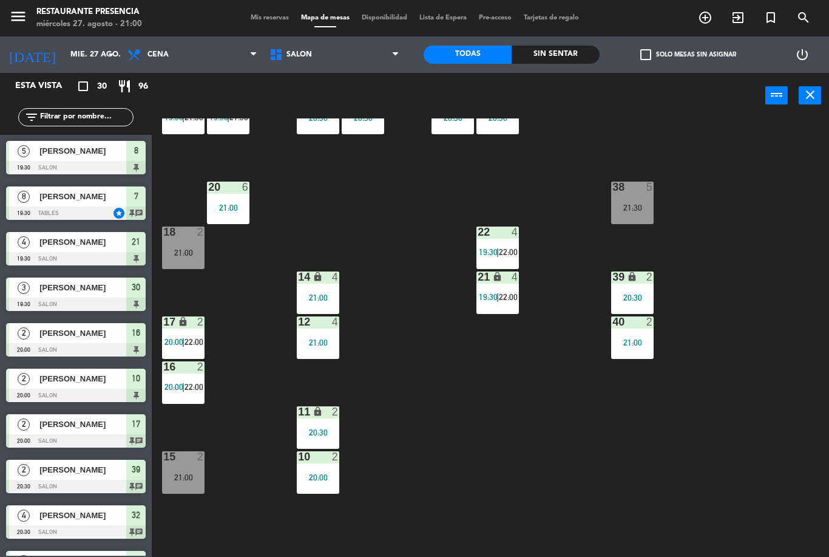
click at [287, 21] on span "Mis reservas" at bounding box center [270, 18] width 50 height 7
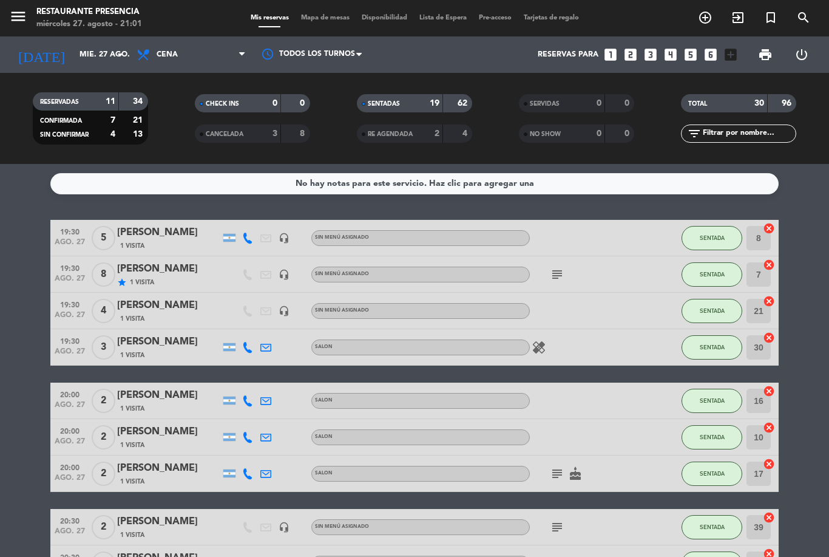
click at [715, 140] on input "text" at bounding box center [749, 133] width 94 height 13
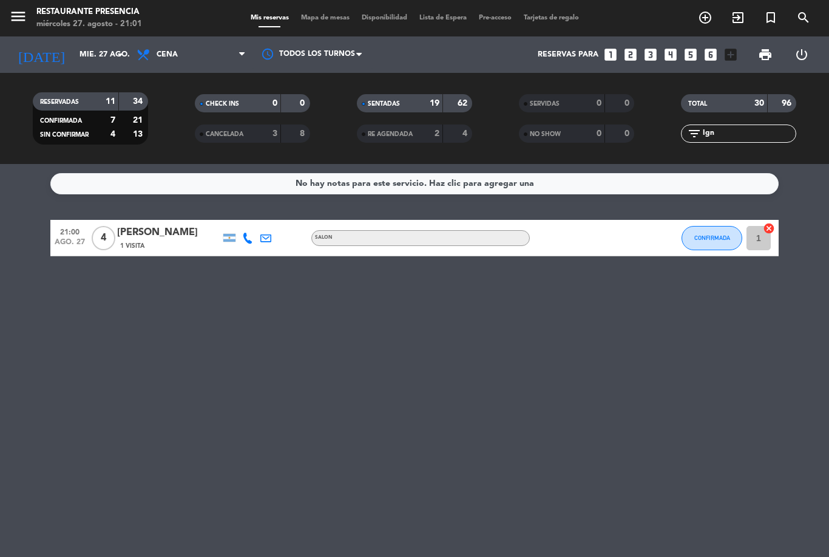
type input "Ign"
click at [820, 202] on div "No hay notas para este servicio. Haz clic para agregar una 21:00 [DATE] 4 [PERS…" at bounding box center [414, 360] width 829 height 393
click at [404, 407] on div "No hay notas para este servicio. Haz clic para agregar una 21:00 [DATE] 4 [PERS…" at bounding box center [414, 360] width 829 height 393
click at [718, 240] on span "CONFIRMADA" at bounding box center [713, 237] width 36 height 7
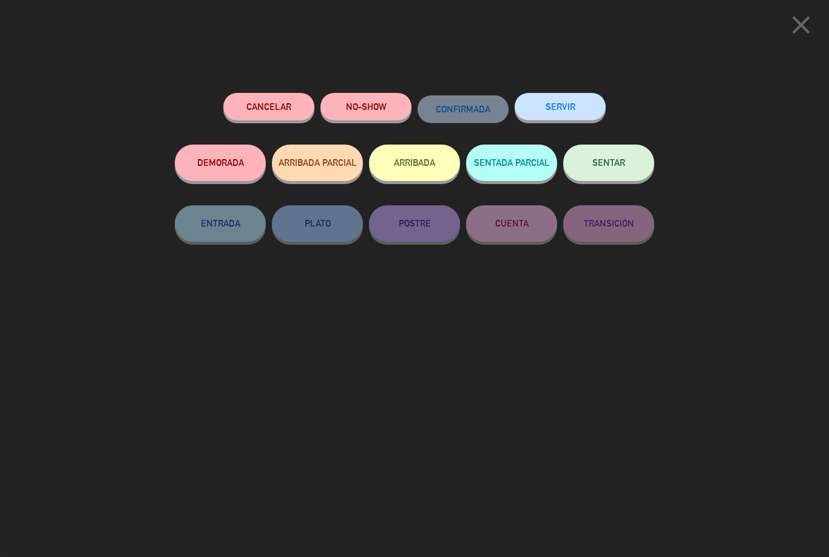
click at [641, 159] on button "SENTAR" at bounding box center [608, 163] width 91 height 36
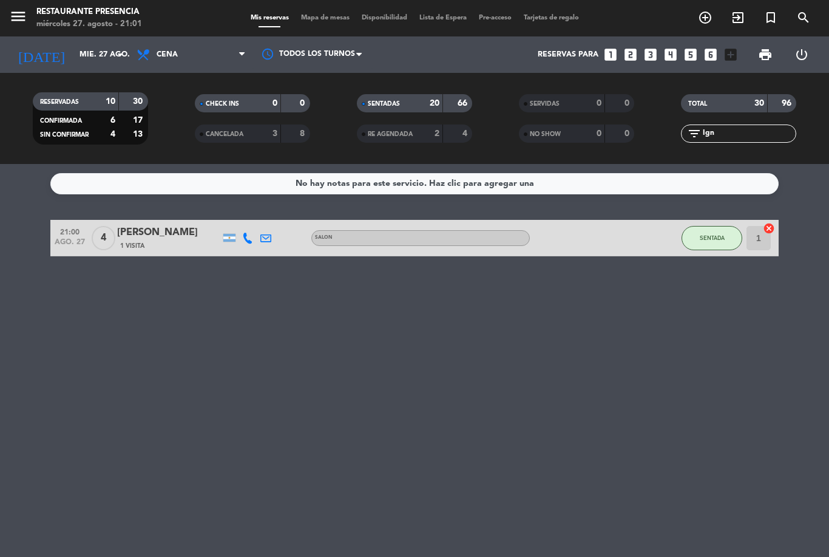
click at [305, 21] on span "Mapa de mesas" at bounding box center [325, 18] width 61 height 7
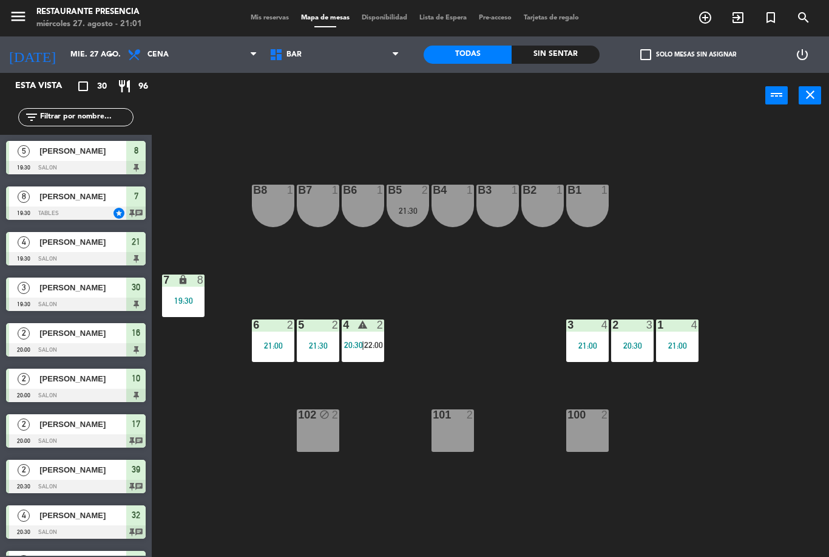
click at [373, 51] on span "BAR" at bounding box center [335, 54] width 142 height 27
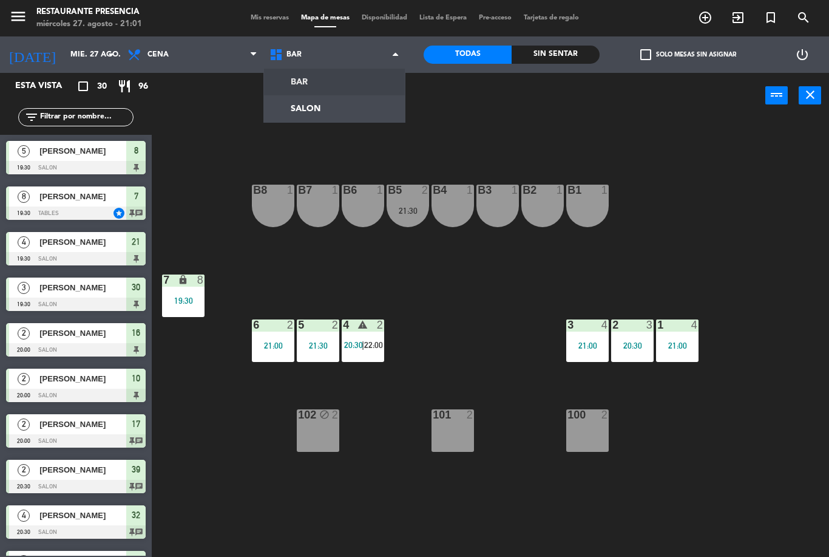
click at [344, 109] on ng-component "menu Restaurante Presencia miércoles 27. agosto - 21:01 Mis reservas Mapa de me…" at bounding box center [414, 278] width 829 height 557
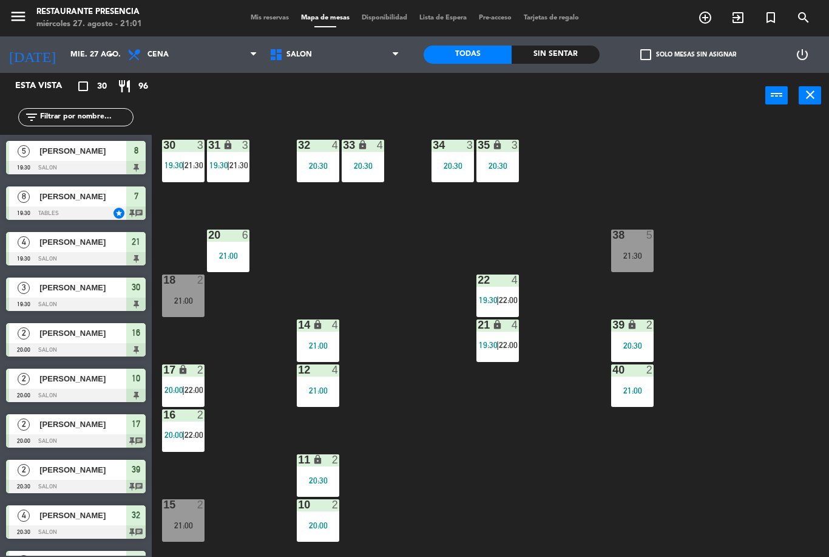
click at [295, 53] on span "SALON" at bounding box center [300, 54] width 26 height 9
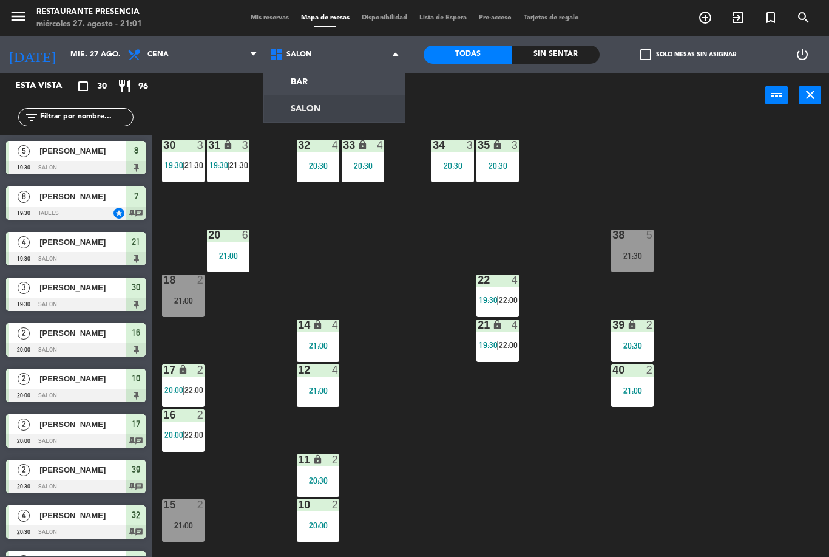
click at [283, 90] on ng-component "menu Restaurante Presencia miércoles 27. agosto - 21:01 Mis reservas Mapa de me…" at bounding box center [414, 278] width 829 height 557
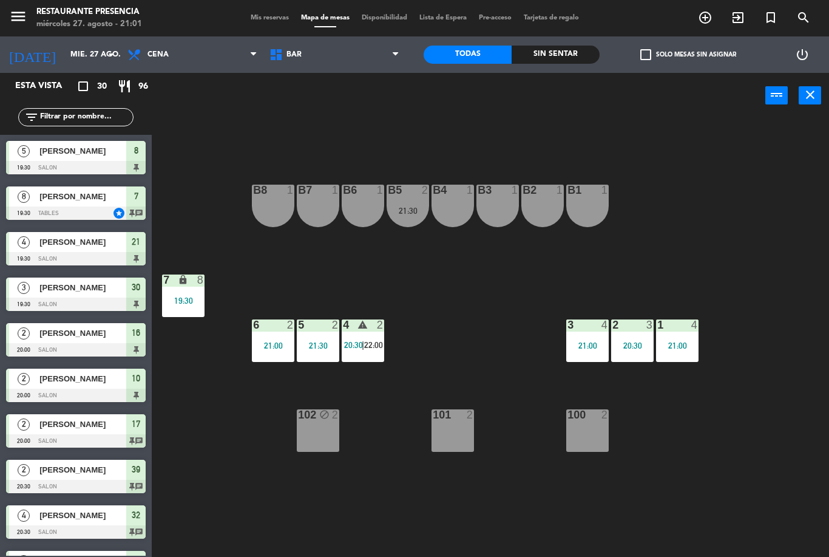
click at [673, 352] on div "1 4 21:00" at bounding box center [677, 340] width 43 height 43
click at [741, 188] on div "B1 1 B2 1 B3 1 B4 1 B5 2 21:30 B6 1 B7 1 B8 1 7 lock 8 19:30 1 4 21:00 2 3 20:3…" at bounding box center [494, 337] width 669 height 438
click at [361, 63] on span "BAR" at bounding box center [335, 54] width 142 height 27
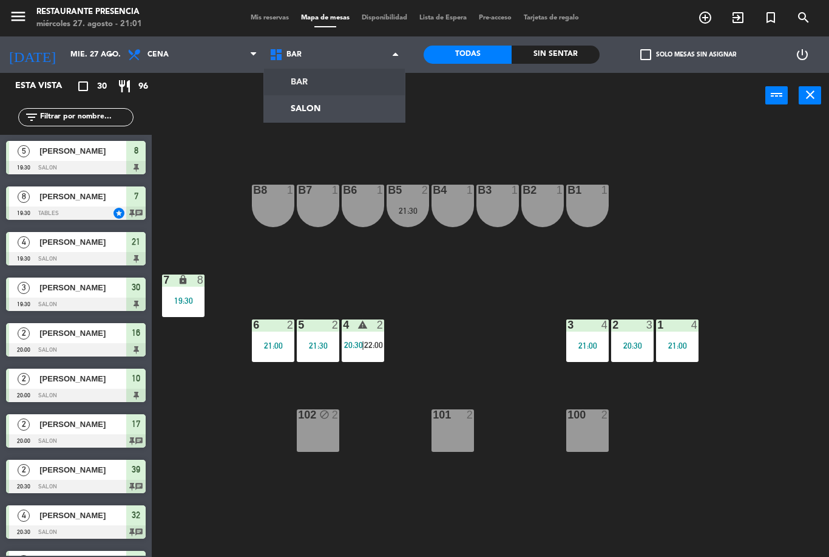
click at [330, 118] on ng-component "menu Restaurante Presencia miércoles 27. agosto - 21:01 Mis reservas Mapa de me…" at bounding box center [414, 278] width 829 height 557
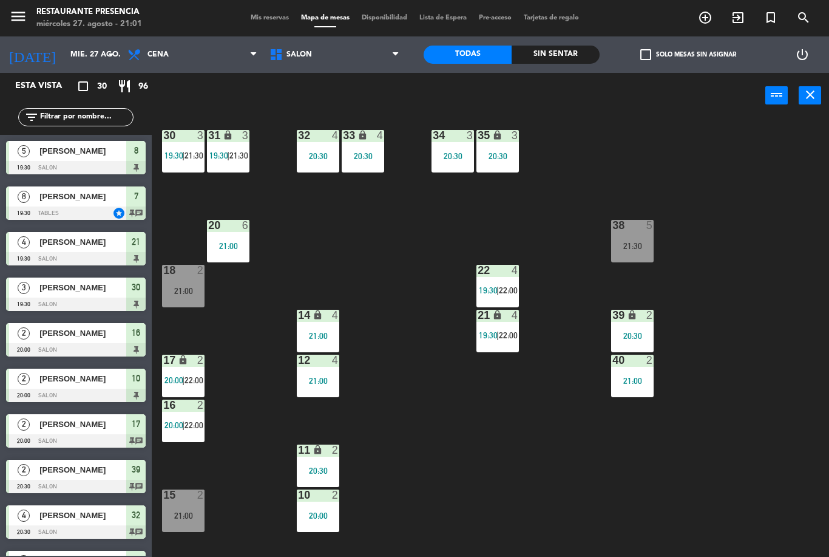
scroll to position [9, 0]
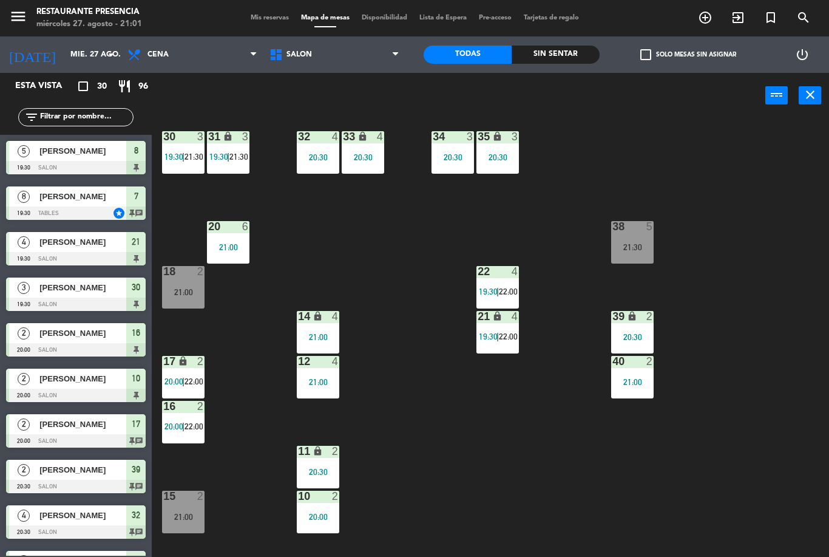
click at [628, 240] on div "38 5 21:30" at bounding box center [632, 242] width 43 height 43
click at [791, 246] on div "30 3 19:30 | 21:30 31 lock 3 19:30 | 21:30 32 4 20:30 33 lock 4 20:30 34 3 20:3…" at bounding box center [494, 337] width 669 height 438
click at [267, 21] on span "Mis reservas" at bounding box center [270, 18] width 50 height 7
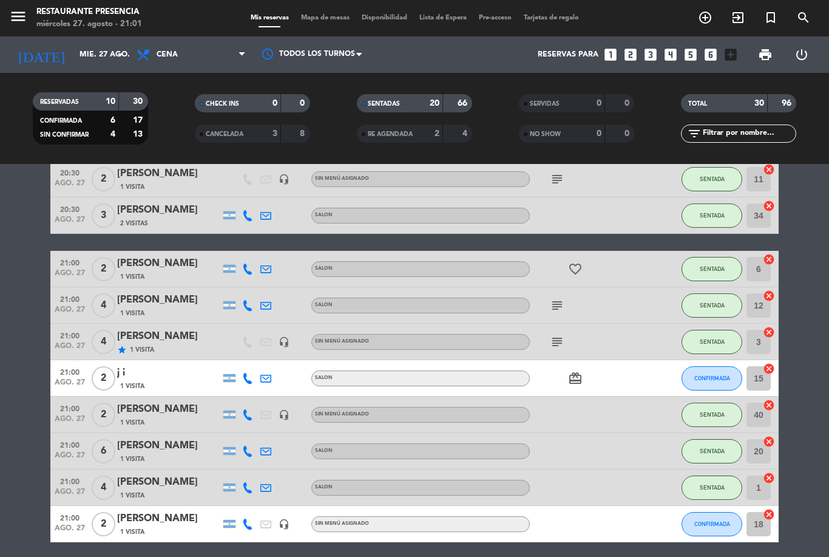
scroll to position [483, 0]
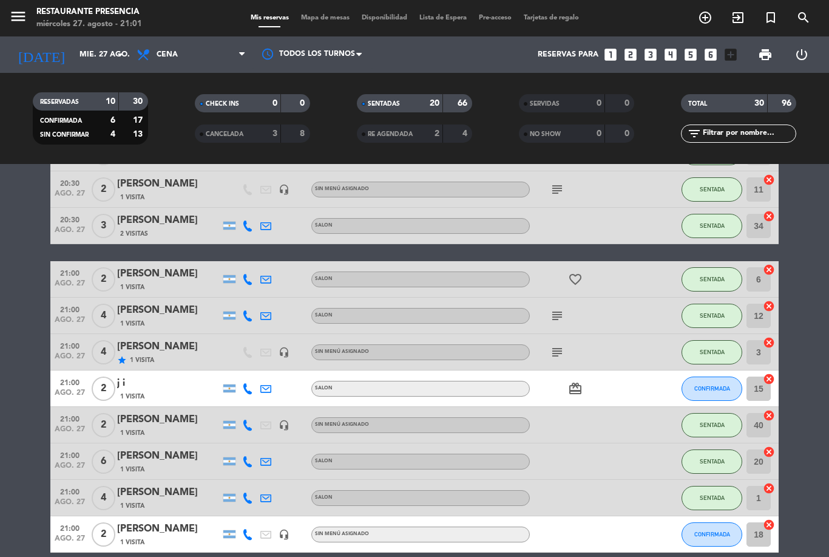
click at [324, 21] on span "Mapa de mesas" at bounding box center [325, 18] width 61 height 7
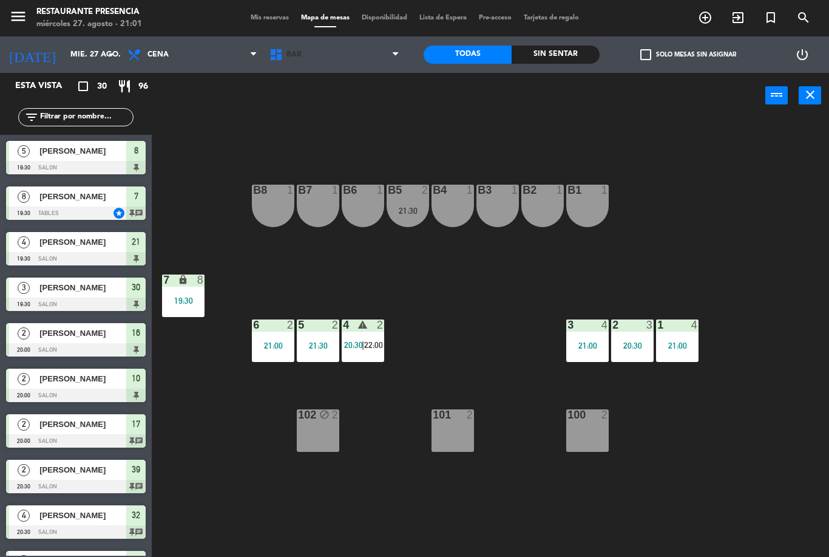
click at [392, 59] on span "BAR" at bounding box center [335, 54] width 142 height 27
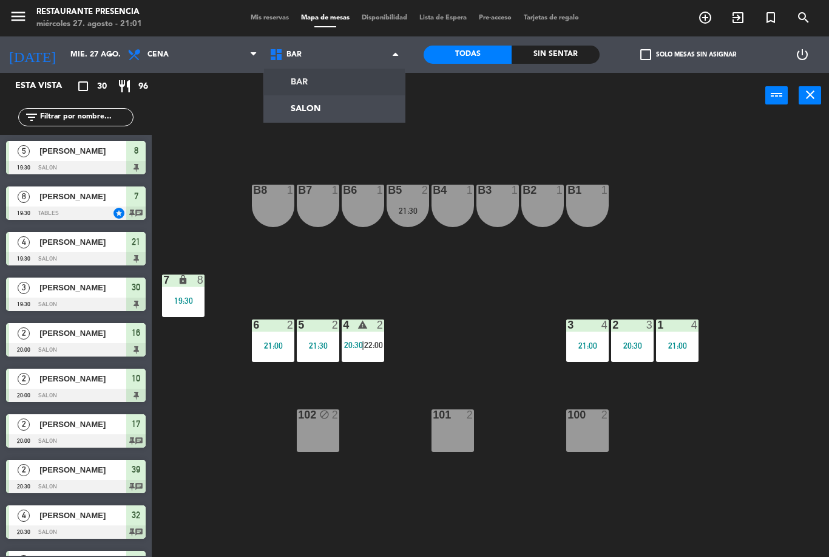
click at [353, 111] on ng-component "menu Restaurante Presencia miércoles 27. agosto - 21:01 Mis reservas Mapa de me…" at bounding box center [414, 278] width 829 height 557
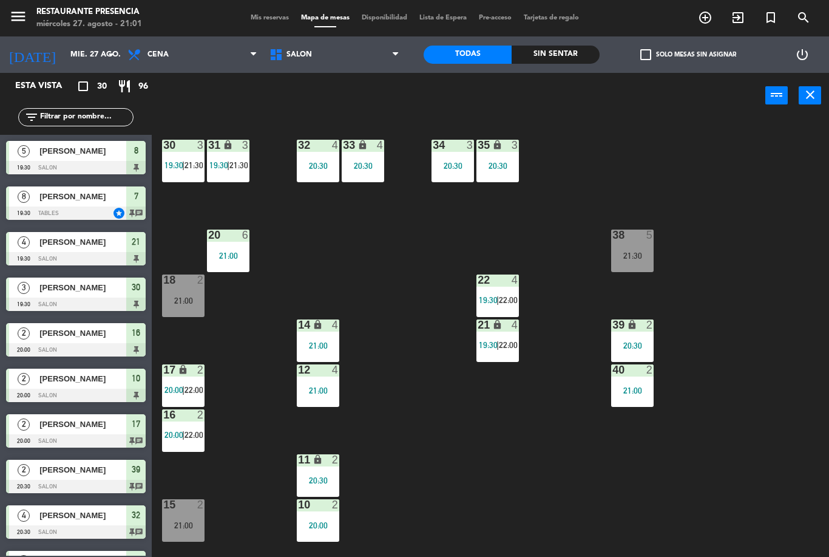
click at [225, 159] on div "31 lock 3 19:30 | 21:30" at bounding box center [228, 161] width 43 height 43
click at [715, 290] on div "30 3 19:30 | 21:30 31 lock 3 19:30 | 21:30 32 4 20:30 33 lock 4 20:30 34 3 20:3…" at bounding box center [494, 337] width 669 height 438
click at [639, 482] on div "30 3 19:30 | 21:30 31 lock 3 19:30 | 21:30 32 4 20:30 33 lock 4 20:30 34 3 20:3…" at bounding box center [494, 337] width 669 height 438
click at [245, 21] on span "Mis reservas" at bounding box center [270, 18] width 50 height 7
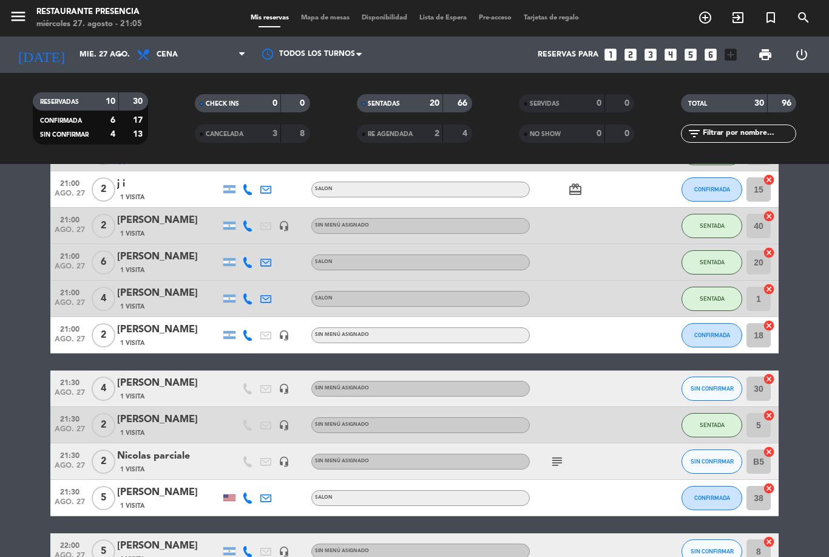
scroll to position [696, 0]
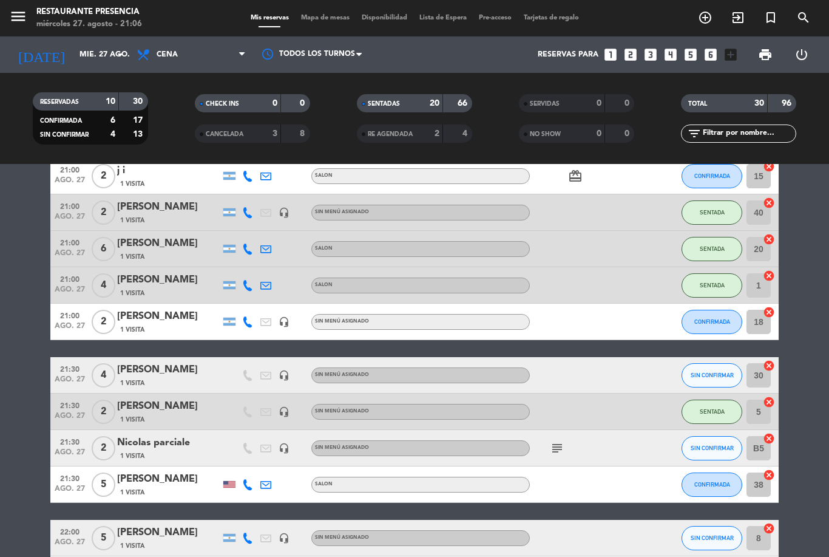
click at [743, 137] on input "text" at bounding box center [749, 133] width 94 height 13
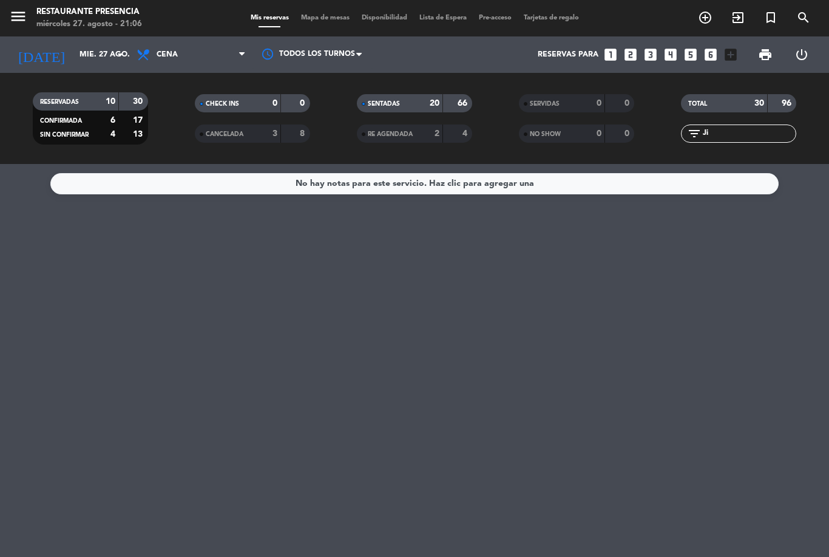
click at [809, 199] on div "No hay notas para este servicio. Haz clic para agregar una" at bounding box center [414, 360] width 829 height 393
click at [763, 150] on div "TOTAL 30 96 filter_list Ji" at bounding box center [739, 118] width 162 height 67
click at [757, 131] on input "Ji" at bounding box center [749, 133] width 94 height 13
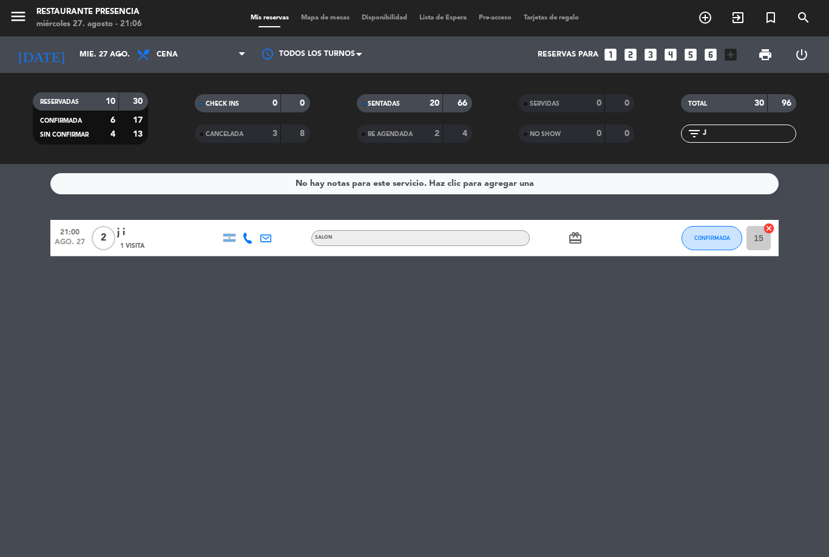
scroll to position [27, 0]
click at [720, 226] on button "CONFIRMADA" at bounding box center [712, 238] width 61 height 24
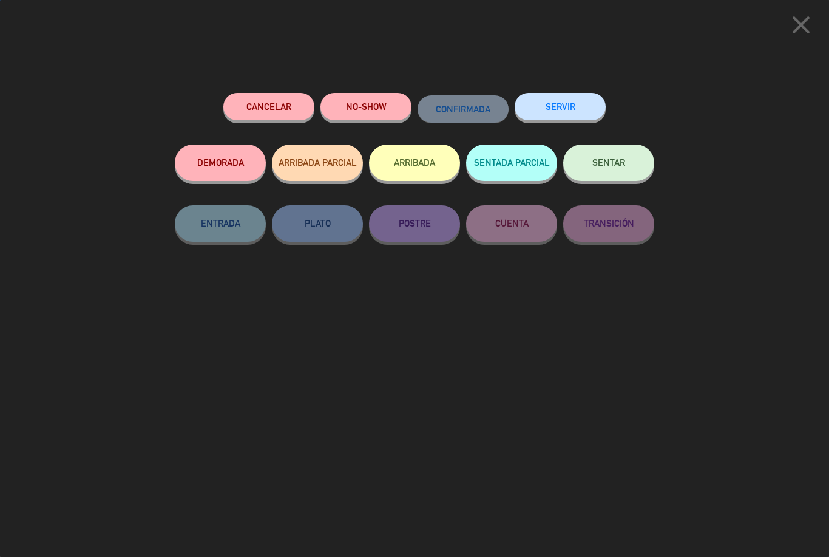
click at [623, 167] on button "SENTAR" at bounding box center [608, 163] width 91 height 36
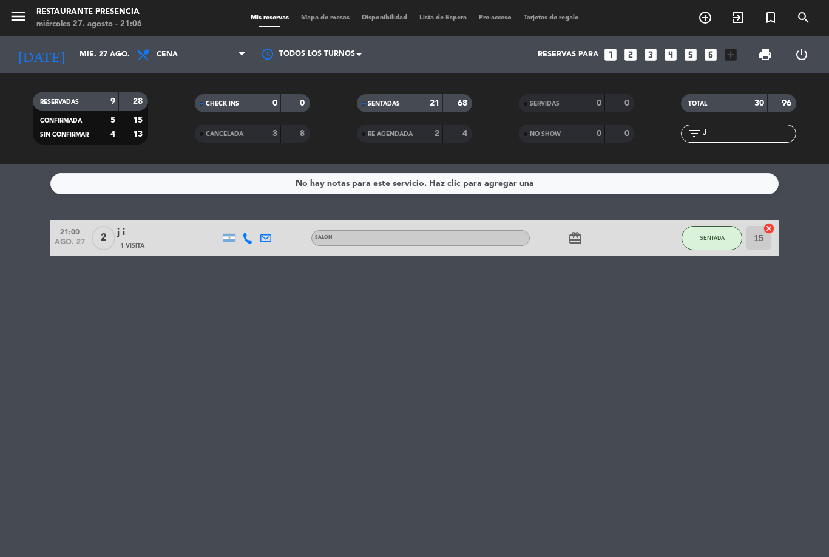
click at [741, 127] on input "J" at bounding box center [749, 133] width 94 height 13
type input "J"
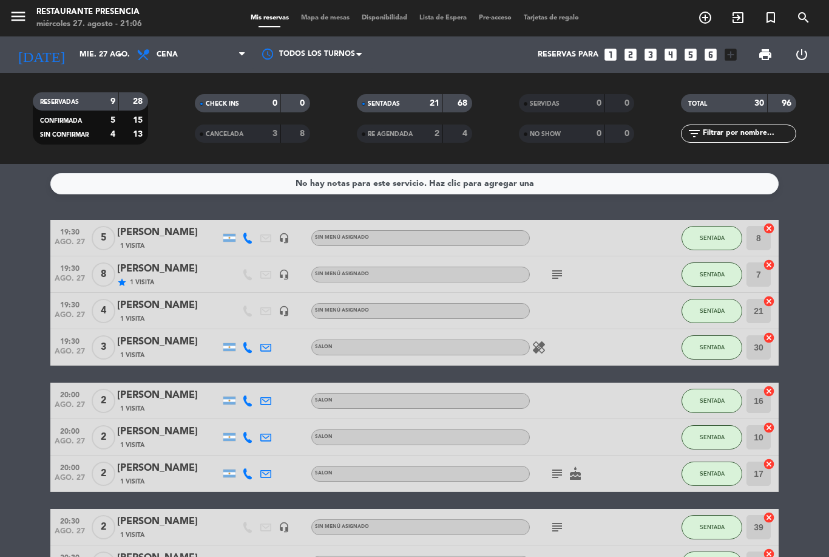
click at [815, 191] on div "No hay notas para este servicio. Haz clic para agregar una 19:30 [DATE] 5 [PERS…" at bounding box center [414, 360] width 829 height 393
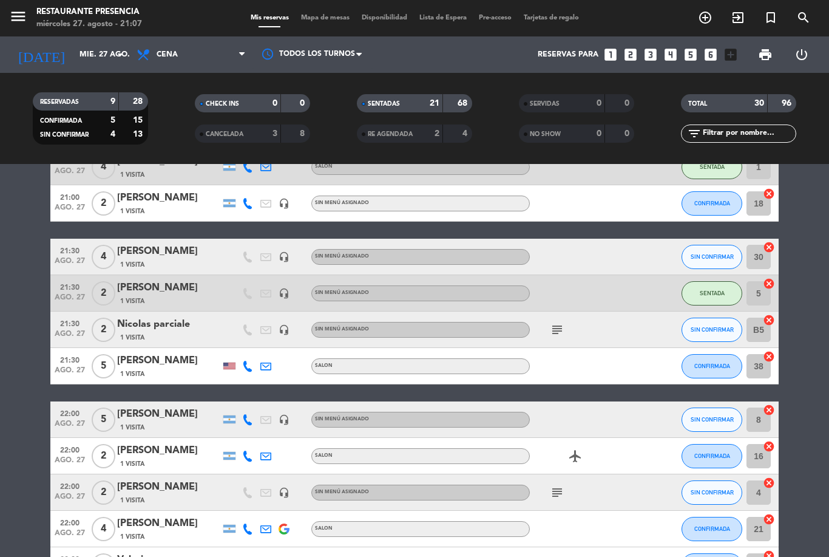
scroll to position [815, 0]
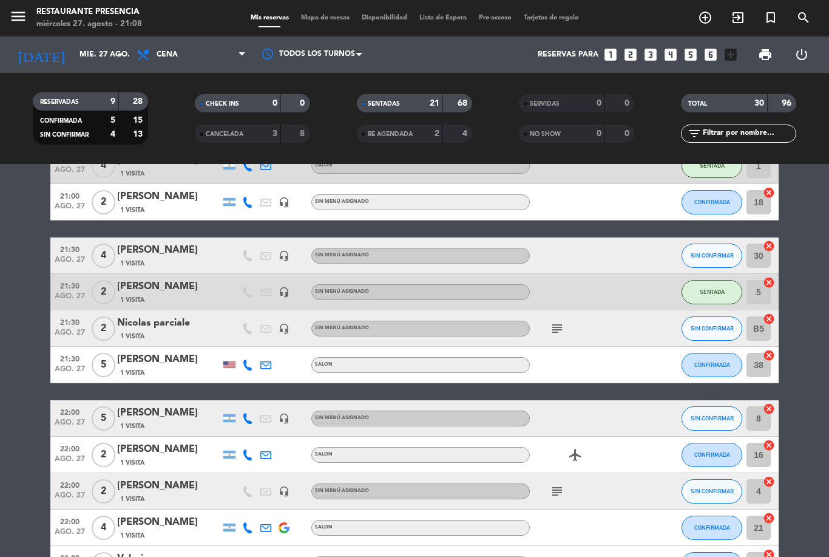
click at [736, 127] on input "text" at bounding box center [749, 133] width 94 height 13
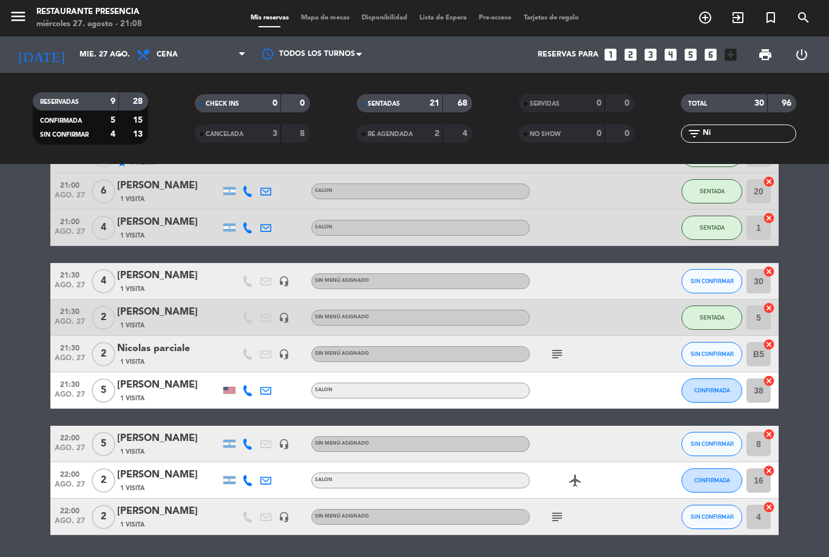
scroll to position [0, 0]
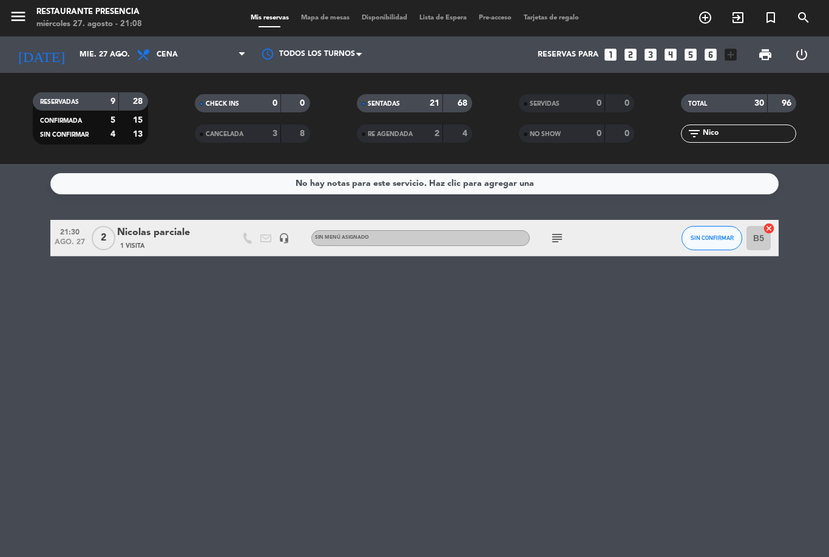
type input "Nico"
click at [812, 175] on div "No hay notas para este servicio. Haz clic para agregar una 21:30 [DATE] 2 Nicol…" at bounding box center [414, 360] width 829 height 393
click at [560, 231] on icon "subject" at bounding box center [557, 238] width 15 height 15
click at [315, 15] on span "Mapa de mesas" at bounding box center [325, 18] width 61 height 7
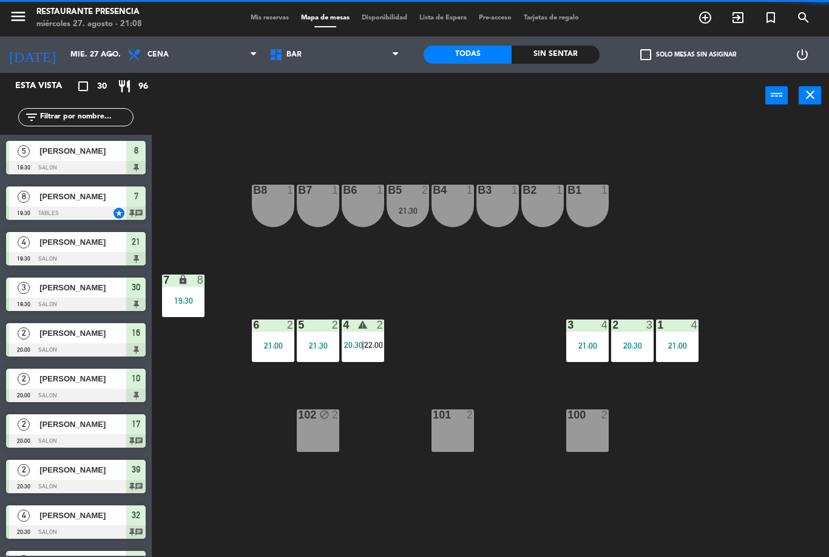
click at [311, 55] on span "BAR" at bounding box center [335, 54] width 142 height 27
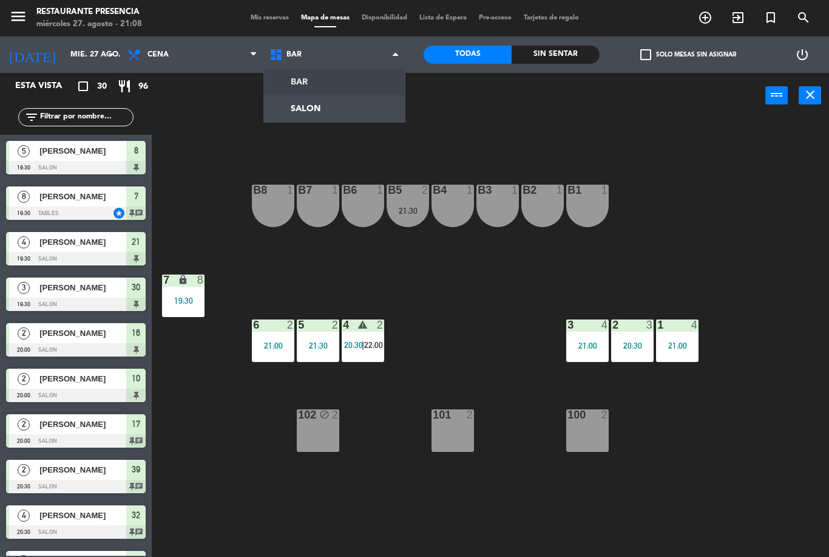
click at [310, 121] on ng-component "menu Restaurante Presencia miércoles 27. agosto - 21:08 Mis reservas Mapa de me…" at bounding box center [414, 278] width 829 height 557
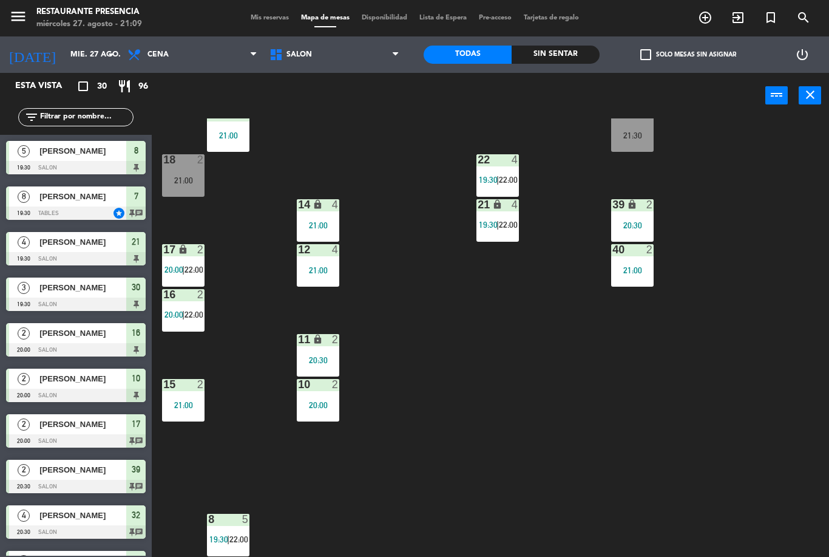
scroll to position [120, 0]
click at [302, 56] on span "SALON" at bounding box center [300, 54] width 26 height 9
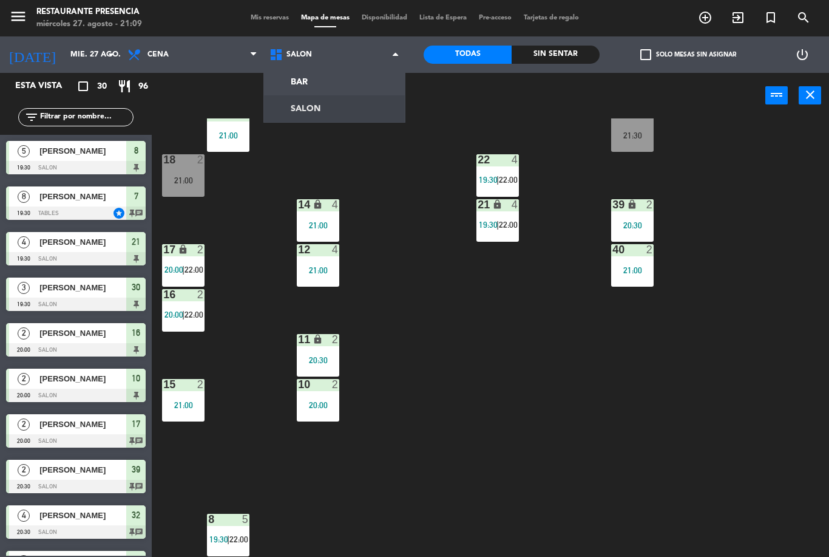
click at [300, 116] on ng-component "menu Restaurante Presencia miércoles 27. agosto - 21:09 Mis reservas Mapa de me…" at bounding box center [414, 278] width 829 height 557
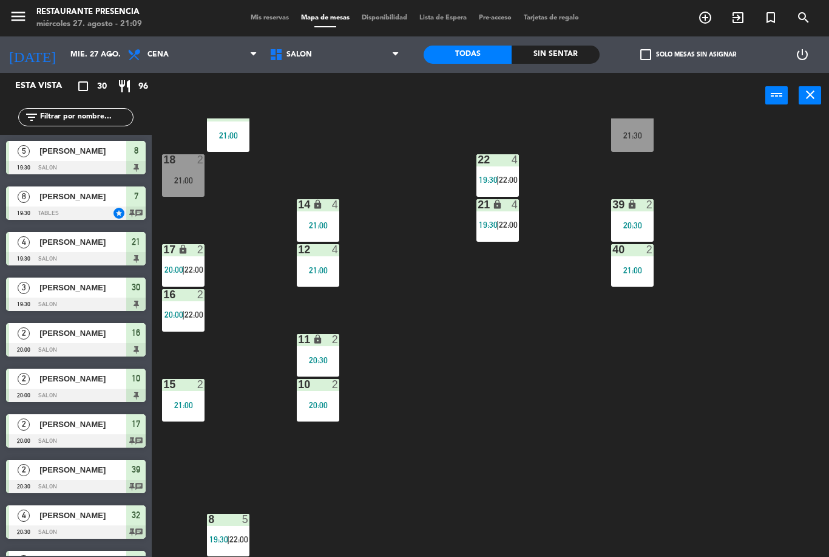
click at [303, 52] on span "SALON" at bounding box center [300, 54] width 26 height 9
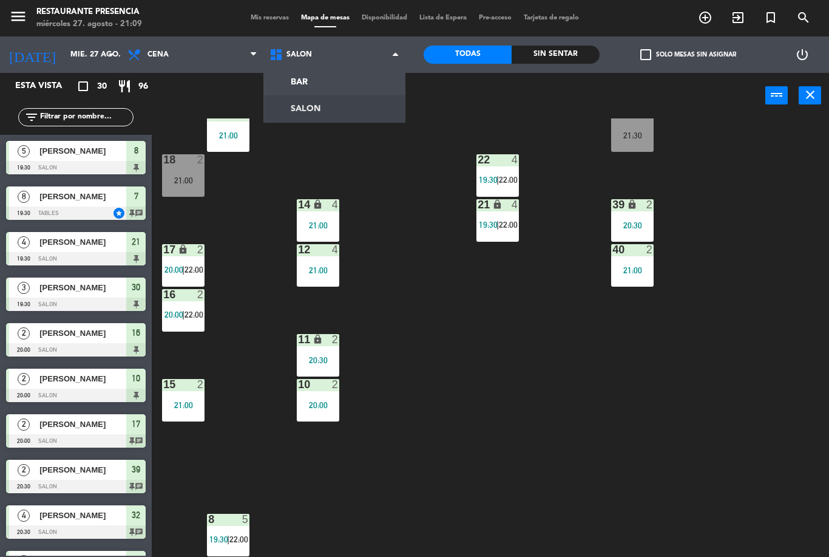
click at [298, 87] on ng-component "menu Restaurante Presencia miércoles 27. agosto - 21:09 Mis reservas Mapa de me…" at bounding box center [414, 278] width 829 height 557
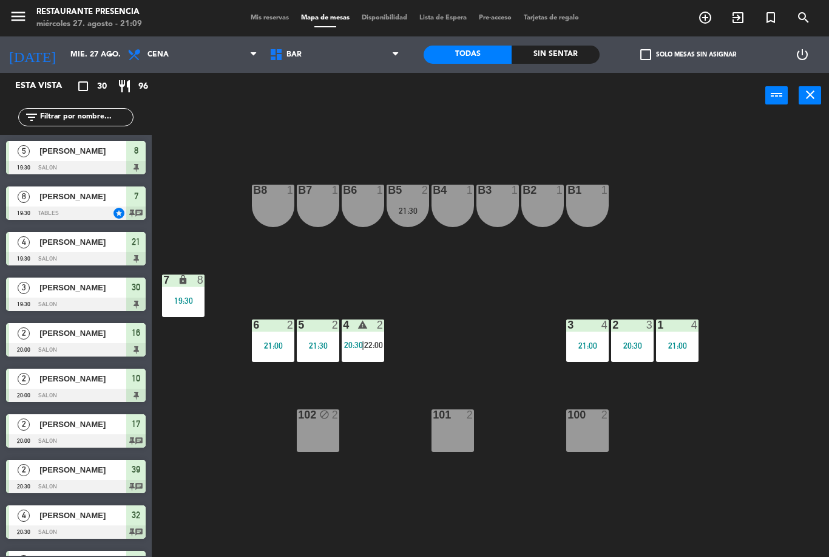
click at [413, 202] on div "B5 2 21:30" at bounding box center [408, 206] width 43 height 43
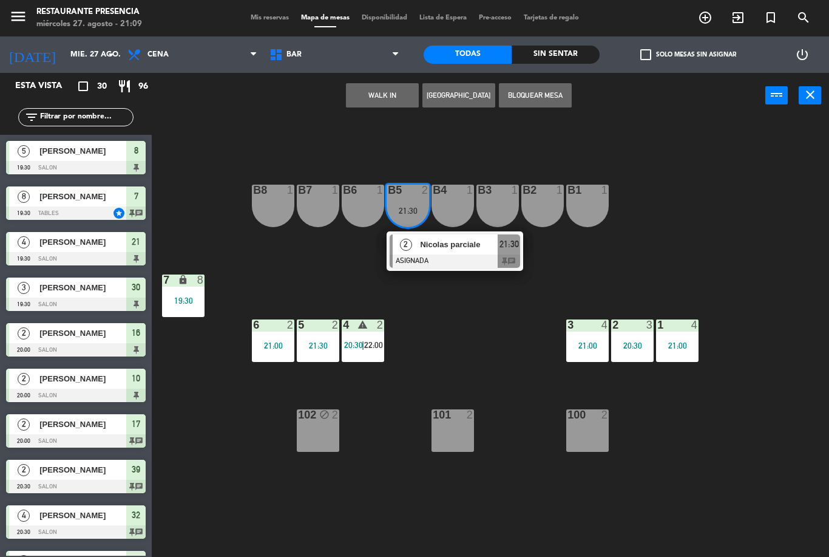
click at [426, 254] on div "Nicolas parciale" at bounding box center [458, 244] width 79 height 20
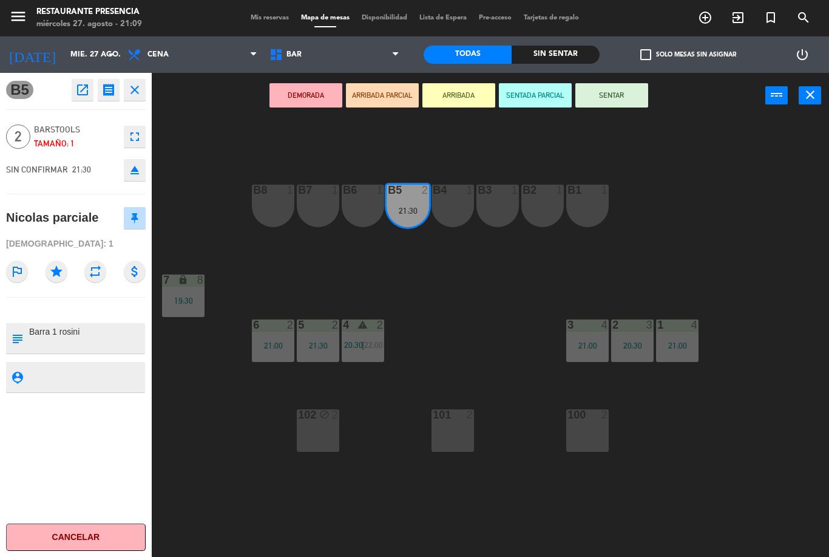
click at [615, 90] on button "SENTAR" at bounding box center [612, 95] width 73 height 24
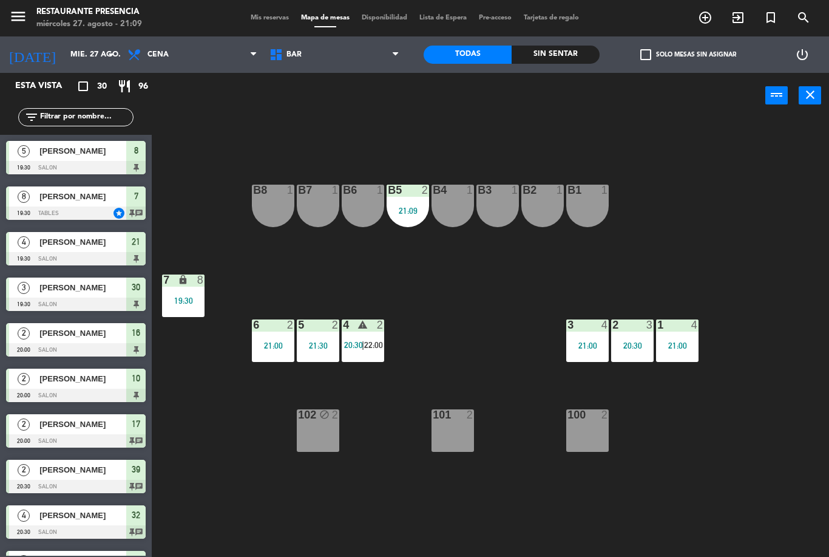
scroll to position [165, 0]
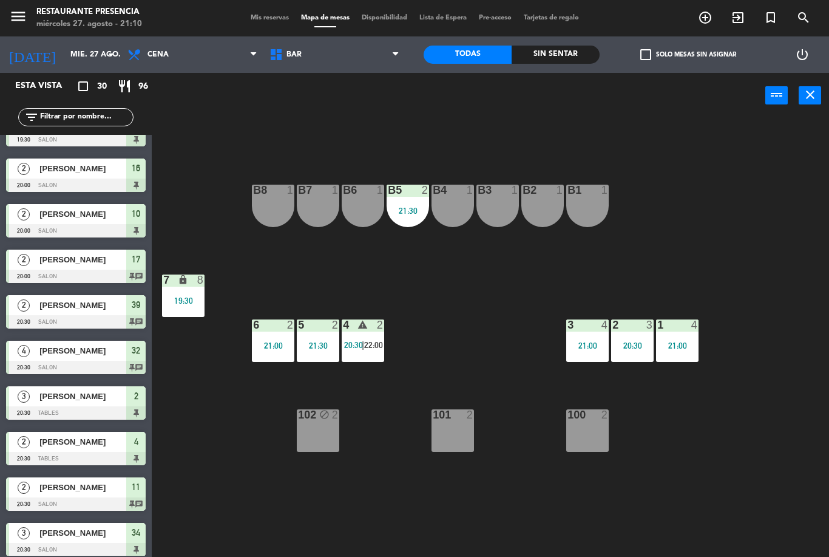
click at [278, 44] on span "BAR" at bounding box center [335, 54] width 142 height 27
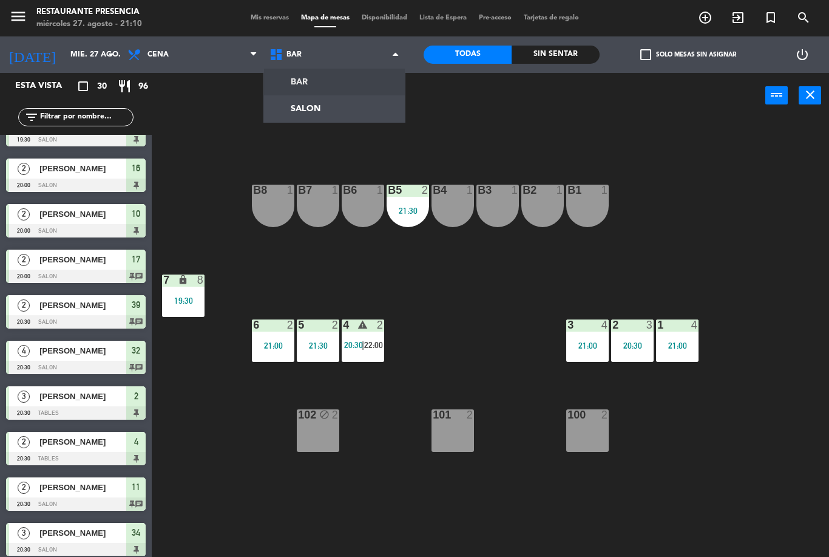
click at [264, 16] on span "Mis reservas" at bounding box center [270, 18] width 50 height 7
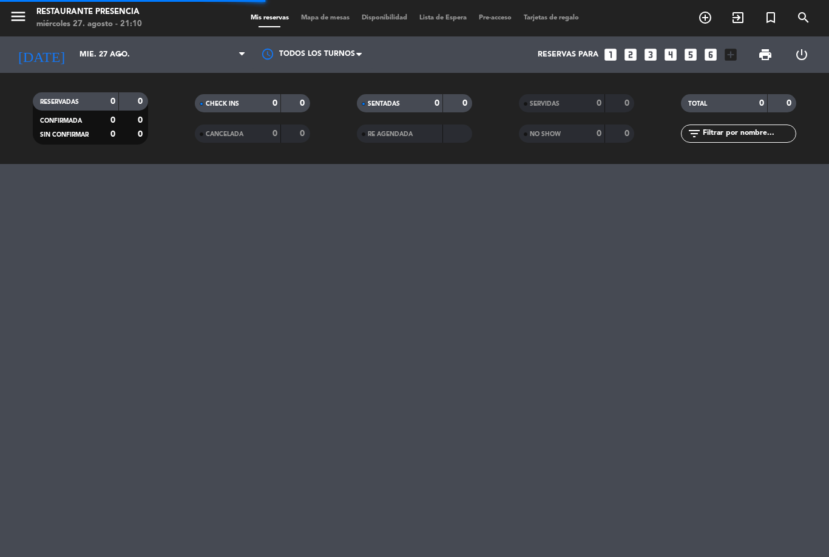
click at [739, 139] on input "text" at bounding box center [749, 133] width 94 height 13
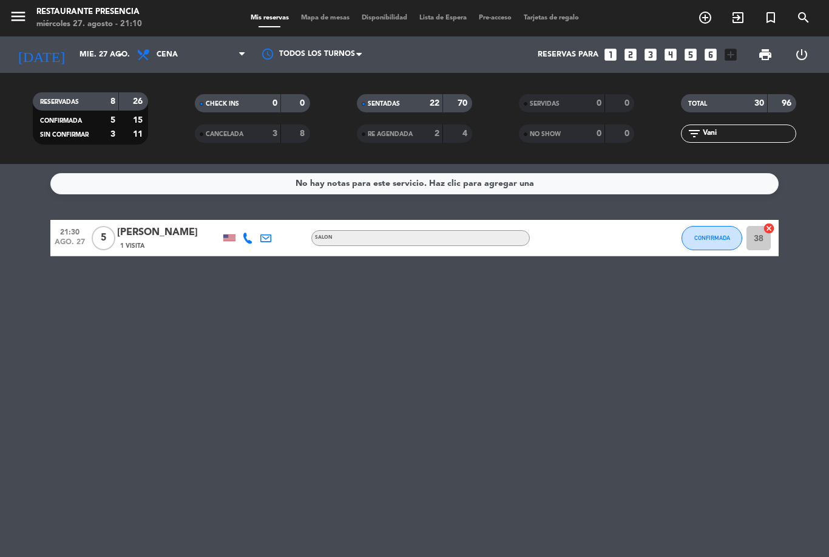
click at [817, 207] on div "No hay notas para este servicio. Haz clic para agregar una 21:30 [DATE] 5 Vanin…" at bounding box center [414, 360] width 829 height 393
click at [702, 237] on span "CONFIRMADA" at bounding box center [713, 237] width 36 height 7
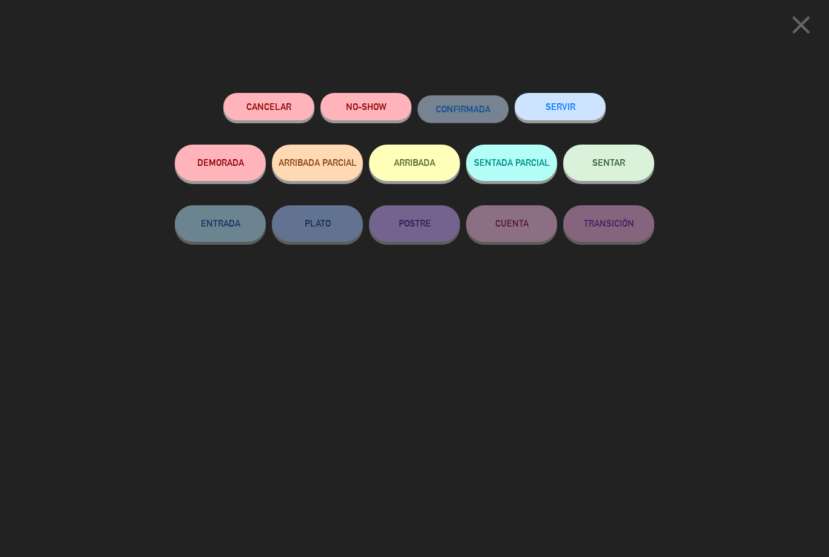
click at [603, 162] on span "SENTAR" at bounding box center [609, 162] width 33 height 10
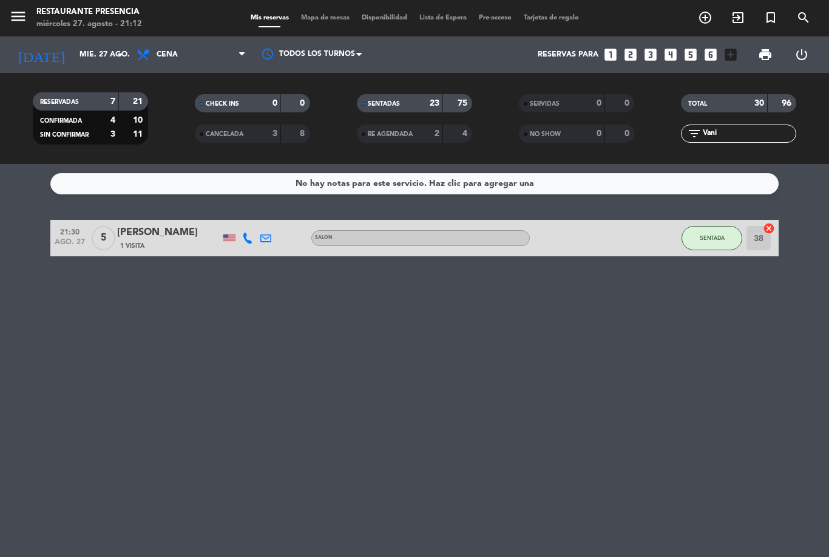
click at [767, 136] on input "Vani" at bounding box center [749, 133] width 94 height 13
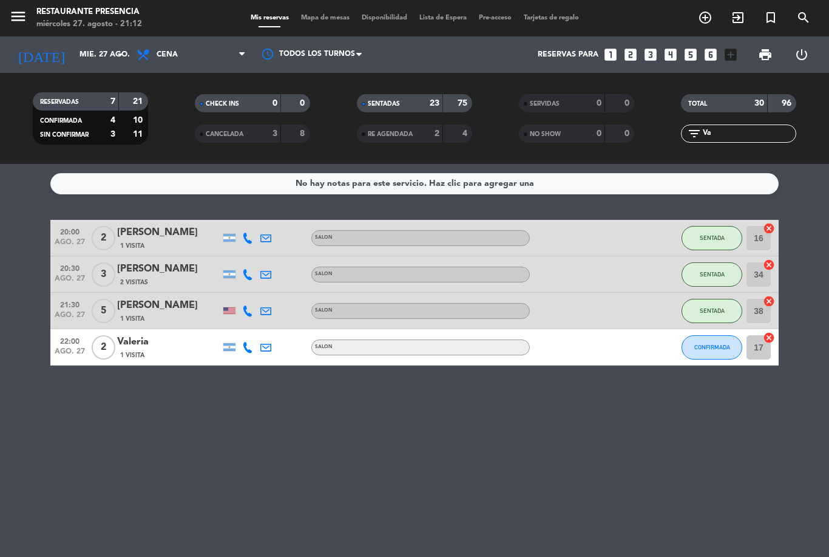
type input "V"
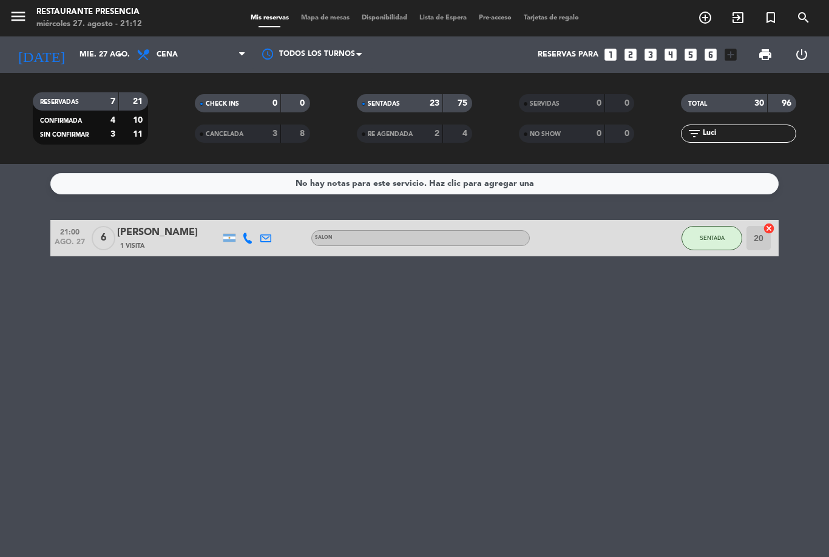
scroll to position [39, 0]
click at [135, 225] on div "[PERSON_NAME]" at bounding box center [168, 233] width 103 height 16
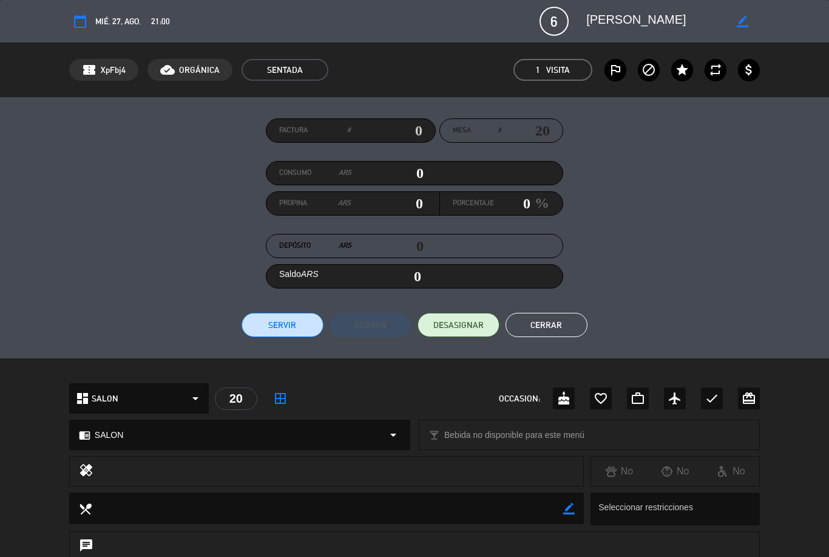
click at [553, 308] on div "Factura # Mesa # 20 Consumo ARS 0 Propina ARS 0 Porcentaje 0 % Depósito ARS 0 S…" at bounding box center [414, 227] width 691 height 219
click at [550, 313] on button "Cerrar" at bounding box center [547, 325] width 82 height 24
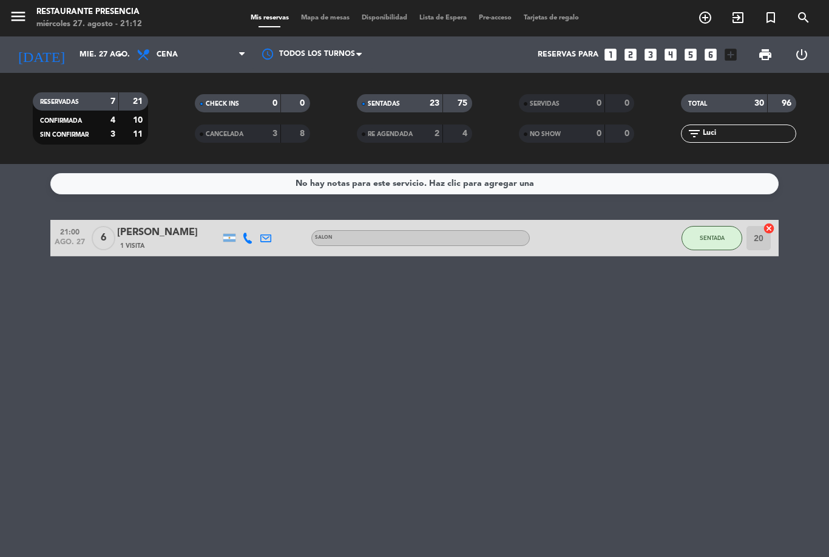
click at [739, 127] on input "Luci" at bounding box center [749, 133] width 94 height 13
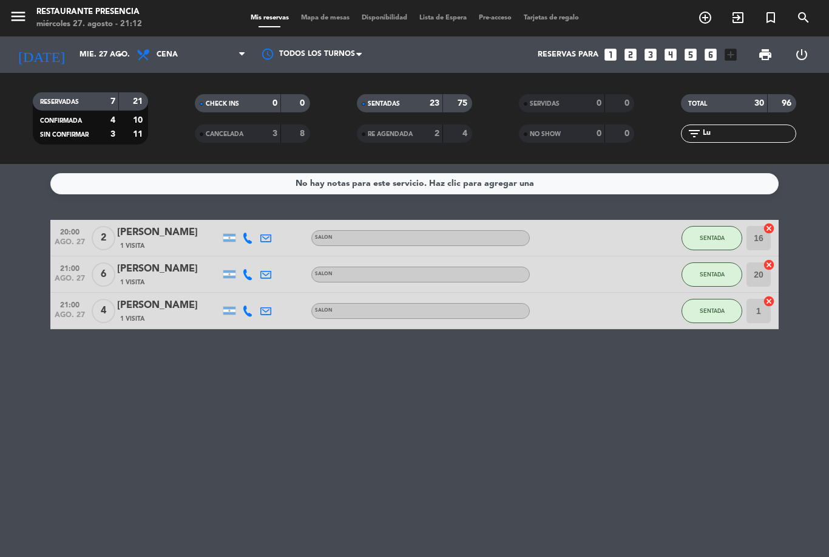
type input "L"
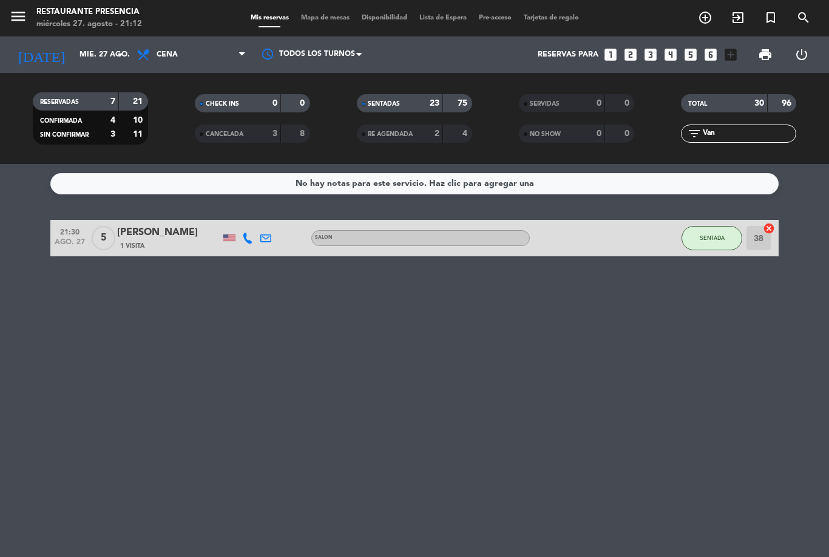
click at [146, 240] on div "1 Visita" at bounding box center [168, 245] width 103 height 10
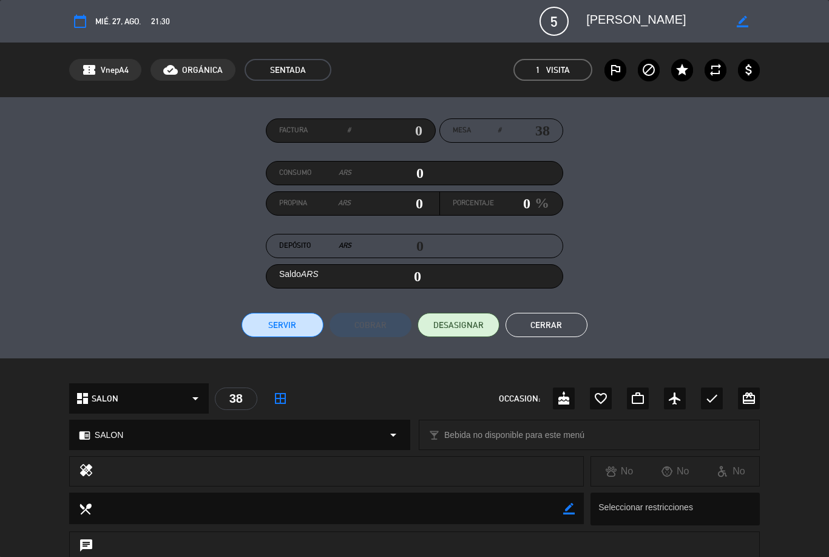
click at [559, 323] on button "Cerrar" at bounding box center [547, 325] width 82 height 24
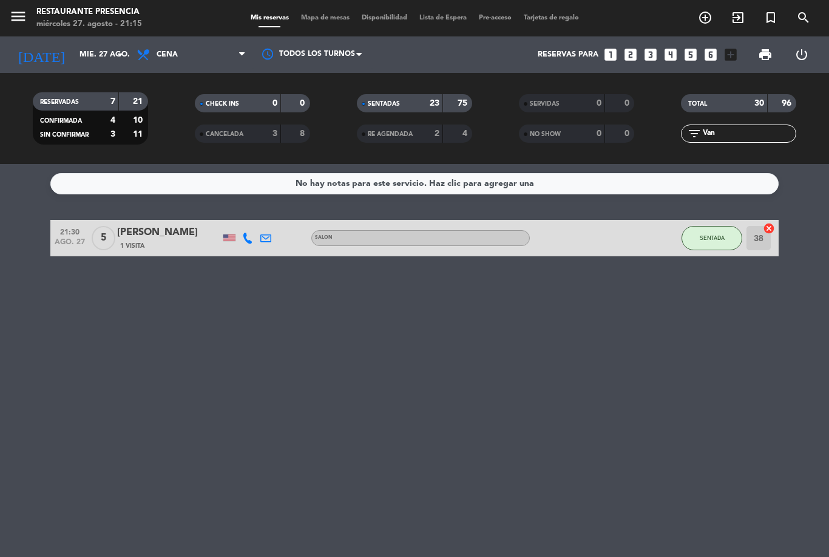
click at [763, 127] on input "Van" at bounding box center [749, 133] width 94 height 13
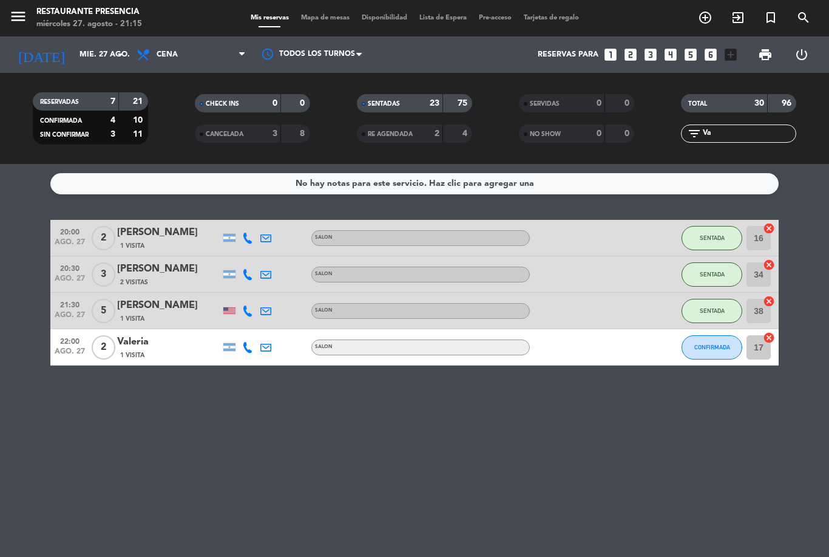
type input "V"
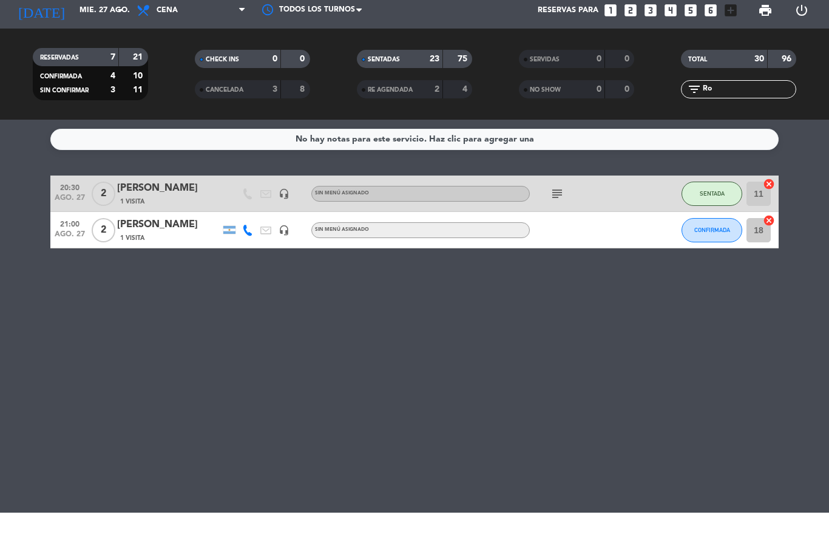
click at [152, 261] on div "[PERSON_NAME]" at bounding box center [168, 269] width 103 height 16
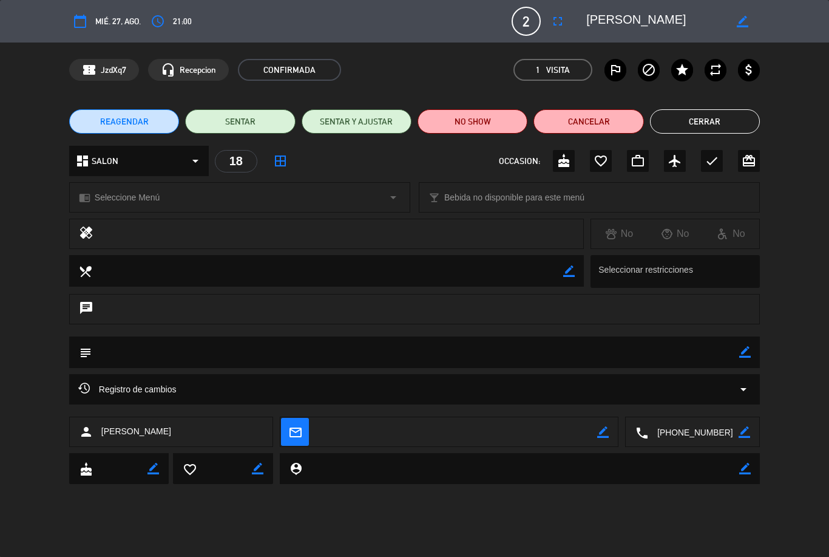
click at [709, 109] on button "Cerrar" at bounding box center [705, 121] width 110 height 24
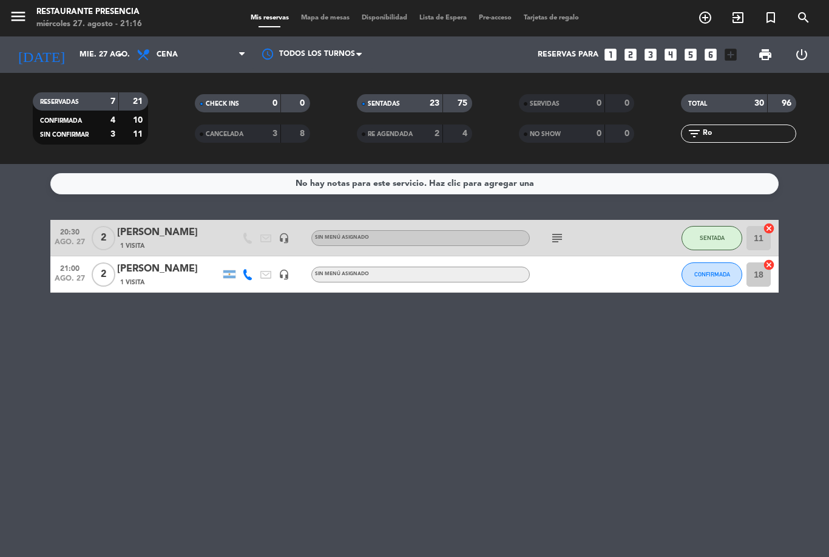
click at [744, 127] on input "Ro" at bounding box center [749, 133] width 94 height 13
click at [803, 220] on bookings-row "20:30 [DATE] 2 [PERSON_NAME] 1 Visita headset_mic Sin menú asignado subject SEN…" at bounding box center [414, 256] width 829 height 73
click at [747, 127] on input "Ro" at bounding box center [749, 133] width 94 height 13
type input "R"
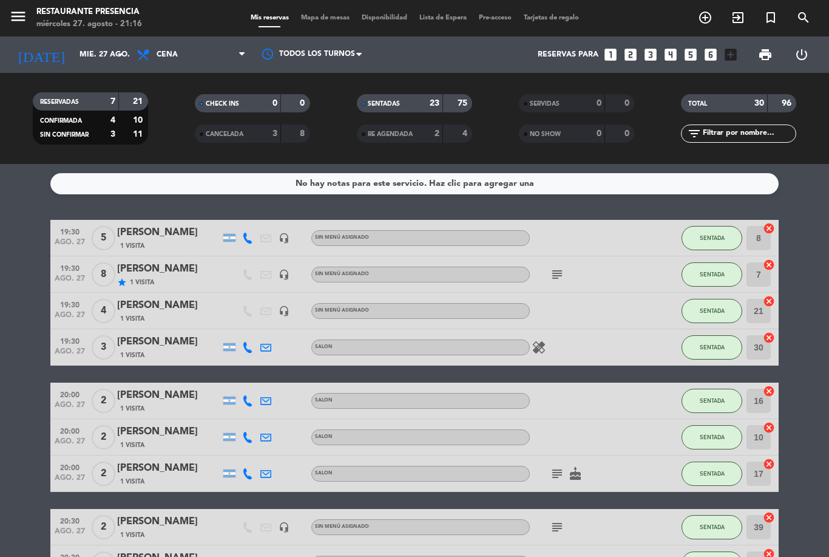
click at [805, 166] on div "No hay notas para este servicio. Haz clic para agregar una 19:30 [DATE] 5 [PERS…" at bounding box center [414, 360] width 829 height 393
click at [701, 15] on icon "add_circle_outline" at bounding box center [705, 17] width 15 height 15
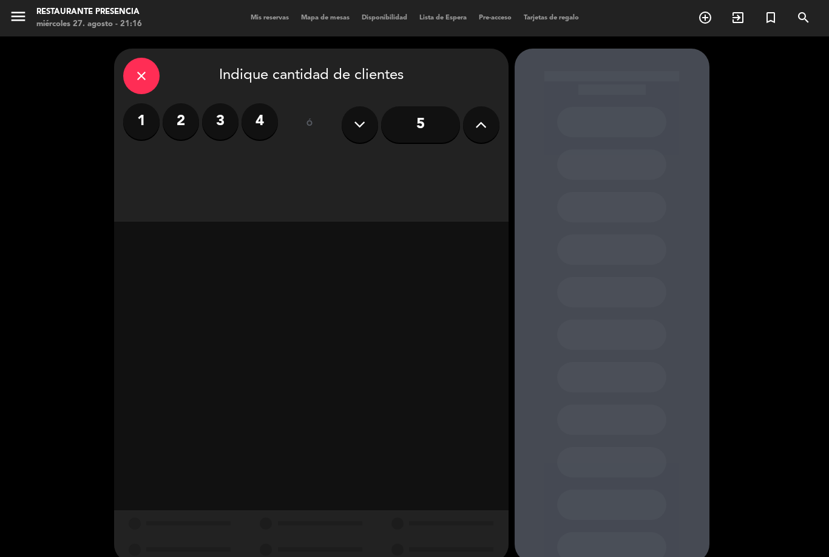
click at [181, 128] on label "2" at bounding box center [181, 121] width 36 height 36
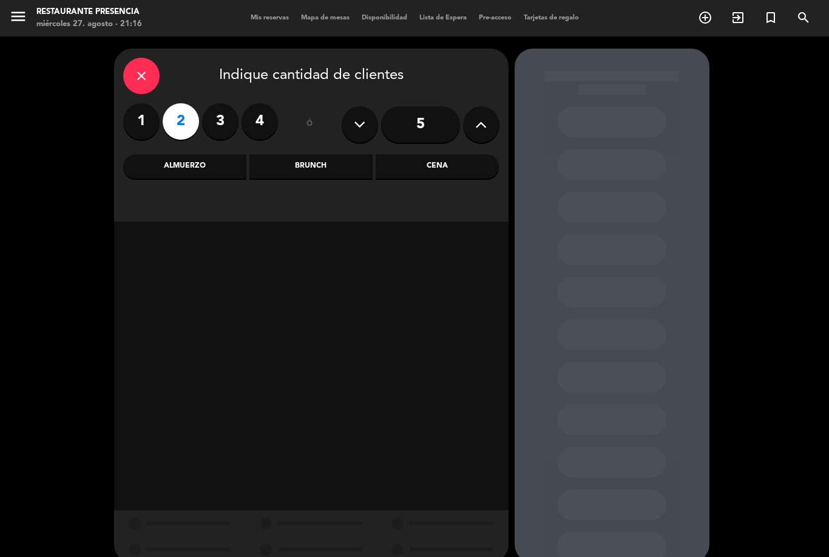
click at [429, 165] on div "Cena" at bounding box center [437, 166] width 123 height 24
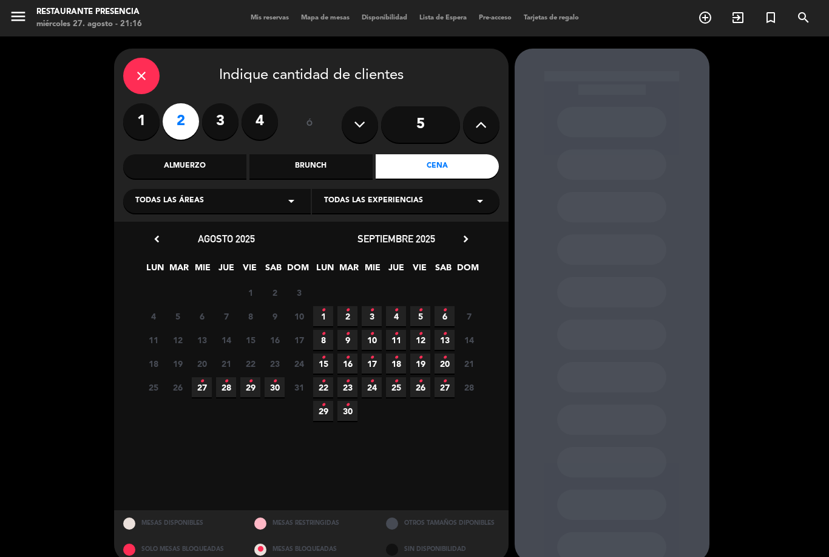
click at [206, 393] on span "27 •" at bounding box center [202, 387] width 20 height 20
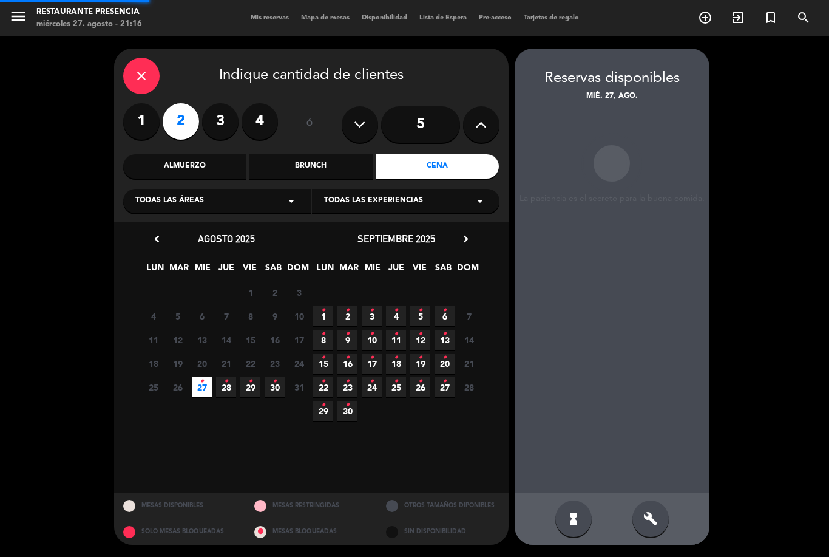
scroll to position [39, 0]
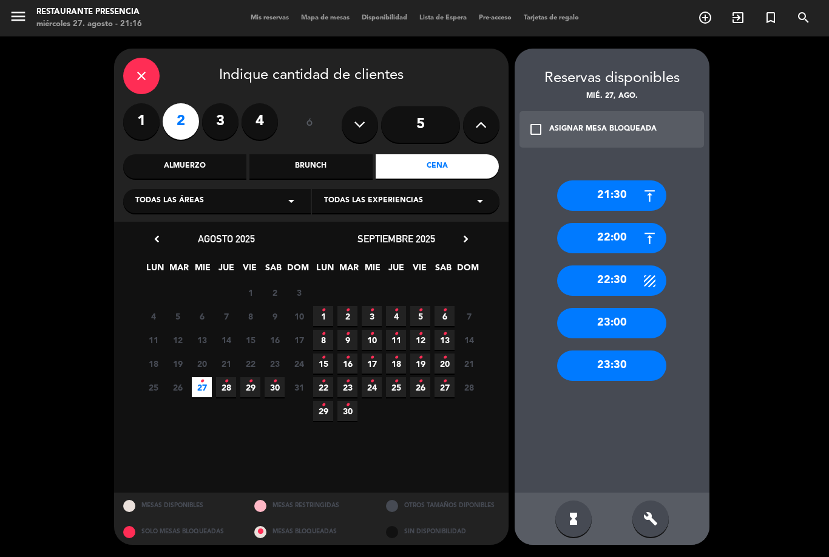
click at [606, 180] on div "21:30" at bounding box center [611, 195] width 109 height 30
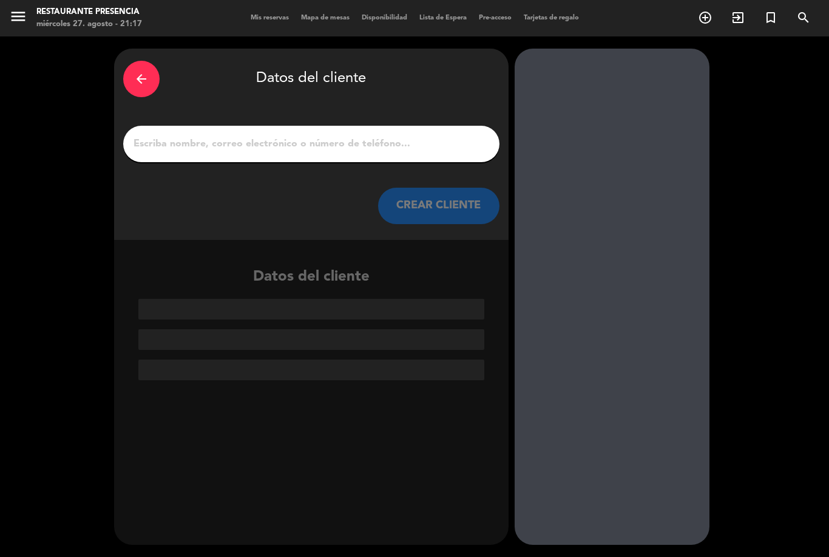
click at [192, 80] on div "arrow_back Datos del cliente CREAR CLIENTE" at bounding box center [311, 144] width 395 height 191
click at [186, 135] on input "1" at bounding box center [311, 143] width 358 height 17
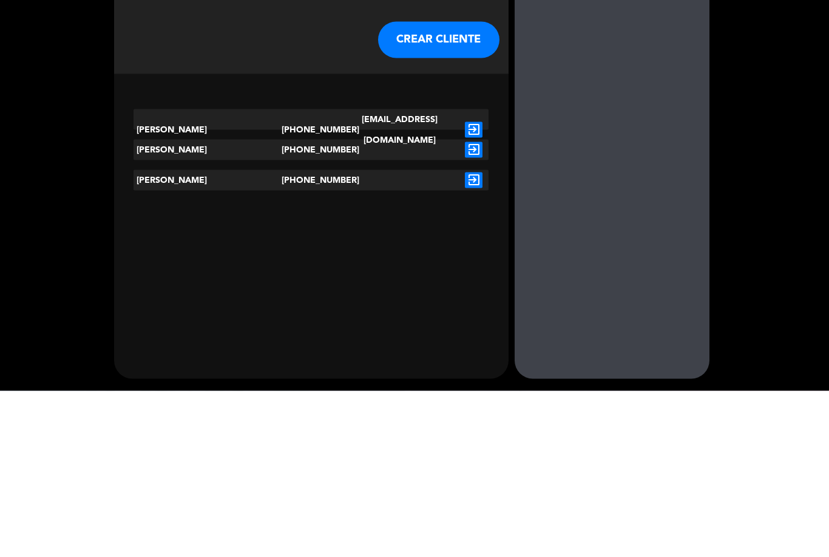
type input "[PERSON_NAME]"
click at [162, 336] on div "[PERSON_NAME]" at bounding box center [208, 346] width 148 height 21
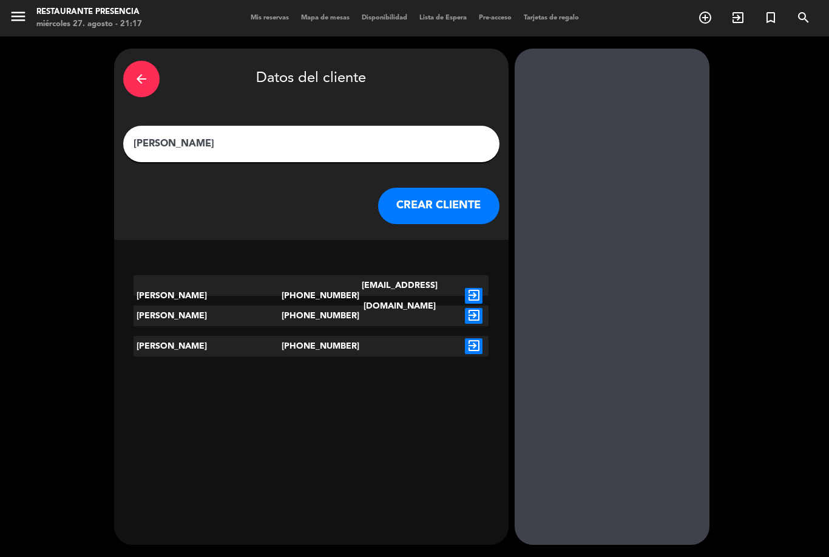
click at [472, 338] on icon "exit_to_app" at bounding box center [474, 346] width 18 height 16
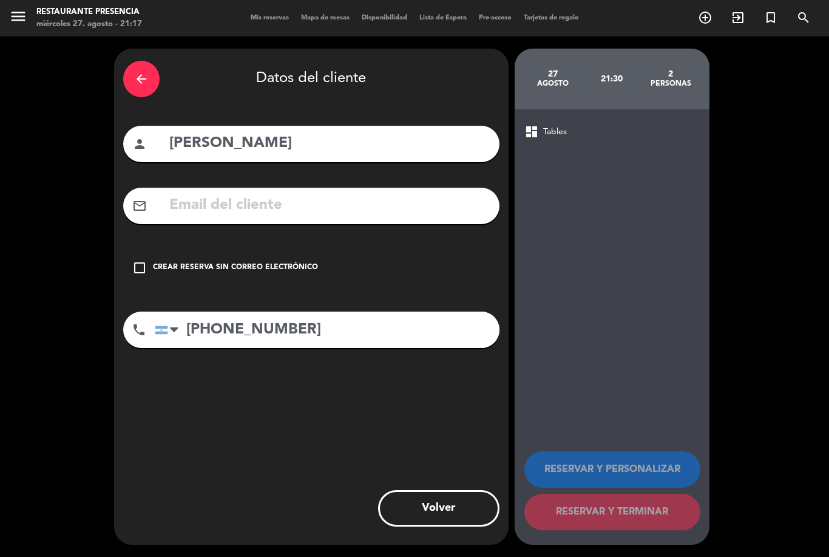
click at [154, 262] on div "Crear reserva sin correo electrónico" at bounding box center [235, 268] width 165 height 12
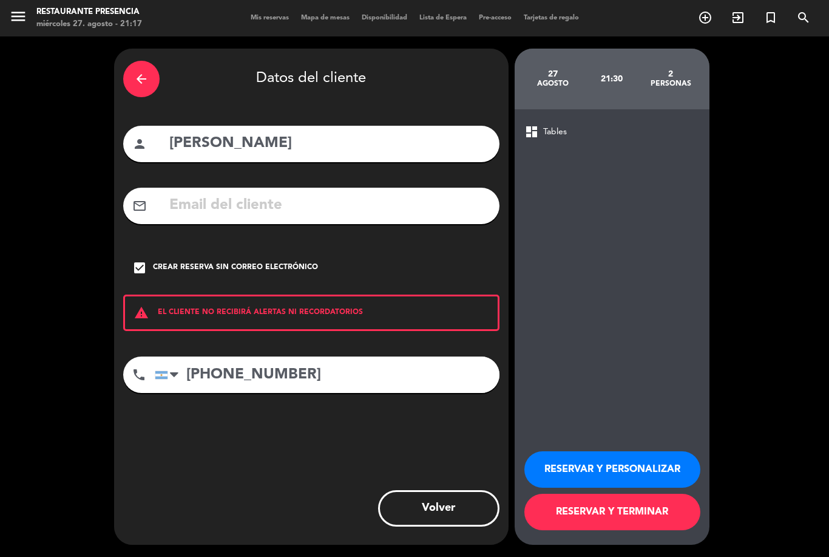
click at [641, 514] on button "RESERVAR Y TERMINAR" at bounding box center [613, 512] width 176 height 36
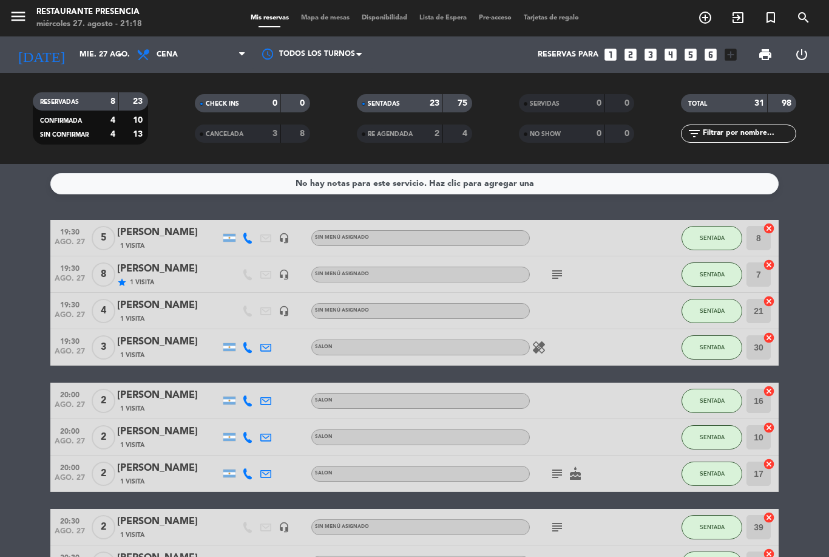
scroll to position [28, 0]
click at [155, 350] on div "1 Visita" at bounding box center [168, 355] width 103 height 10
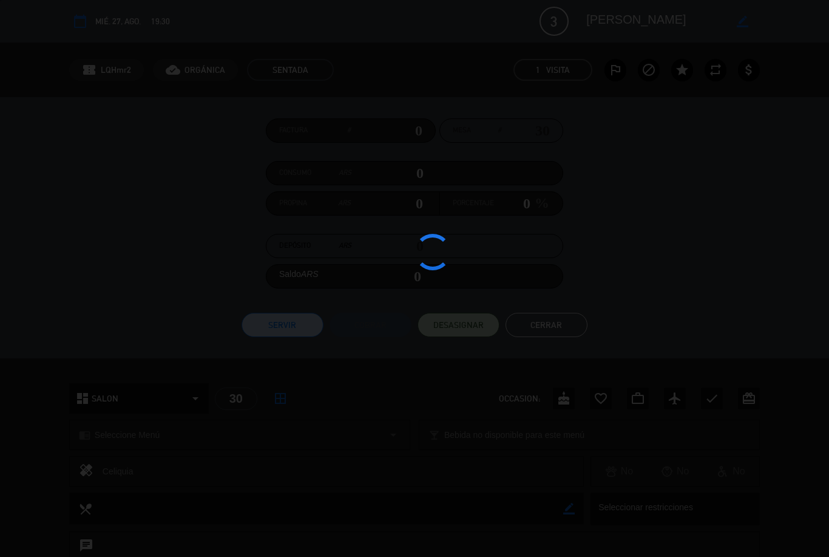
click at [741, 202] on div at bounding box center [414, 278] width 829 height 557
click at [559, 321] on div at bounding box center [414, 278] width 829 height 557
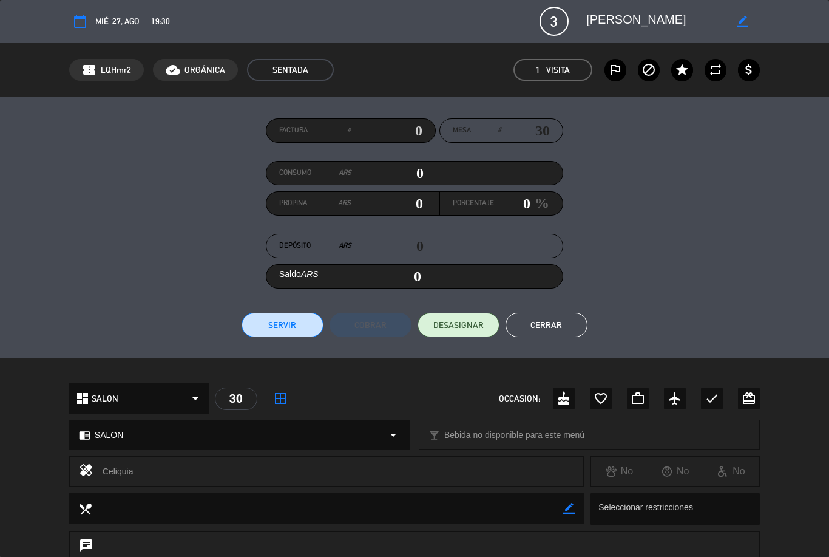
click at [555, 327] on button "Cerrar" at bounding box center [547, 325] width 82 height 24
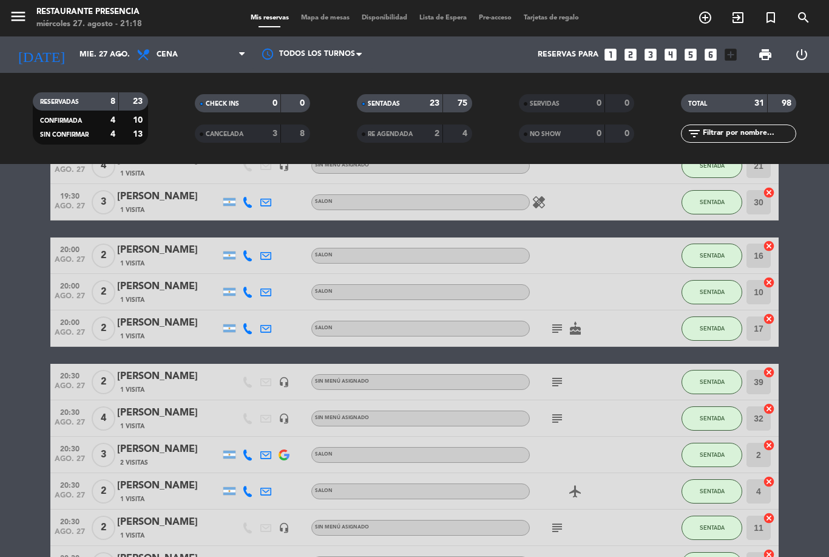
scroll to position [146, 0]
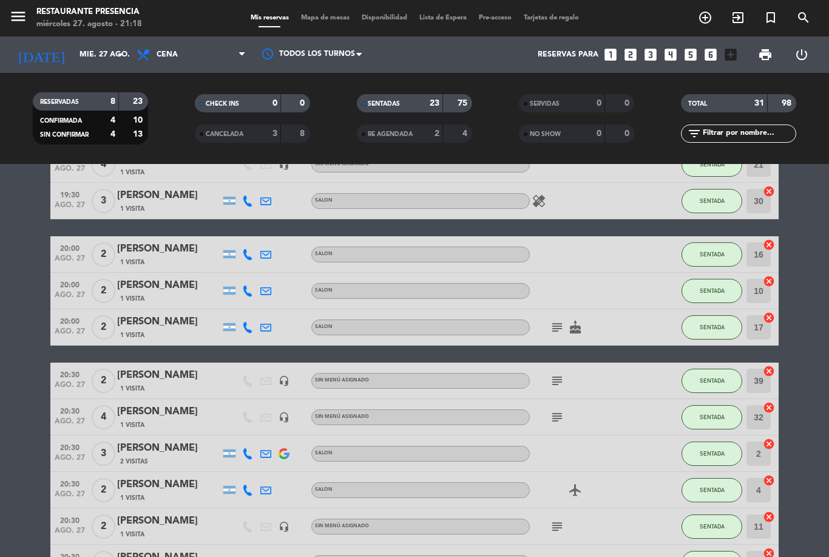
click at [749, 127] on input "text" at bounding box center [749, 133] width 94 height 13
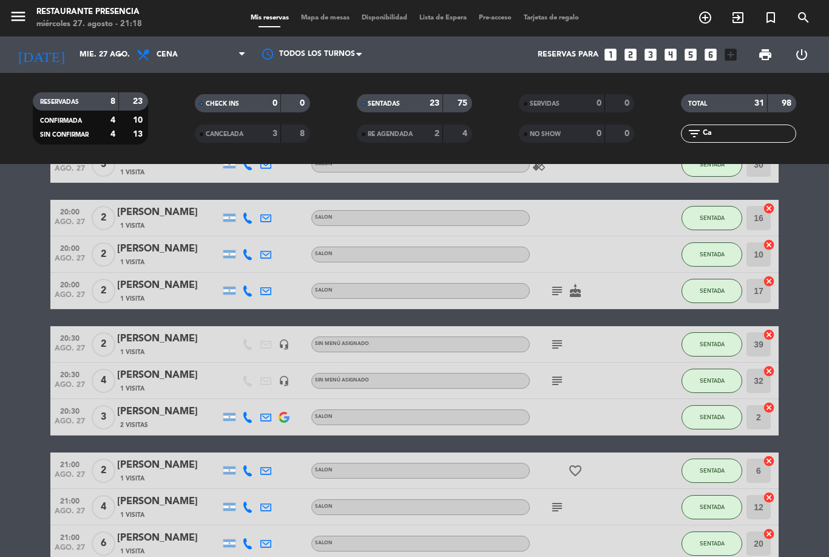
scroll to position [0, 0]
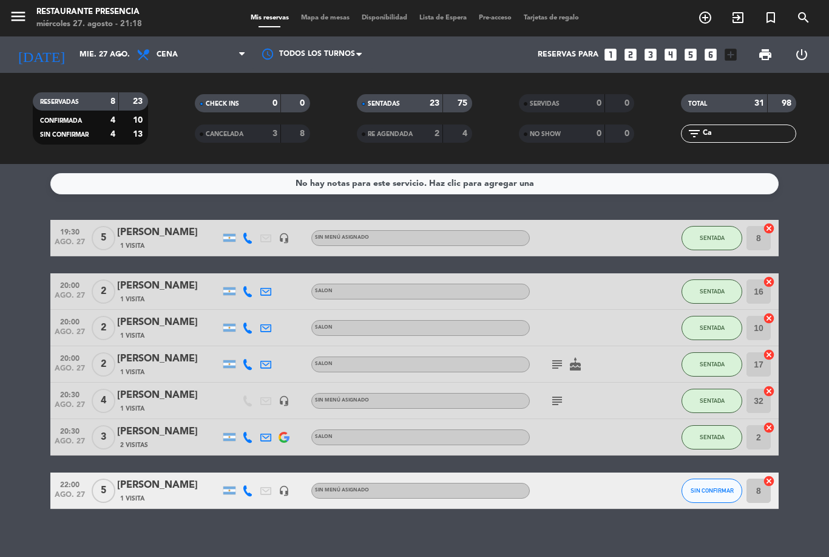
type input "C"
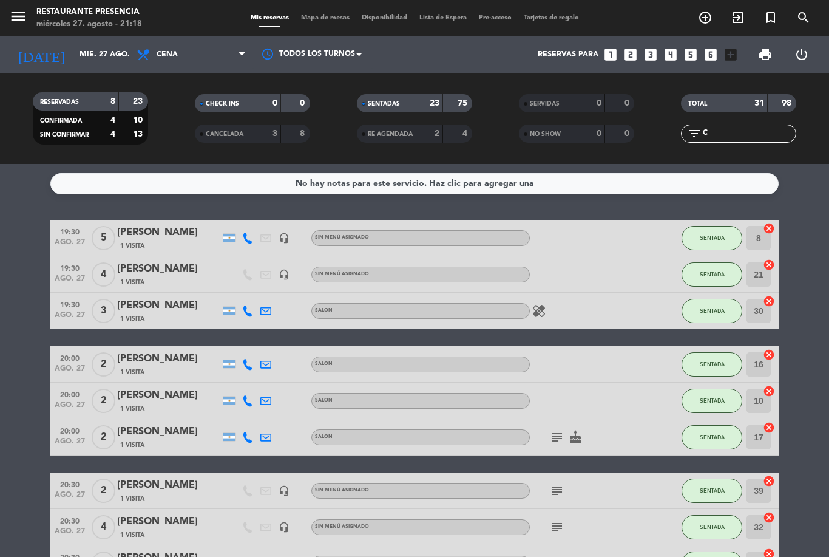
scroll to position [39, 0]
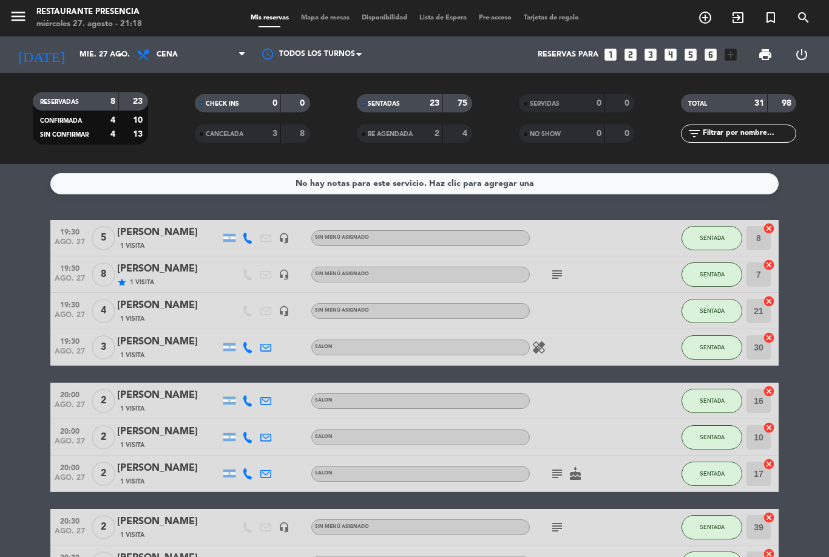
type input "C"
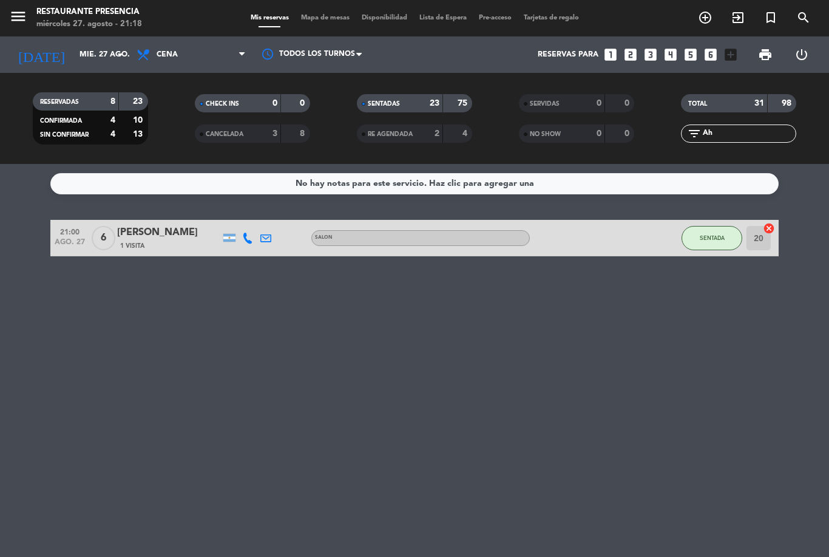
click at [174, 225] on div "[PERSON_NAME]" at bounding box center [168, 233] width 103 height 16
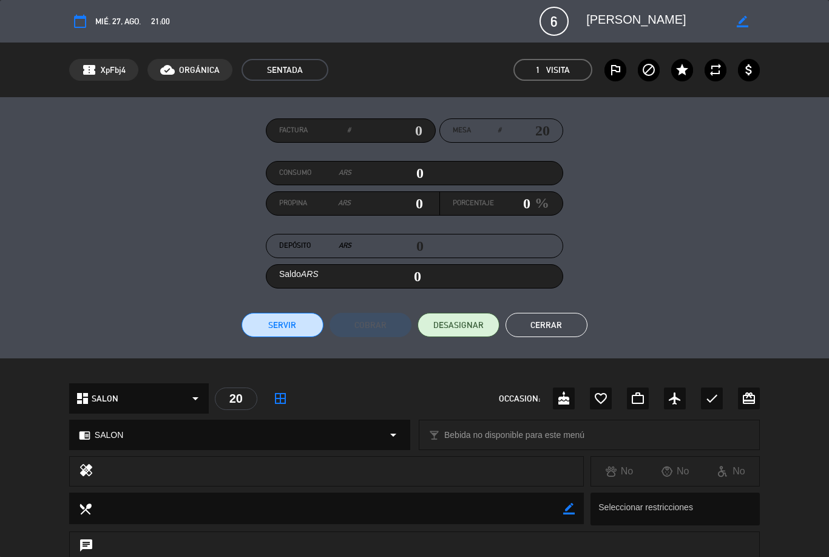
click at [550, 321] on button "Cerrar" at bounding box center [547, 325] width 82 height 24
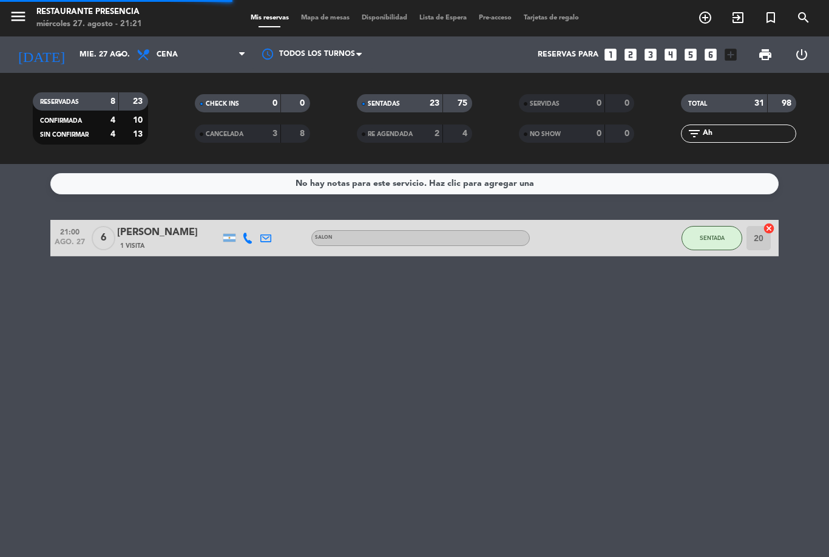
click at [755, 127] on input "Ah" at bounding box center [749, 133] width 94 height 13
type input "A"
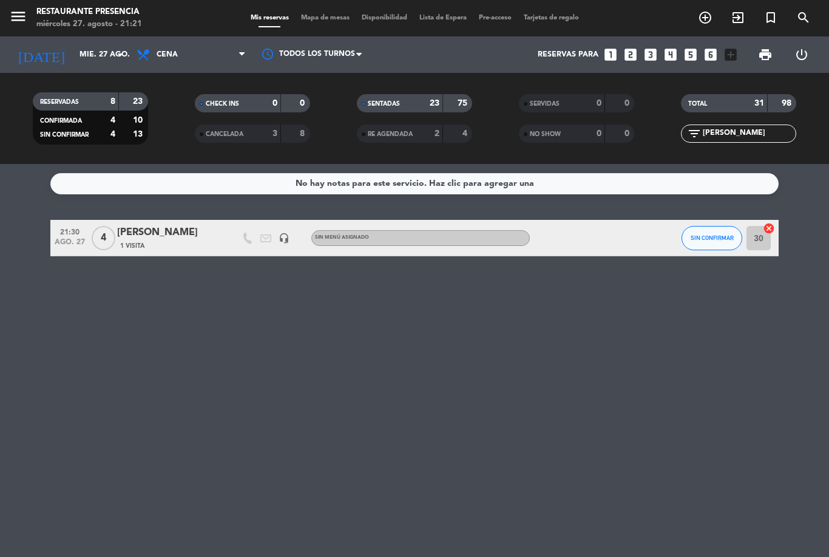
type input "[PERSON_NAME]"
click at [176, 225] on div "[PERSON_NAME]" at bounding box center [168, 233] width 103 height 16
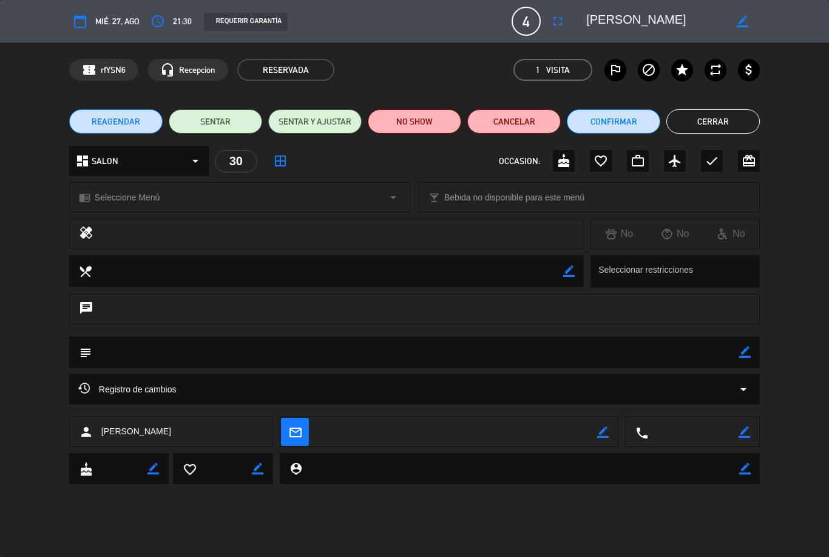
click at [698, 123] on button "Cerrar" at bounding box center [714, 121] width 94 height 24
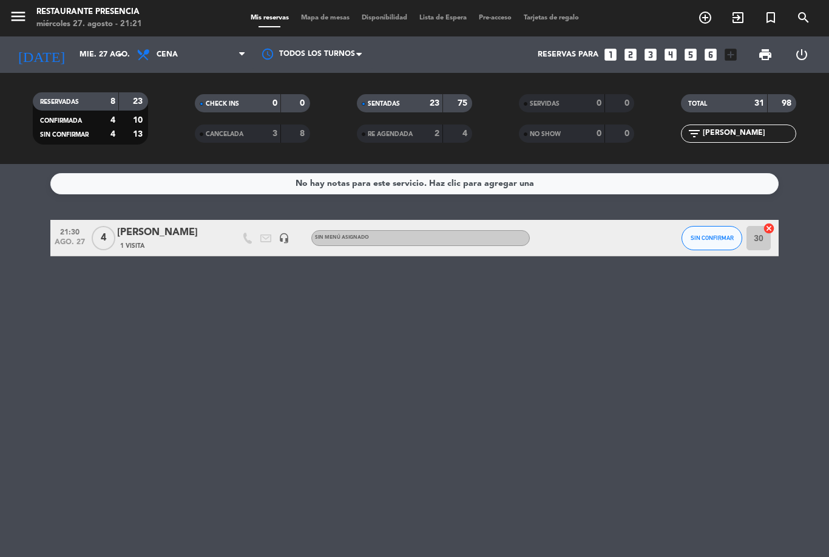
scroll to position [36, 0]
click at [608, 220] on div at bounding box center [584, 238] width 109 height 36
click at [139, 225] on div "[PERSON_NAME]" at bounding box center [168, 233] width 103 height 16
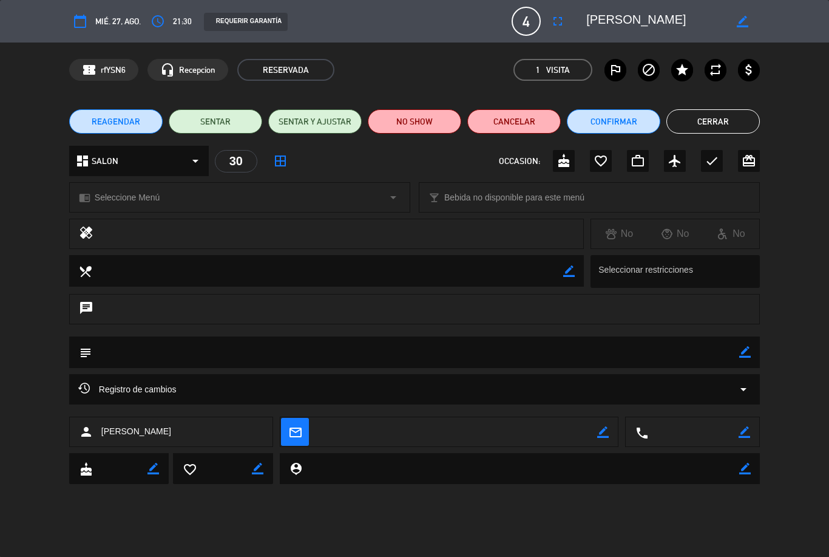
click at [215, 128] on button "SENTAR" at bounding box center [216, 121] width 94 height 24
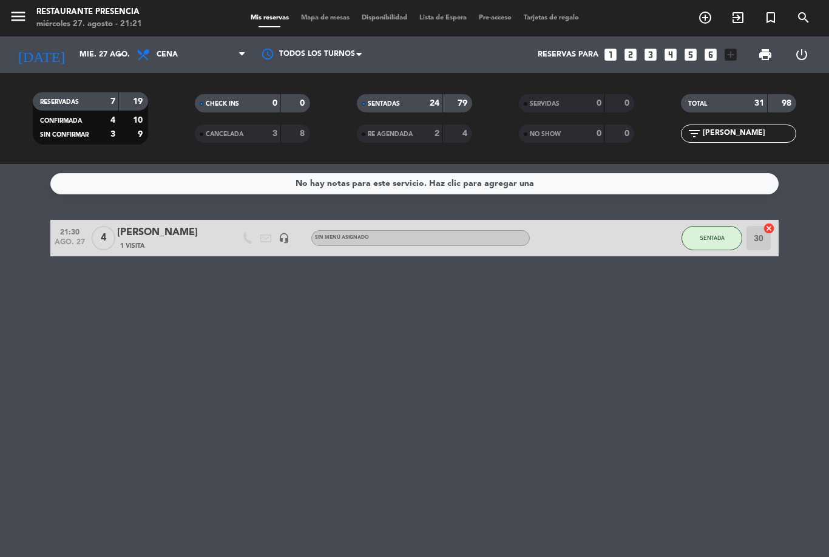
scroll to position [0, 0]
click at [270, 8] on div "menu Restaurante Presencia miércoles 27. agosto - 21:21 Mis reservas Mapa de me…" at bounding box center [414, 18] width 829 height 36
click at [265, 19] on span "Mis reservas" at bounding box center [270, 18] width 50 height 7
click at [260, 21] on span "Mis reservas" at bounding box center [270, 18] width 50 height 7
click at [317, 21] on span "Mapa de mesas" at bounding box center [325, 18] width 61 height 7
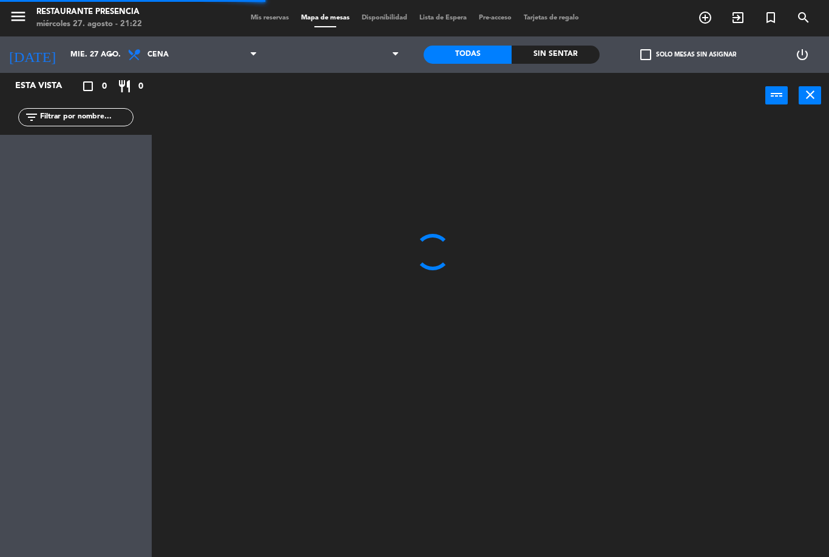
click at [257, 16] on span "Mis reservas" at bounding box center [270, 18] width 50 height 7
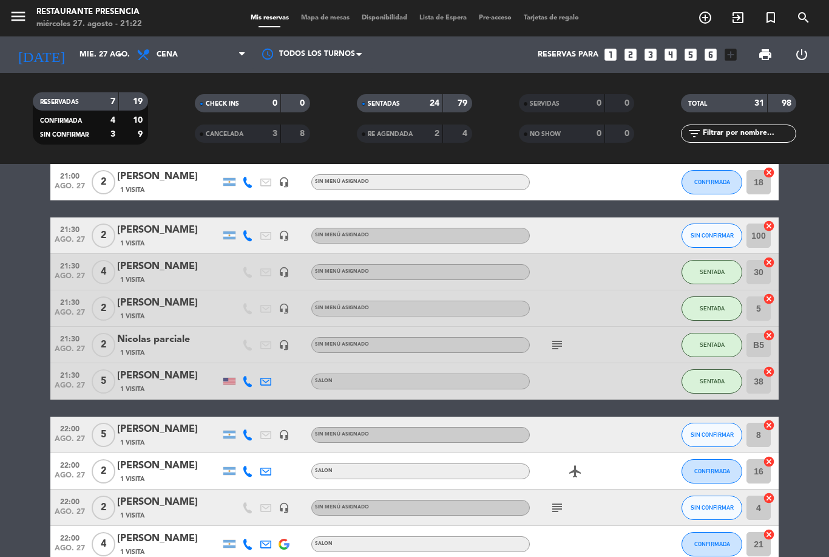
scroll to position [857, 0]
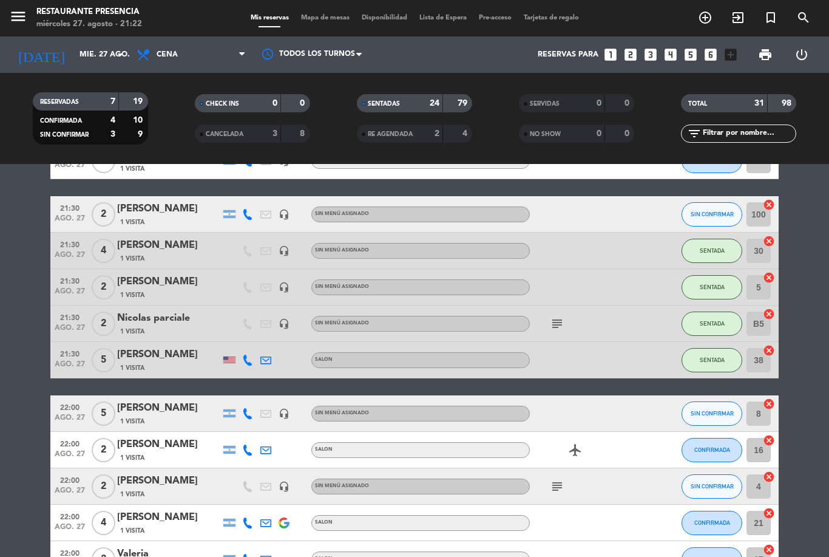
click at [581, 214] on div at bounding box center [584, 214] width 109 height 36
click at [166, 215] on div "[PERSON_NAME]" at bounding box center [168, 209] width 103 height 16
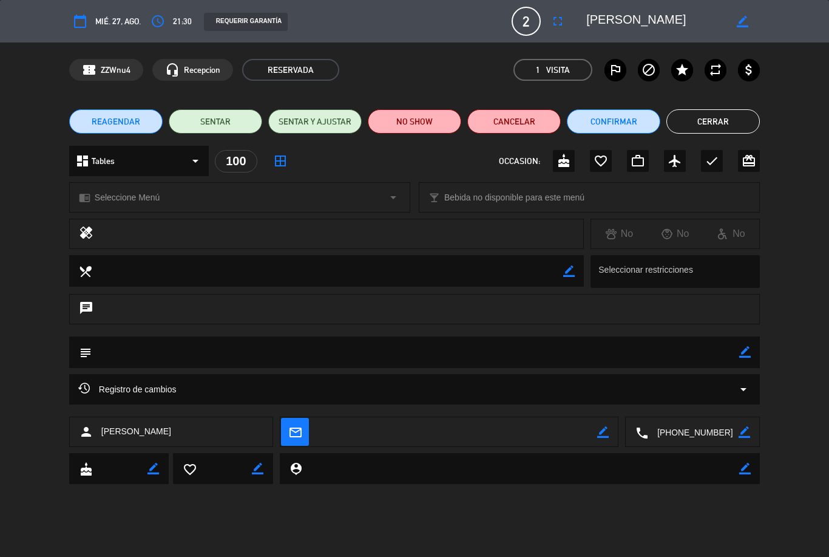
click at [223, 123] on button "SENTAR" at bounding box center [216, 121] width 94 height 24
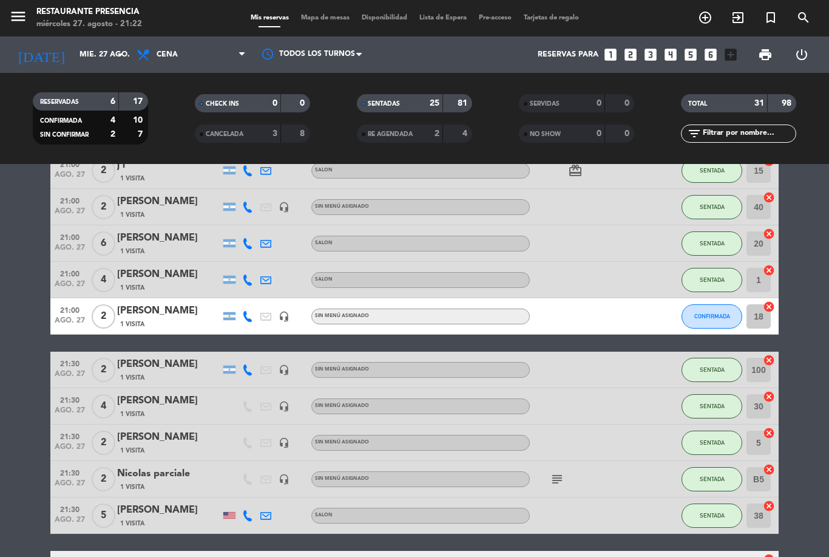
scroll to position [701, 0]
click at [174, 310] on div "[PERSON_NAME]" at bounding box center [168, 311] width 103 height 16
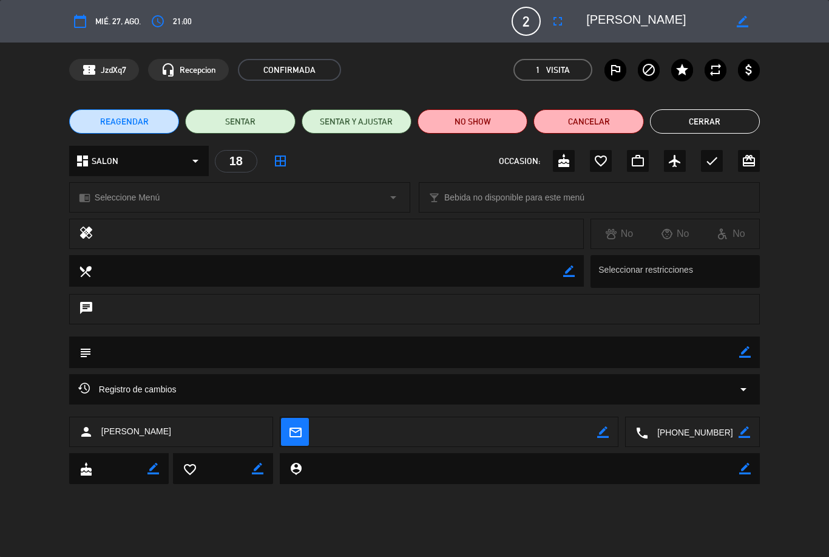
click at [259, 120] on button "SENTAR" at bounding box center [240, 121] width 110 height 24
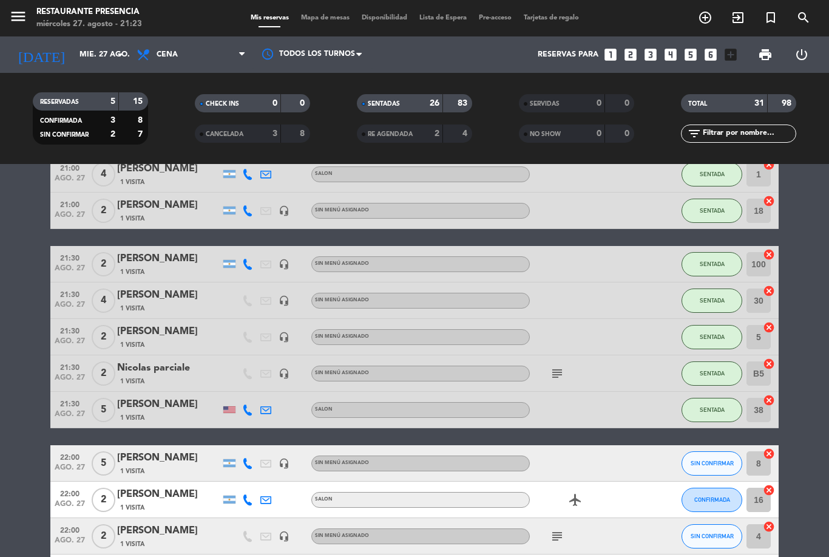
scroll to position [809, 0]
